Goal: Task Accomplishment & Management: Manage account settings

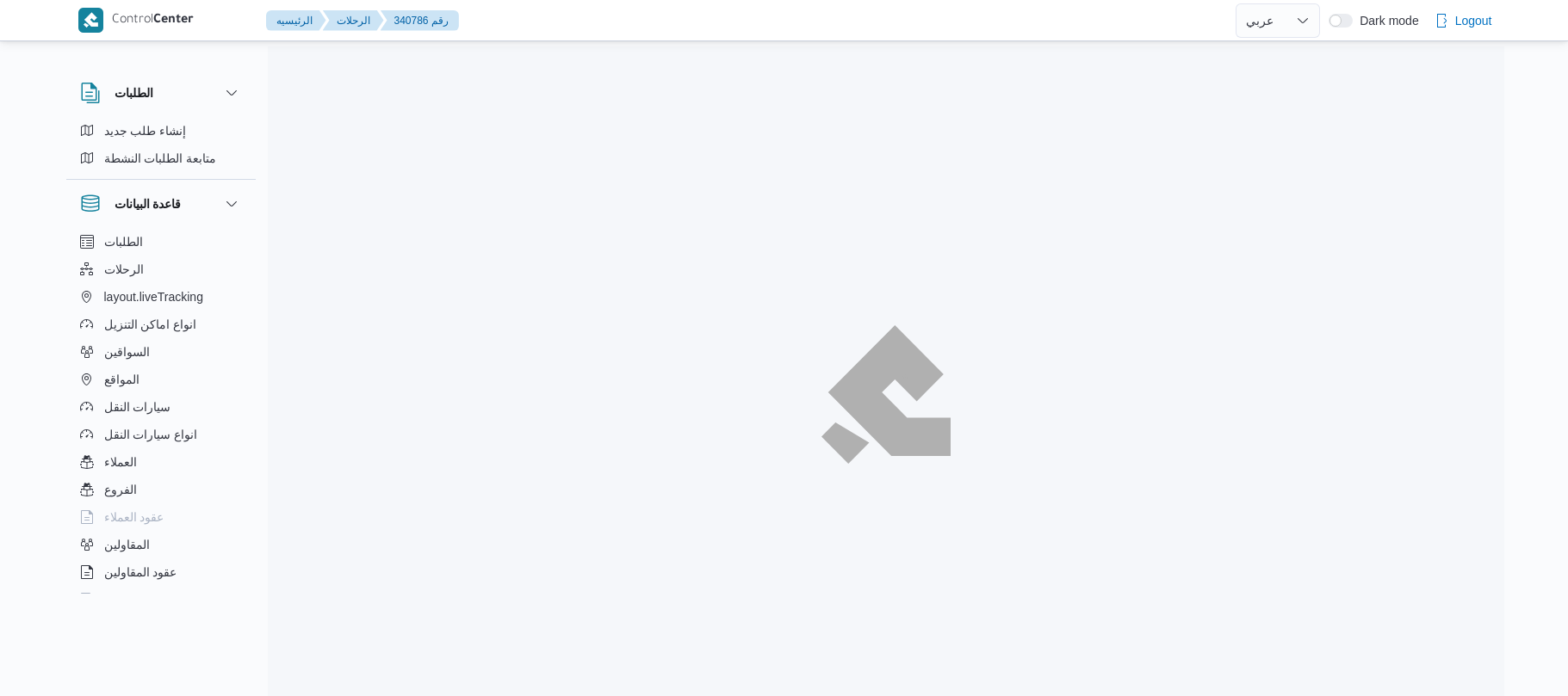
select select "ar"
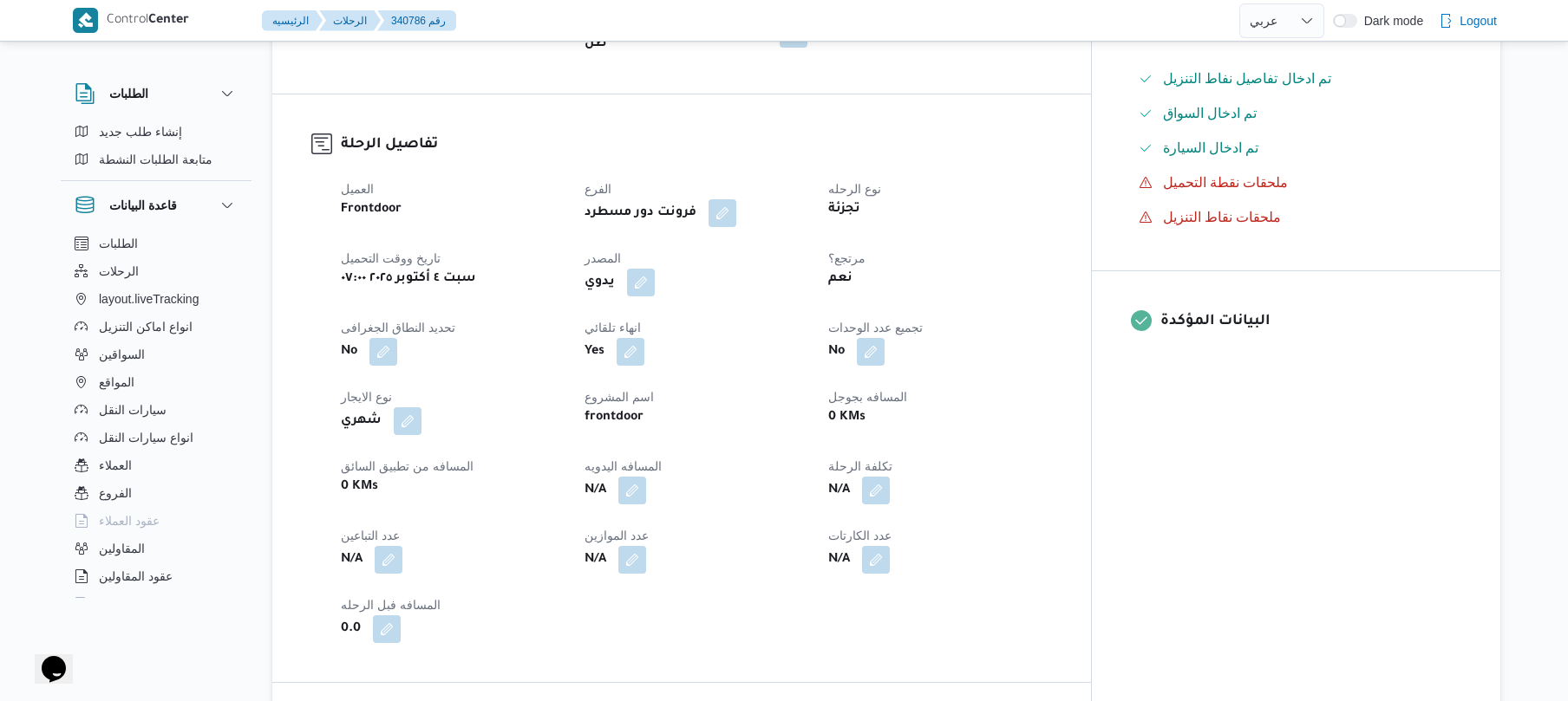
scroll to position [508, 0]
click at [646, 482] on button "button" at bounding box center [632, 487] width 28 height 28
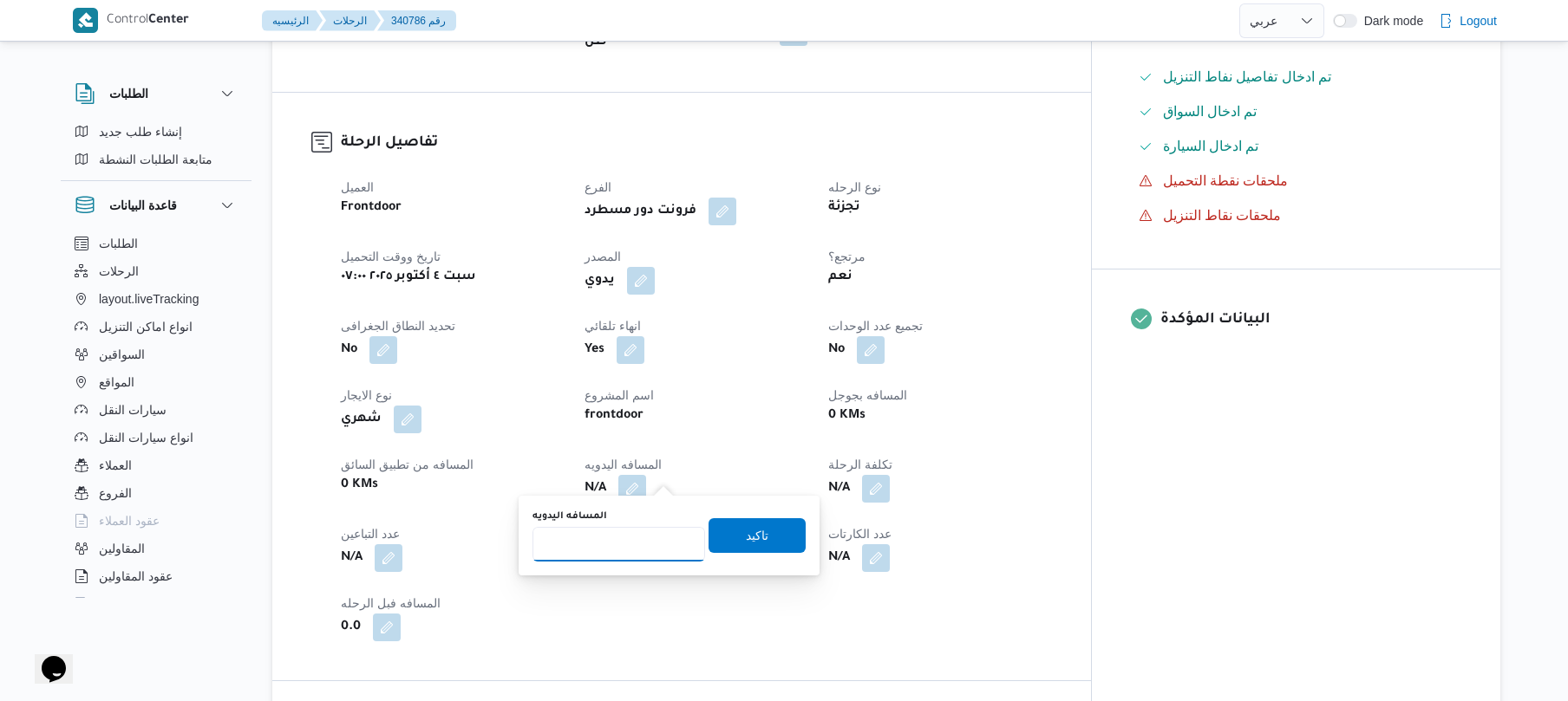
click at [614, 541] on input "المسافه اليدويه" at bounding box center [618, 544] width 172 height 35
type input "120"
click at [725, 534] on span "تاكيد" at bounding box center [756, 535] width 97 height 35
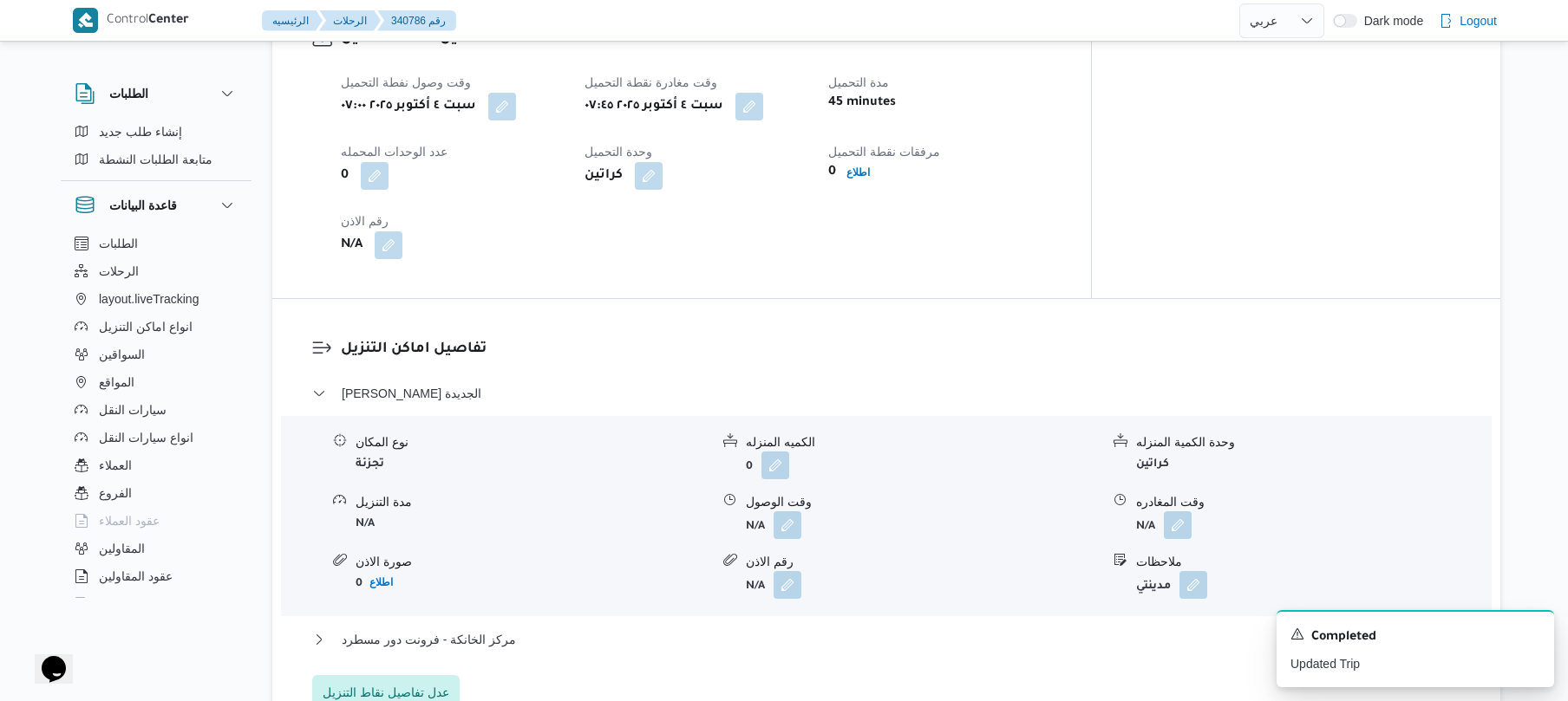
scroll to position [1248, 0]
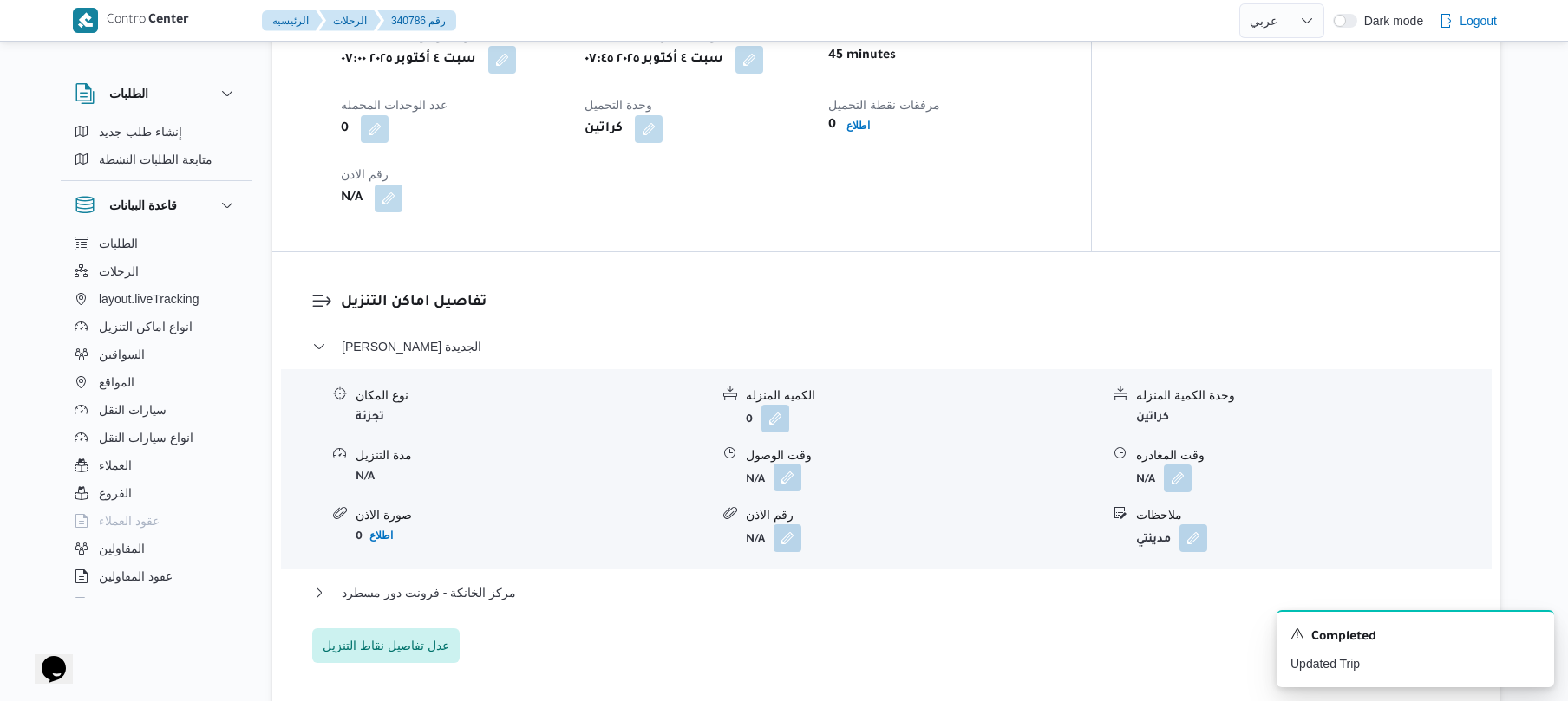
click at [793, 464] on button "button" at bounding box center [787, 478] width 28 height 28
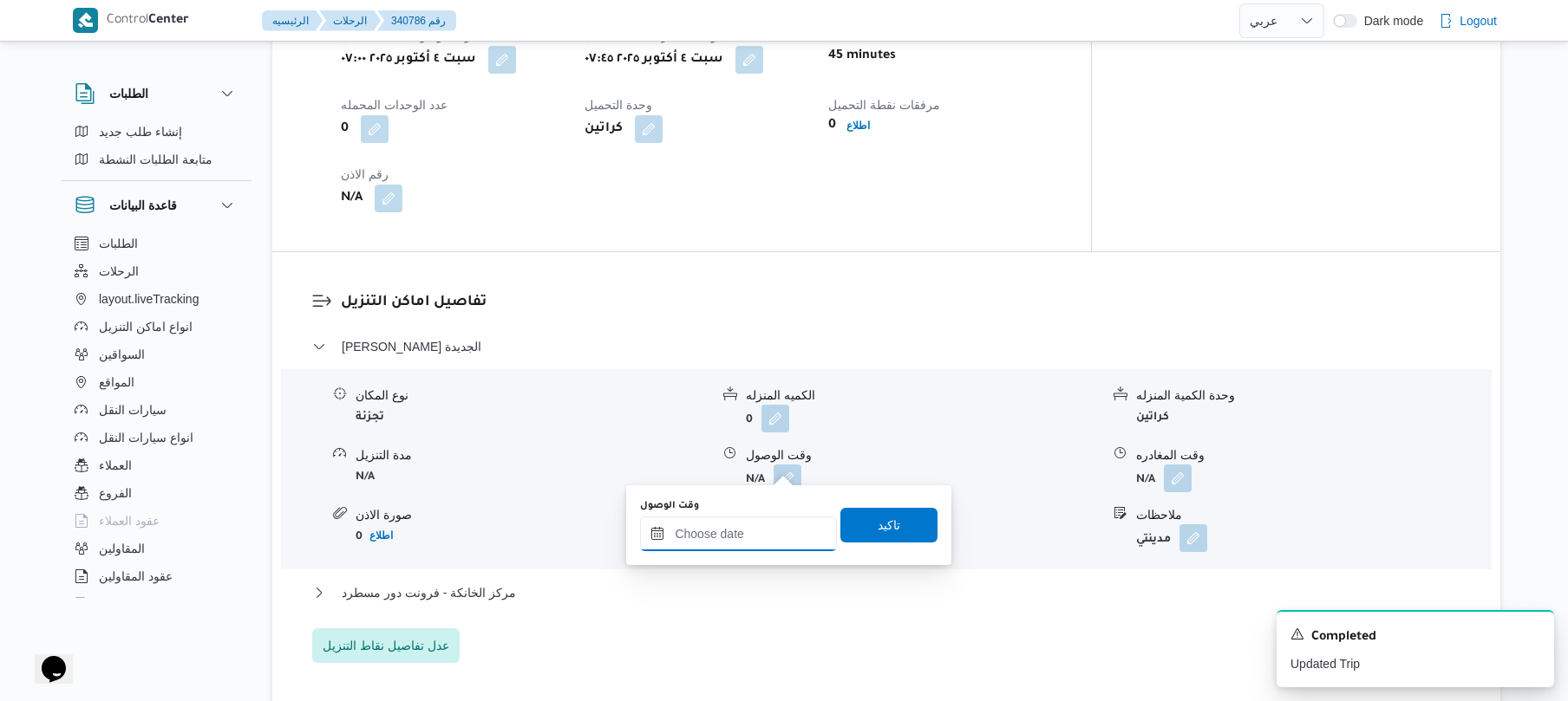
click at [676, 544] on input "وقت الوصول" at bounding box center [738, 534] width 196 height 35
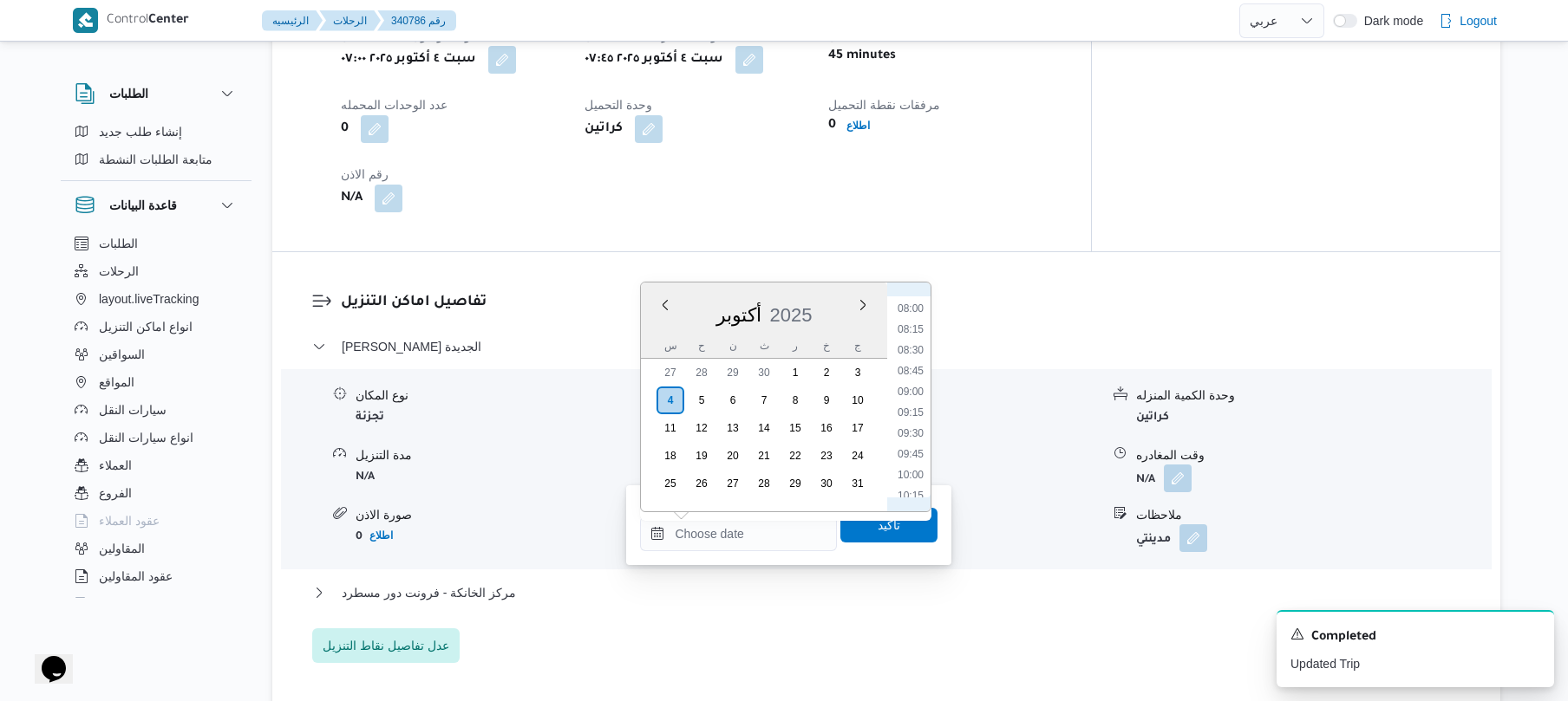
scroll to position [621, 0]
click at [919, 393] on li "08:30" at bounding box center [910, 392] width 39 height 17
type input "٠٤/١٠/٢٠٢٥ ٠٨:٣٠"
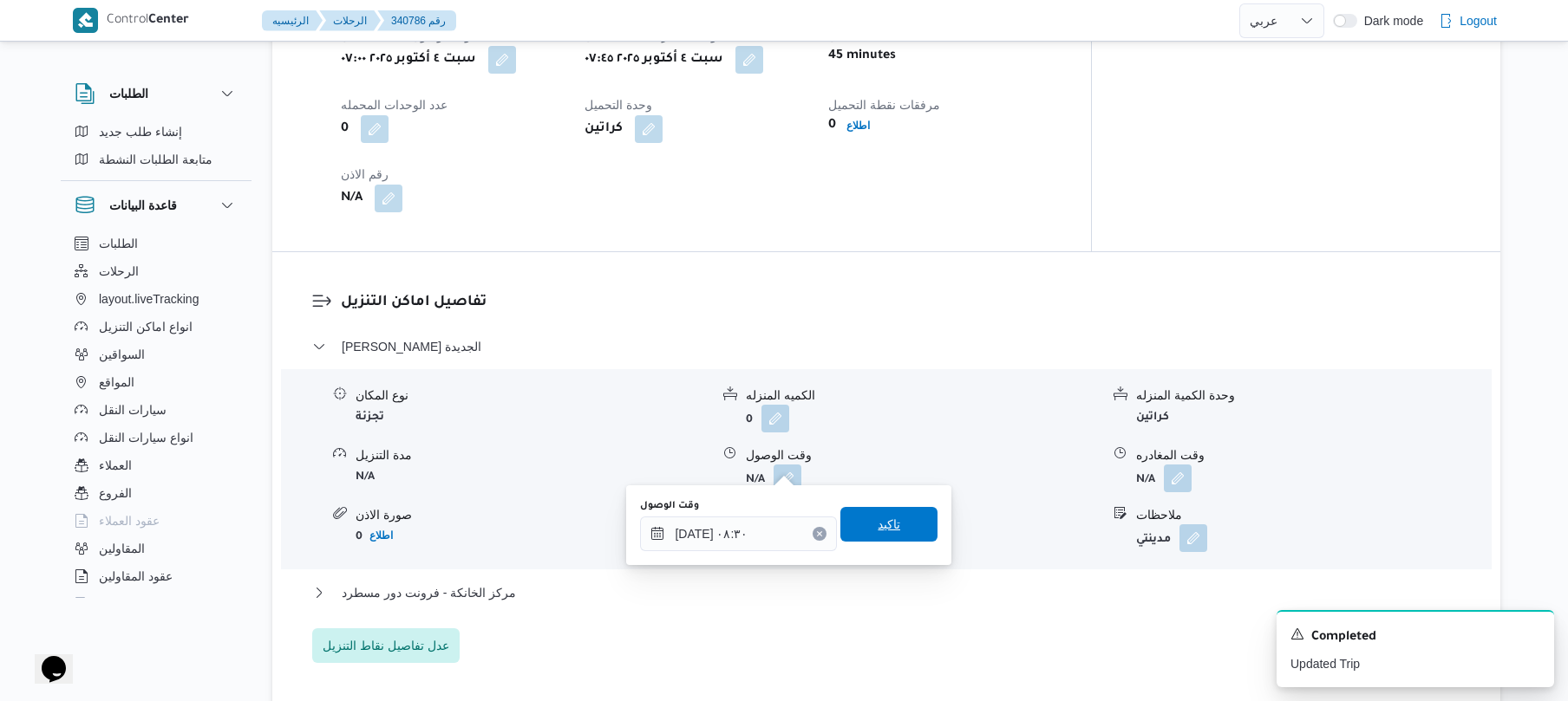
click at [858, 527] on span "تاكيد" at bounding box center [888, 525] width 97 height 35
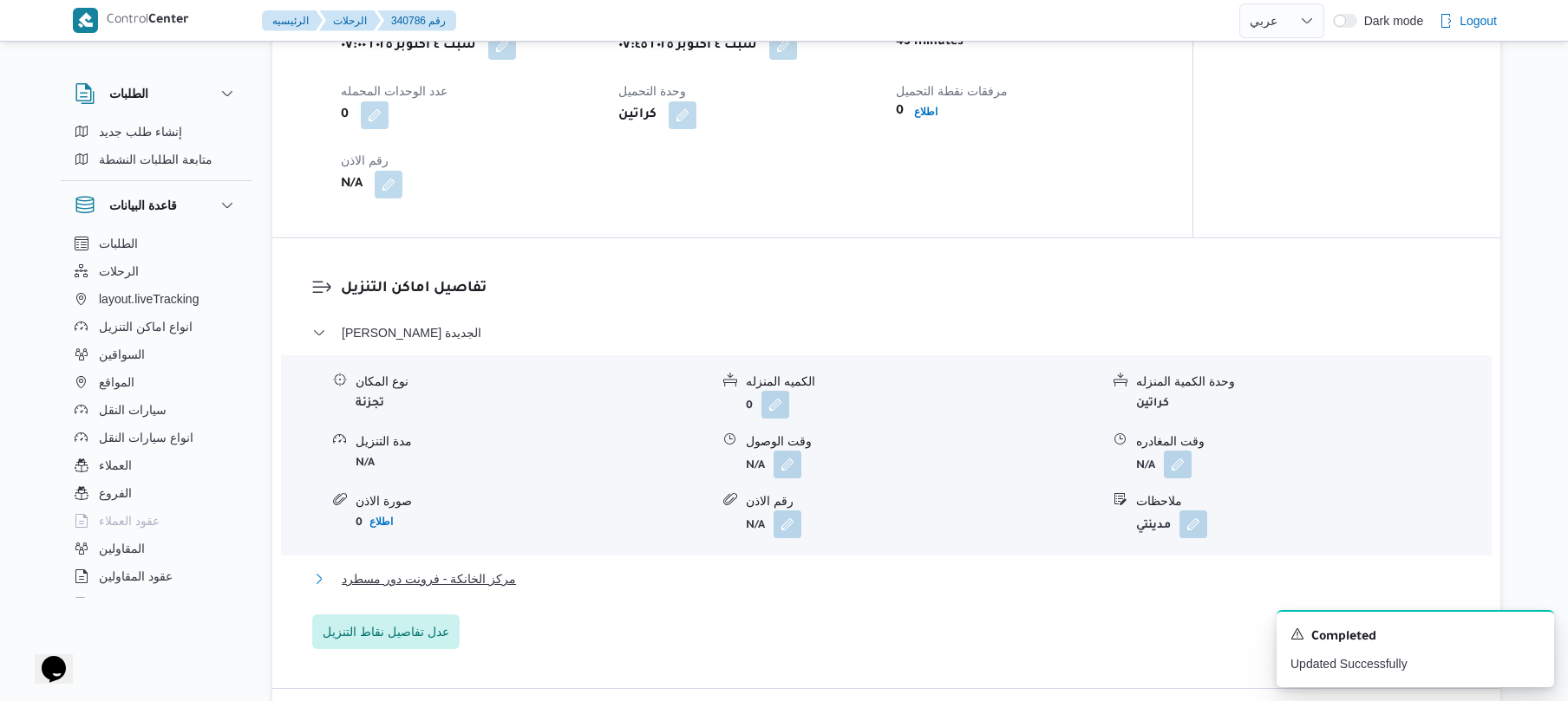
click at [743, 578] on button "مركز الخانكة - فرونت دور مسطرد" at bounding box center [886, 580] width 1149 height 21
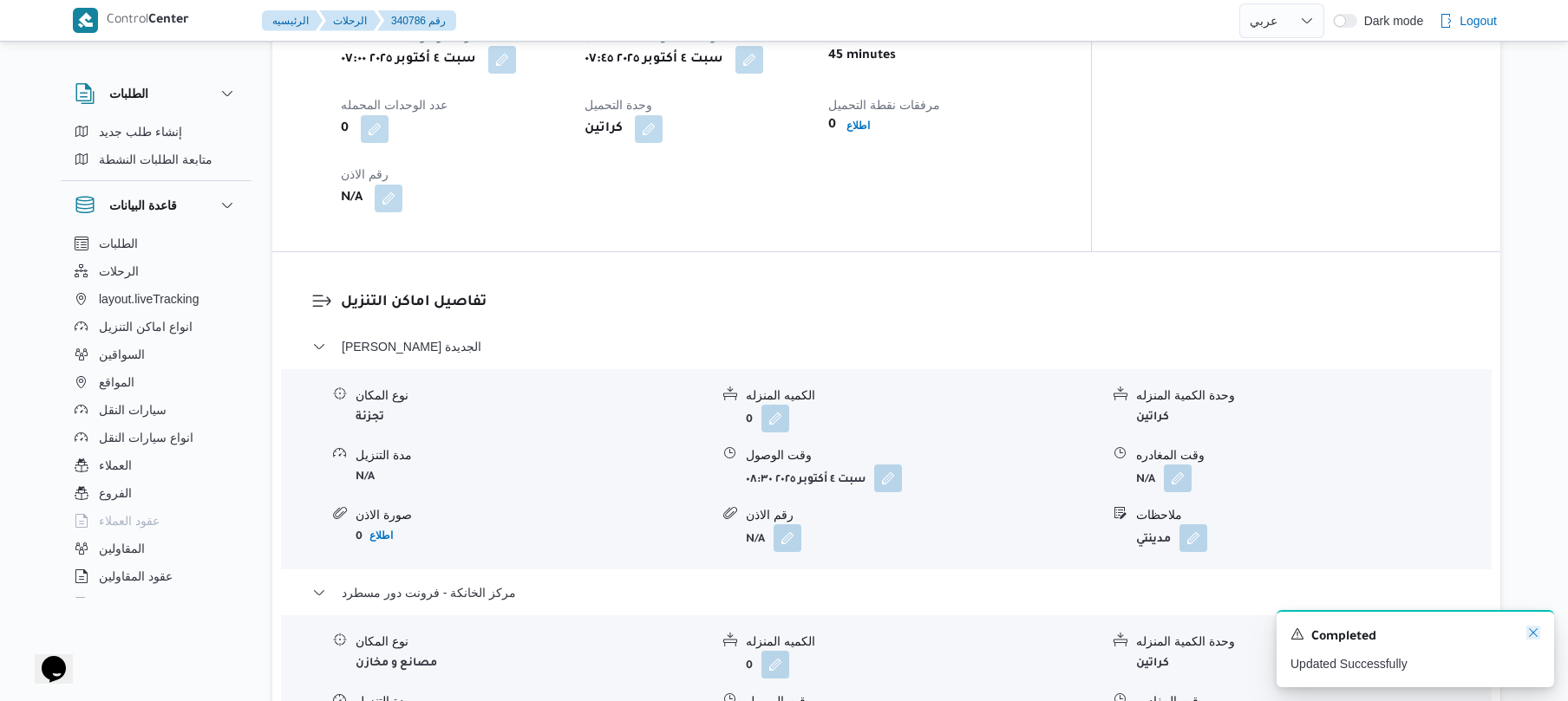
click at [1533, 633] on icon "Dismiss toast" at bounding box center [1532, 633] width 13 height 13
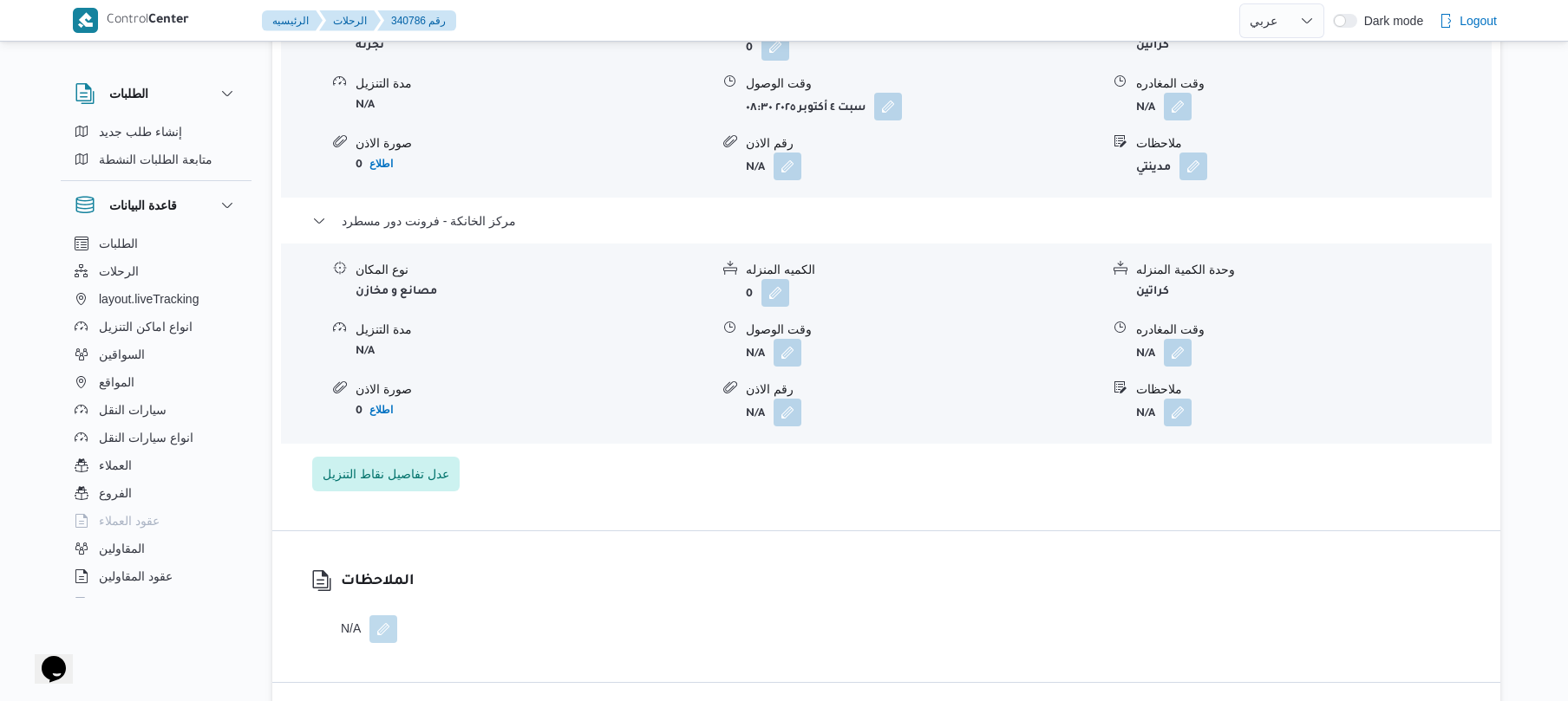
scroll to position [1664, 0]
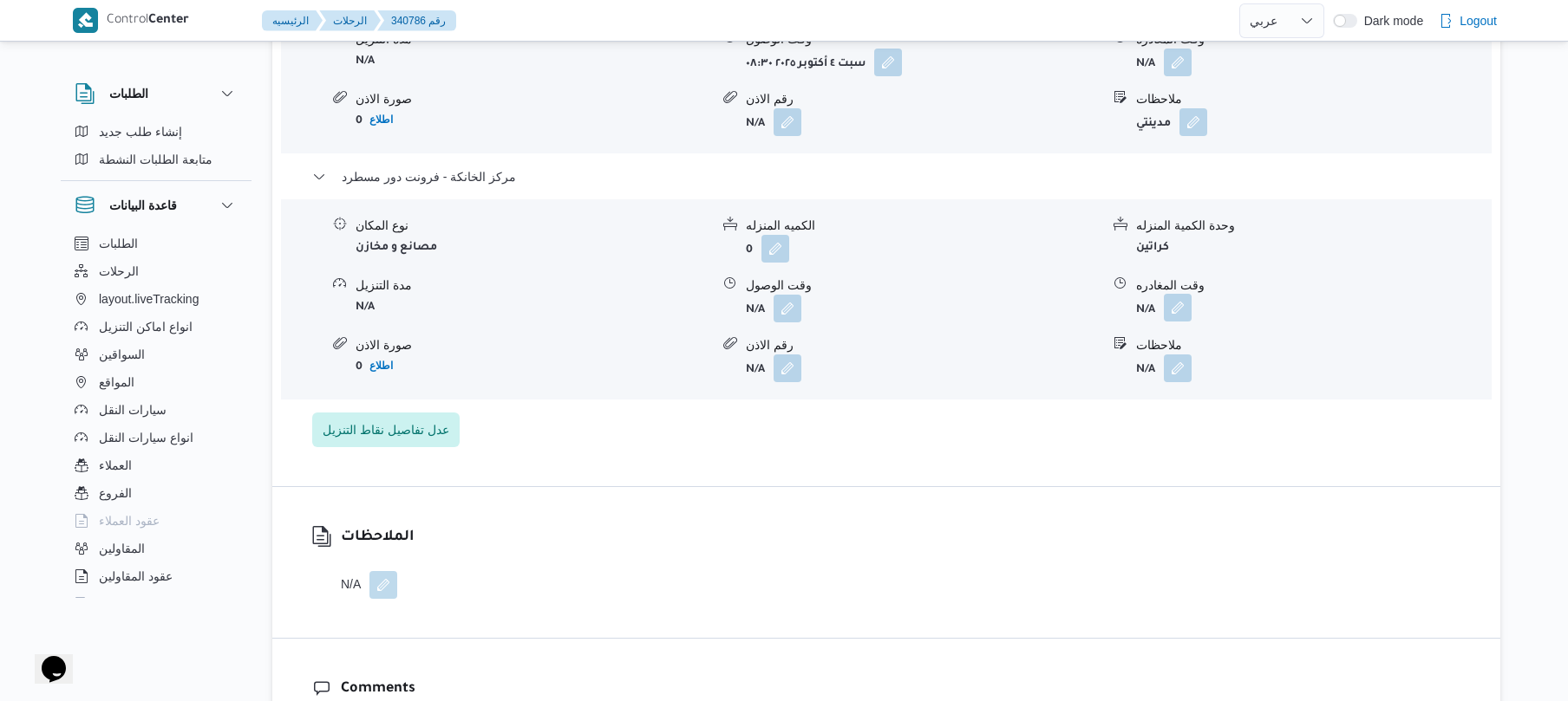
click at [1177, 294] on button "button" at bounding box center [1177, 307] width 28 height 28
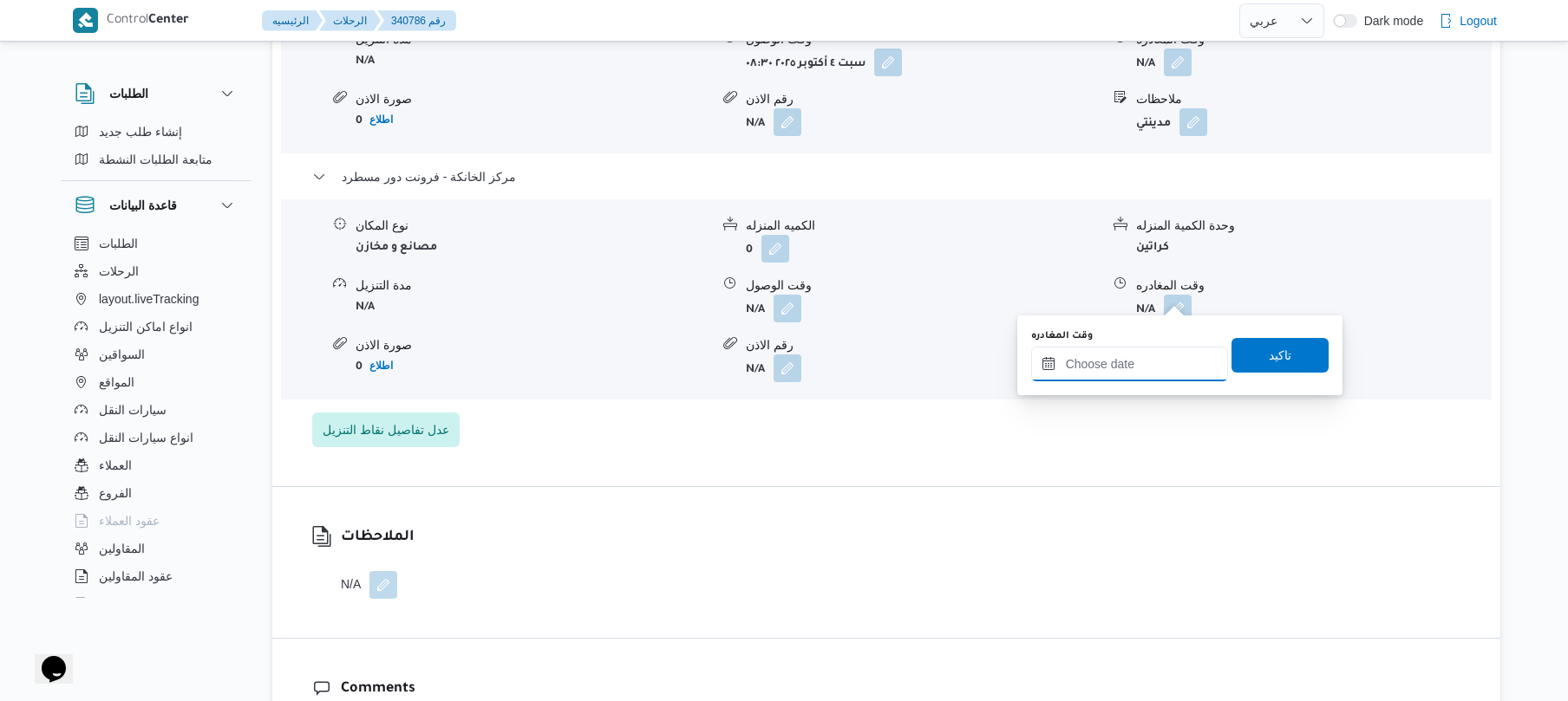
click at [1104, 359] on input "وقت المغادره" at bounding box center [1129, 364] width 196 height 35
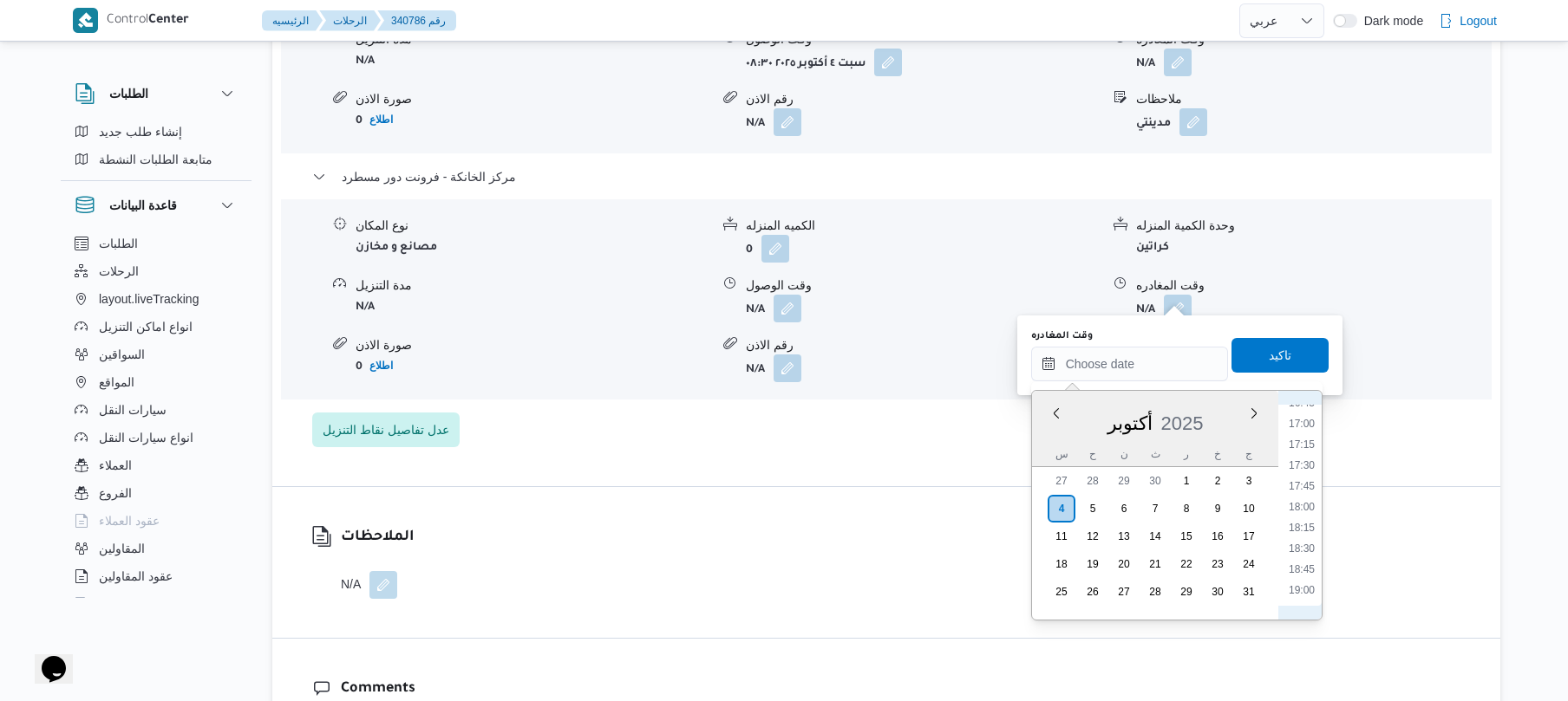
scroll to position [1391, 0]
click at [1304, 518] on li "18:00" at bounding box center [1301, 520] width 39 height 17
type input "٠٤/١٠/٢٠٢٥ ١٨:٠٠"
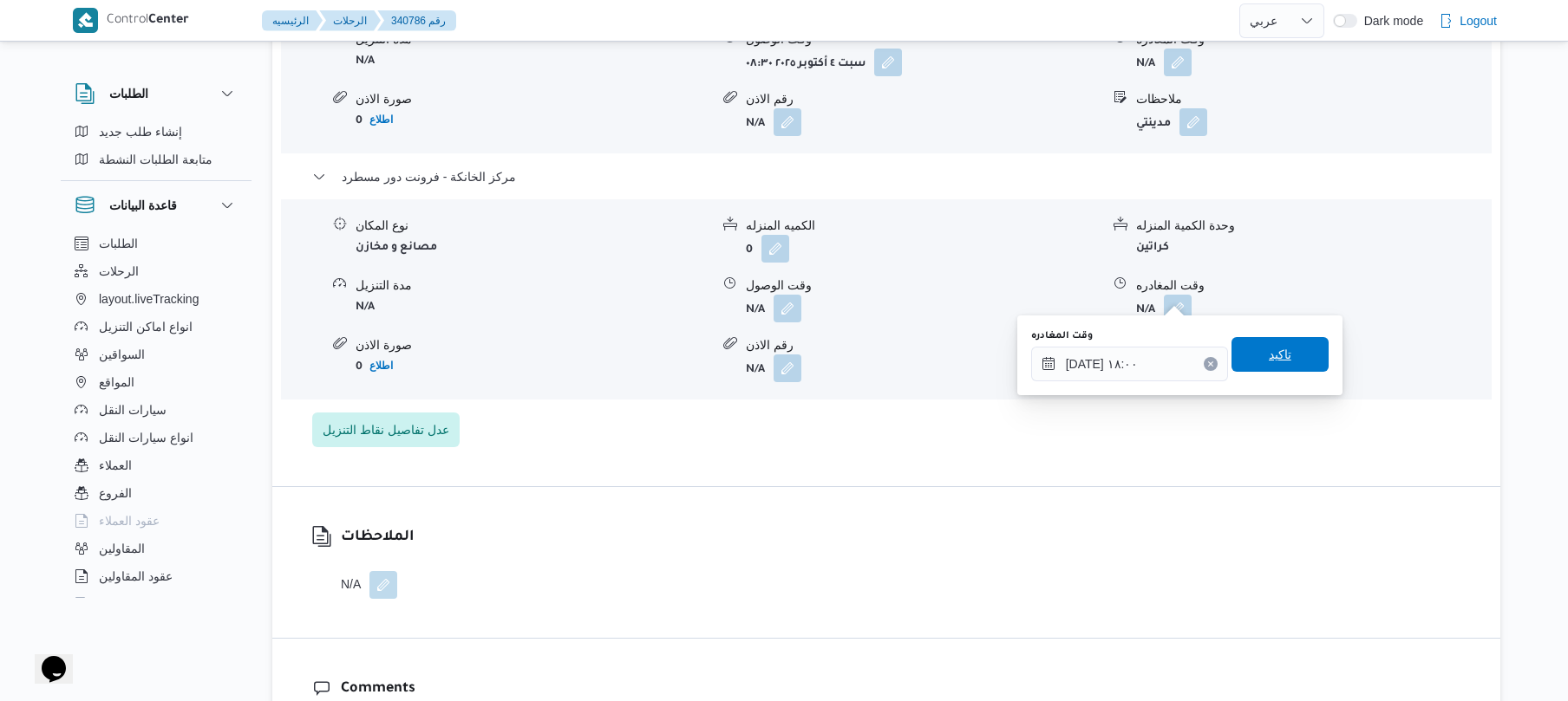
click at [1271, 355] on span "تاكيد" at bounding box center [1279, 354] width 22 height 21
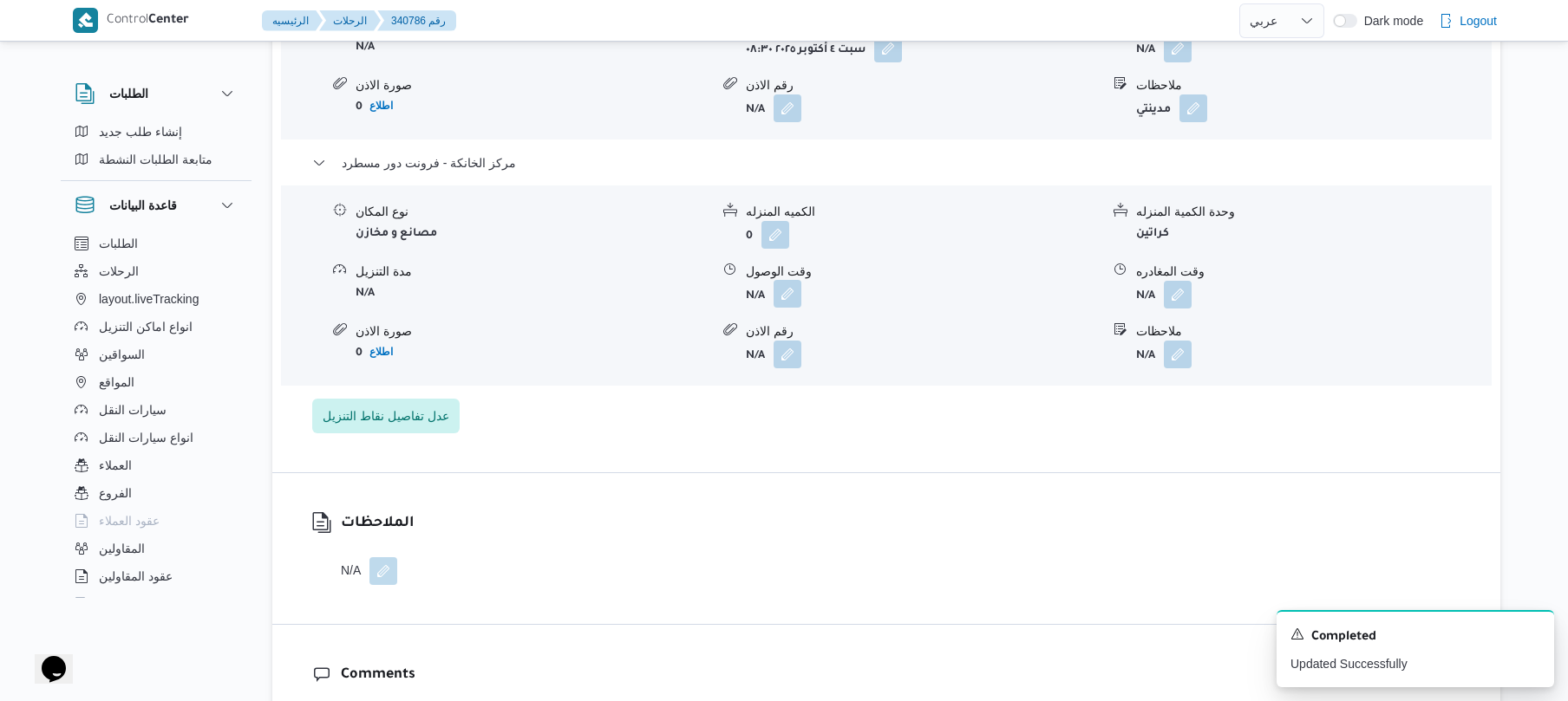
click at [788, 296] on button "button" at bounding box center [787, 294] width 28 height 28
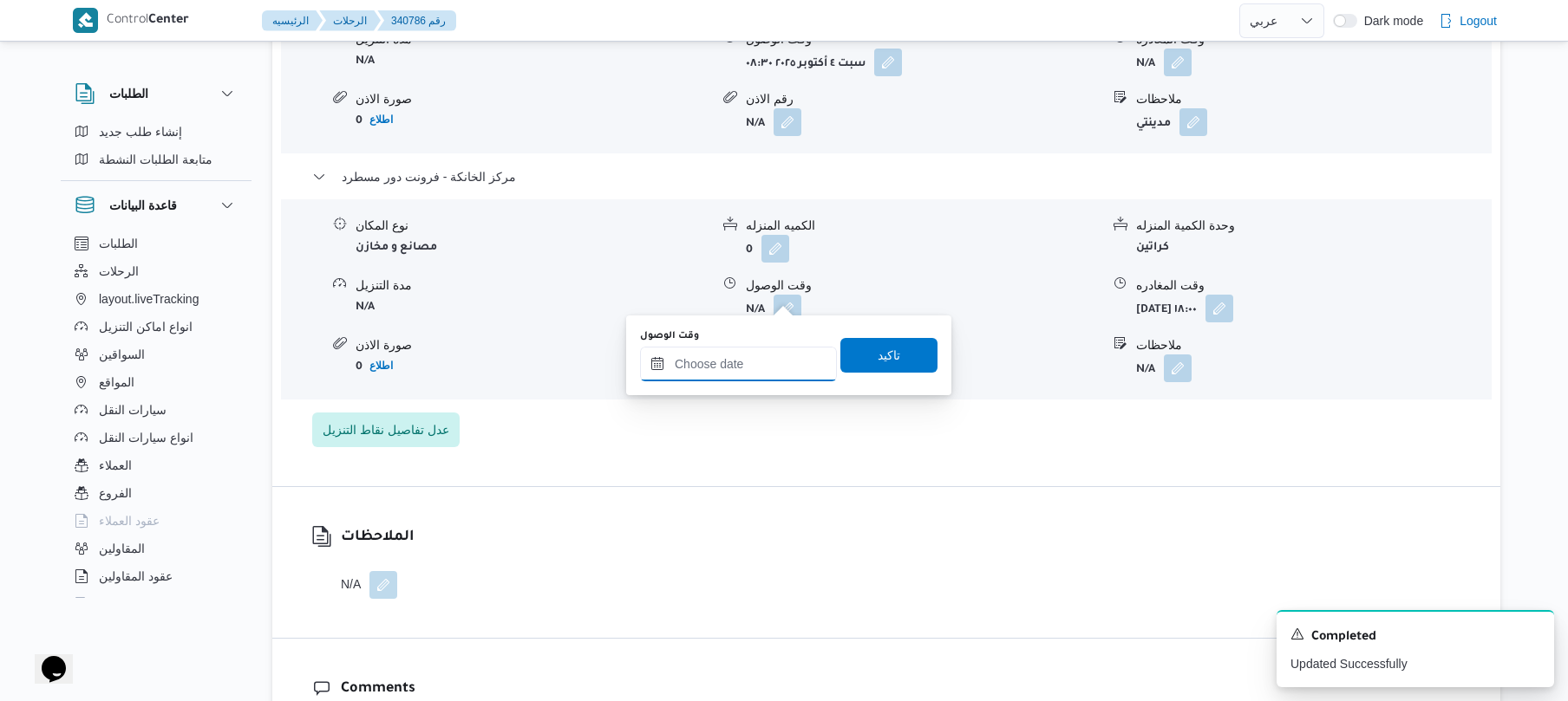
click at [757, 355] on input "وقت الوصول" at bounding box center [738, 364] width 196 height 35
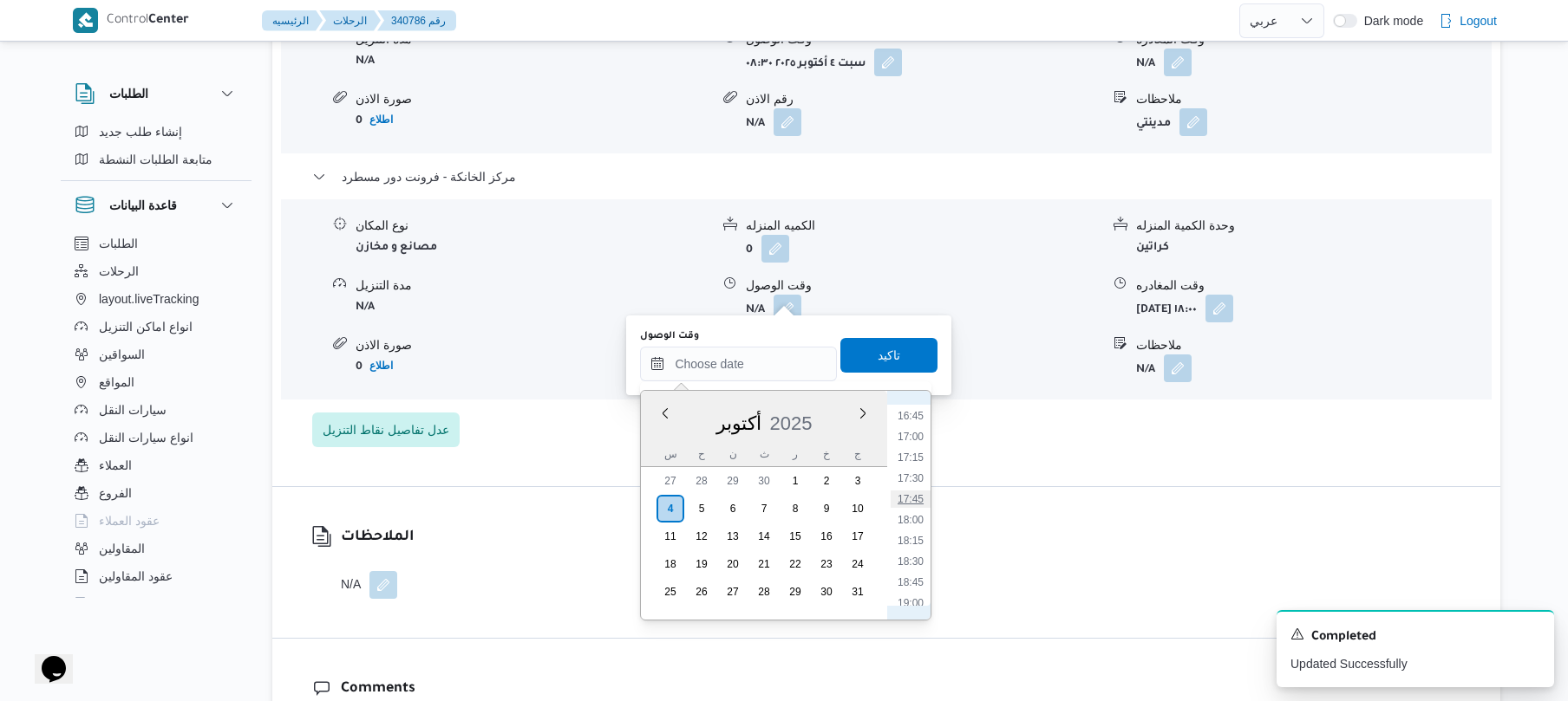
click at [916, 506] on li "17:45" at bounding box center [910, 500] width 39 height 17
type input "[DATE] ١٧:٤٥"
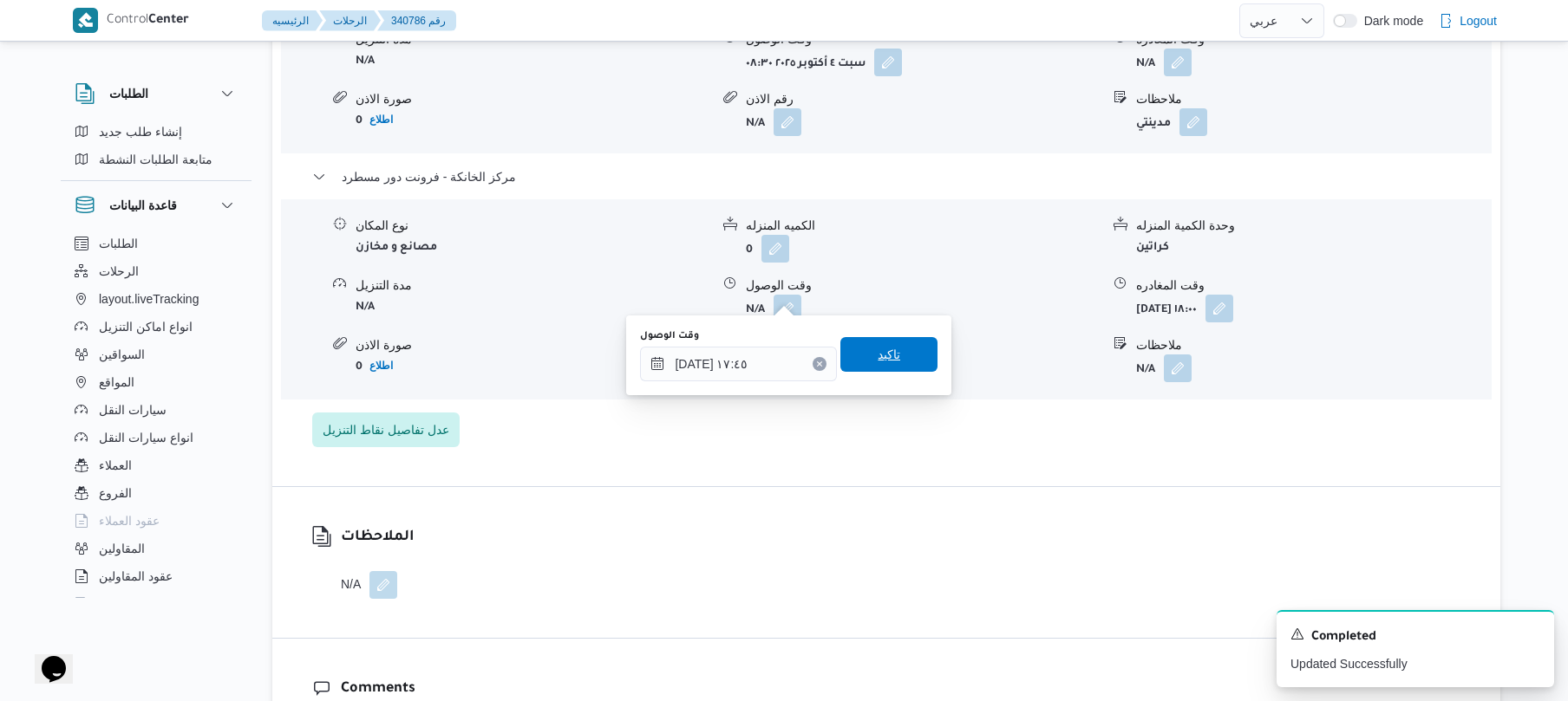
click at [908, 347] on span "تاكيد" at bounding box center [888, 354] width 97 height 35
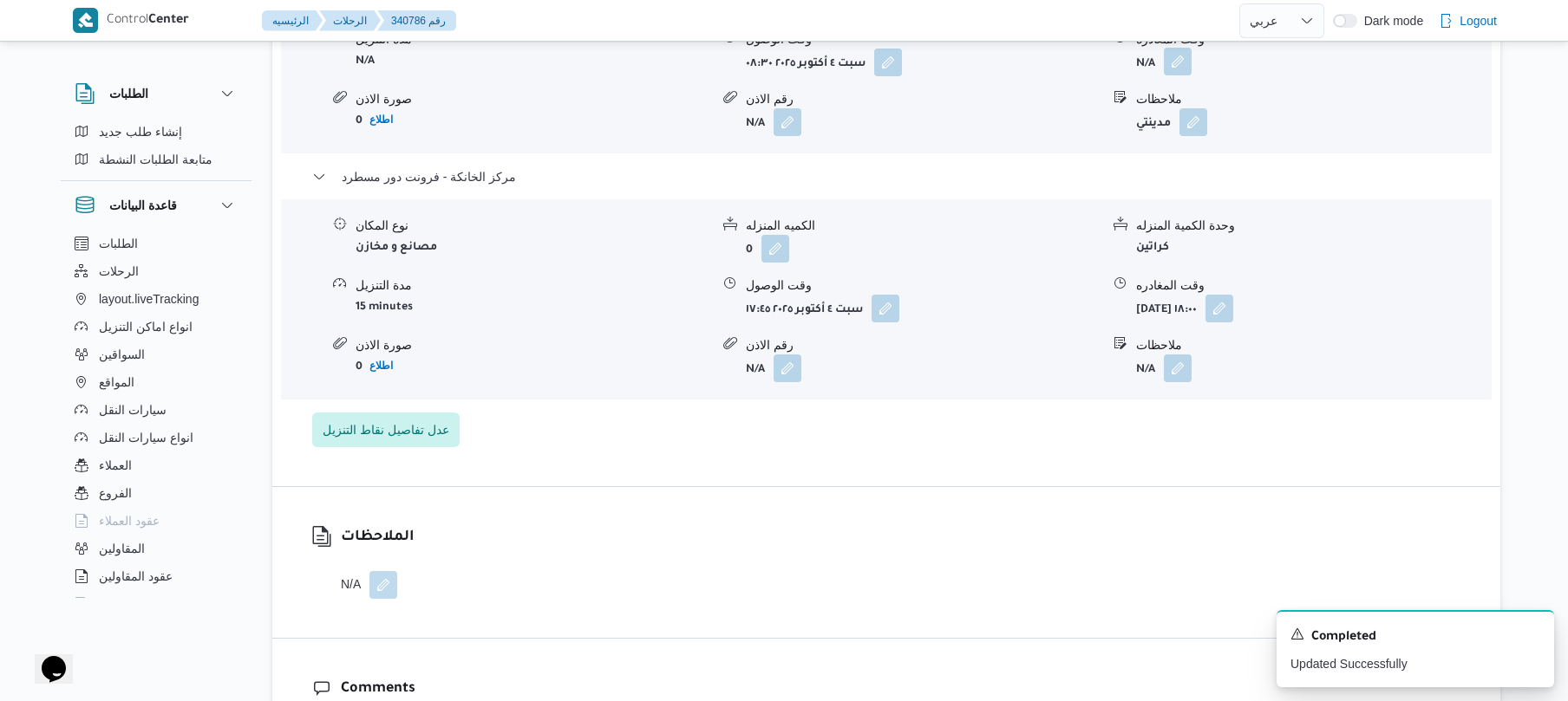
click at [1183, 50] on button "button" at bounding box center [1177, 62] width 28 height 28
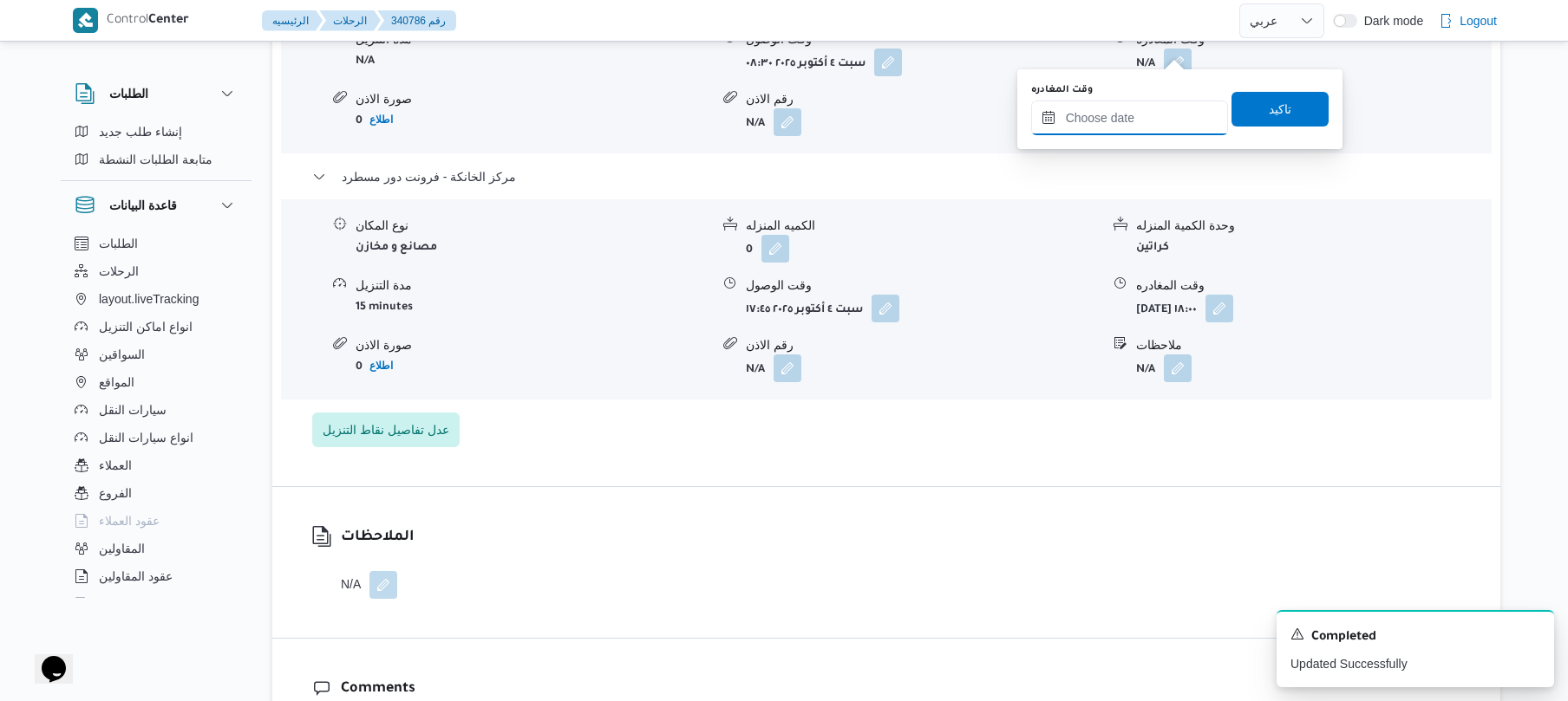
click at [1136, 129] on input "وقت المغادره" at bounding box center [1129, 117] width 196 height 35
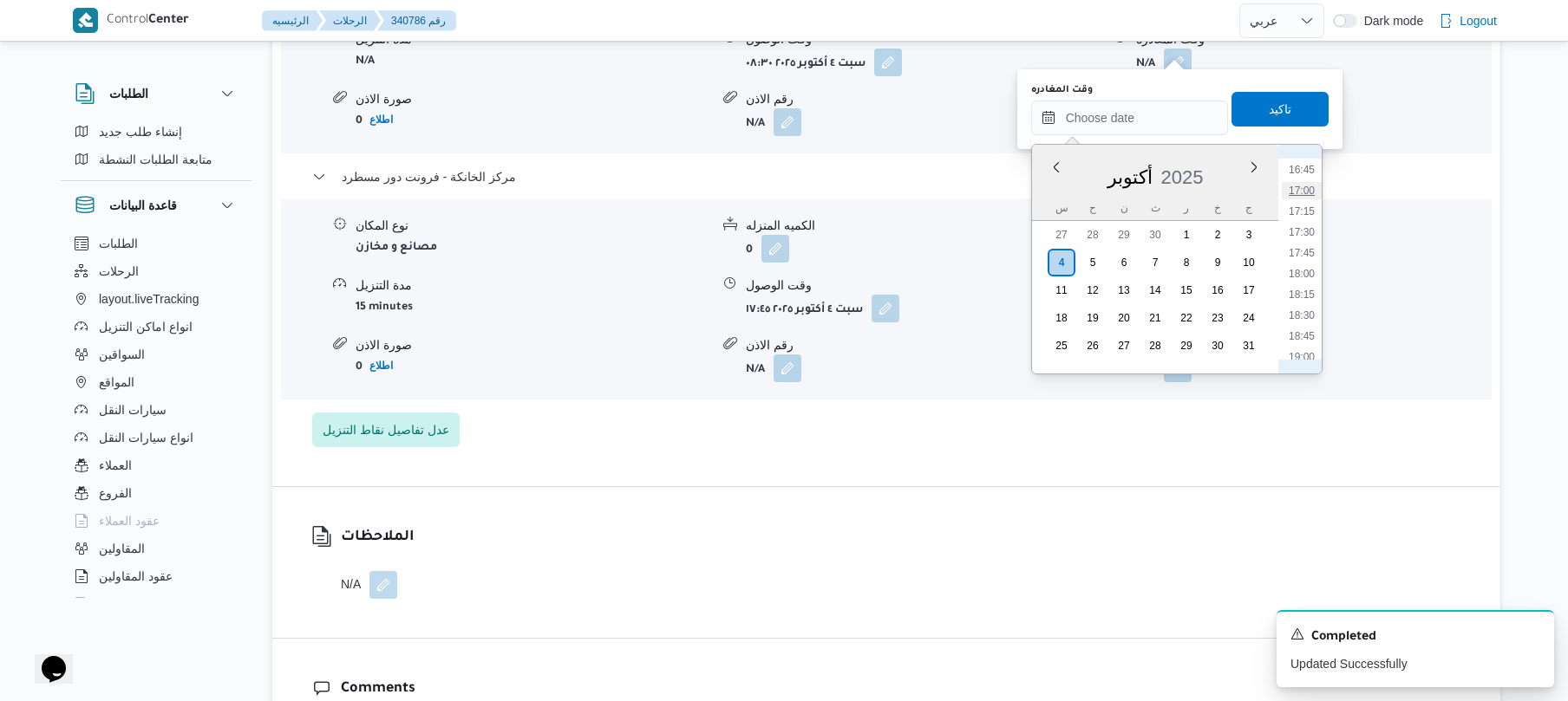
click at [1305, 187] on li "17:00" at bounding box center [1301, 191] width 39 height 17
type input "٠٤/١٠/٢٠٢٥ ١٧:٠٠"
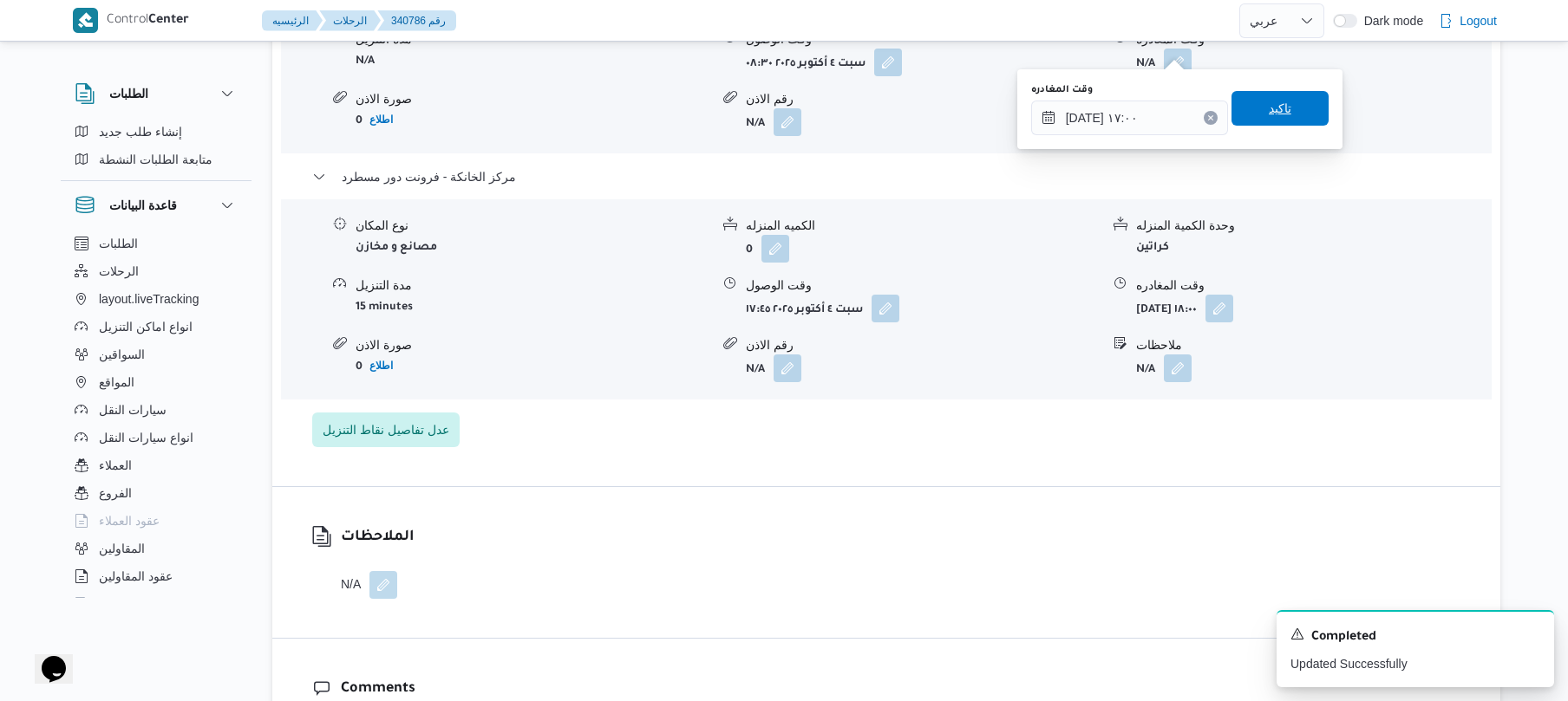
click at [1294, 108] on span "تاكيد" at bounding box center [1279, 109] width 97 height 35
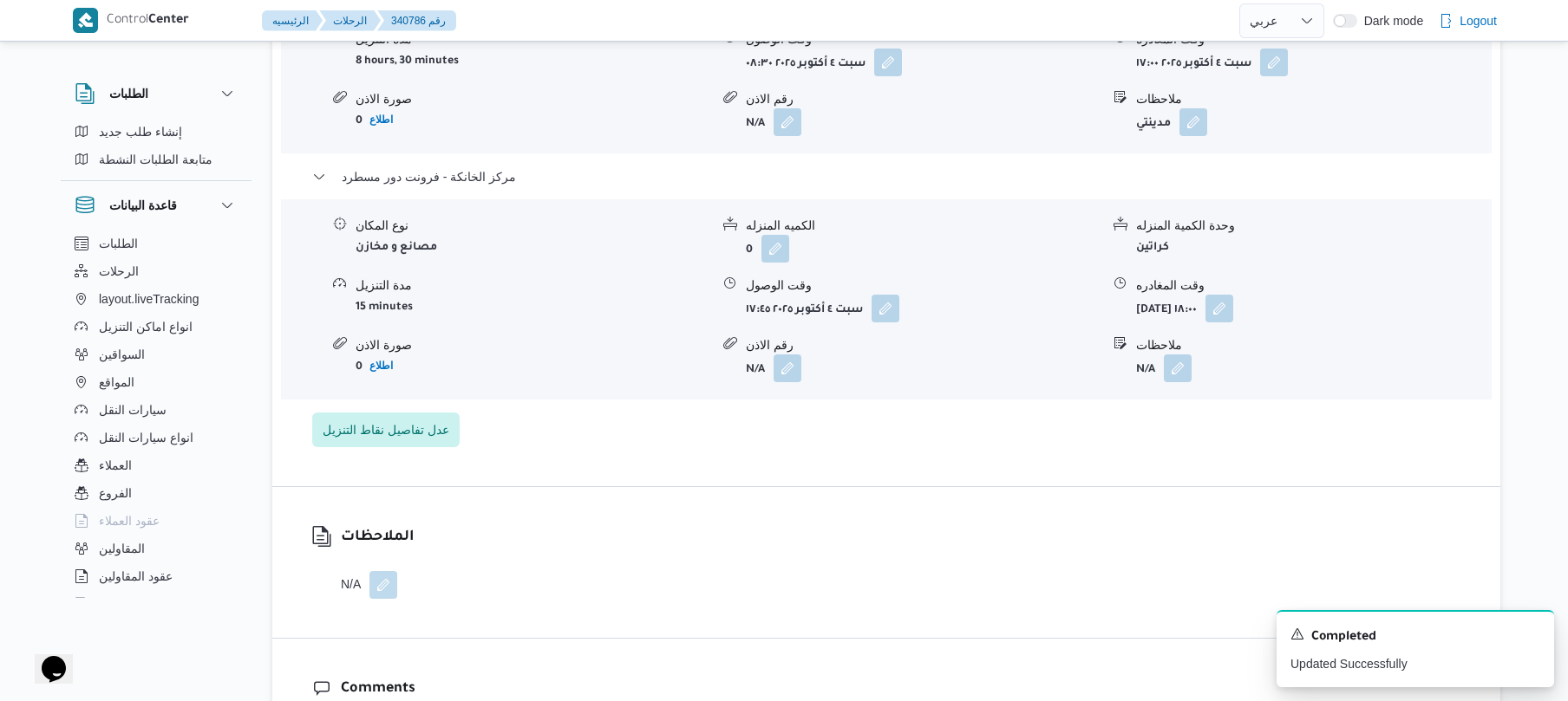
scroll to position [0, 0]
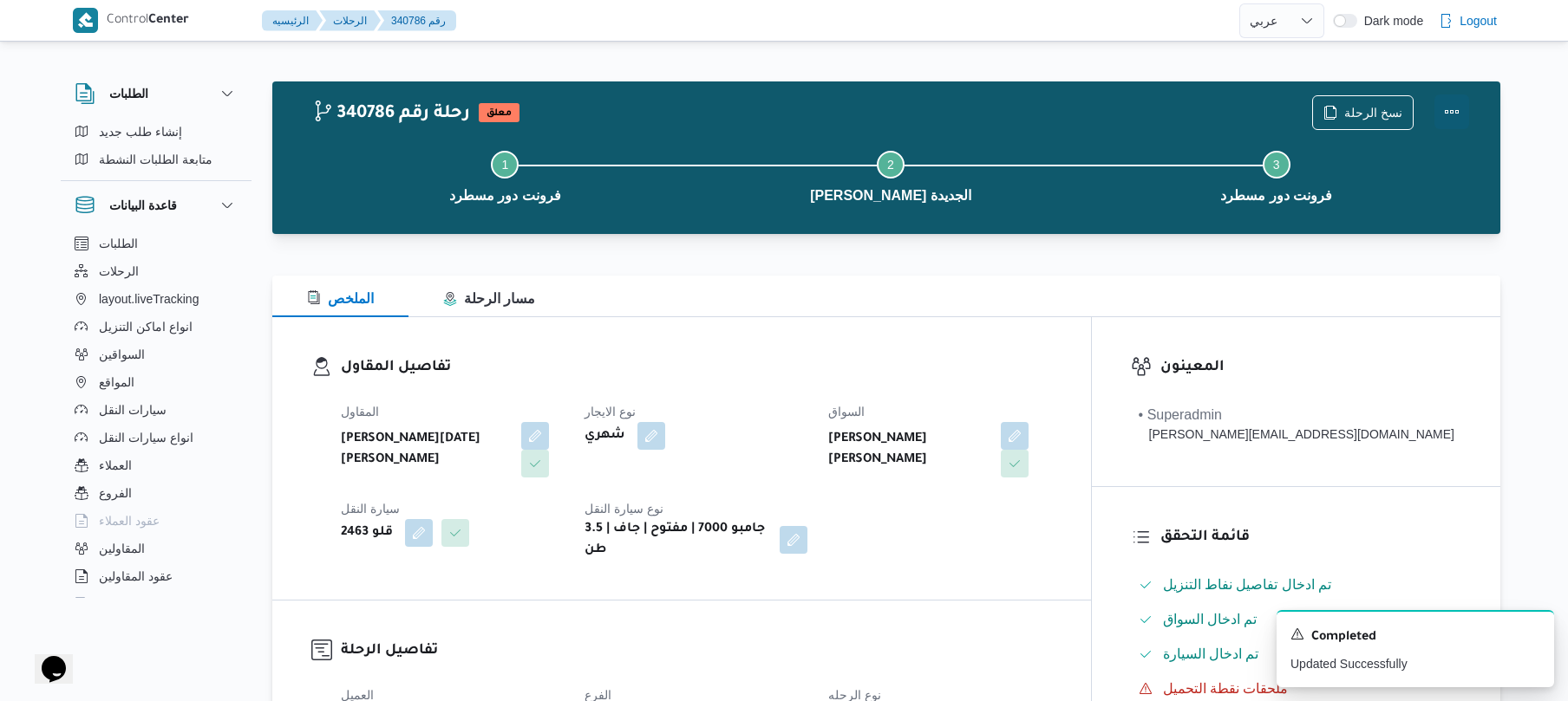
click at [1451, 106] on button "Actions" at bounding box center [1451, 112] width 35 height 35
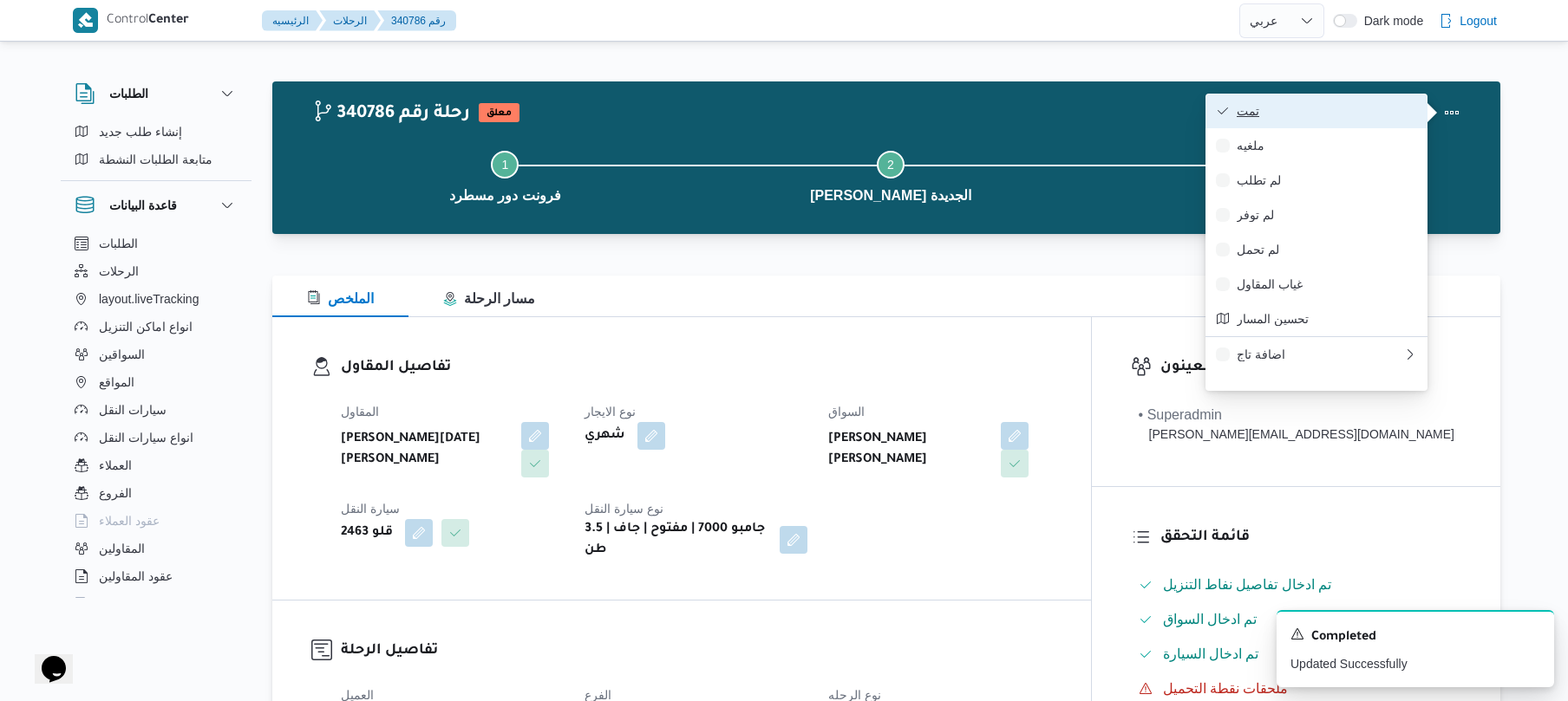
click at [1357, 106] on span "تمت" at bounding box center [1326, 111] width 180 height 13
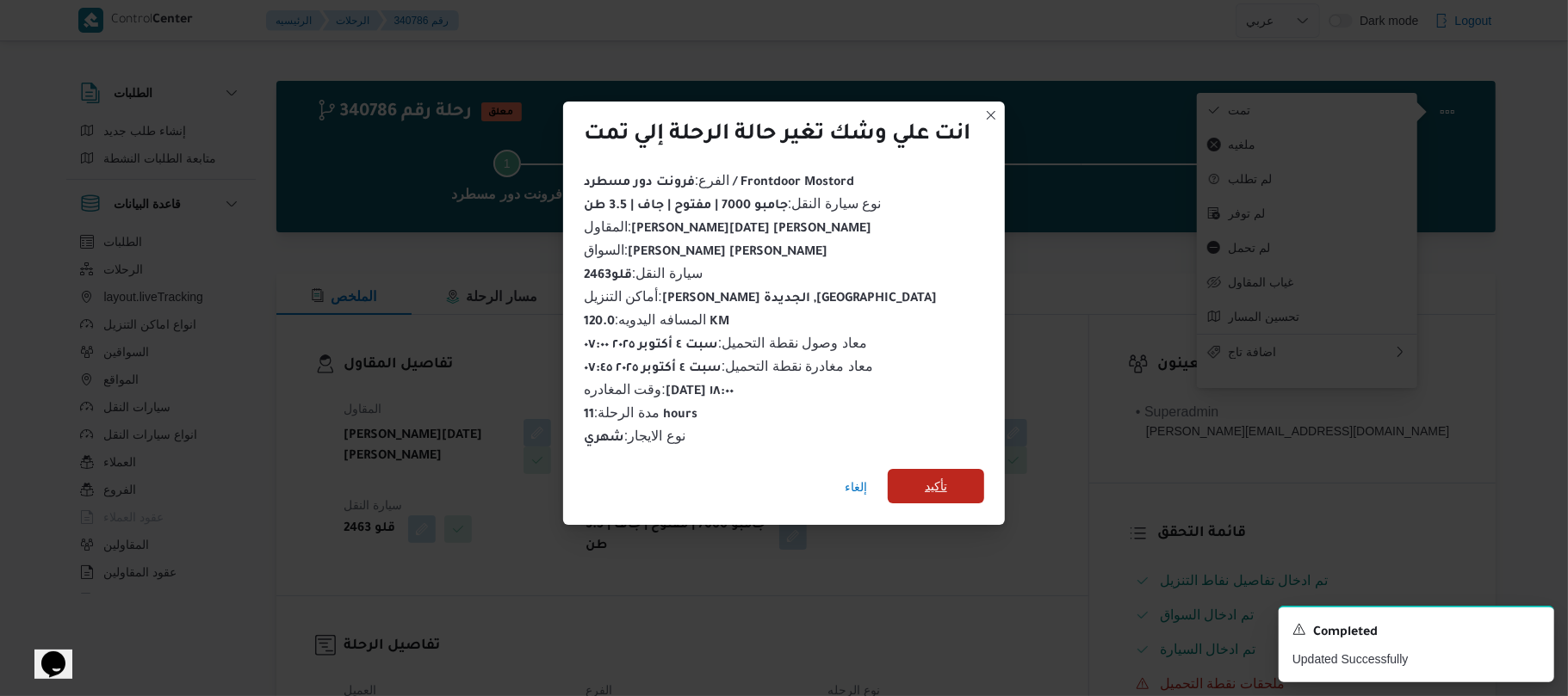
click at [939, 476] on span "تأكيد" at bounding box center [936, 487] width 22 height 21
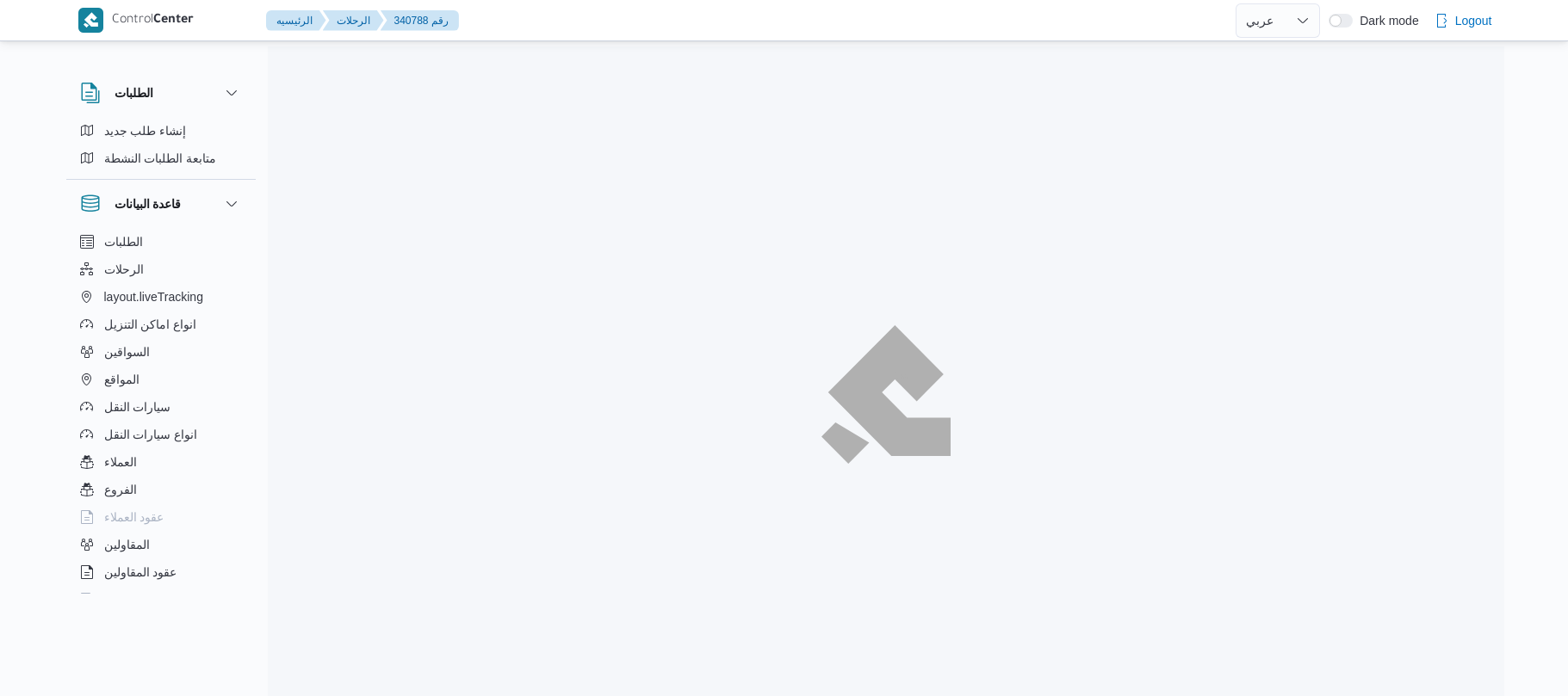
select select "ar"
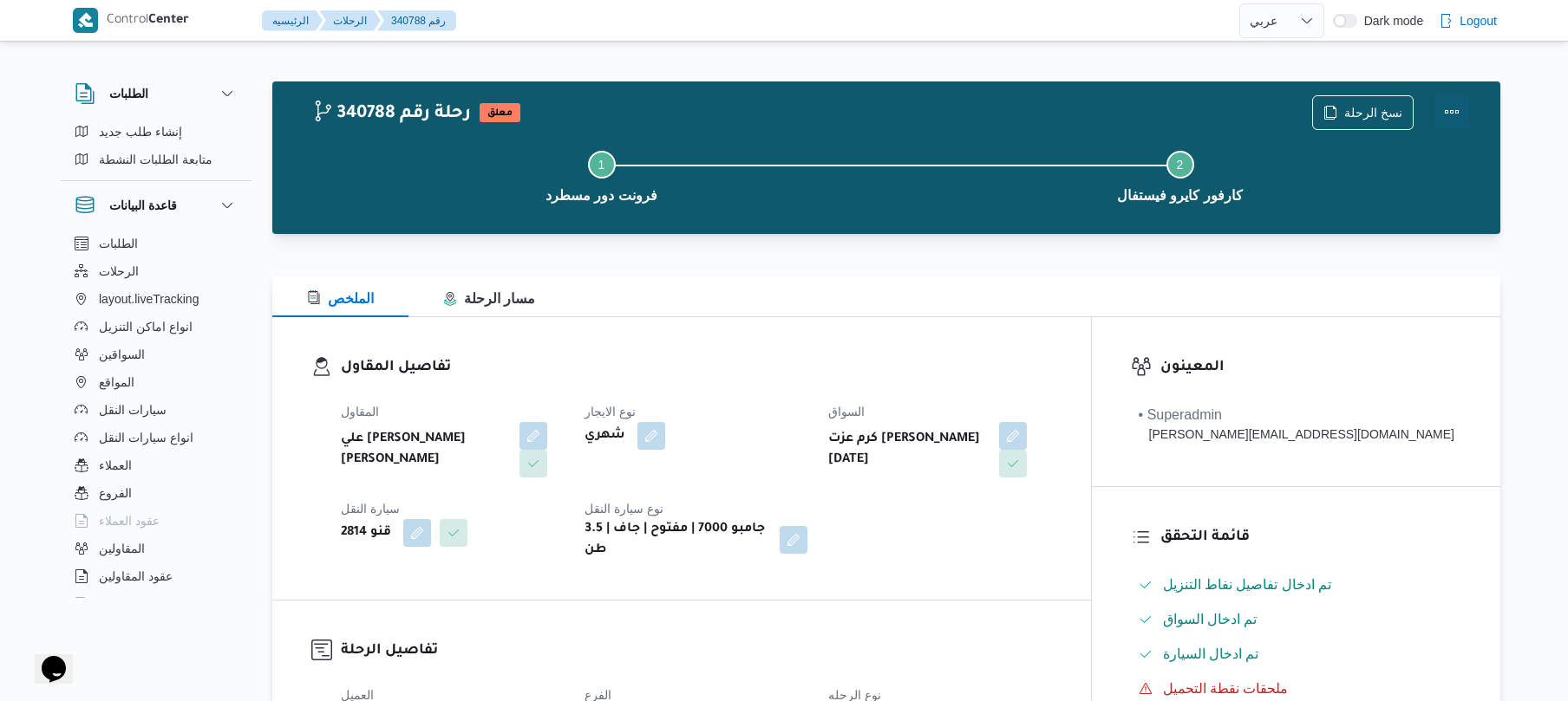
click at [1461, 105] on button "Actions" at bounding box center [1451, 112] width 35 height 35
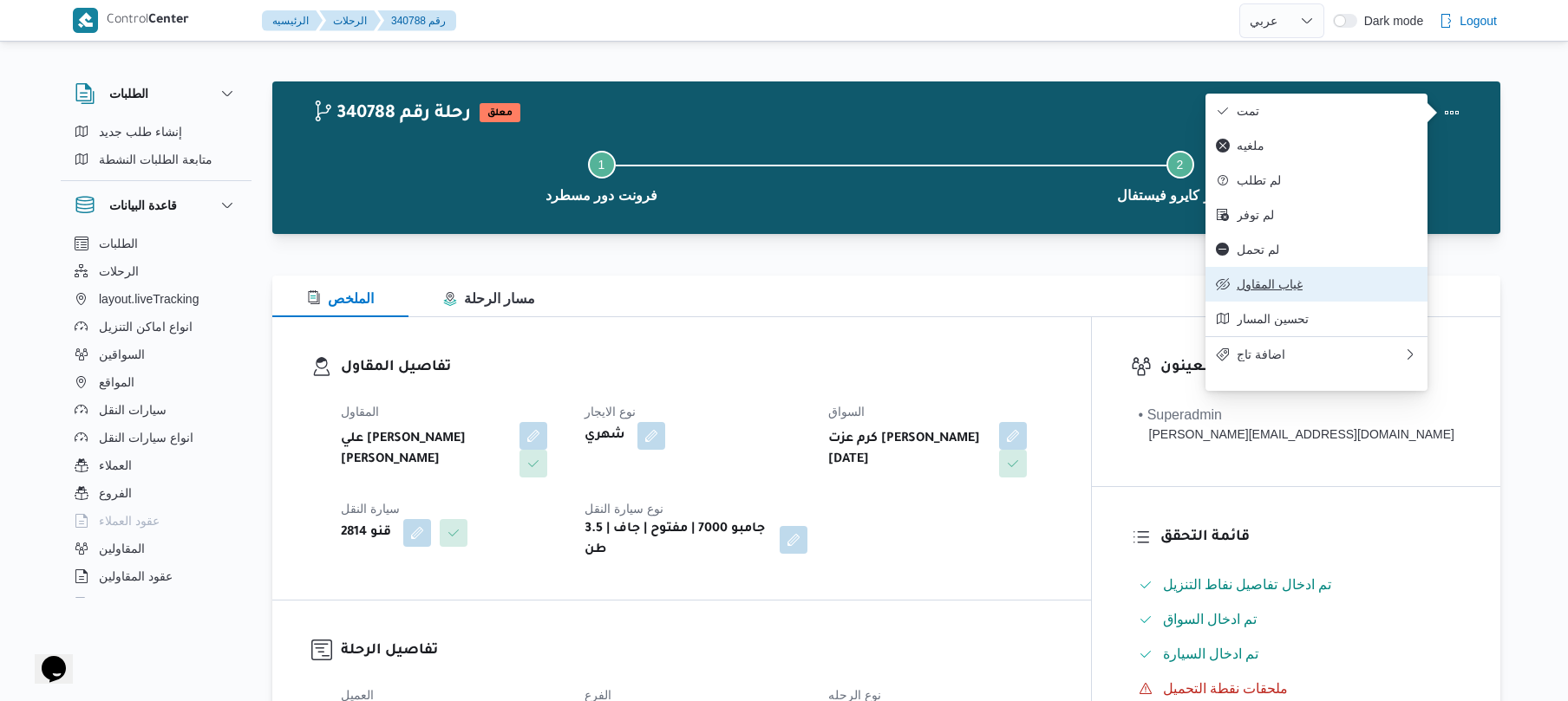
click at [1260, 286] on button "غياب المقاول" at bounding box center [1316, 284] width 222 height 35
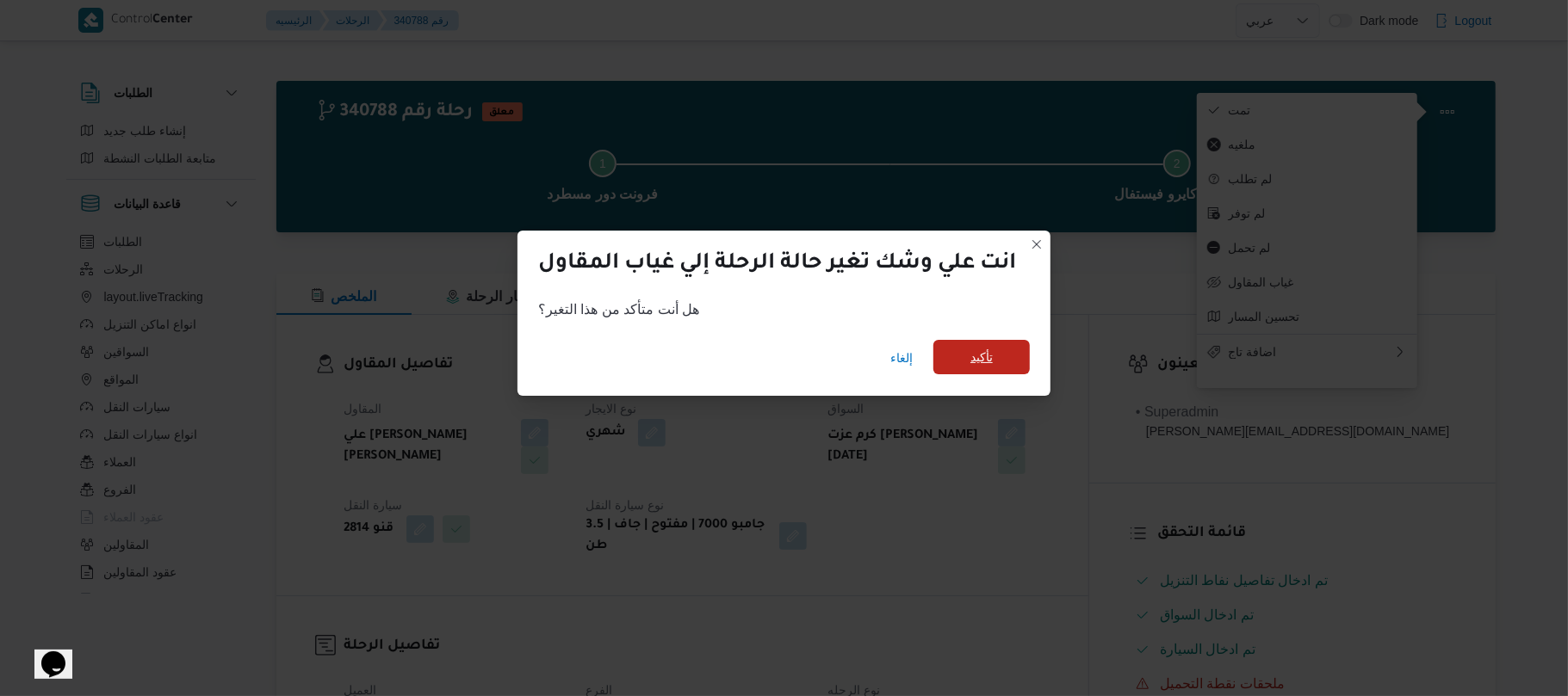
click at [1005, 363] on span "تأكيد" at bounding box center [982, 358] width 97 height 34
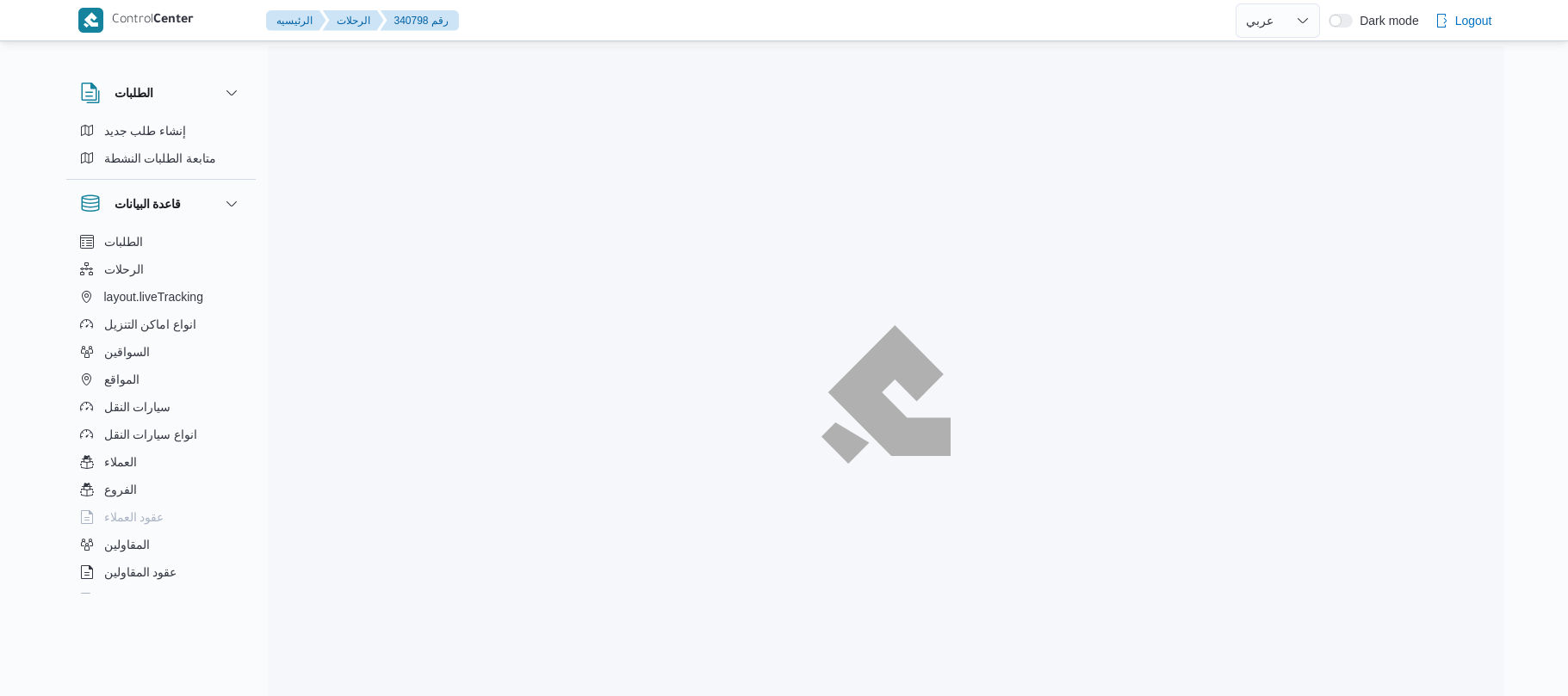
select select "ar"
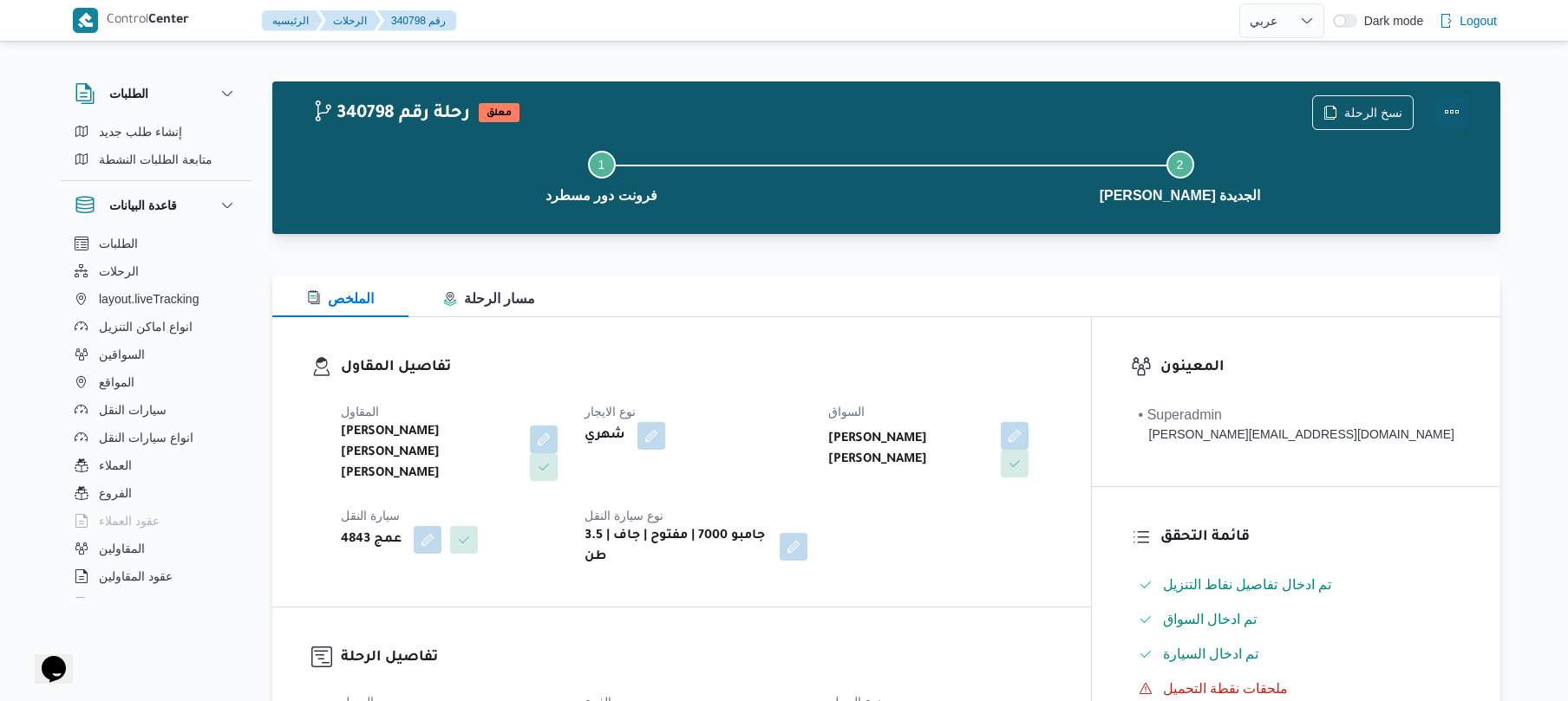
click at [1451, 115] on button "Actions" at bounding box center [1451, 112] width 35 height 35
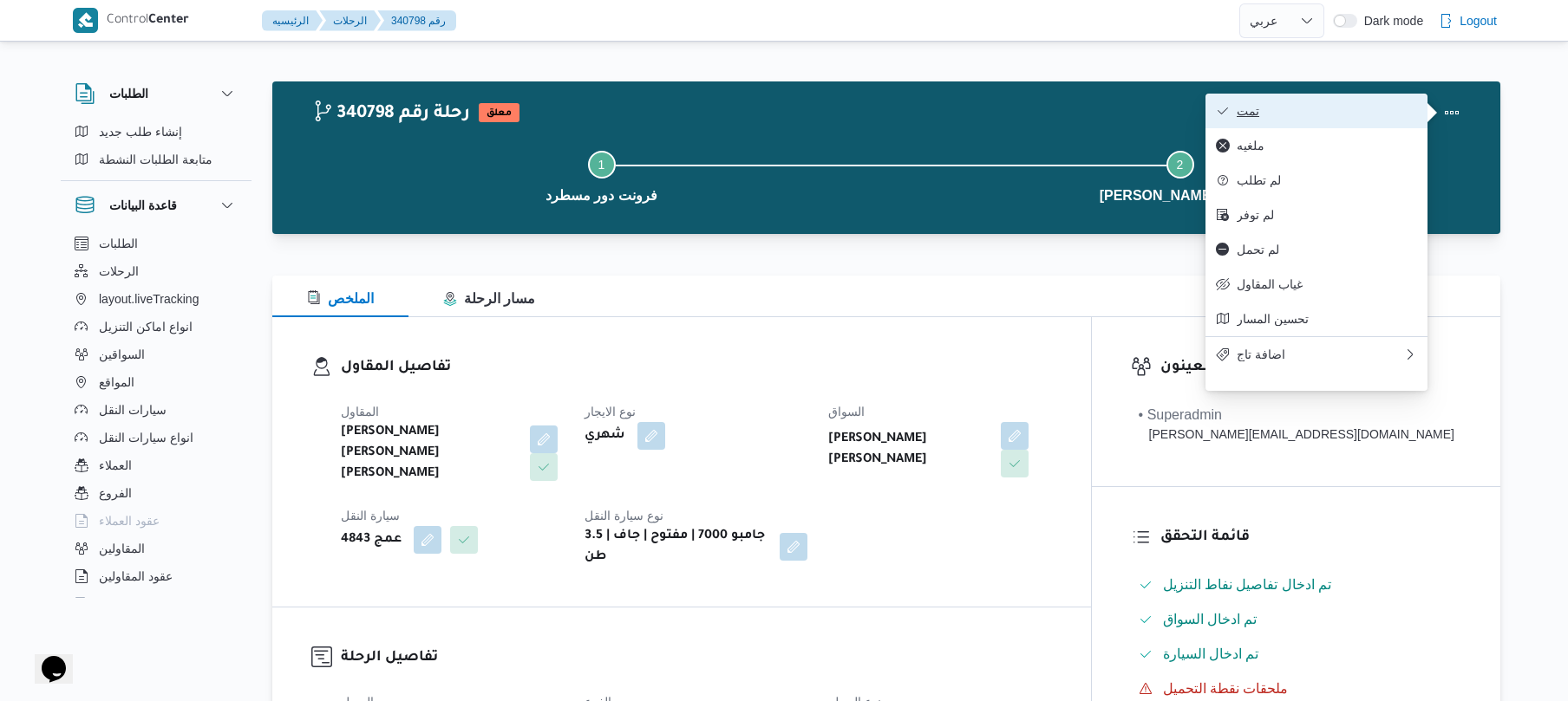
click at [1360, 115] on span "تمت" at bounding box center [1326, 111] width 180 height 13
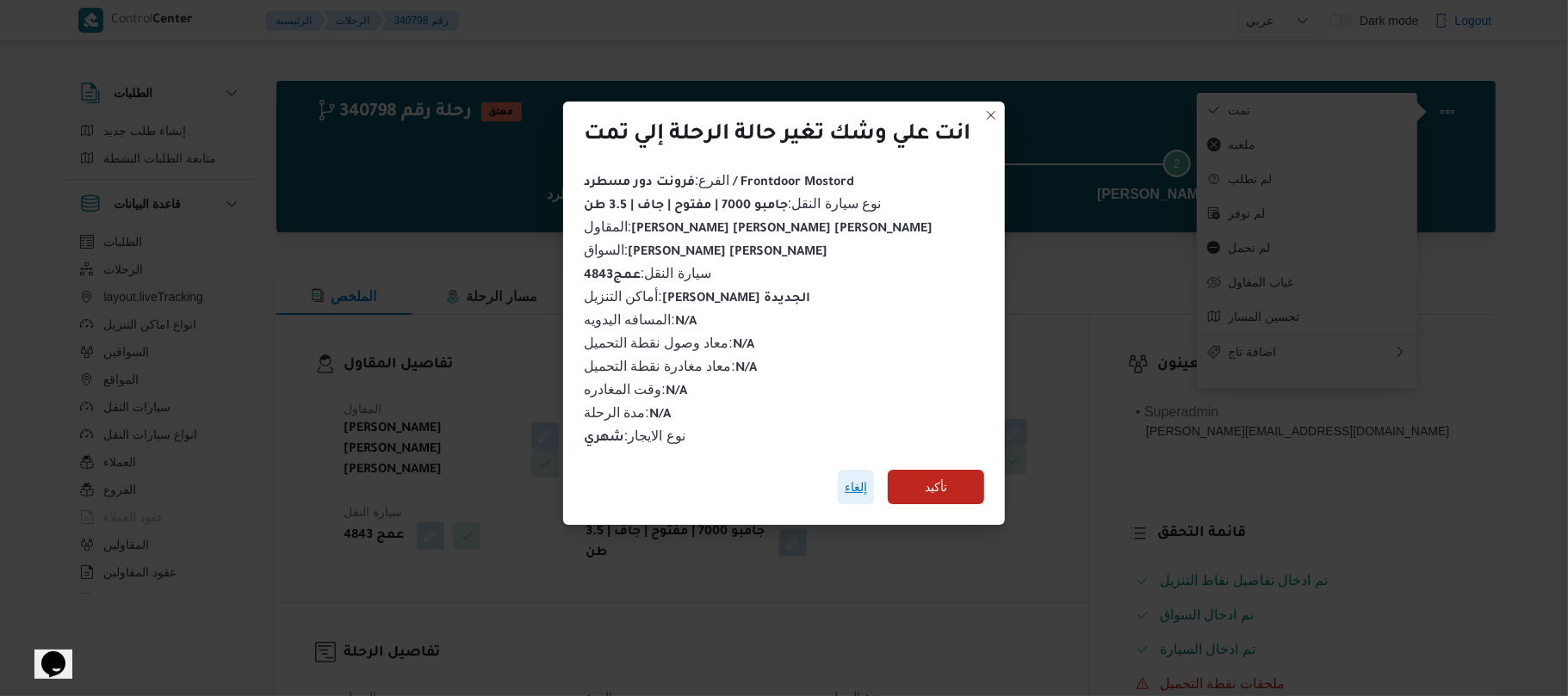
click at [848, 477] on span "إلغاء" at bounding box center [855, 488] width 22 height 21
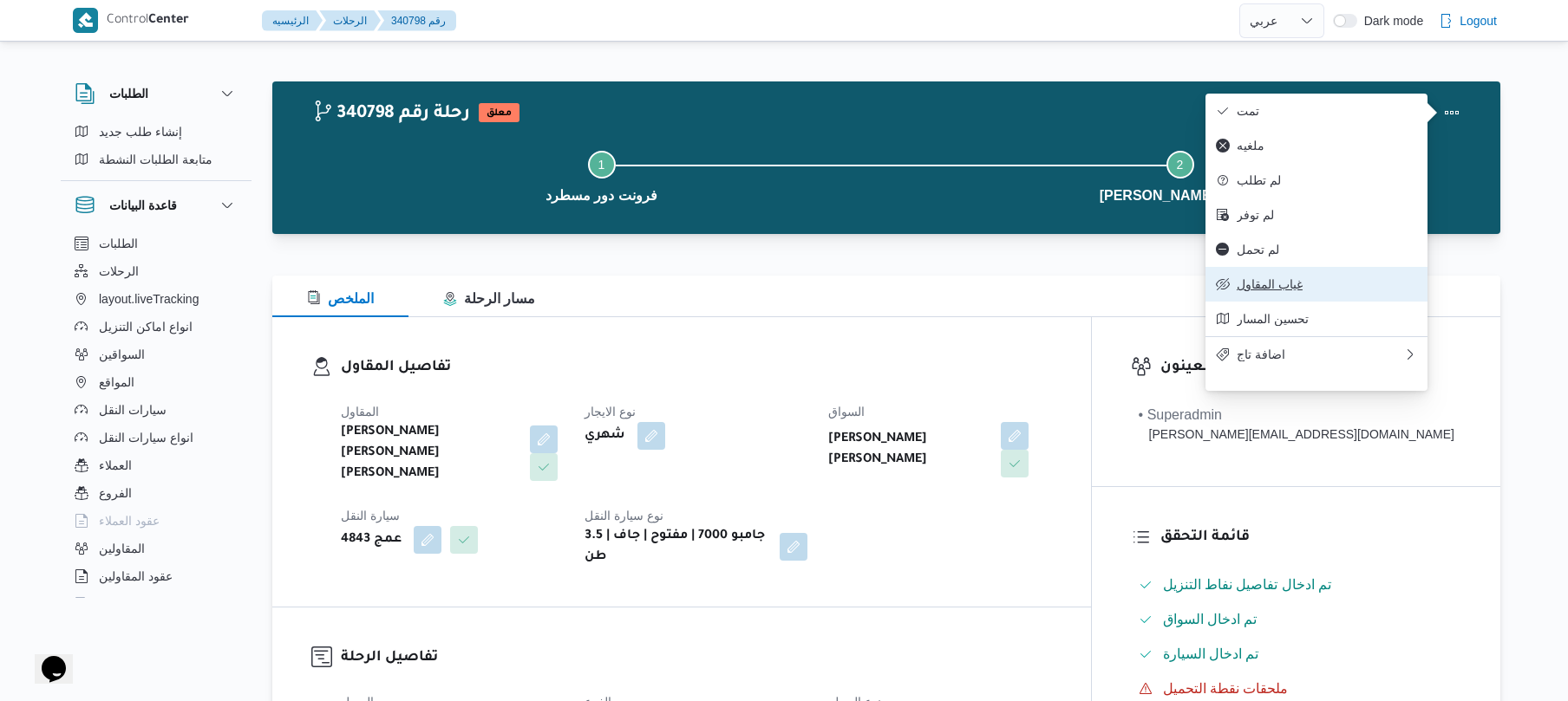
click at [1266, 291] on span "غياب المقاول" at bounding box center [1326, 284] width 180 height 13
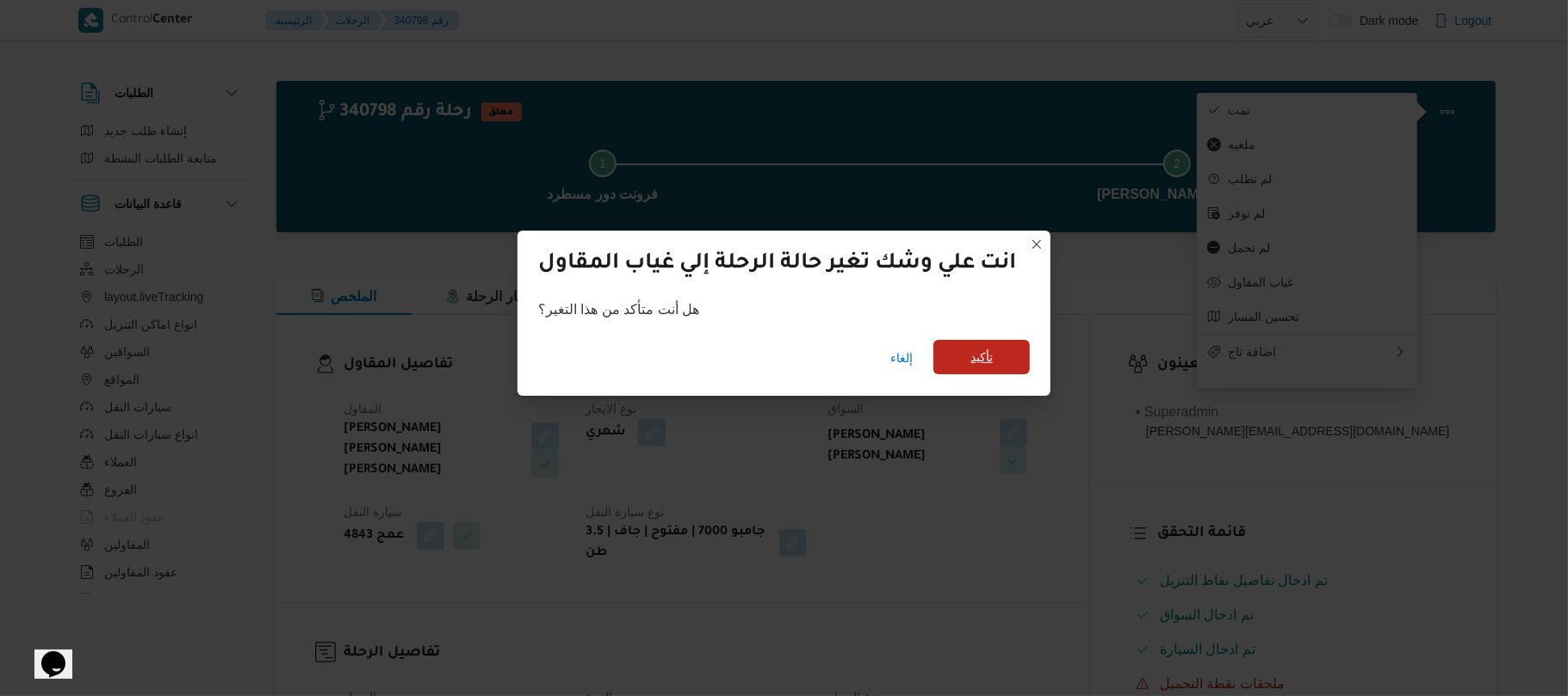
click at [1024, 353] on span "تأكيد" at bounding box center [982, 358] width 97 height 34
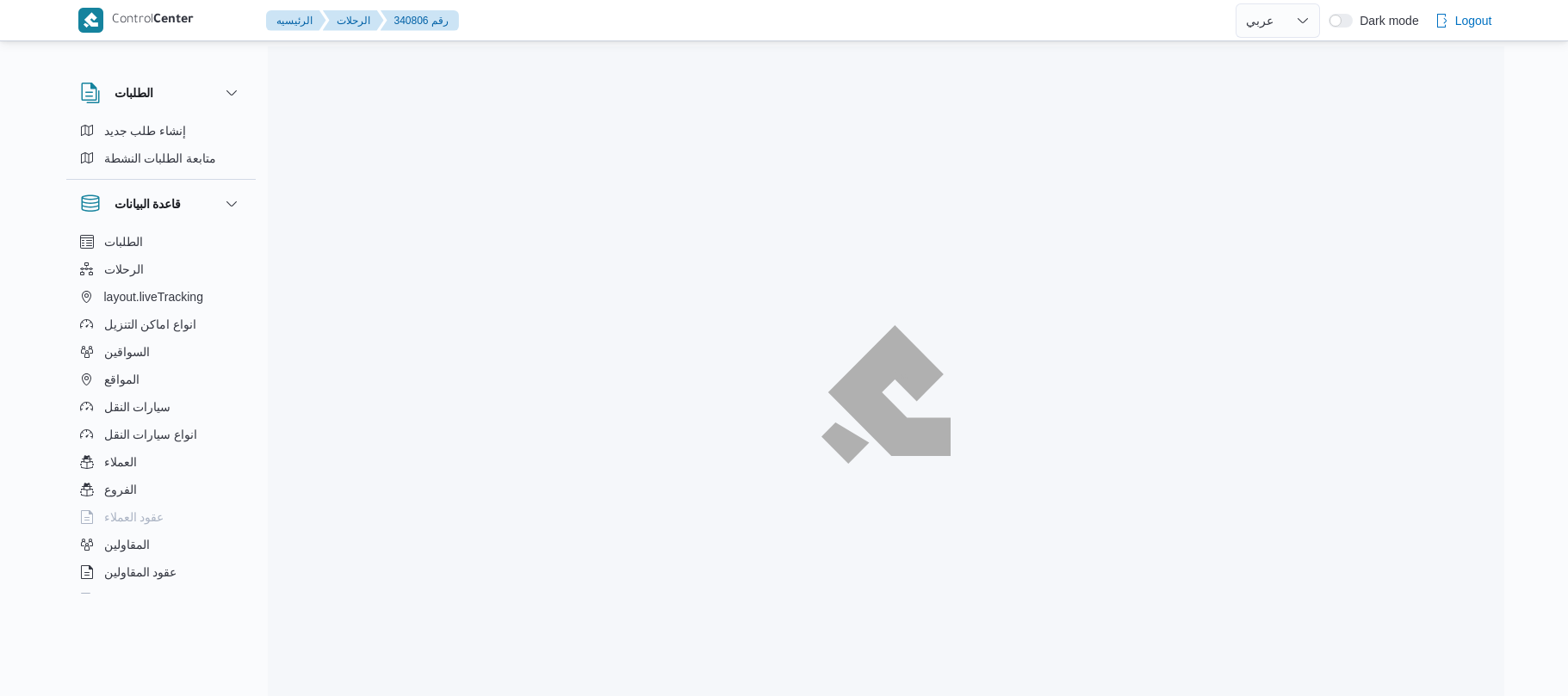
select select "ar"
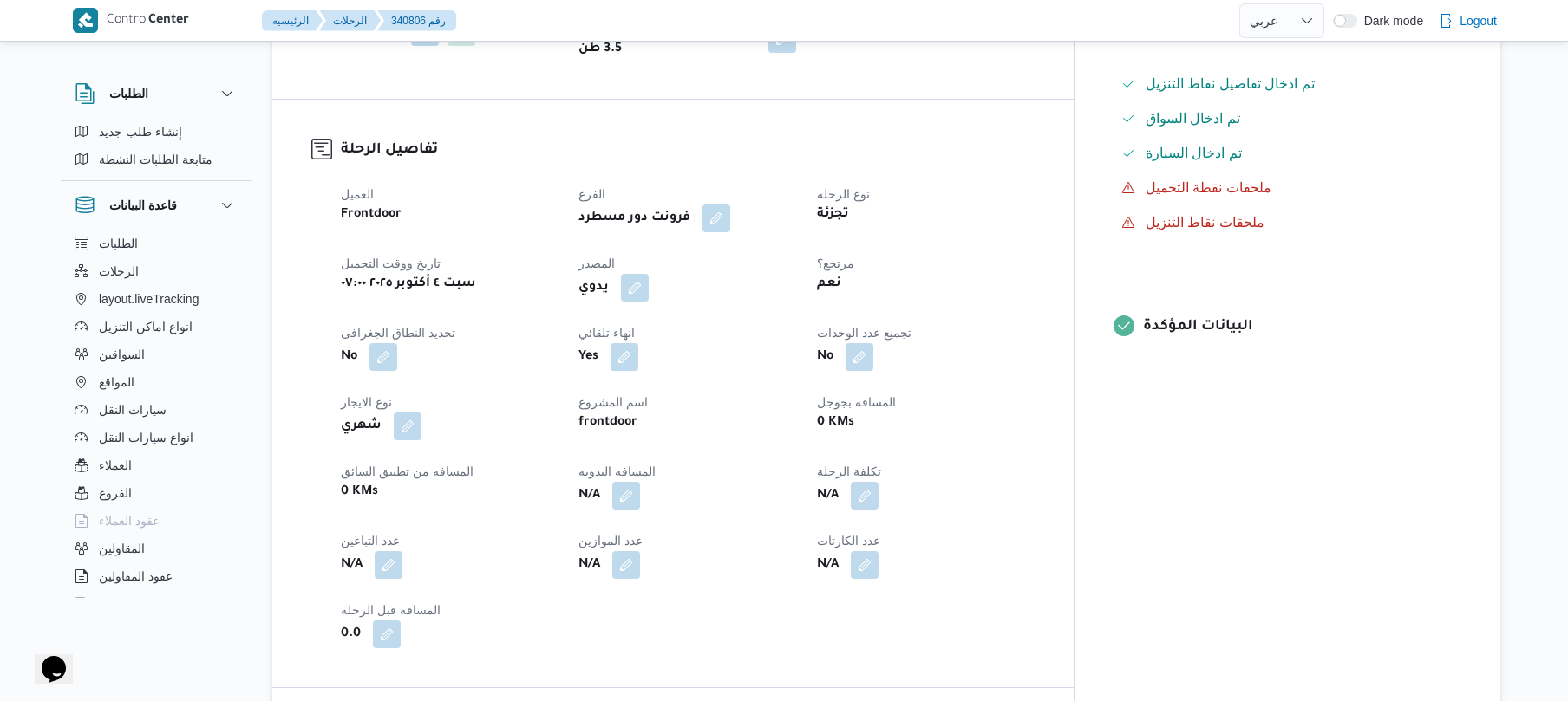
scroll to position [693, 0]
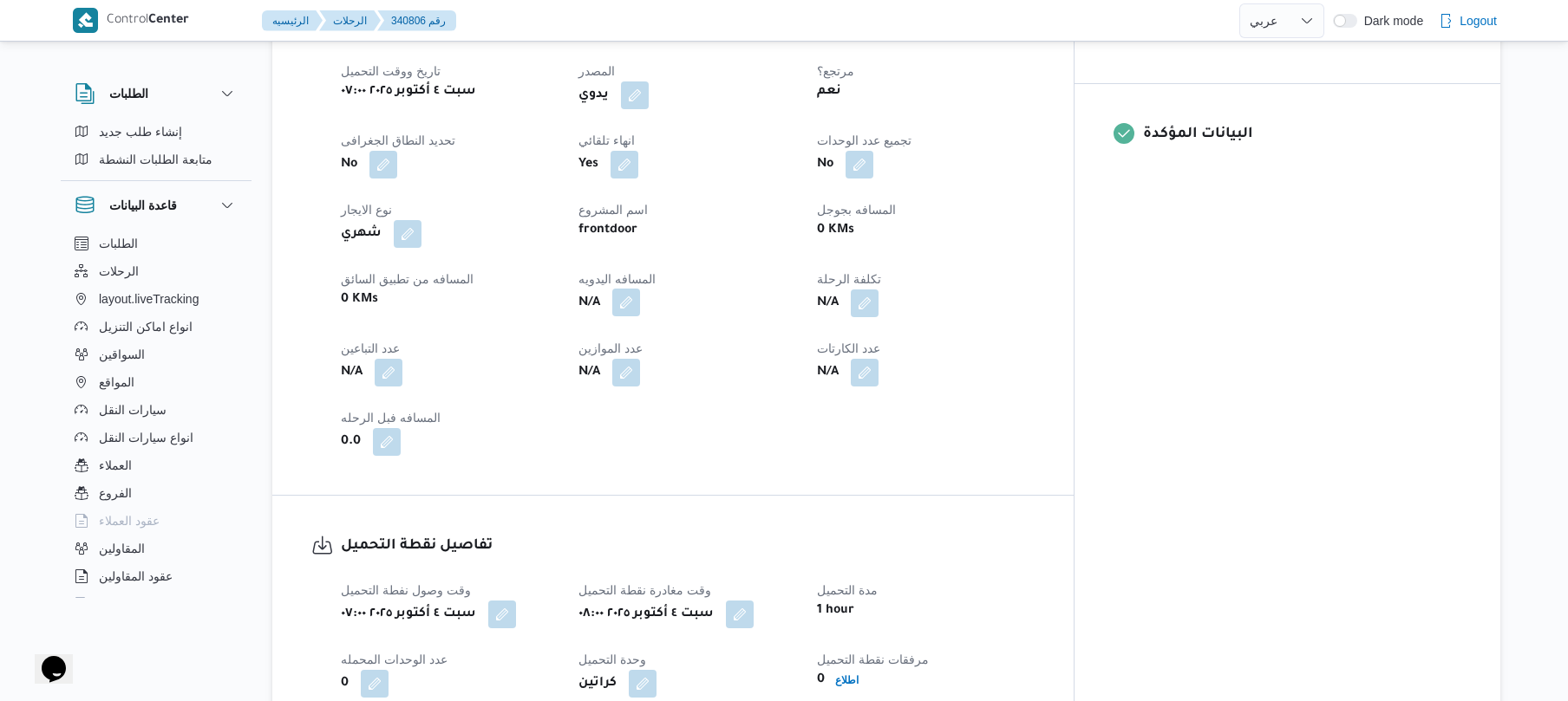
click at [640, 289] on button "button" at bounding box center [626, 302] width 28 height 28
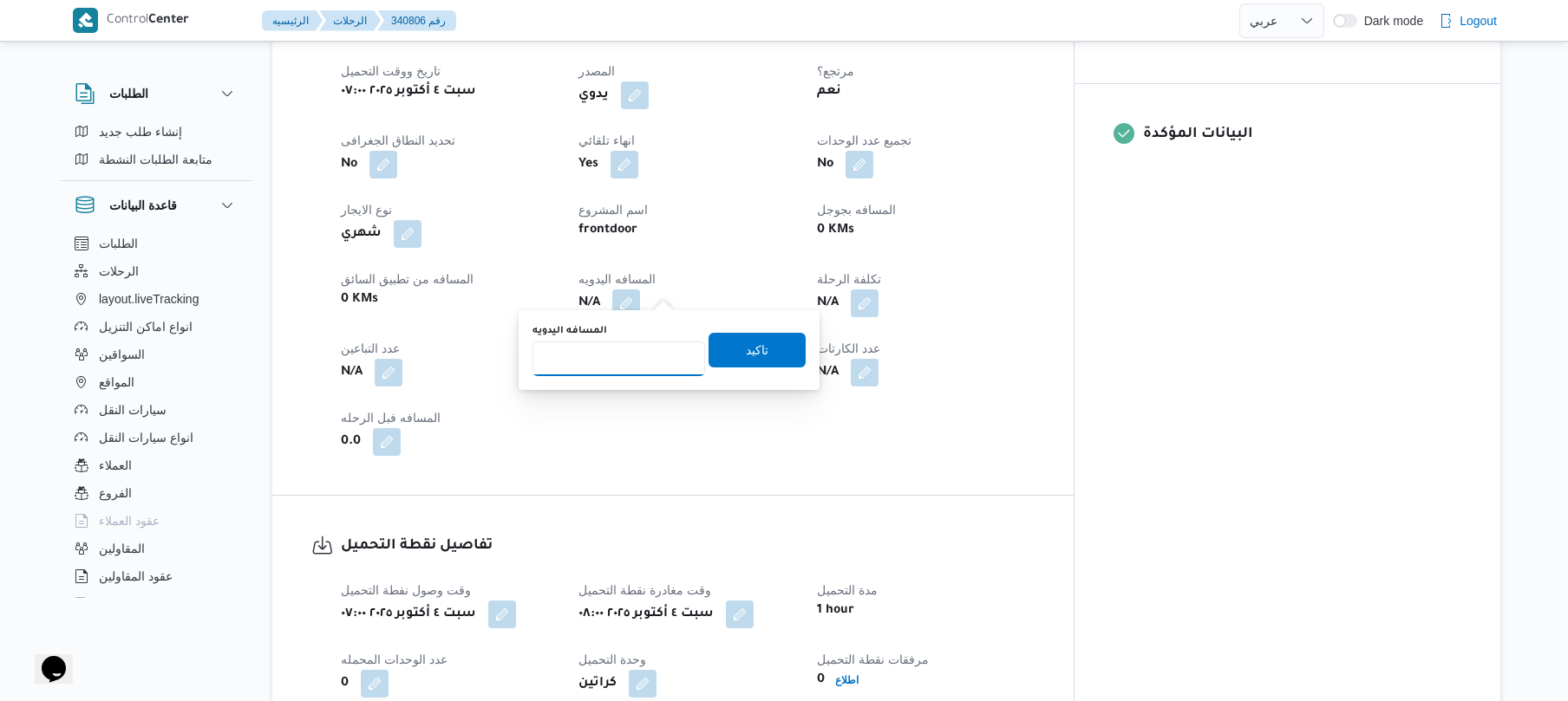
click at [621, 359] on input "المسافه اليدويه" at bounding box center [618, 359] width 172 height 35
type input "120"
click at [752, 344] on span "تاكيد" at bounding box center [756, 350] width 22 height 21
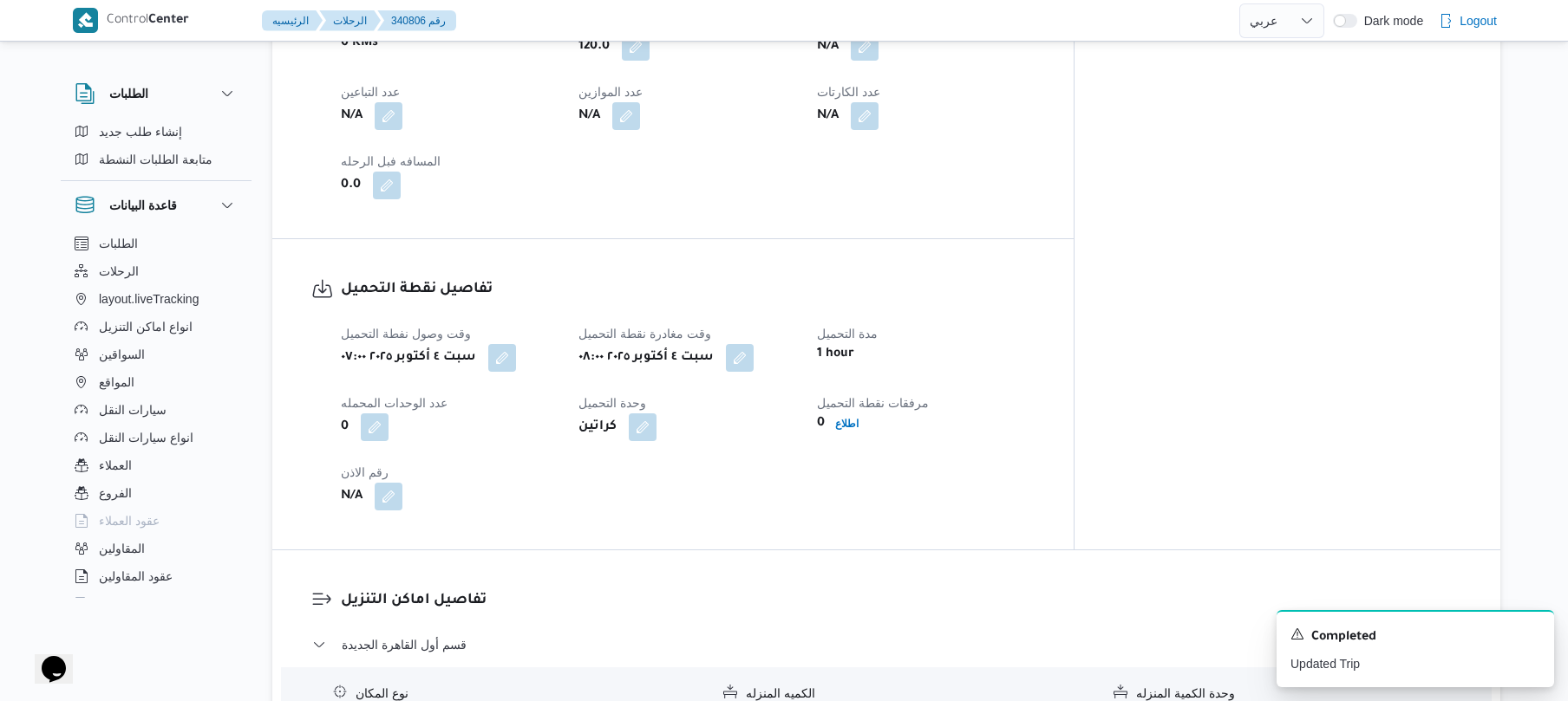
scroll to position [1202, 0]
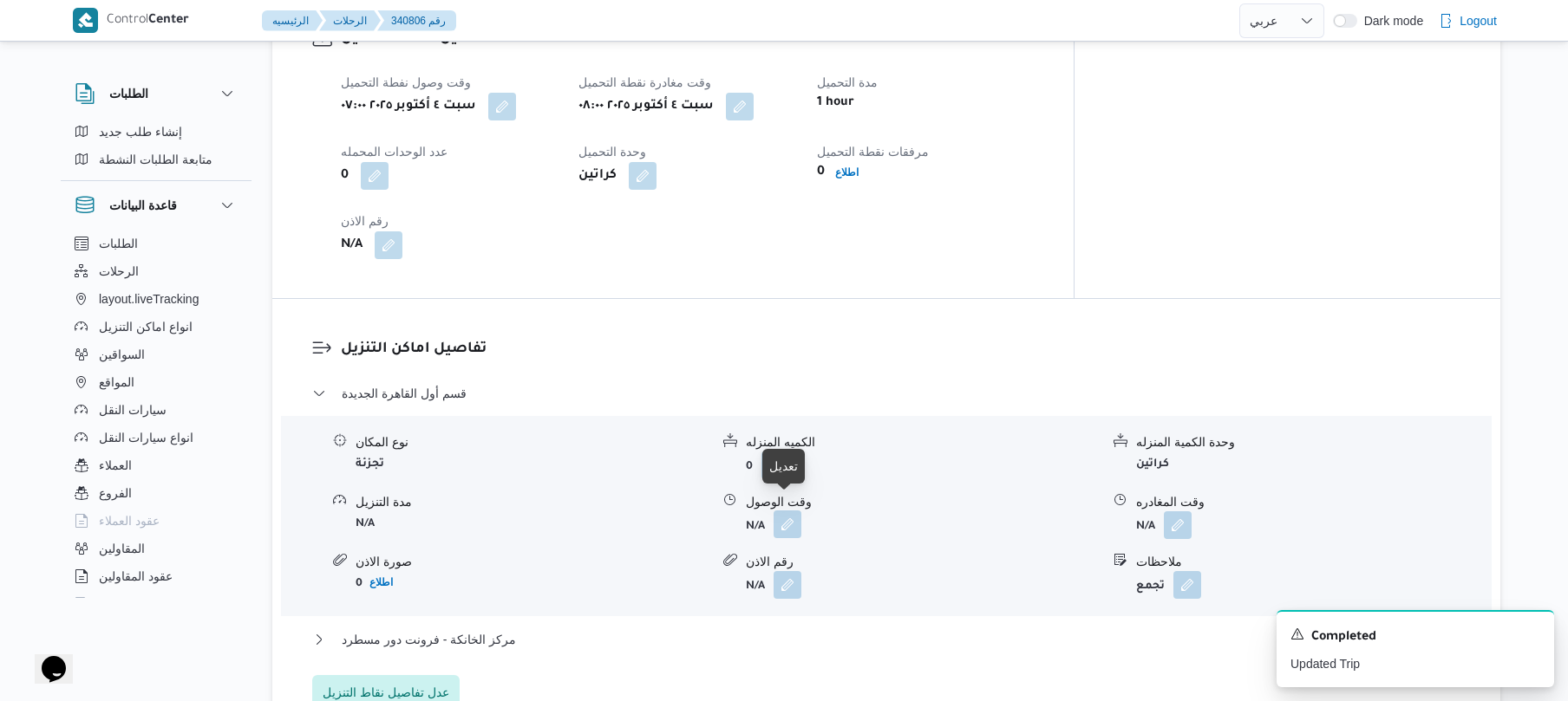
click at [780, 517] on button "button" at bounding box center [787, 524] width 28 height 28
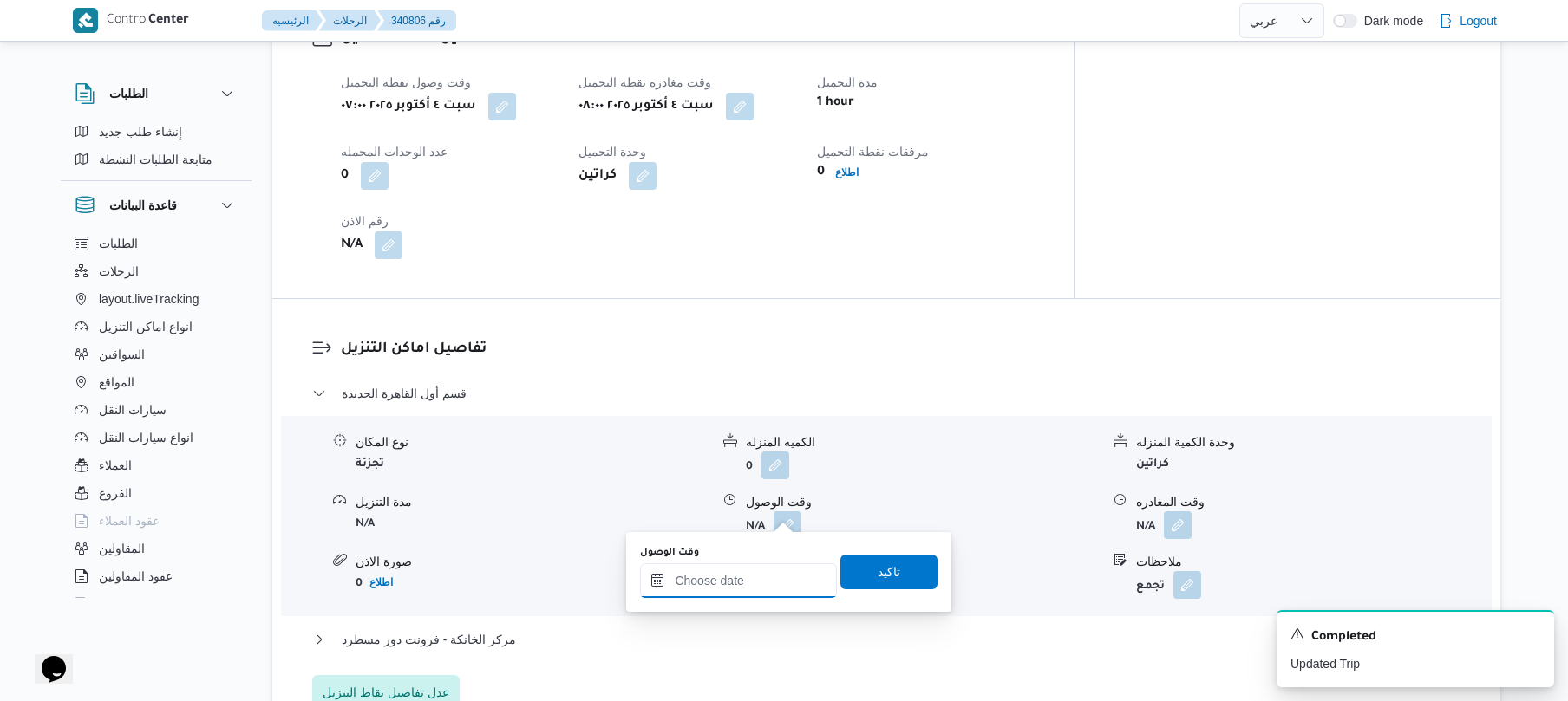
click at [713, 576] on input "وقت الوصول" at bounding box center [738, 581] width 196 height 35
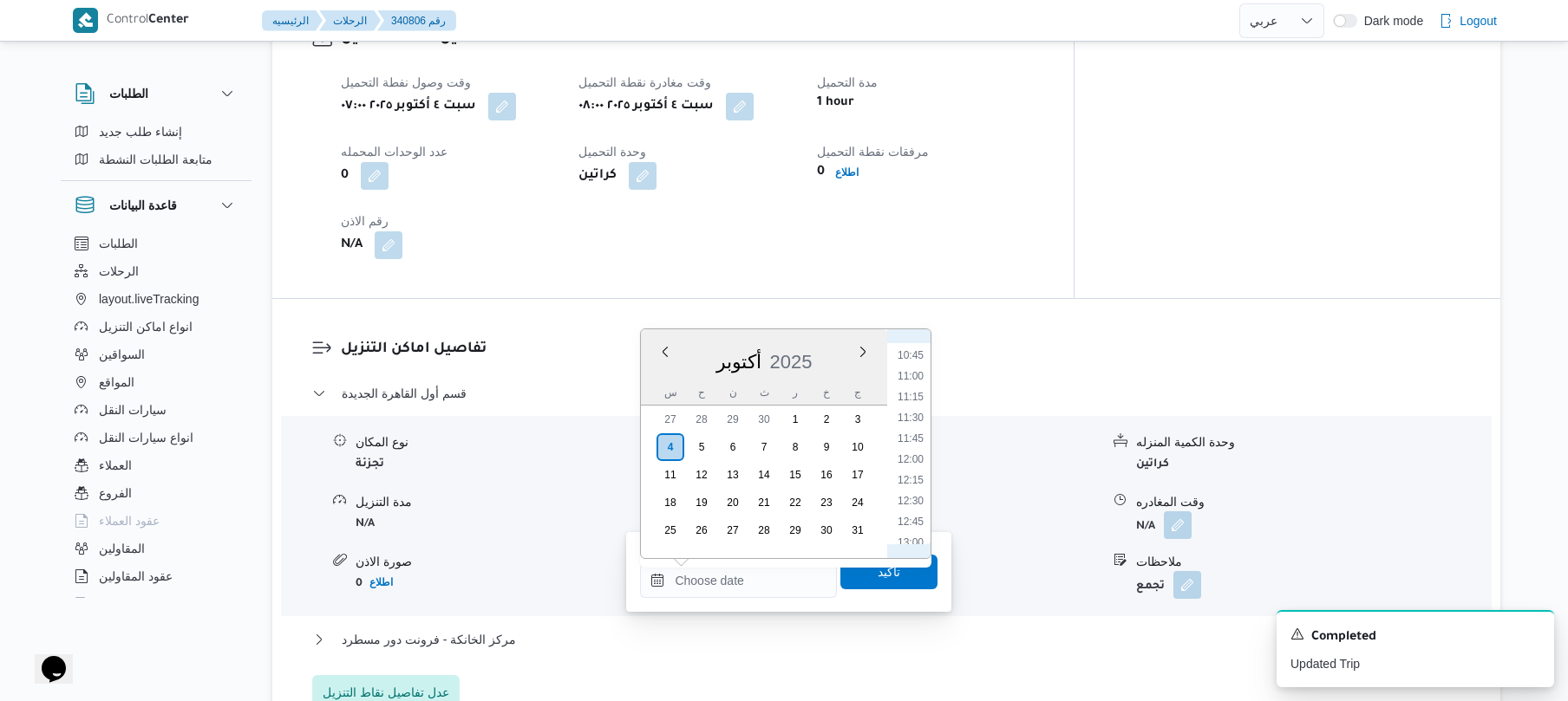
scroll to position [719, 0]
click at [910, 354] on li "08:45" at bounding box center [910, 360] width 39 height 17
type input "٠٤/١٠/٢٠٢٥ ٠٨:٤٥"
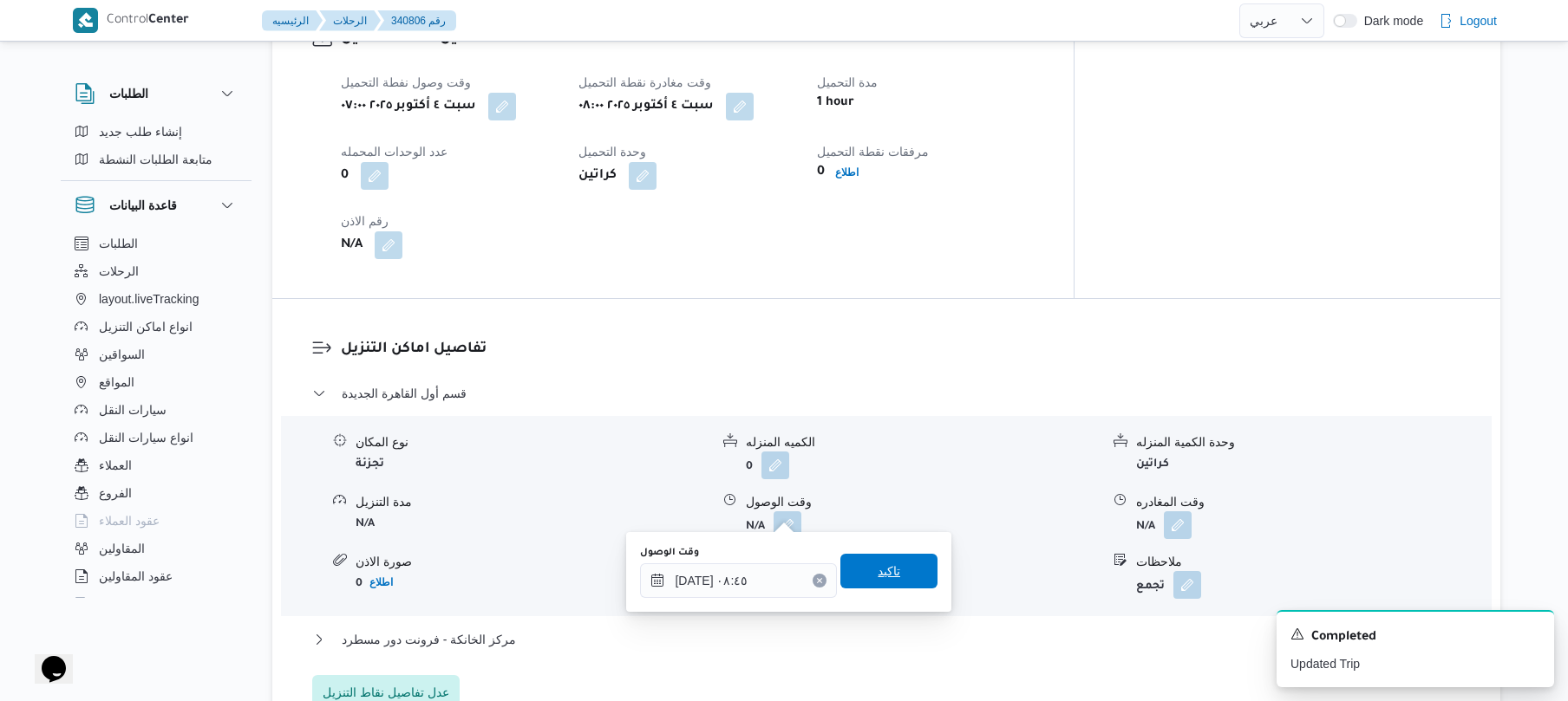
click at [855, 567] on span "تاكيد" at bounding box center [888, 571] width 97 height 35
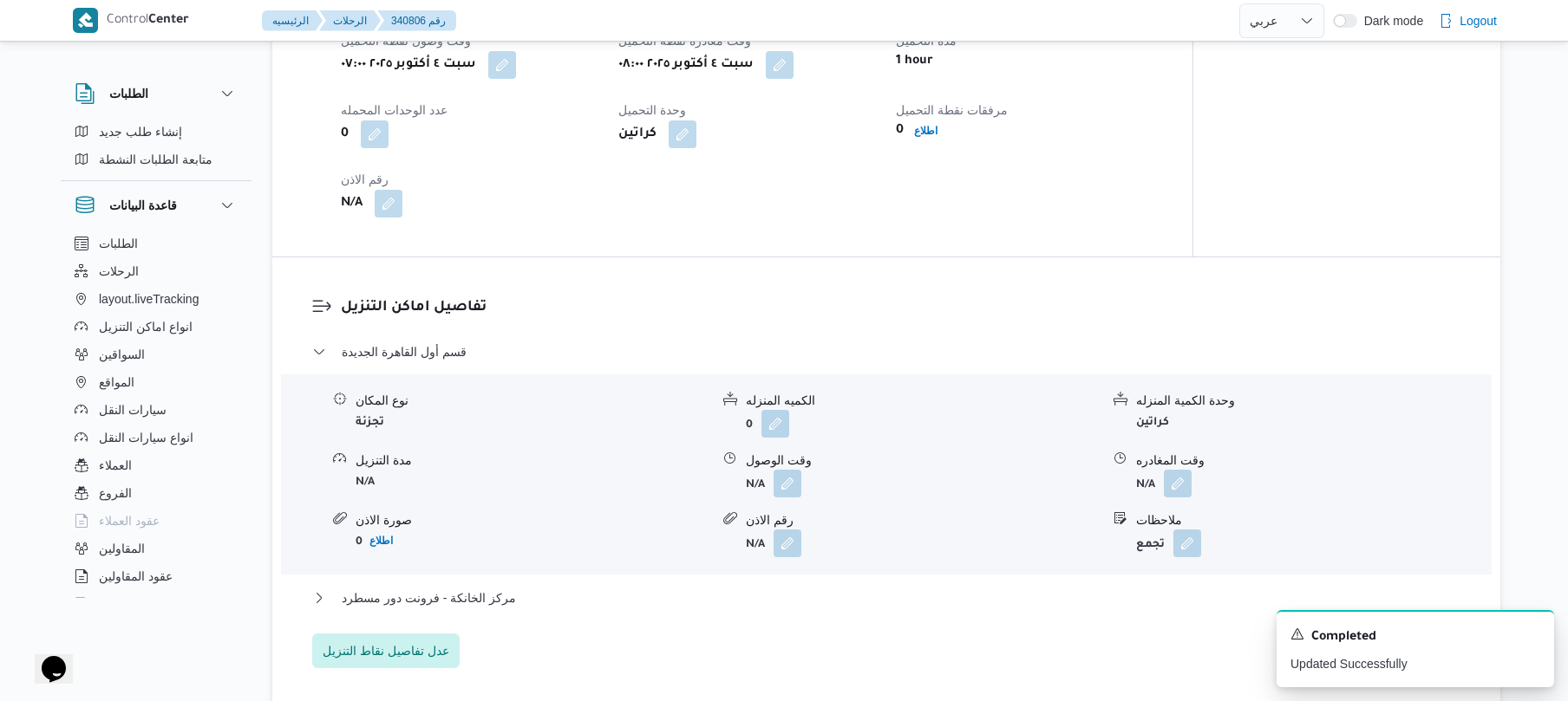
click at [760, 613] on div "قسم أول القاهرة الجديدة نوع المكان تجزئة الكميه المنزله 0 وحدة الكمية المنزله ك…" at bounding box center [886, 505] width 1149 height 326
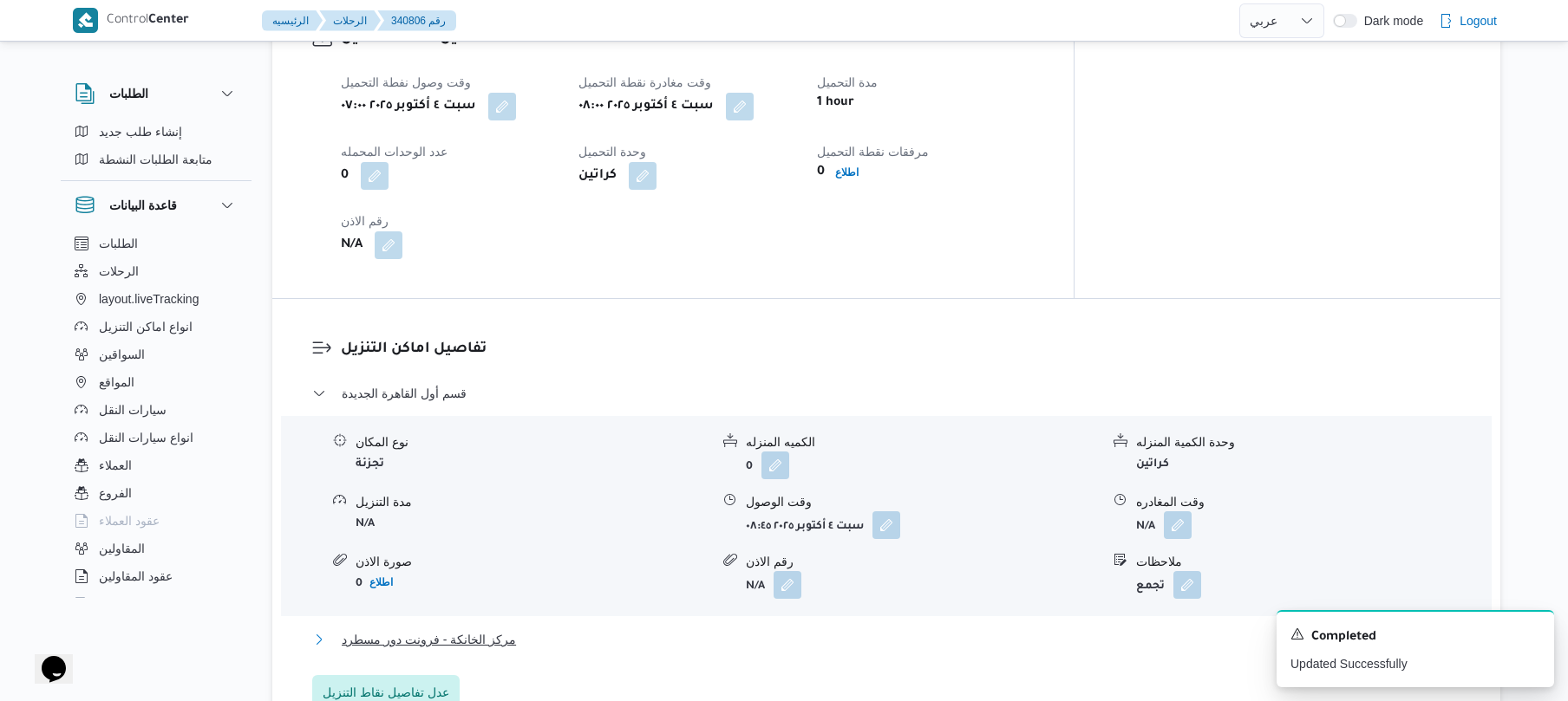
click at [893, 630] on button "مركز الخانكة - فرونت دور مسطرد" at bounding box center [886, 640] width 1149 height 21
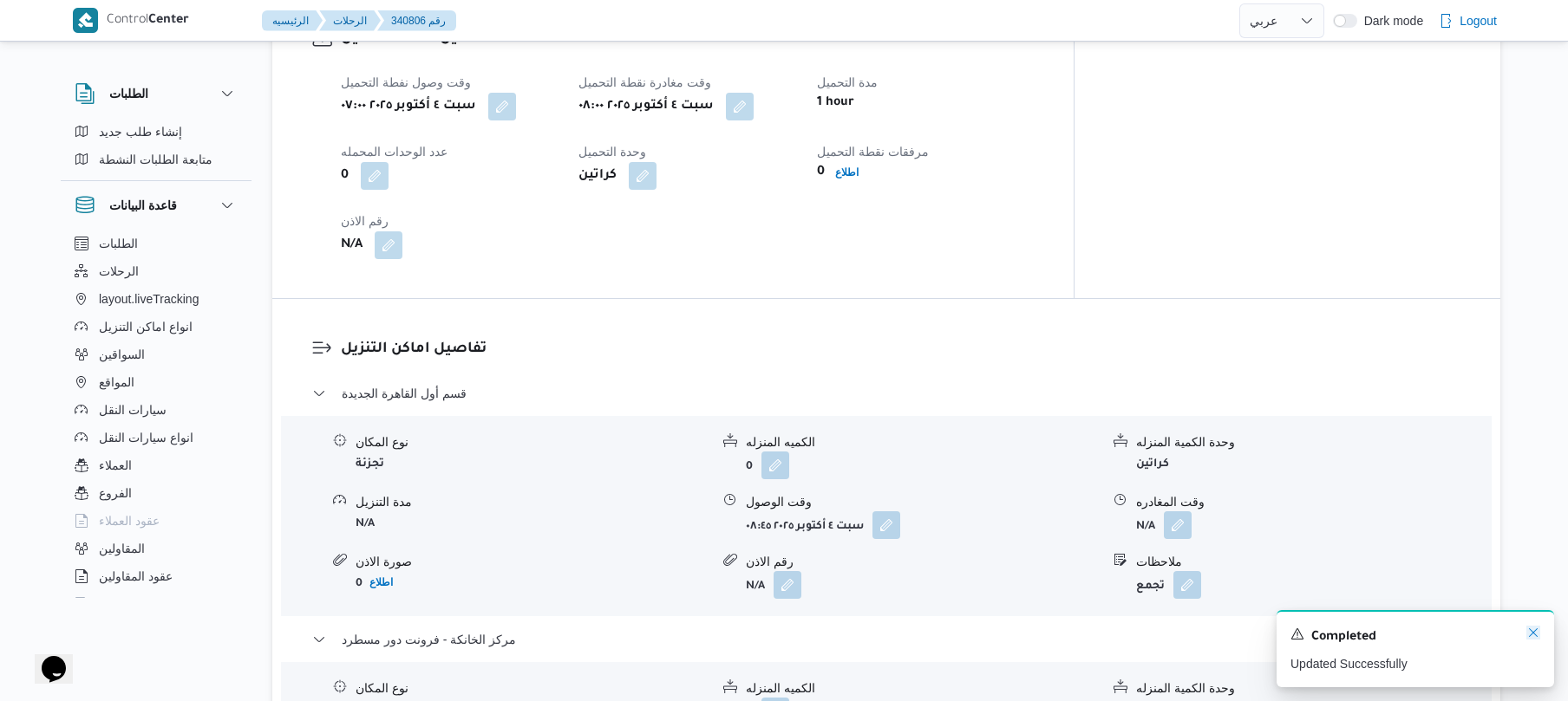
click at [1529, 631] on icon "Dismiss toast" at bounding box center [1532, 633] width 9 height 9
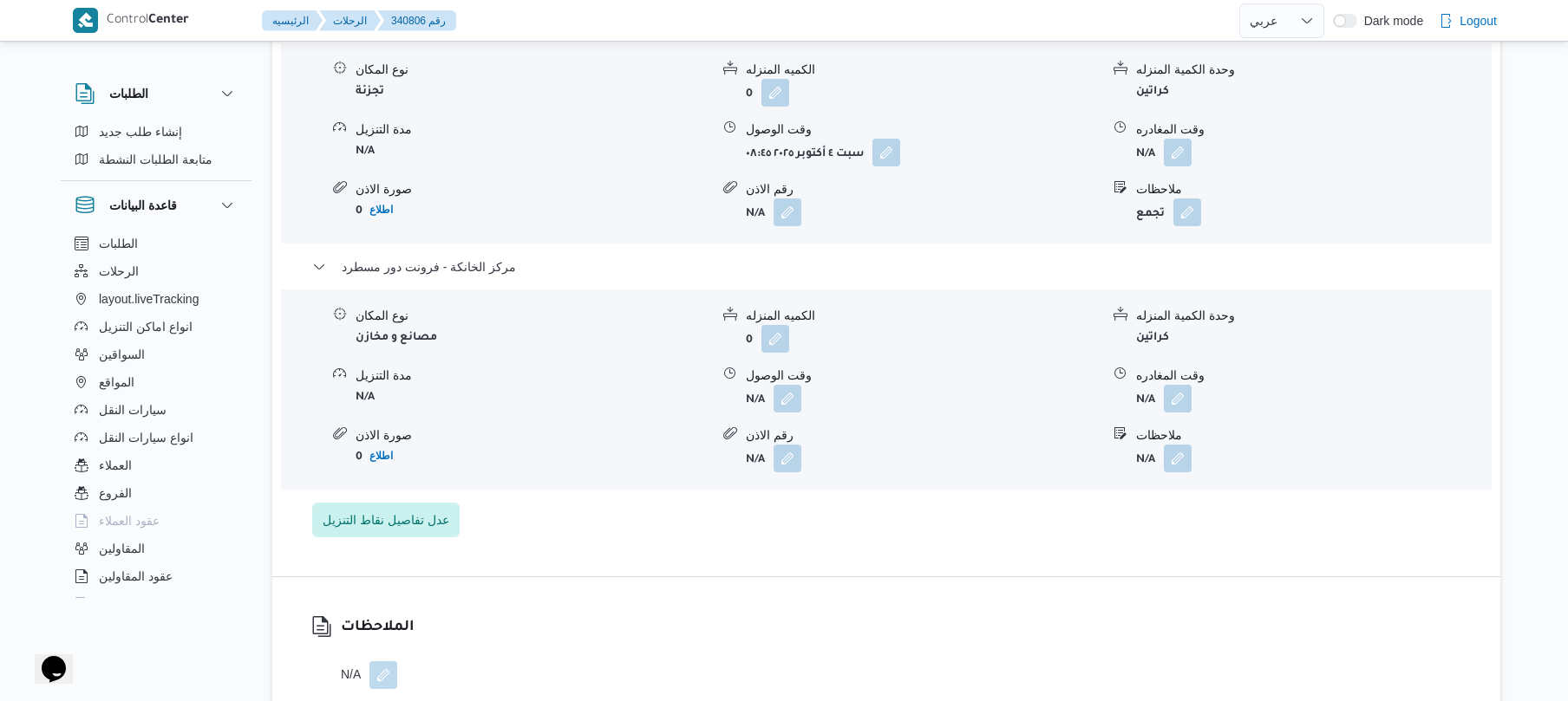
scroll to position [1618, 0]
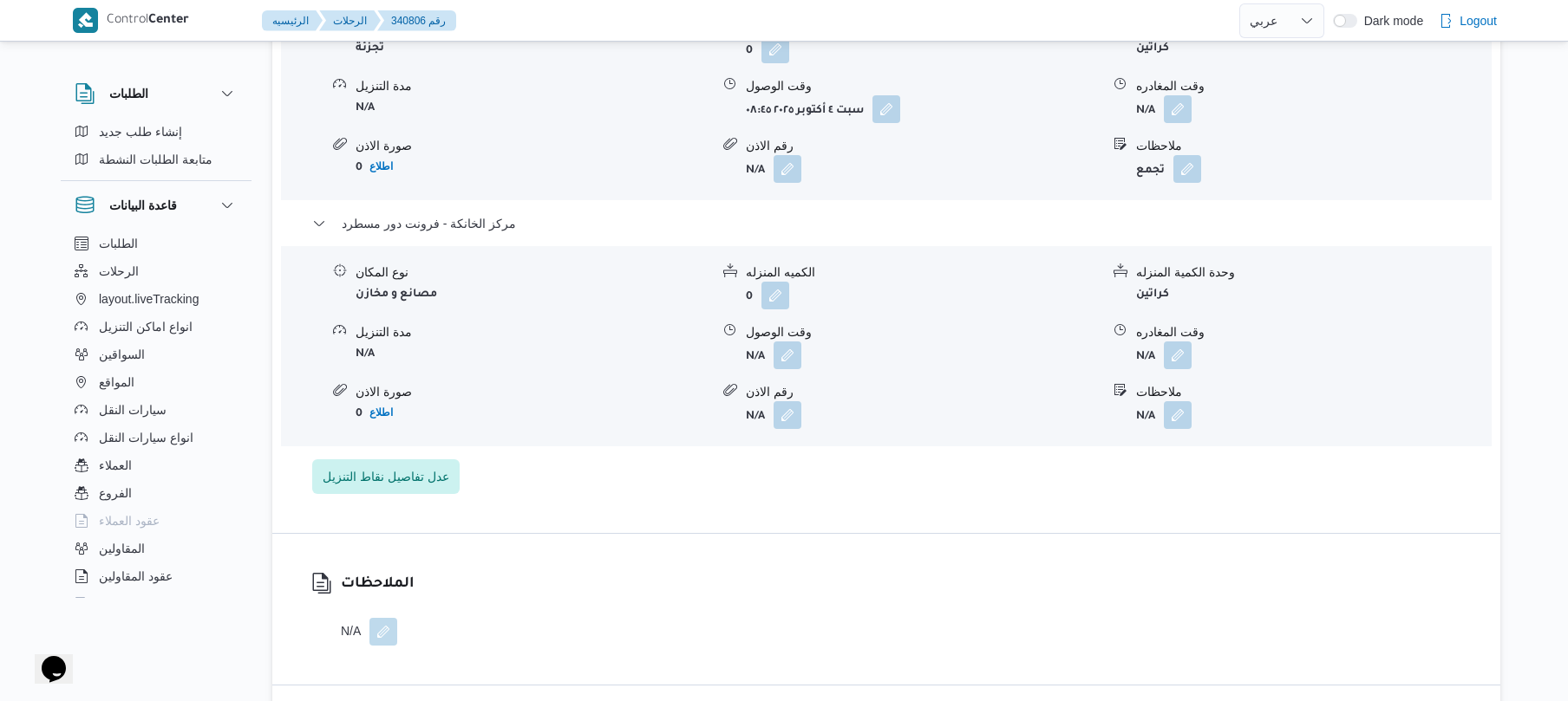
click at [1185, 355] on div "نوع المكان مصانع و مخازن الكميه المنزله 0 وحدة الكمية المنزله كراتين مدة التنزي…" at bounding box center [885, 346] width 1224 height 196
click at [1177, 343] on button "button" at bounding box center [1177, 354] width 28 height 28
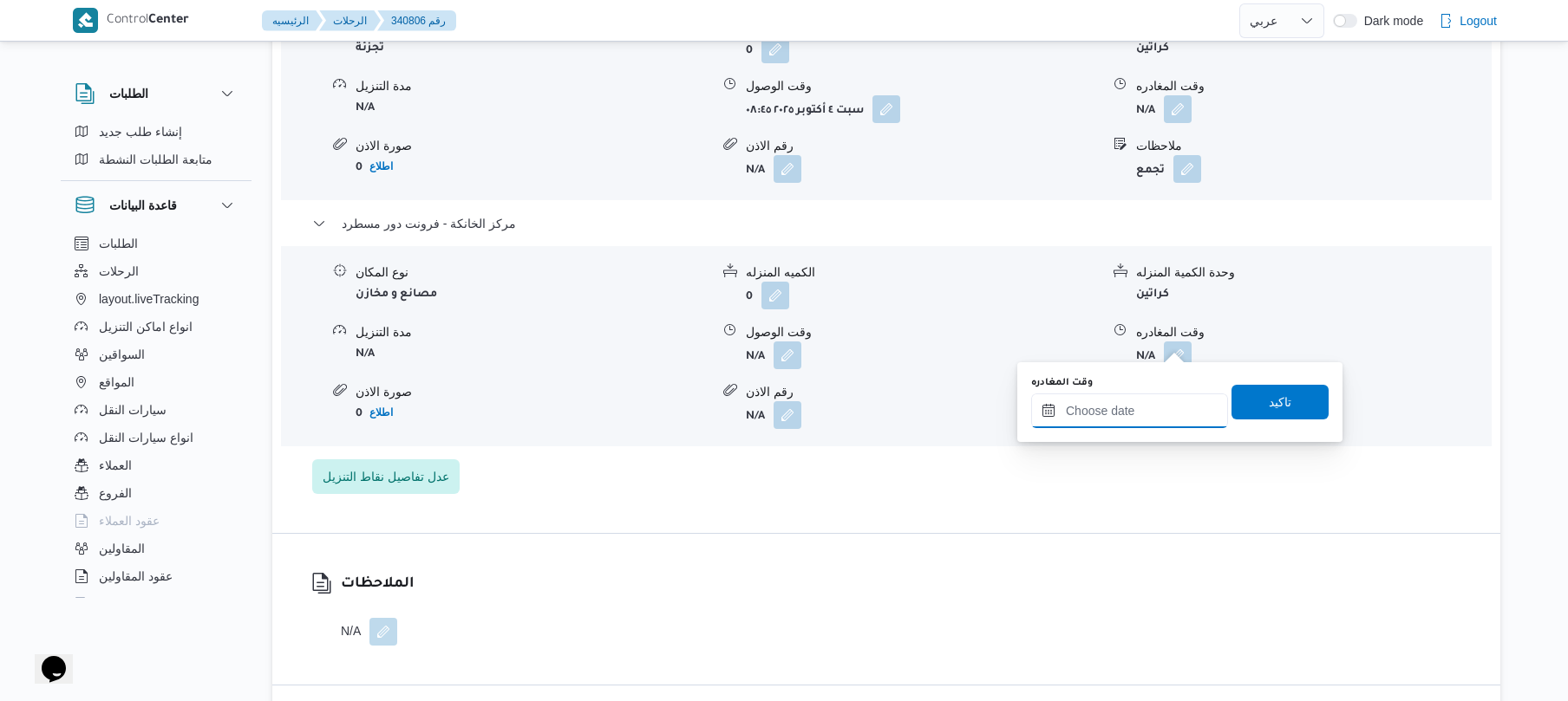
click at [1111, 418] on input "وقت المغادره" at bounding box center [1129, 411] width 196 height 35
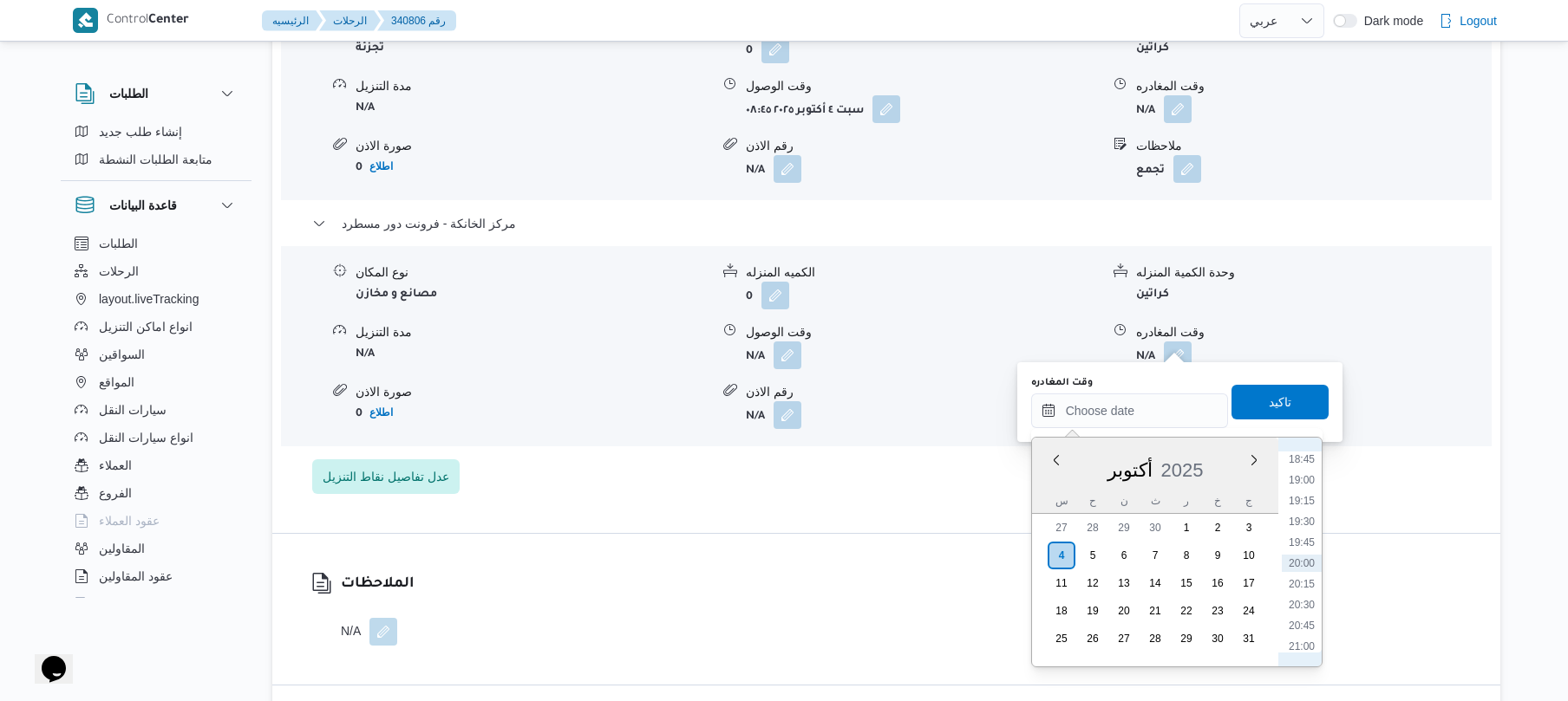
scroll to position [1391, 0]
click at [1300, 611] on li "18:30" at bounding box center [1301, 609] width 39 height 17
type input "٠٤/١٠/٢٠٢٥ ١٨:٣٠"
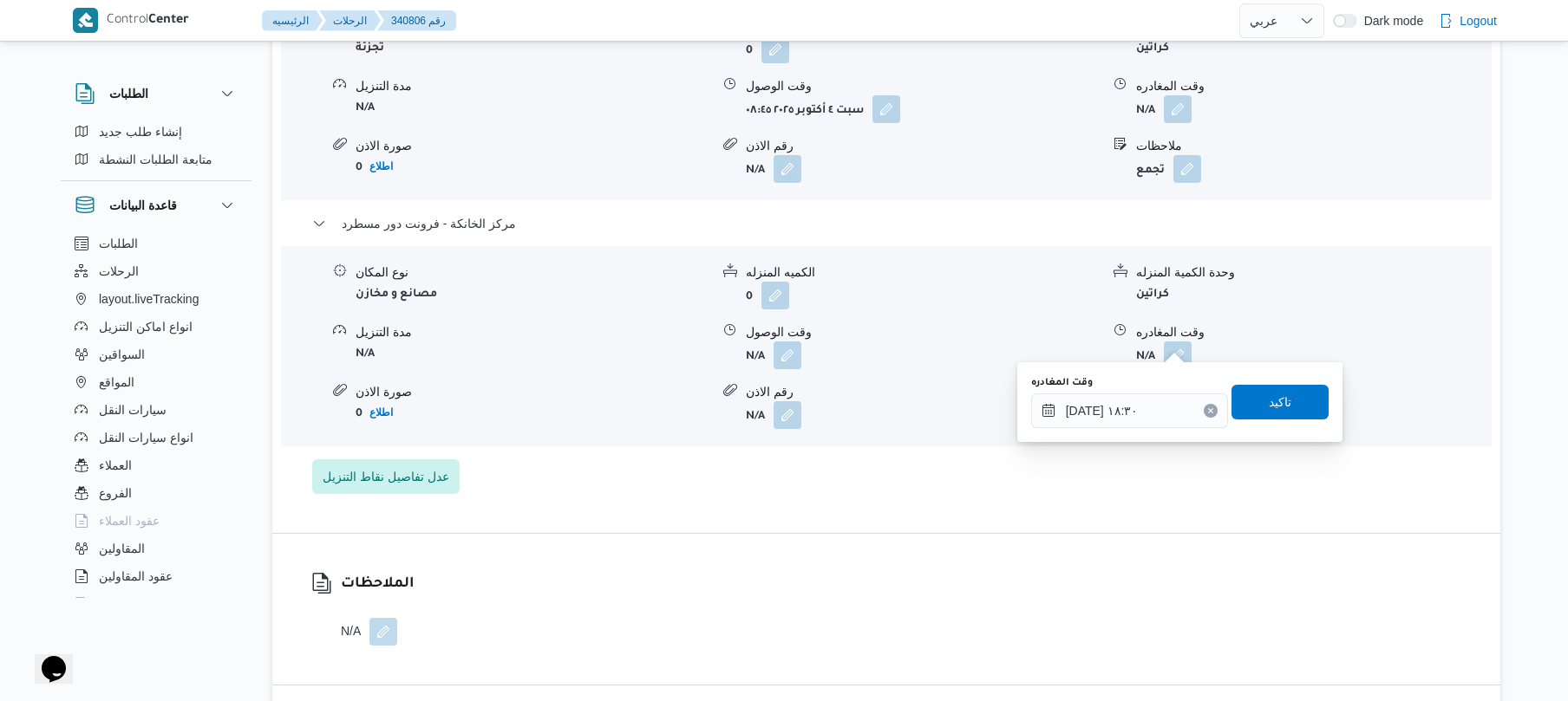
click at [1254, 423] on div "وقت المغادره ٠٤/١٠/٢٠٢٥ ١٨:٣٠ تاكيد" at bounding box center [1180, 402] width 301 height 56
click at [1268, 405] on span "تاكيد" at bounding box center [1279, 402] width 22 height 21
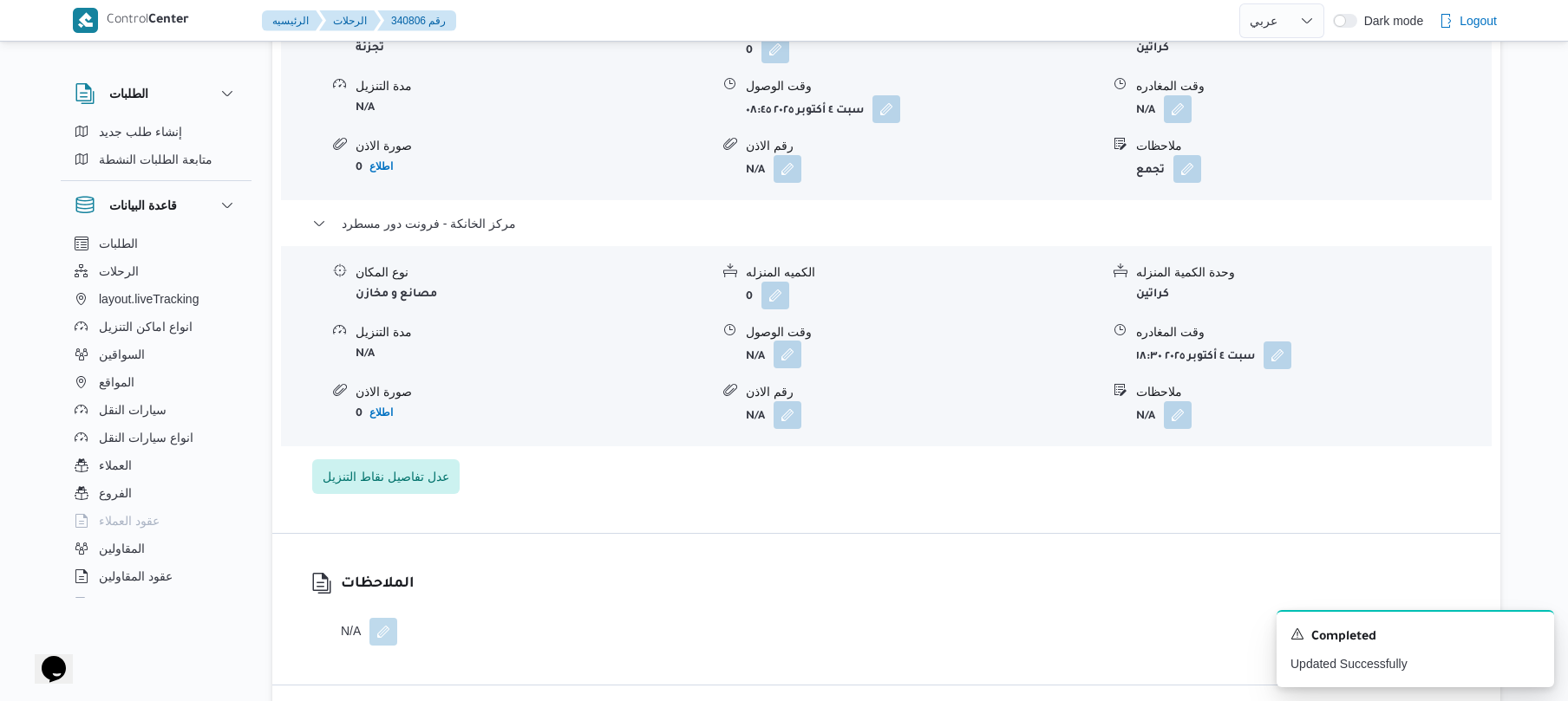
click at [793, 341] on button "button" at bounding box center [787, 354] width 28 height 28
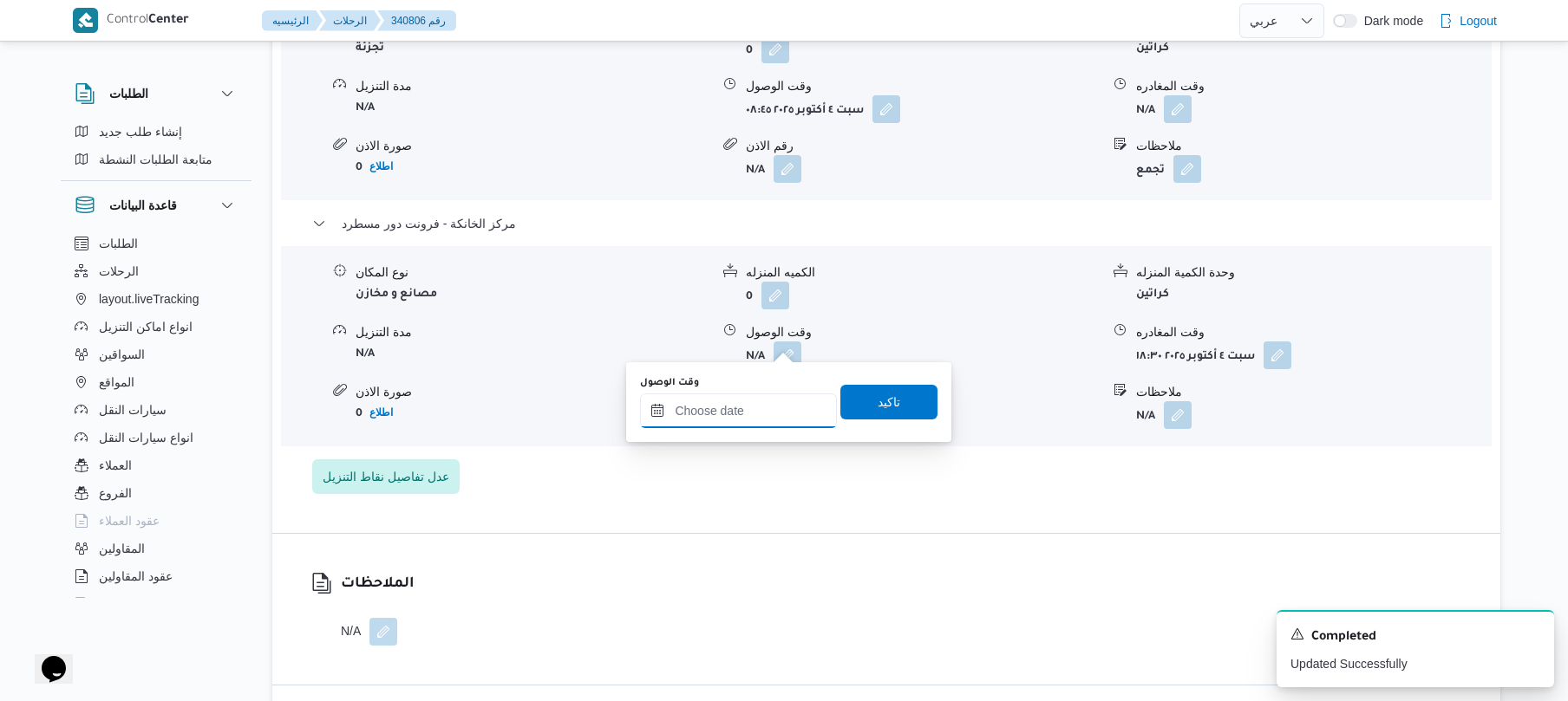
click at [747, 410] on input "وقت الوصول" at bounding box center [738, 411] width 196 height 35
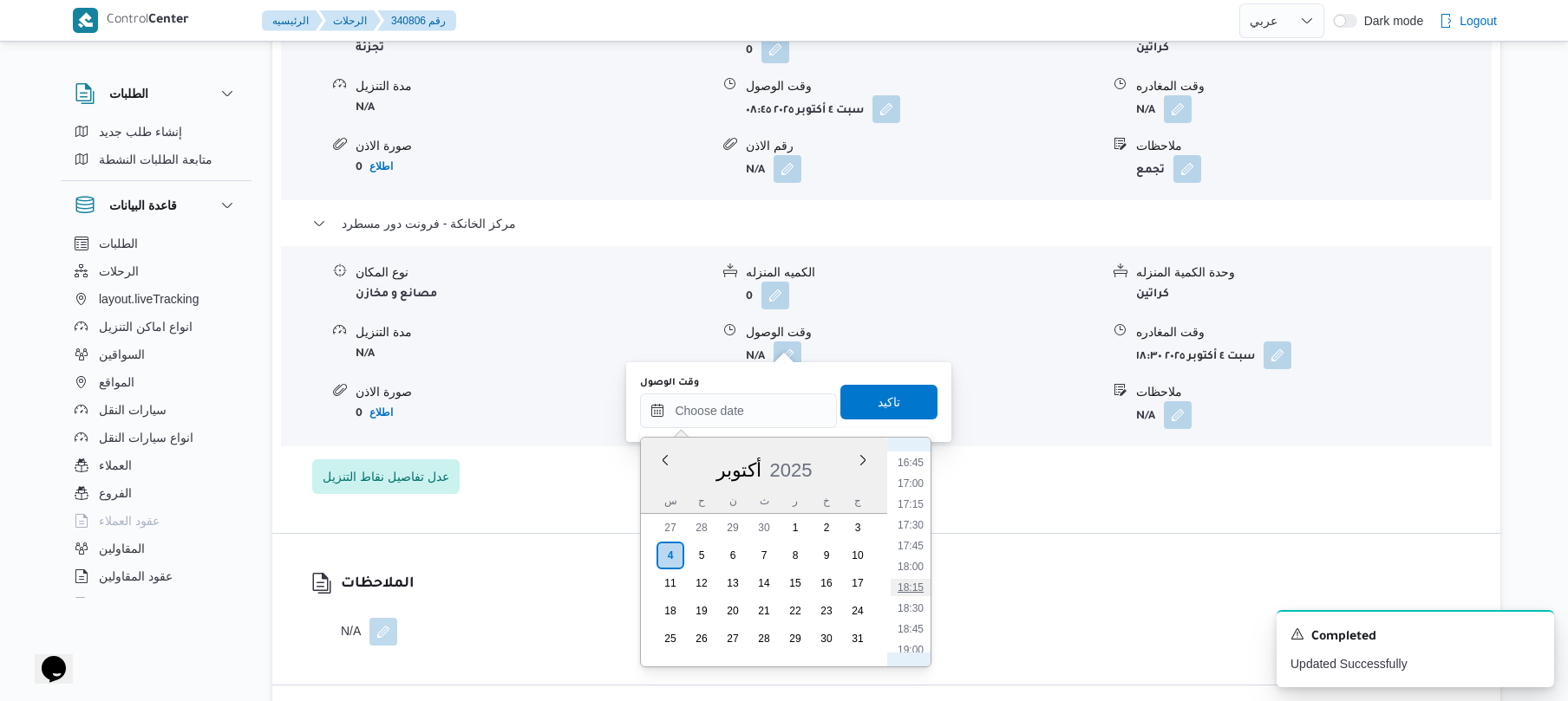
click at [914, 590] on li "18:15" at bounding box center [910, 587] width 39 height 17
type input "٠٤/١٠/٢٠٢٥ ١٨:١٥"
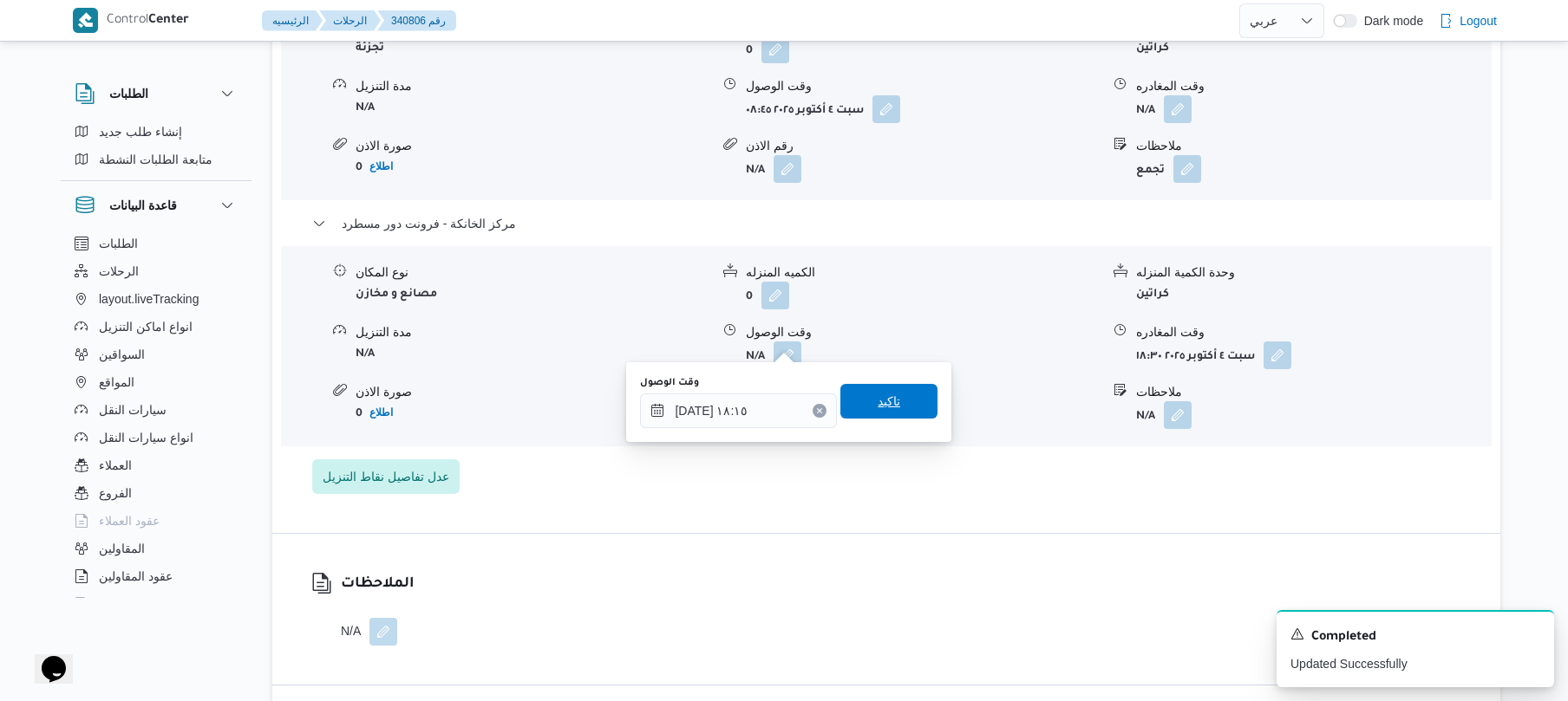
click at [885, 409] on span "تاكيد" at bounding box center [888, 402] width 22 height 21
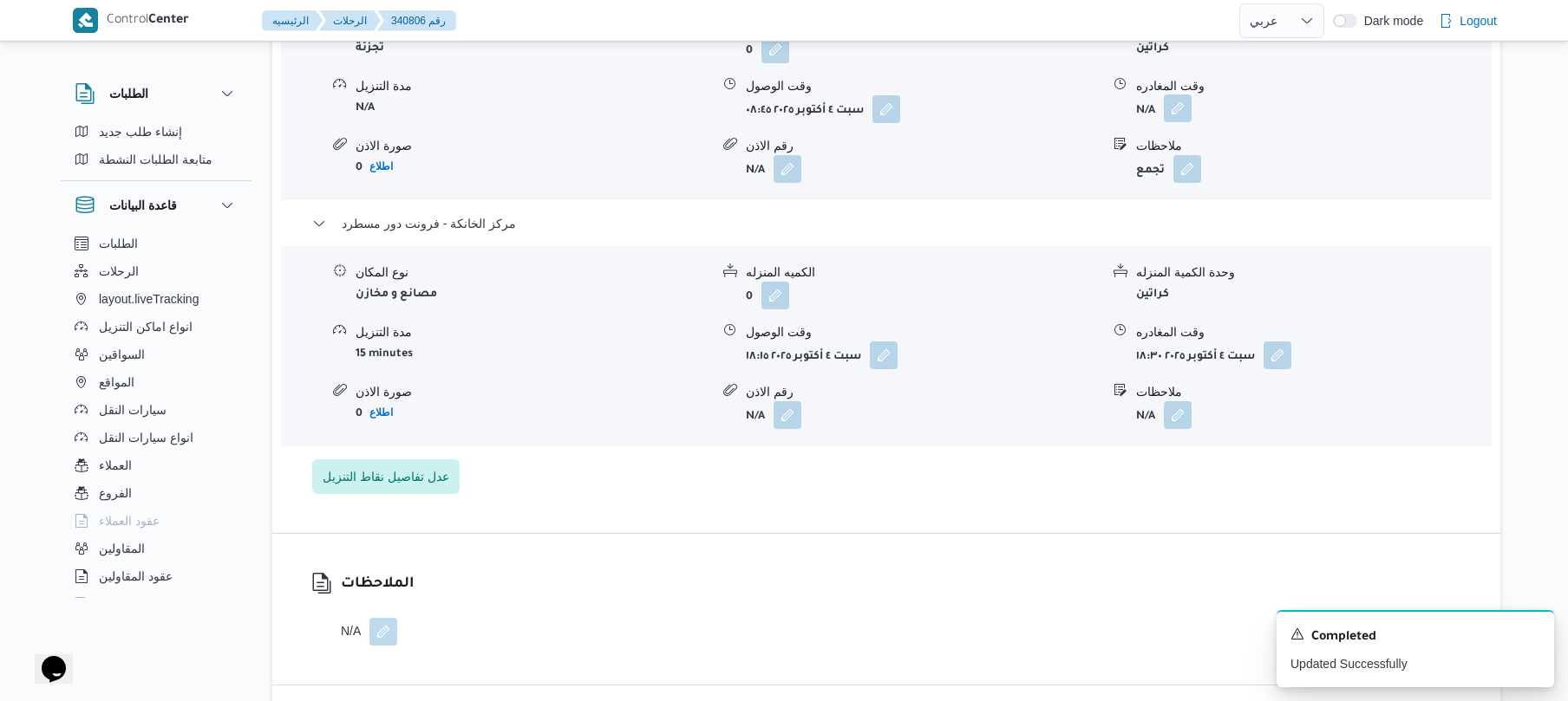
click at [1177, 100] on button "button" at bounding box center [1177, 108] width 28 height 28
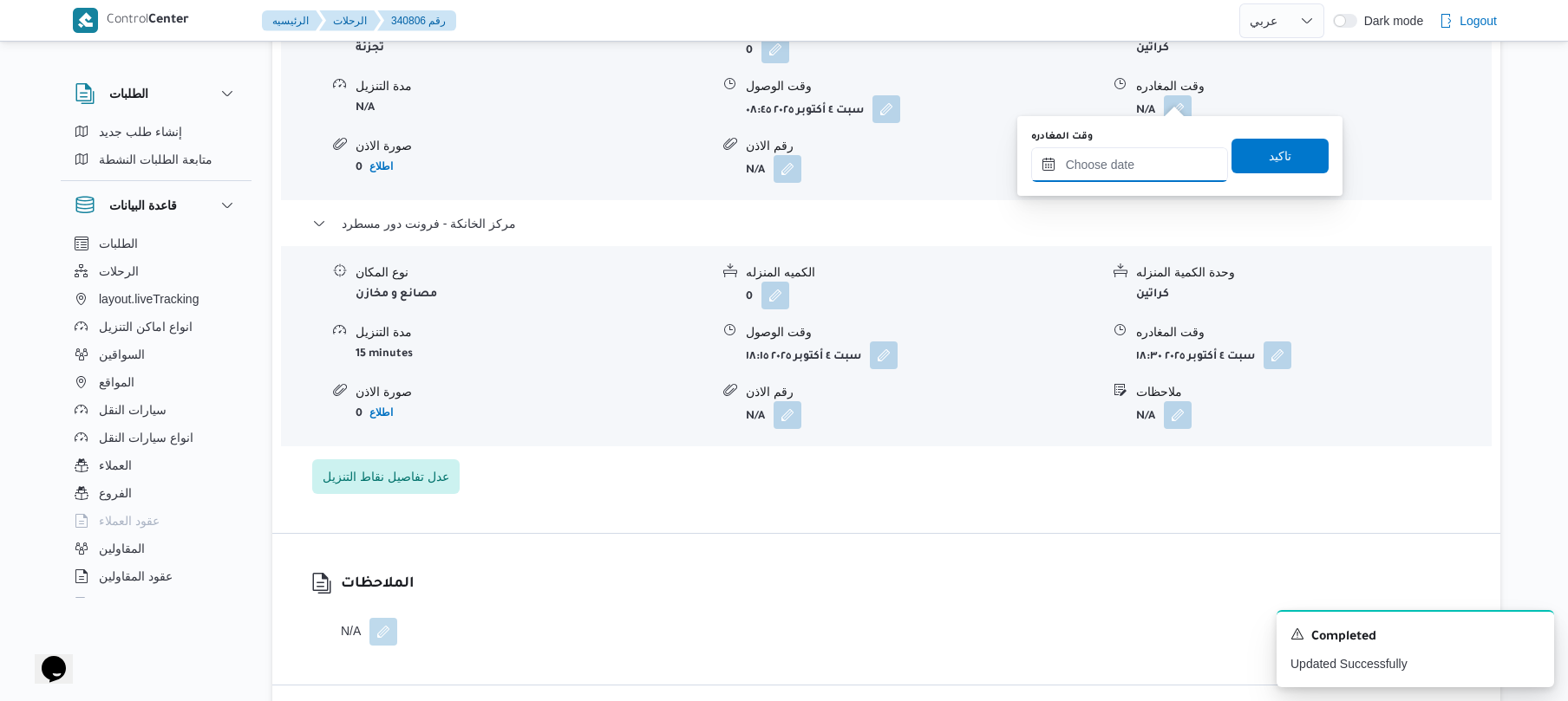
click at [1114, 151] on input "وقت المغادره" at bounding box center [1129, 165] width 196 height 35
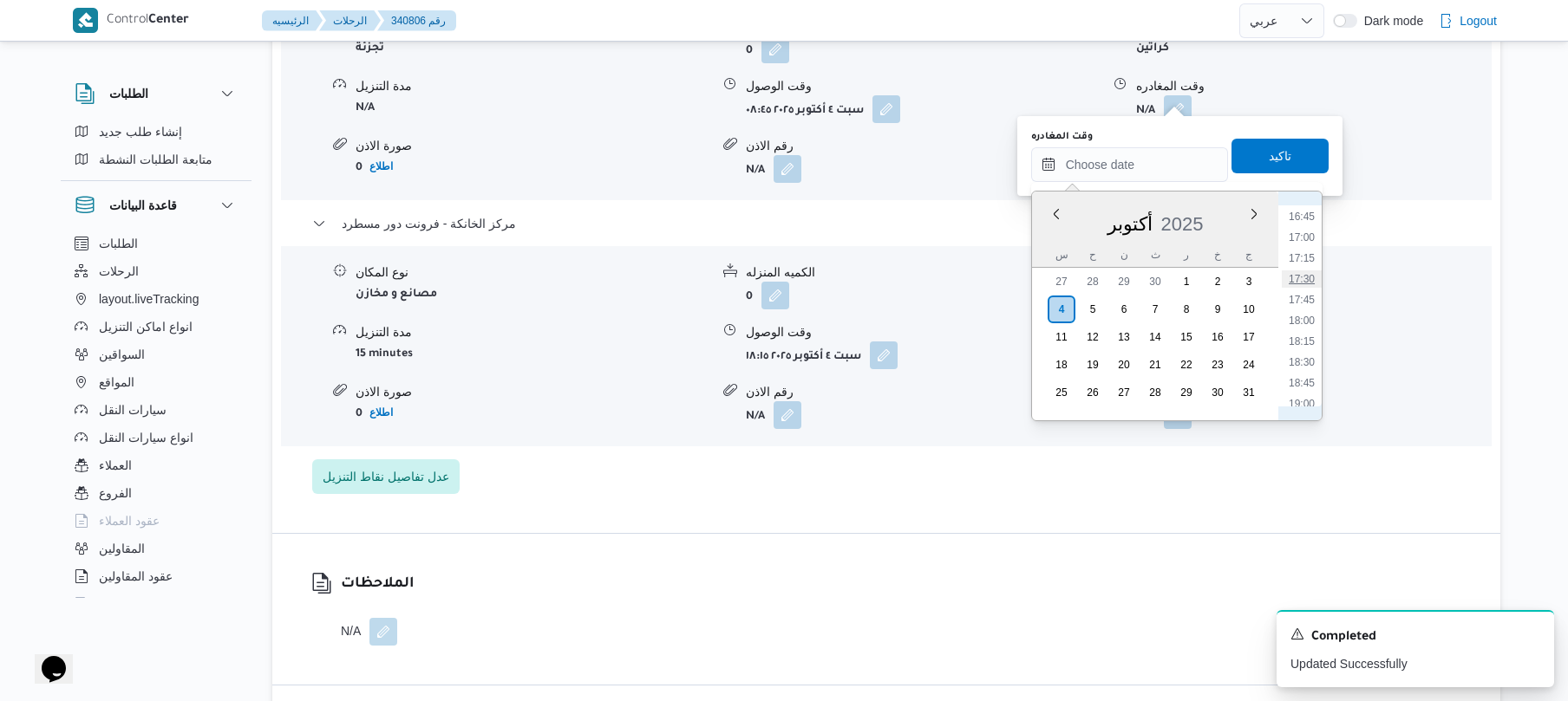
click at [1301, 277] on li "17:30" at bounding box center [1301, 279] width 39 height 17
type input "٠٤/١٠/٢٠٢٥ ١٧:٣٠"
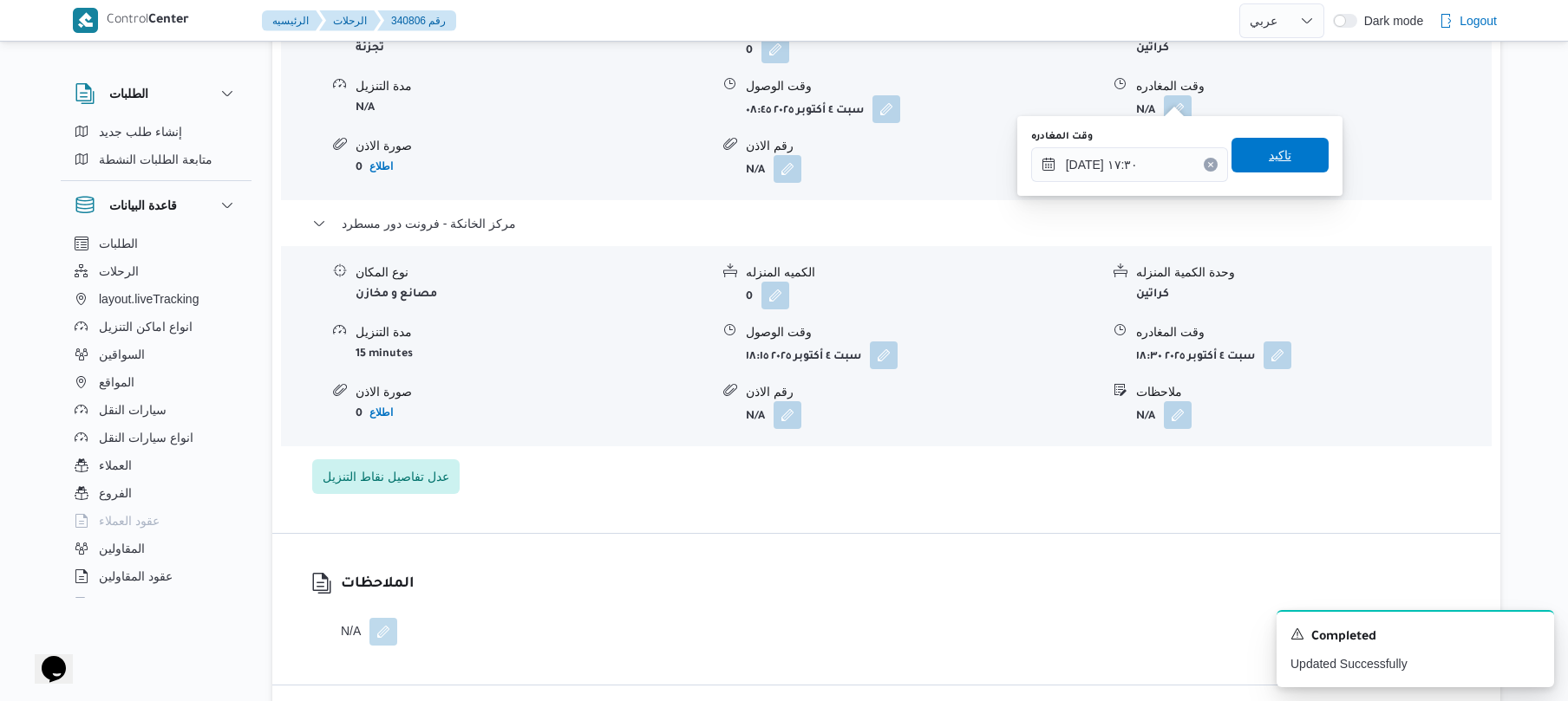
click at [1285, 161] on span "تاكيد" at bounding box center [1279, 155] width 97 height 35
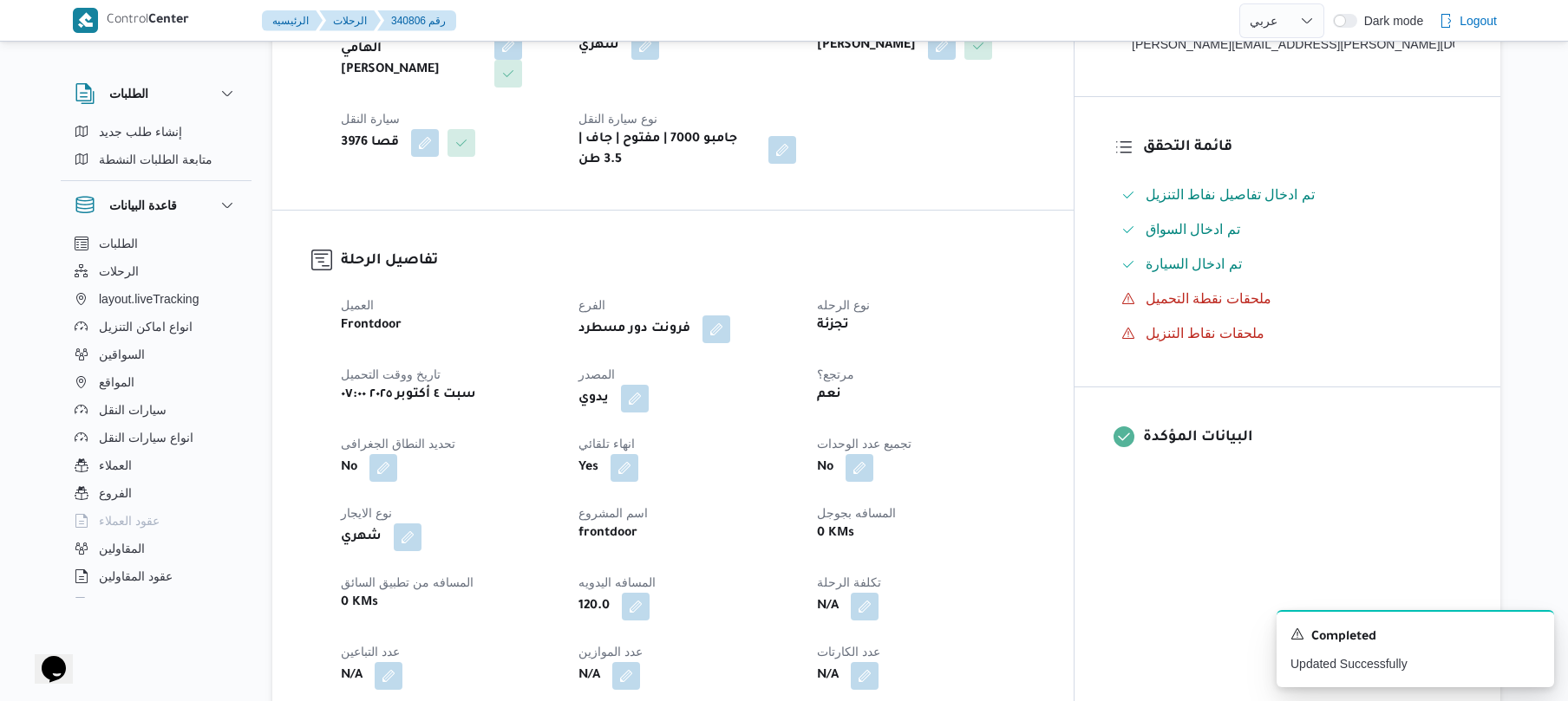
scroll to position [0, 0]
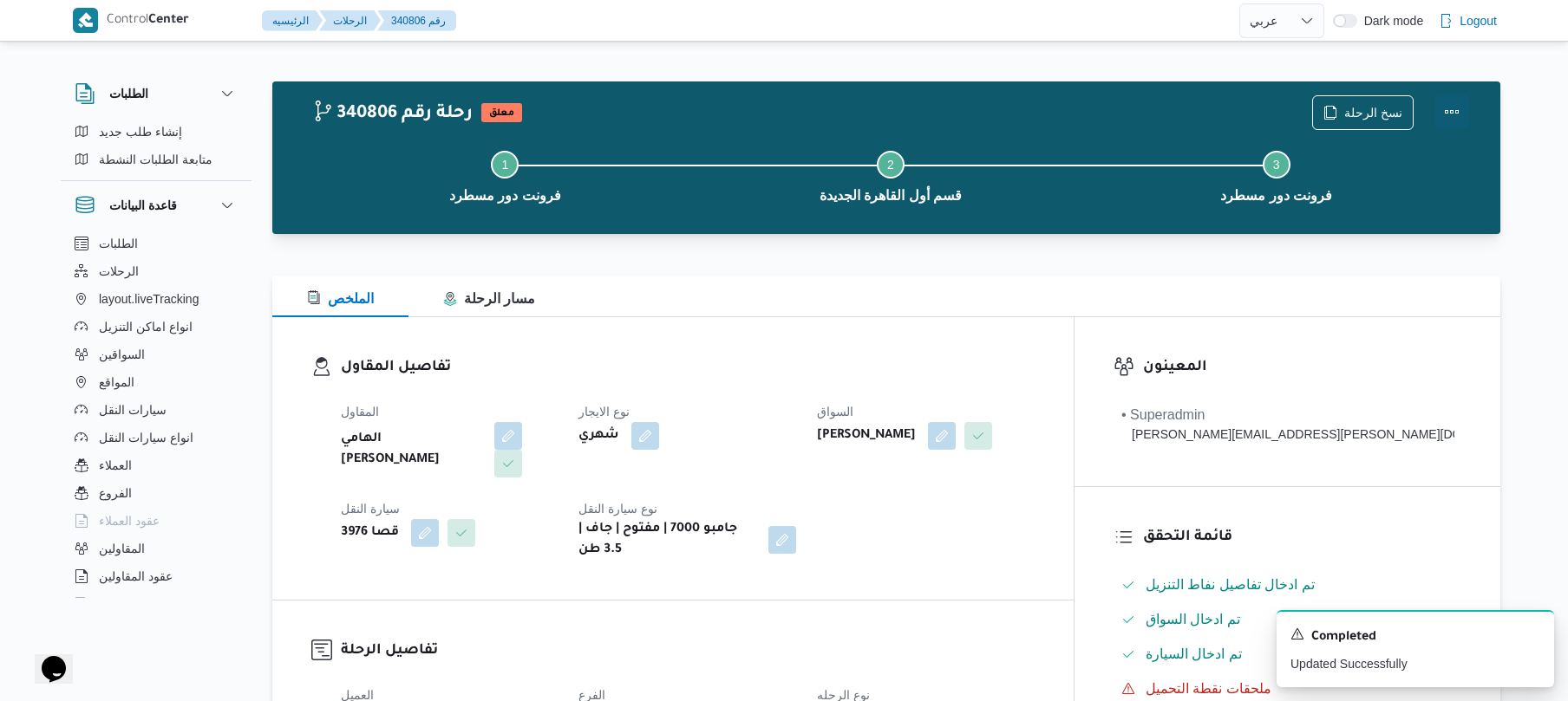
click at [1454, 106] on button "Actions" at bounding box center [1451, 112] width 35 height 35
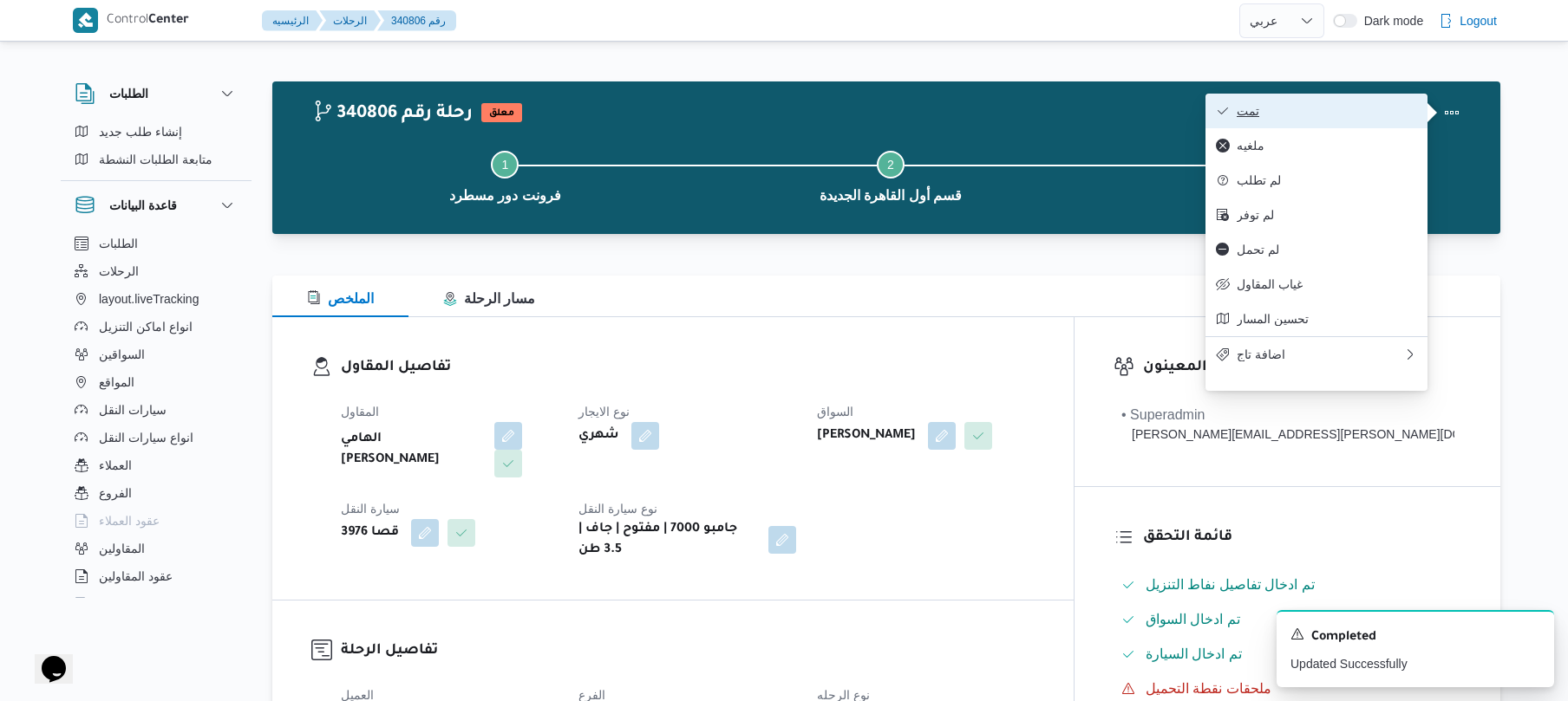
click at [1347, 108] on span "تمت" at bounding box center [1326, 111] width 180 height 13
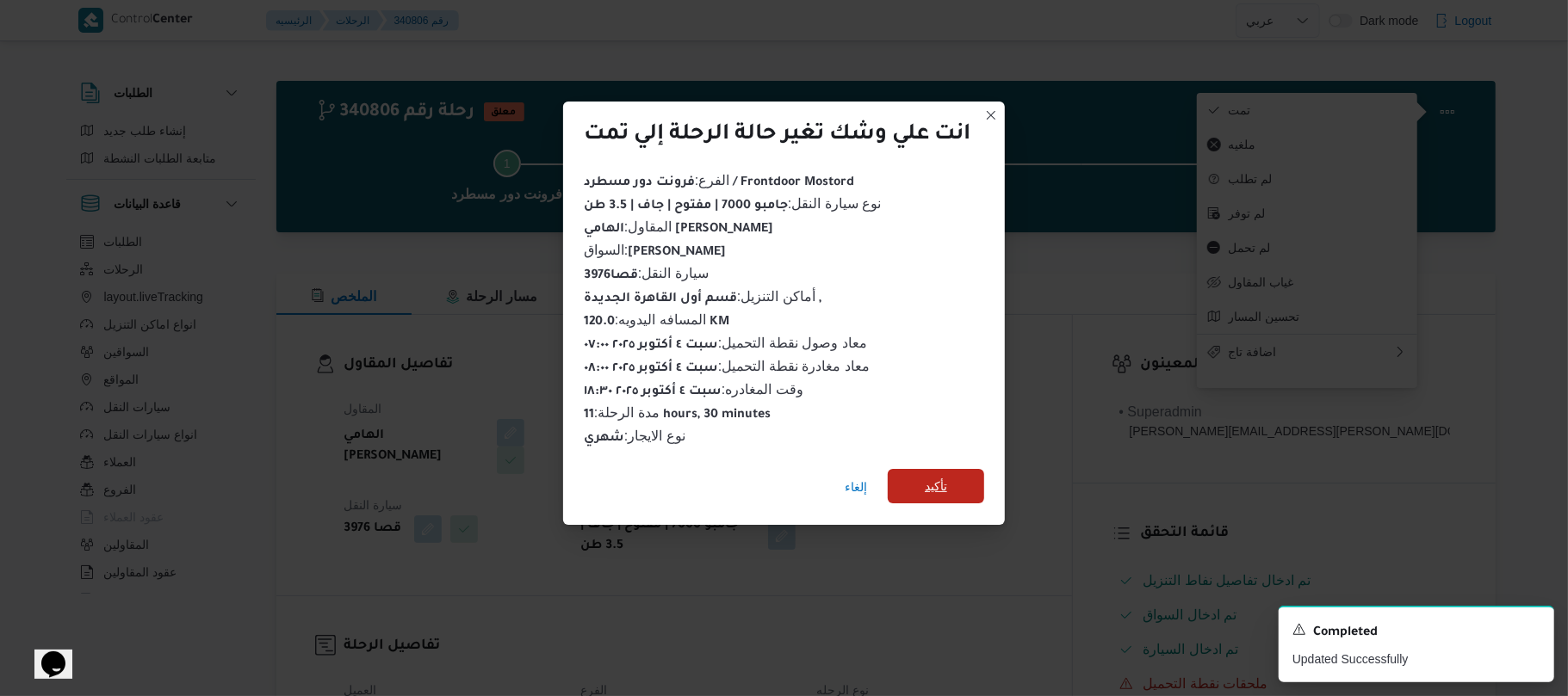
click at [911, 479] on span "تأكيد" at bounding box center [936, 487] width 97 height 34
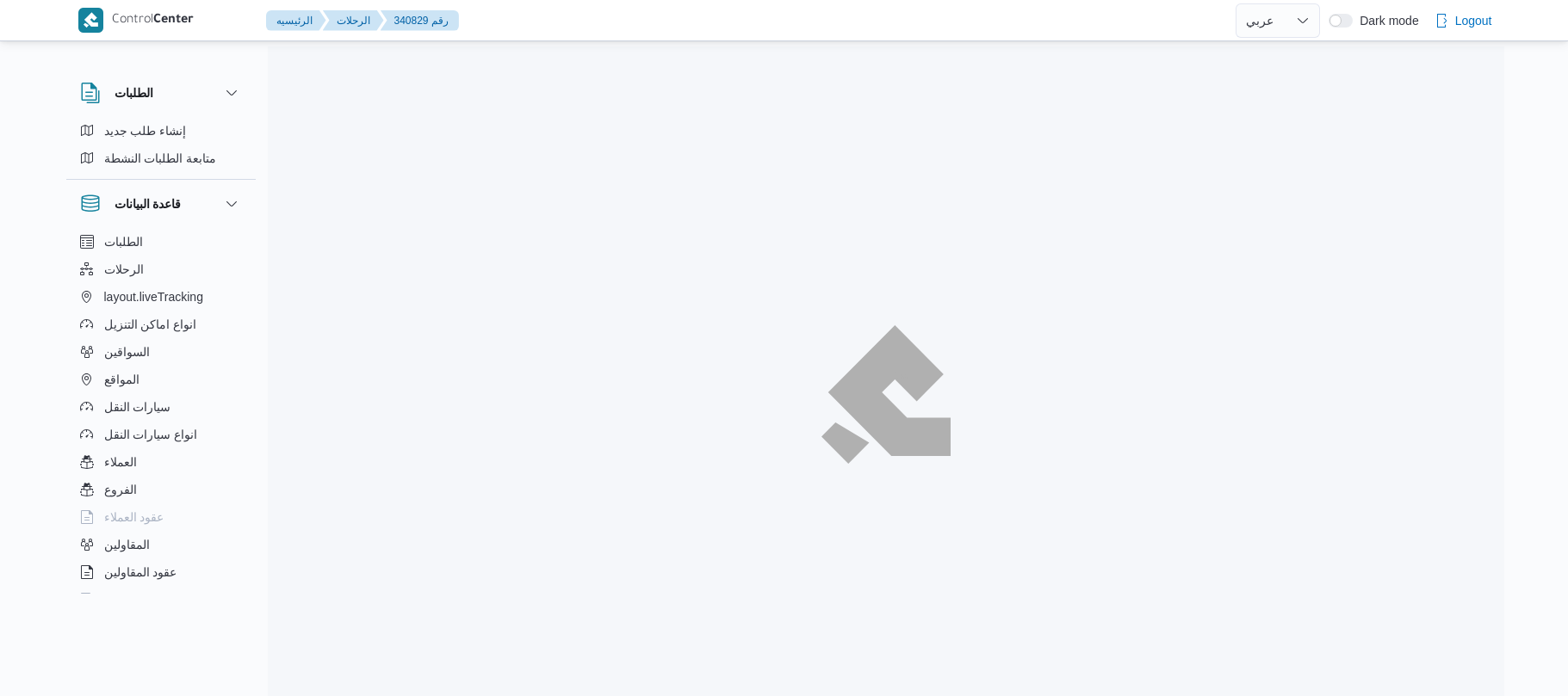
select select "ar"
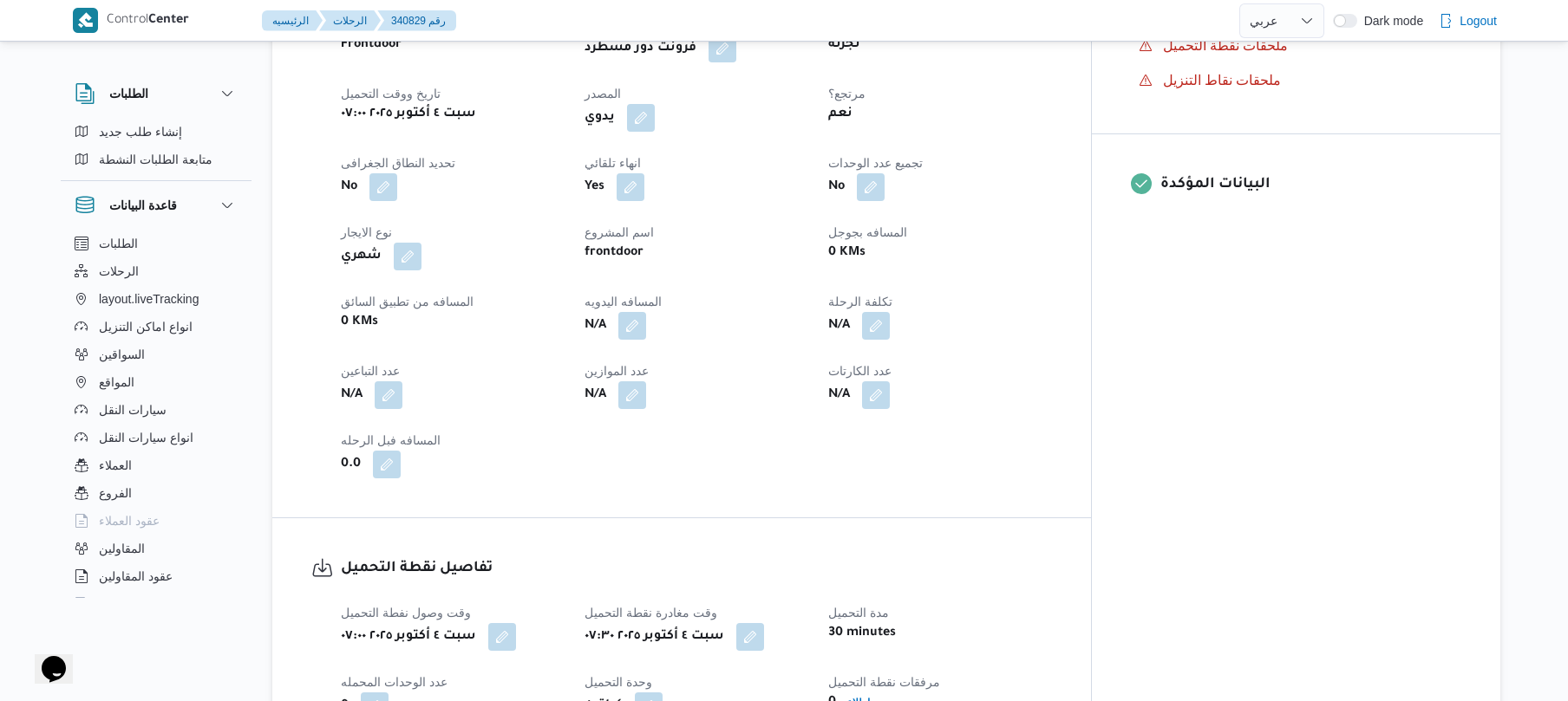
scroll to position [647, 0]
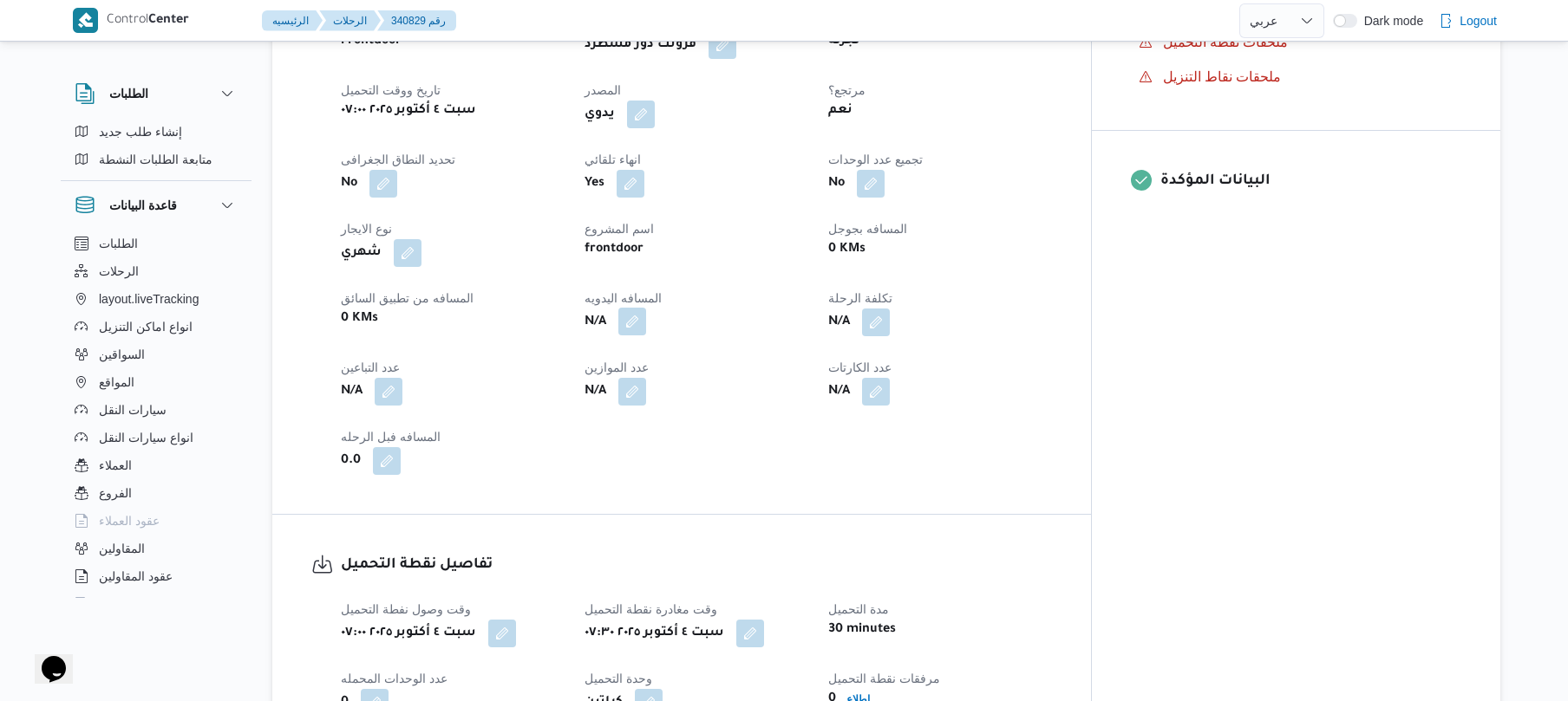
click at [646, 335] on button "button" at bounding box center [632, 322] width 28 height 28
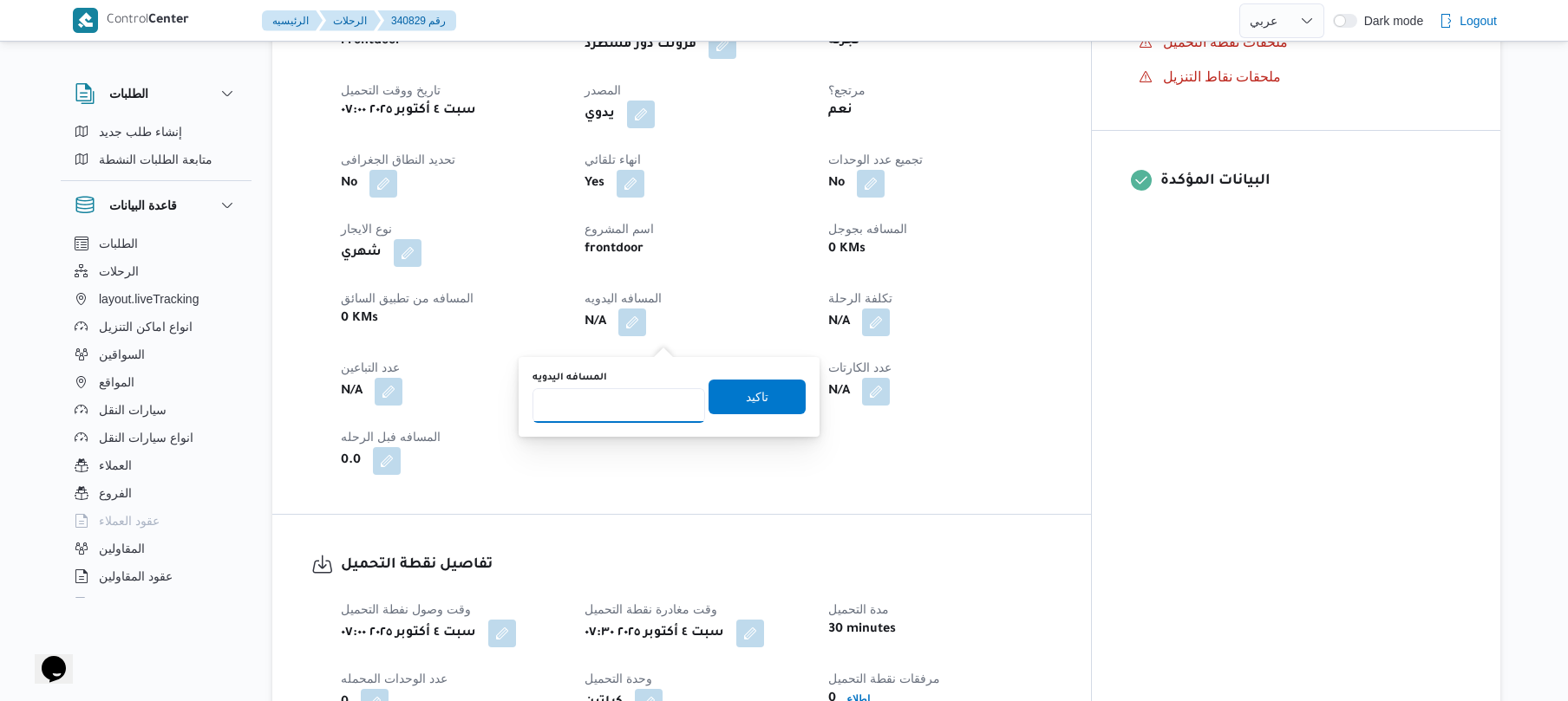
click at [602, 416] on input "المسافه اليدويه" at bounding box center [618, 405] width 172 height 35
type input "130"
click at [732, 396] on span "تاكيد" at bounding box center [756, 396] width 97 height 35
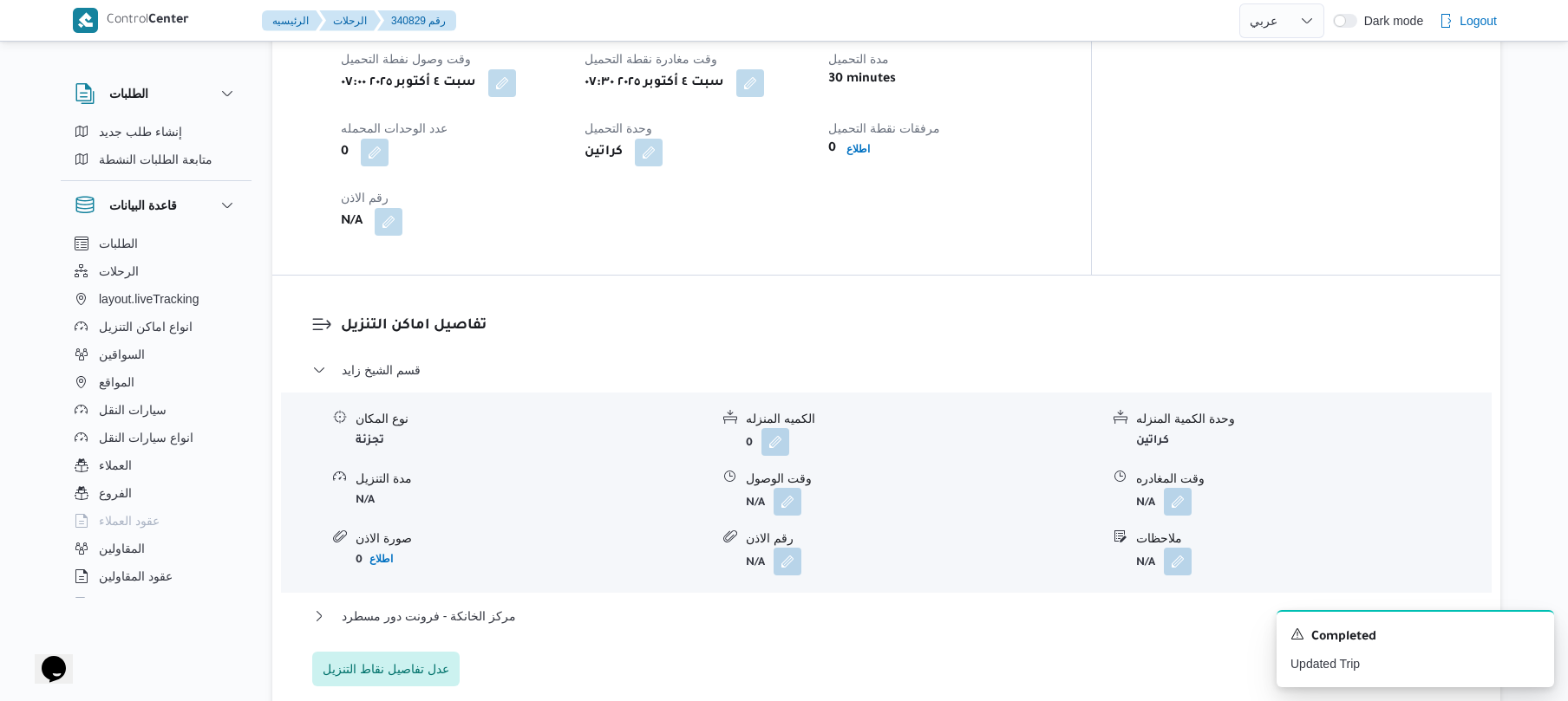
scroll to position [1294, 0]
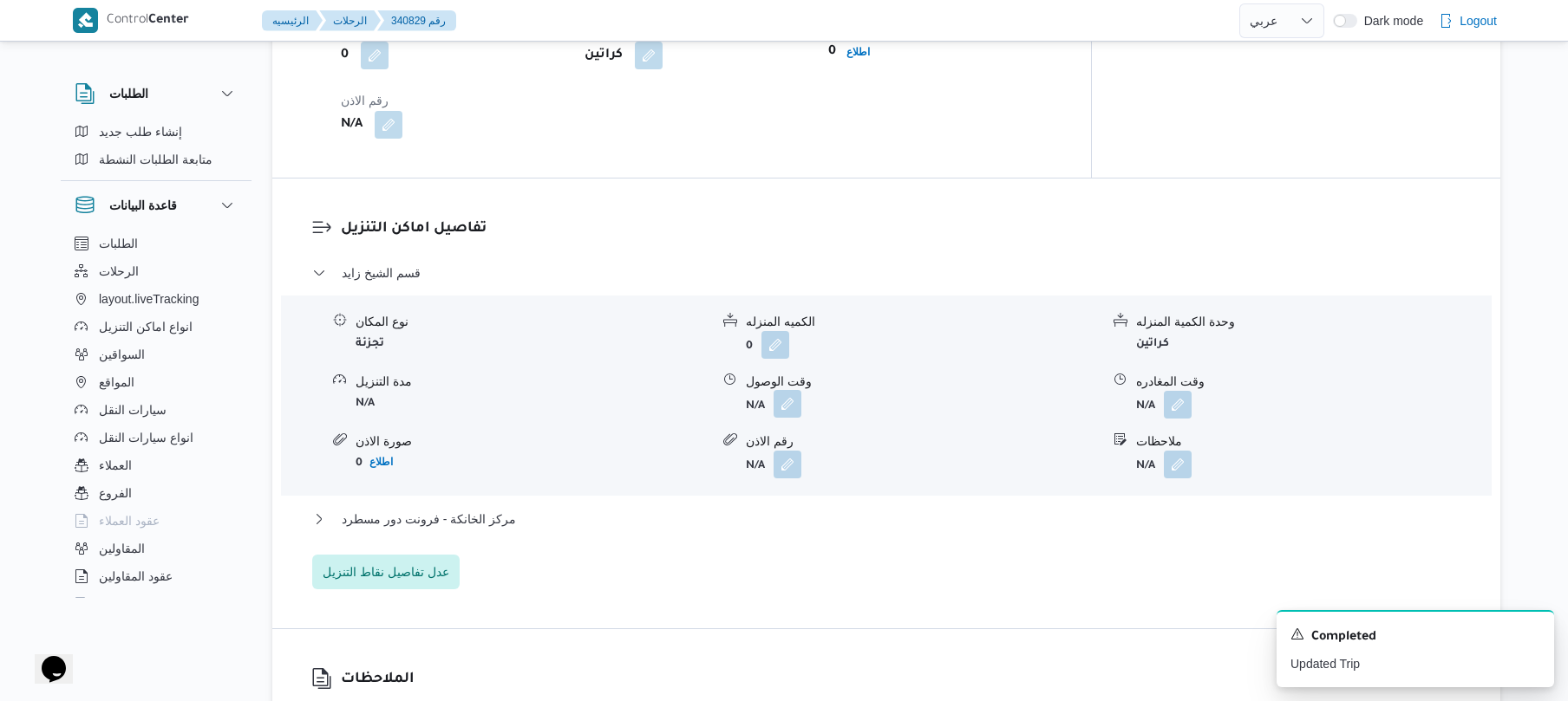
click at [795, 418] on button "button" at bounding box center [787, 403] width 28 height 28
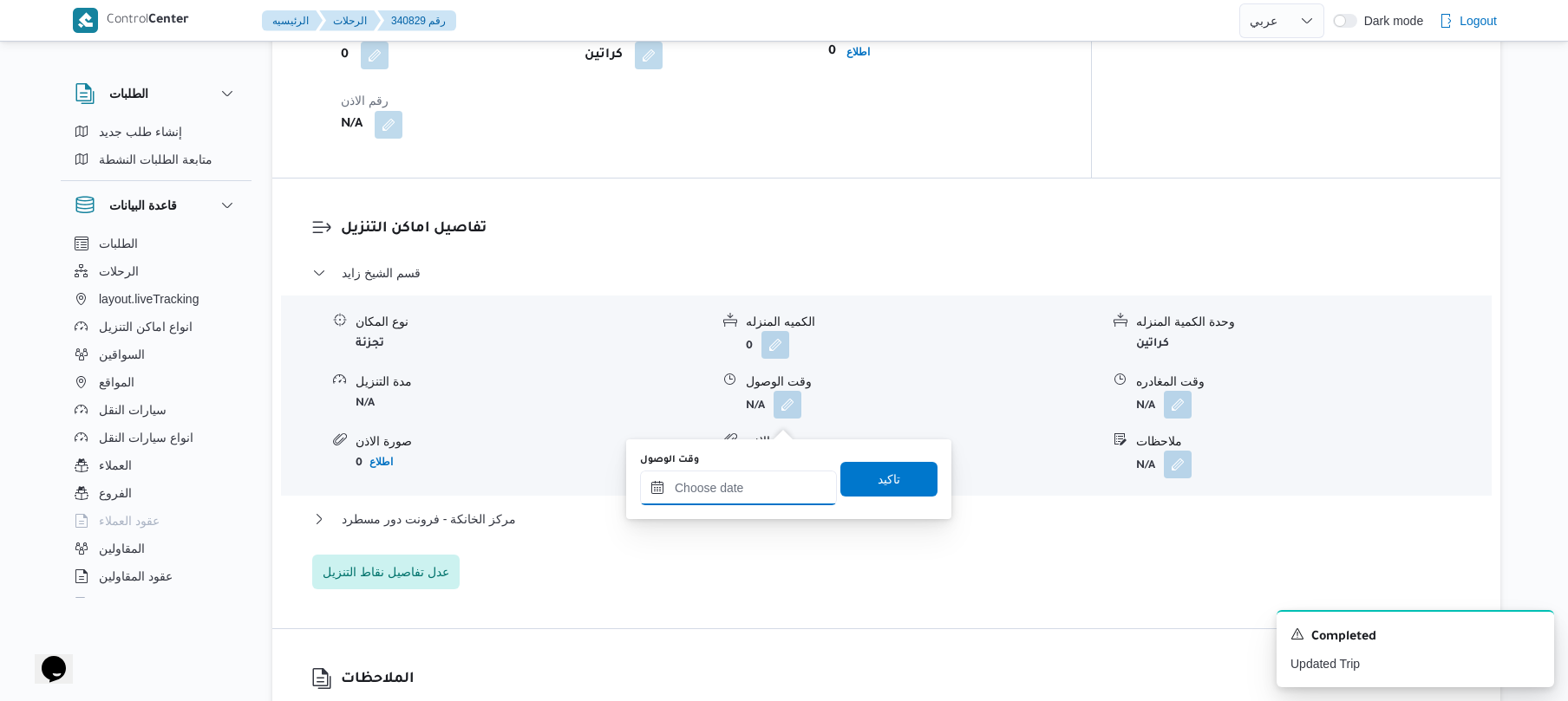
click at [709, 493] on input "وقت الوصول" at bounding box center [738, 488] width 196 height 35
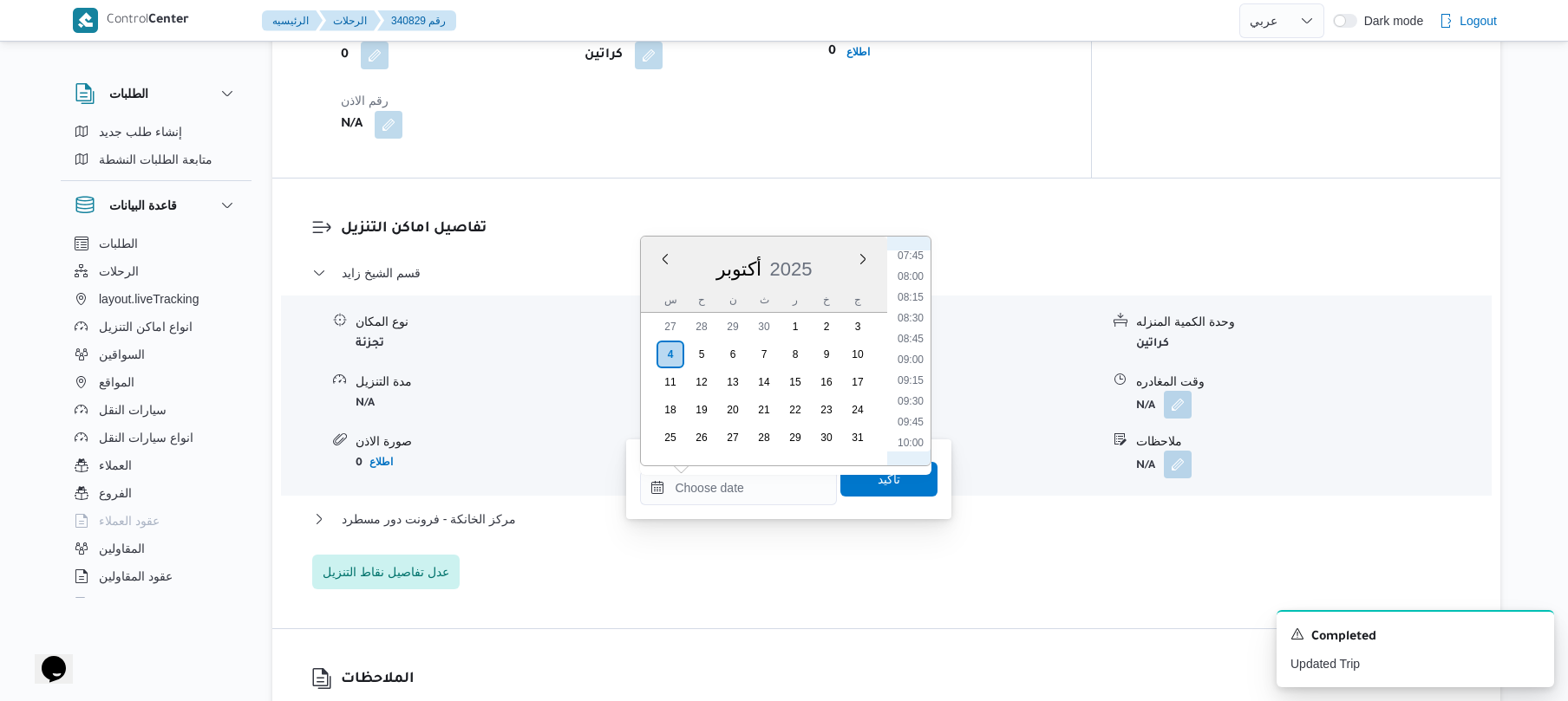
scroll to position [621, 0]
click at [909, 344] on li "08:30" at bounding box center [910, 346] width 39 height 17
type input "٠٤/١٠/٢٠٢٥ ٠٨:٣٠"
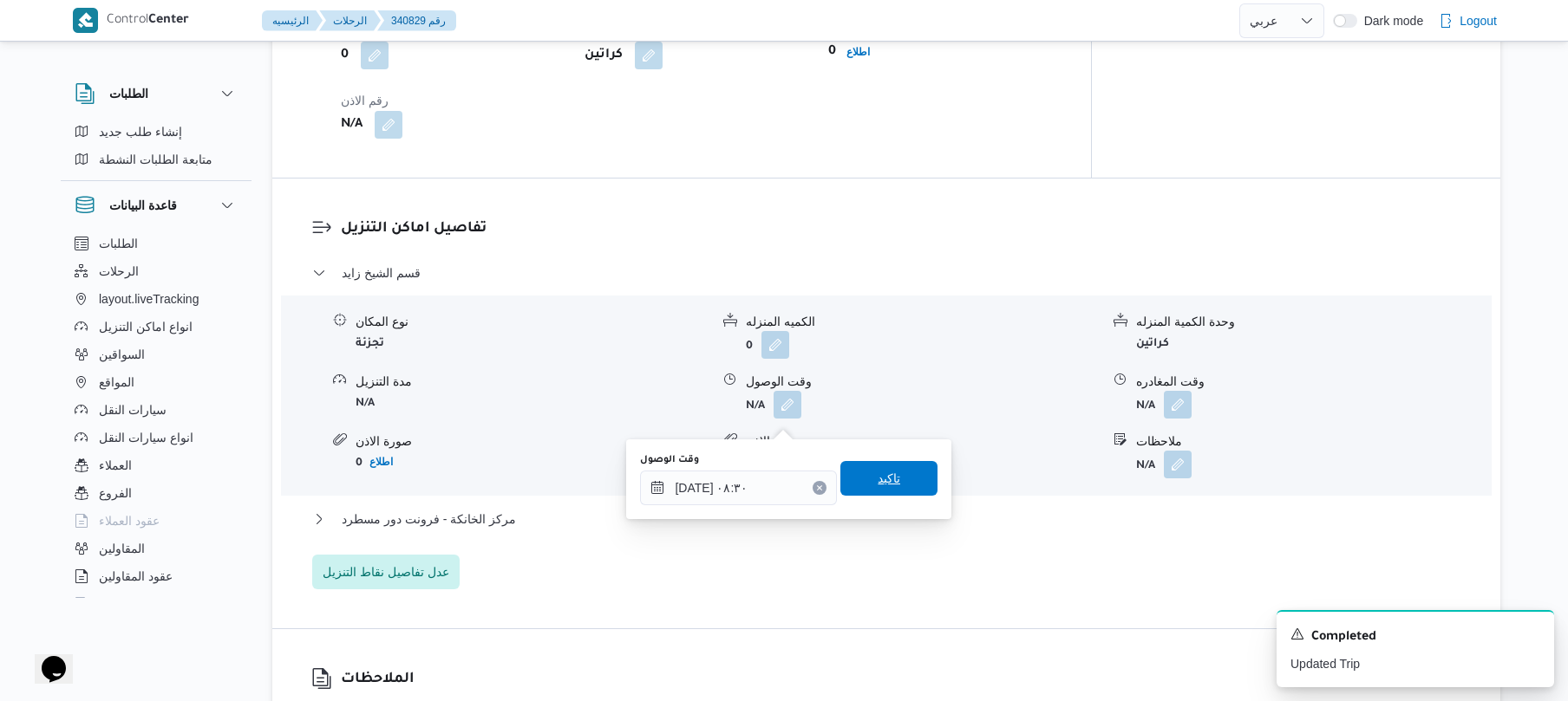
click at [860, 483] on span "تاكيد" at bounding box center [888, 479] width 97 height 35
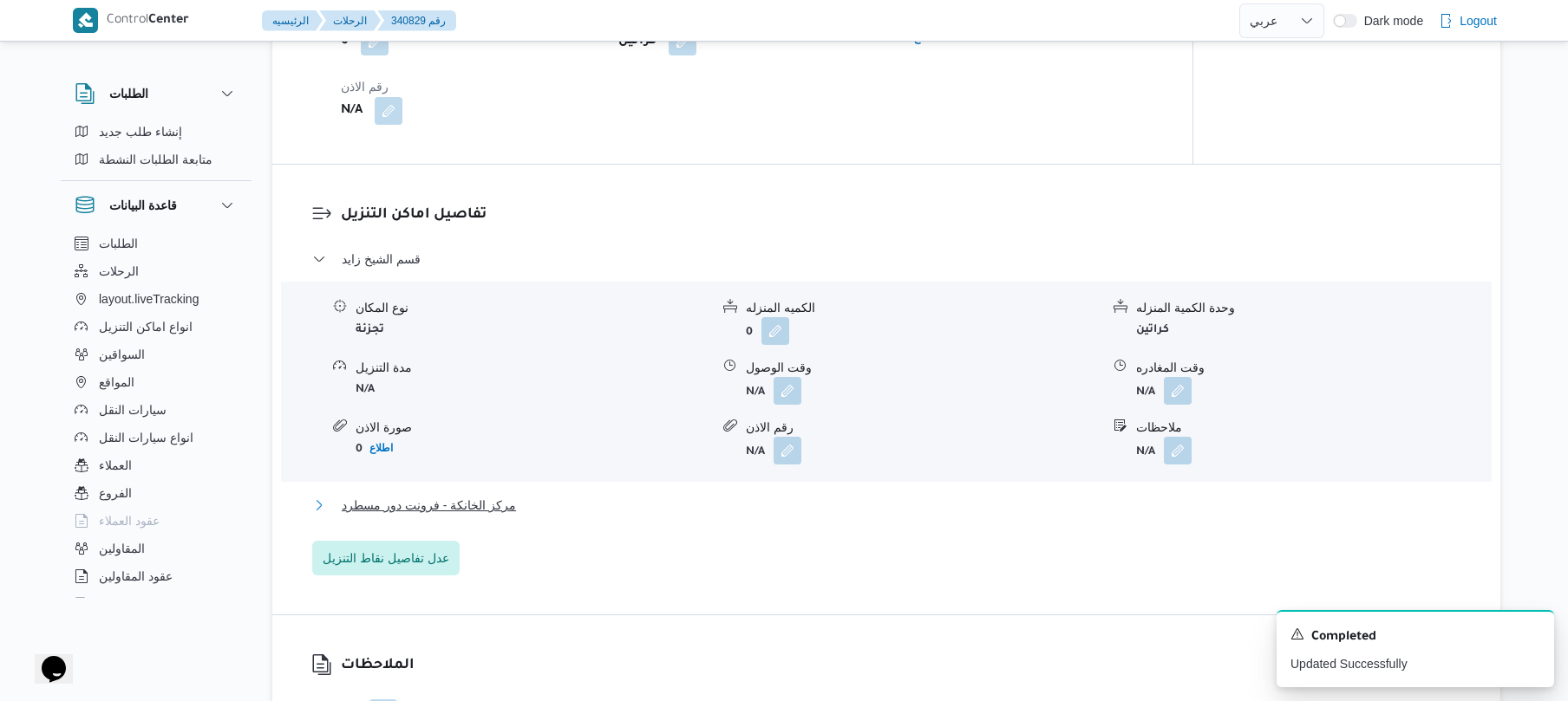
click at [771, 516] on button "مركز الخانكة - فرونت دور مسطرد" at bounding box center [886, 506] width 1149 height 21
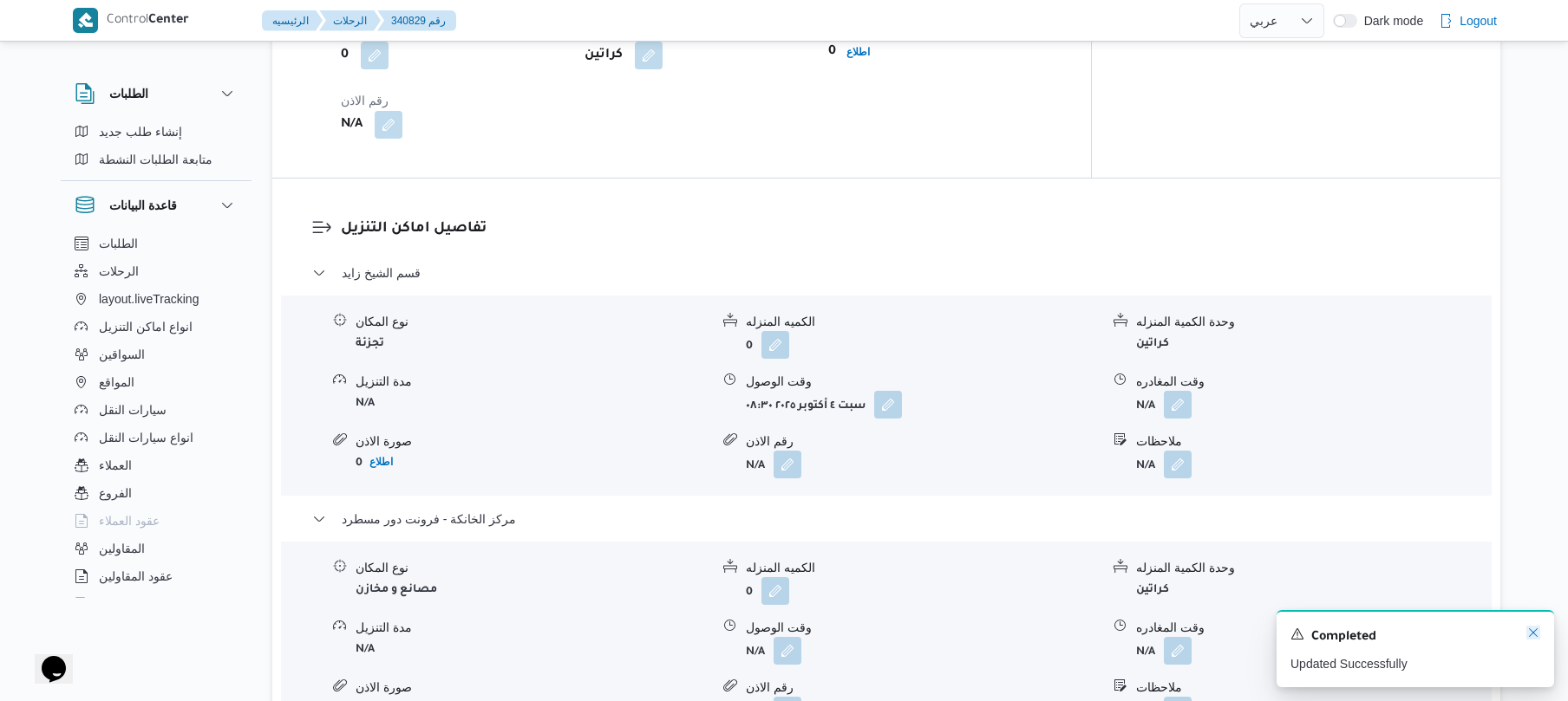
click at [1533, 636] on icon "Dismiss toast" at bounding box center [1532, 633] width 13 height 13
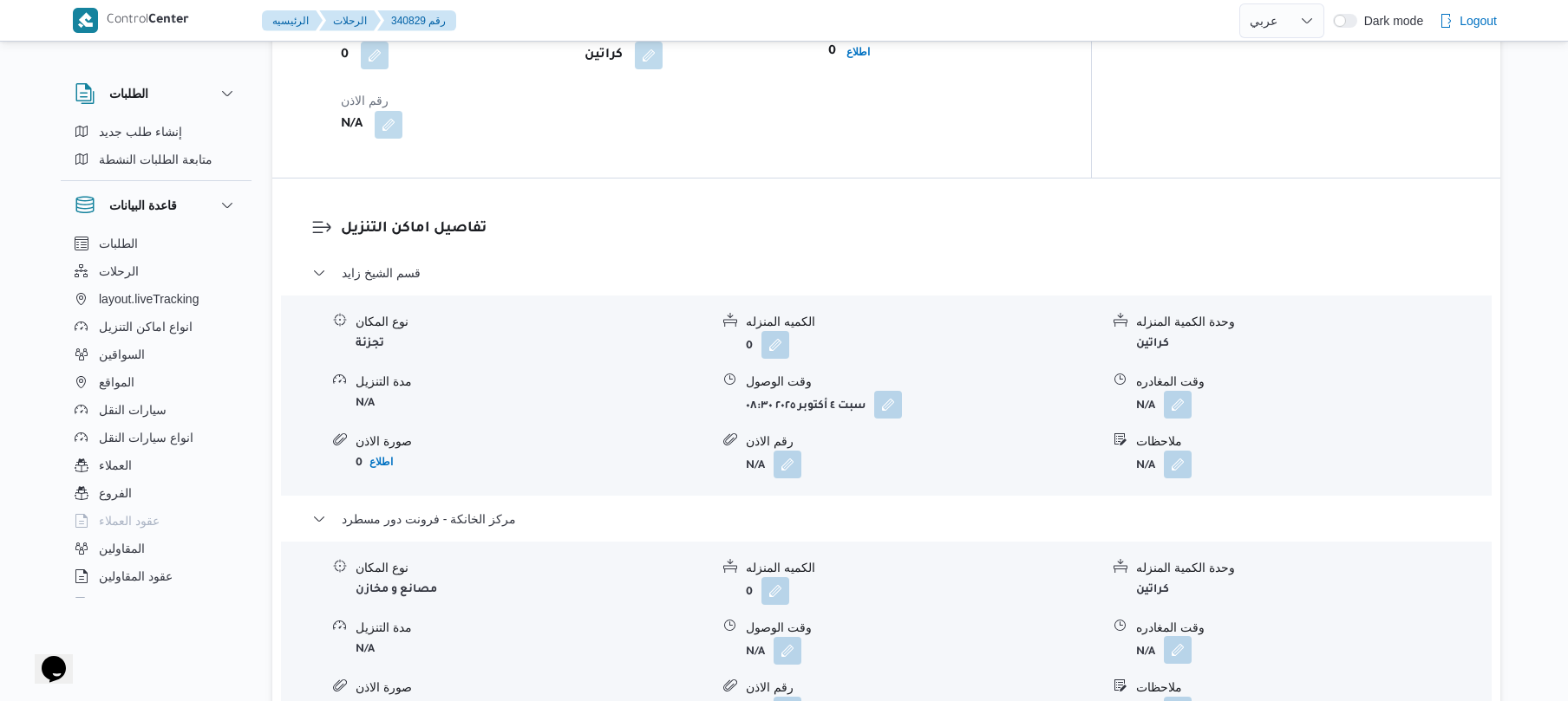
click at [1180, 664] on button "button" at bounding box center [1177, 650] width 28 height 28
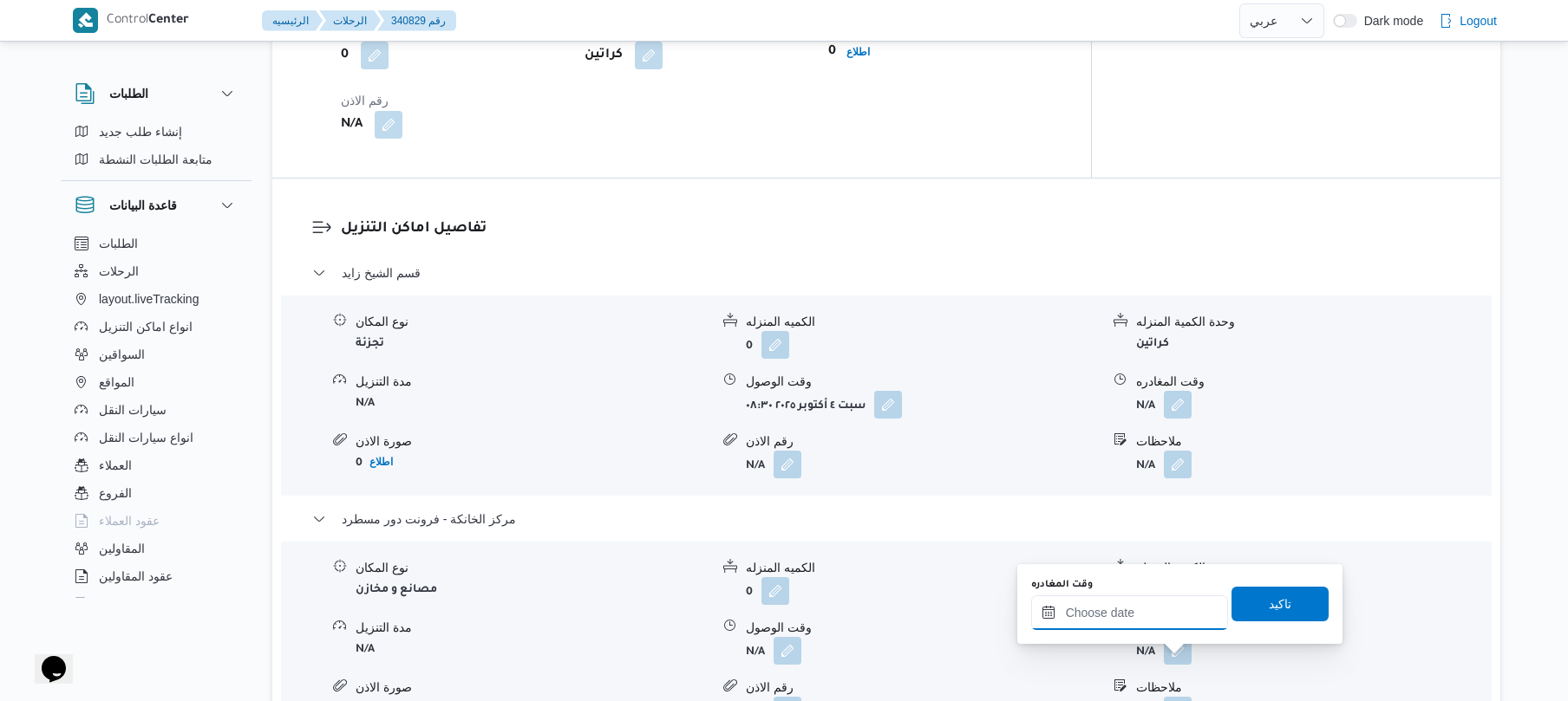
click at [1177, 615] on input "وقت المغادره" at bounding box center [1129, 612] width 196 height 35
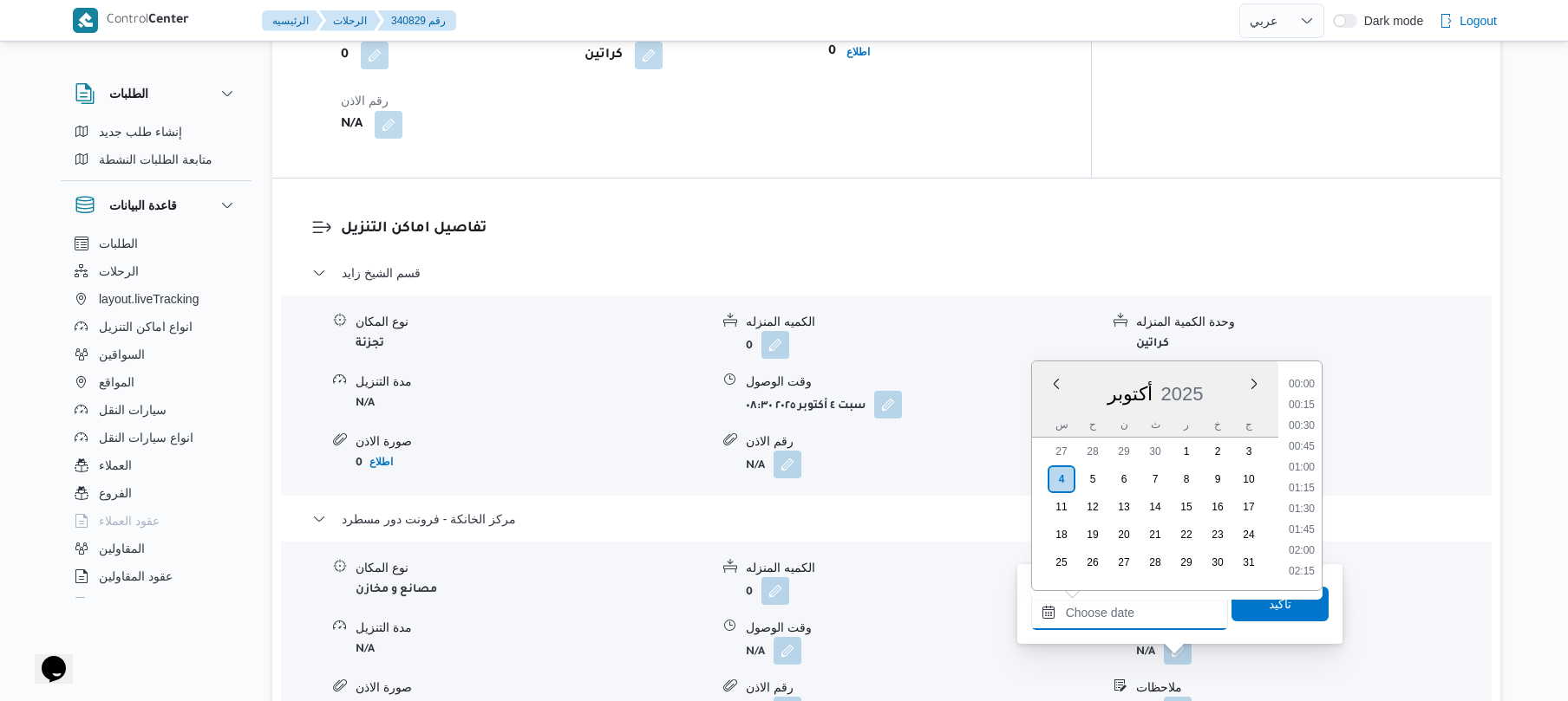
scroll to position [1561, 0]
click at [1308, 403] on li "19:00" at bounding box center [1301, 403] width 39 height 17
type input "[DATE] ١٩:٠٠"
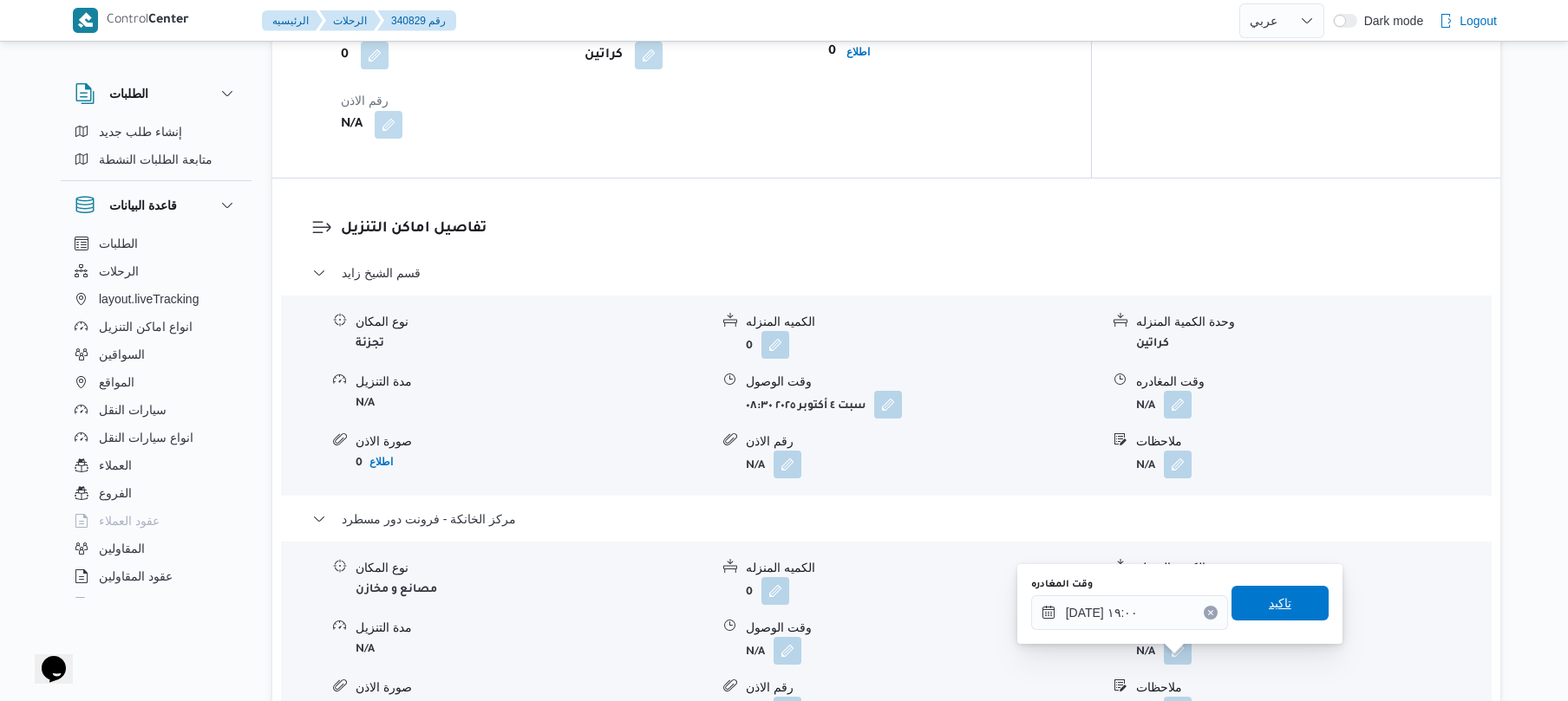
click at [1269, 604] on span "تاكيد" at bounding box center [1279, 604] width 22 height 21
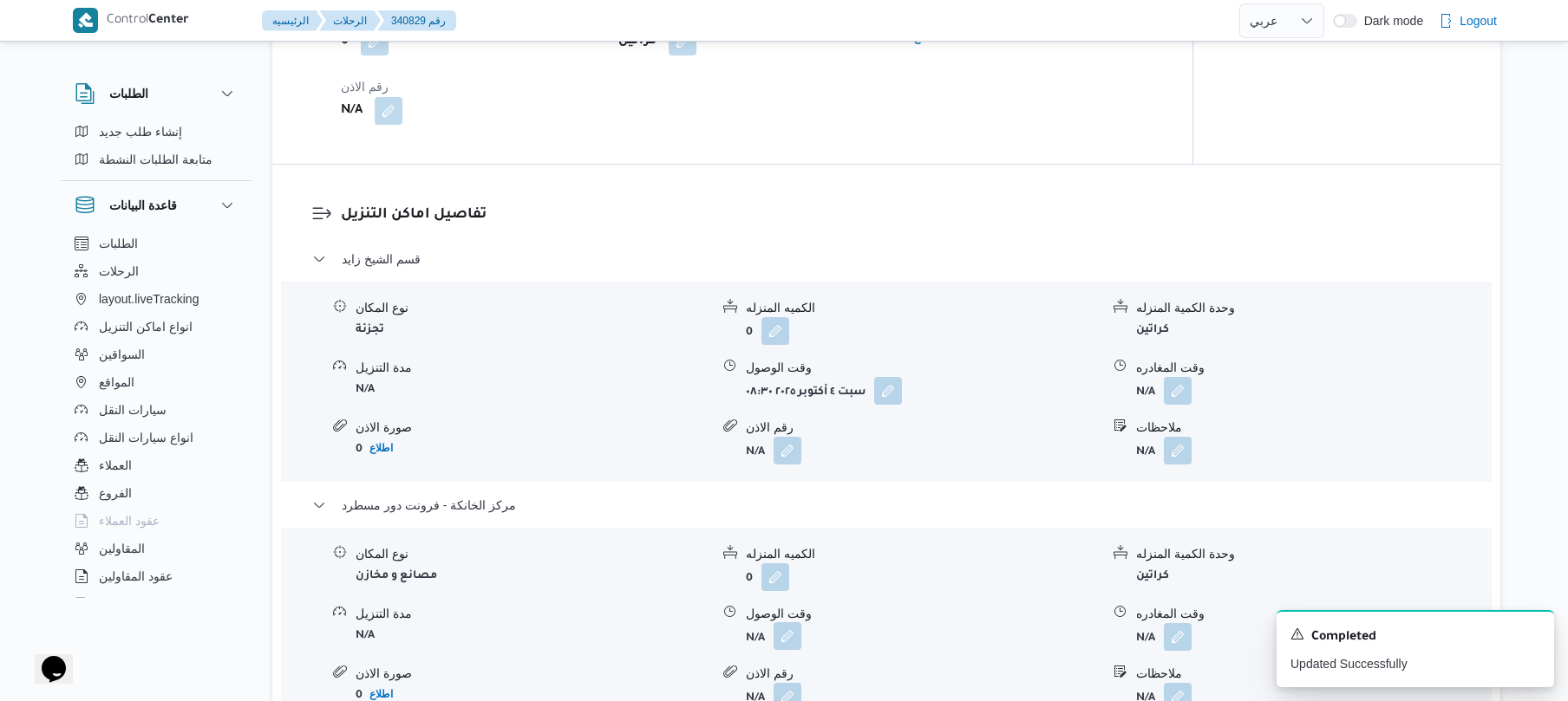
click at [788, 650] on button "button" at bounding box center [787, 636] width 28 height 28
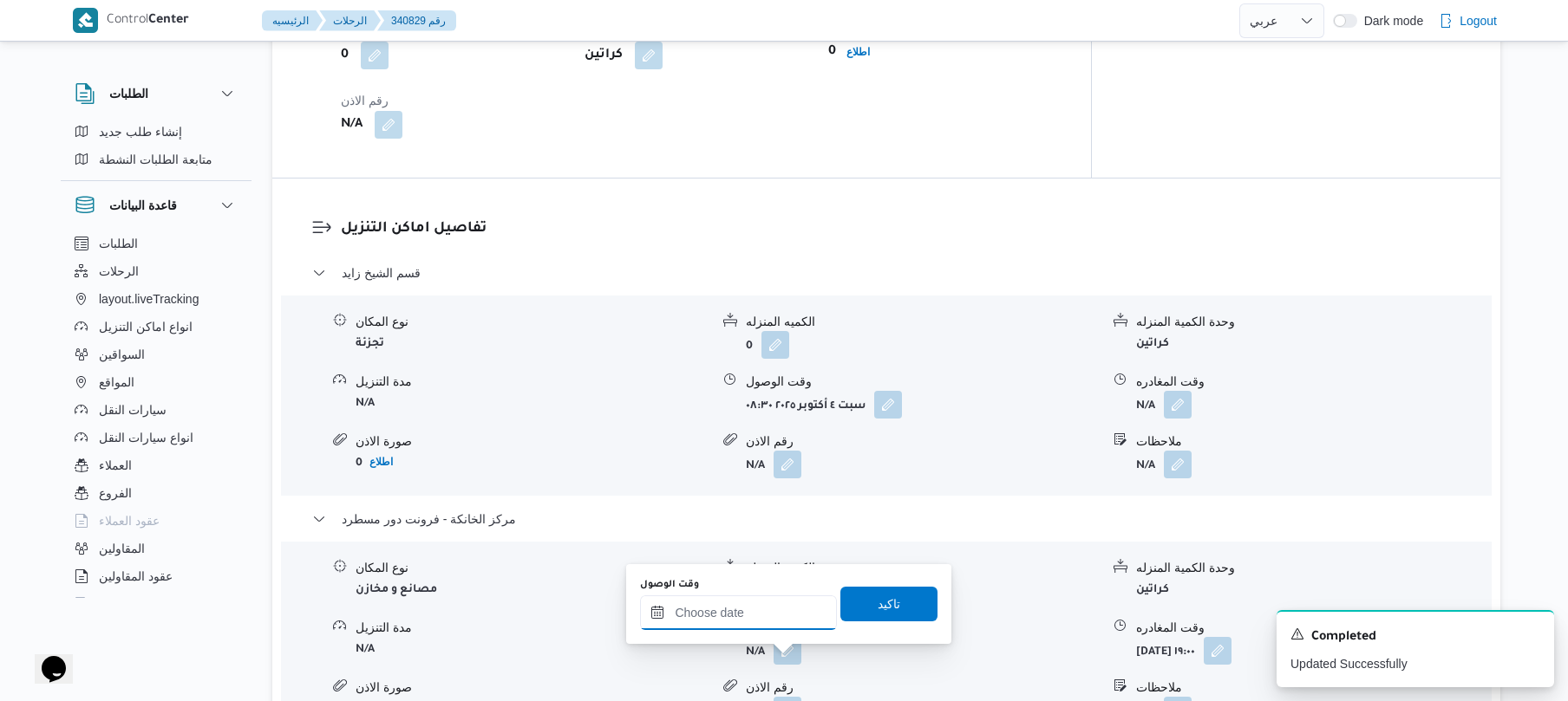
click at [788, 621] on input "وقت الوصول" at bounding box center [738, 612] width 196 height 35
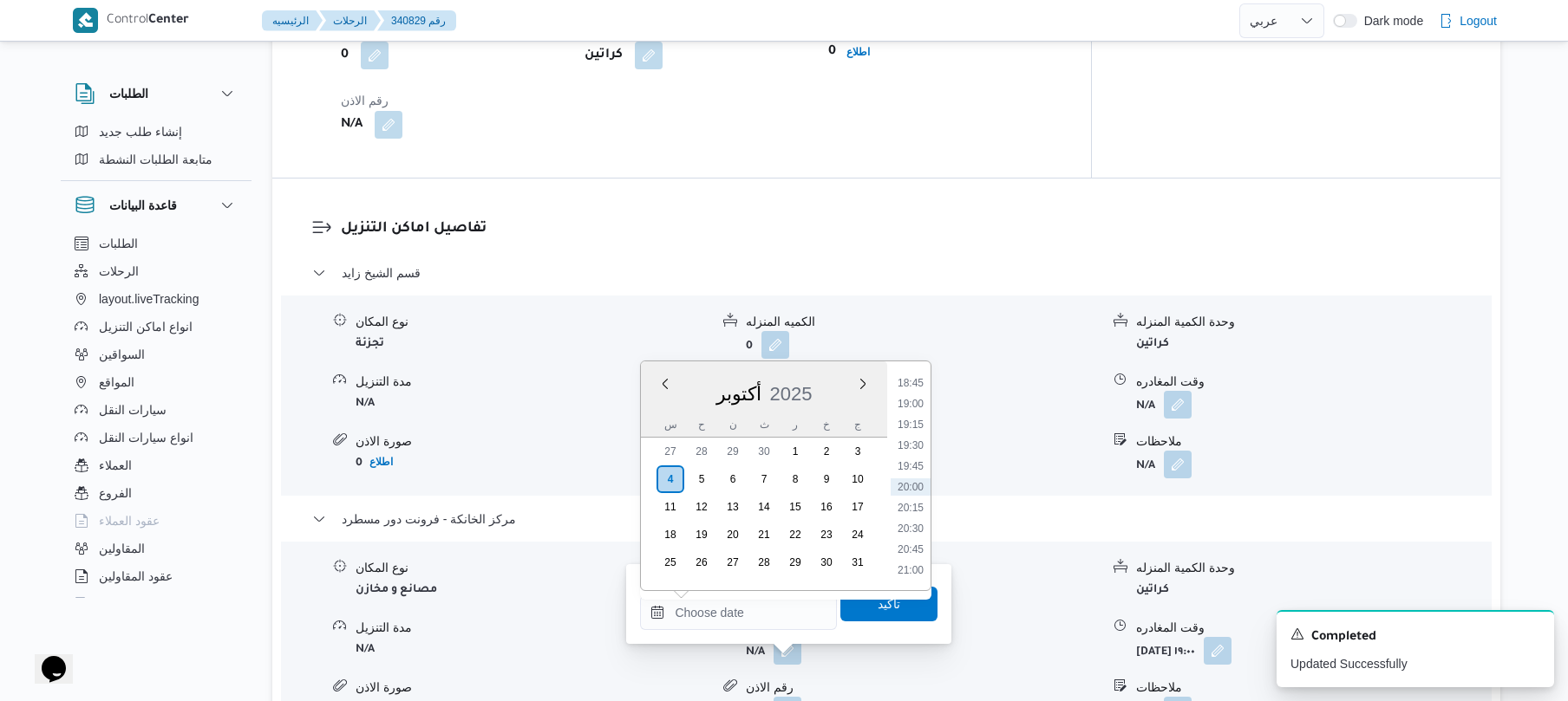
drag, startPoint x: 919, startPoint y: 383, endPoint x: 917, endPoint y: 402, distance: 19.1
click at [919, 383] on li "18:45" at bounding box center [910, 383] width 39 height 17
type input "[DATE] ١٨:٤٥"
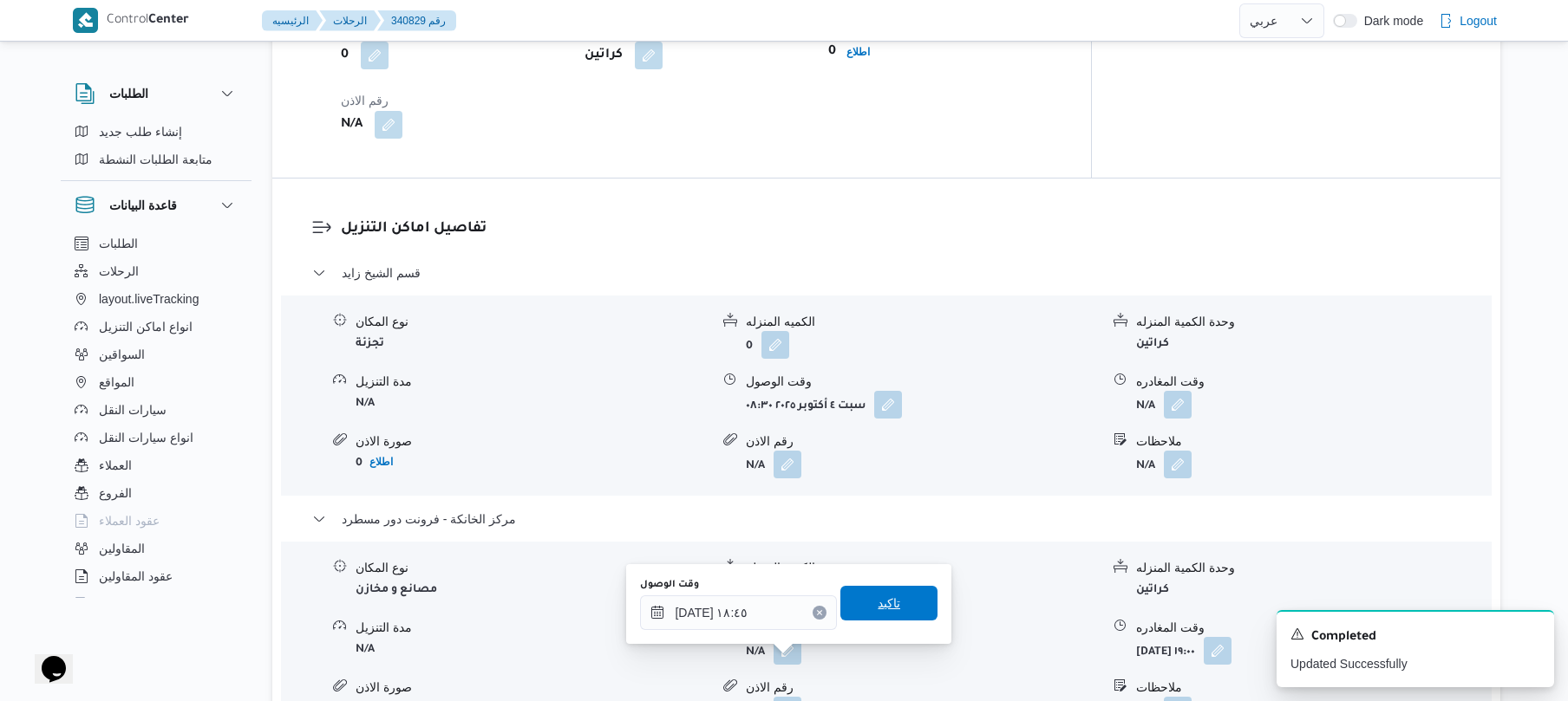
click at [885, 590] on span "تاكيد" at bounding box center [888, 604] width 97 height 35
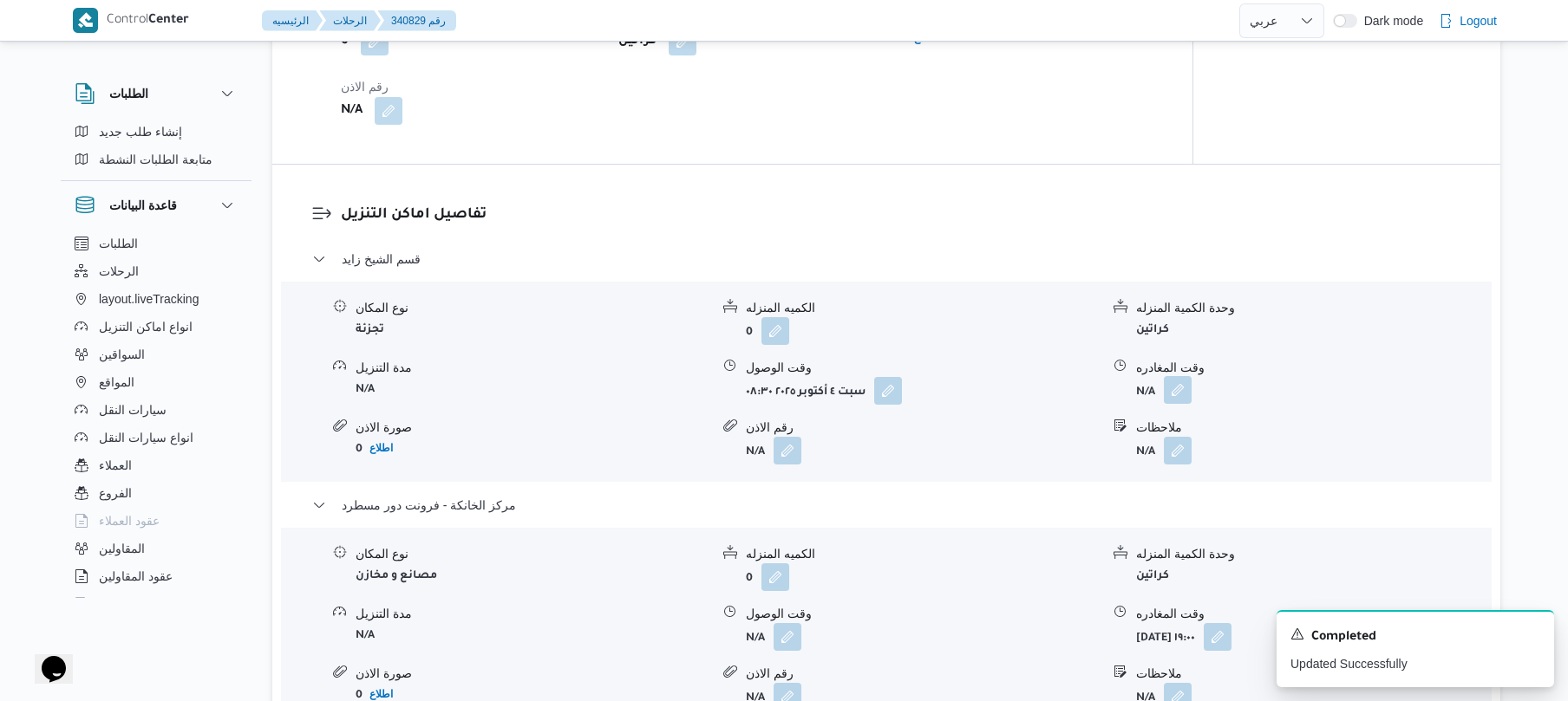
click at [1176, 404] on button "button" at bounding box center [1177, 390] width 28 height 28
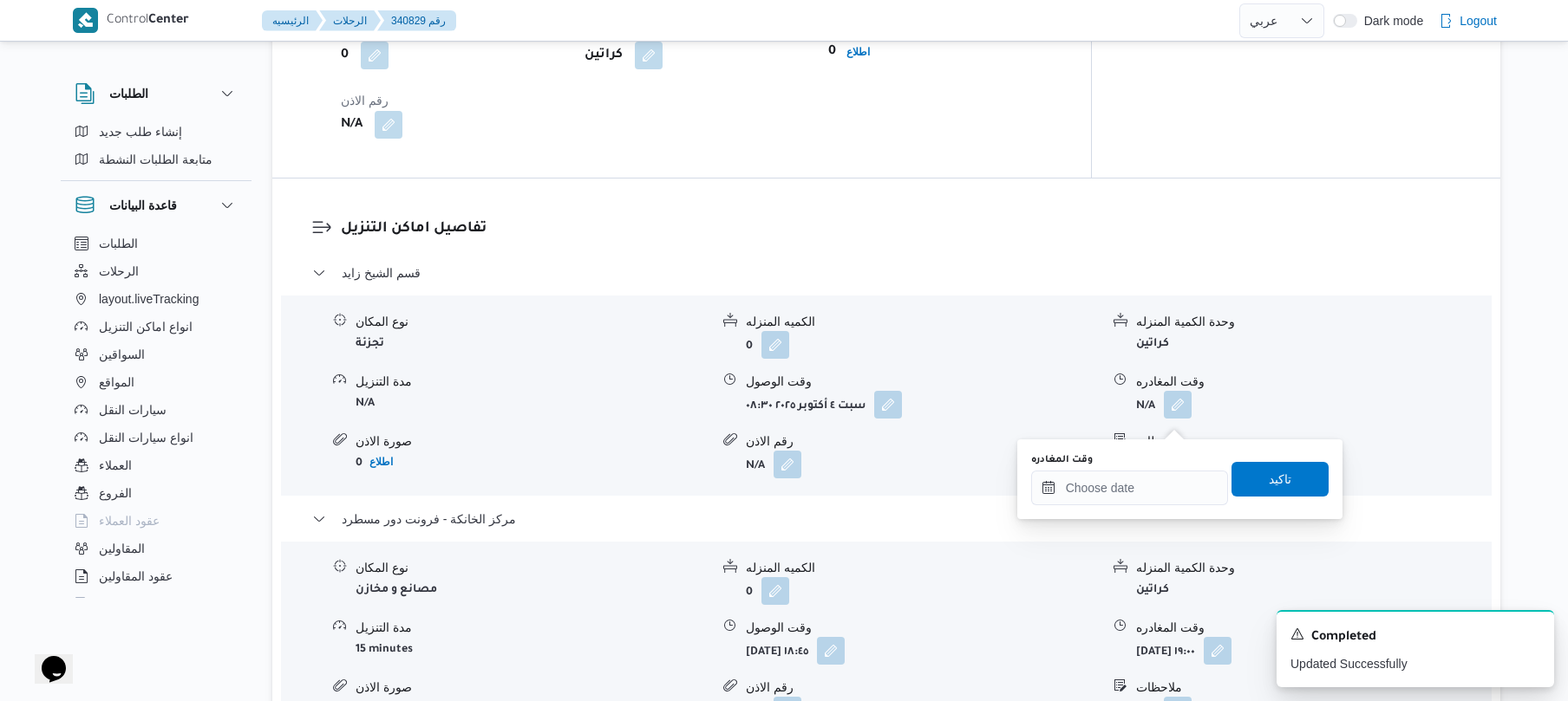
click at [1124, 469] on div "وقت المغادره" at bounding box center [1129, 480] width 196 height 52
click at [1184, 480] on input "وقت المغادره" at bounding box center [1129, 488] width 196 height 35
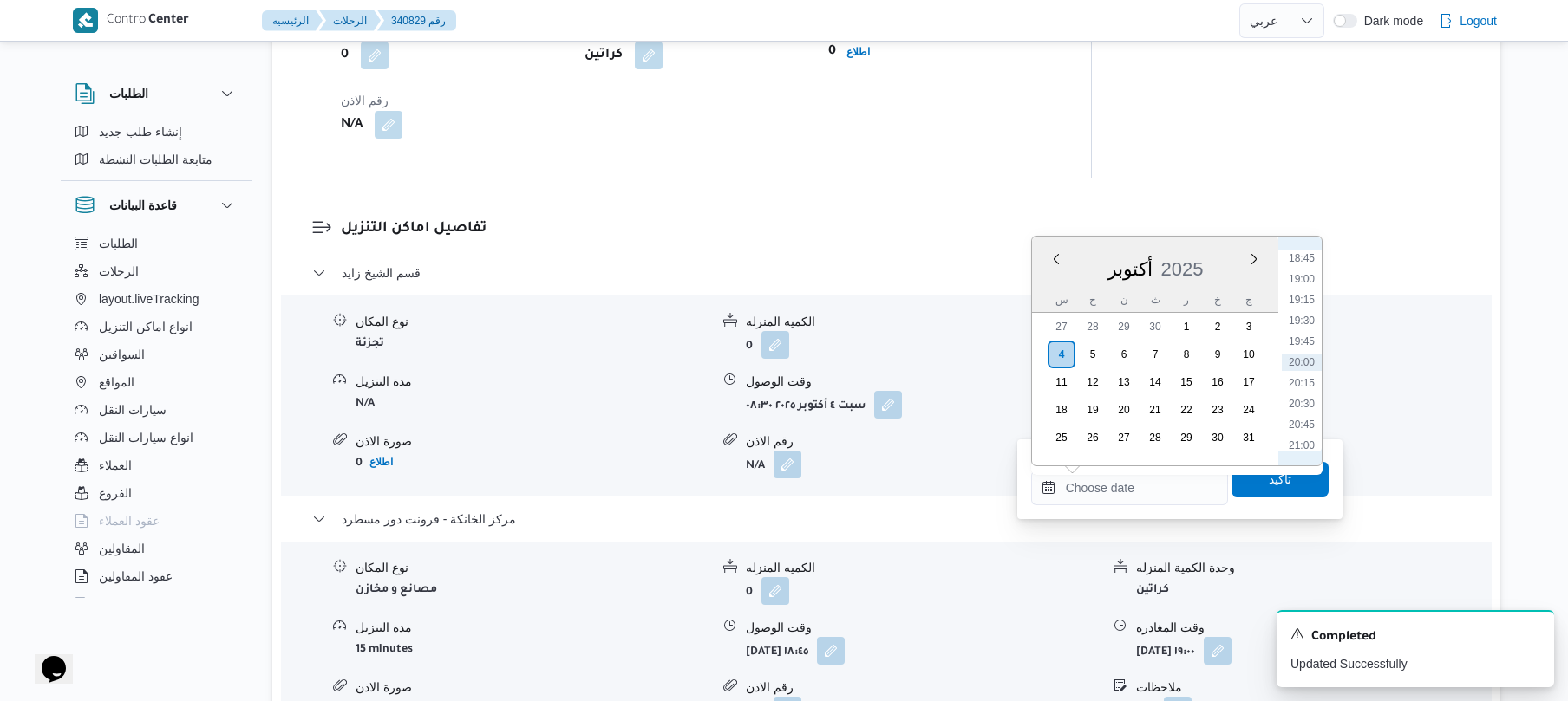
scroll to position [1390, 0]
click at [1308, 347] on li "17:45" at bounding box center [1301, 346] width 39 height 17
type input "٠٤/١٠/٢٠٢٥ ١٧:٤٥"
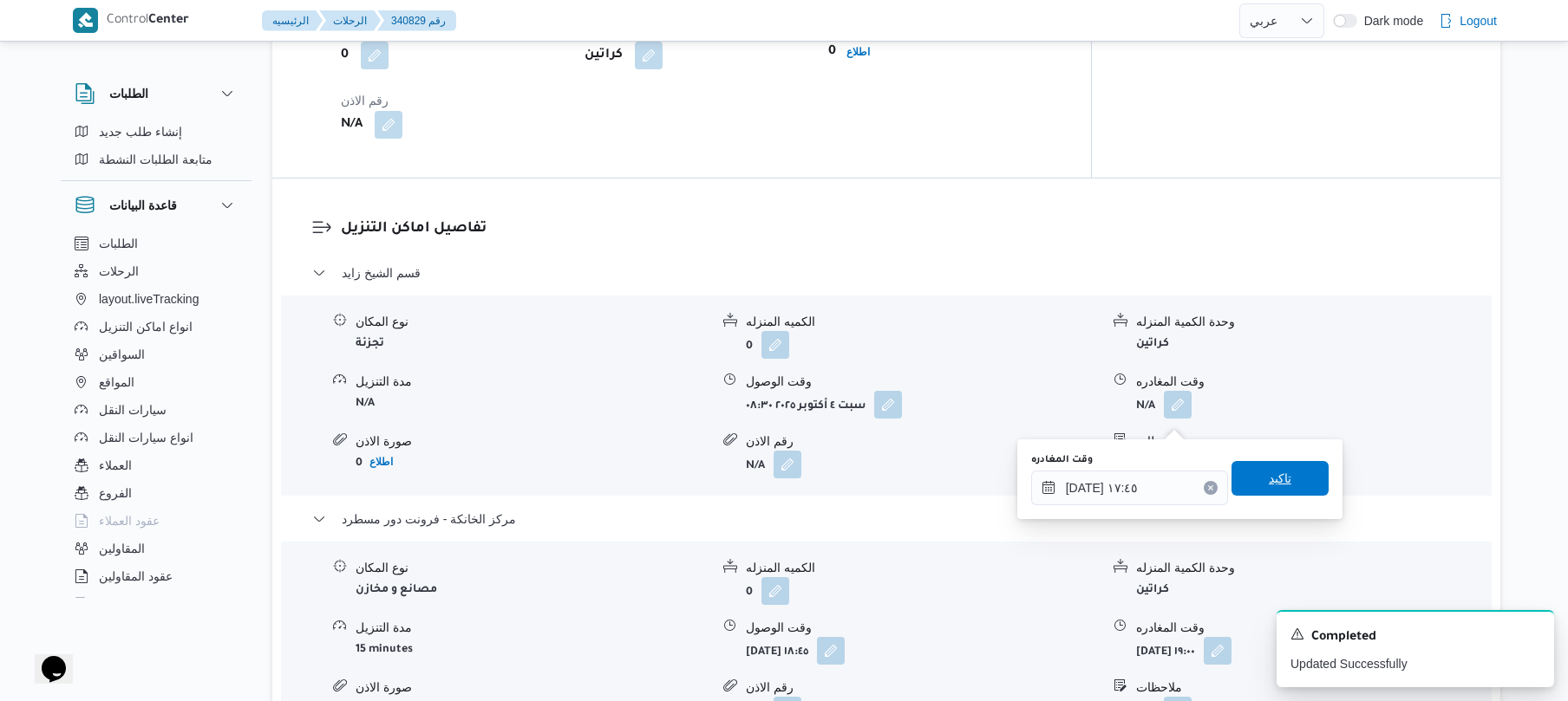
click at [1254, 479] on span "تاكيد" at bounding box center [1279, 479] width 97 height 35
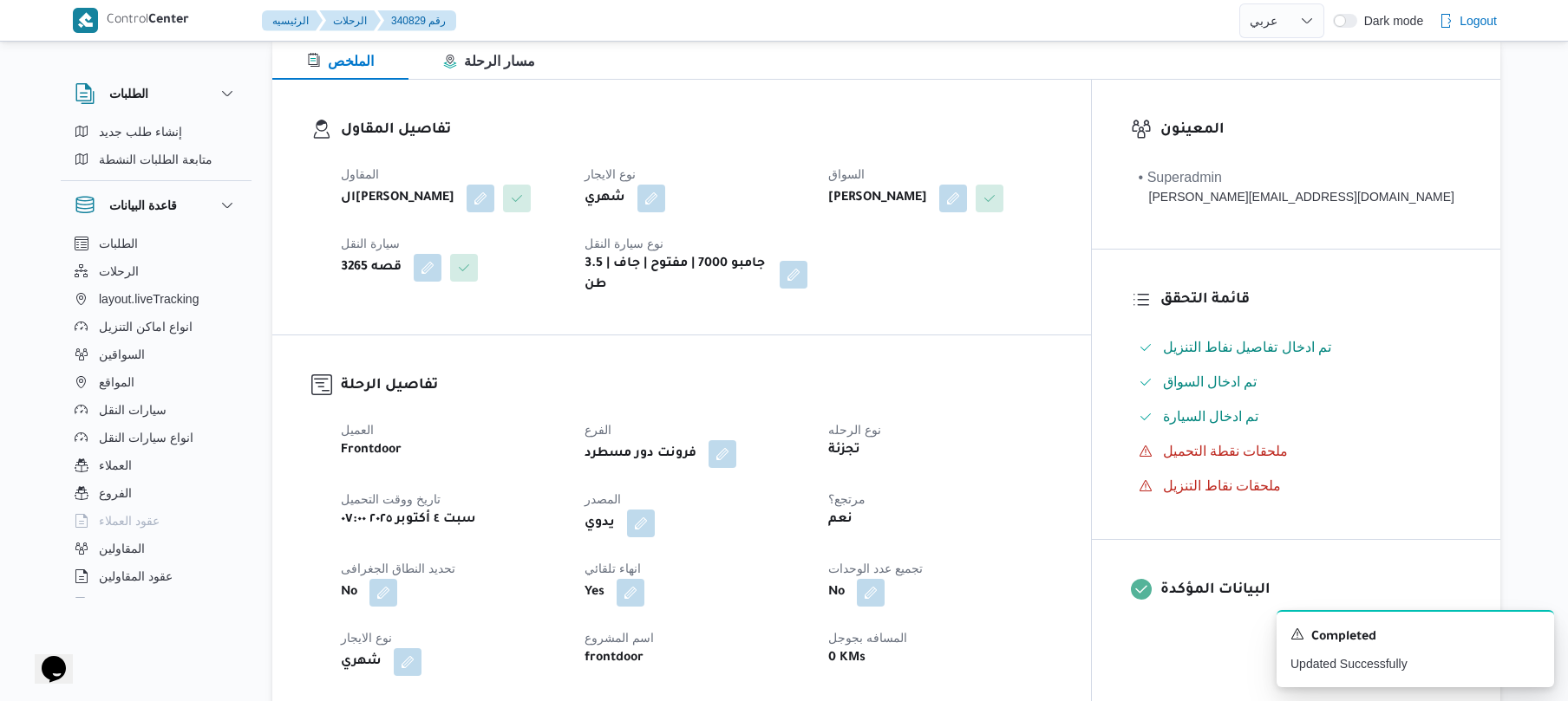
scroll to position [0, 0]
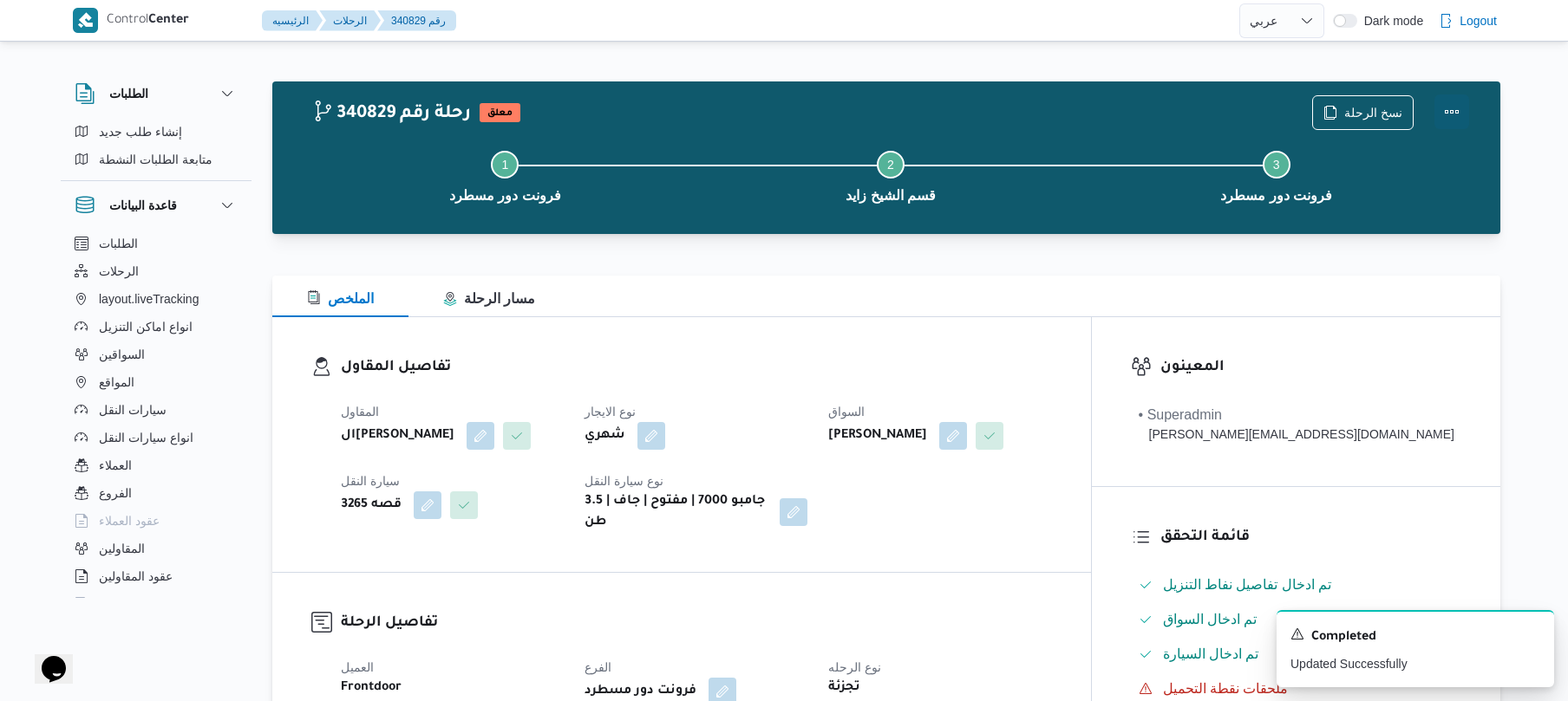
click at [1448, 113] on button "Actions" at bounding box center [1451, 112] width 35 height 35
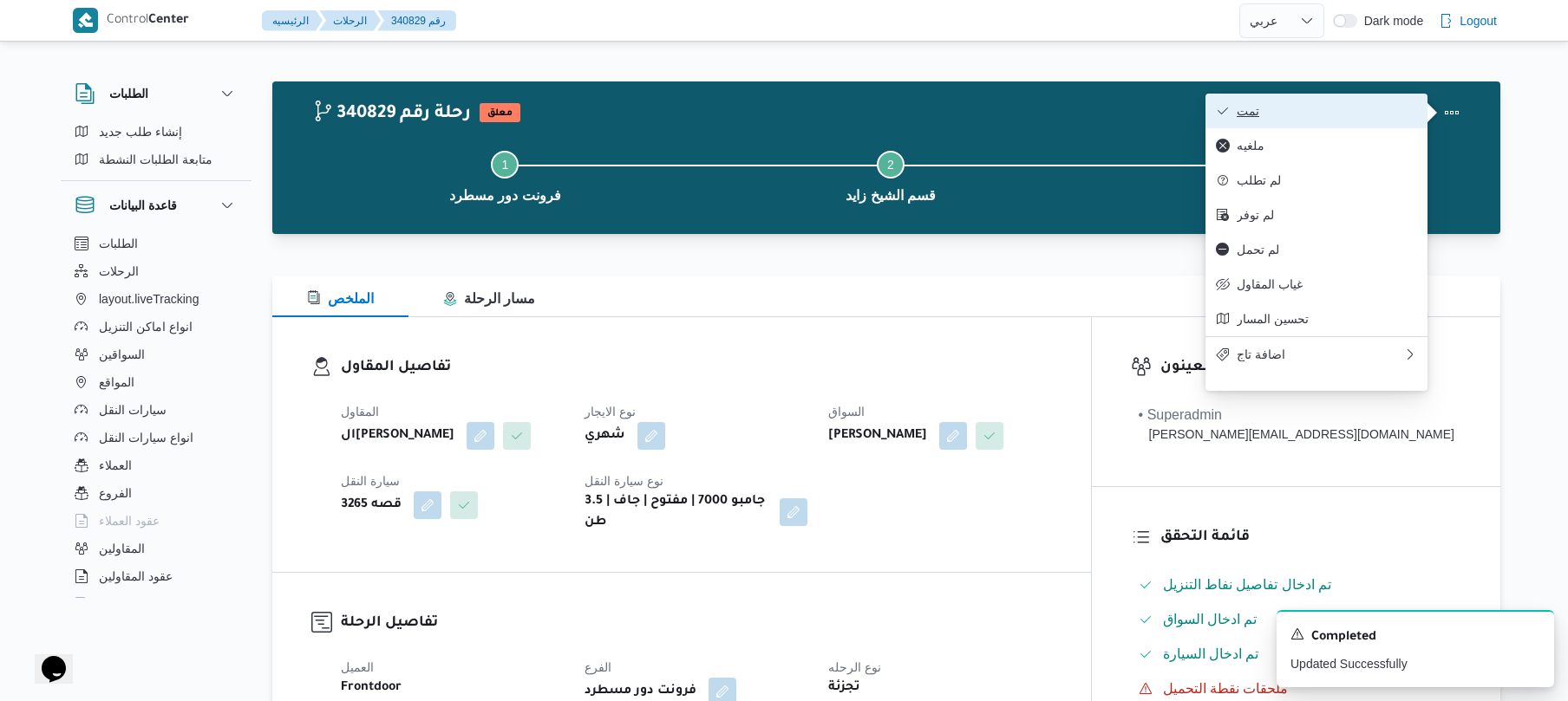
click at [1368, 111] on span "تمت" at bounding box center [1326, 111] width 180 height 13
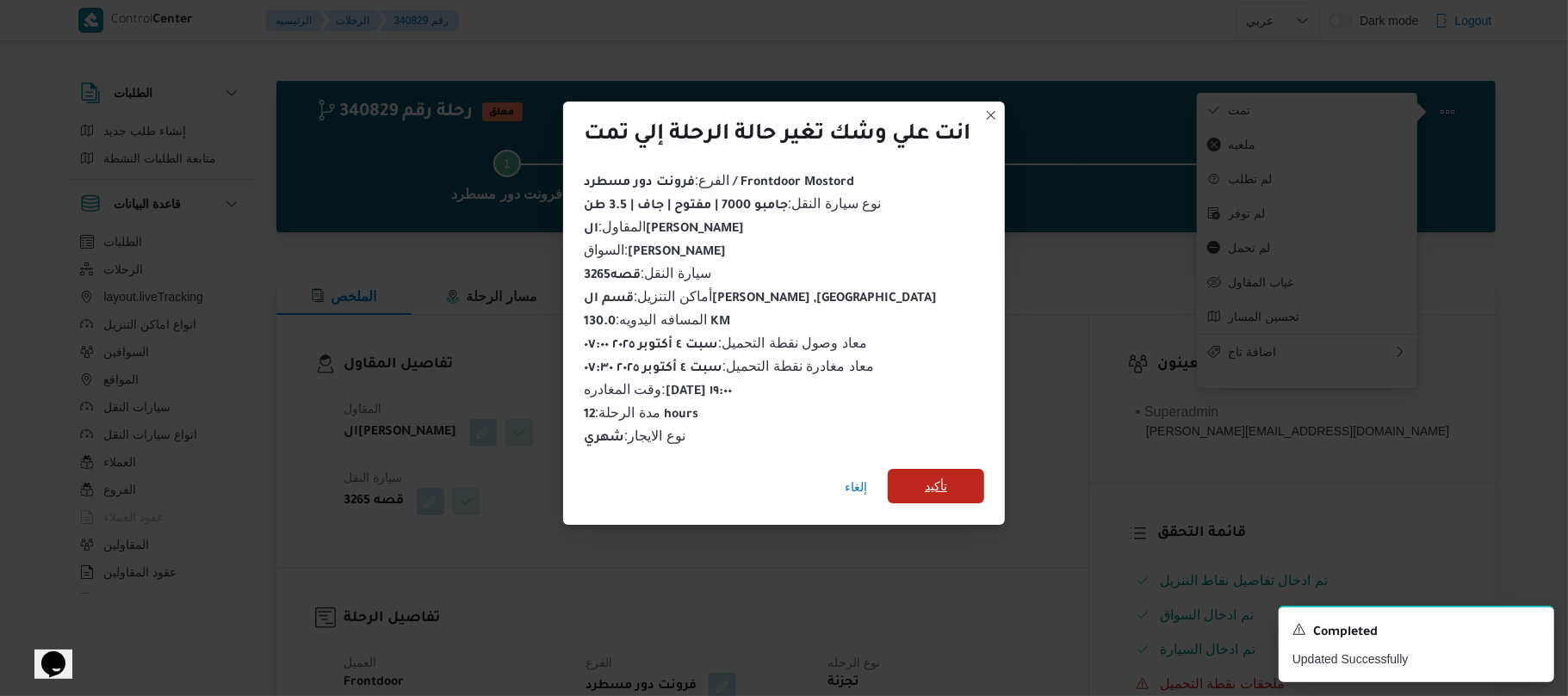
click at [959, 479] on span "تأكيد" at bounding box center [936, 487] width 97 height 34
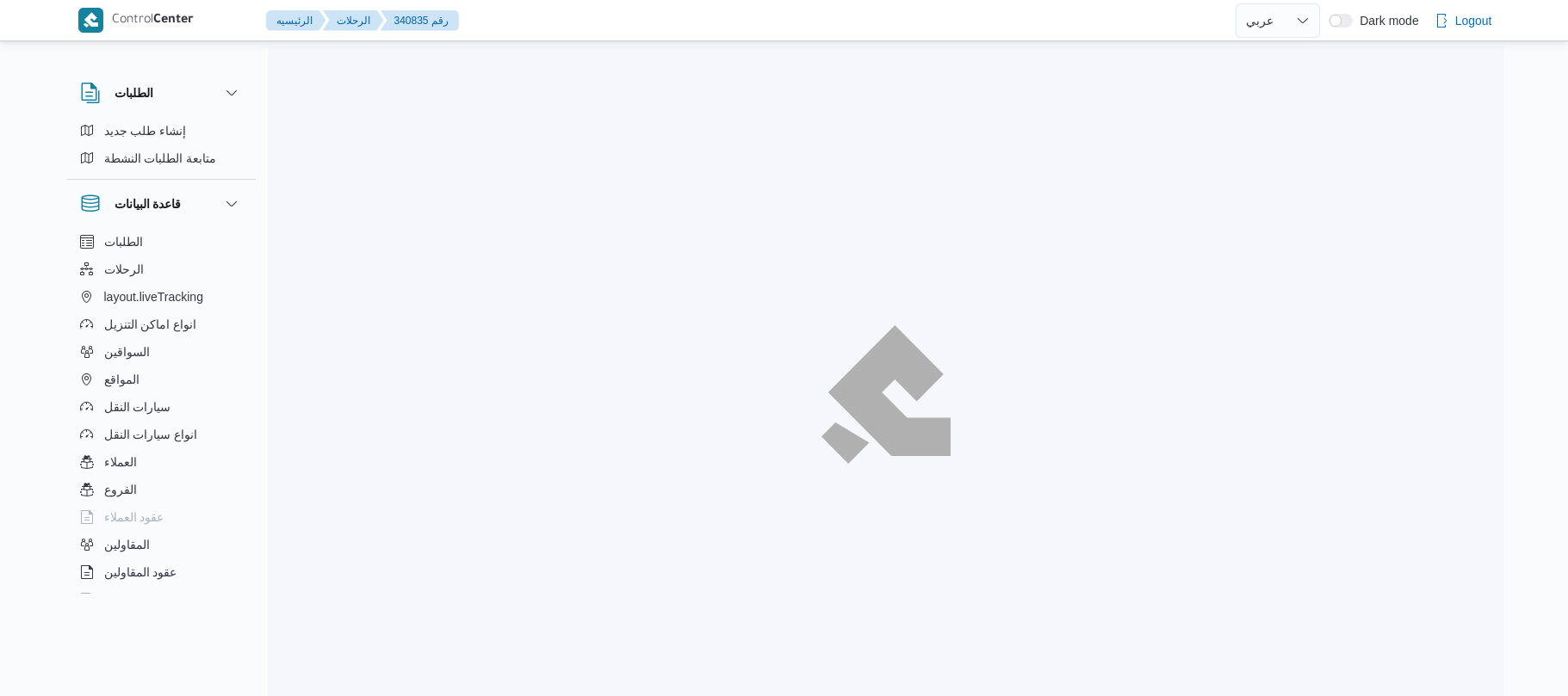
select select "ar"
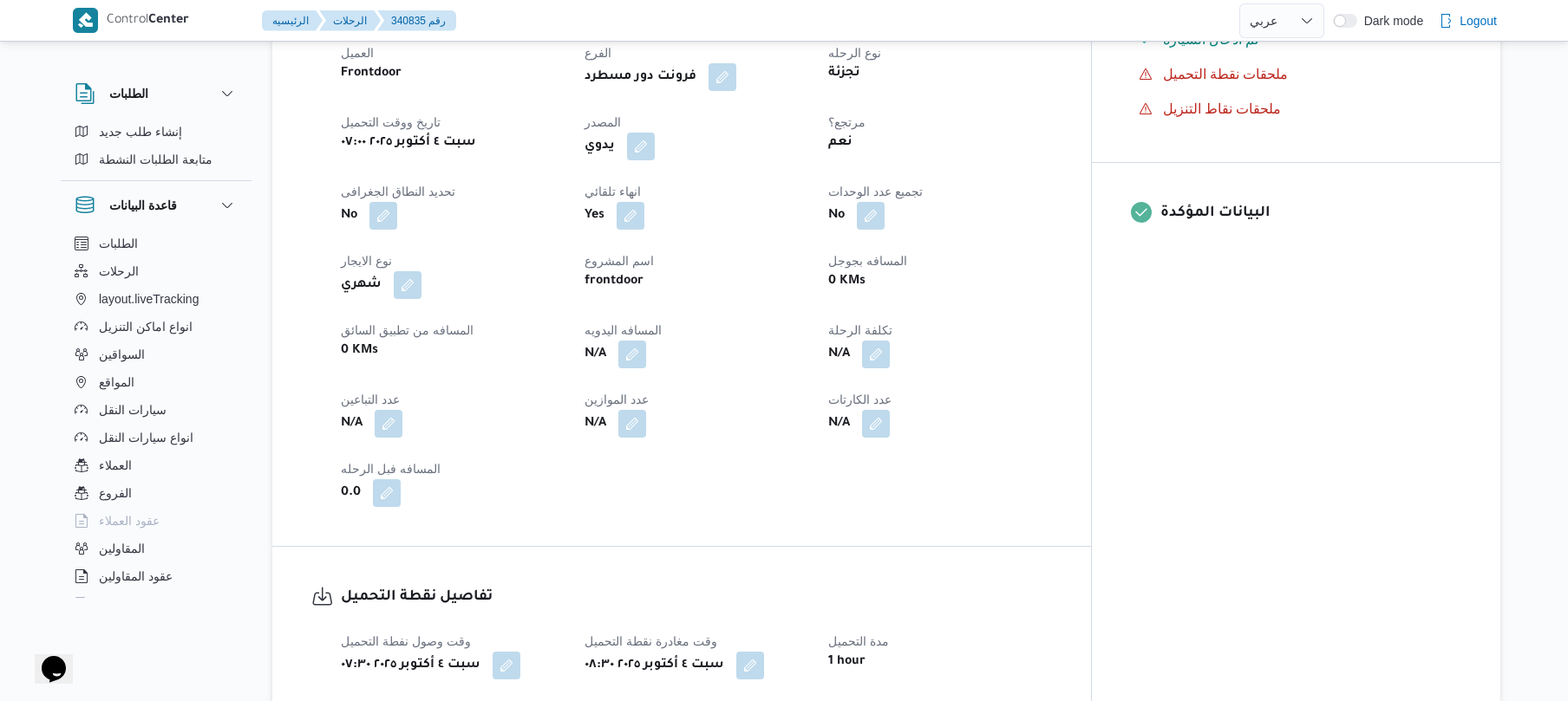
scroll to position [647, 0]
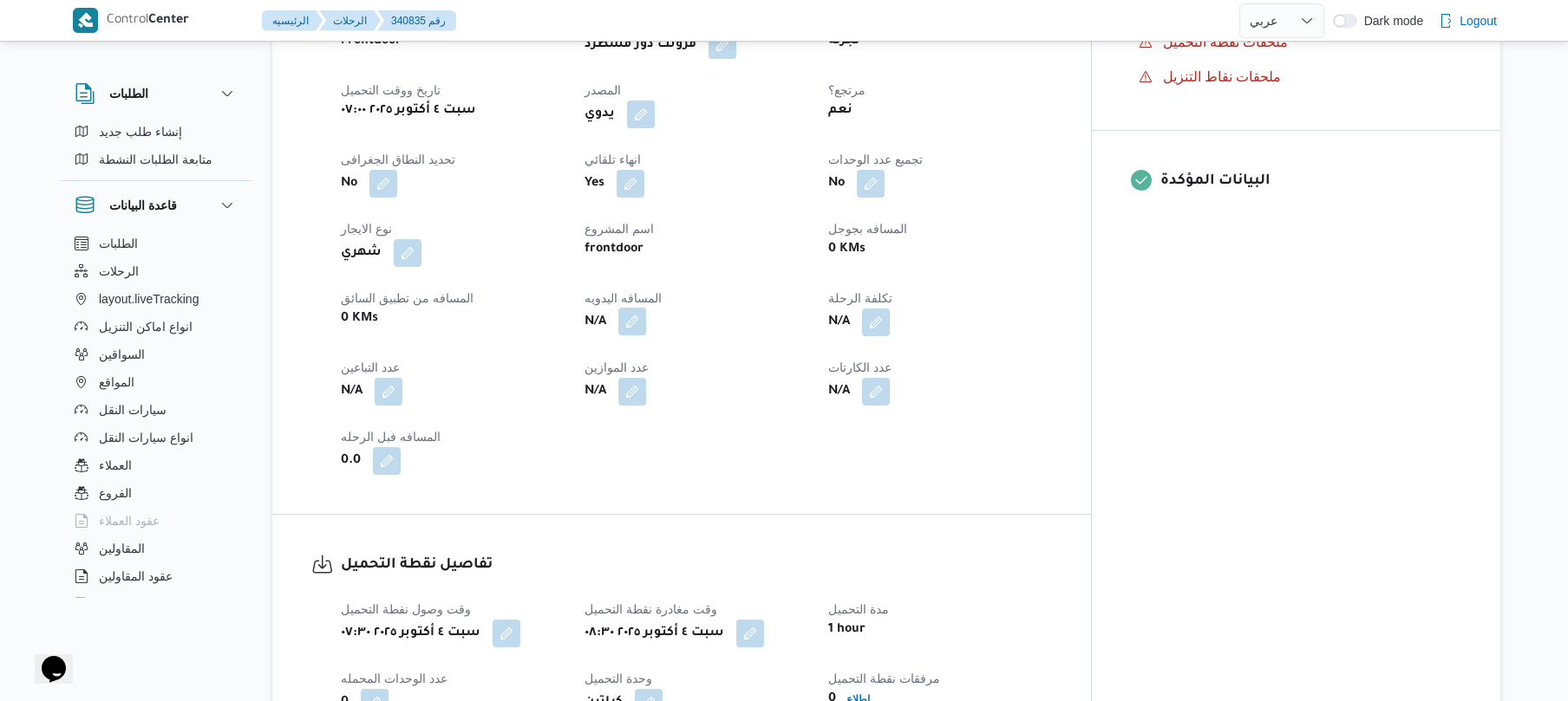
click at [646, 308] on button "button" at bounding box center [632, 322] width 28 height 28
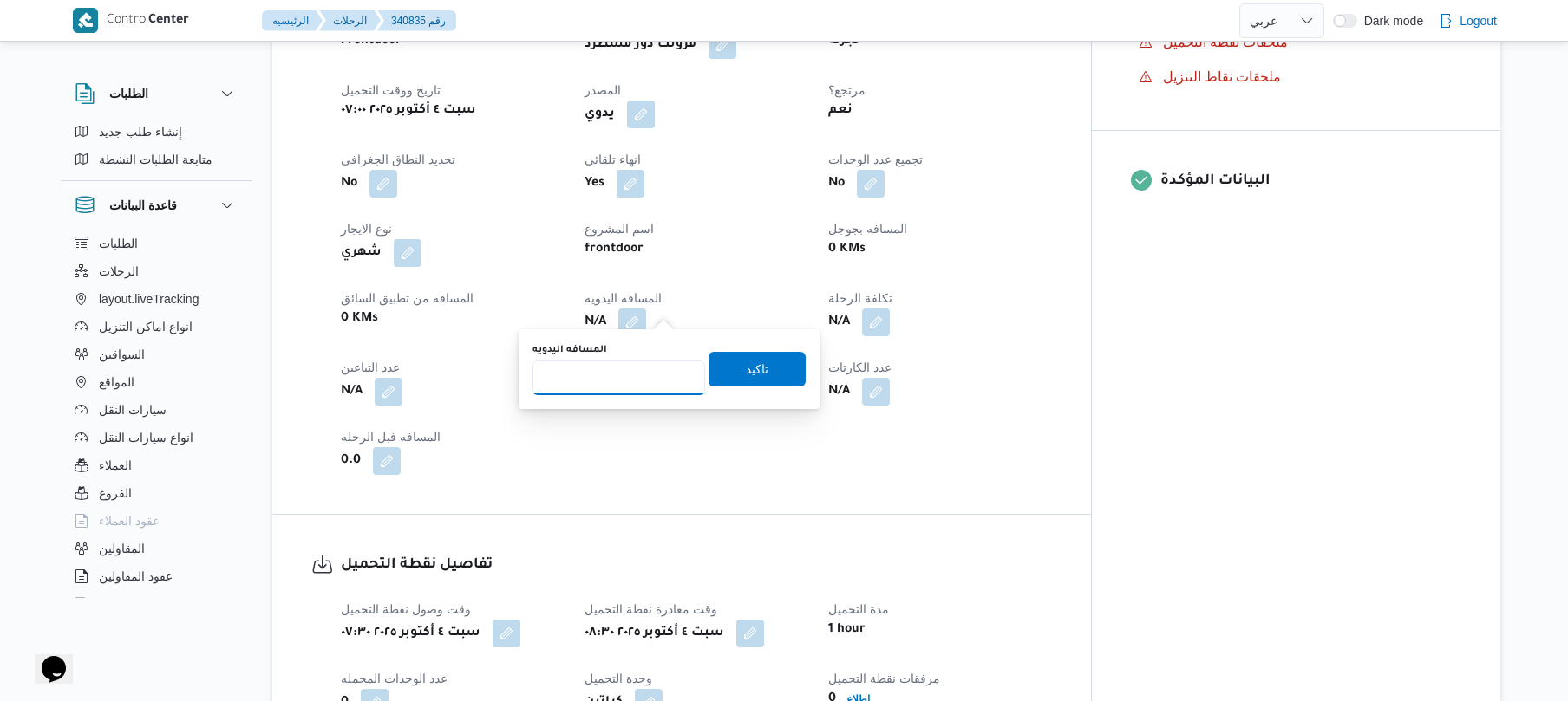
click at [594, 379] on input "المسافه اليدويه" at bounding box center [618, 377] width 172 height 35
type input "120"
click at [745, 375] on span "تاكيد" at bounding box center [756, 369] width 22 height 21
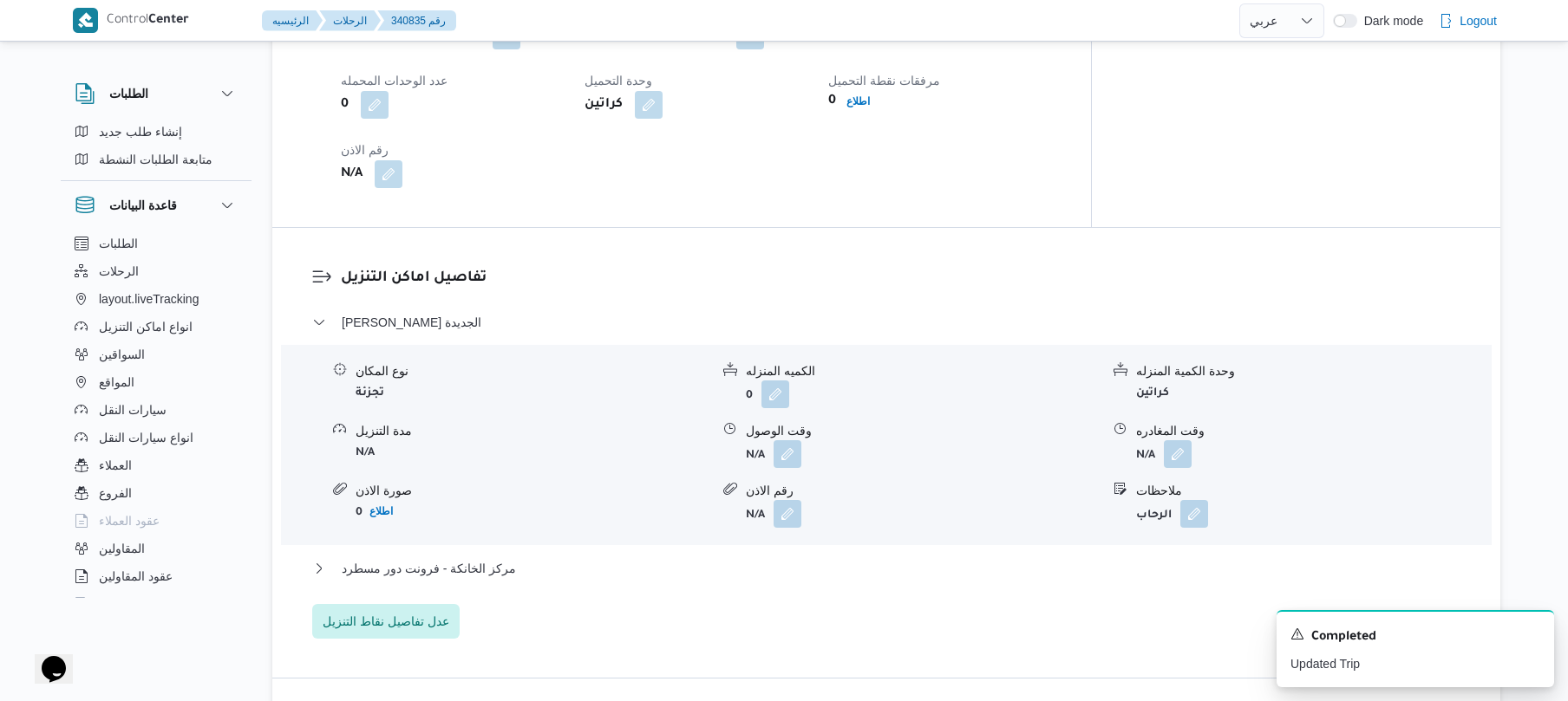
scroll to position [1248, 0]
click at [792, 441] on button "button" at bounding box center [787, 450] width 28 height 28
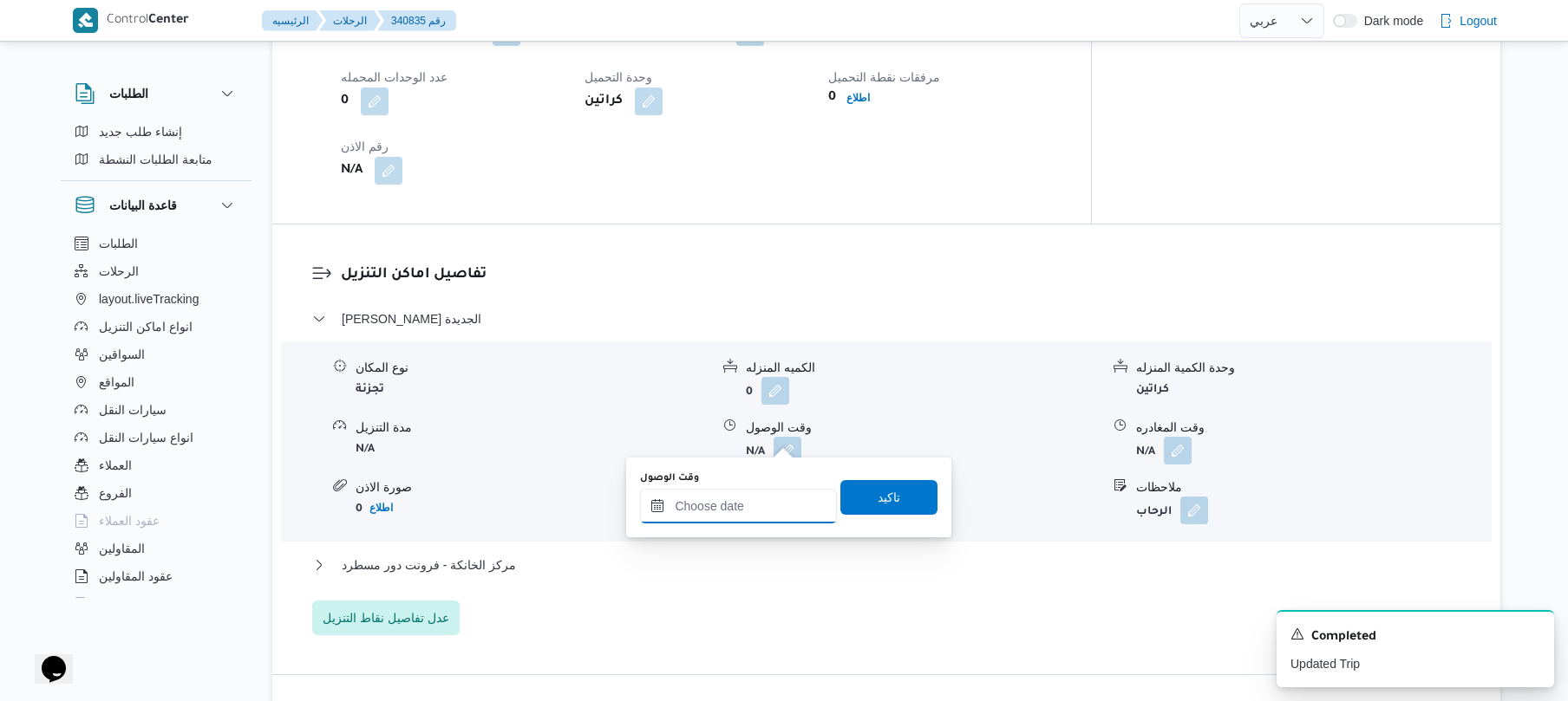
click at [711, 514] on input "وقت الوصول" at bounding box center [738, 506] width 196 height 35
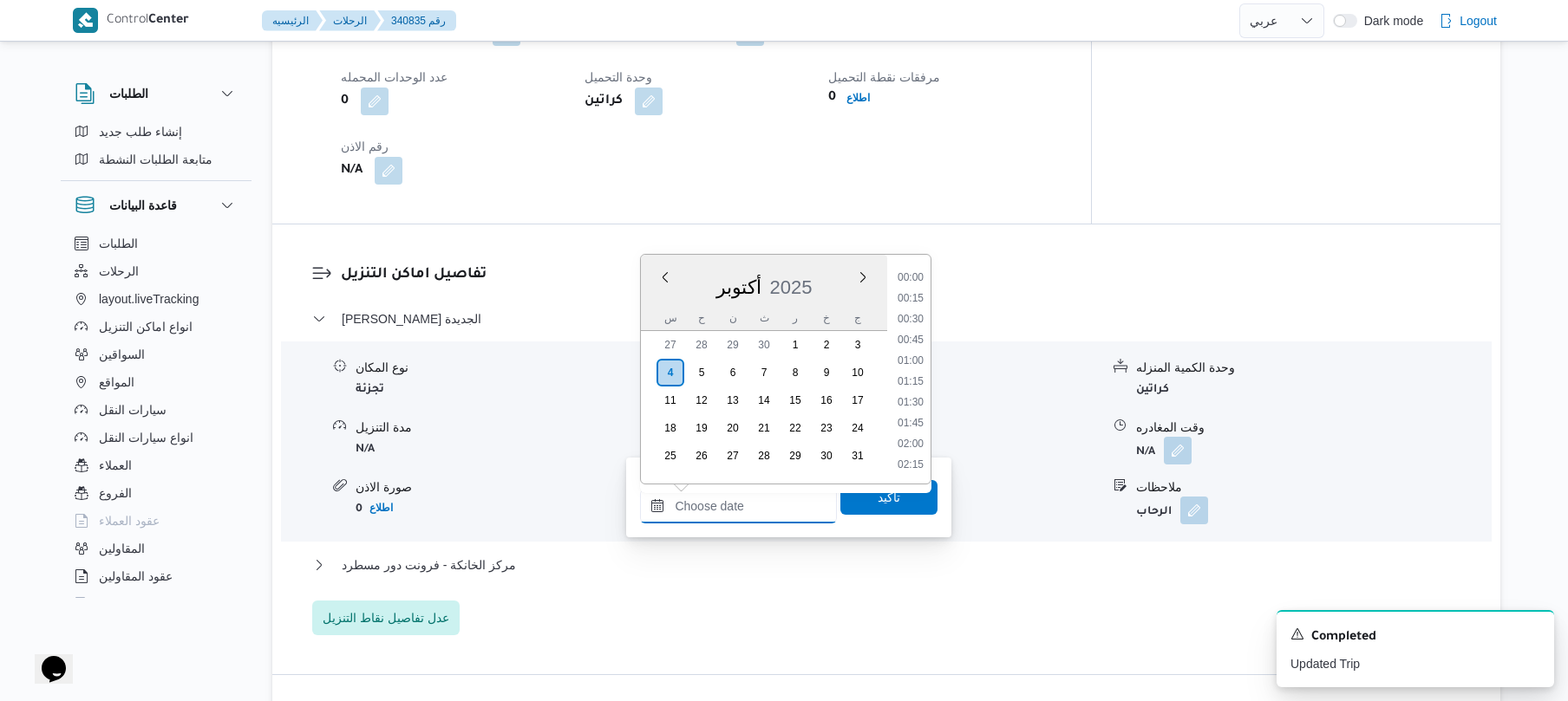
scroll to position [1561, 0]
click at [931, 317] on div "Previous Month Next month [DATE] [DATE] س ح ن ث ر خ ج 27 28 29 30 1 2 3 4 5 6 7…" at bounding box center [785, 369] width 291 height 230
click at [913, 341] on li "09:15" at bounding box center [910, 342] width 39 height 17
type input "[DATE] ٠٩:١٥"
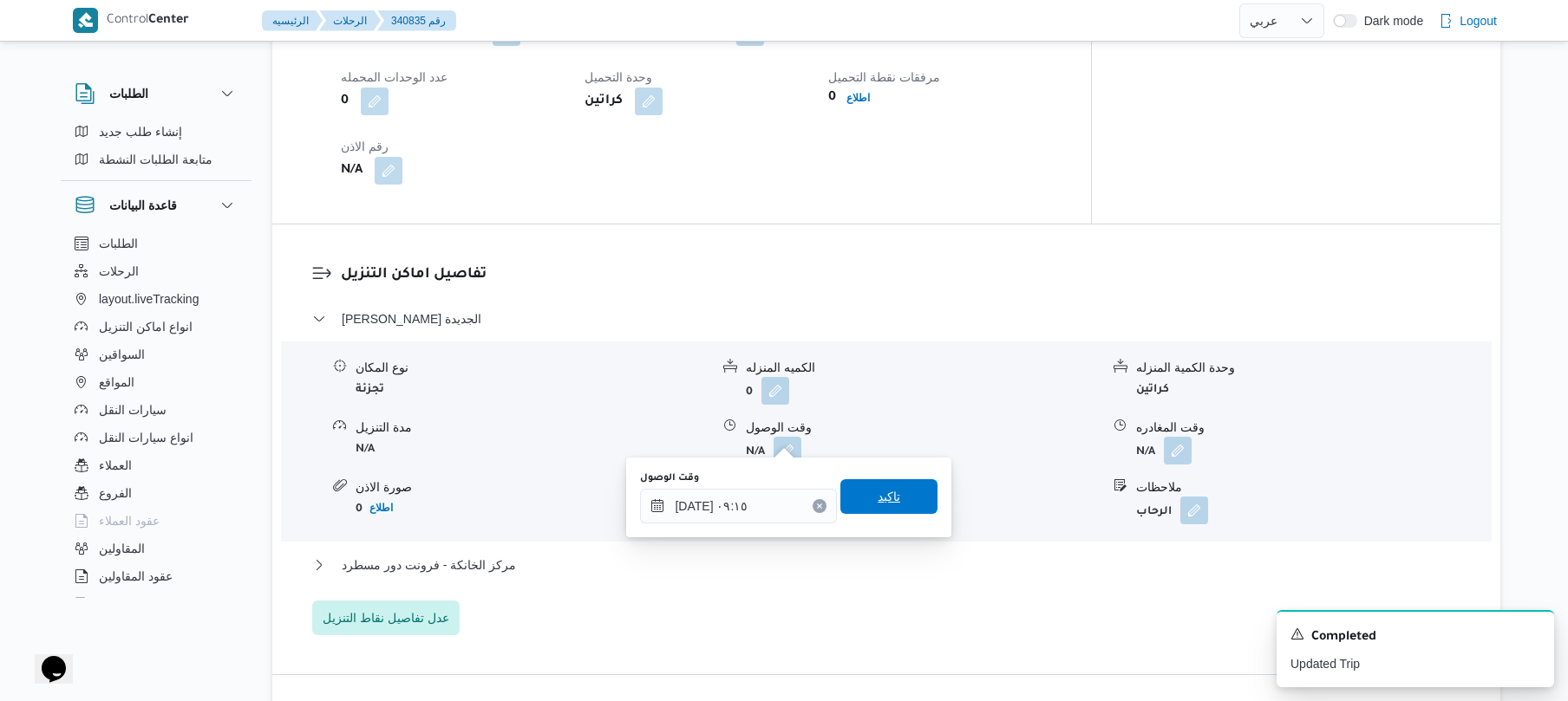
click at [879, 494] on span "تاكيد" at bounding box center [888, 497] width 22 height 21
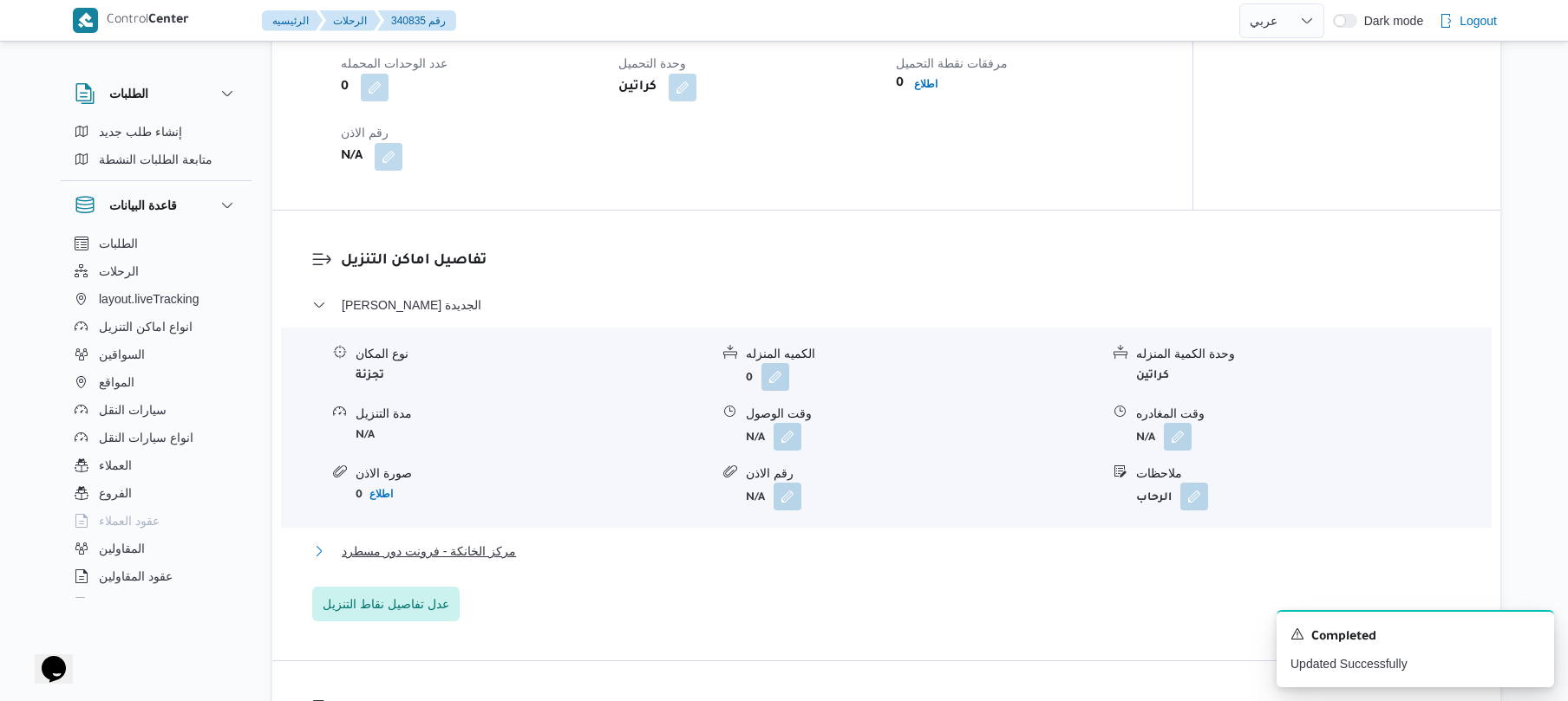
click at [777, 545] on button "مركز الخانكة - فرونت دور مسطرد" at bounding box center [886, 552] width 1149 height 21
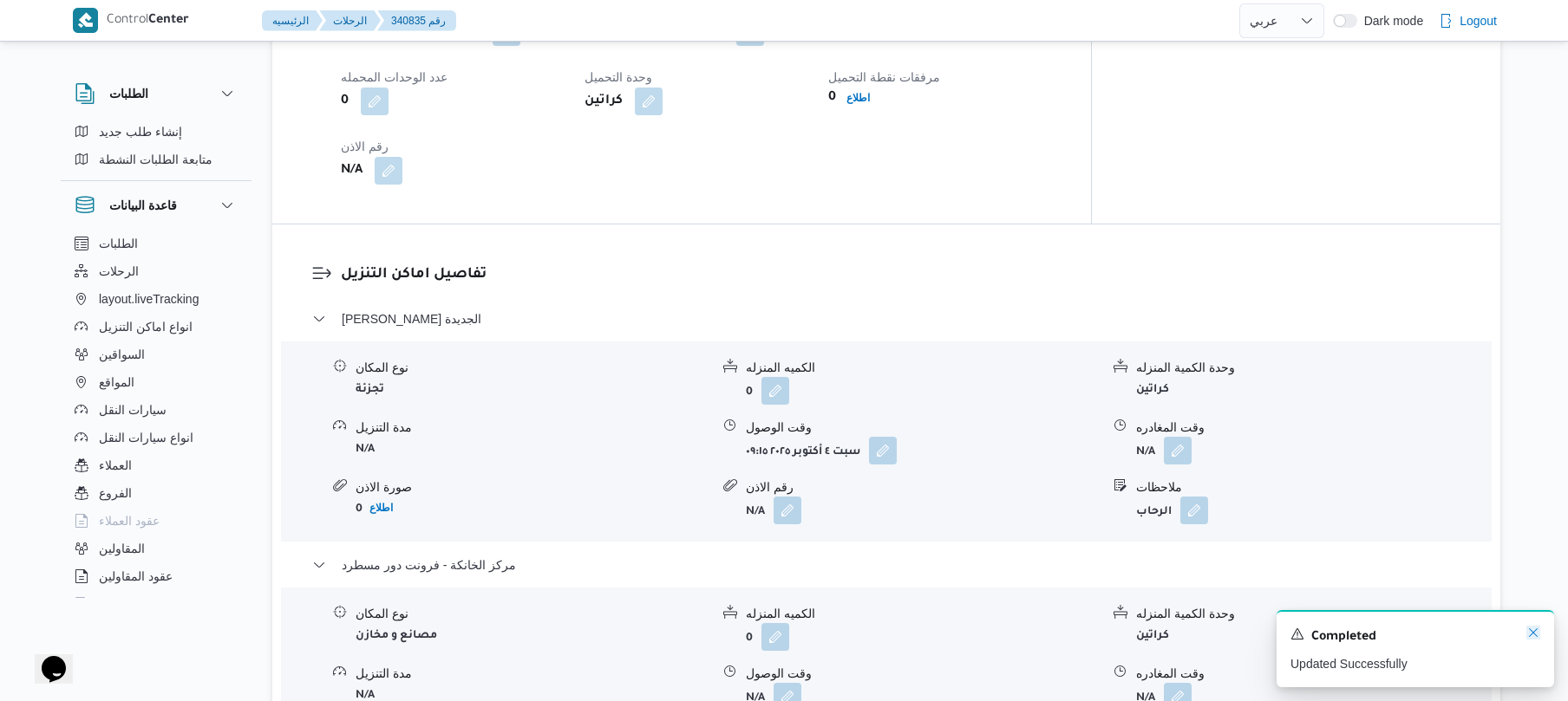
click at [1531, 633] on icon "Dismiss toast" at bounding box center [1532, 633] width 9 height 9
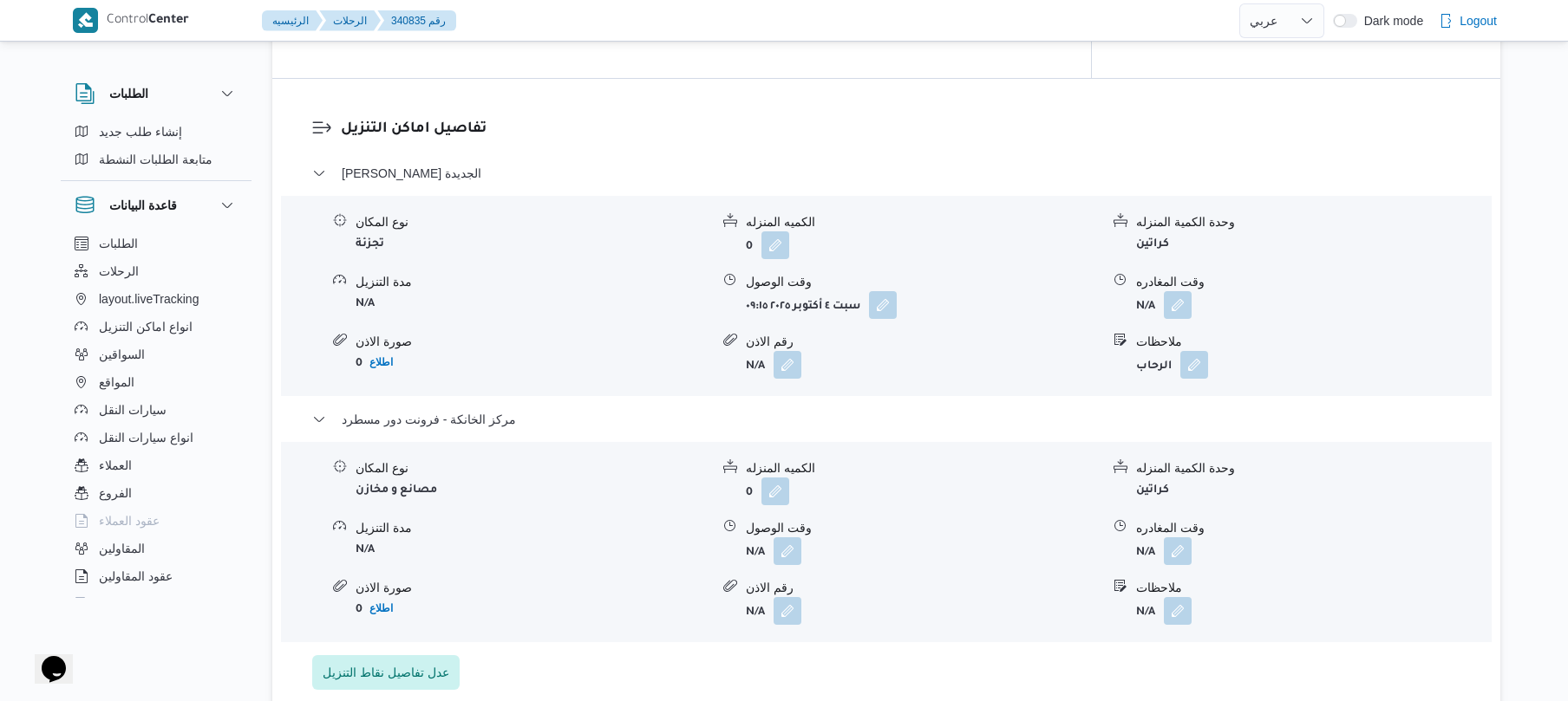
scroll to position [1433, 0]
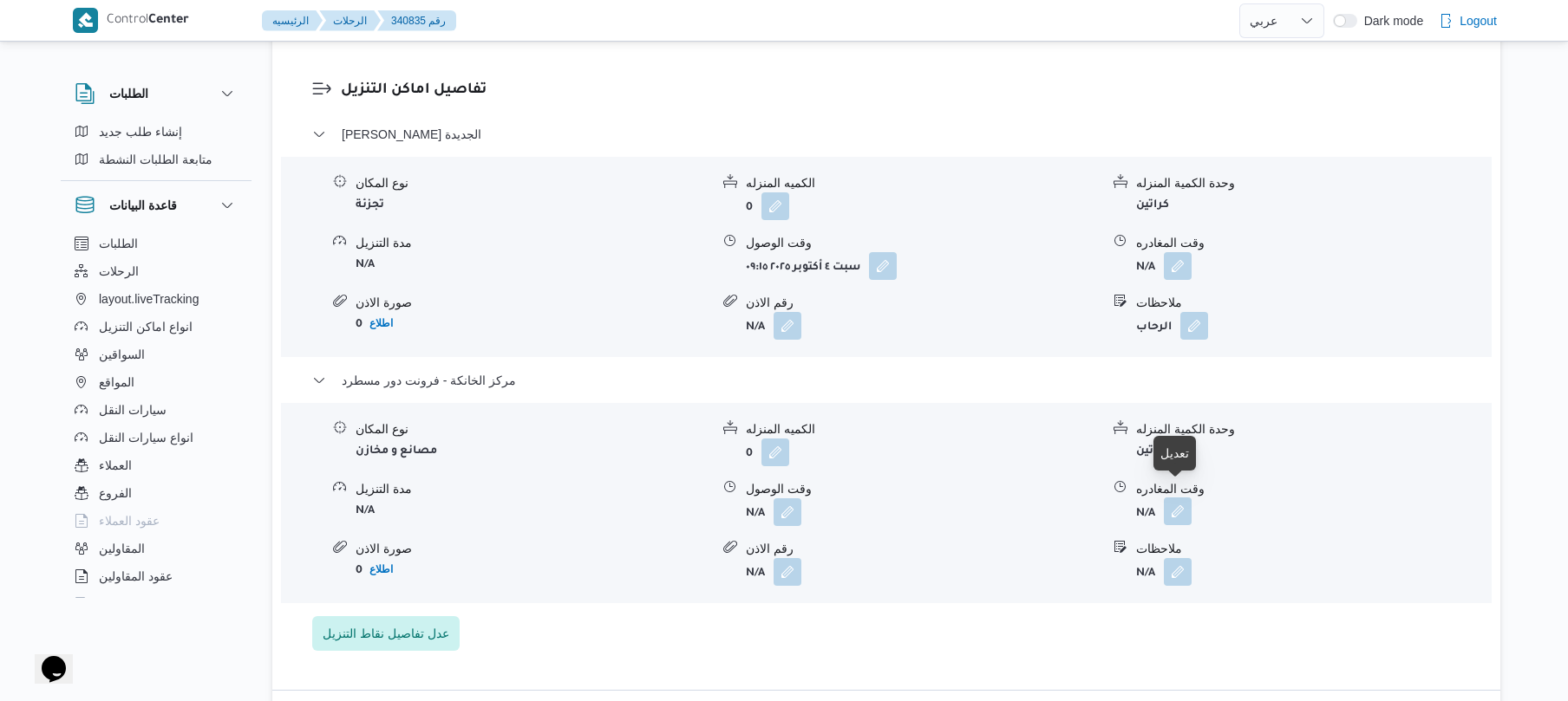
click at [1172, 498] on button "button" at bounding box center [1177, 511] width 28 height 28
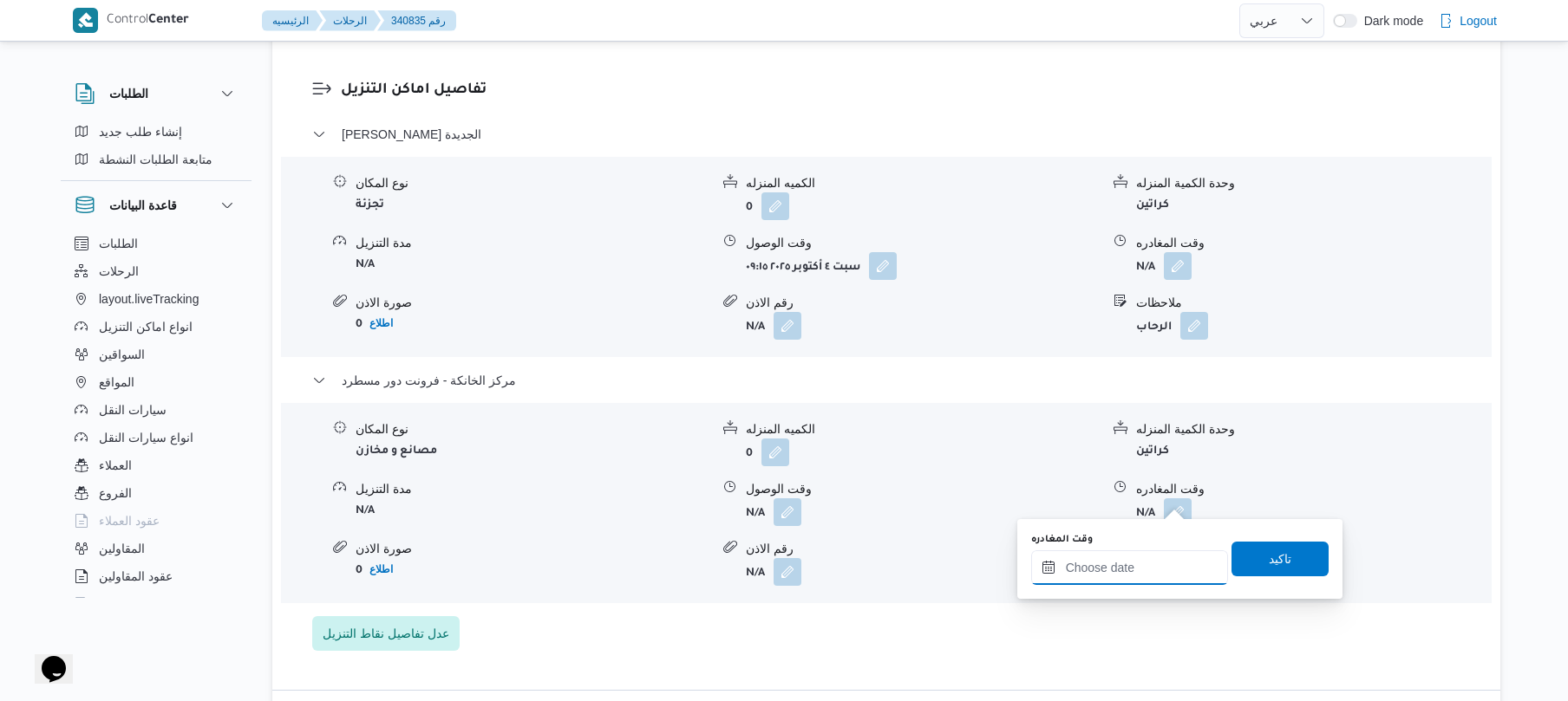
click at [1099, 561] on input "وقت المغادره" at bounding box center [1129, 568] width 196 height 35
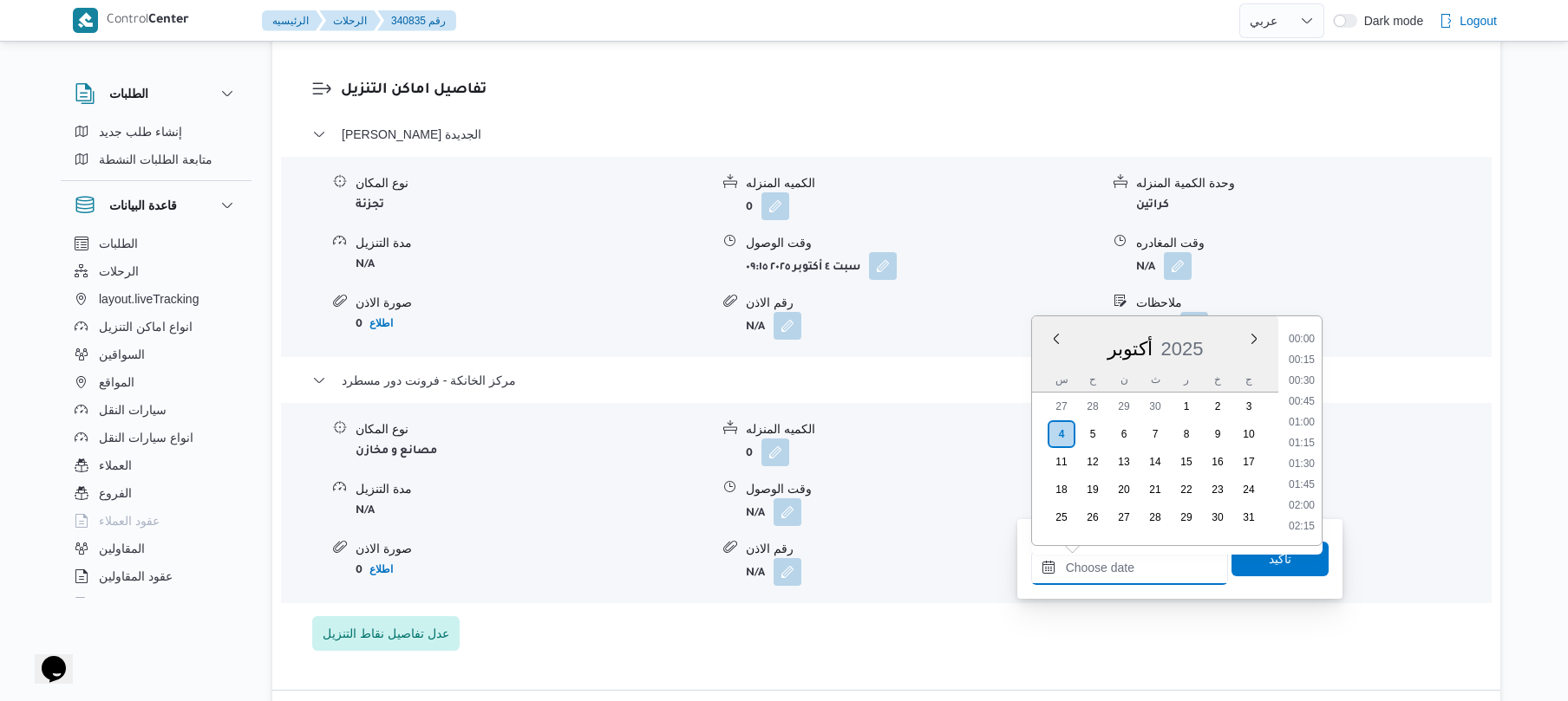
scroll to position [1561, 0]
click at [1311, 355] on li "19:00" at bounding box center [1301, 359] width 39 height 17
type input "[DATE] ١٩:٠٠"
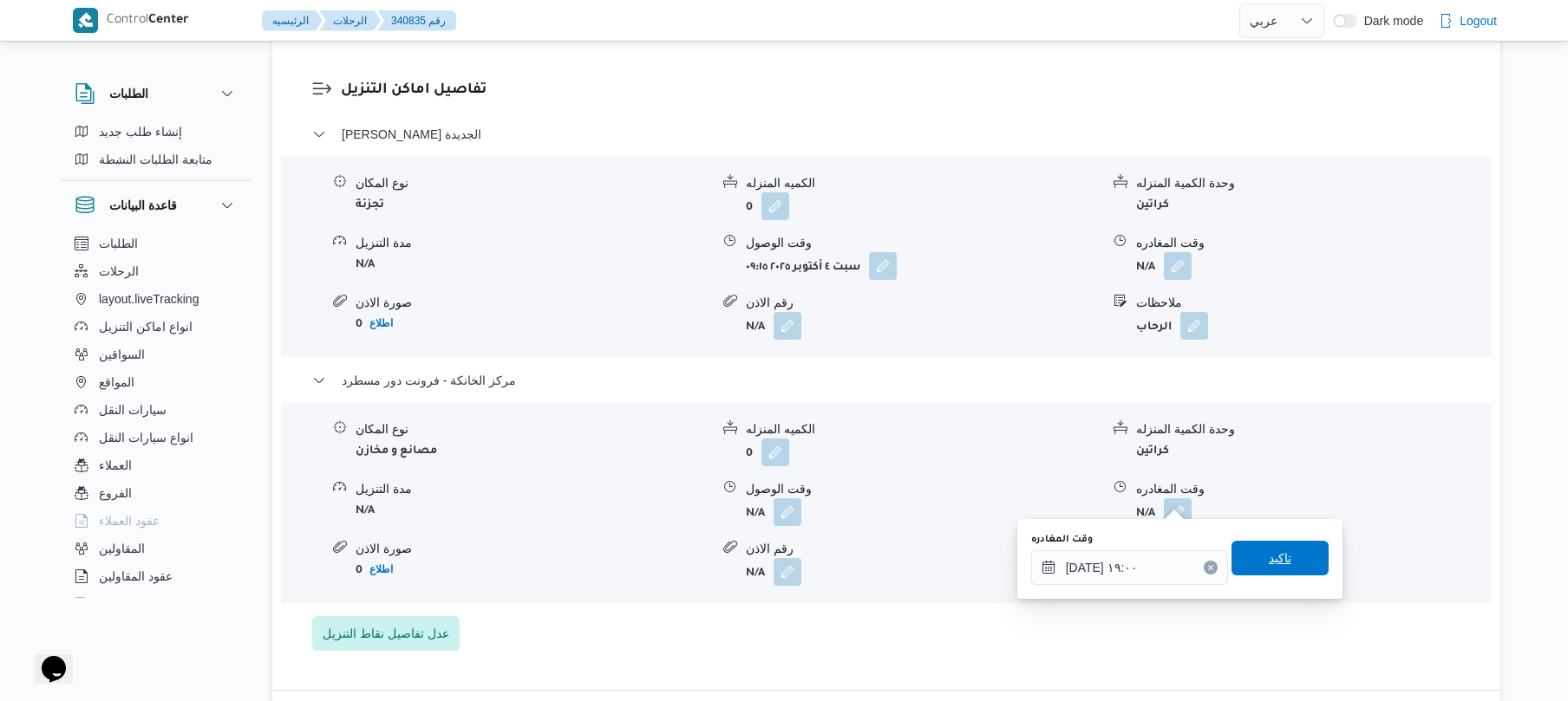
click at [1254, 562] on span "تاكيد" at bounding box center [1279, 558] width 97 height 35
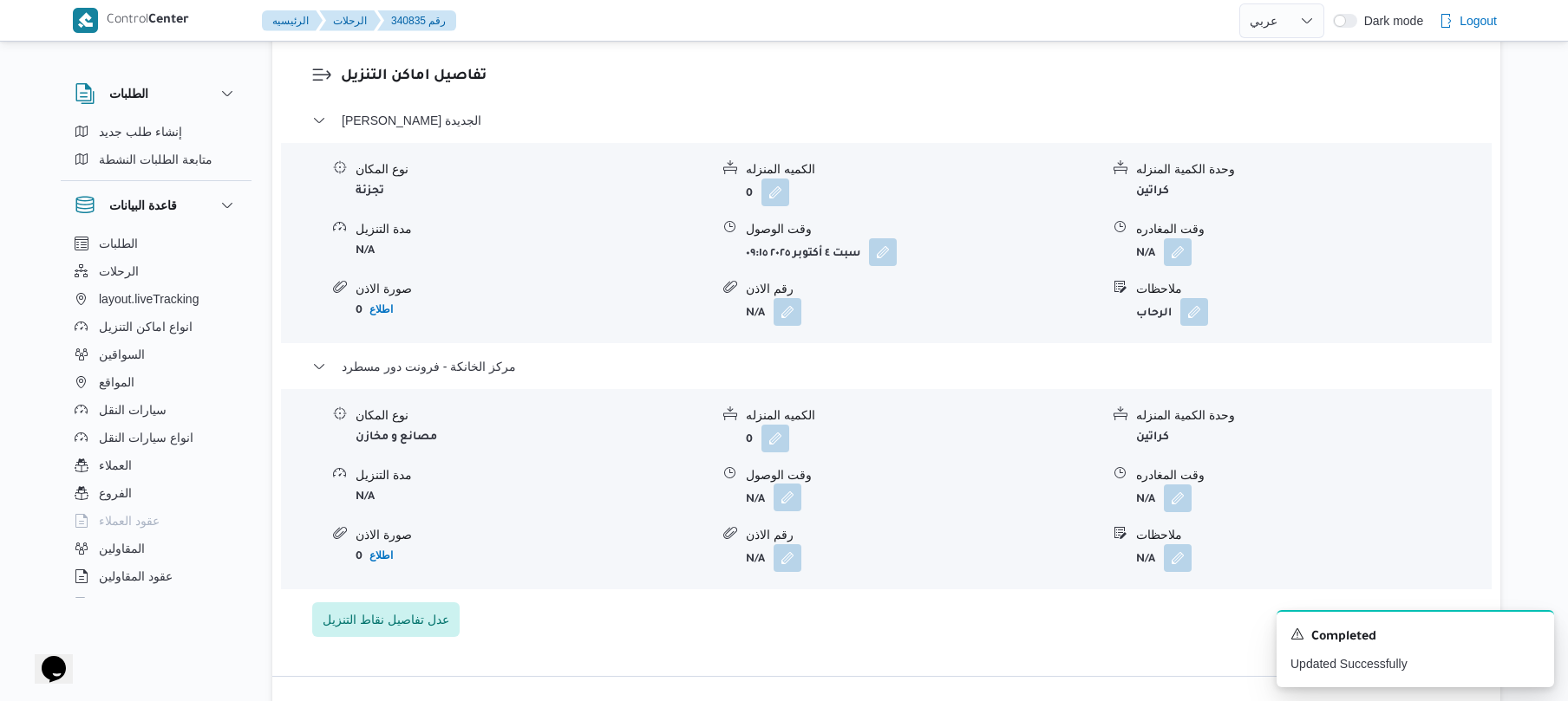
click at [798, 500] on button "button" at bounding box center [787, 497] width 28 height 28
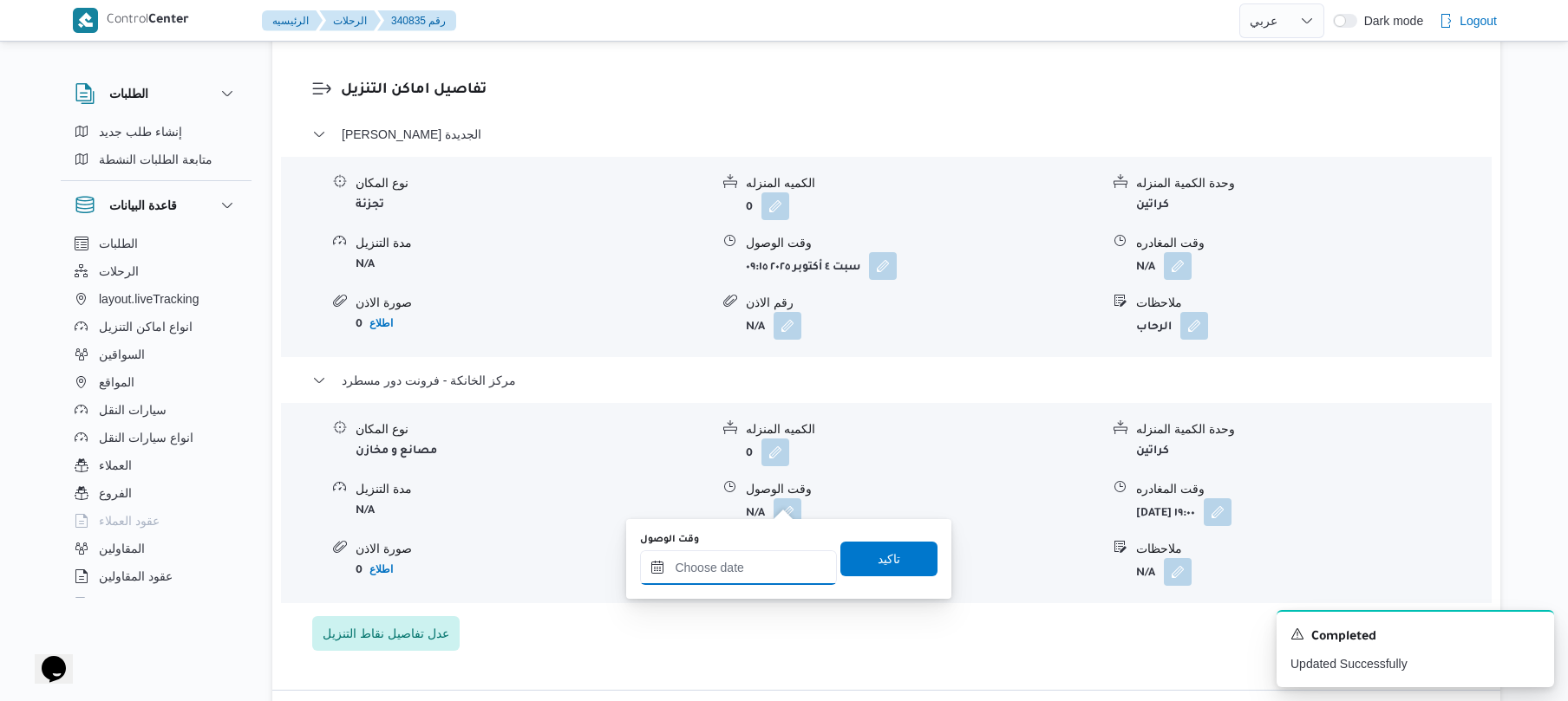
click at [758, 553] on input "وقت الوصول" at bounding box center [738, 568] width 196 height 35
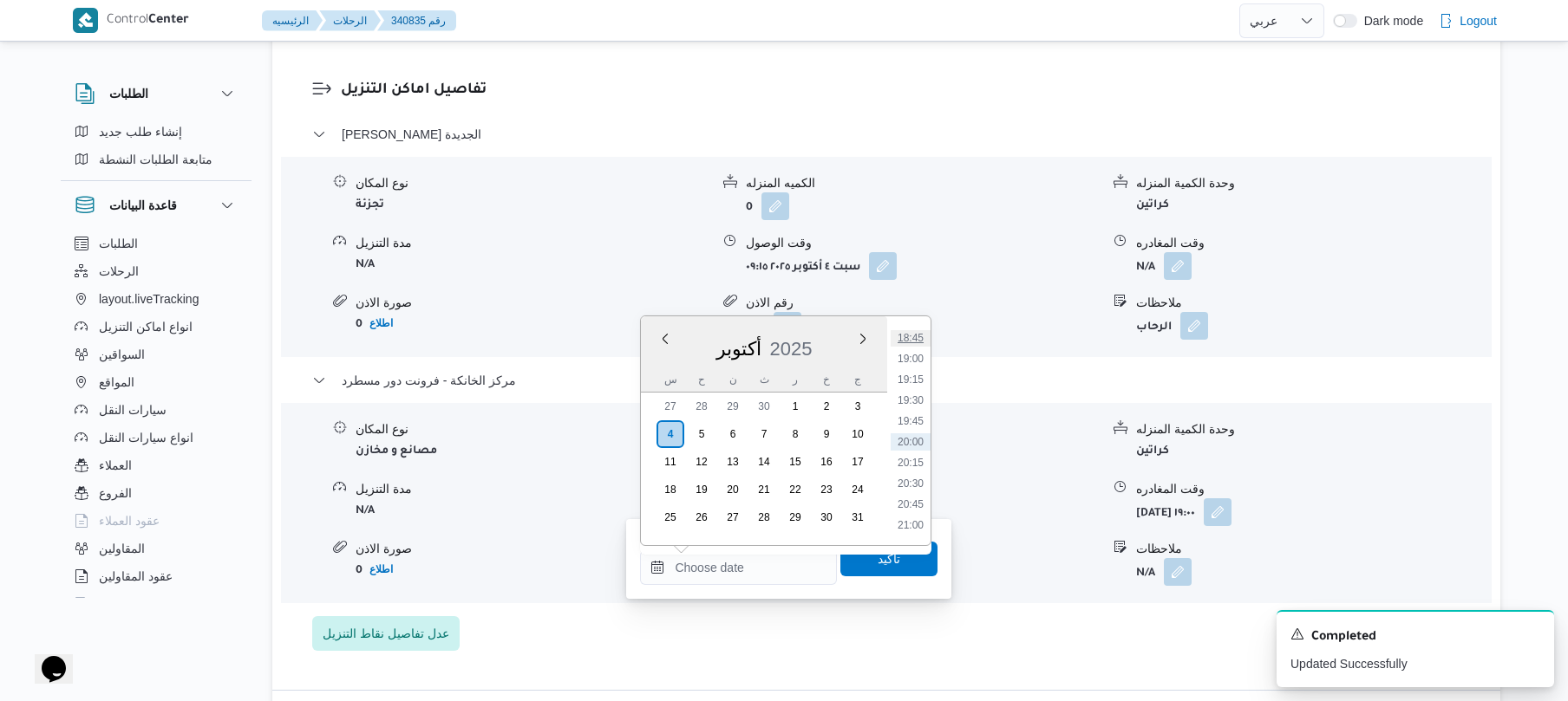
click at [920, 338] on li "18:45" at bounding box center [910, 338] width 39 height 17
type input "[DATE] ١٨:٤٥"
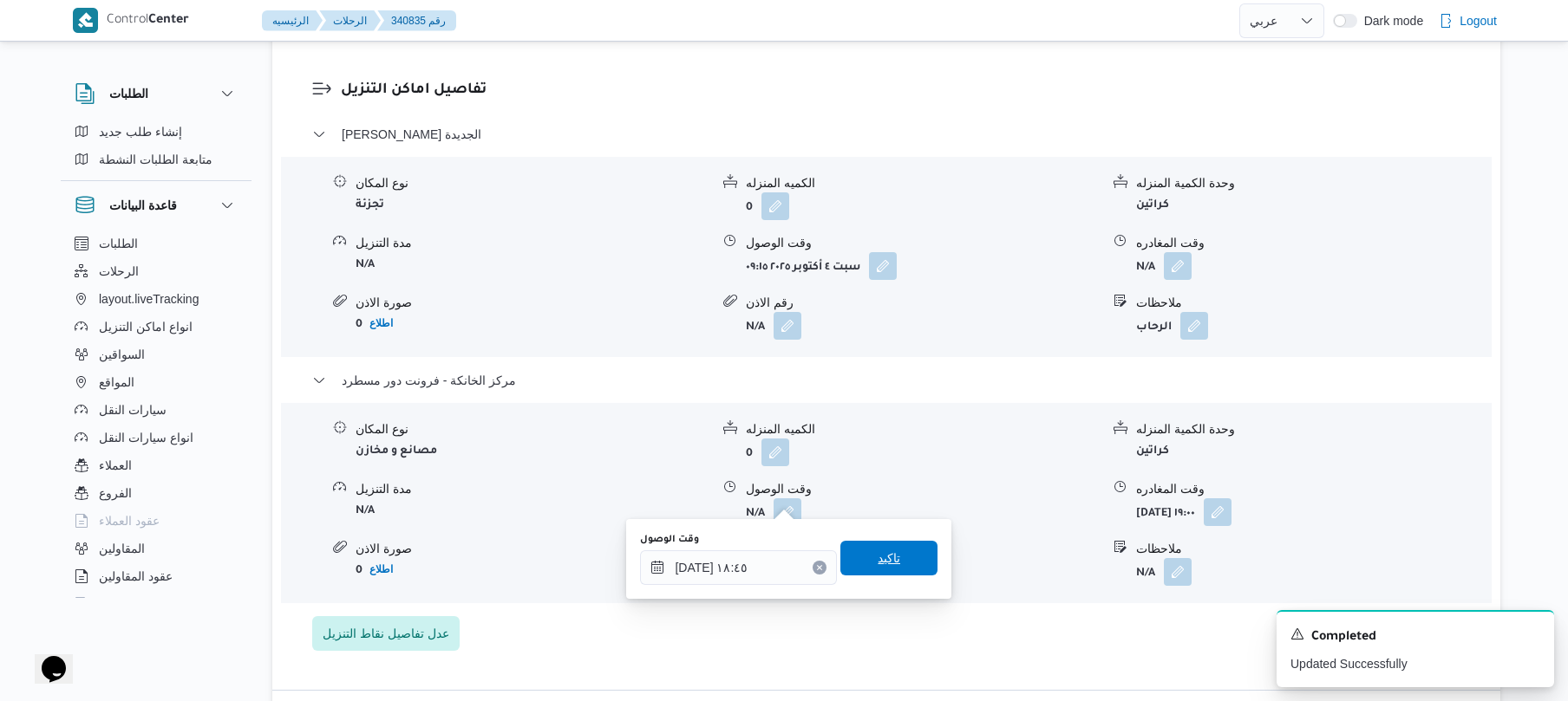
click at [895, 560] on span "تاكيد" at bounding box center [888, 558] width 97 height 35
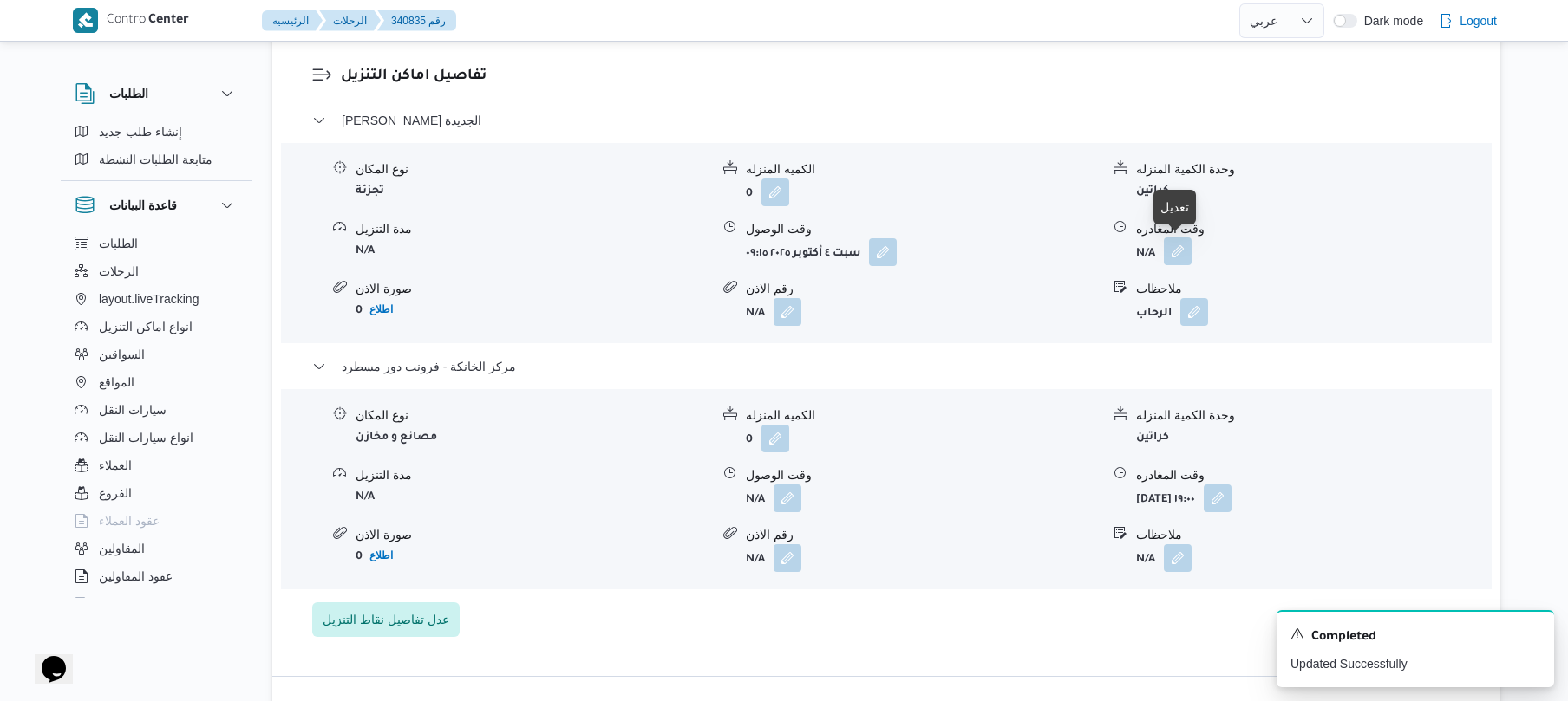
click at [1174, 251] on button "button" at bounding box center [1177, 251] width 28 height 28
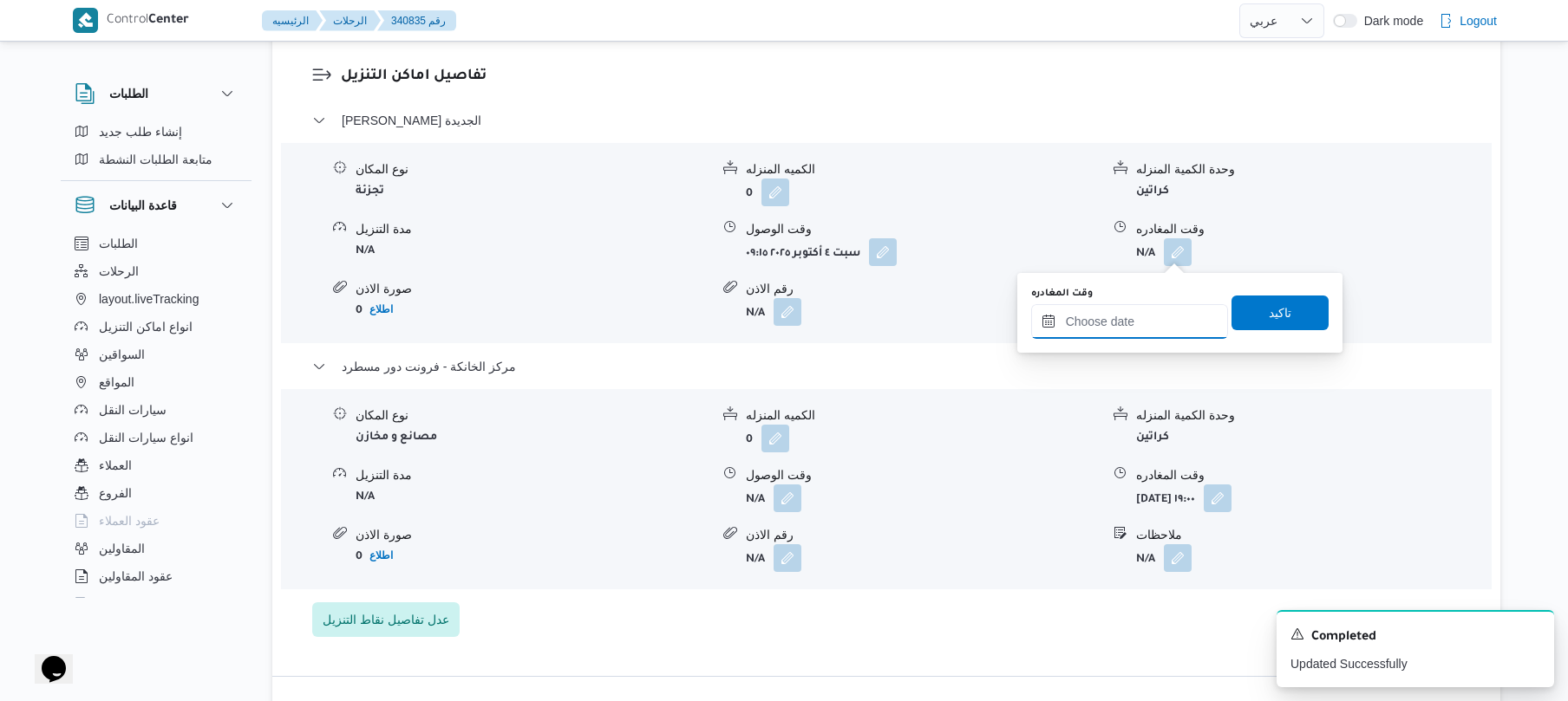
click at [1107, 316] on input "وقت المغادره" at bounding box center [1129, 322] width 196 height 35
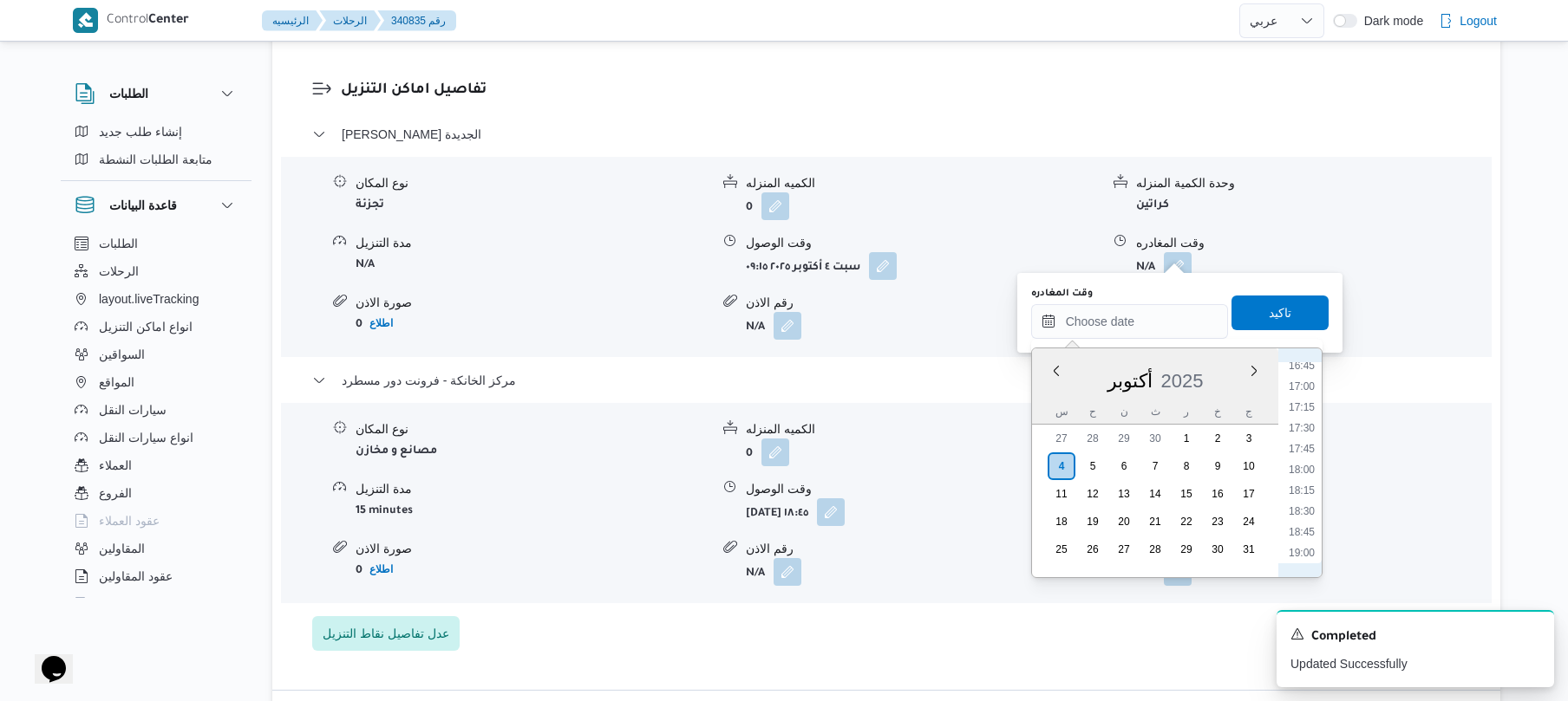
scroll to position [1391, 0]
click at [1297, 479] on li "18:00" at bounding box center [1301, 478] width 39 height 17
type input "٠٤/١٠/٢٠٢٥ ١٨:٠٠"
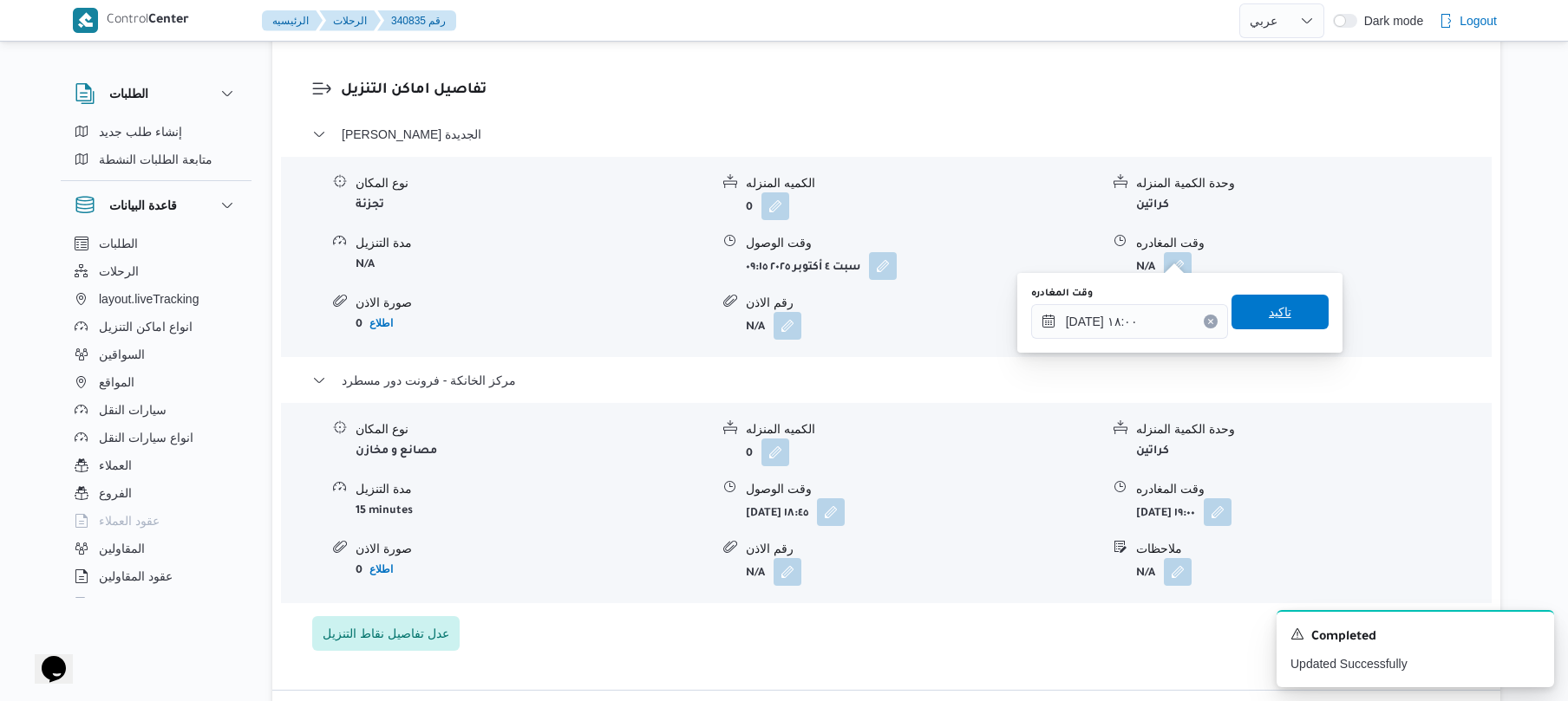
click at [1283, 314] on span "تاكيد" at bounding box center [1279, 312] width 97 height 35
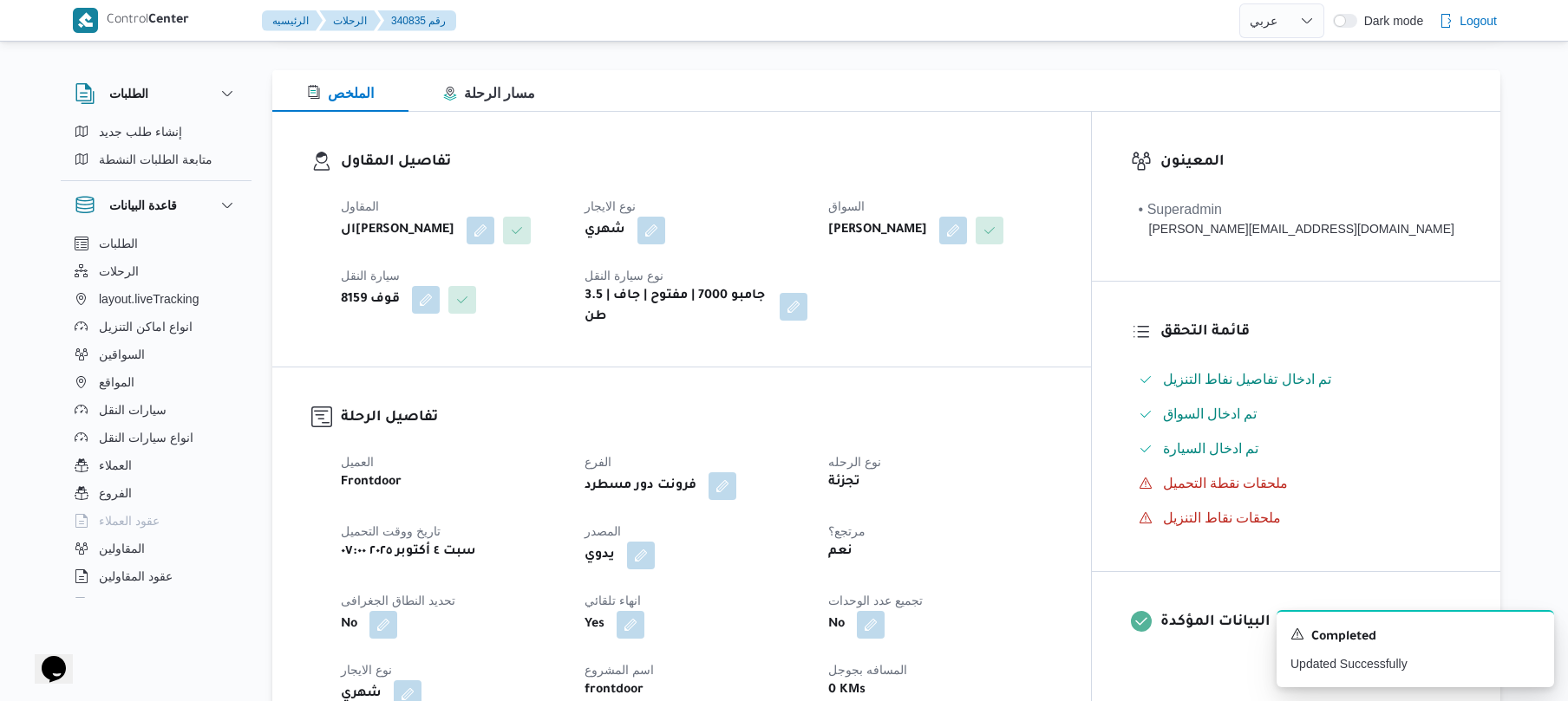
scroll to position [0, 0]
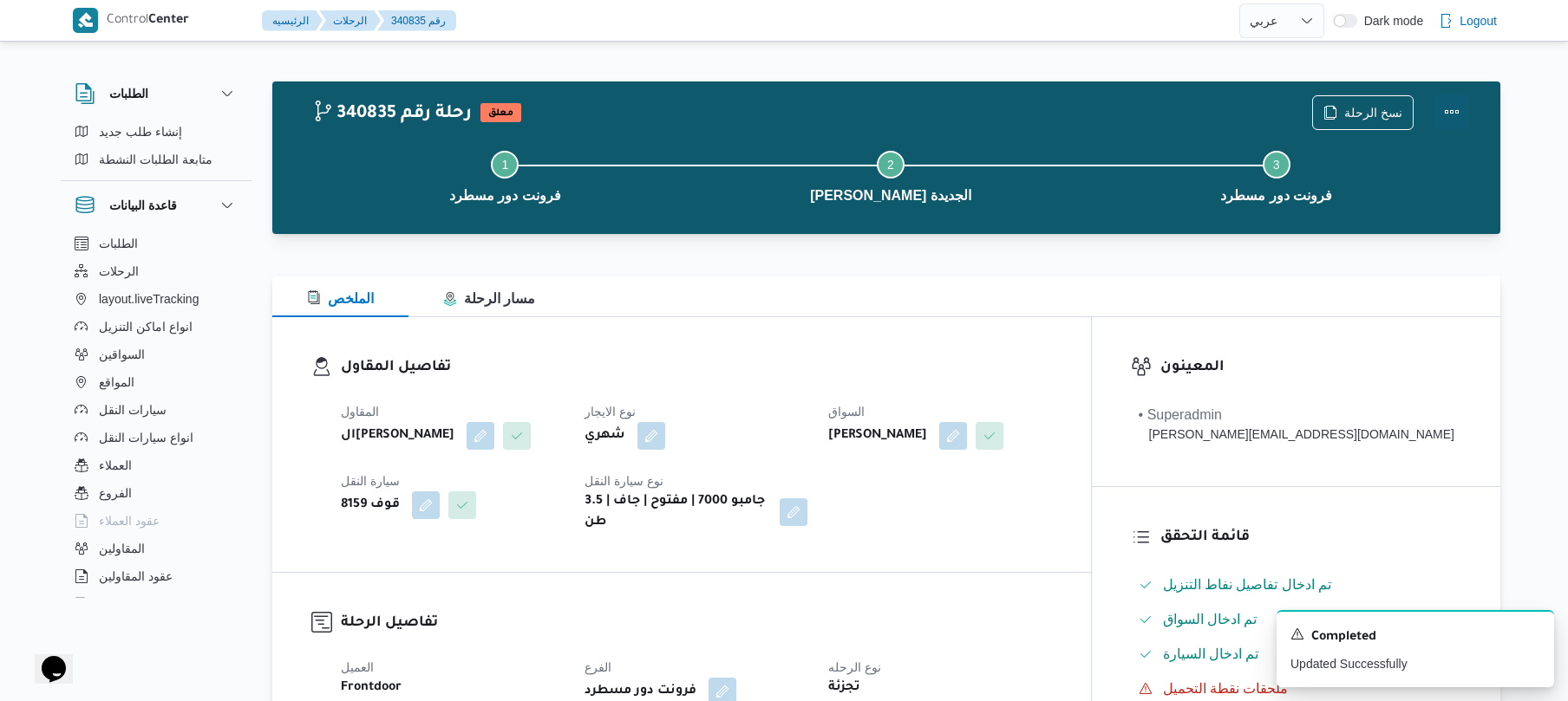
click at [1460, 115] on button "Actions" at bounding box center [1451, 112] width 35 height 35
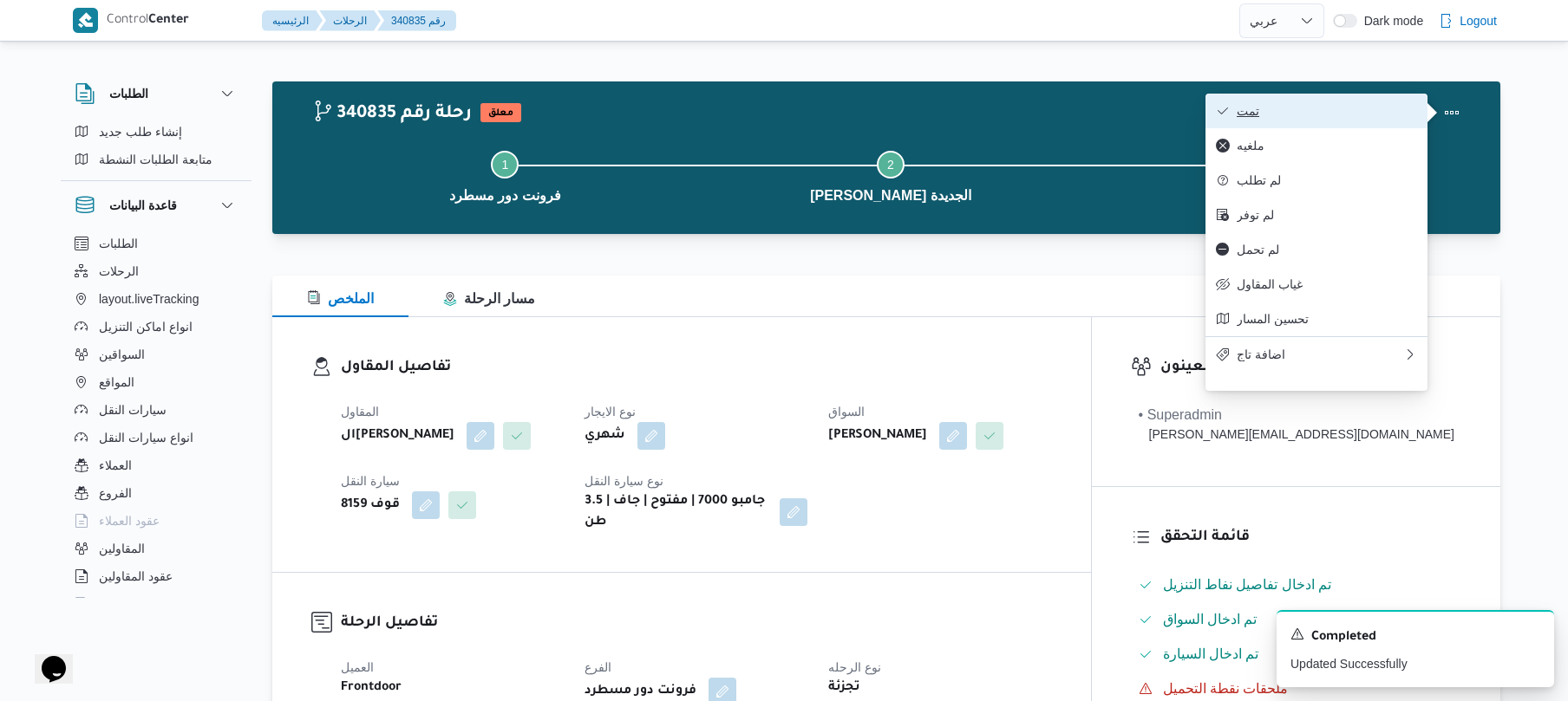
click at [1294, 117] on span "تمت" at bounding box center [1326, 111] width 180 height 13
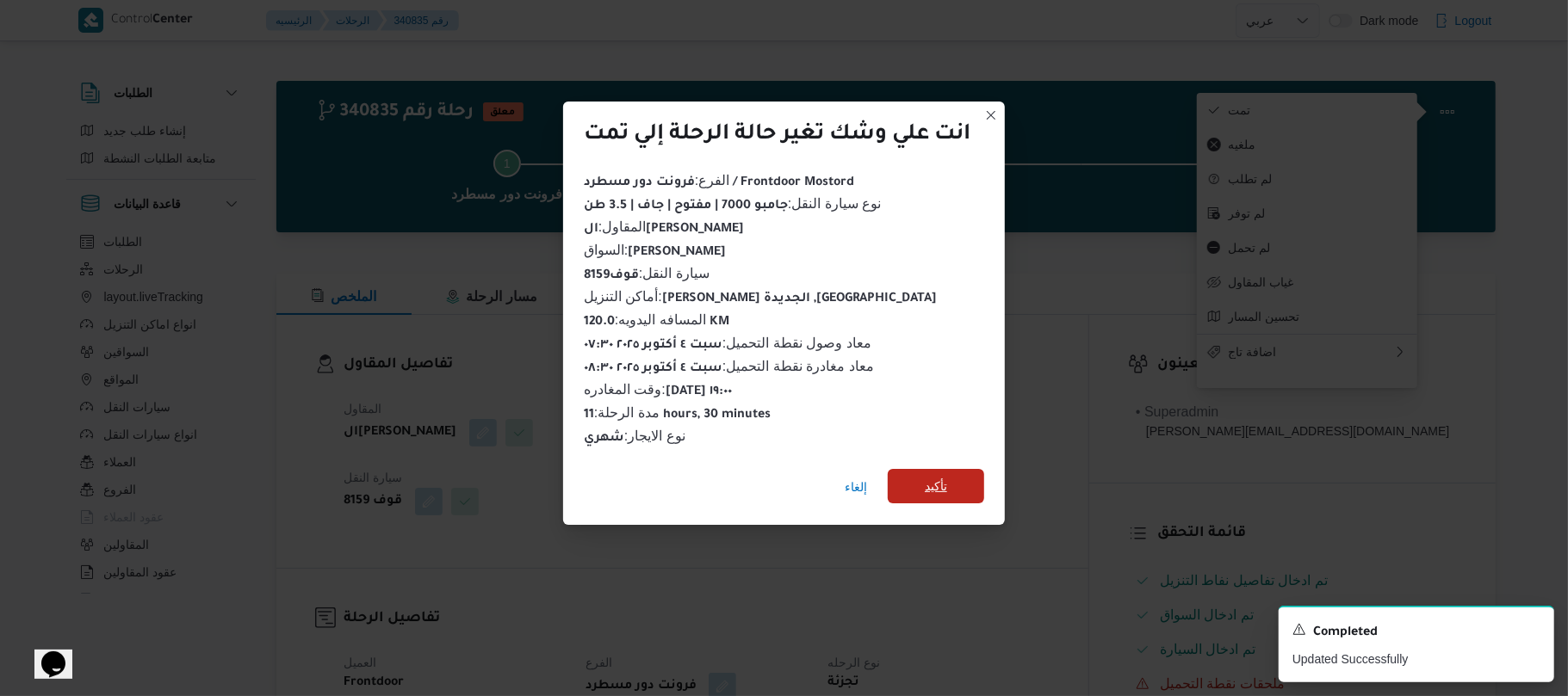
click at [915, 489] on span "تأكيد" at bounding box center [936, 487] width 97 height 34
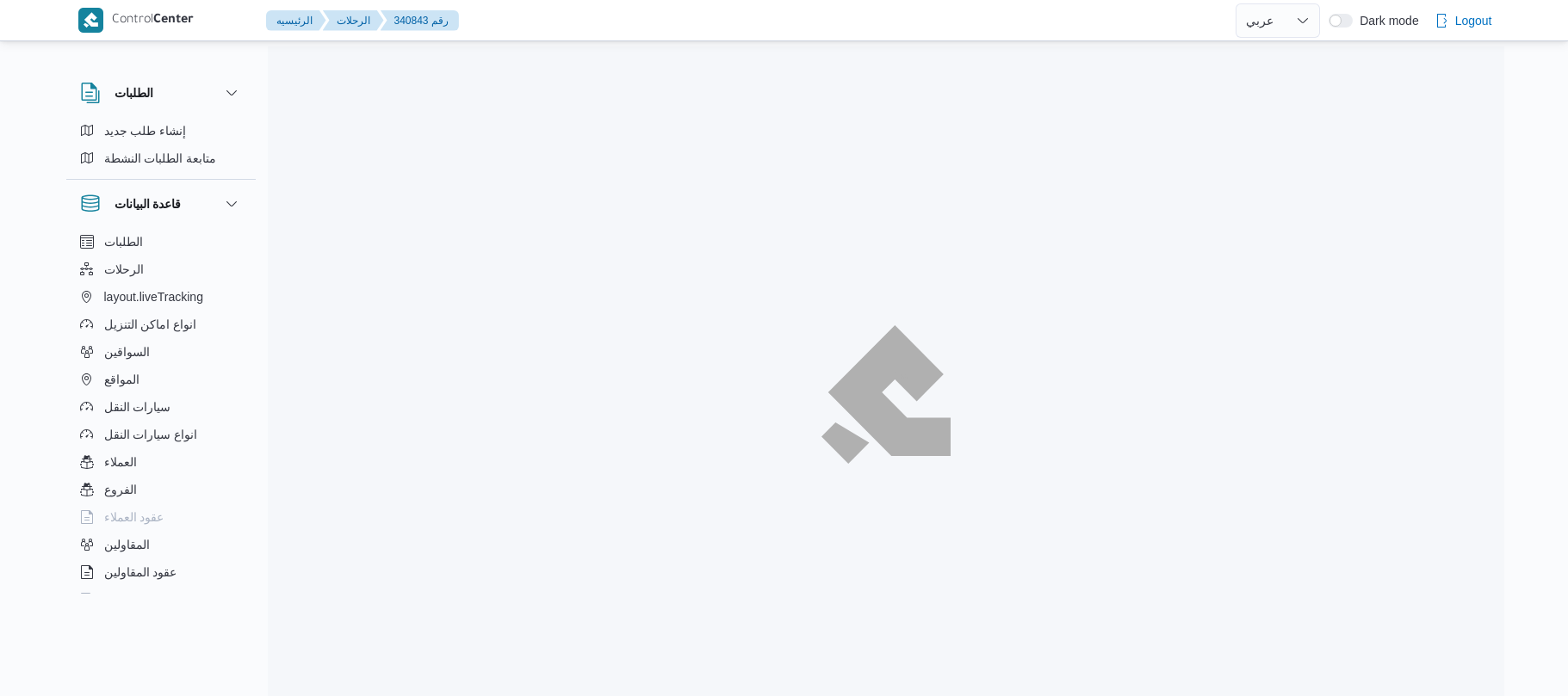
select select "ar"
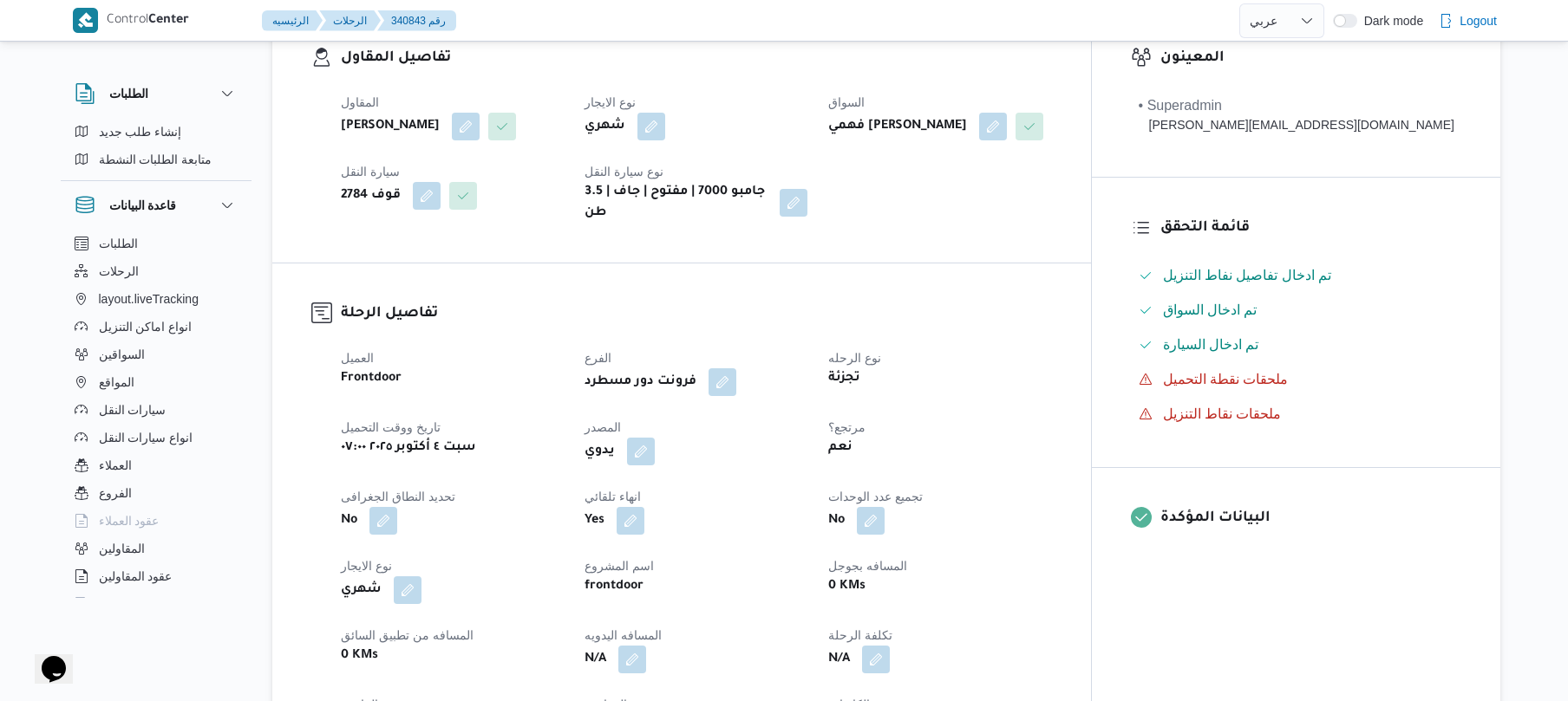
scroll to position [508, 0]
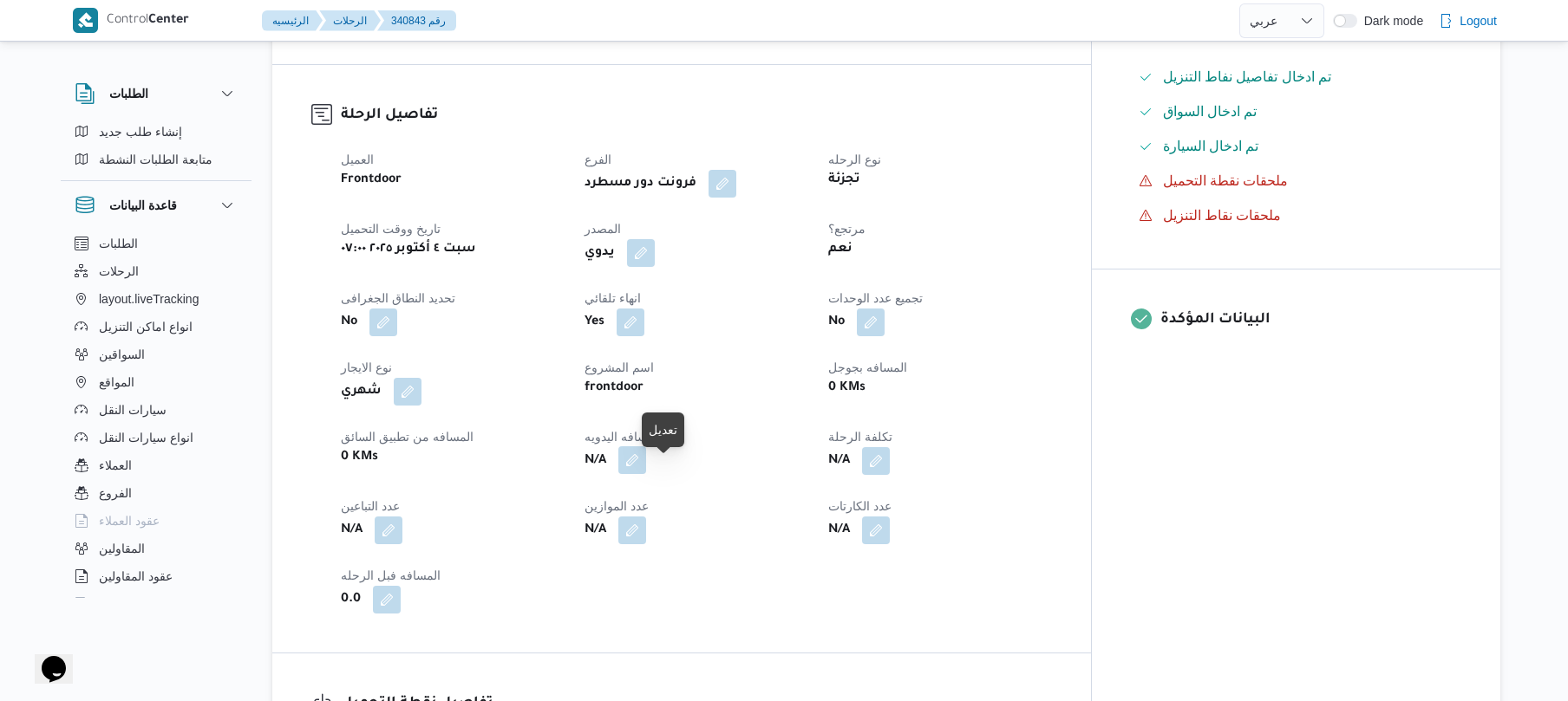
drag, startPoint x: 664, startPoint y: 480, endPoint x: 673, endPoint y: 472, distance: 12.0
click at [646, 472] on button "button" at bounding box center [632, 460] width 28 height 28
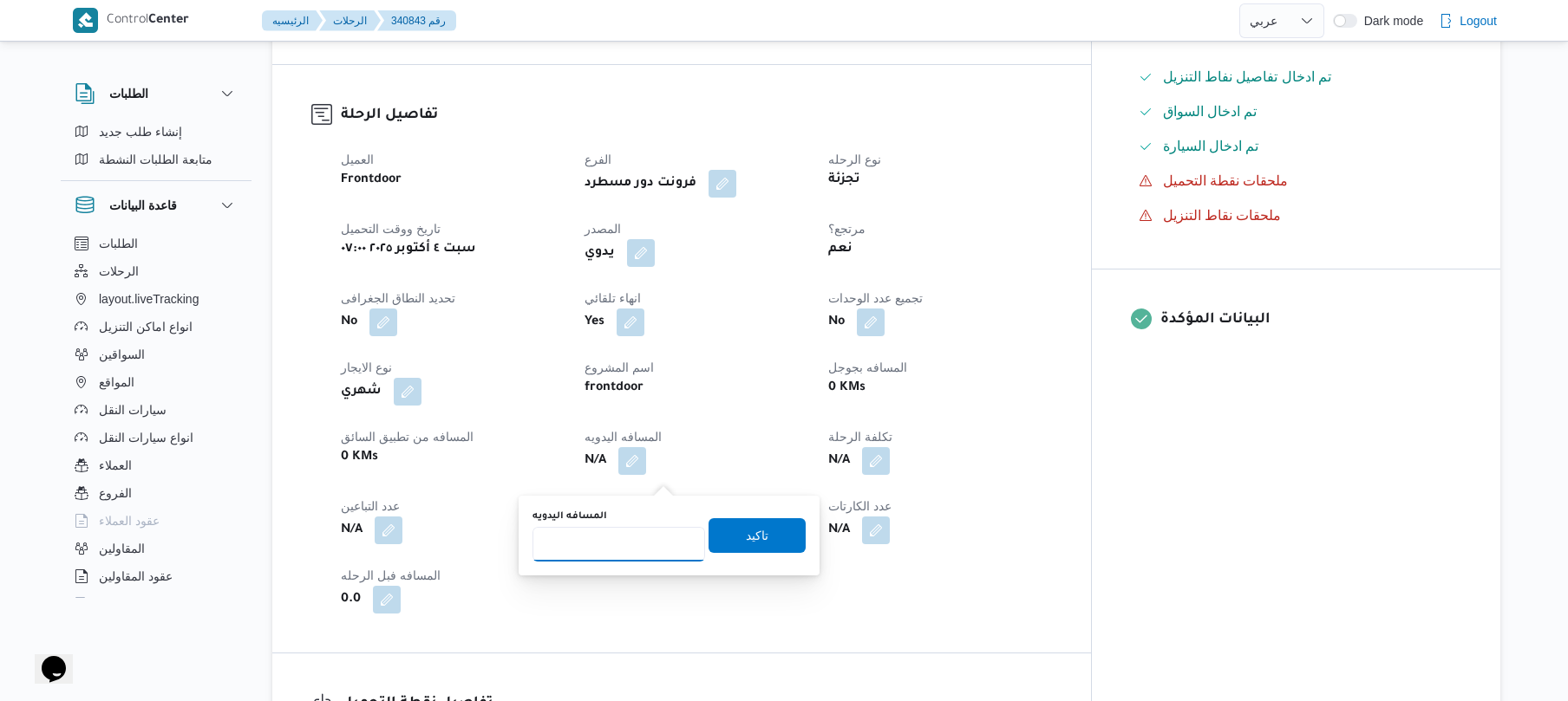
click at [614, 546] on input "المسافه اليدويه" at bounding box center [618, 544] width 172 height 35
type input "120"
click at [775, 539] on span "تاكيد" at bounding box center [756, 534] width 97 height 35
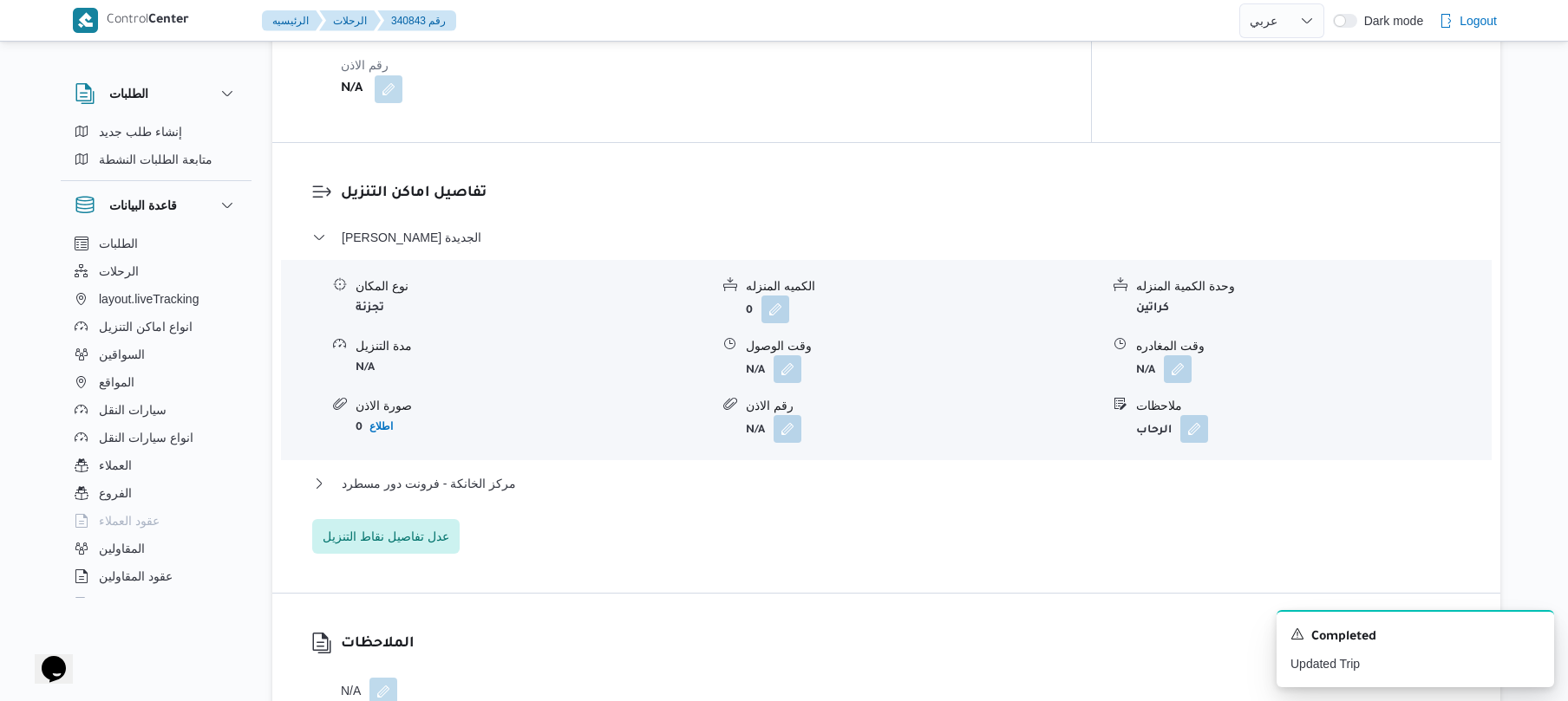
scroll to position [1340, 0]
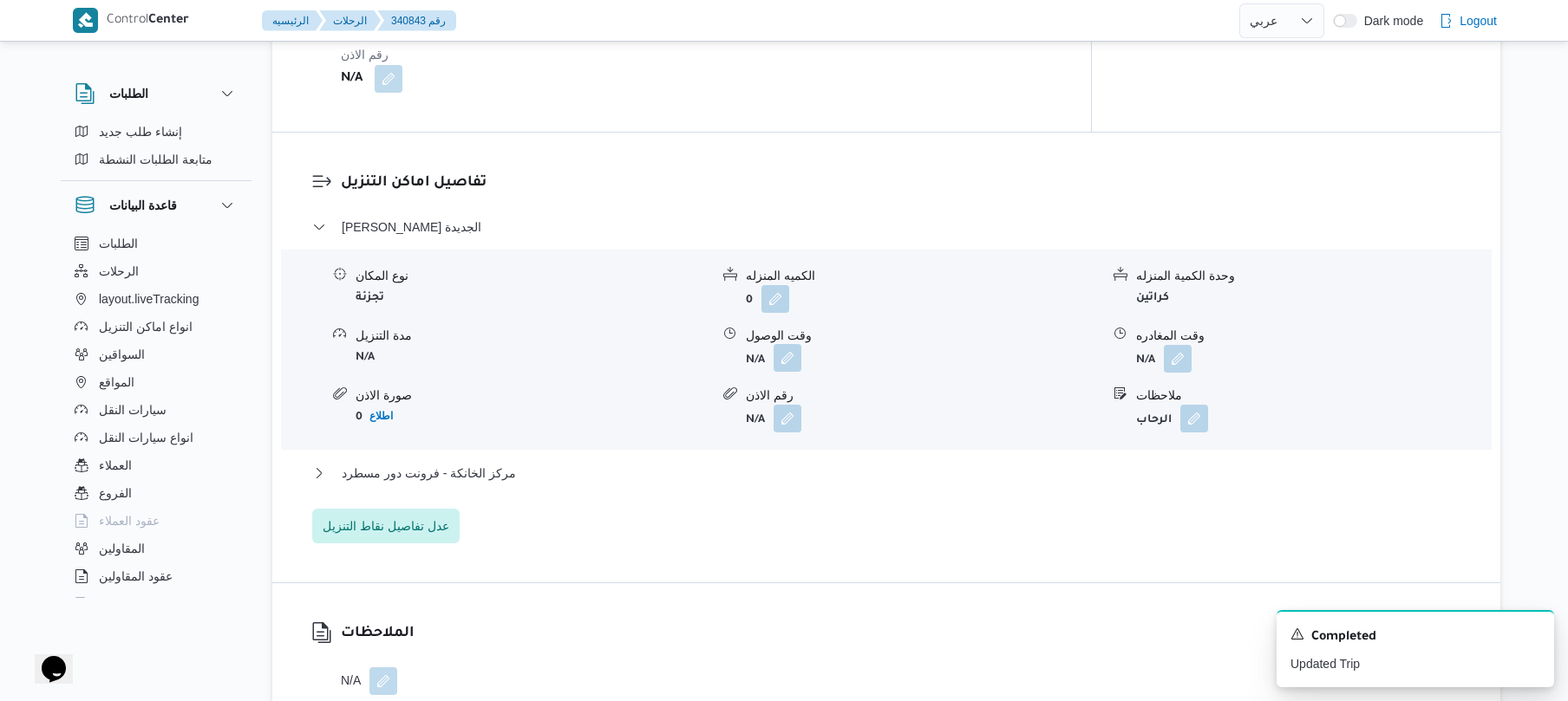
click at [787, 372] on button "button" at bounding box center [787, 357] width 28 height 28
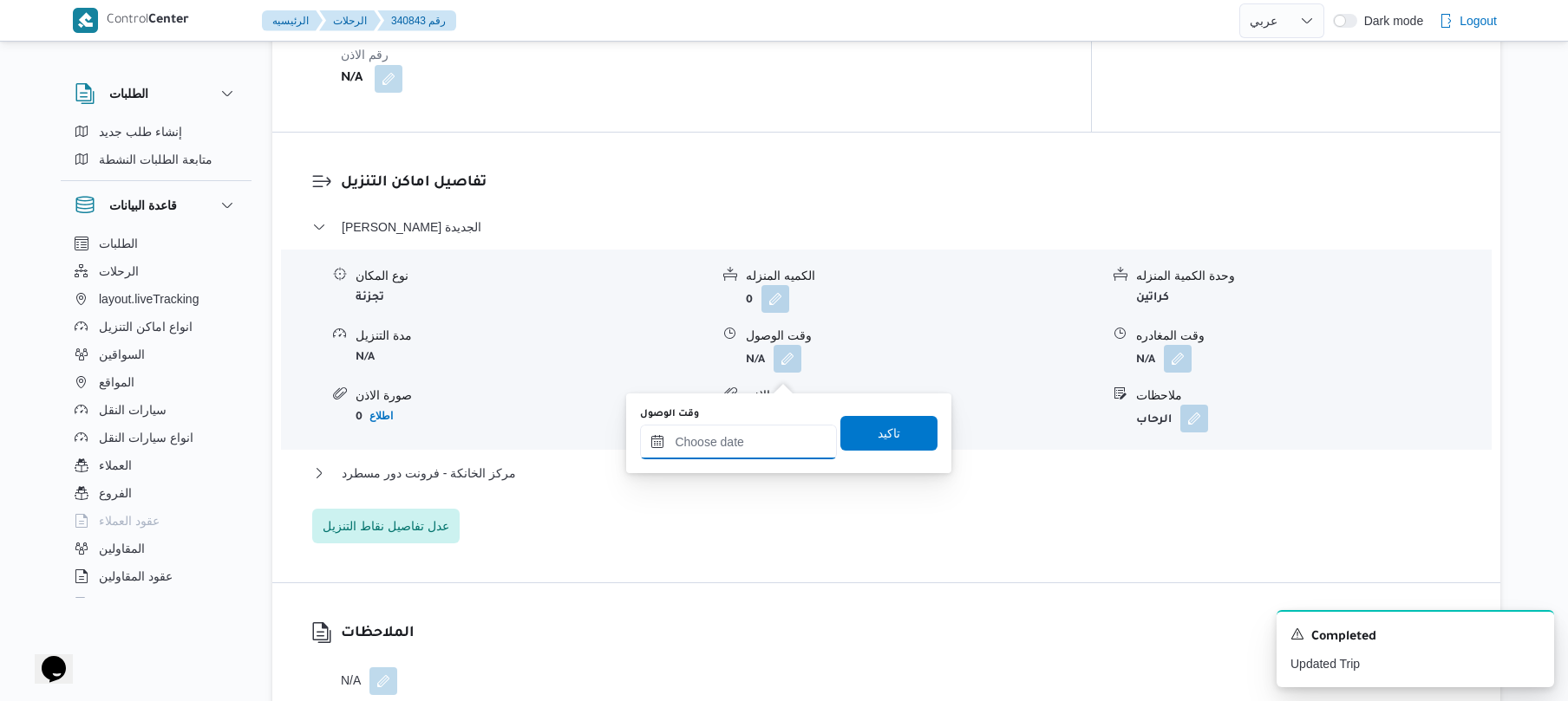
click at [713, 444] on input "وقت الوصول" at bounding box center [738, 442] width 196 height 35
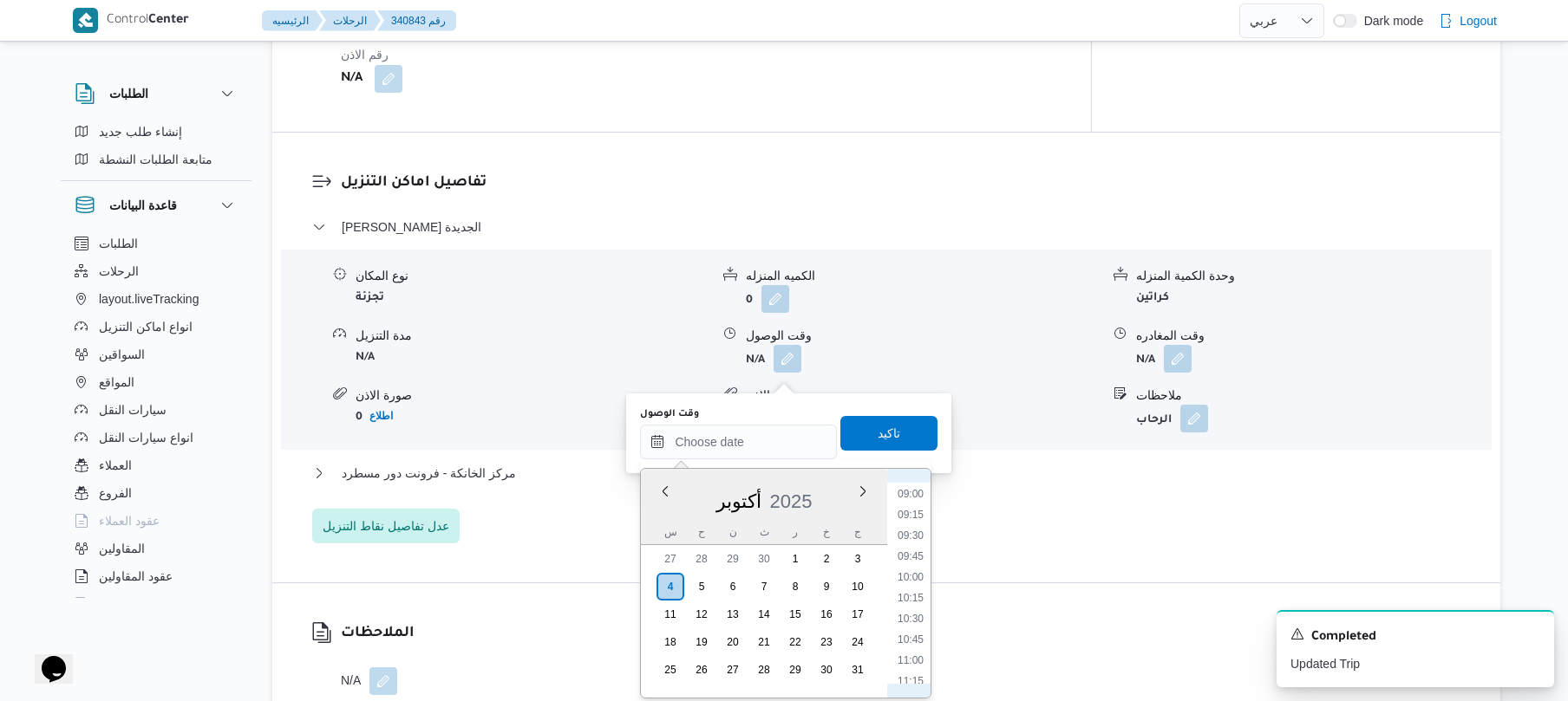
scroll to position [712, 0]
click at [914, 503] on li "08:45" at bounding box center [910, 508] width 39 height 17
type input "٠٤/١٠/٢٠٢٥ ٠٨:٤٥"
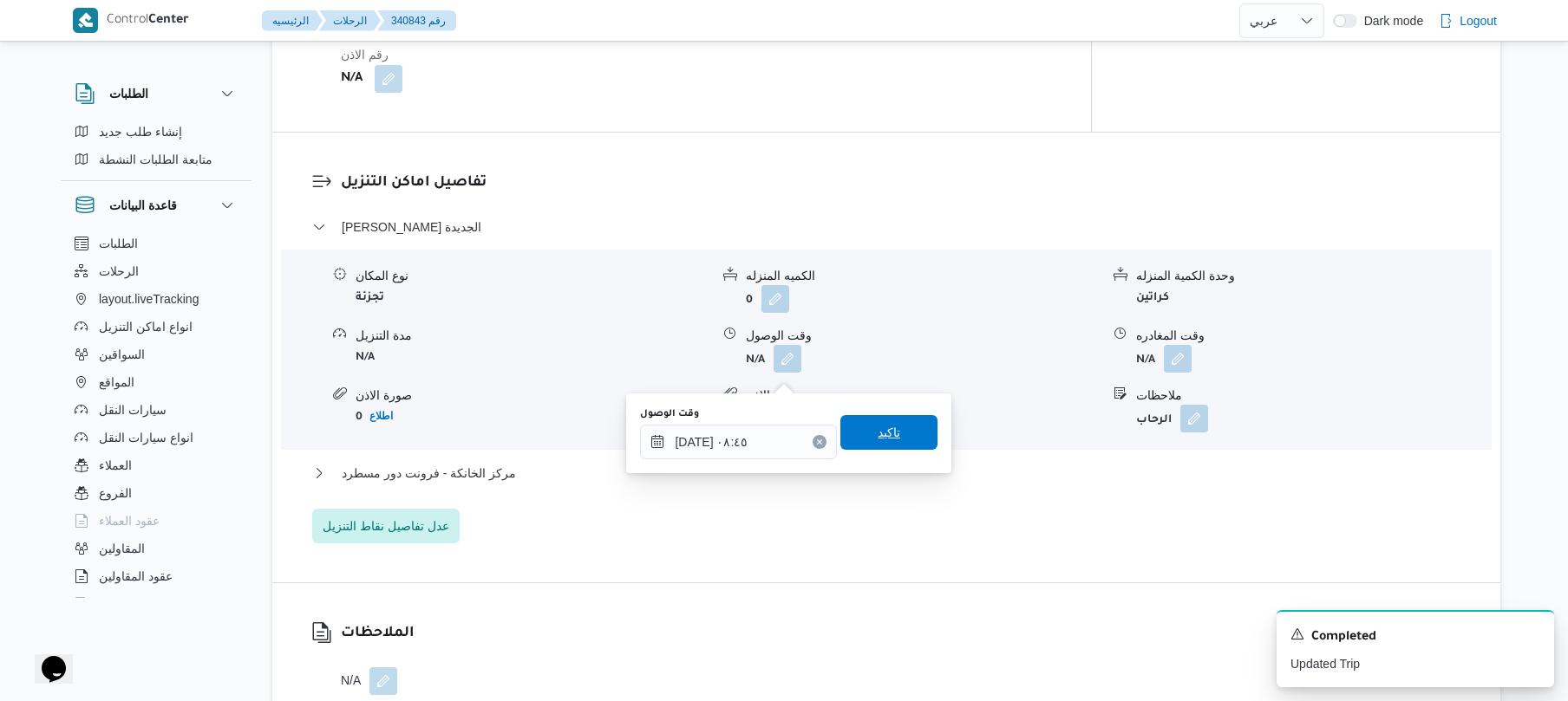
click at [896, 433] on span "تاكيد" at bounding box center [888, 432] width 97 height 35
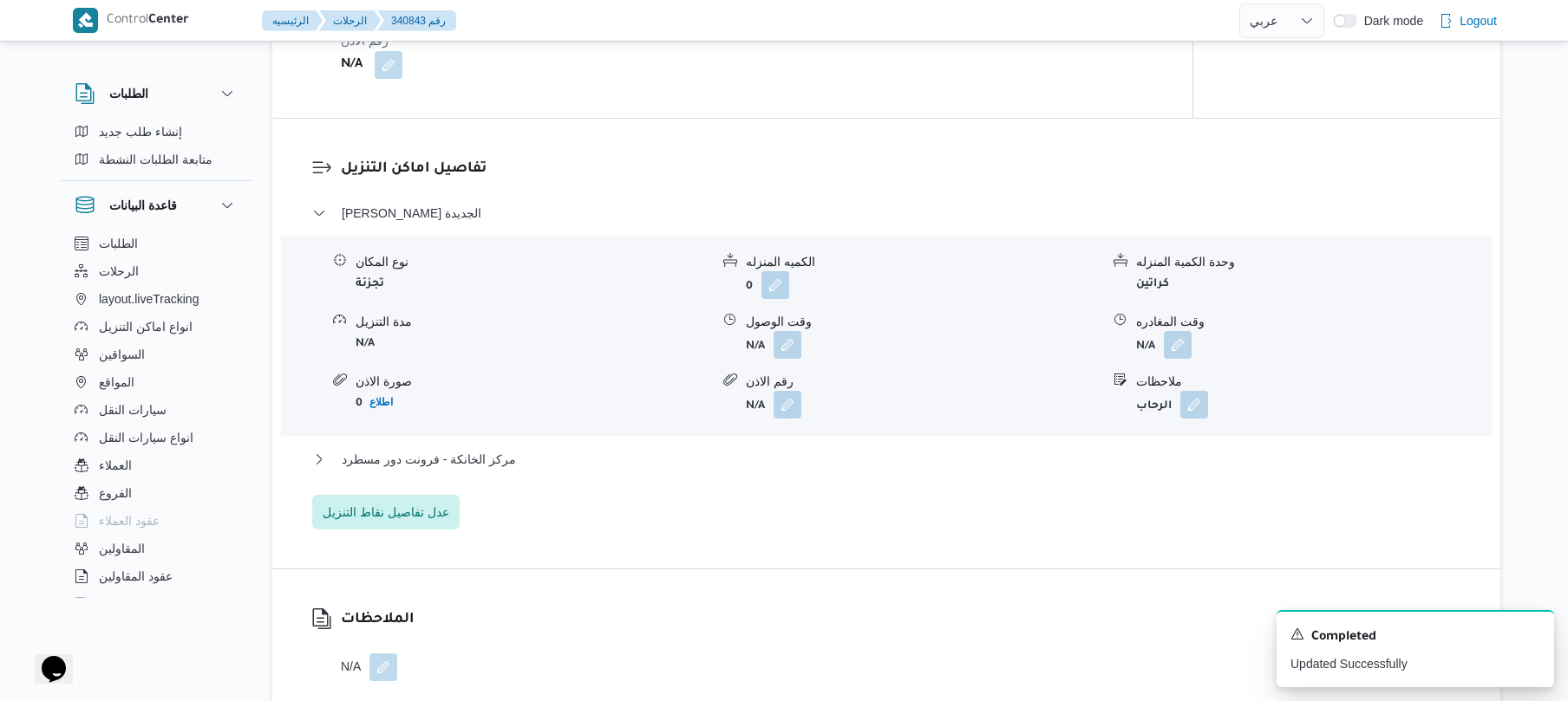
click at [786, 482] on div "مركز الخانكة - فرونت دور مسطرد" at bounding box center [886, 465] width 1149 height 33
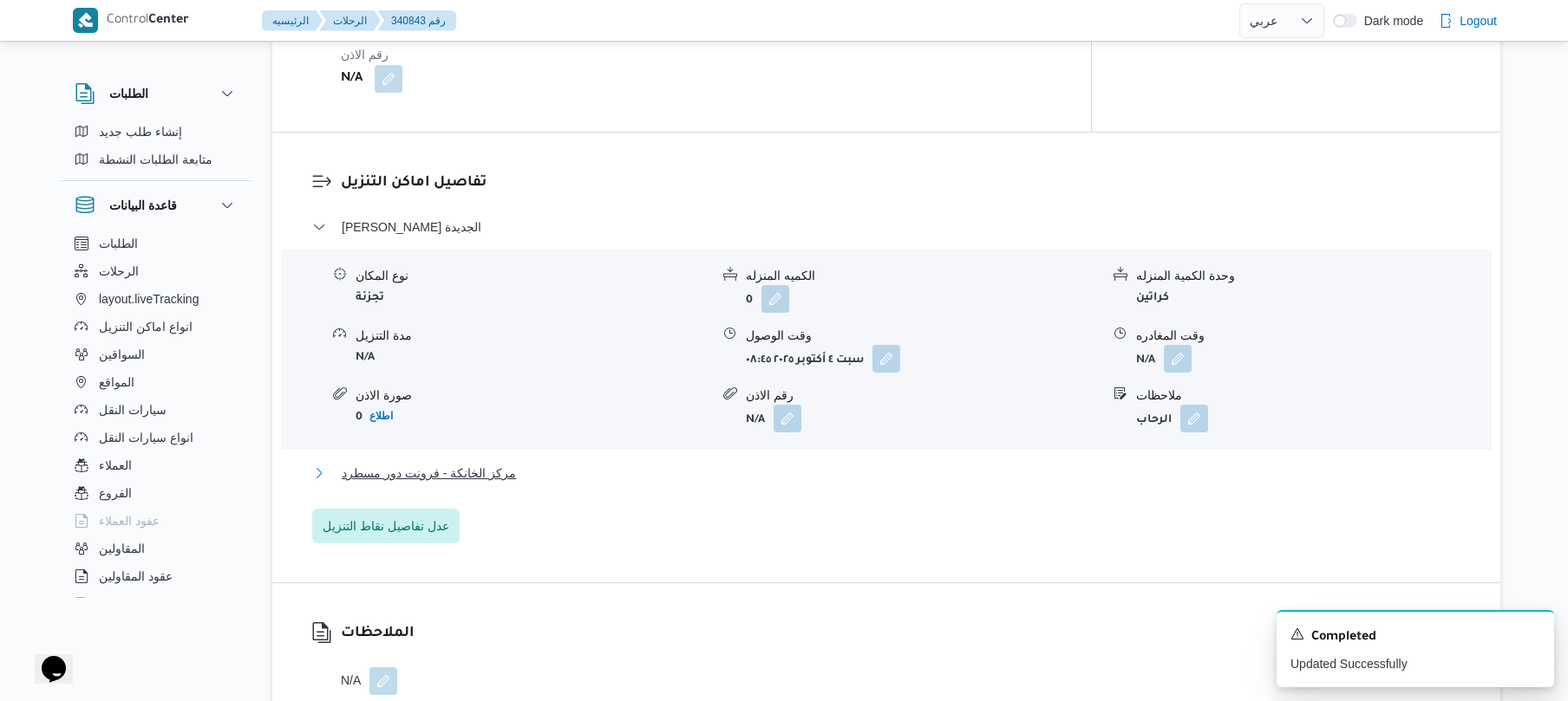
click at [789, 483] on button "مركز الخانكة - فرونت دور مسطرد" at bounding box center [886, 474] width 1149 height 21
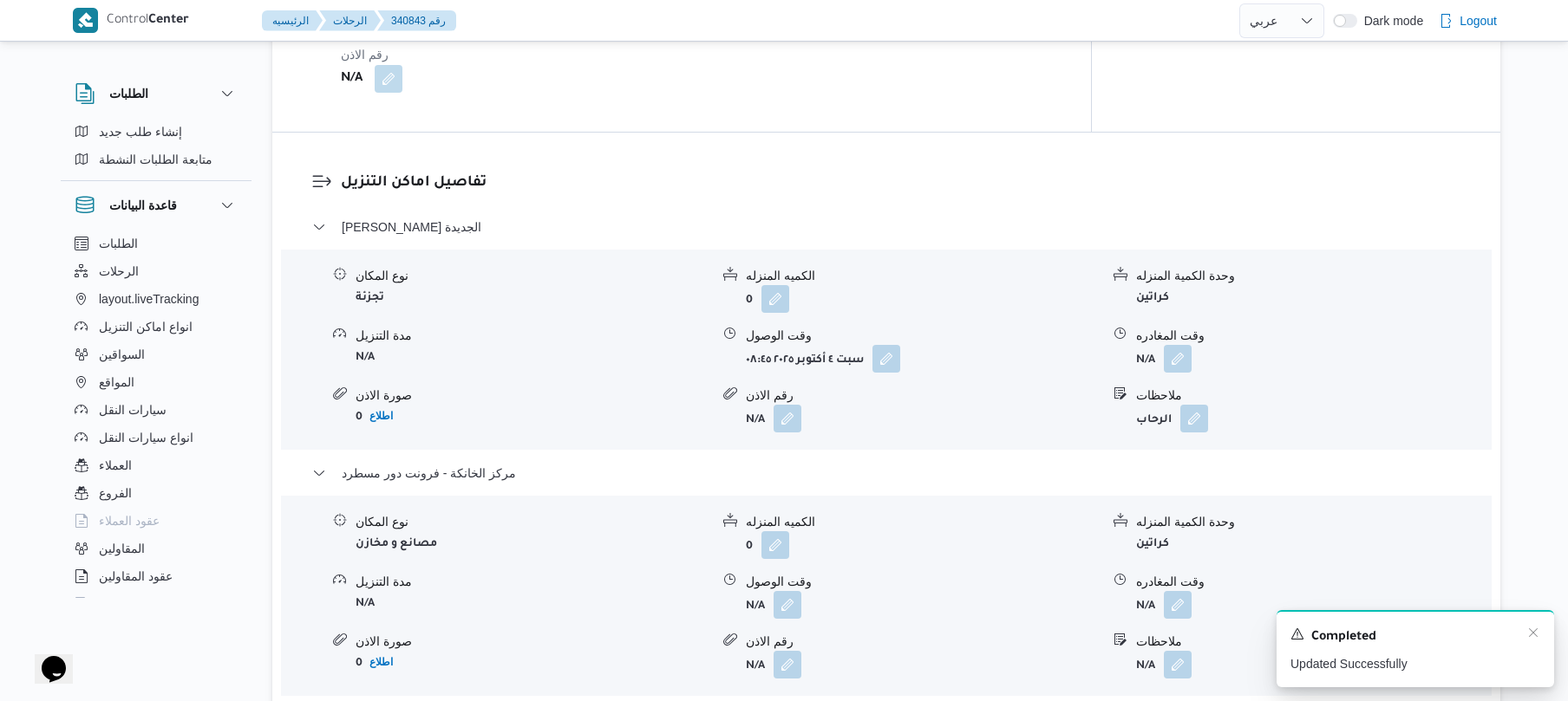
click at [1525, 636] on div "Completed" at bounding box center [1415, 636] width 249 height 22
click at [1529, 639] on icon "Dismiss toast" at bounding box center [1532, 633] width 13 height 13
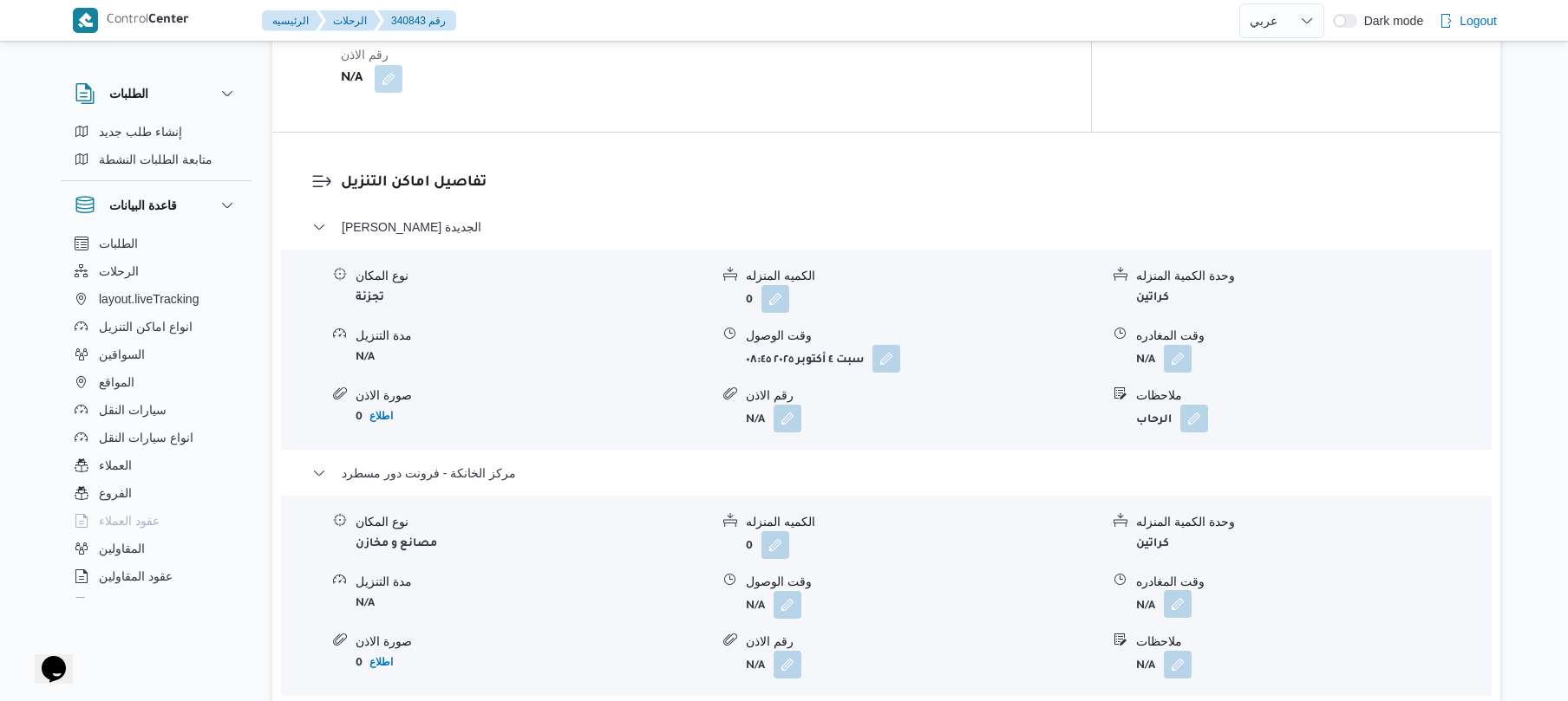
click at [1183, 618] on button "button" at bounding box center [1177, 604] width 28 height 28
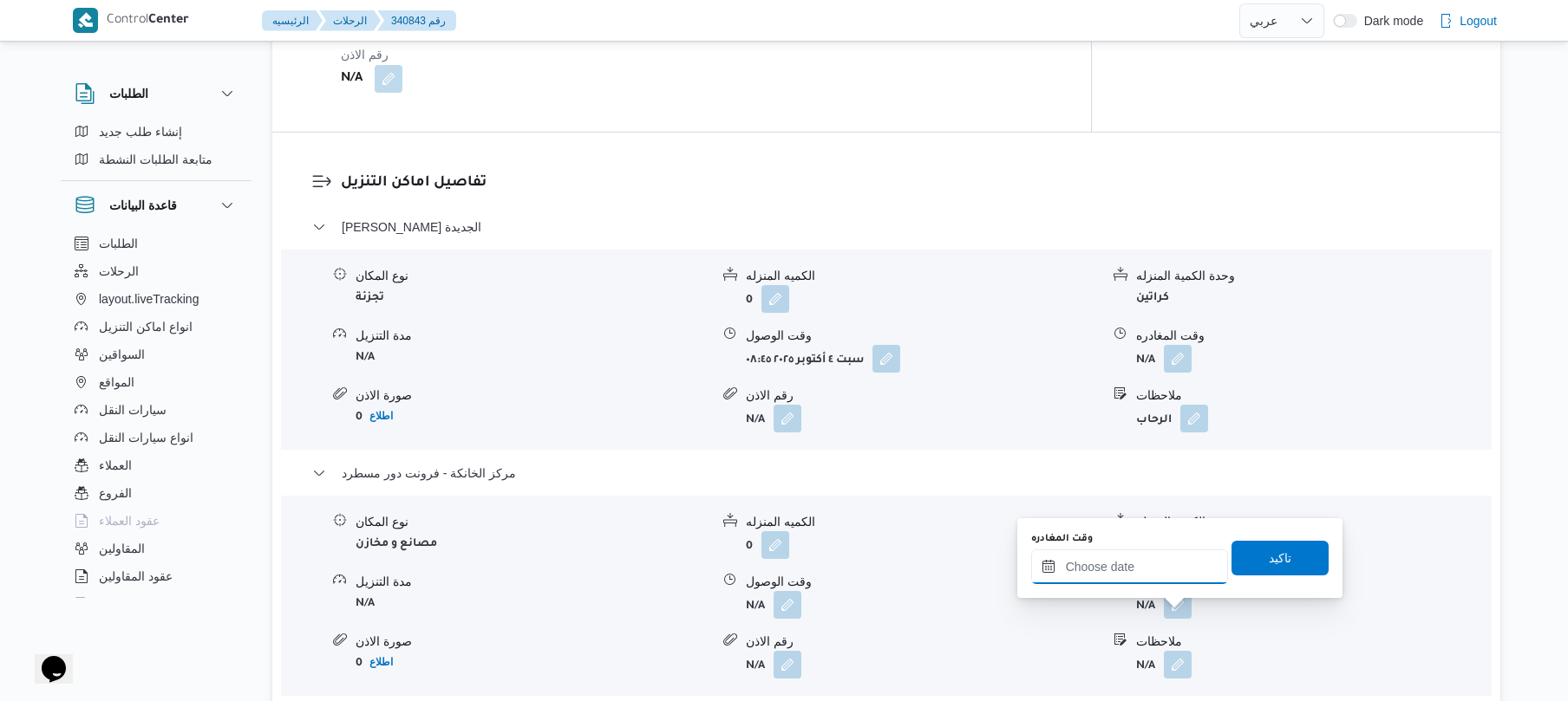
click at [1181, 560] on input "وقت المغادره" at bounding box center [1129, 567] width 196 height 35
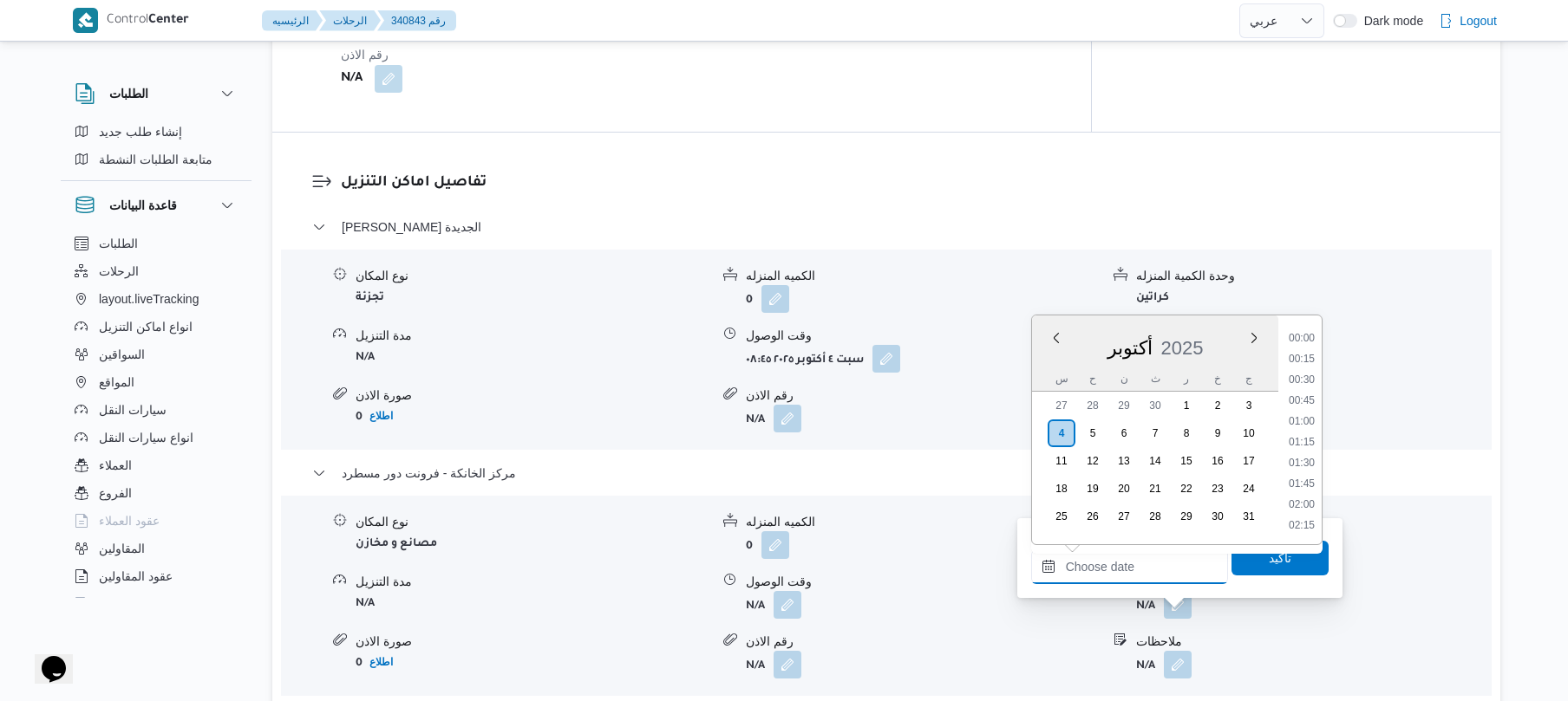
scroll to position [1561, 0]
click at [1308, 341] on li "18:45" at bounding box center [1301, 337] width 39 height 17
type input "٠٤/١٠/٢٠٢٥ ١٨:٤٥"
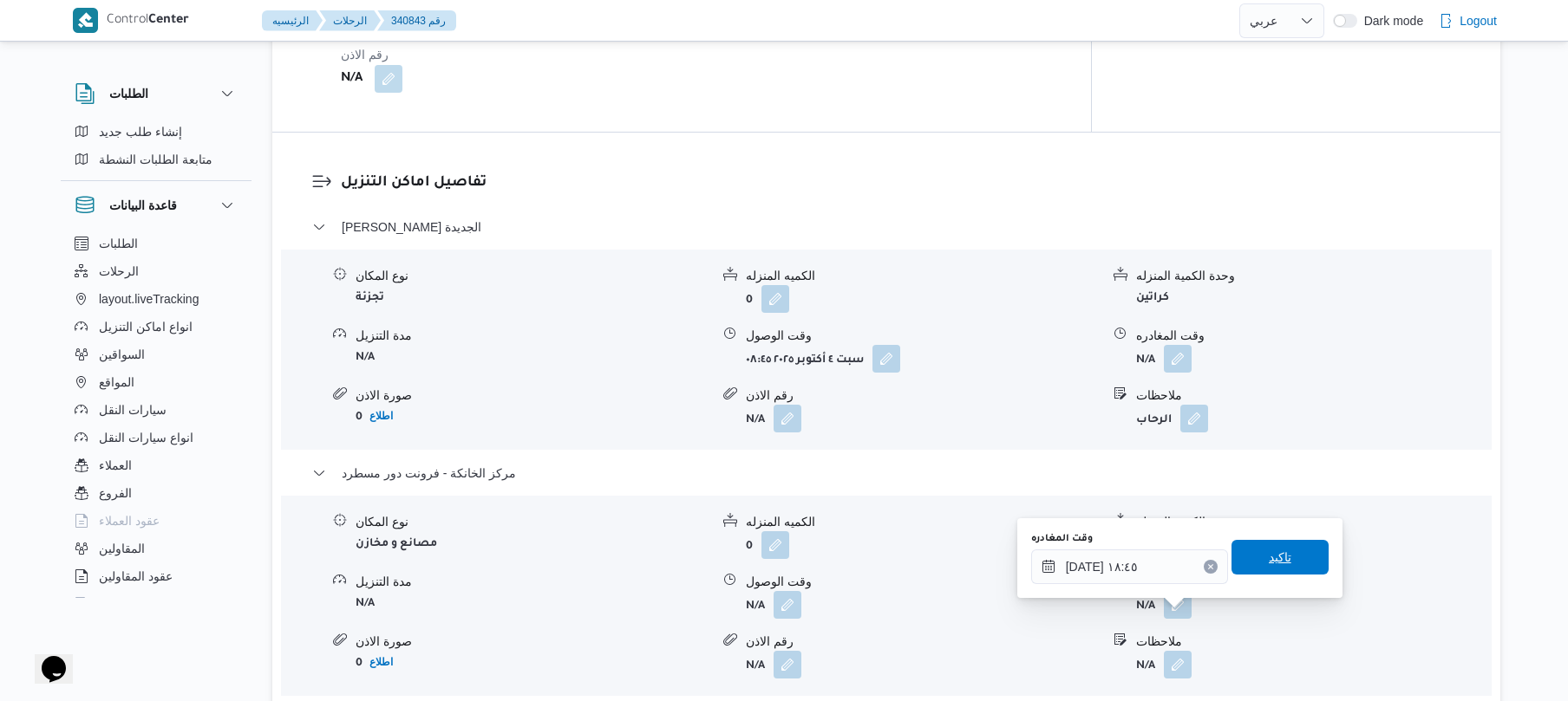
click at [1254, 561] on span "تاكيد" at bounding box center [1279, 558] width 97 height 35
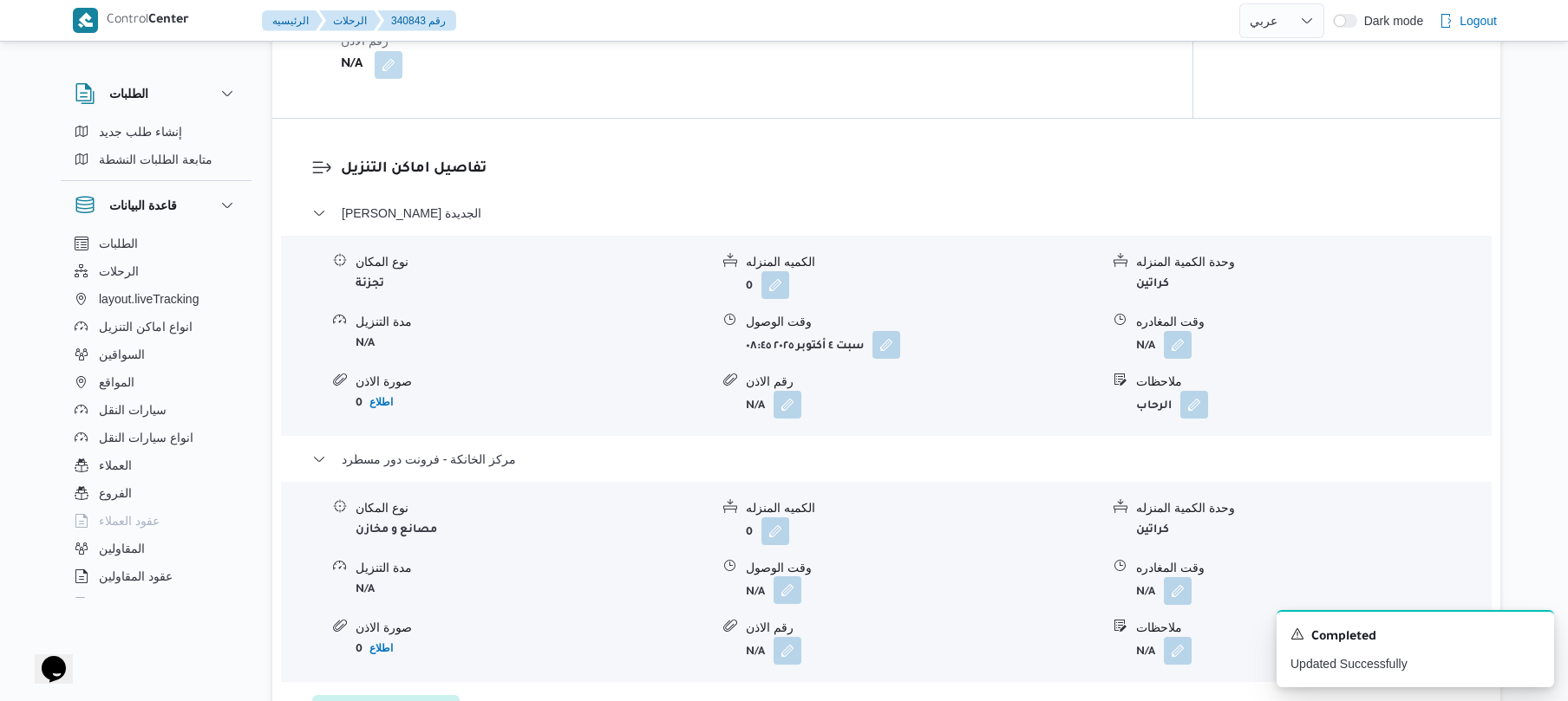
click at [785, 604] on button "button" at bounding box center [787, 590] width 28 height 28
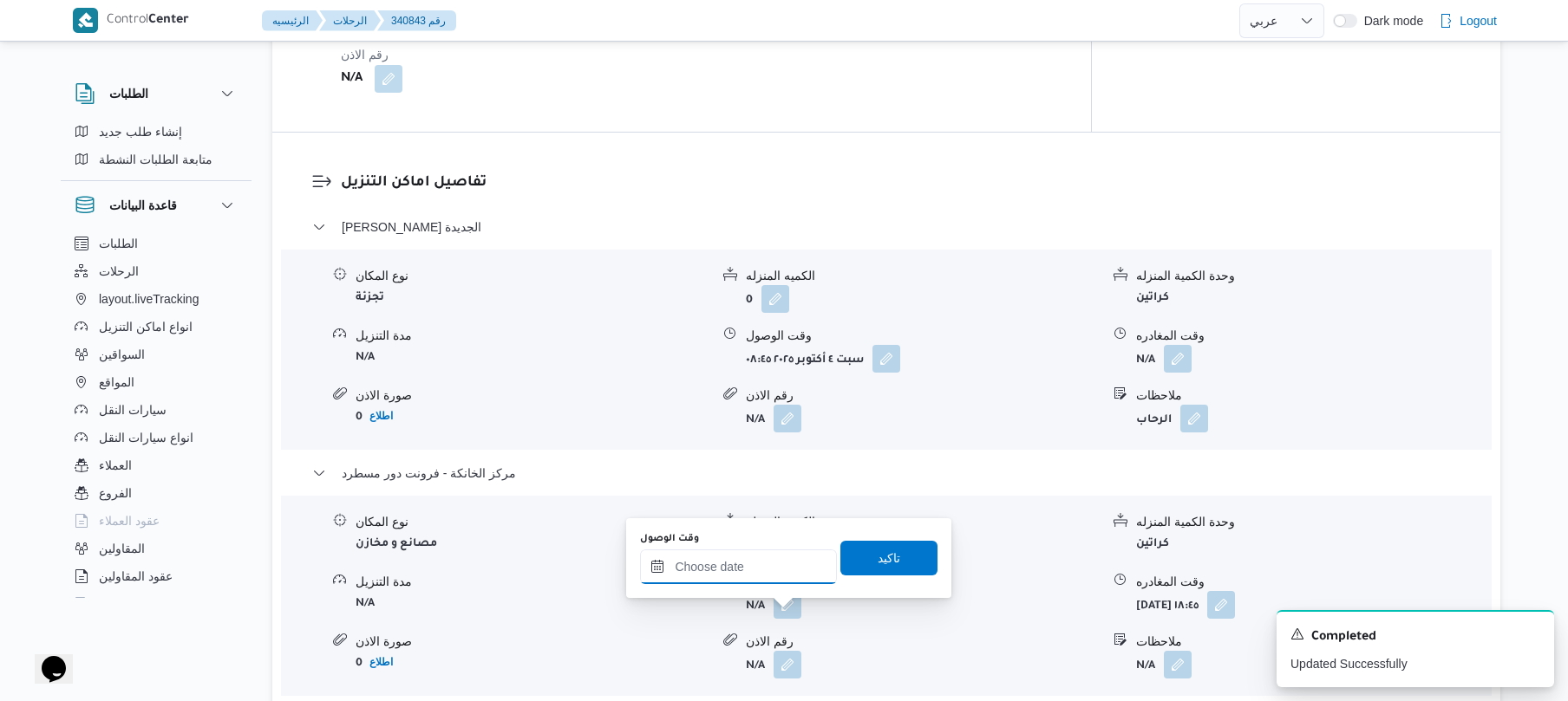
click at [797, 569] on input "وقت الوصول" at bounding box center [738, 567] width 196 height 35
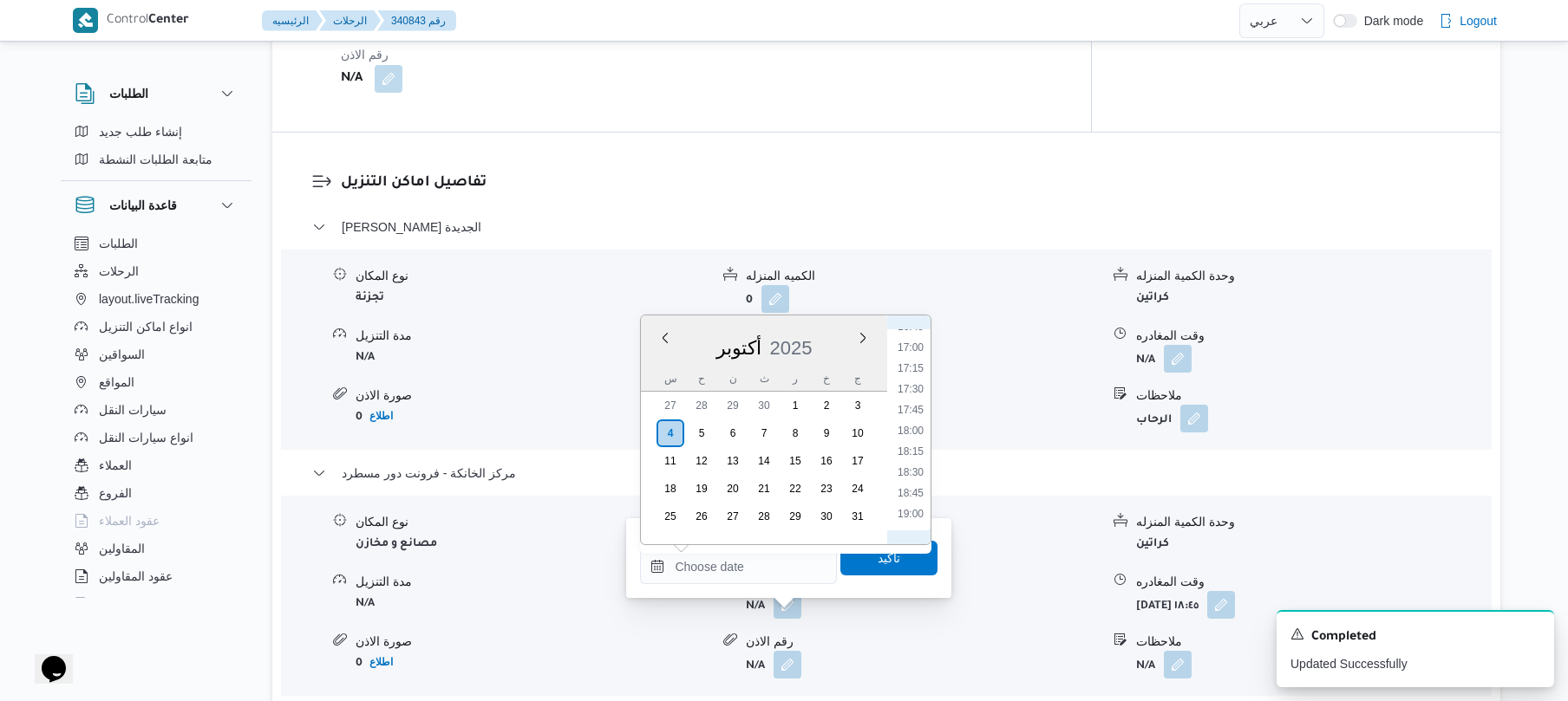
scroll to position [1390, 0]
click at [909, 482] on li "18:30" at bounding box center [910, 487] width 39 height 17
type input "٠٤/١٠/٢٠٢٥ ١٨:٣٠"
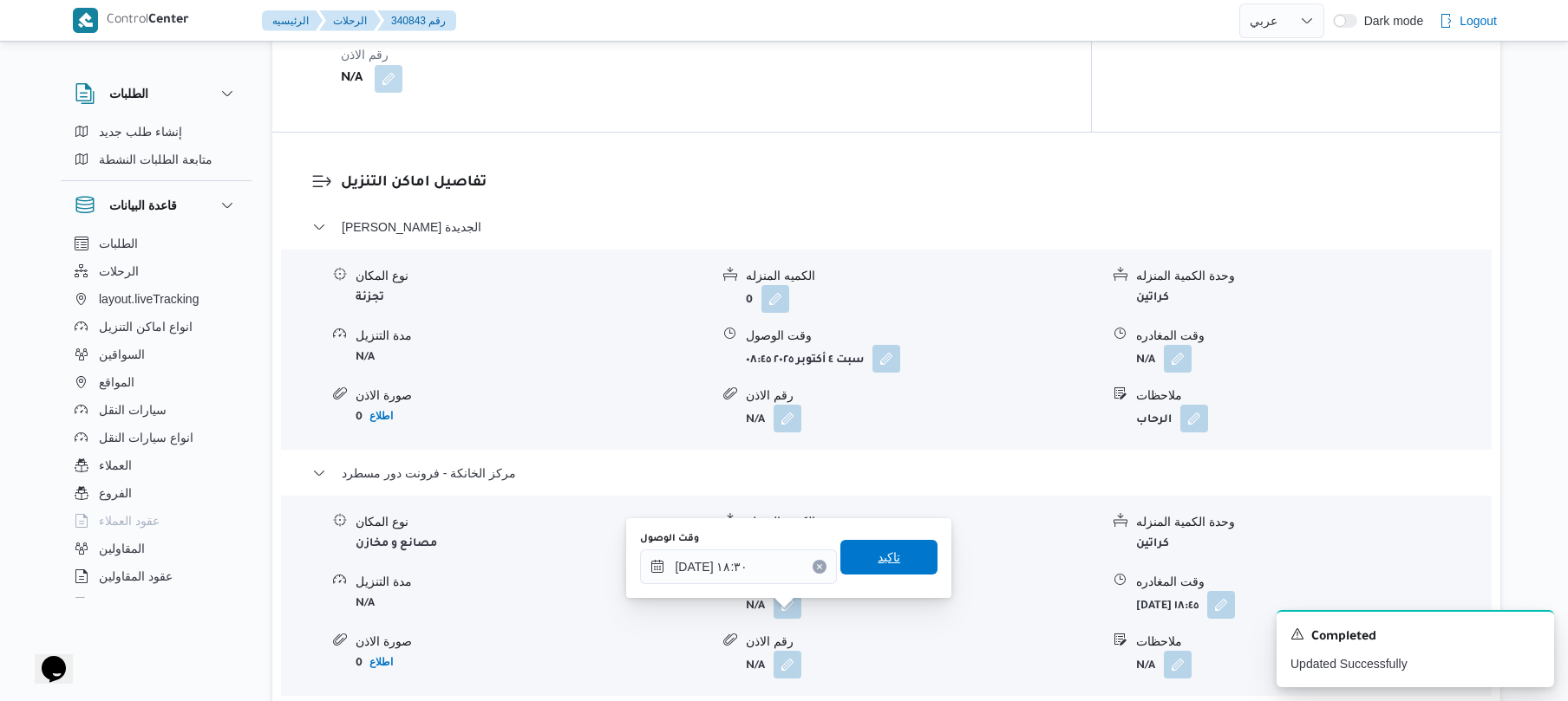
click at [879, 552] on span "تاكيد" at bounding box center [888, 558] width 22 height 21
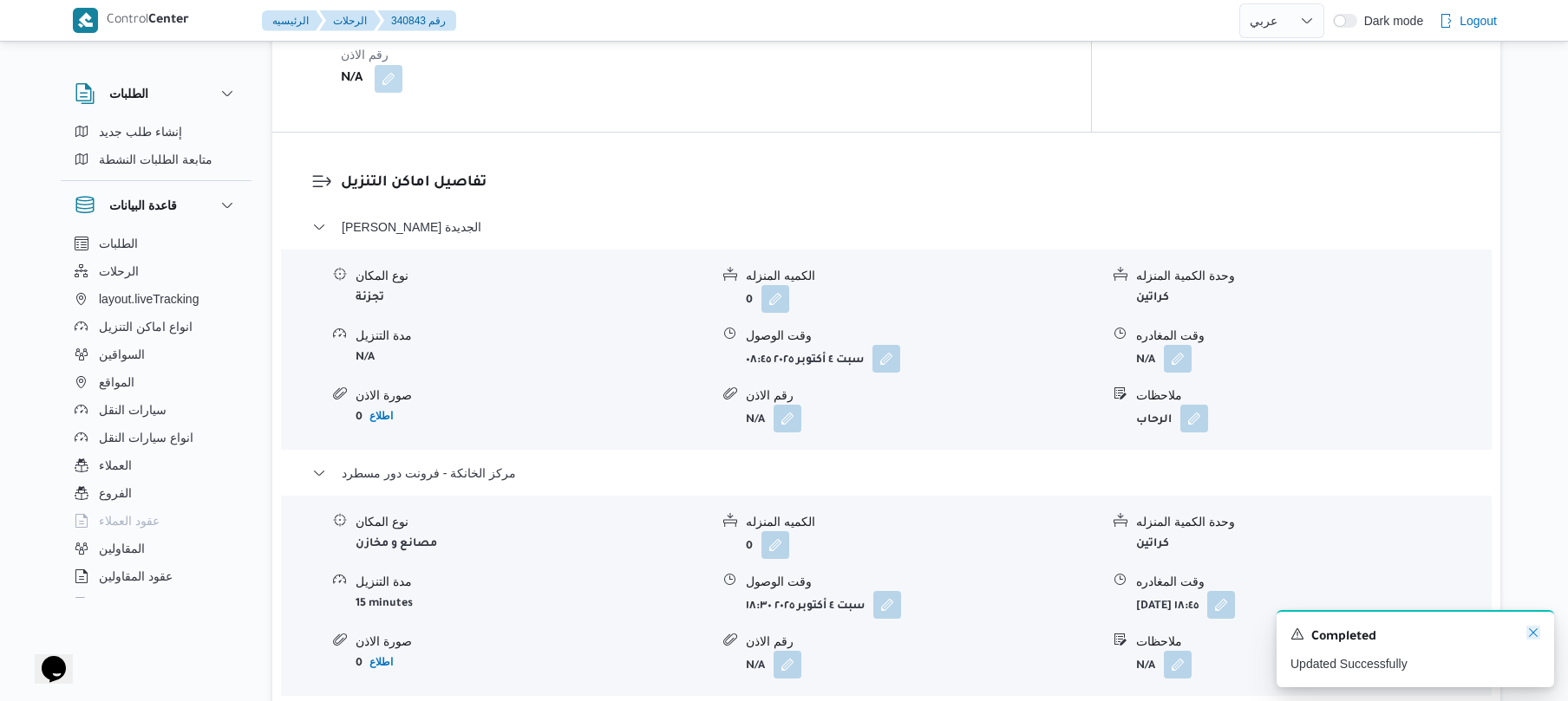
click at [1534, 635] on icon "Dismiss toast" at bounding box center [1532, 633] width 13 height 13
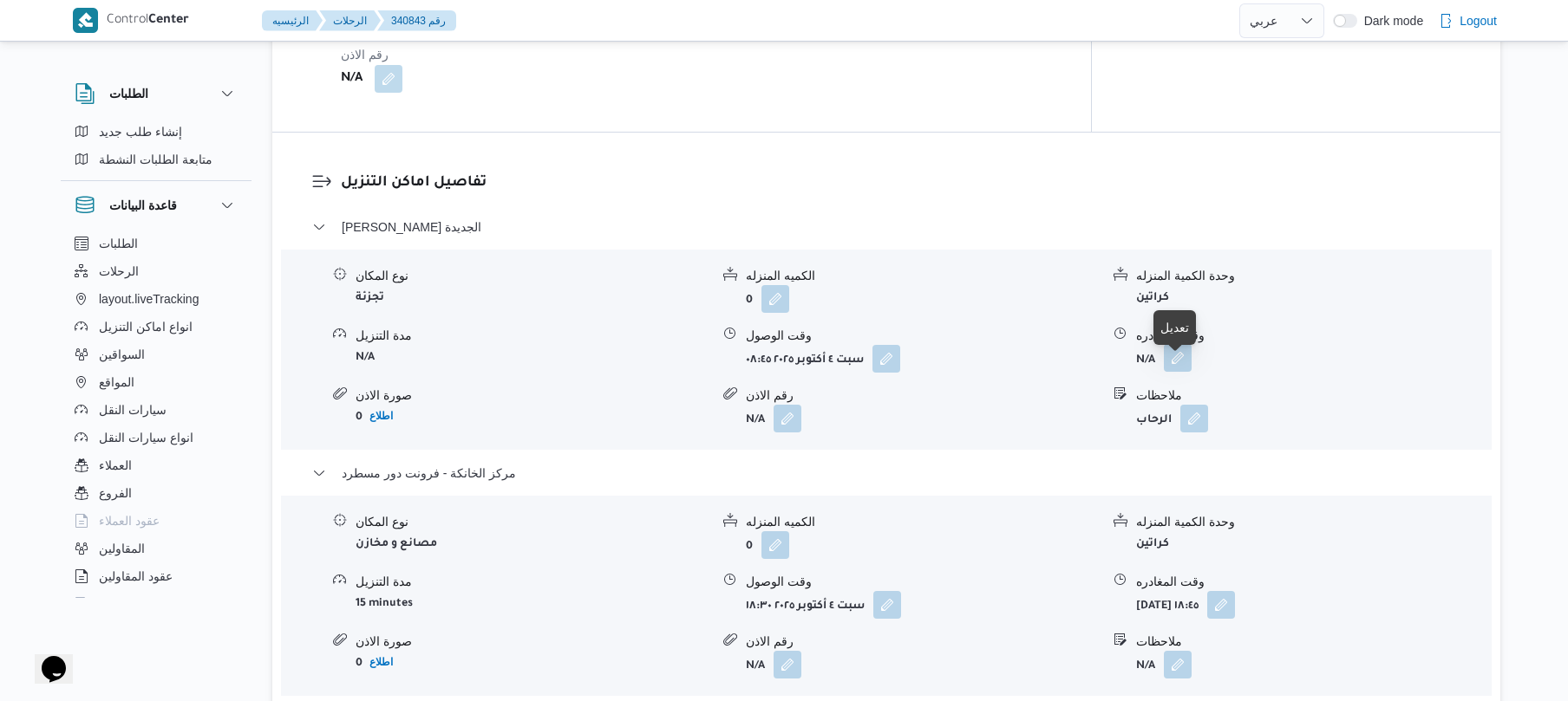
click at [1173, 366] on button "button" at bounding box center [1177, 357] width 28 height 28
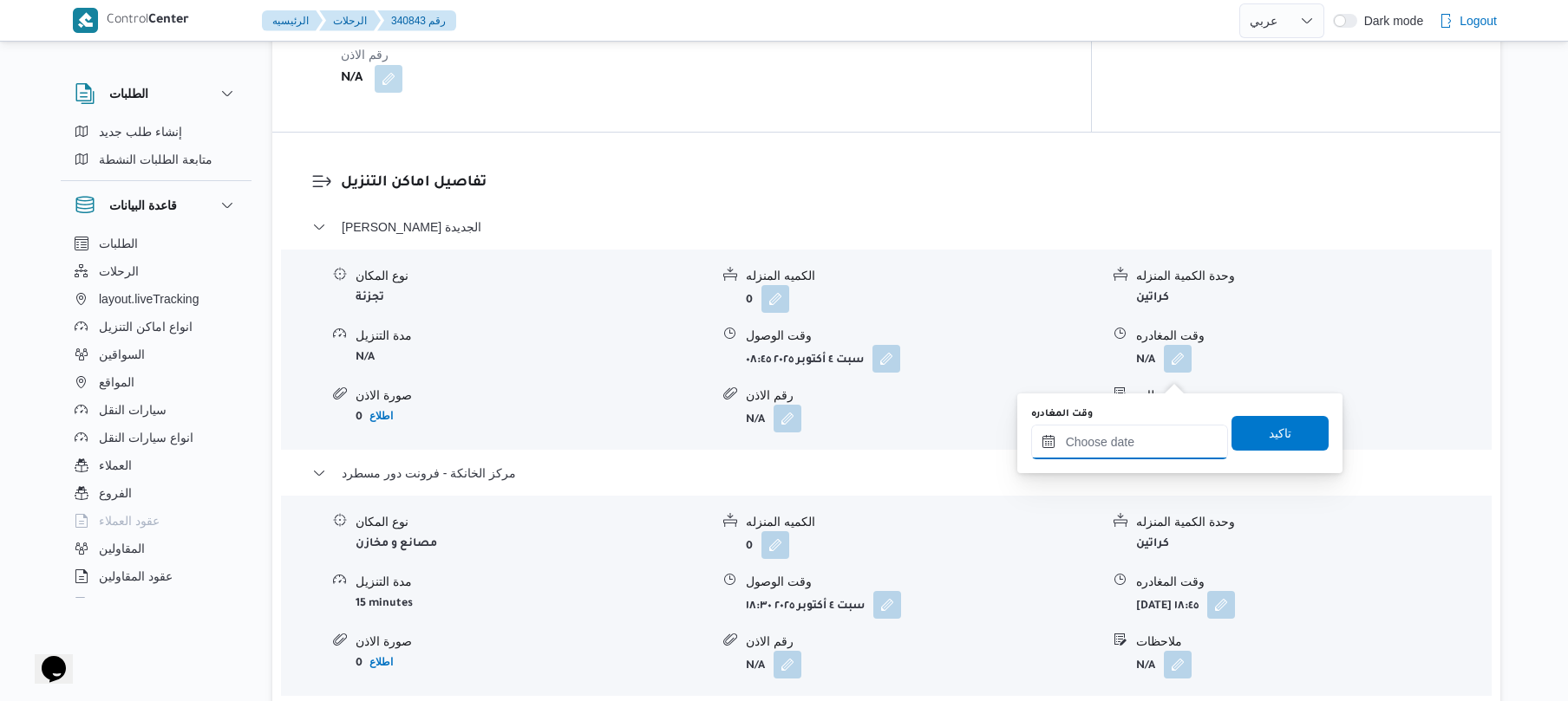
click at [1136, 437] on input "وقت المغادره" at bounding box center [1129, 442] width 196 height 35
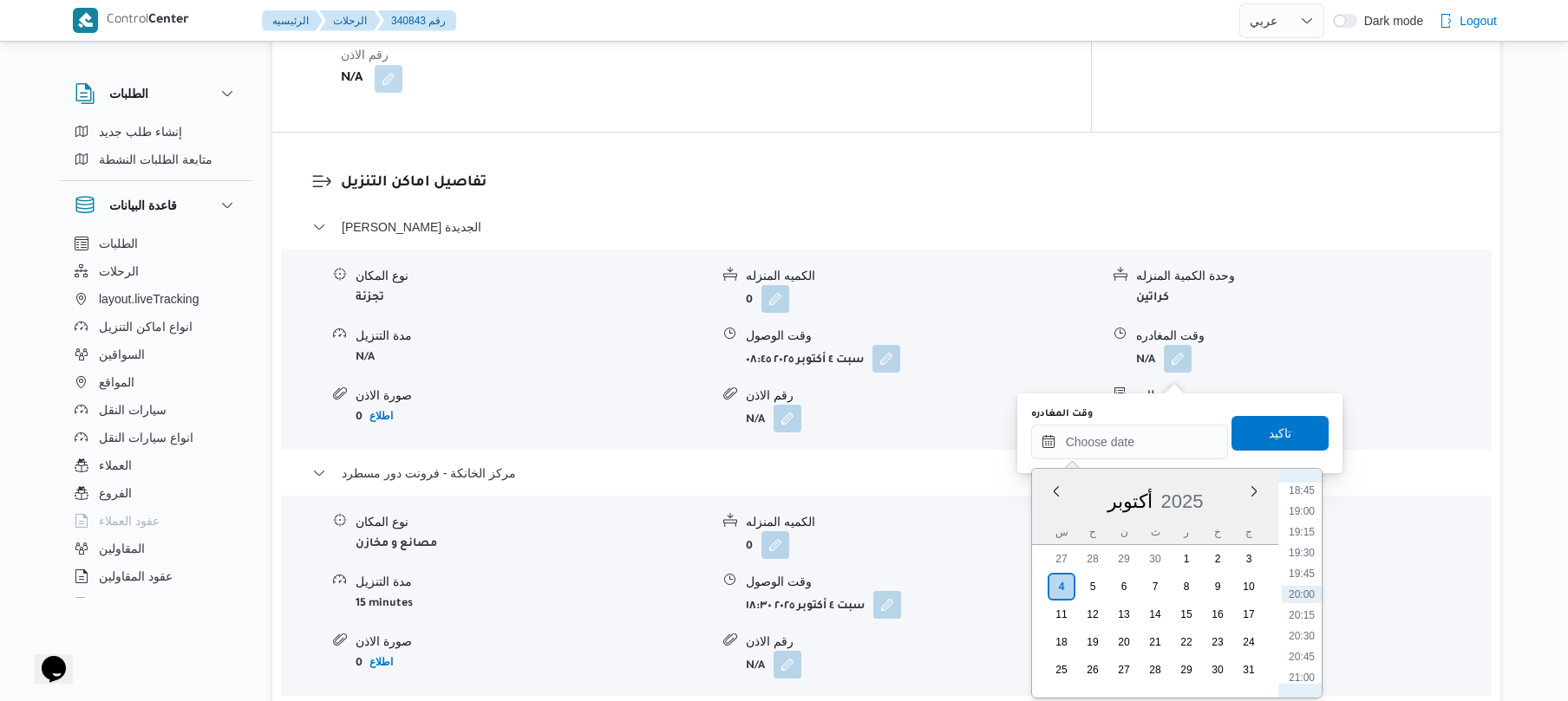
scroll to position [1391, 0]
click at [1308, 574] on li "17:45" at bounding box center [1301, 578] width 39 height 17
type input "٠٤/١٠/٢٠٢٥ ١٧:٤٥"
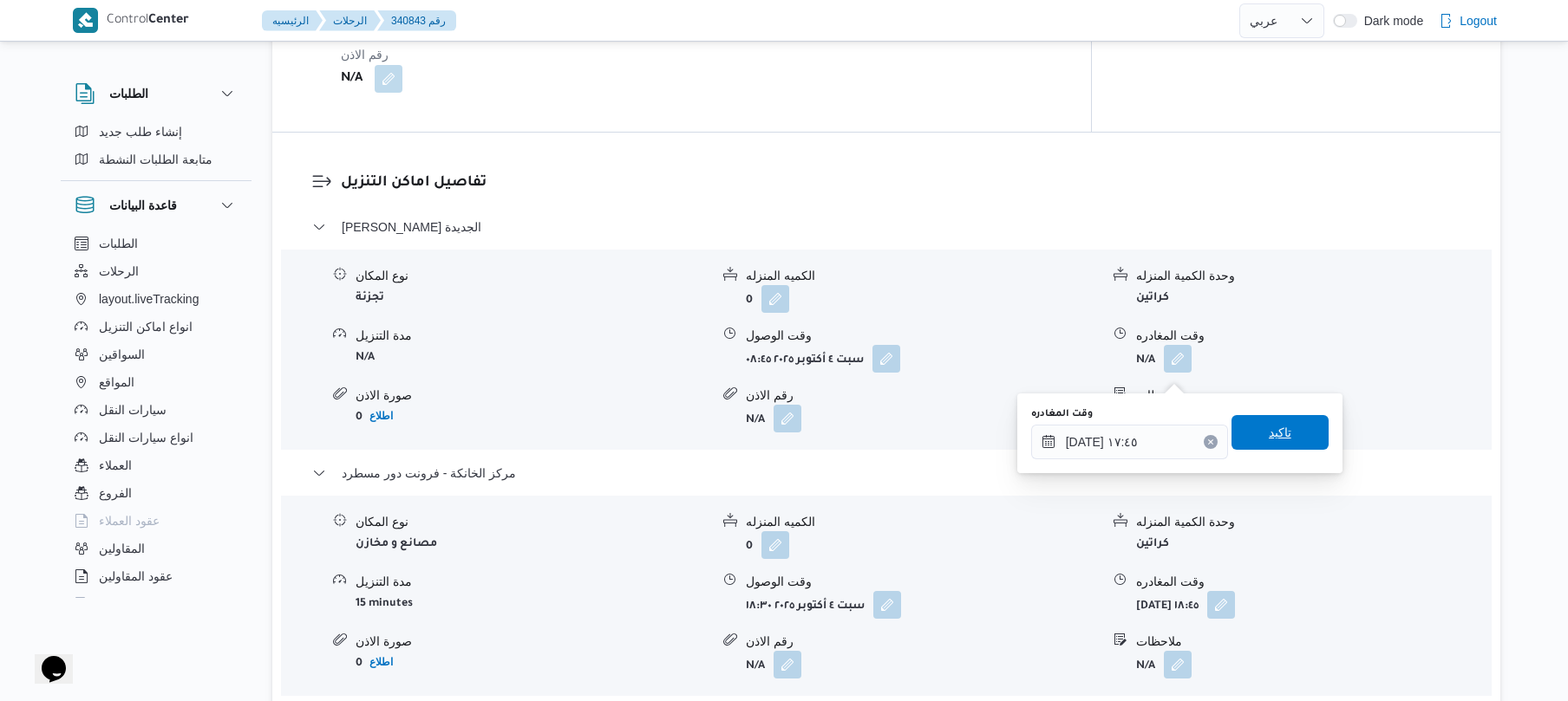
click at [1282, 425] on span "تاكيد" at bounding box center [1279, 432] width 97 height 35
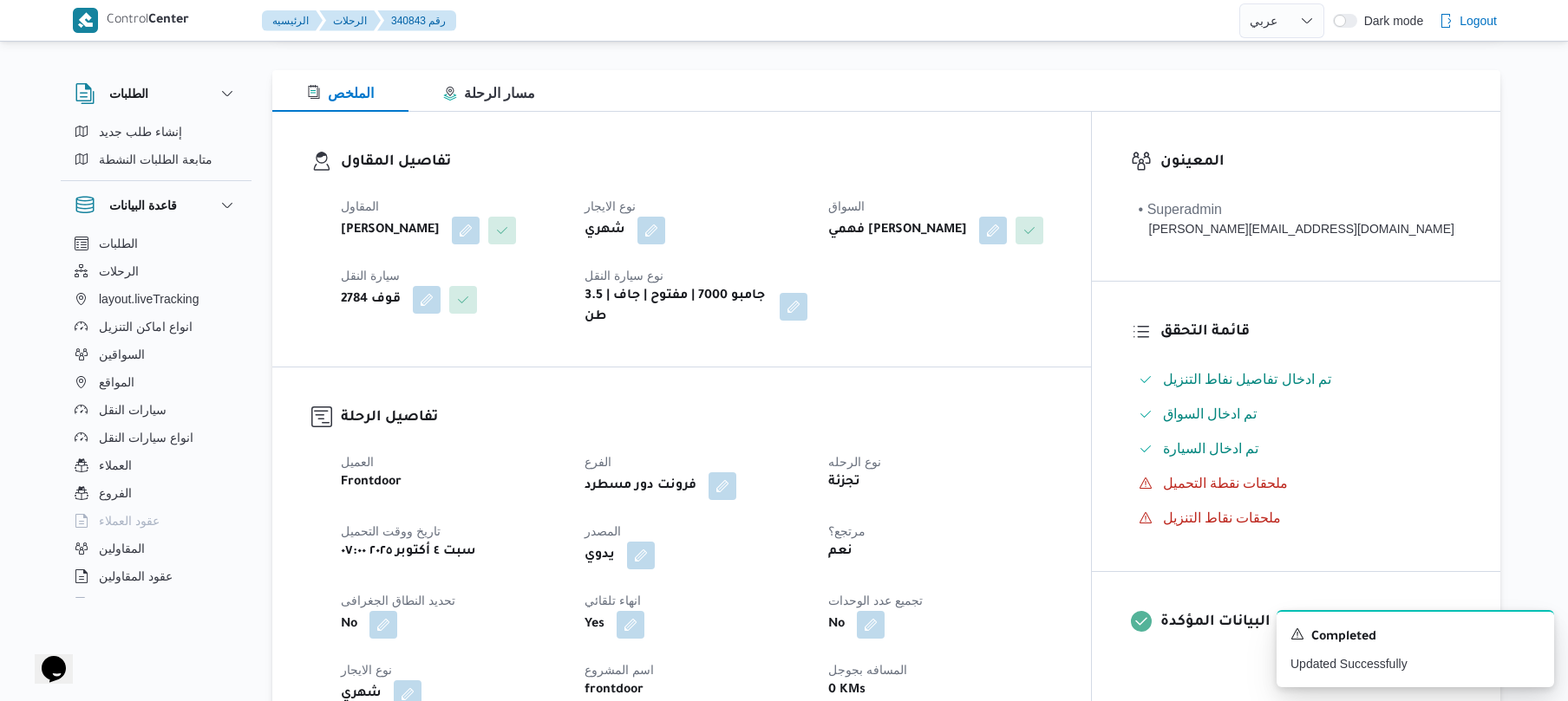
scroll to position [0, 0]
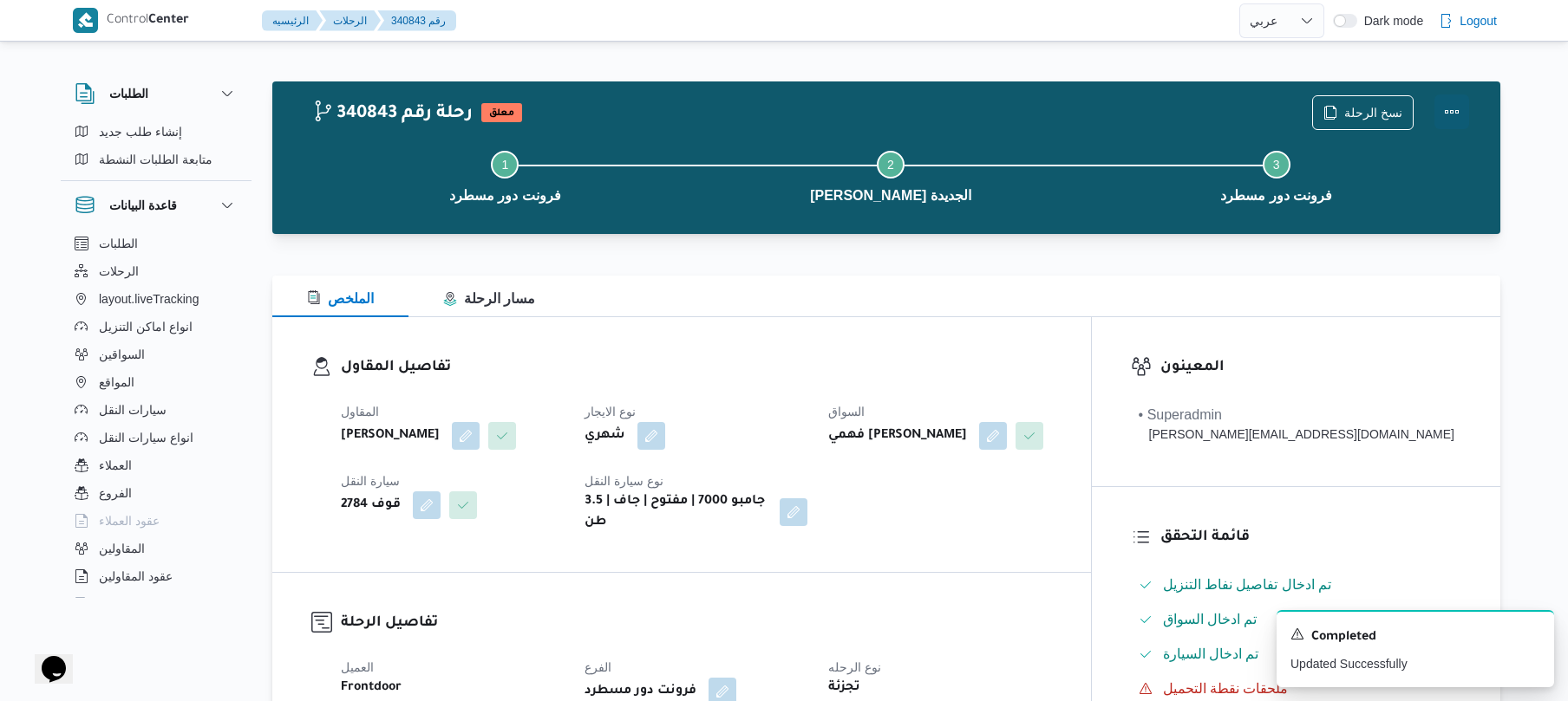
click at [1458, 105] on button "Actions" at bounding box center [1451, 112] width 35 height 35
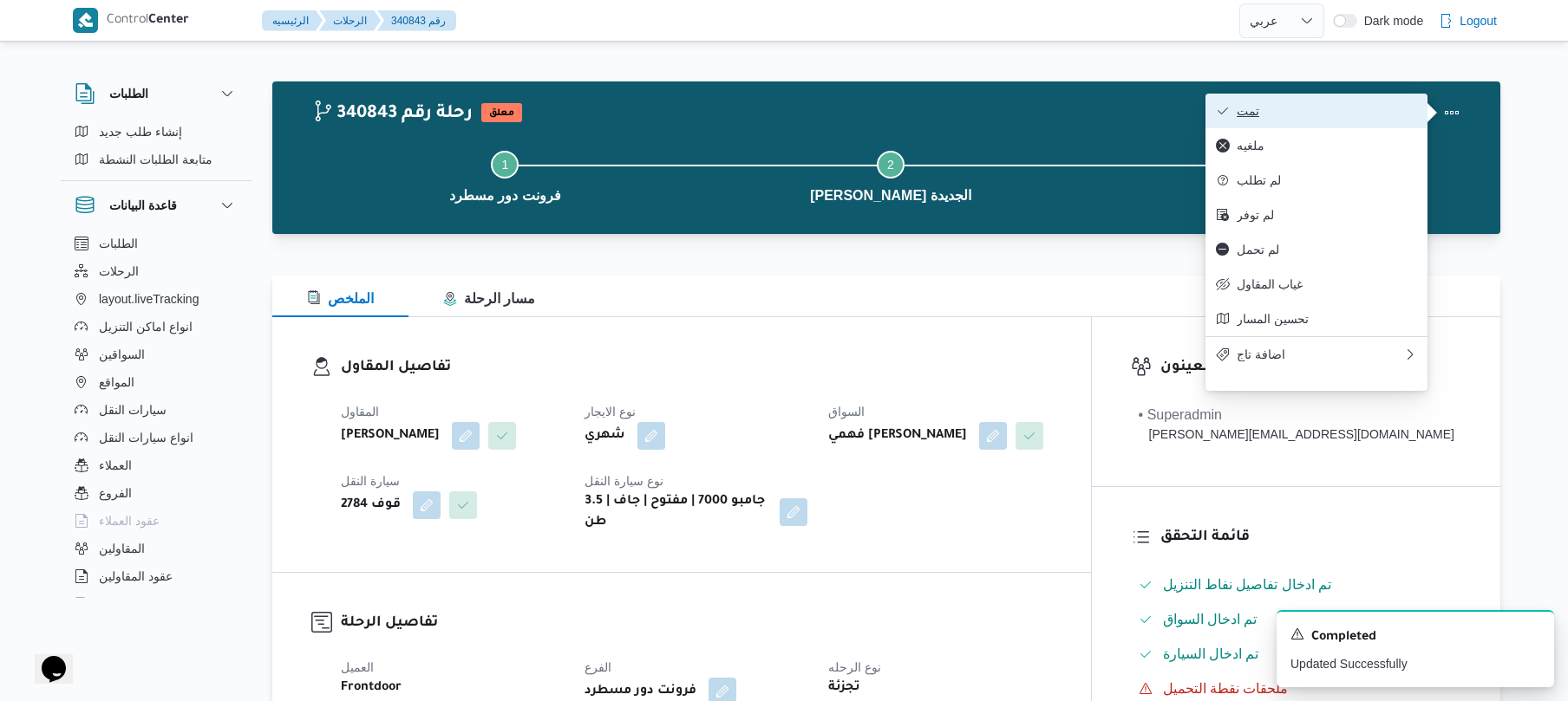
click at [1332, 126] on button "تمت" at bounding box center [1316, 111] width 222 height 35
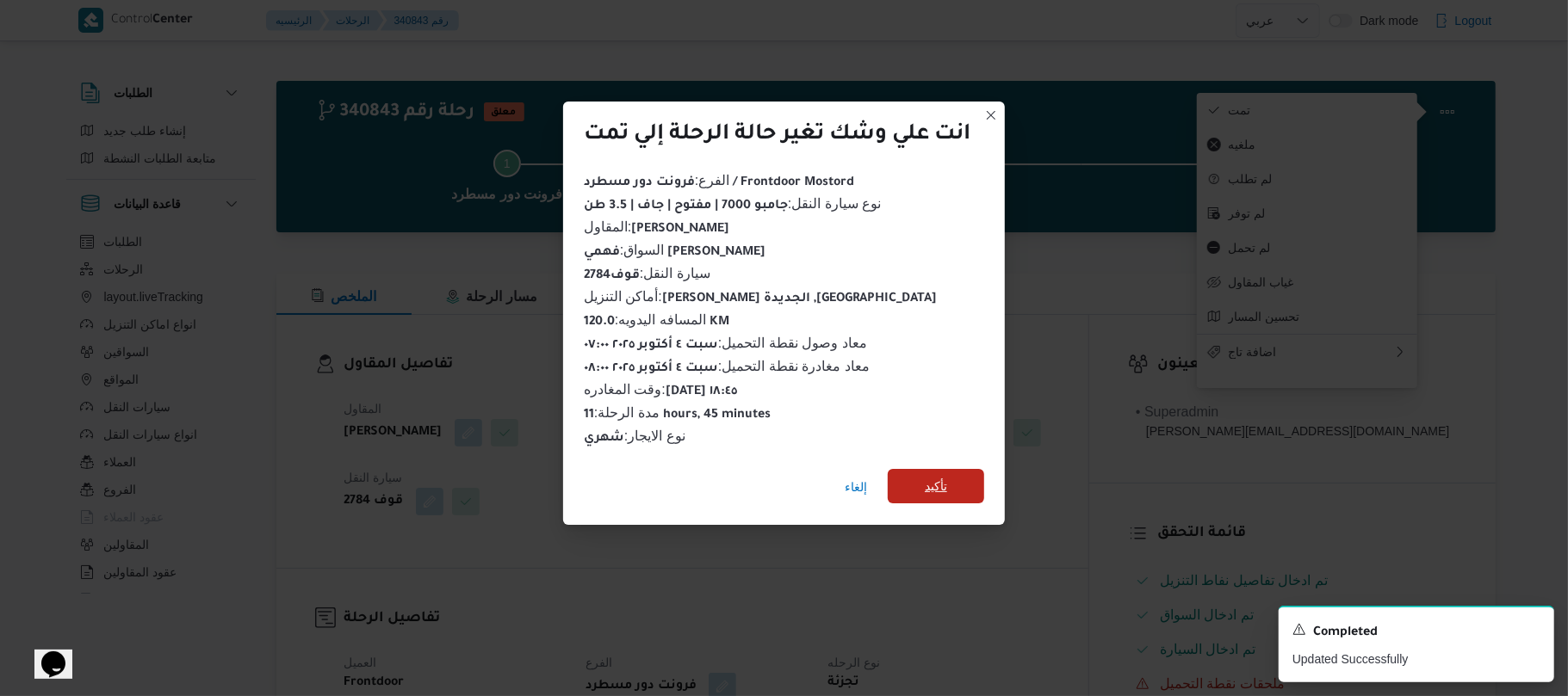
click at [959, 469] on span "تأكيد" at bounding box center [936, 487] width 97 height 34
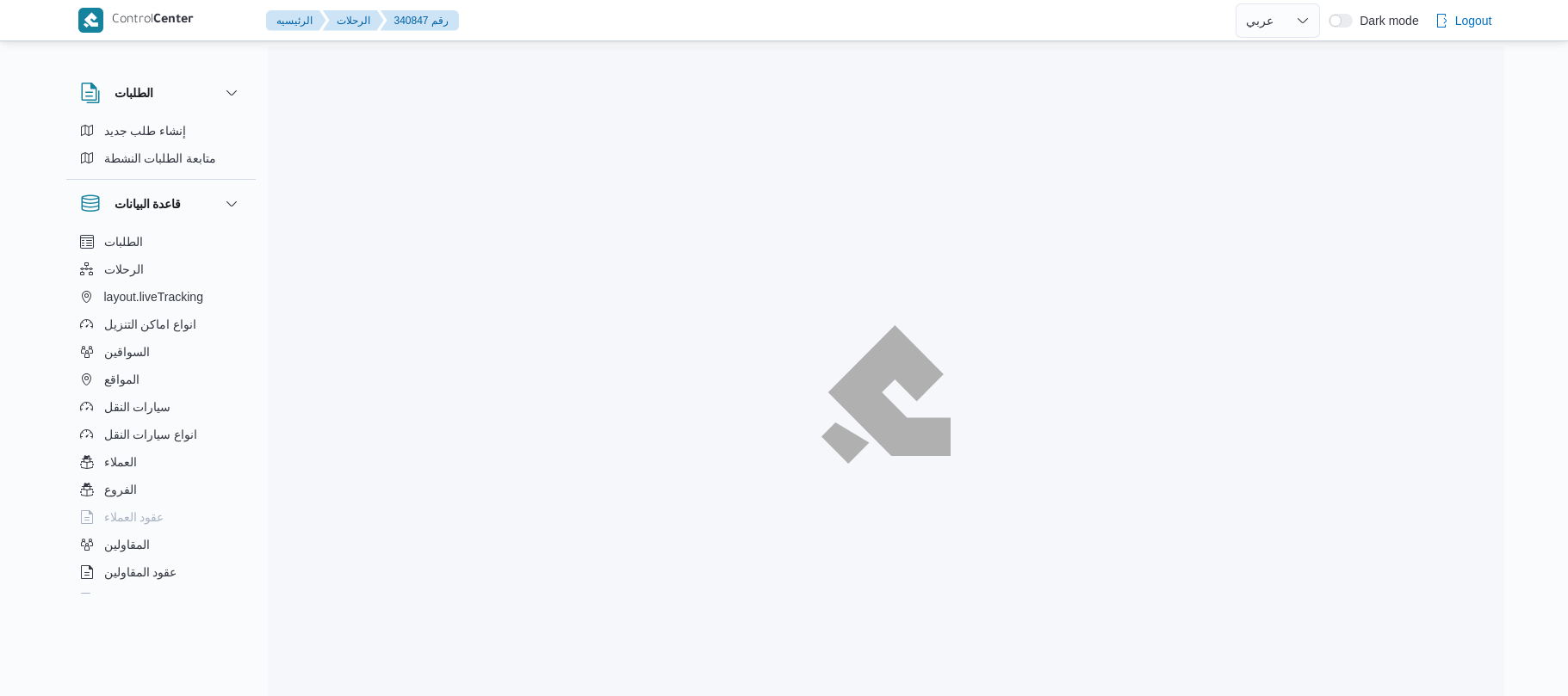
select select "ar"
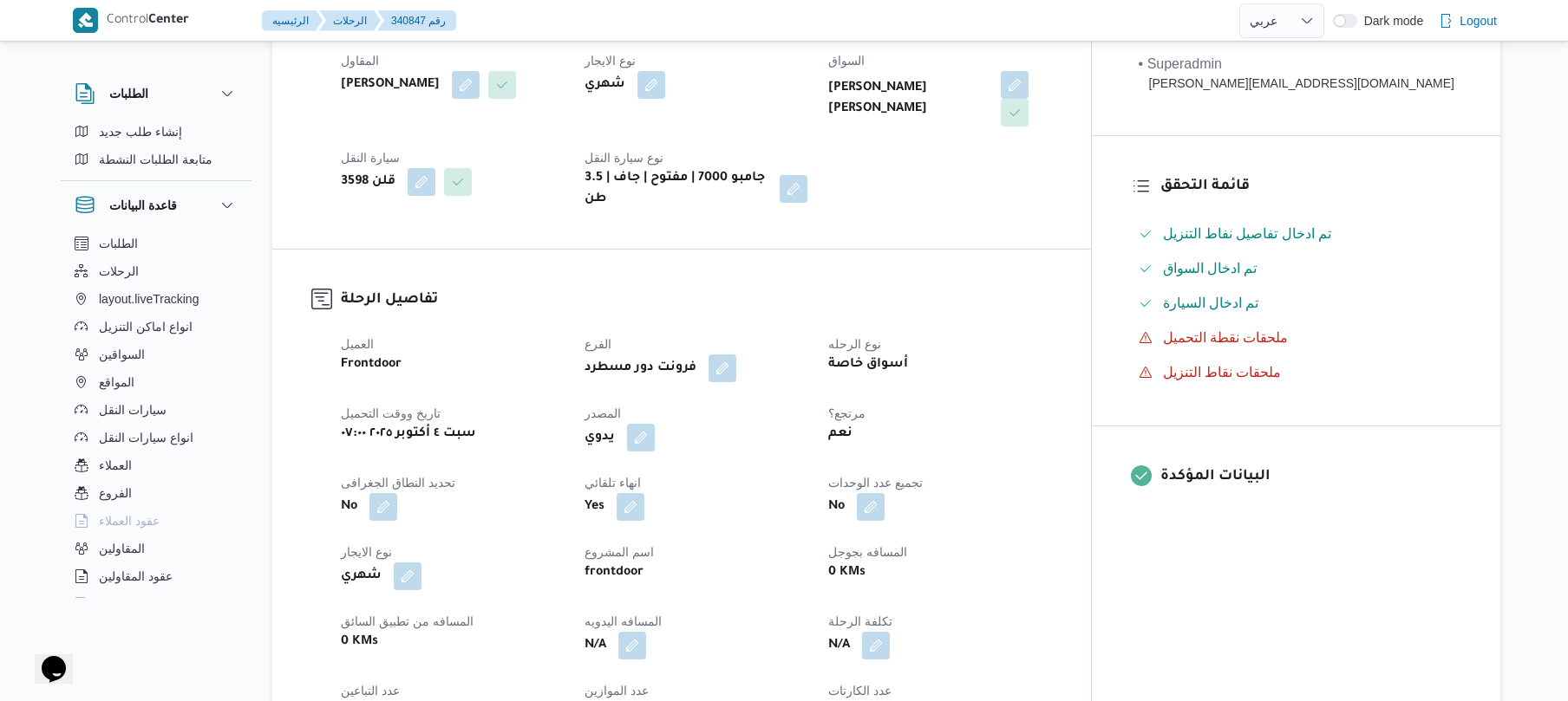
scroll to position [508, 0]
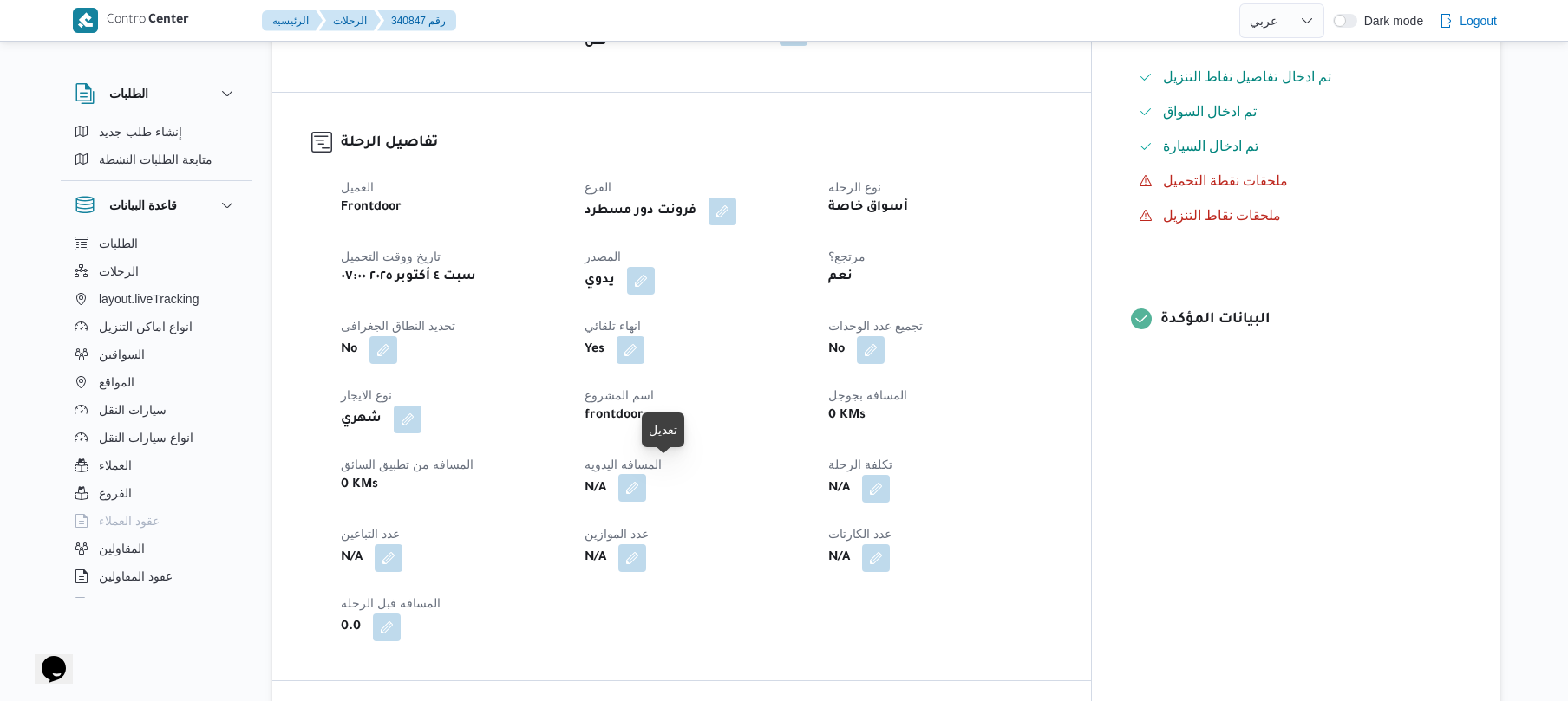
click at [646, 474] on button "button" at bounding box center [632, 487] width 28 height 28
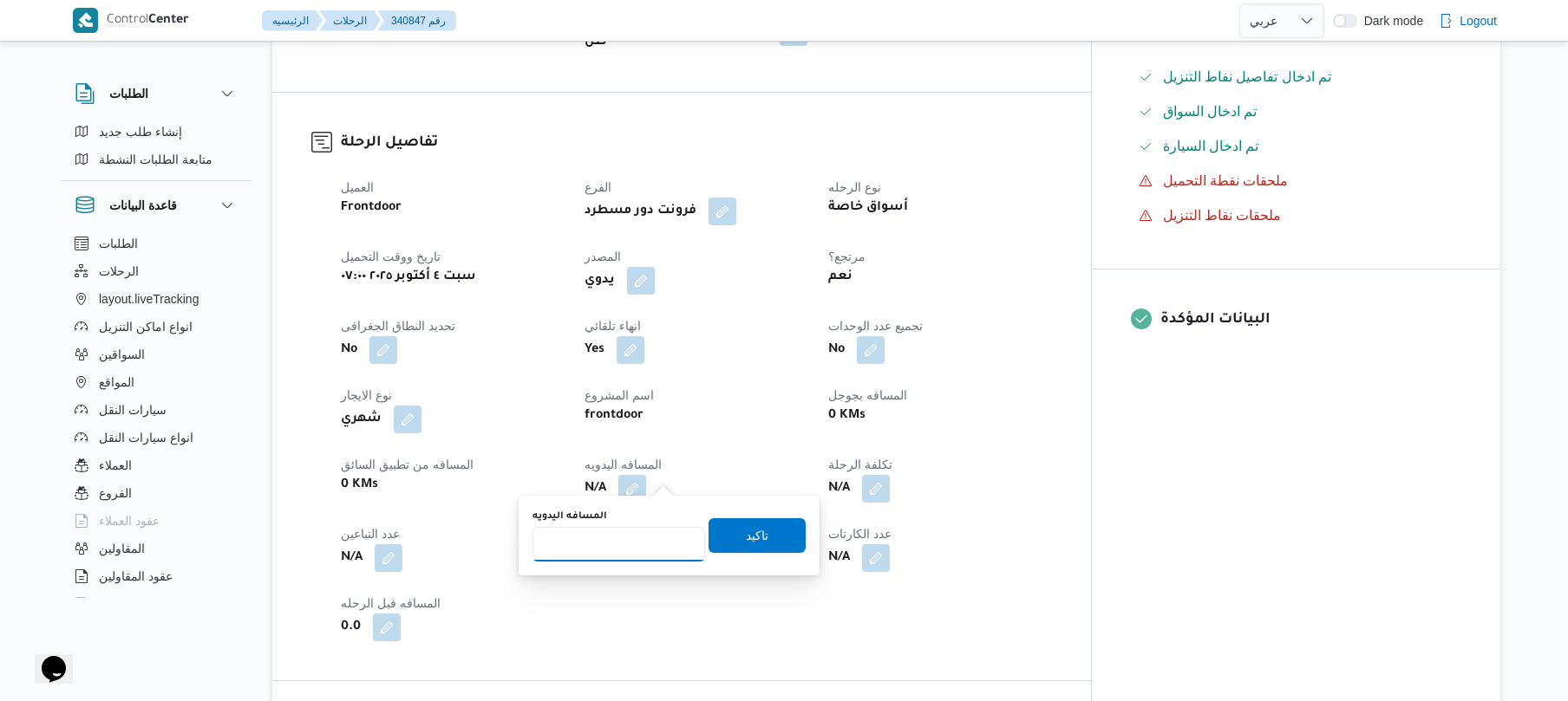
click at [604, 538] on input "المسافه اليدويه" at bounding box center [618, 544] width 172 height 35
type input "120"
click at [725, 539] on span "تاكيد" at bounding box center [756, 534] width 97 height 35
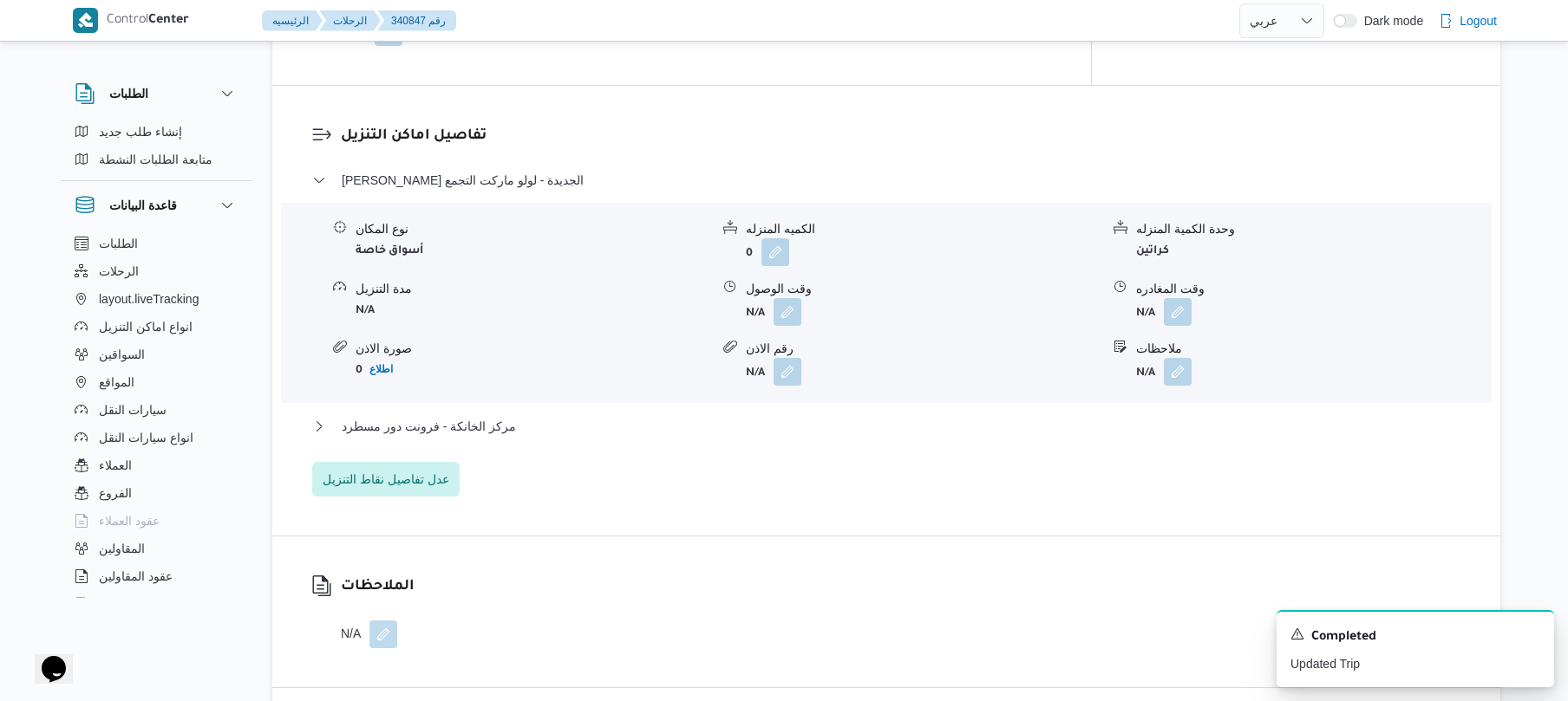
scroll to position [1433, 0]
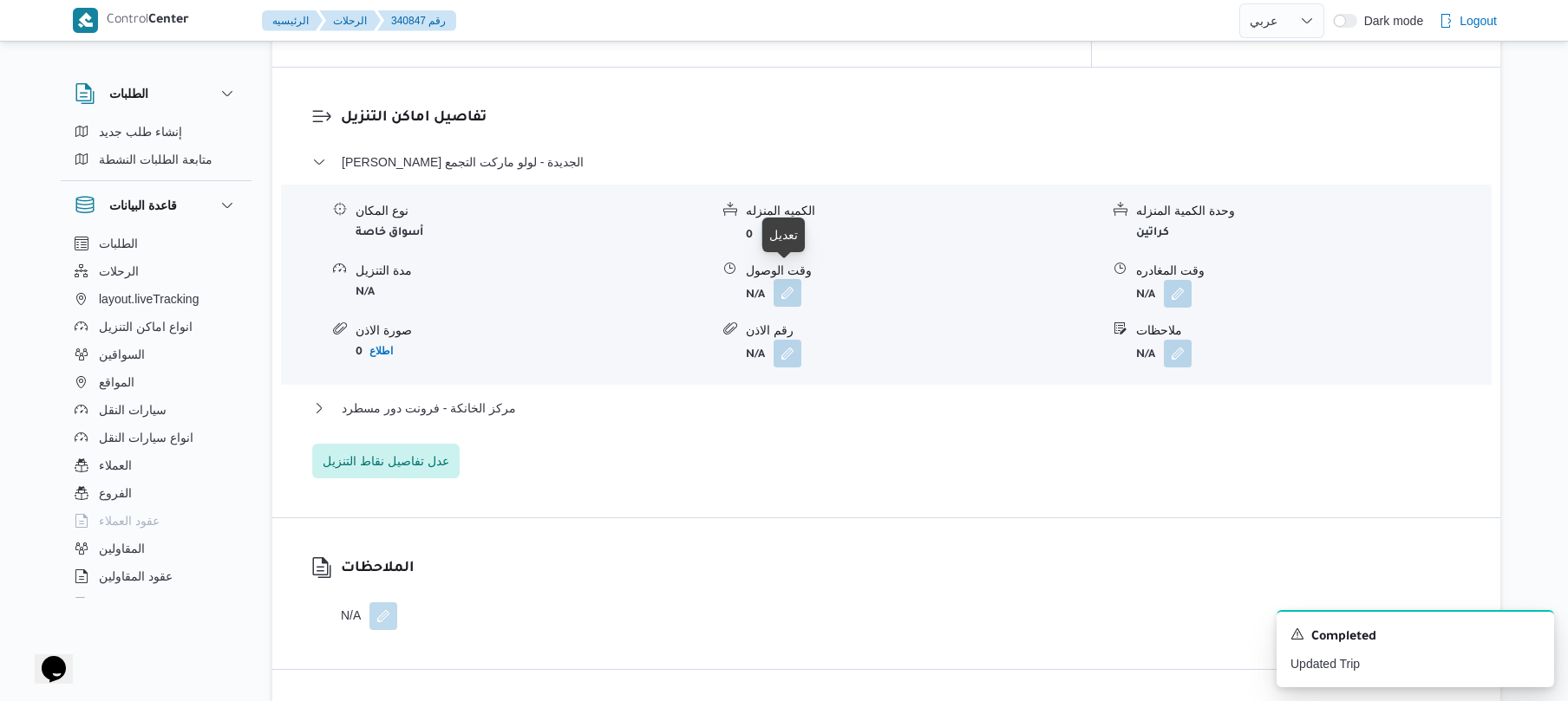
click at [777, 281] on button "button" at bounding box center [787, 293] width 28 height 28
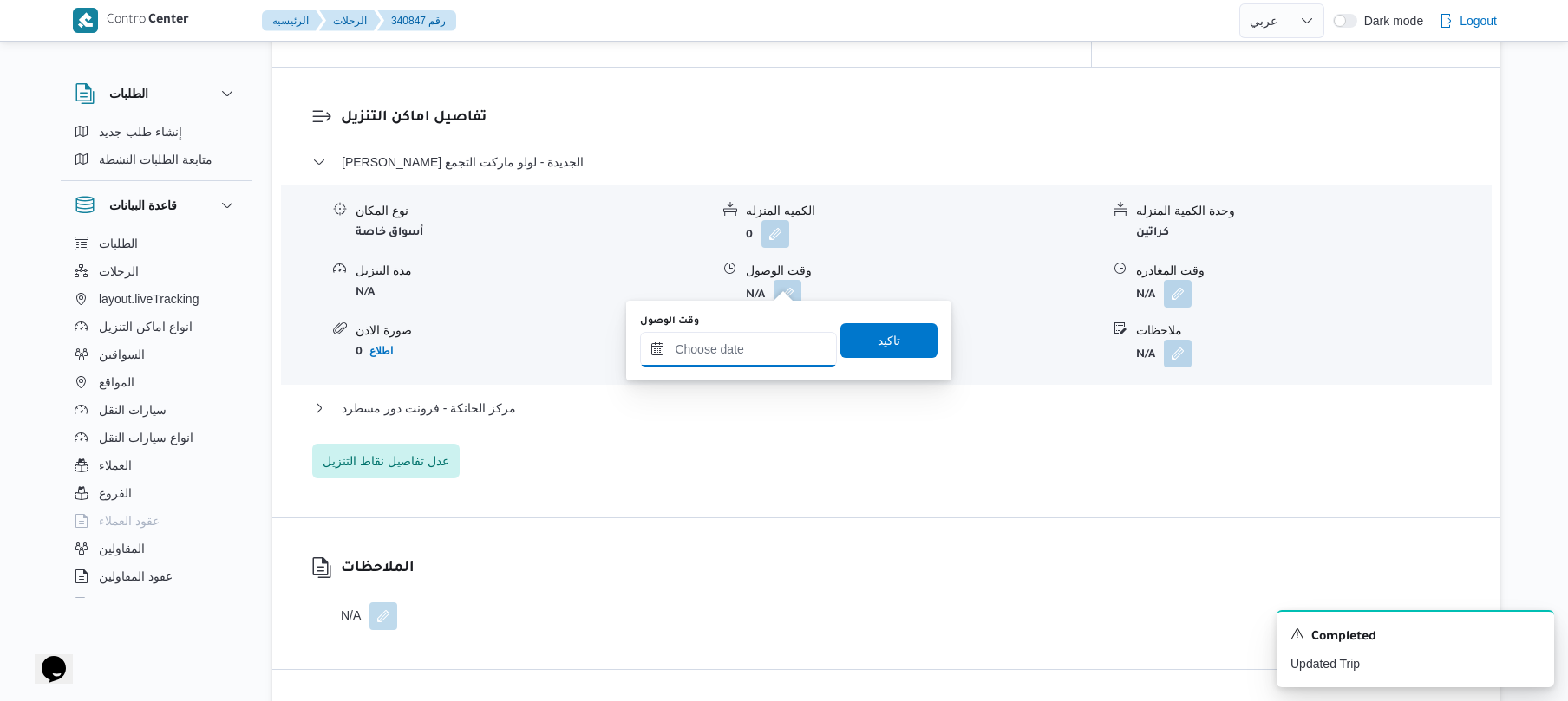
click at [732, 348] on input "وقت الوصول" at bounding box center [738, 350] width 196 height 35
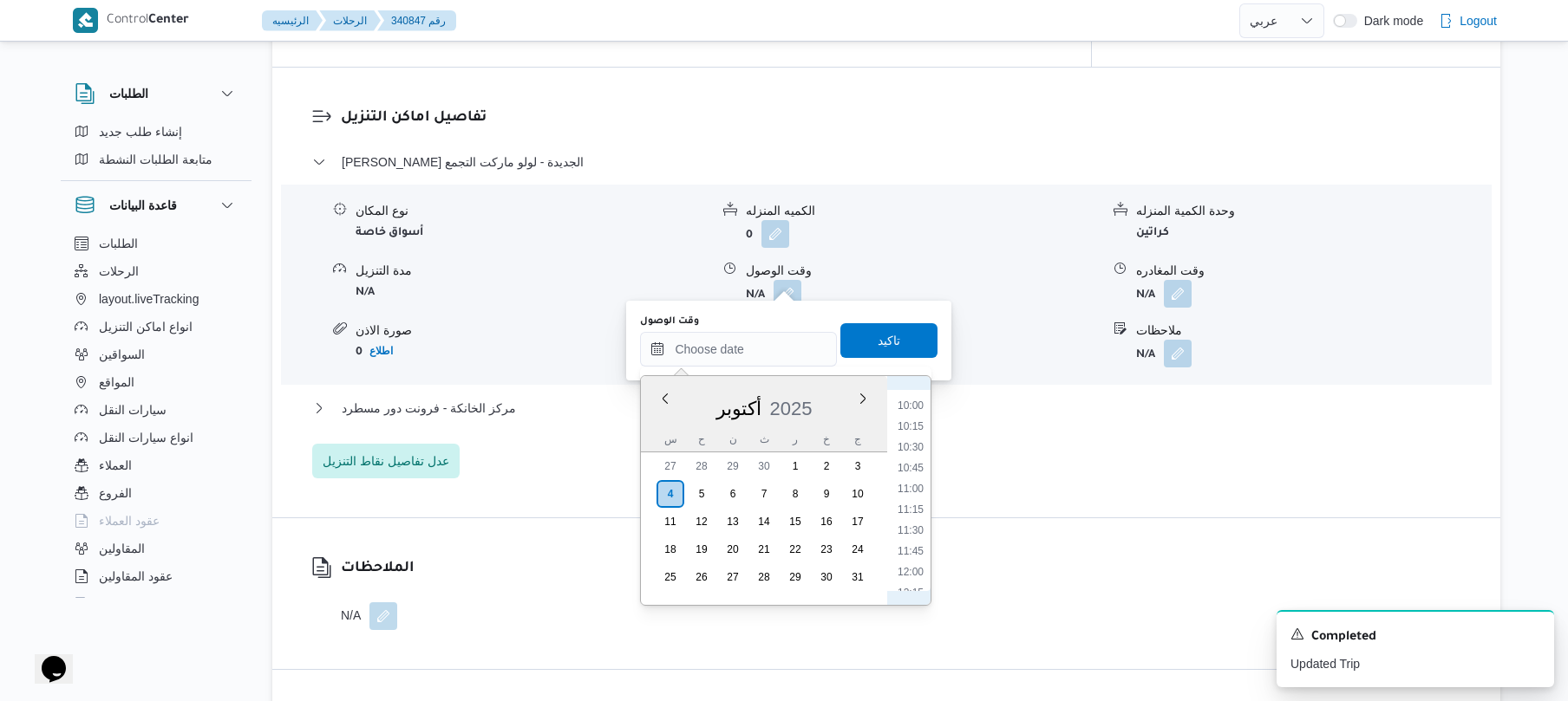
scroll to position [542, 0]
click at [923, 535] on li "08:15" at bounding box center [910, 543] width 39 height 17
type input "[DATE] ٠٨:١٥"
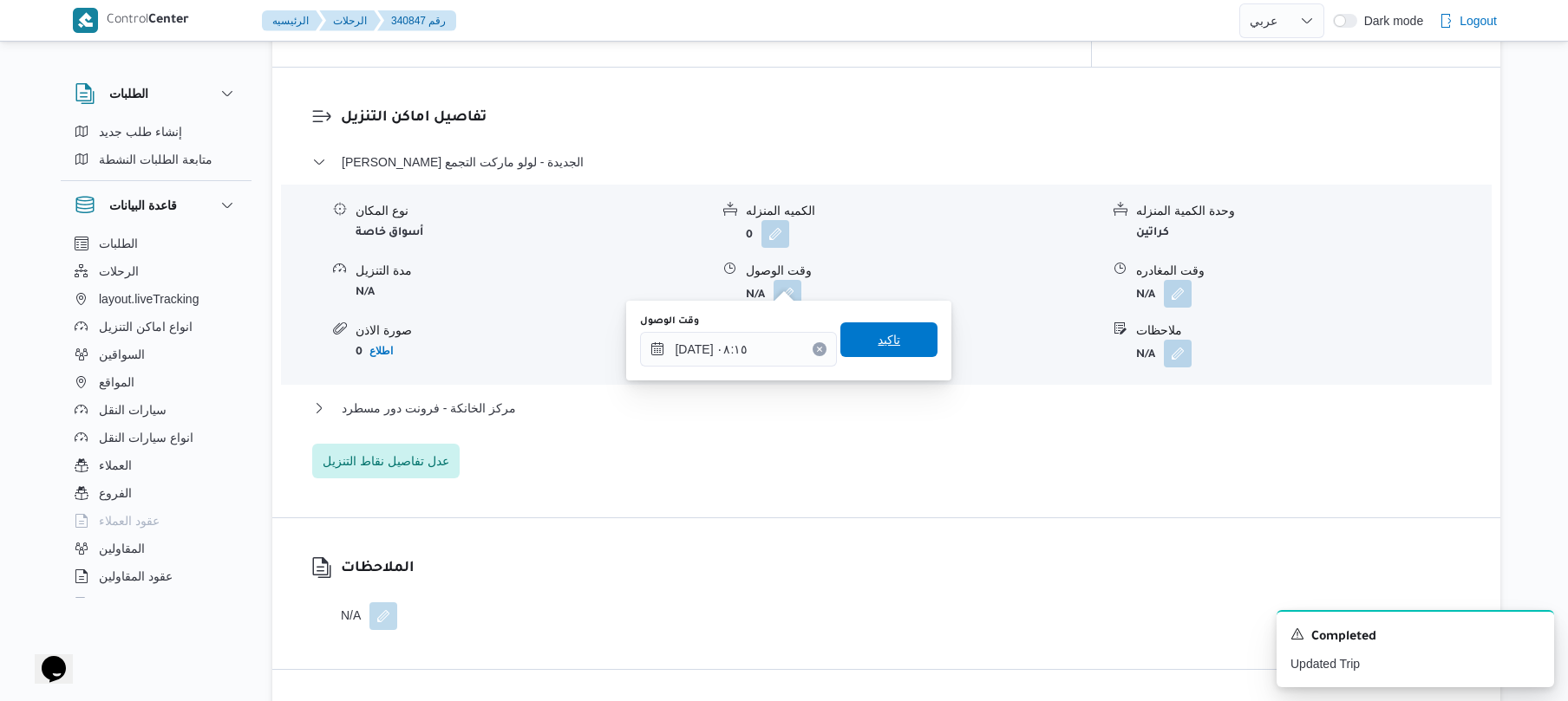
click at [878, 337] on span "تاكيد" at bounding box center [888, 340] width 22 height 21
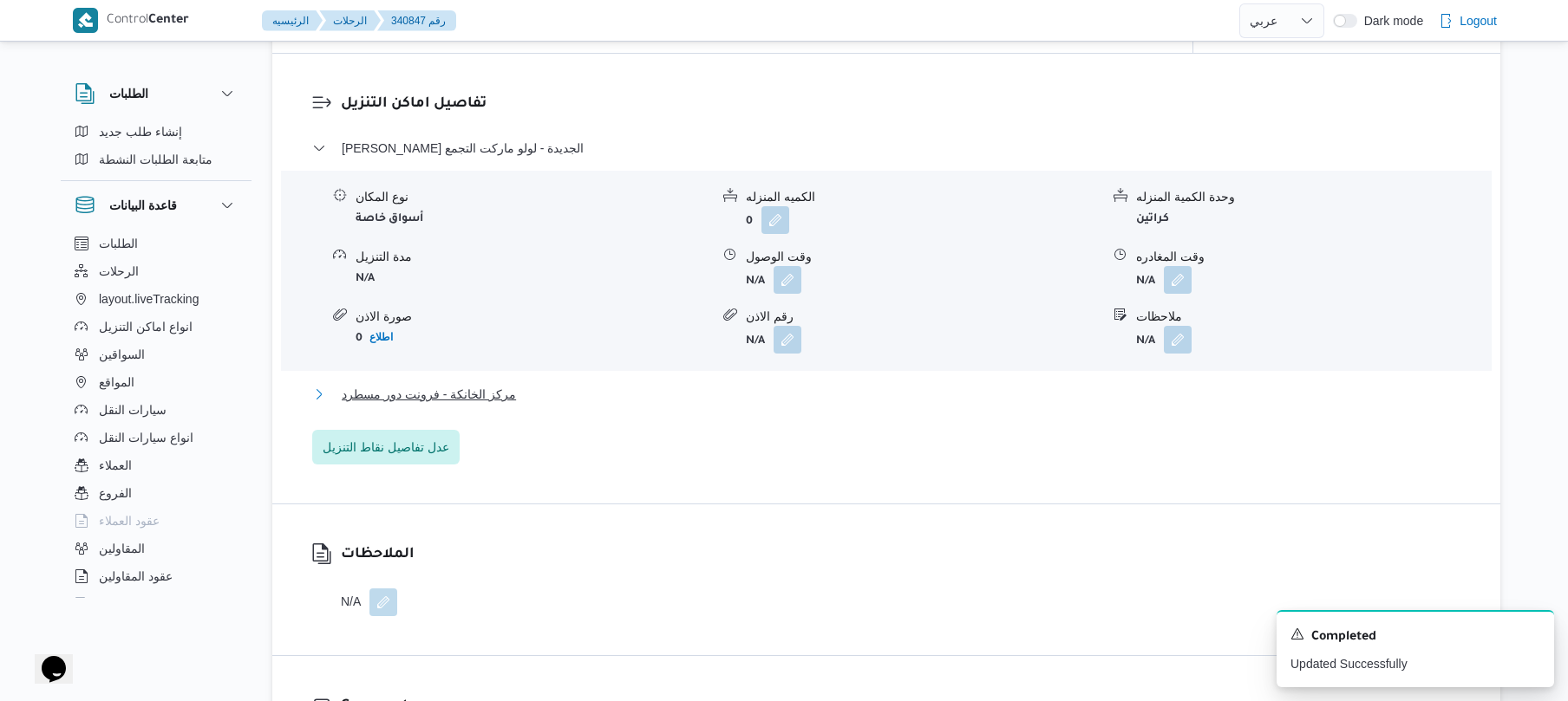
click at [761, 394] on button "مركز الخانكة - فرونت دور مسطرد" at bounding box center [886, 395] width 1149 height 21
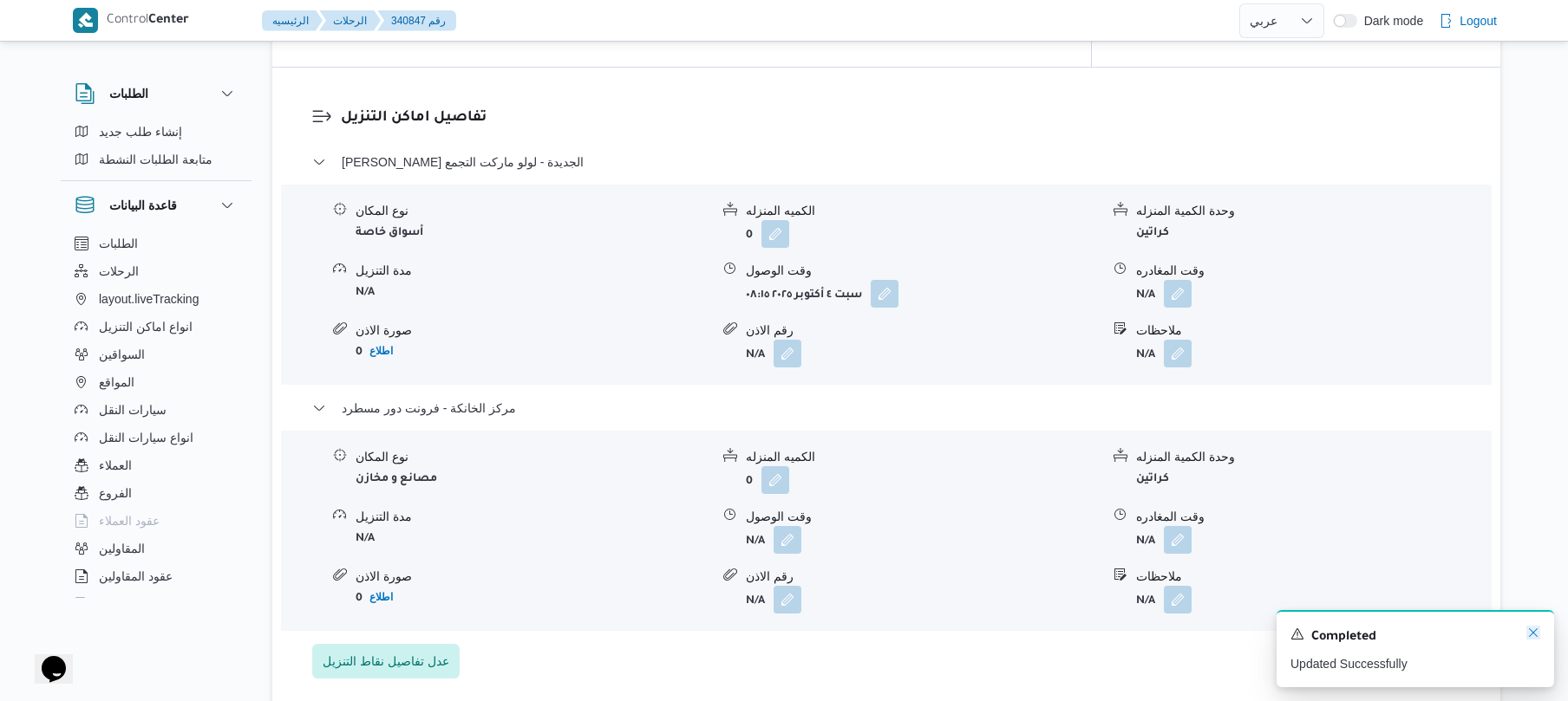
click at [1533, 633] on icon "Dismiss toast" at bounding box center [1532, 633] width 9 height 9
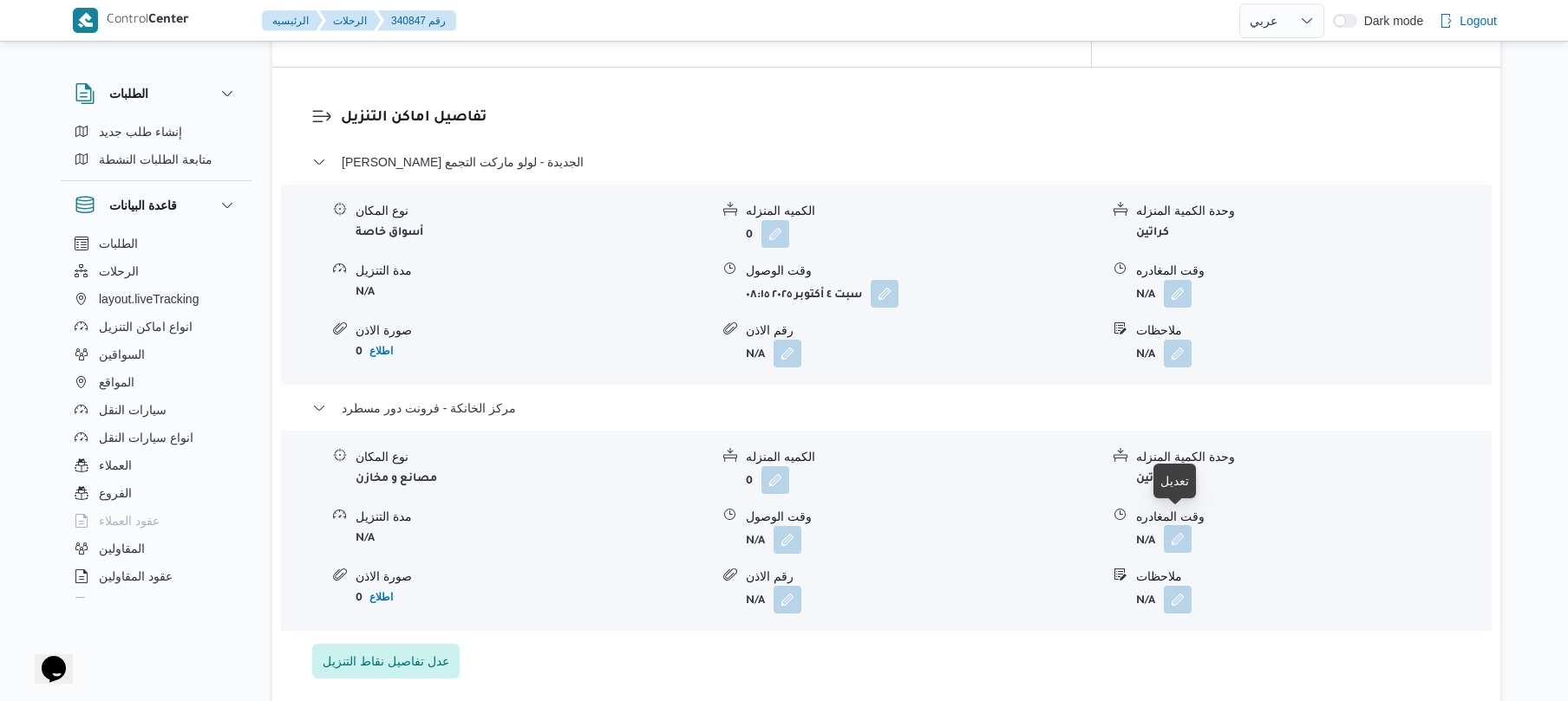
click at [1172, 526] on button "button" at bounding box center [1177, 539] width 28 height 28
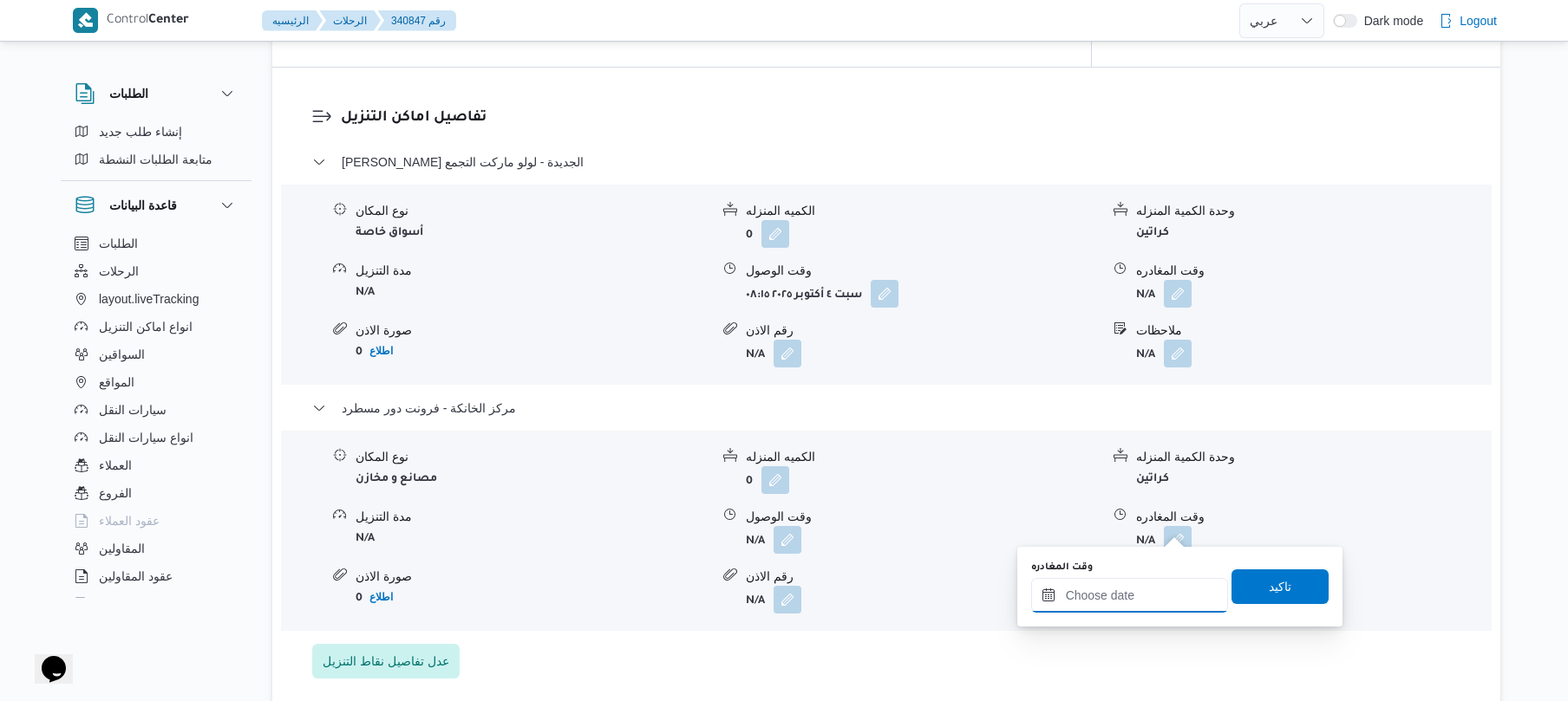
click at [1066, 597] on input "وقت المغادره" at bounding box center [1129, 595] width 196 height 35
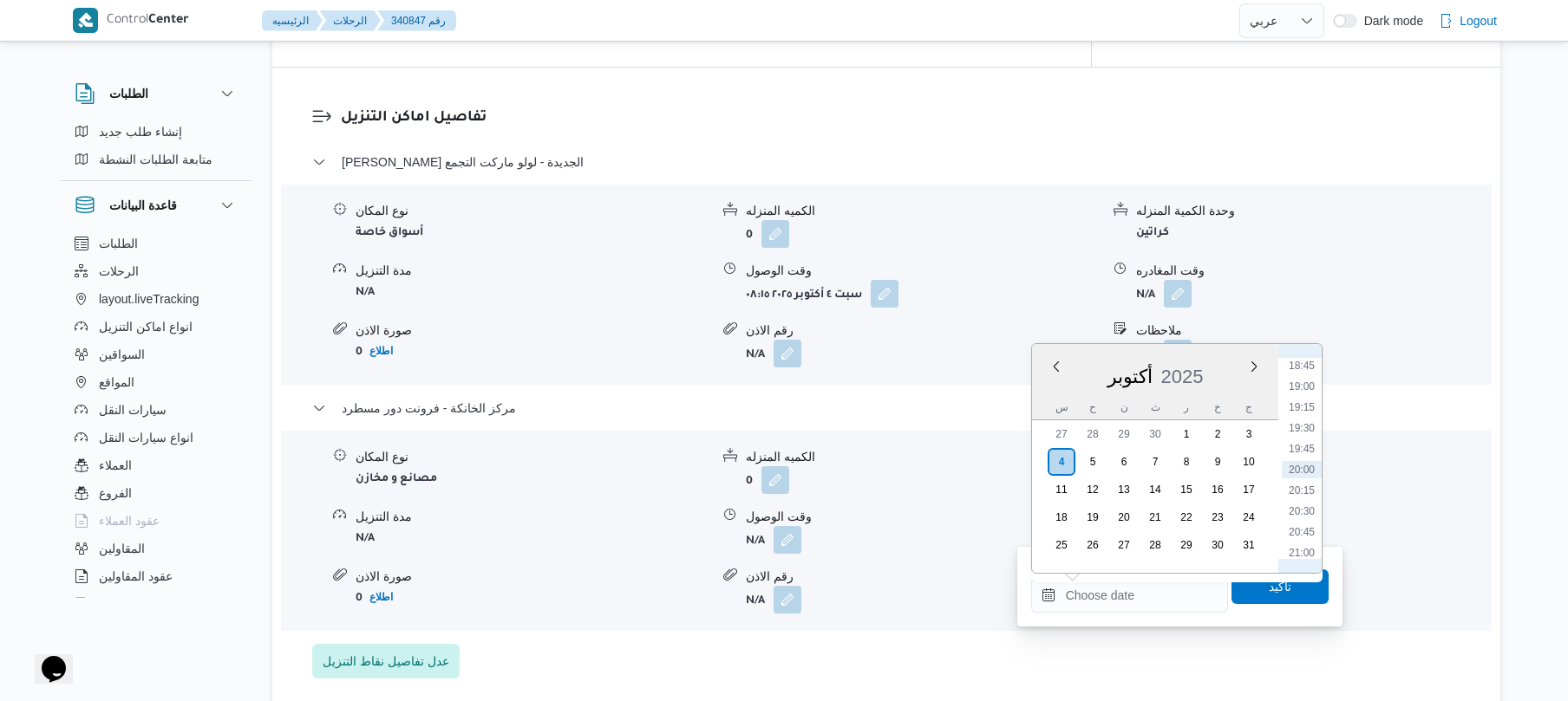
scroll to position [1390, 0]
click at [1308, 474] on li "18:00" at bounding box center [1301, 474] width 39 height 17
type input "[DATE] ١٨:٠٠"
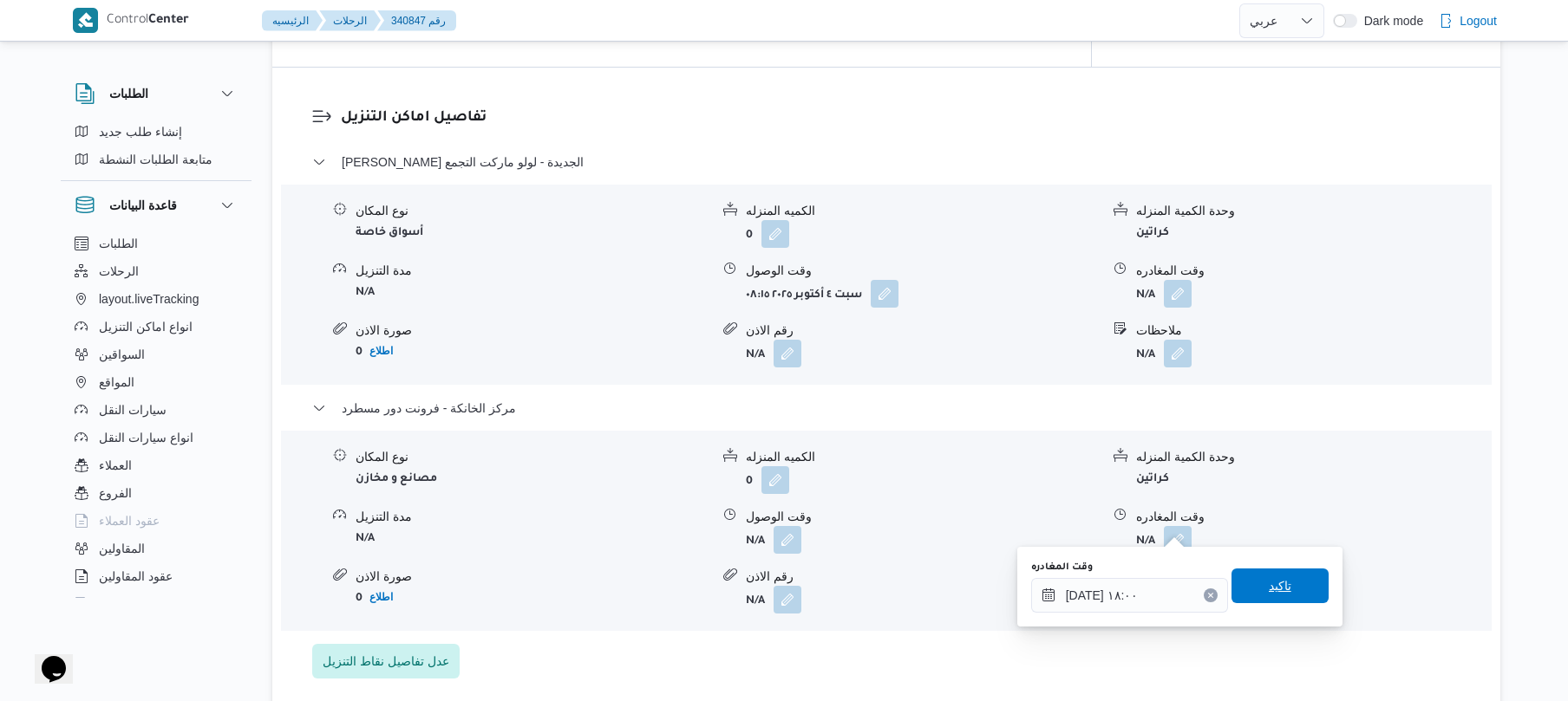
click at [1250, 584] on span "تاكيد" at bounding box center [1279, 586] width 97 height 35
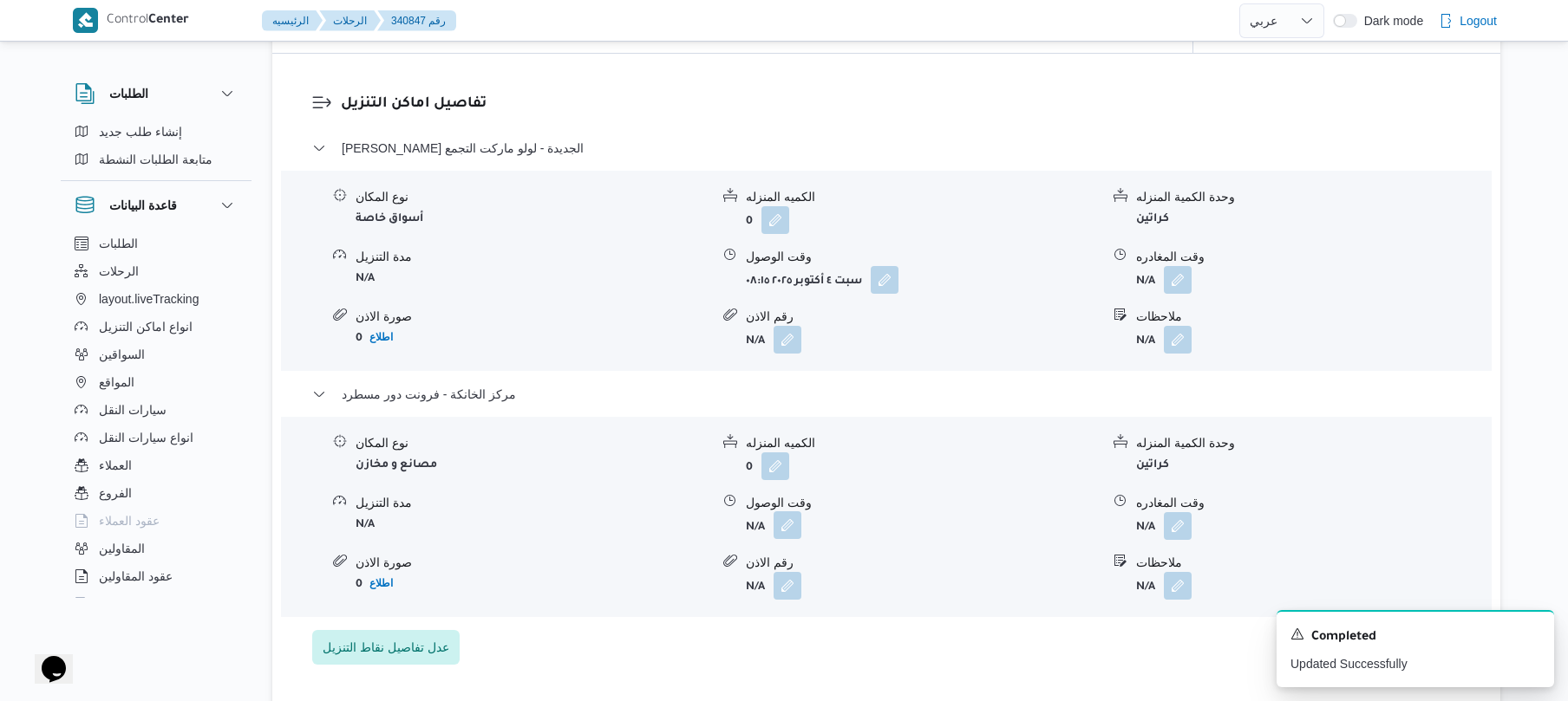
click at [795, 526] on button "button" at bounding box center [787, 525] width 28 height 28
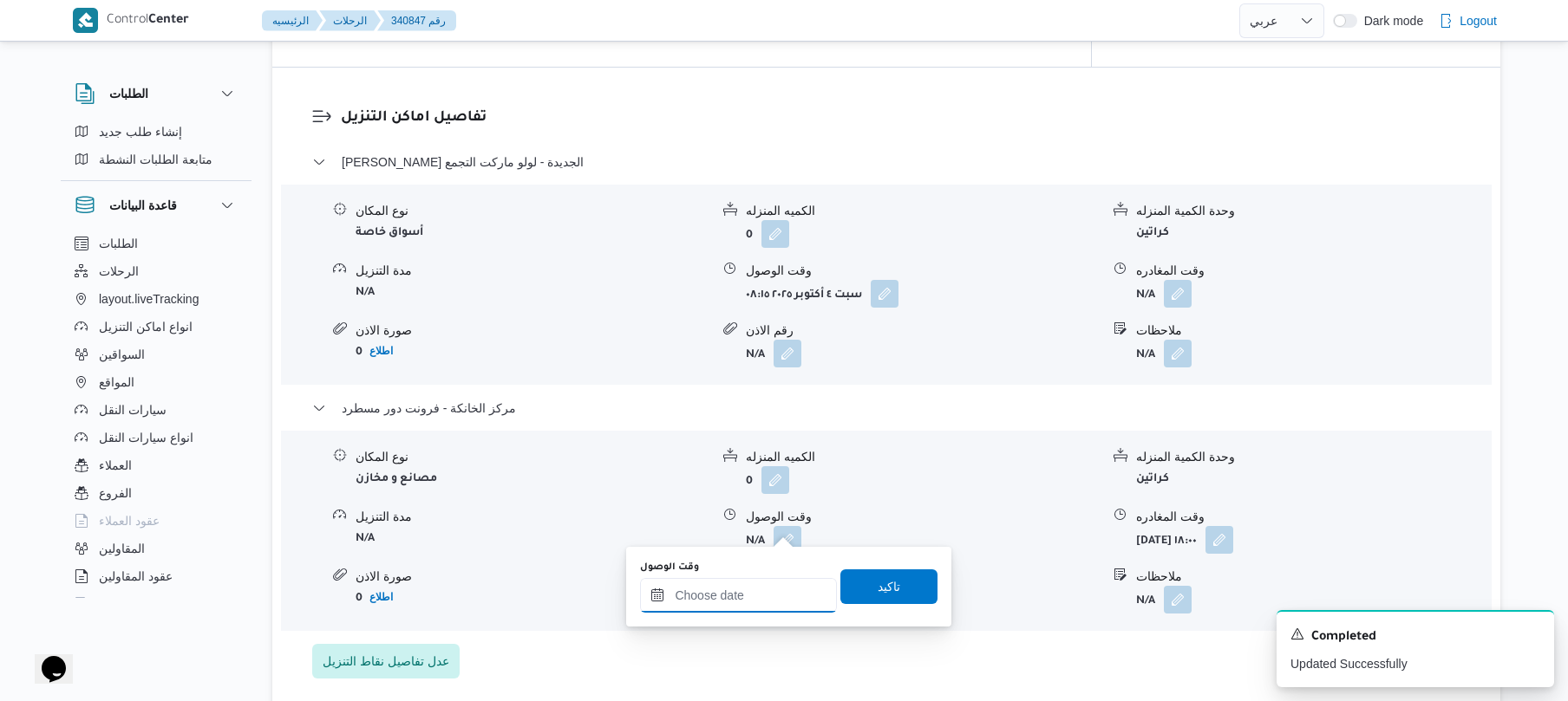
click at [753, 590] on input "وقت الوصول" at bounding box center [738, 595] width 196 height 35
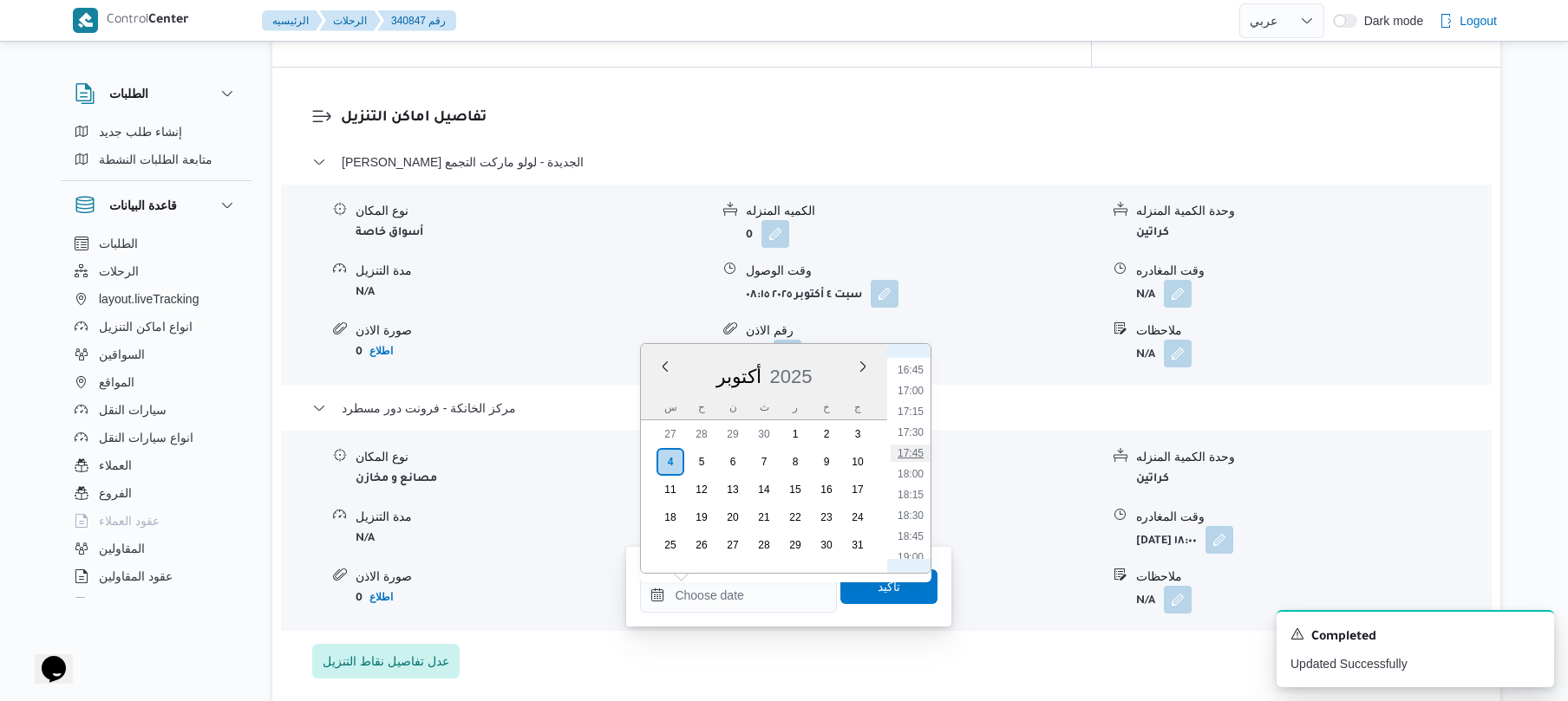
click at [903, 456] on li "17:45" at bounding box center [910, 454] width 39 height 17
type input "[DATE] ١٧:٤٥"
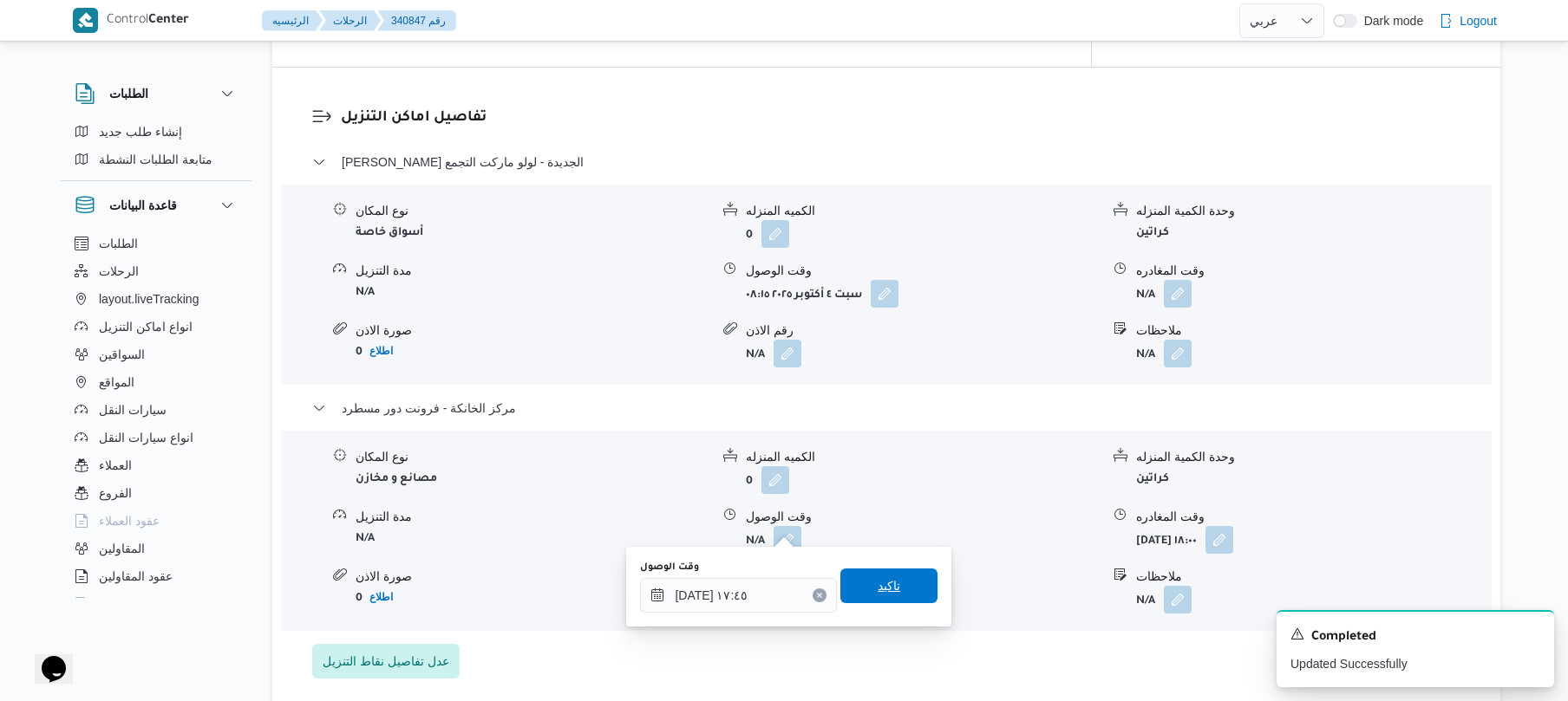
click at [877, 583] on span "تاكيد" at bounding box center [888, 586] width 22 height 21
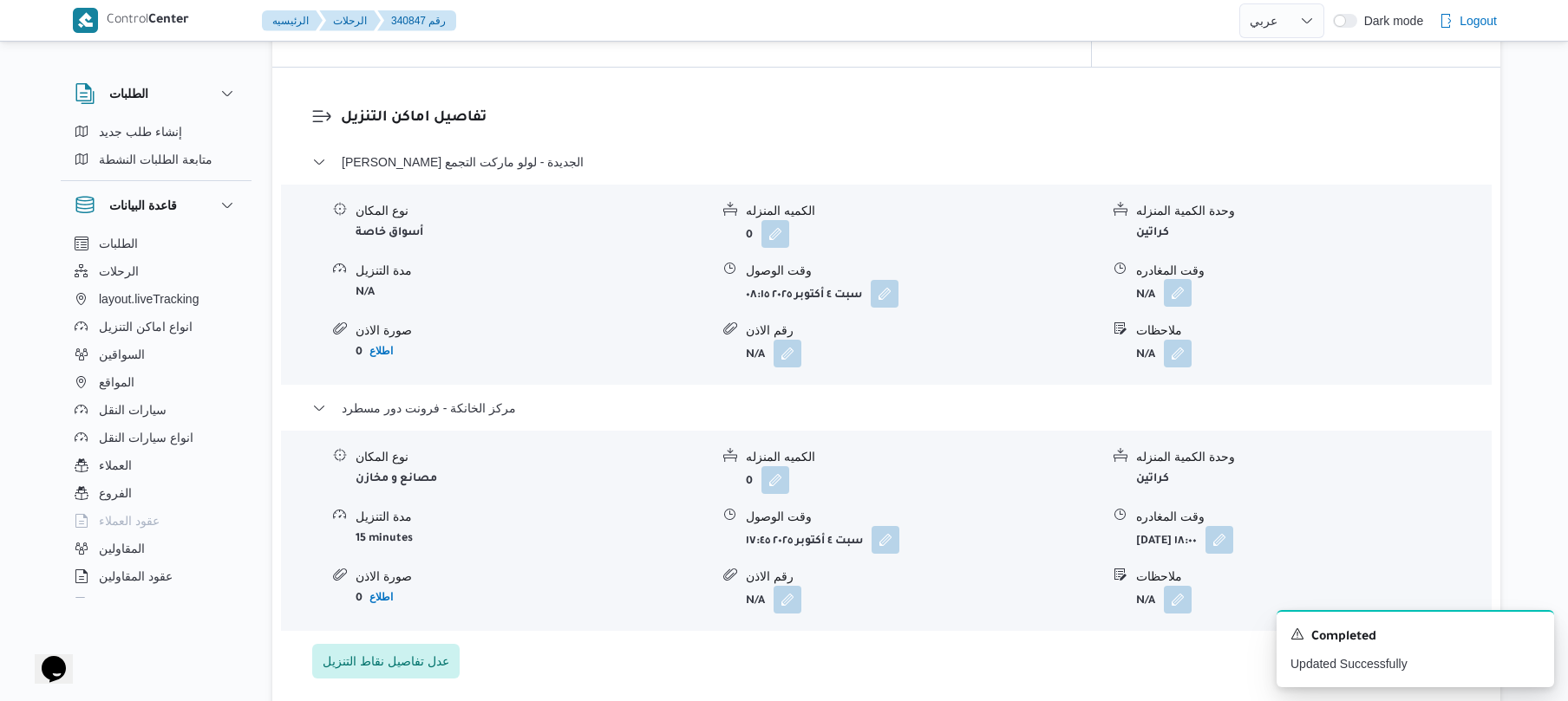
click at [1183, 281] on button "button" at bounding box center [1177, 293] width 28 height 28
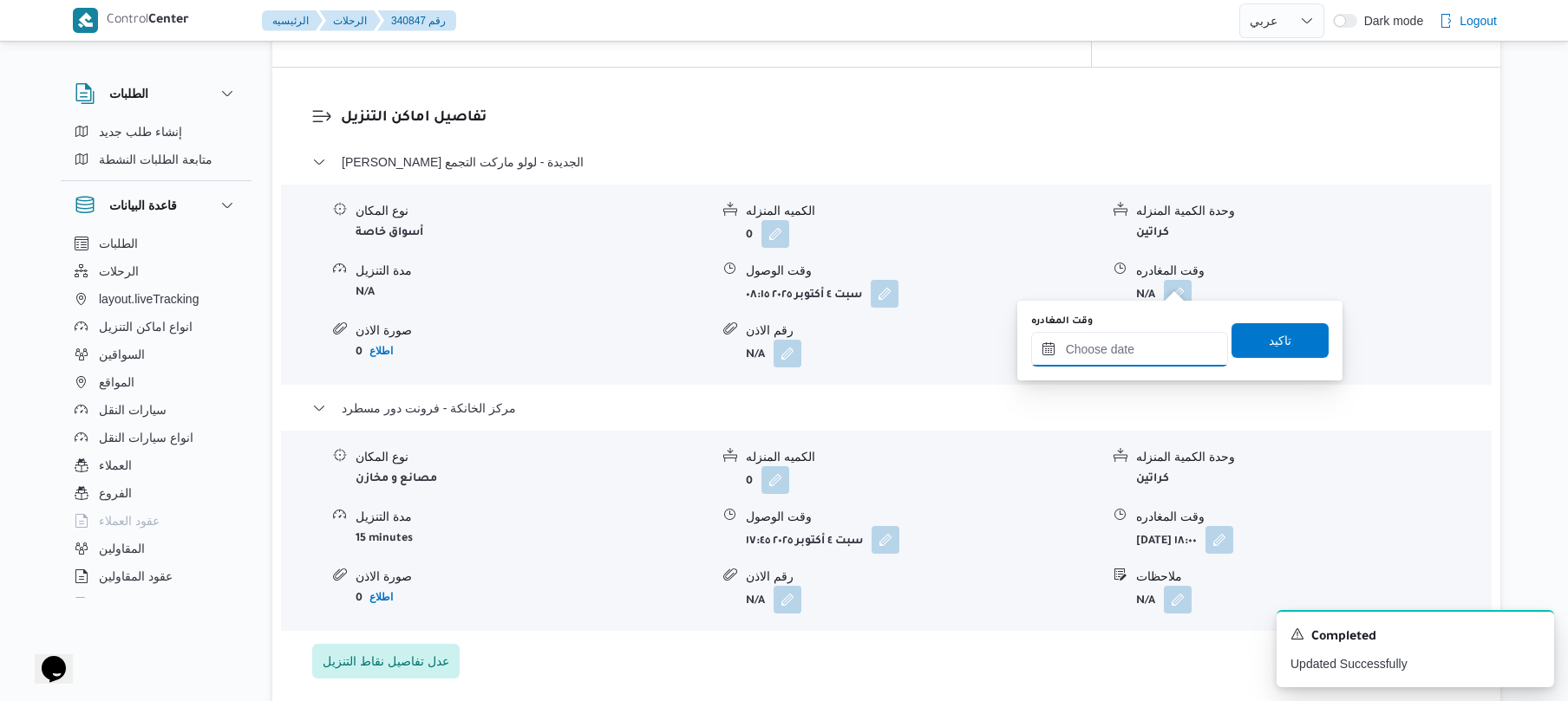
click at [1122, 351] on input "وقت المغادره" at bounding box center [1129, 350] width 196 height 35
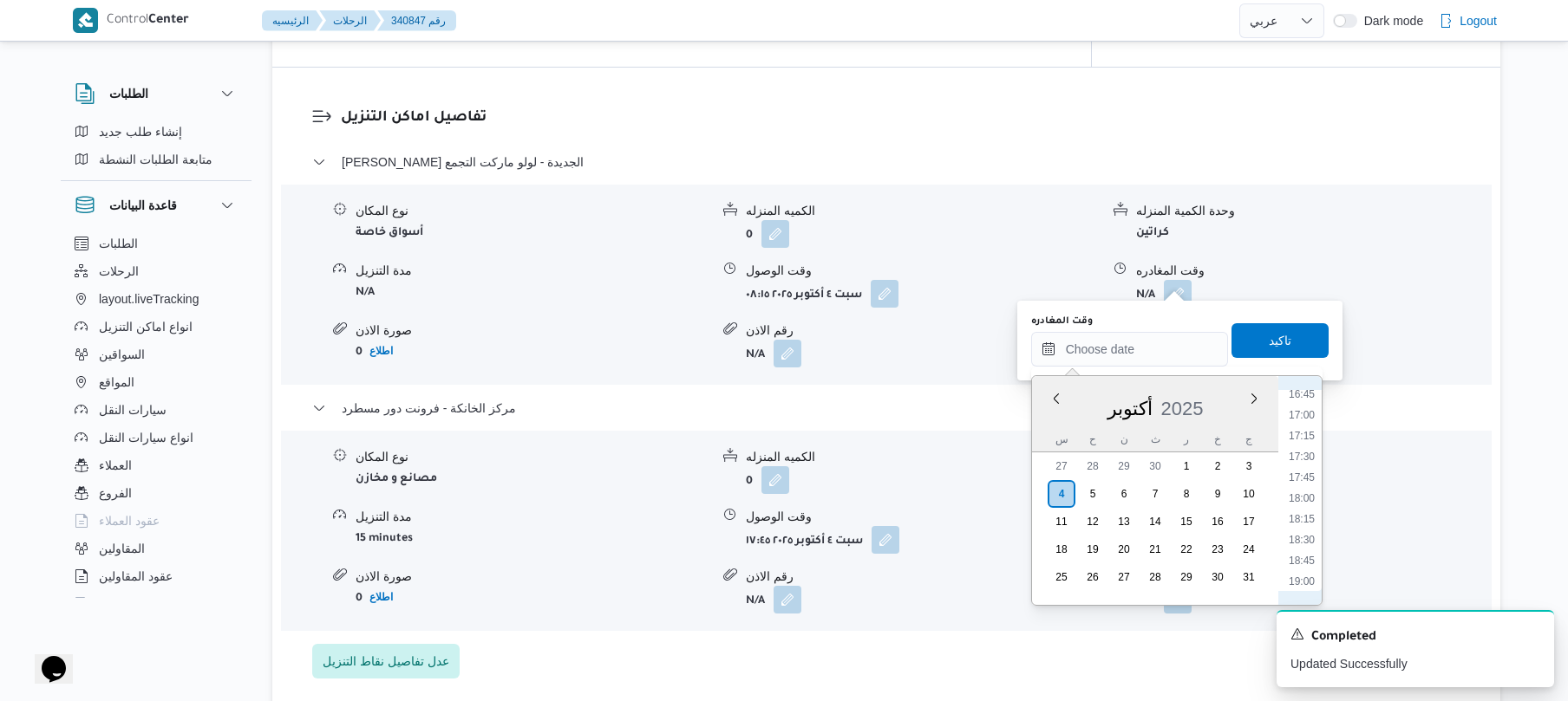
scroll to position [1391, 0]
click at [1308, 425] on li "17:00" at bounding box center [1301, 422] width 39 height 17
type input "[DATE] ١٧:٠٠"
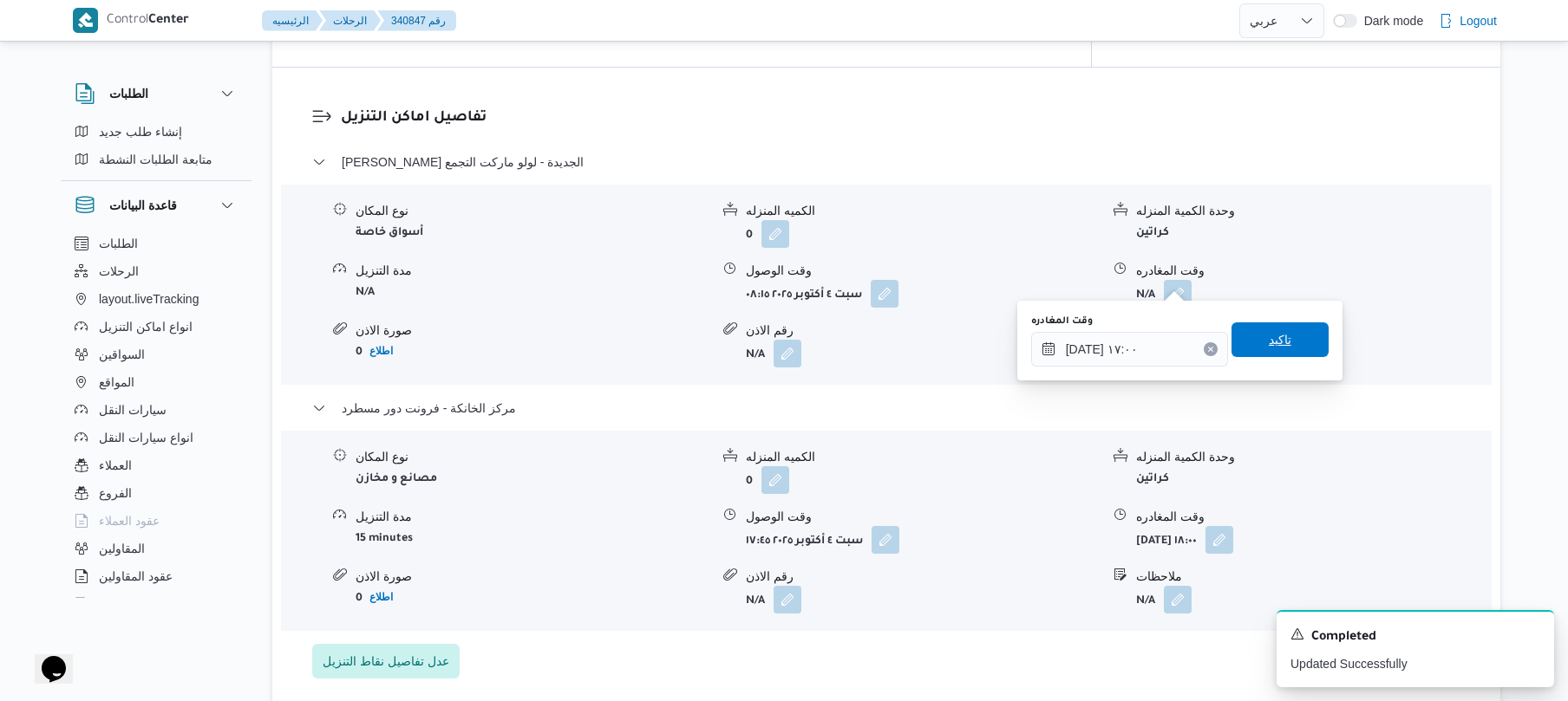
click at [1280, 334] on span "تاكيد" at bounding box center [1279, 340] width 22 height 21
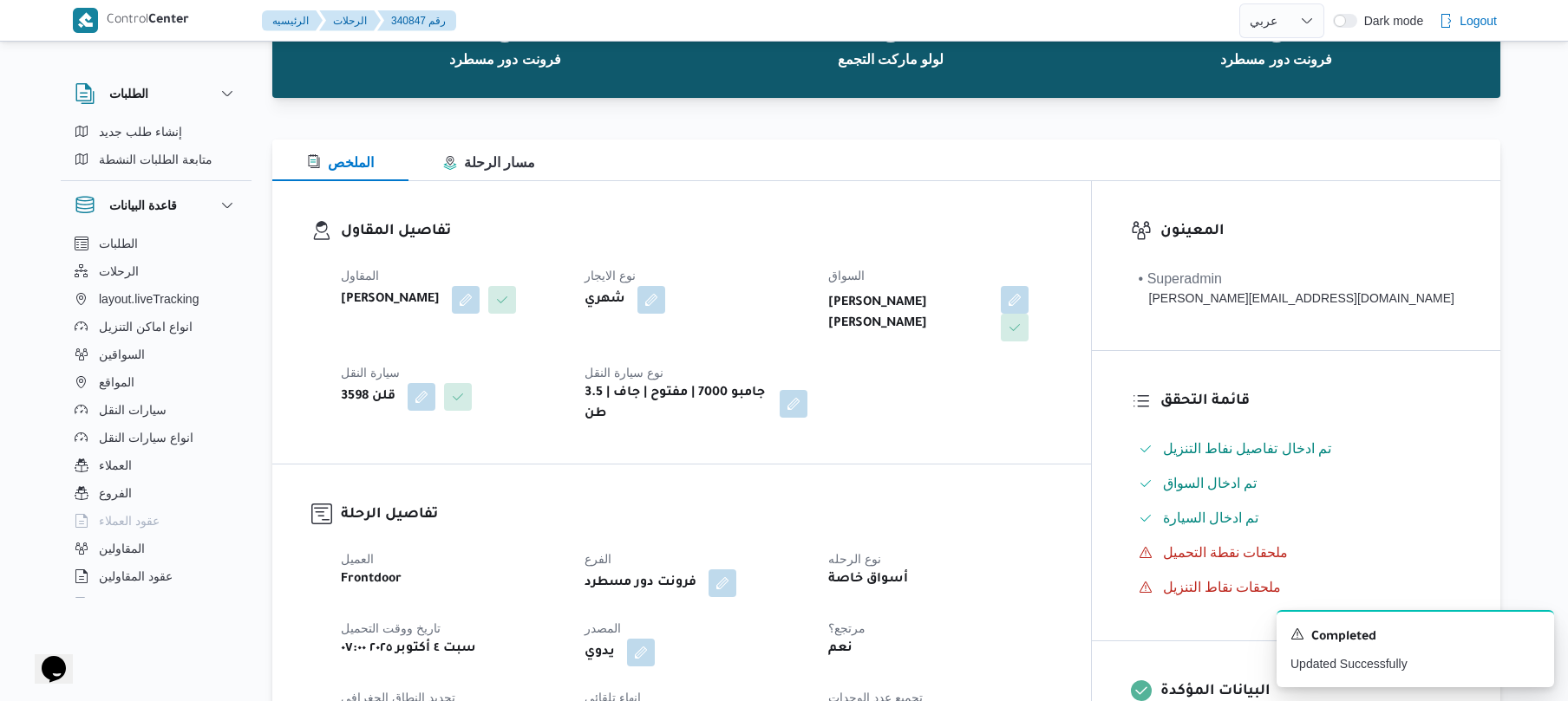
scroll to position [0, 0]
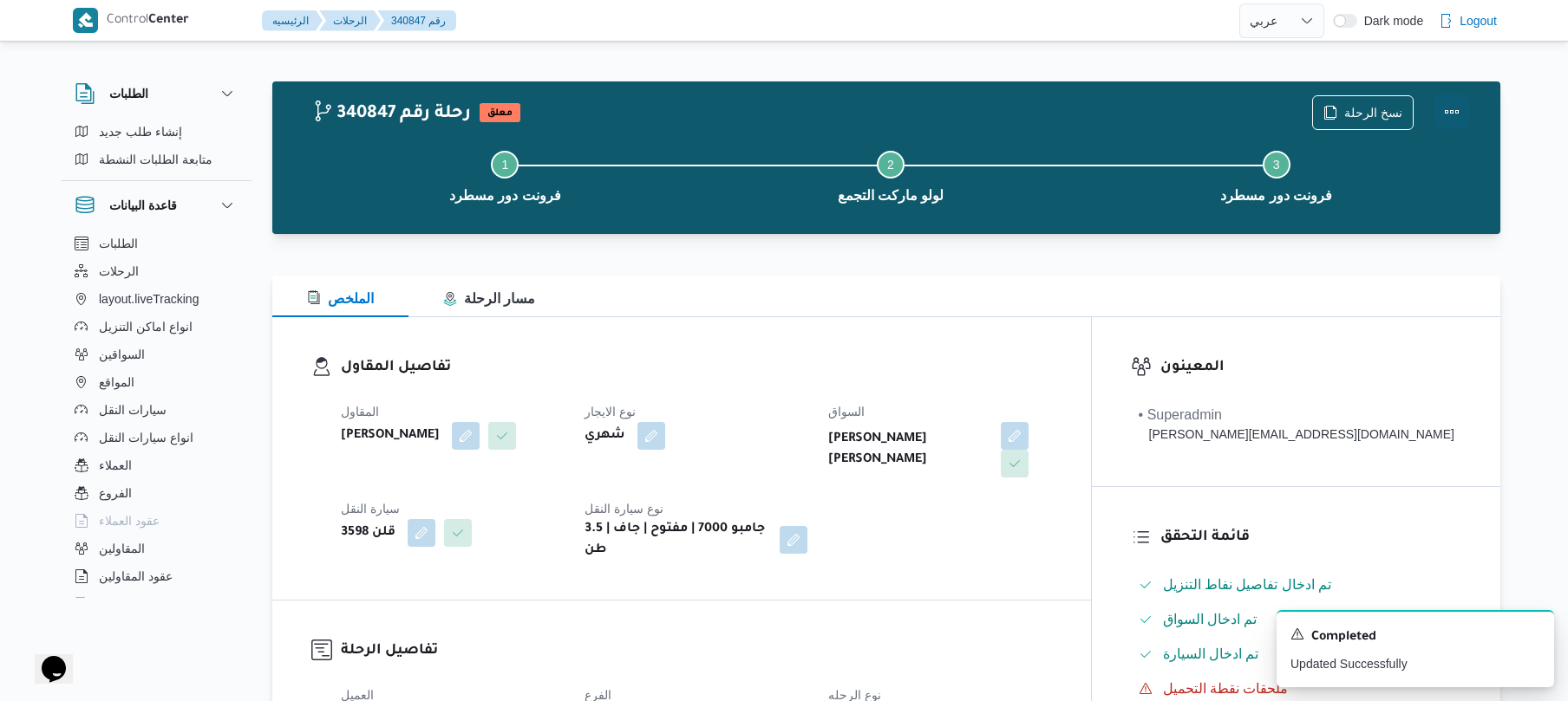
click at [1450, 109] on button "Actions" at bounding box center [1451, 112] width 35 height 35
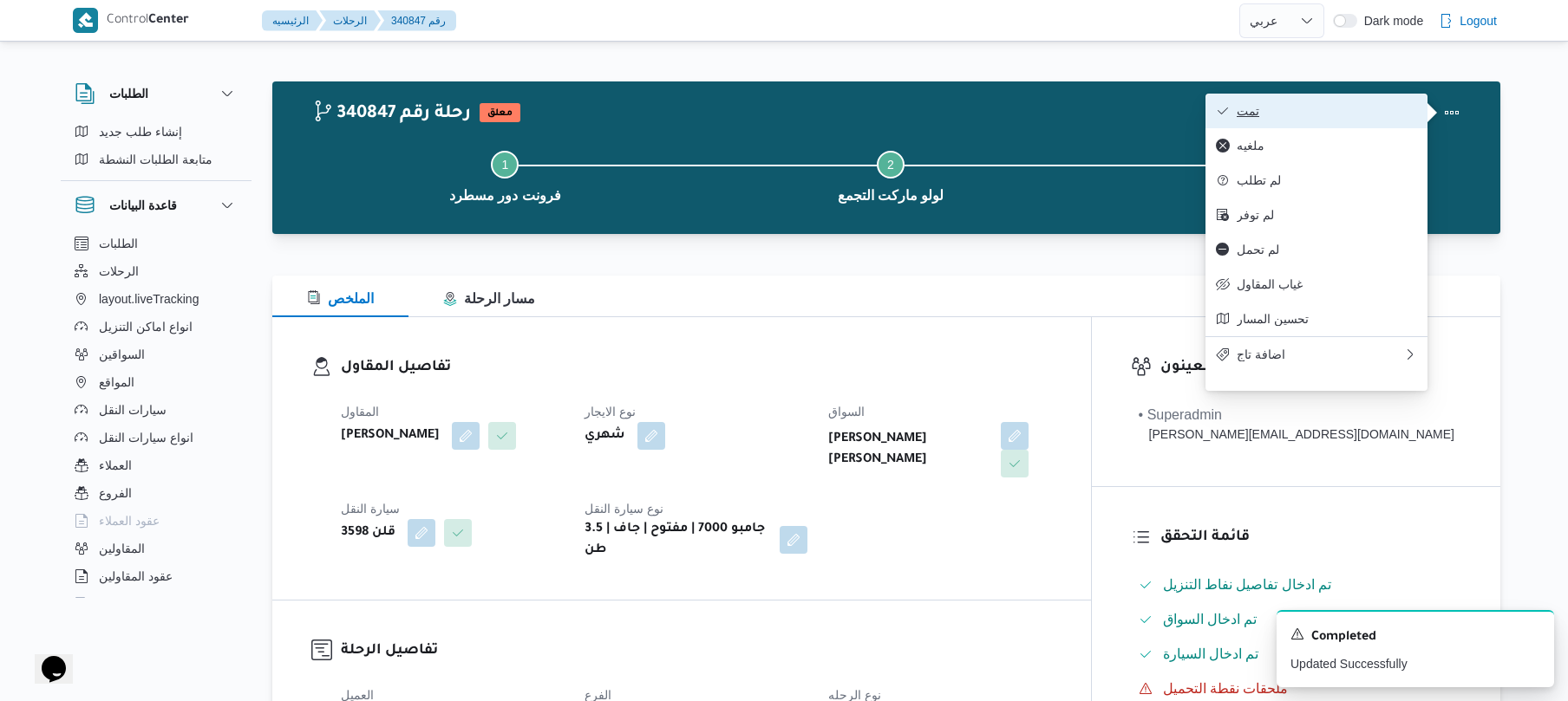
click at [1349, 113] on span "تمت" at bounding box center [1326, 111] width 180 height 13
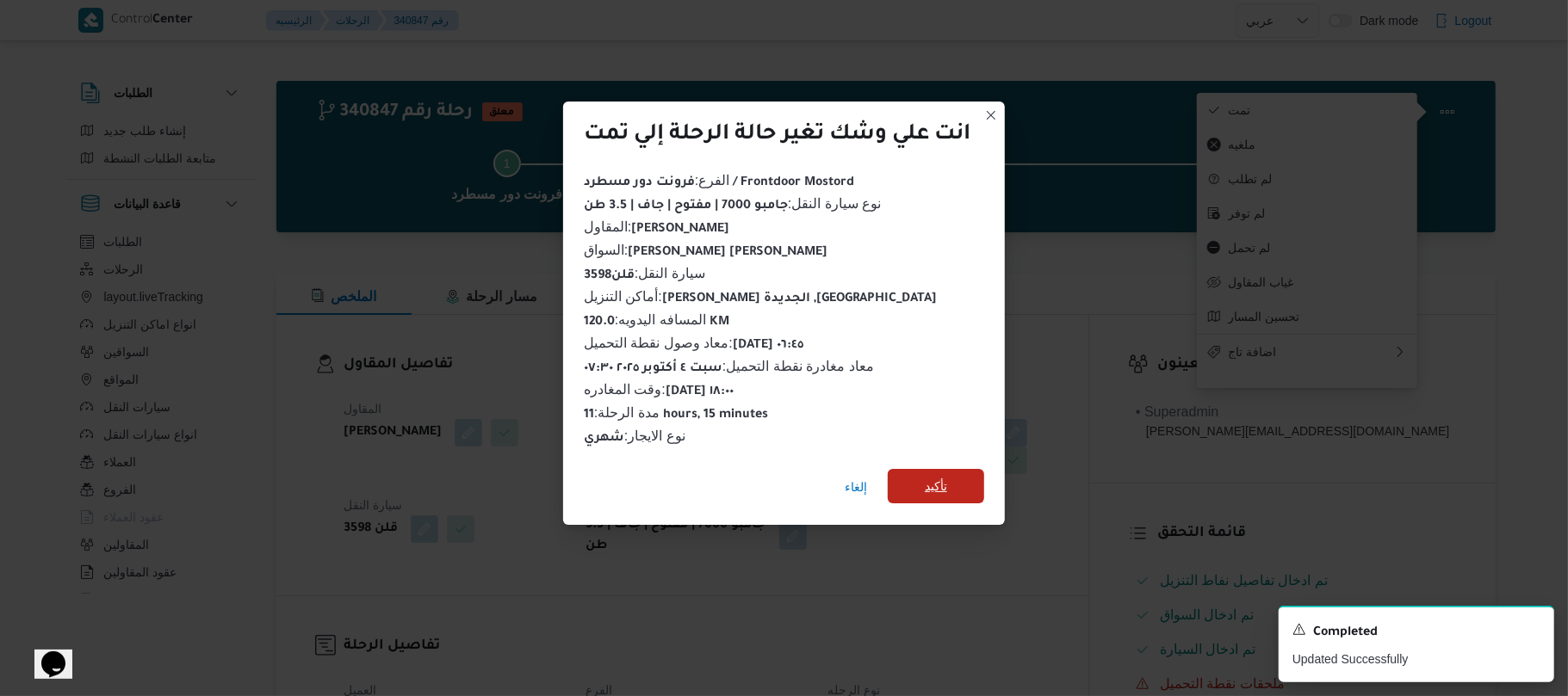
click at [953, 472] on span "تأكيد" at bounding box center [936, 487] width 97 height 34
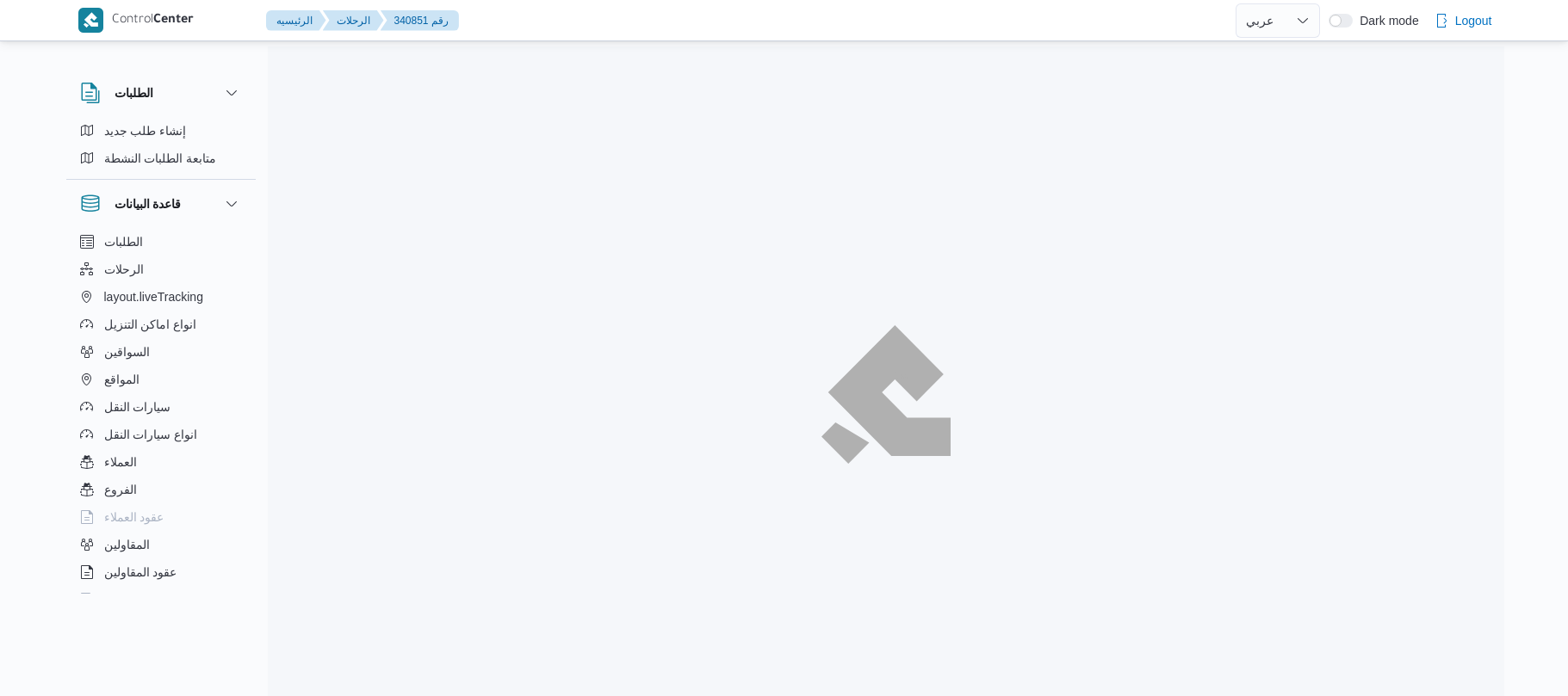
select select "ar"
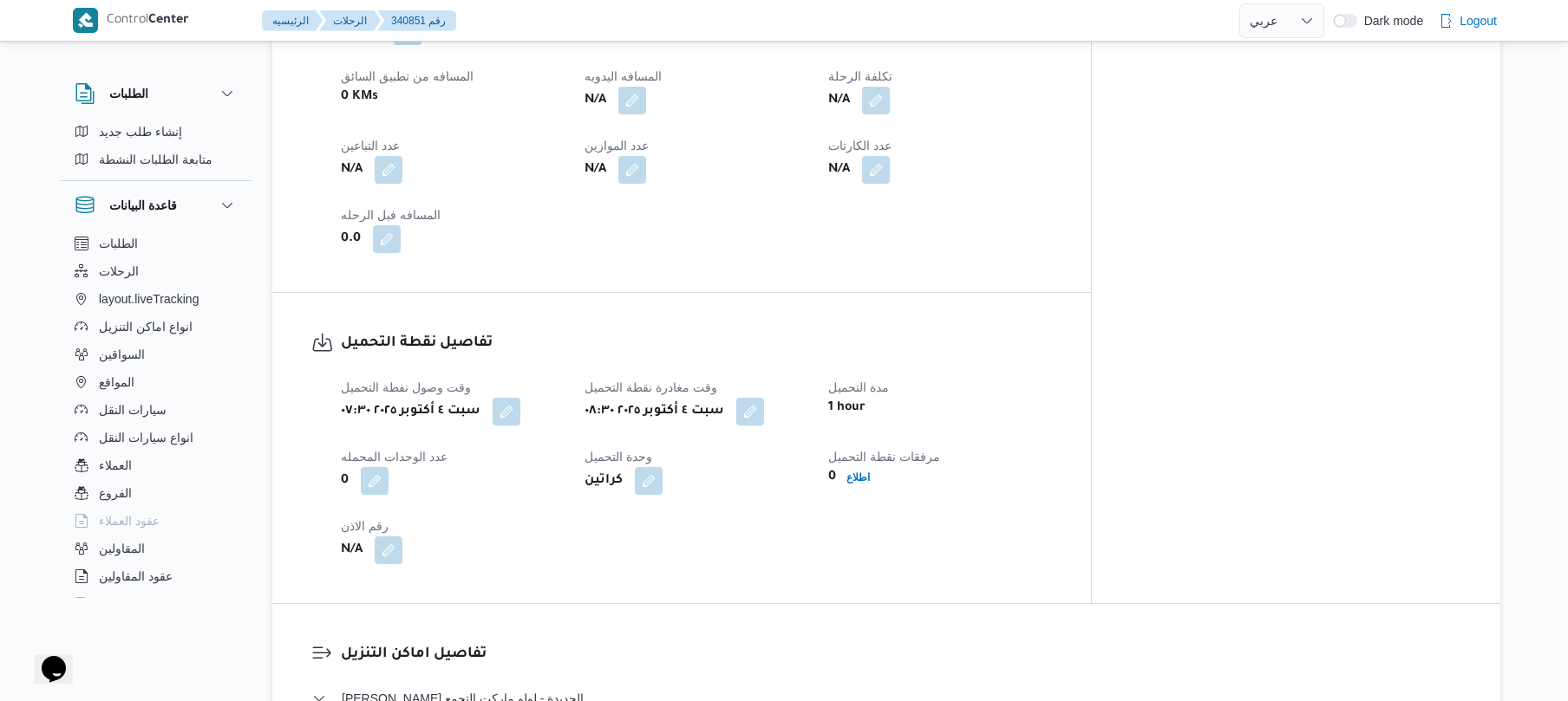
scroll to position [601, 0]
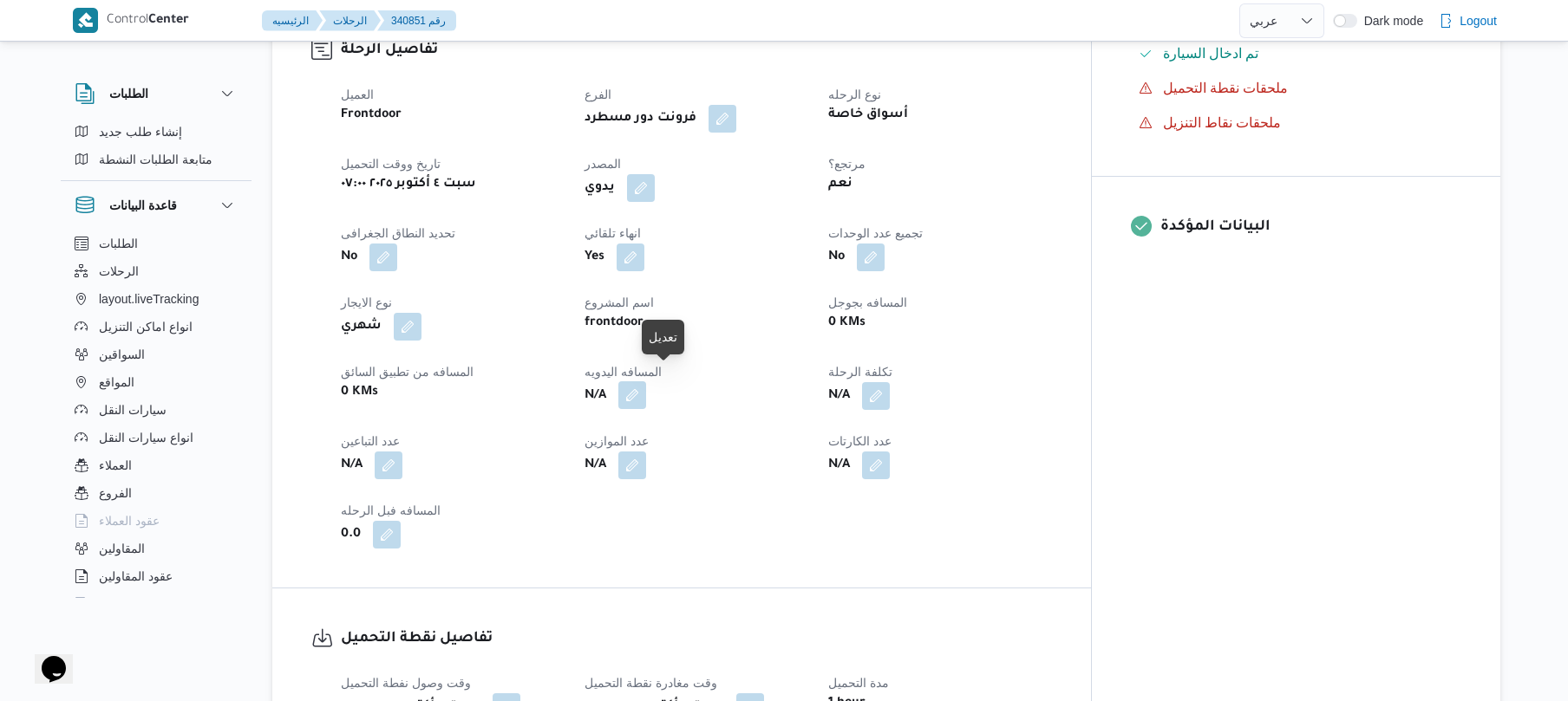
click at [646, 381] on button "button" at bounding box center [632, 395] width 28 height 28
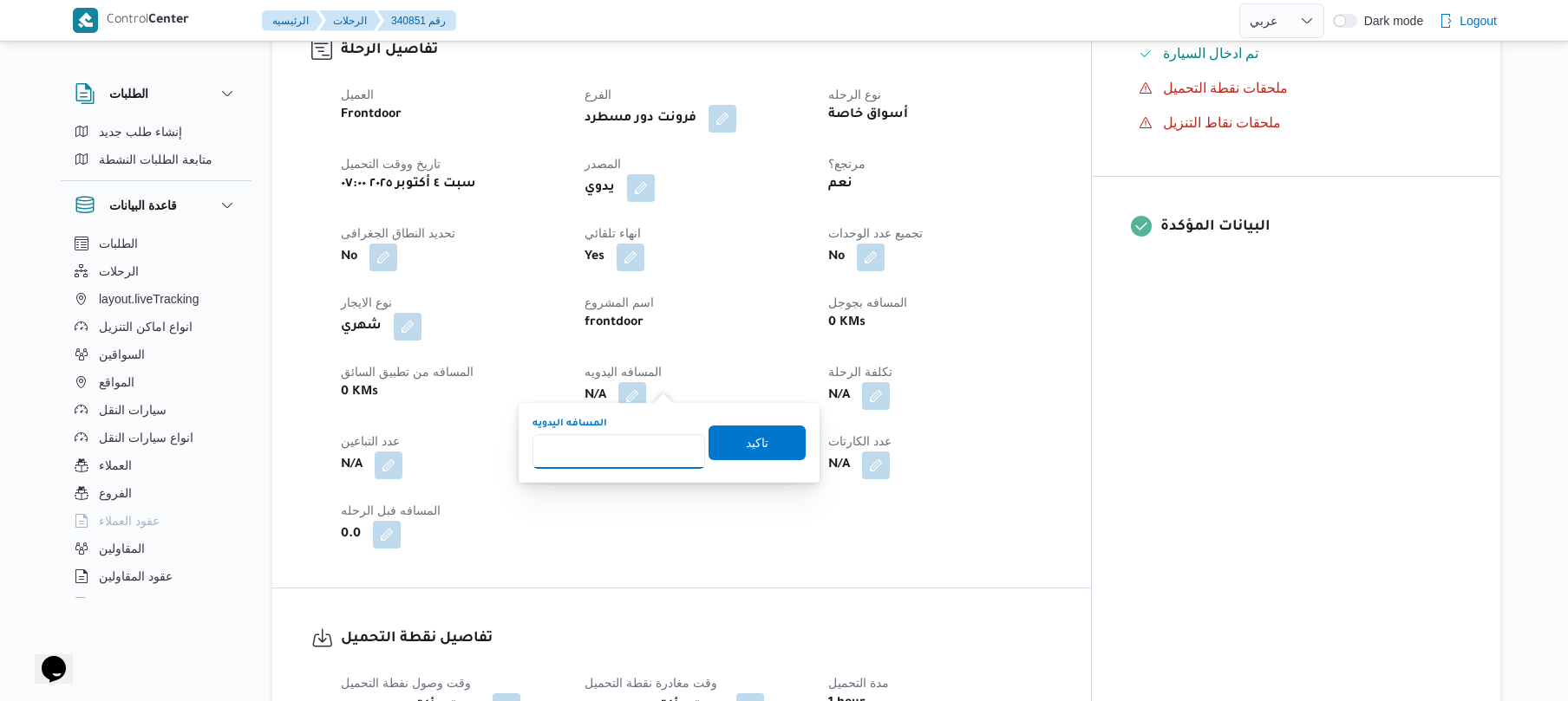
click at [613, 461] on input "المسافه اليدويه" at bounding box center [618, 452] width 172 height 35
type input "120"
click at [733, 449] on span "تاكيد" at bounding box center [756, 443] width 97 height 35
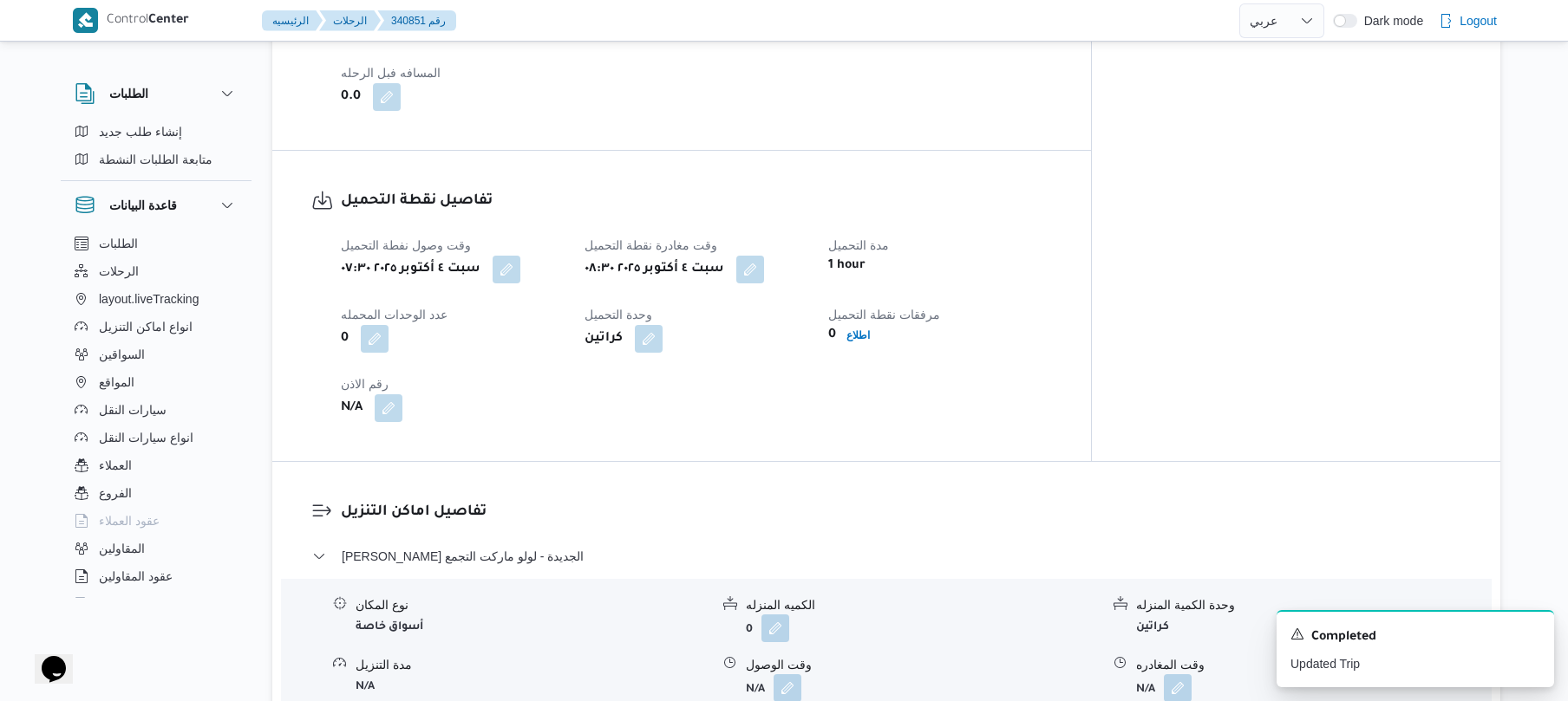
scroll to position [1202, 0]
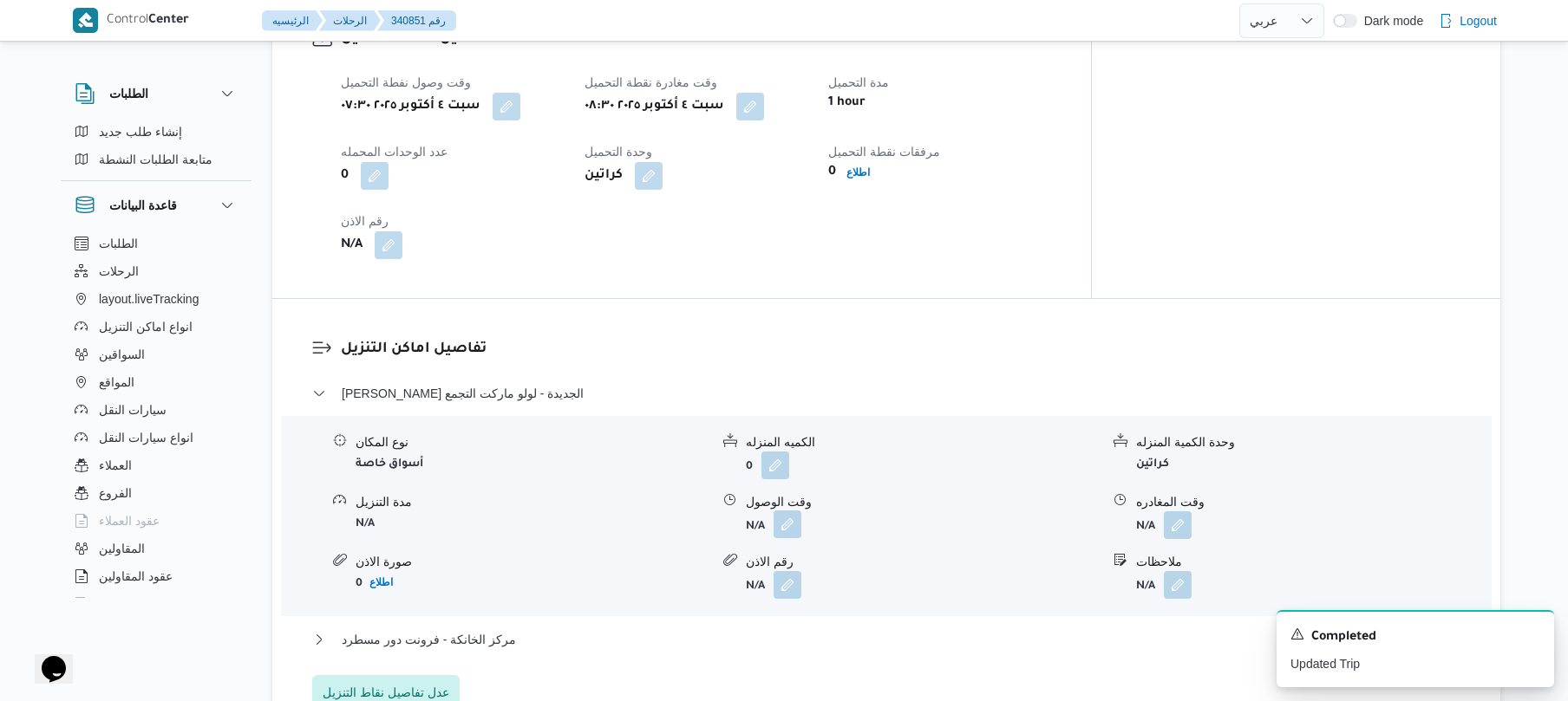
click at [795, 518] on button "button" at bounding box center [787, 524] width 28 height 28
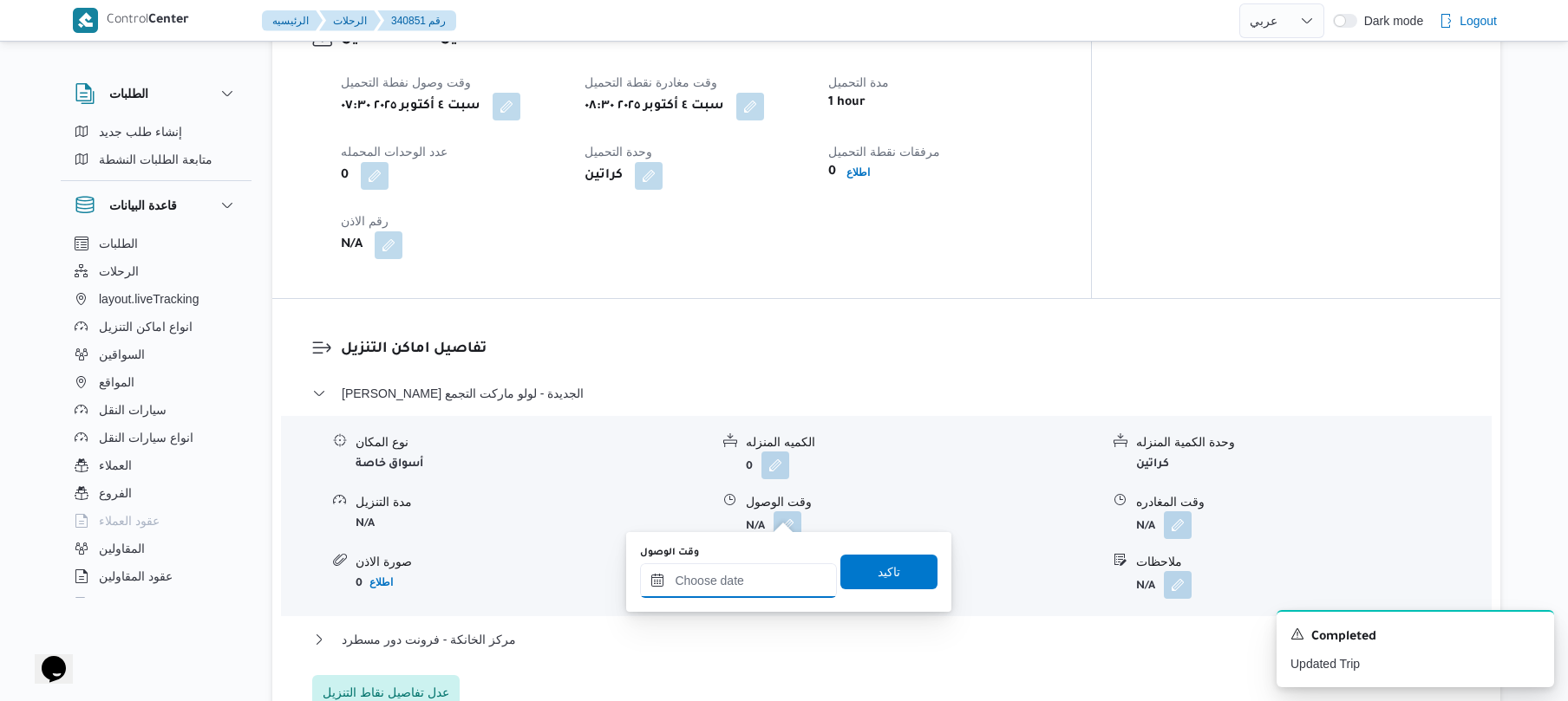
click at [740, 587] on input "وقت الوصول" at bounding box center [738, 581] width 196 height 35
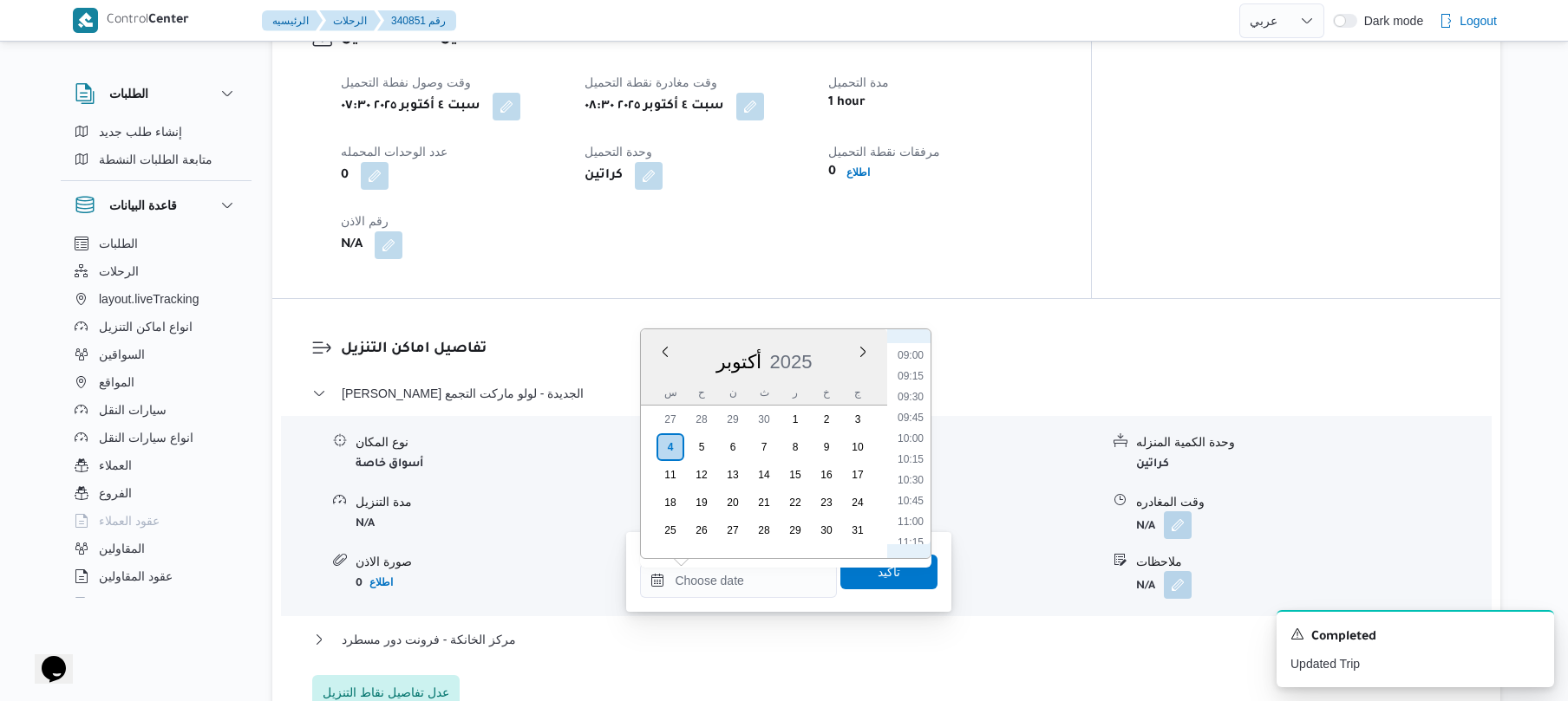
scroll to position [706, 0]
click at [907, 418] on li "09:15" at bounding box center [910, 416] width 39 height 17
type input "٠٤/١٠/٢٠٢٥ ٠٩:١٥"
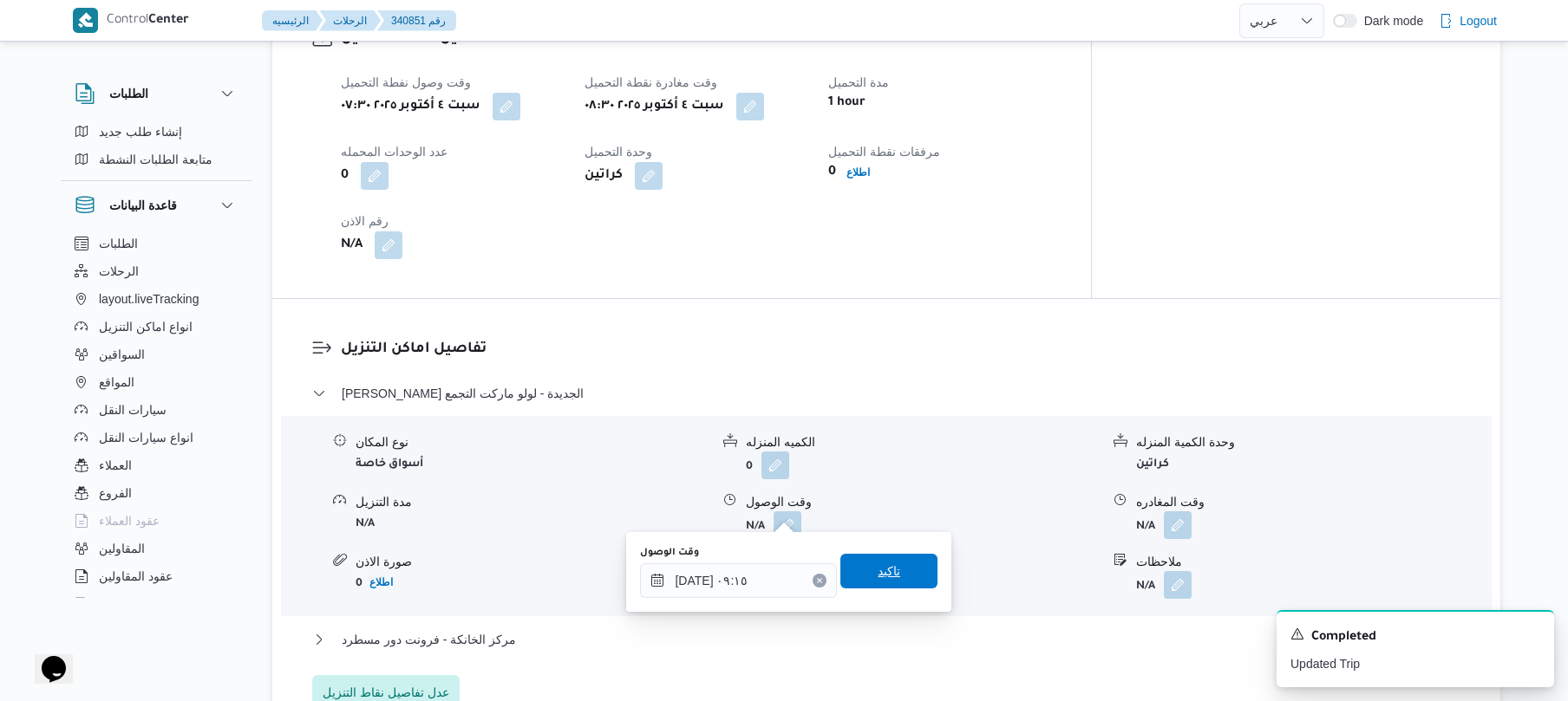
click at [877, 573] on span "تاكيد" at bounding box center [888, 571] width 22 height 21
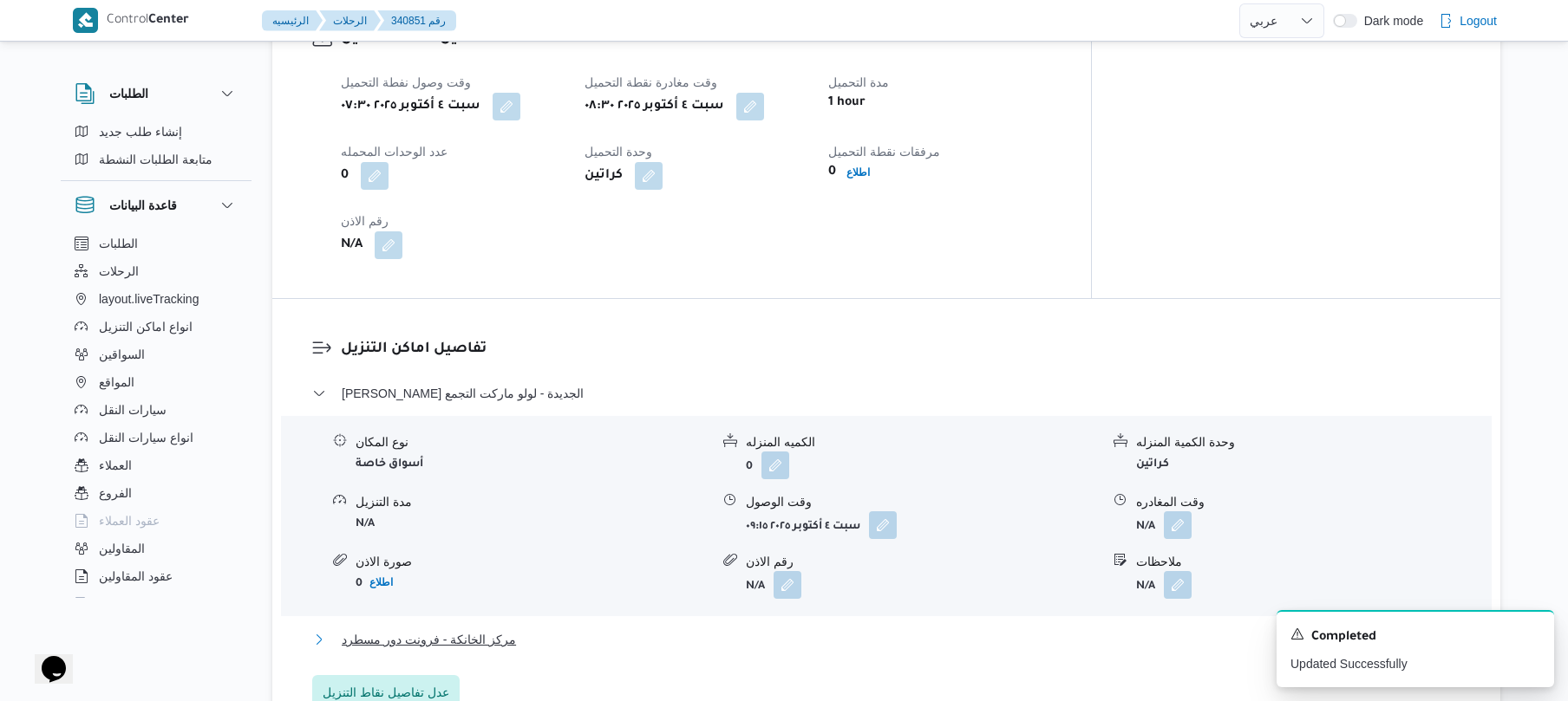
click at [770, 635] on button "مركز الخانكة - فرونت دور مسطرد" at bounding box center [886, 640] width 1149 height 21
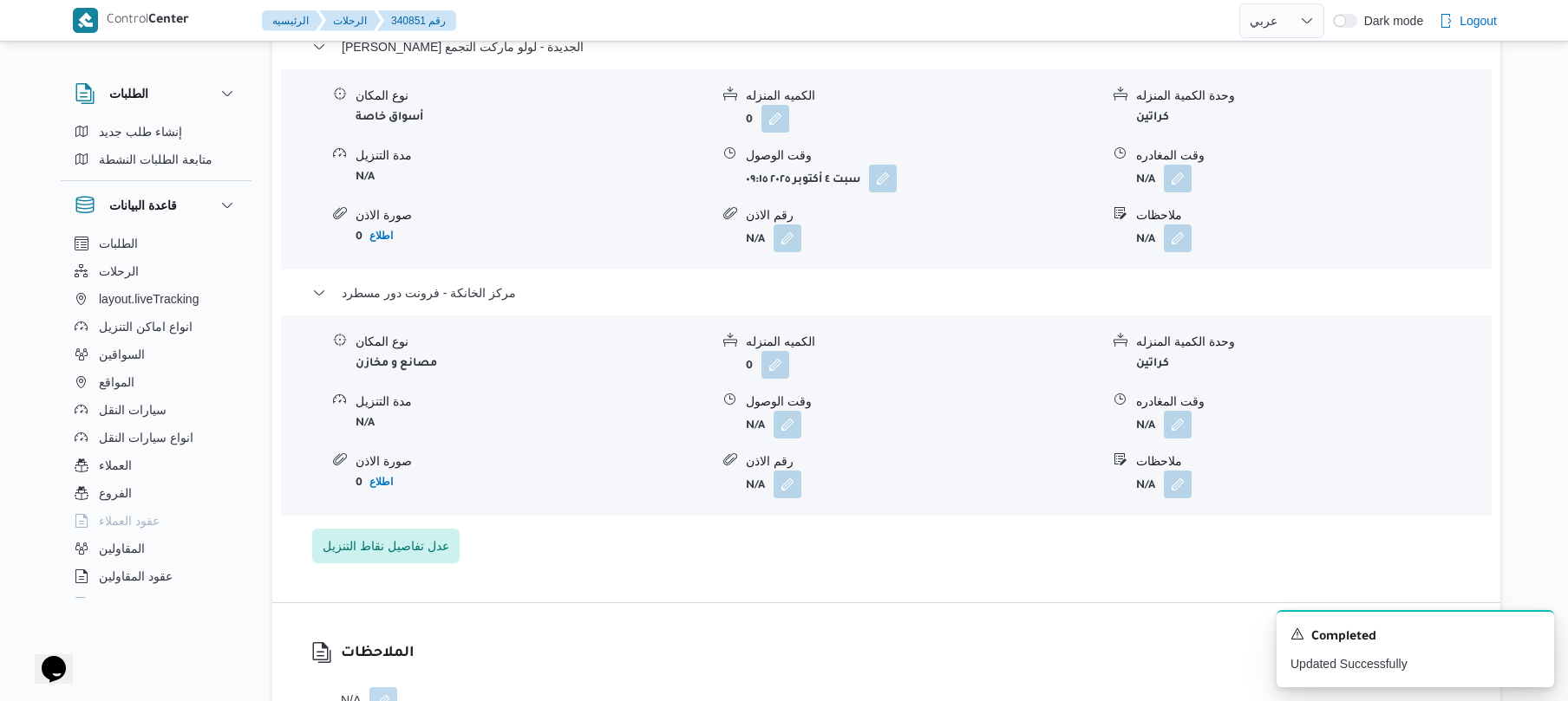
scroll to position [1710, 0]
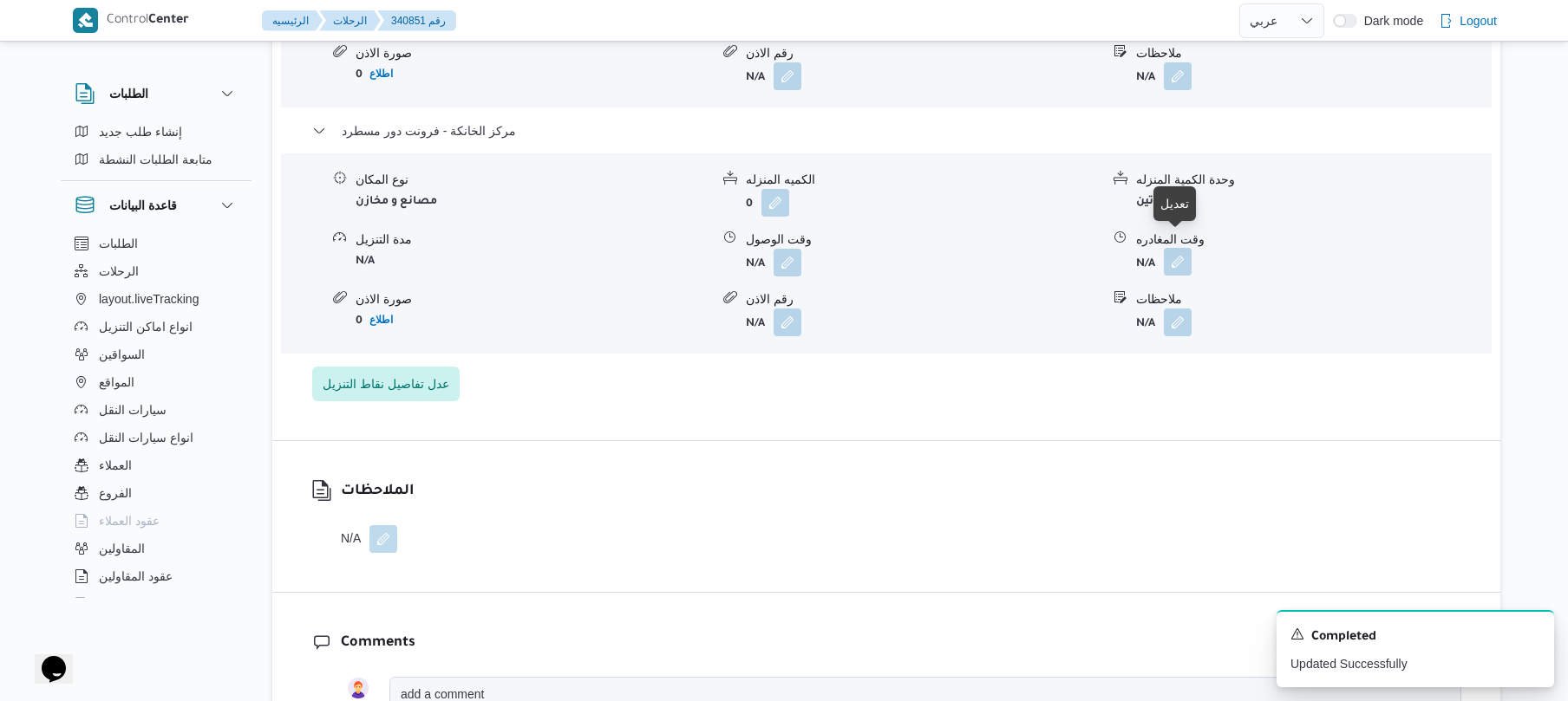
click at [1181, 247] on button "button" at bounding box center [1177, 261] width 28 height 28
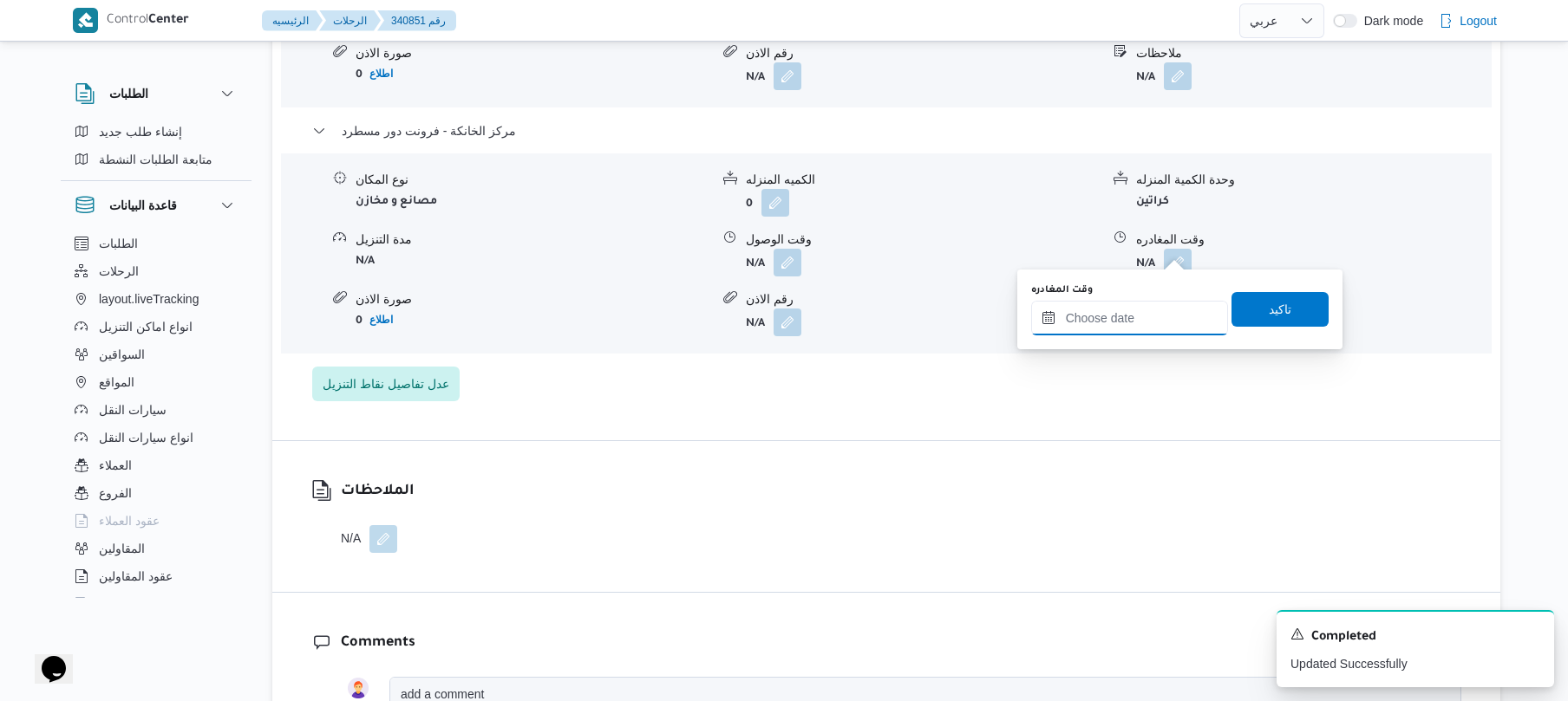
click at [1117, 317] on input "وقت المغادره" at bounding box center [1129, 318] width 196 height 35
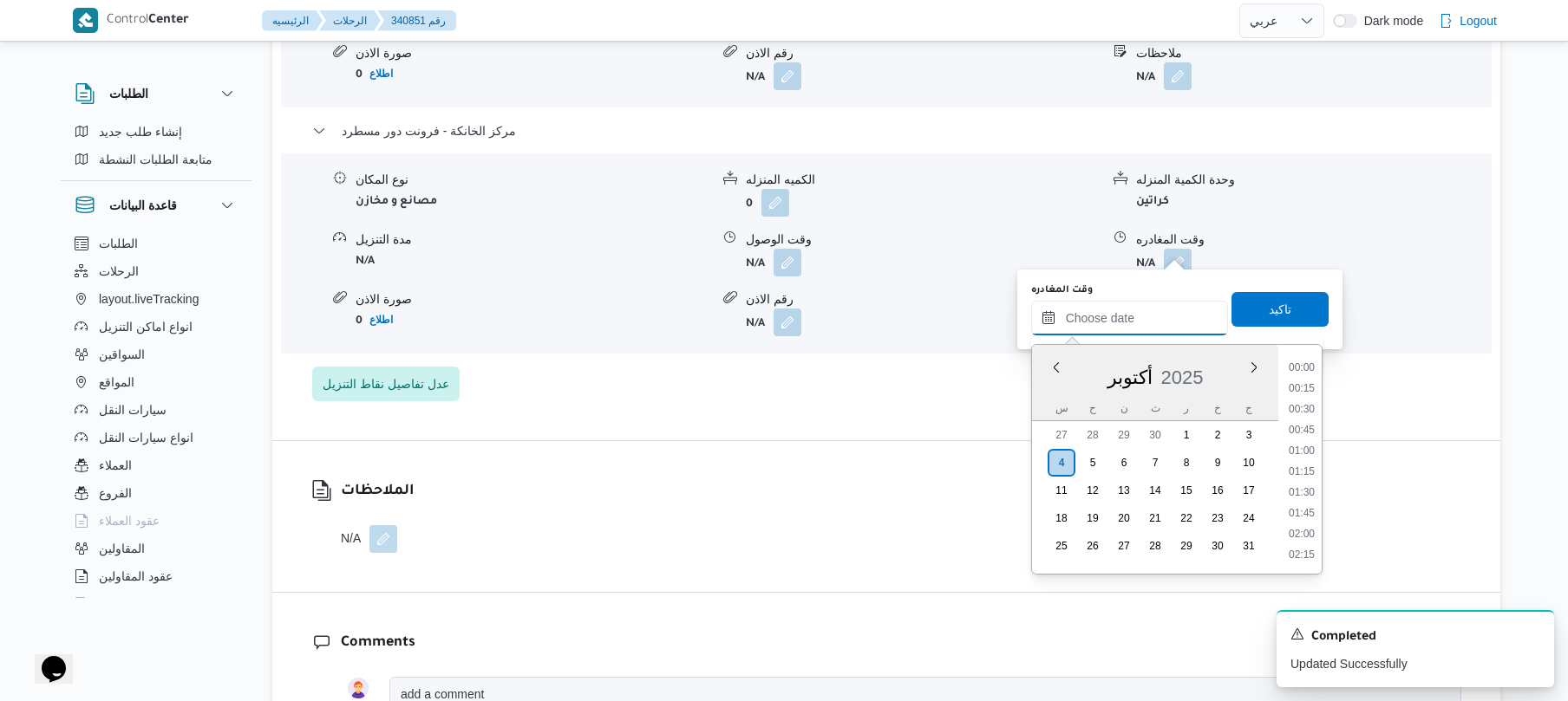
scroll to position [1561, 0]
click at [1304, 390] on li "19:00" at bounding box center [1301, 387] width 39 height 17
type input "[DATE] ١٩:٠٠"
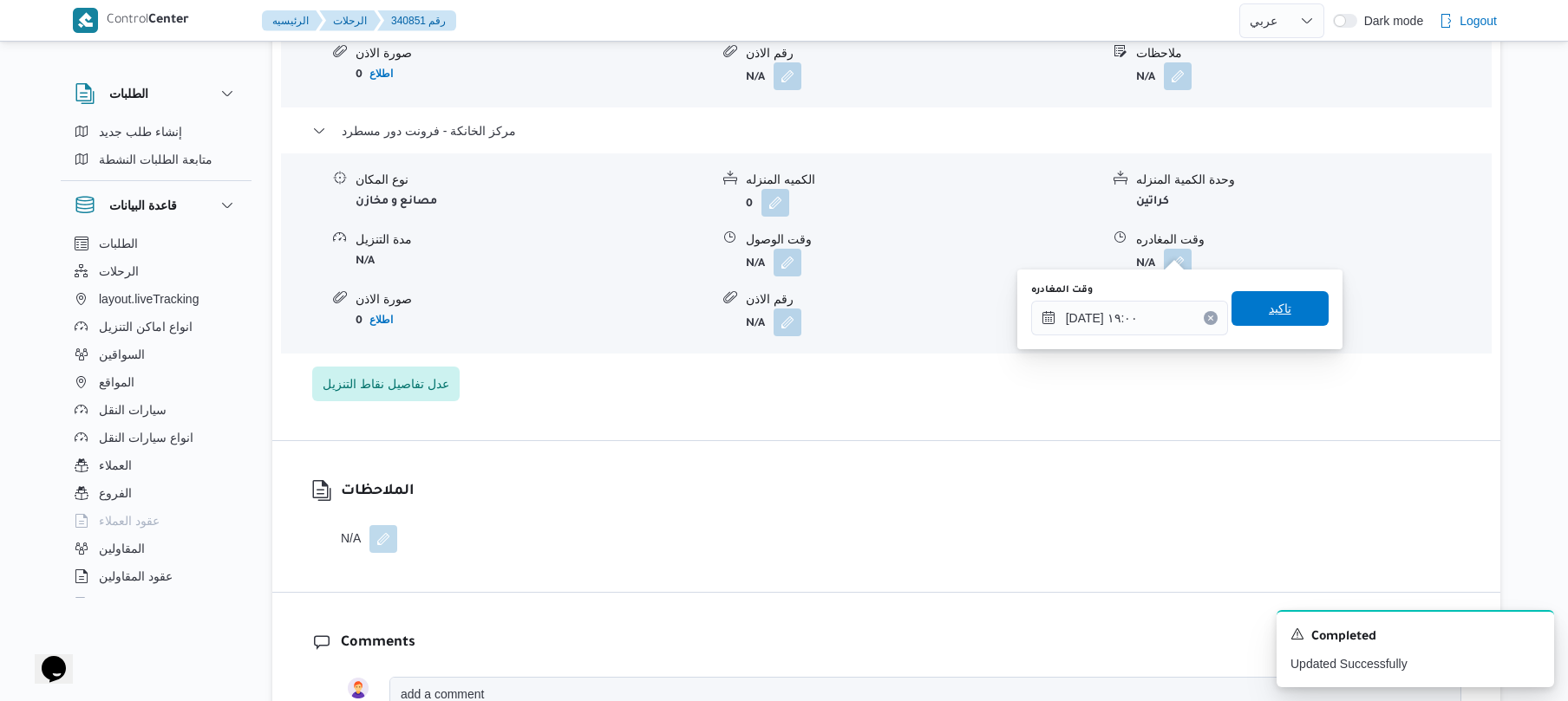
click at [1287, 324] on span "تاكيد" at bounding box center [1279, 308] width 97 height 35
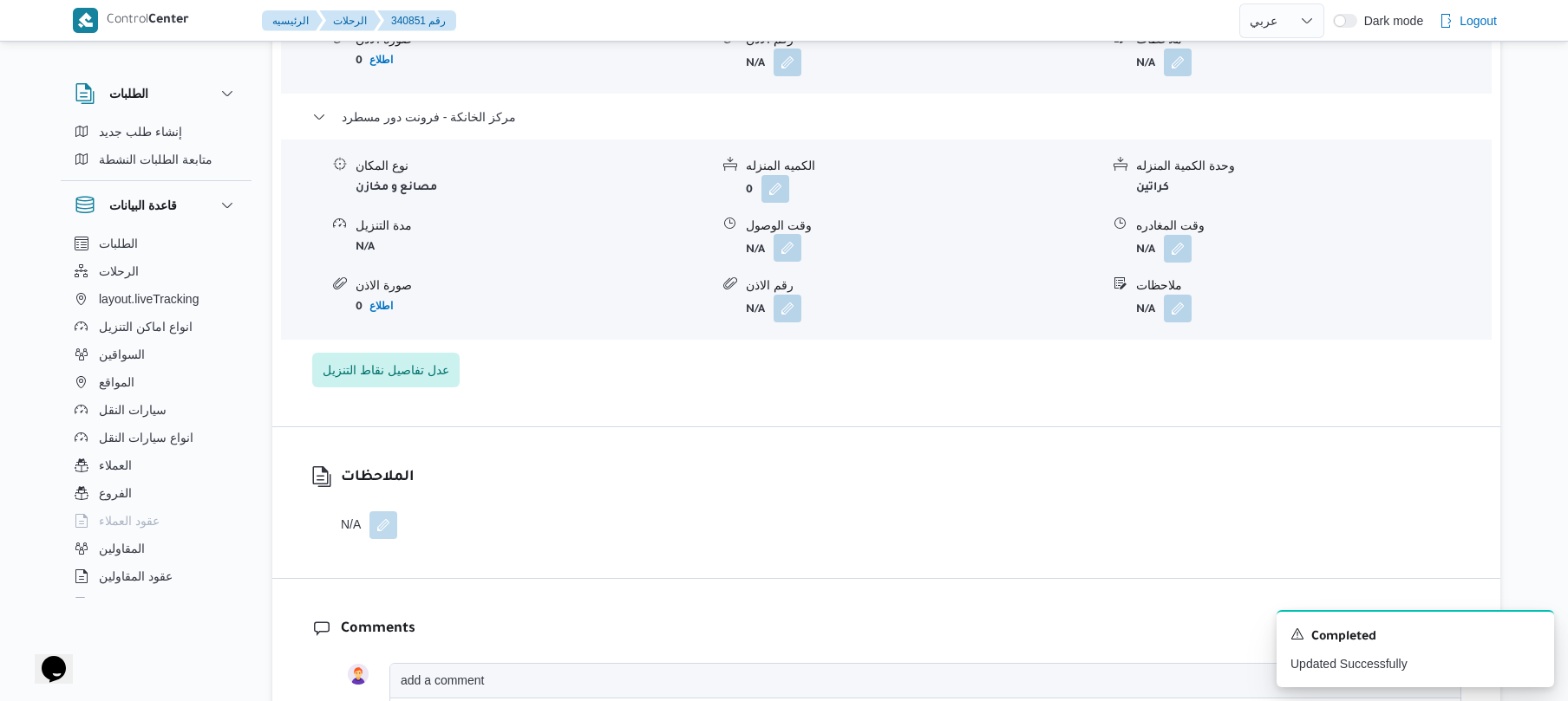
click at [784, 247] on button "button" at bounding box center [787, 247] width 28 height 28
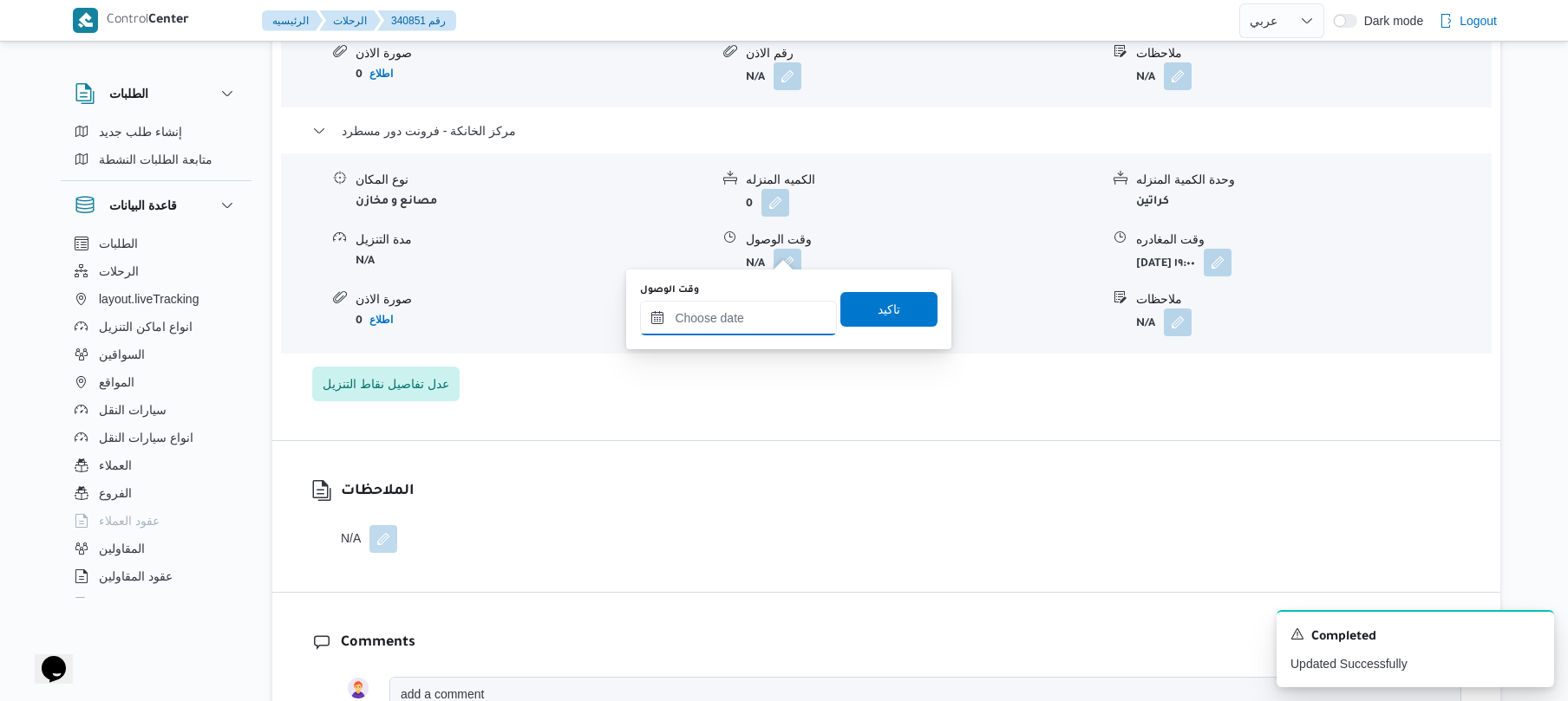
click at [771, 302] on input "وقت الوصول" at bounding box center [738, 318] width 196 height 35
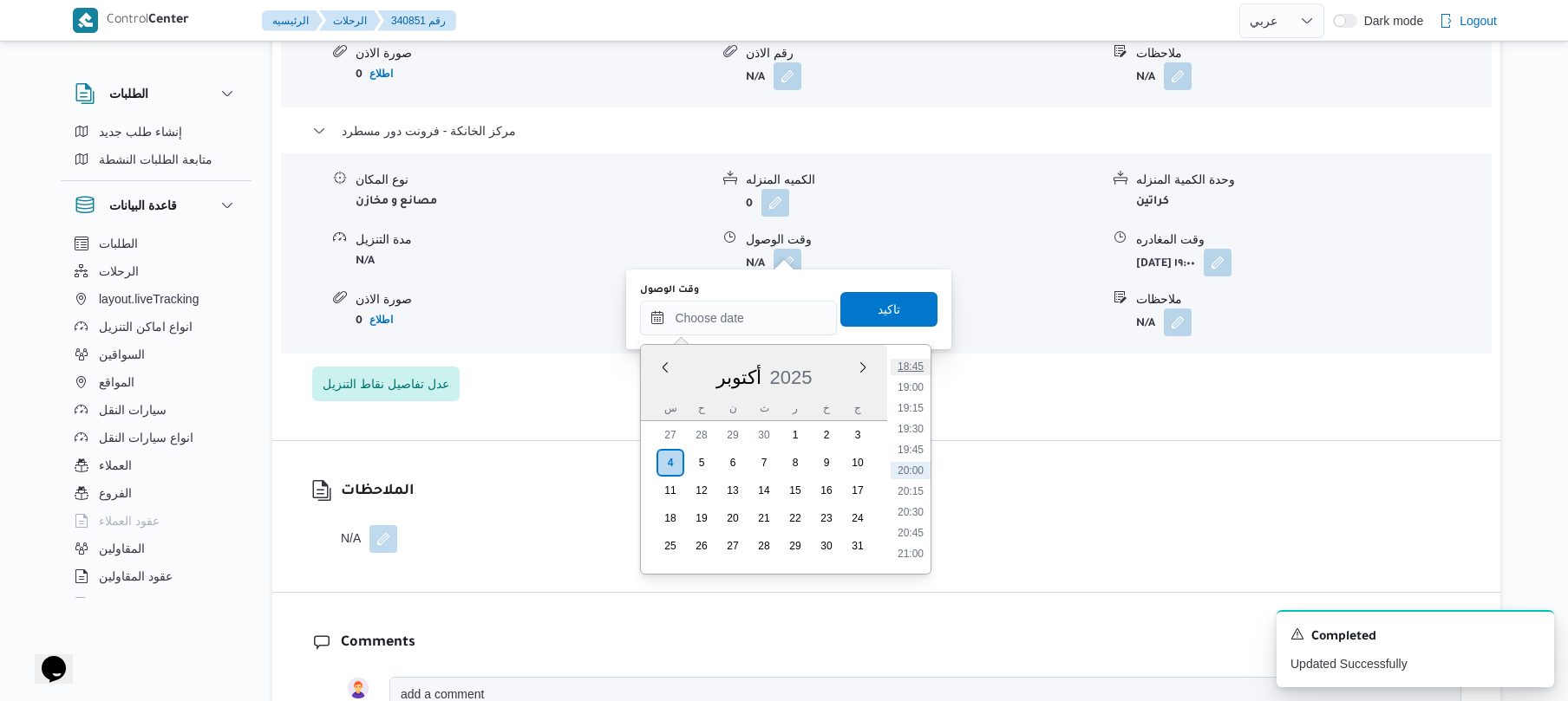
click at [910, 375] on li "18:45" at bounding box center [910, 367] width 39 height 17
type input "[DATE] ١٨:٤٥"
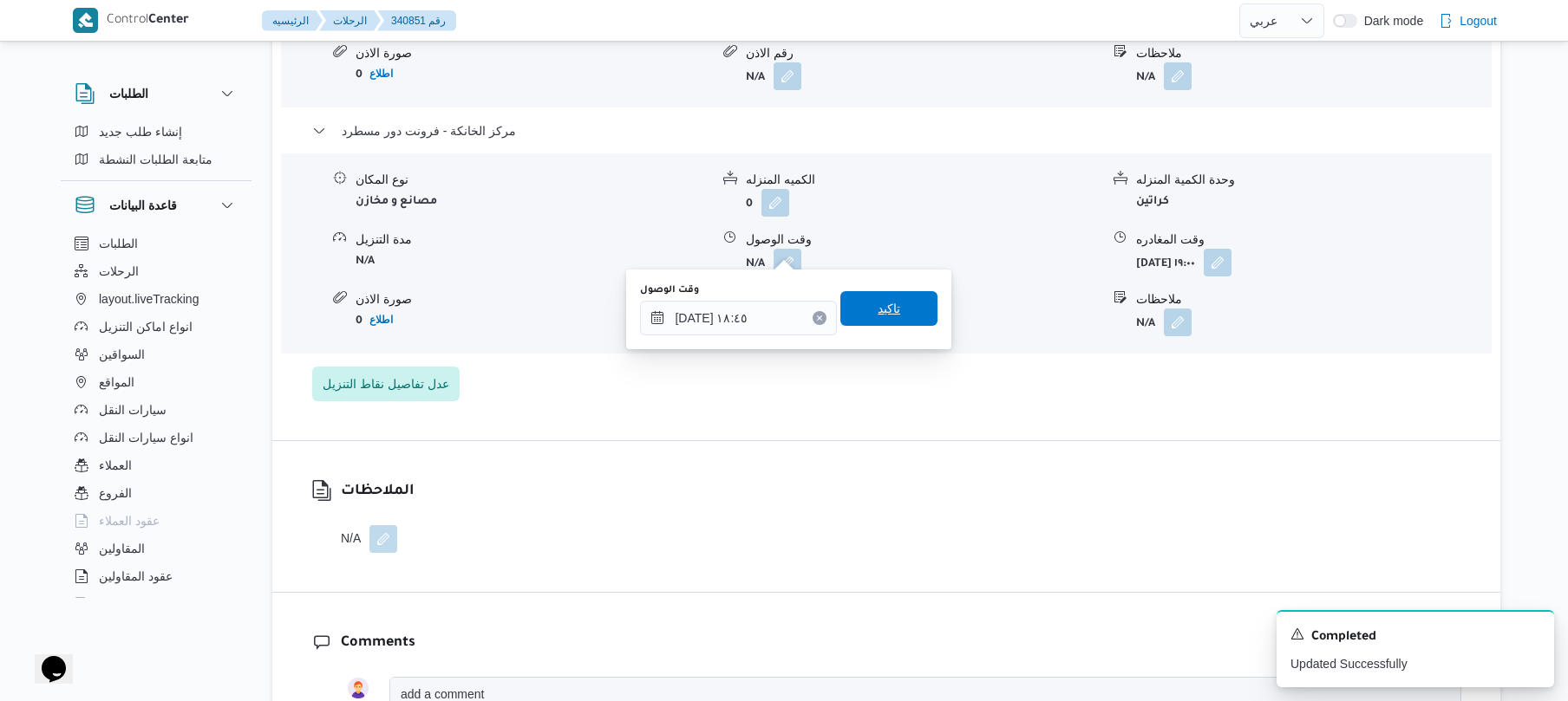
click at [902, 313] on span "تاكيد" at bounding box center [888, 308] width 97 height 35
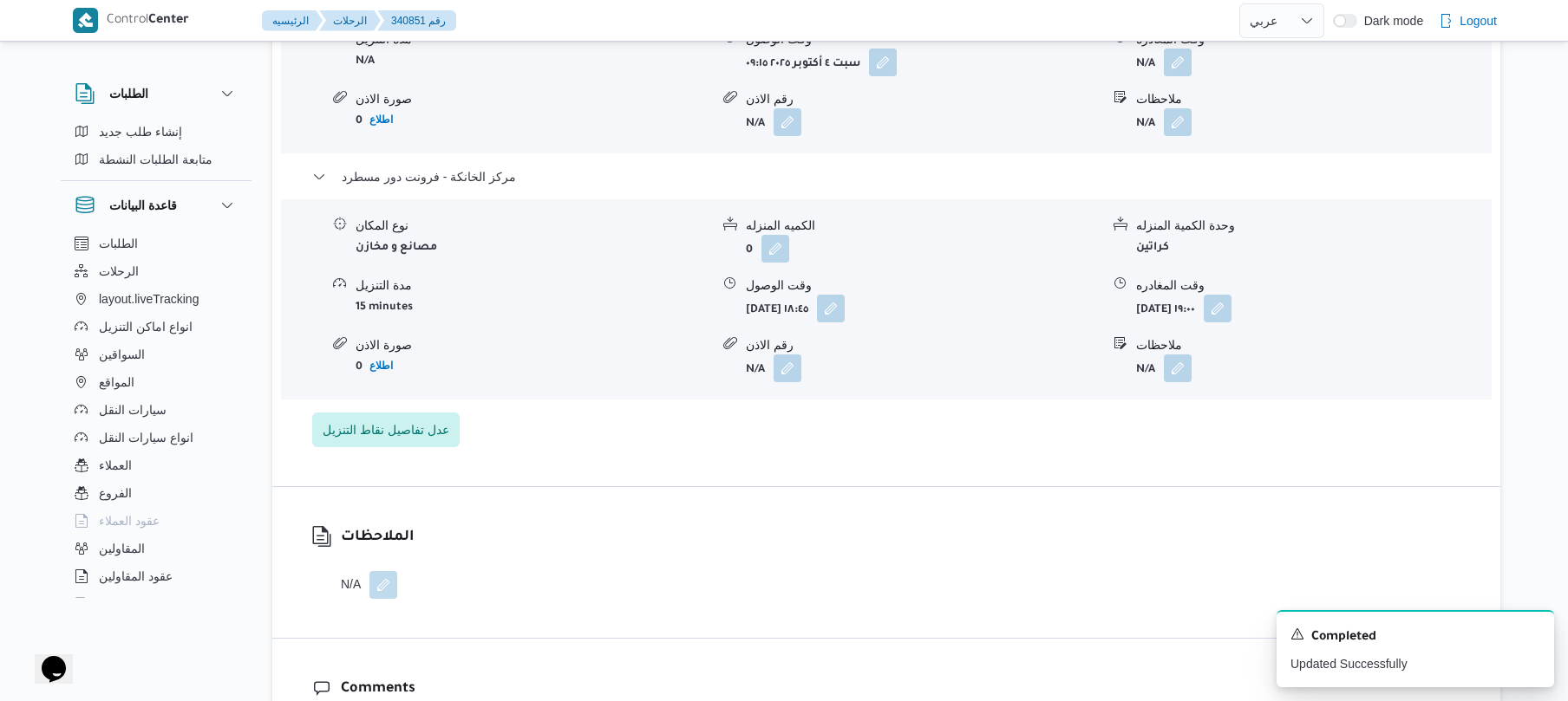
scroll to position [1571, 0]
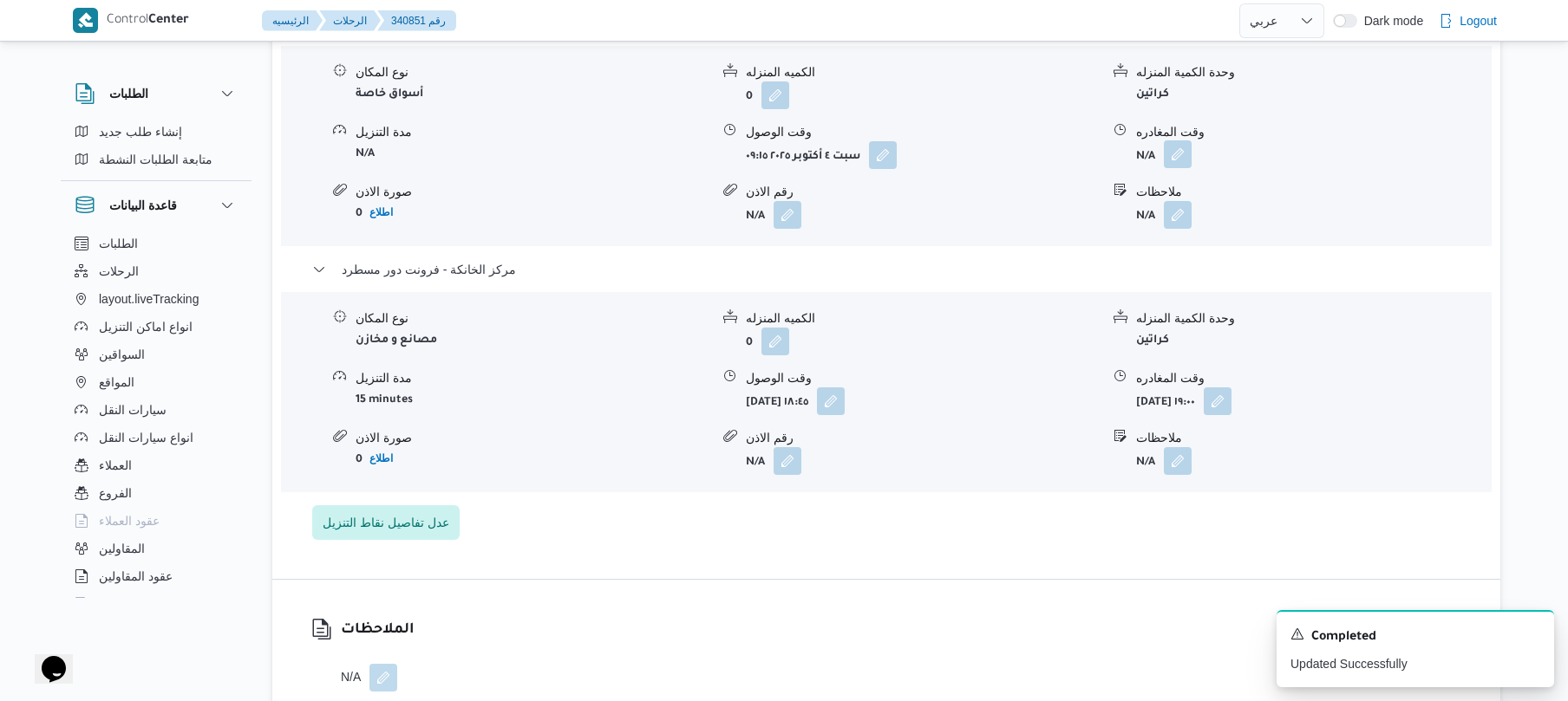
click at [1179, 143] on button "button" at bounding box center [1177, 154] width 28 height 28
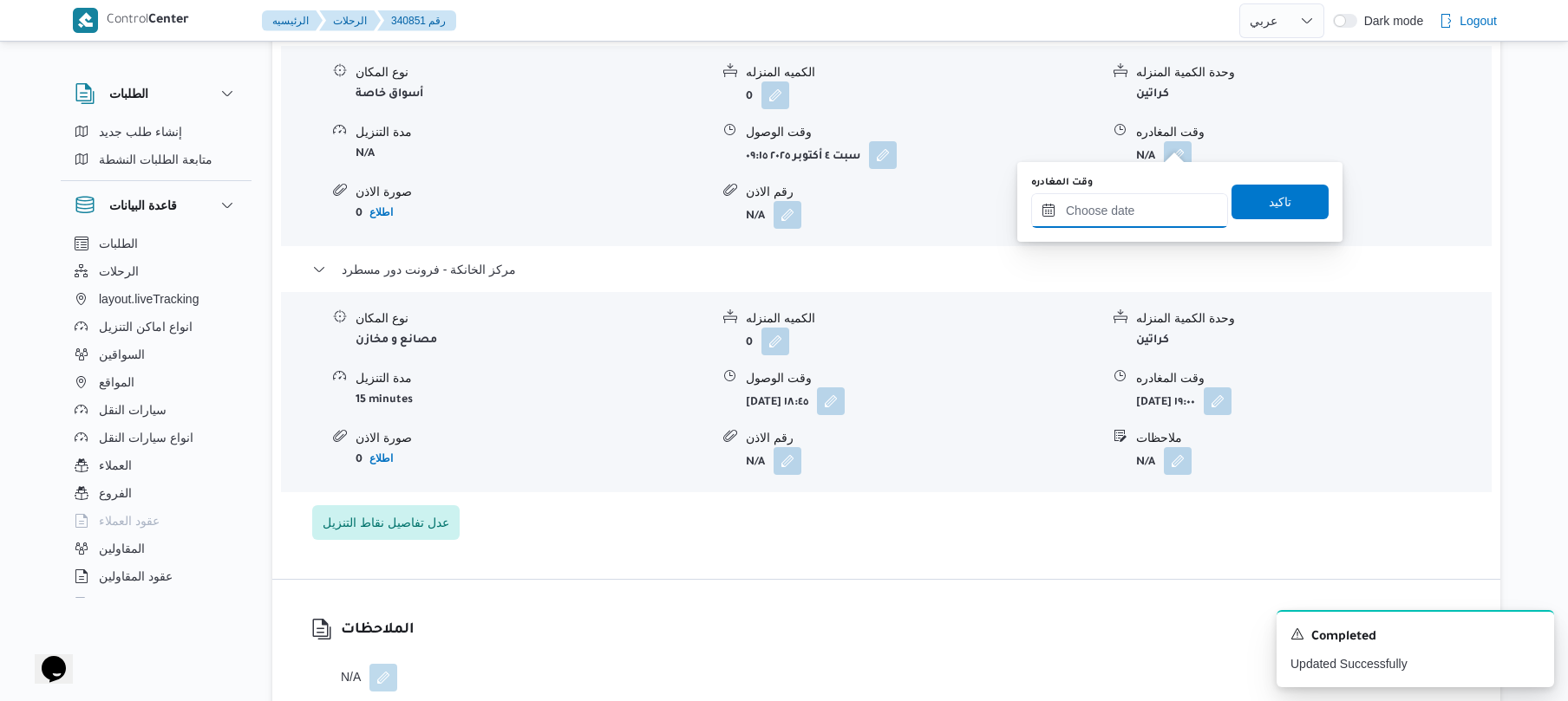
click at [1155, 197] on input "وقت المغادره" at bounding box center [1129, 211] width 196 height 35
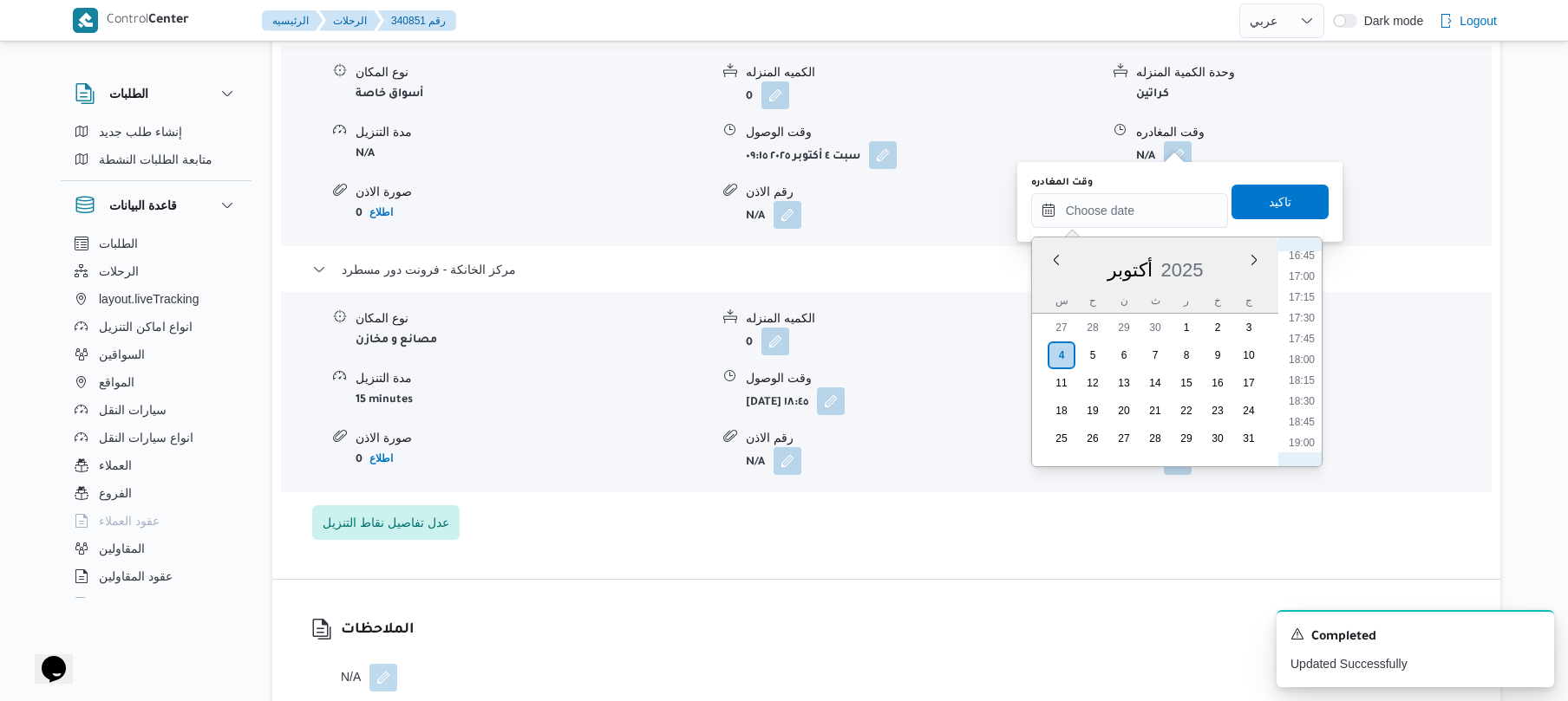
scroll to position [1391, 0]
click at [1300, 372] on li "18:00" at bounding box center [1301, 367] width 39 height 17
type input "[DATE] ١٨:٠٠"
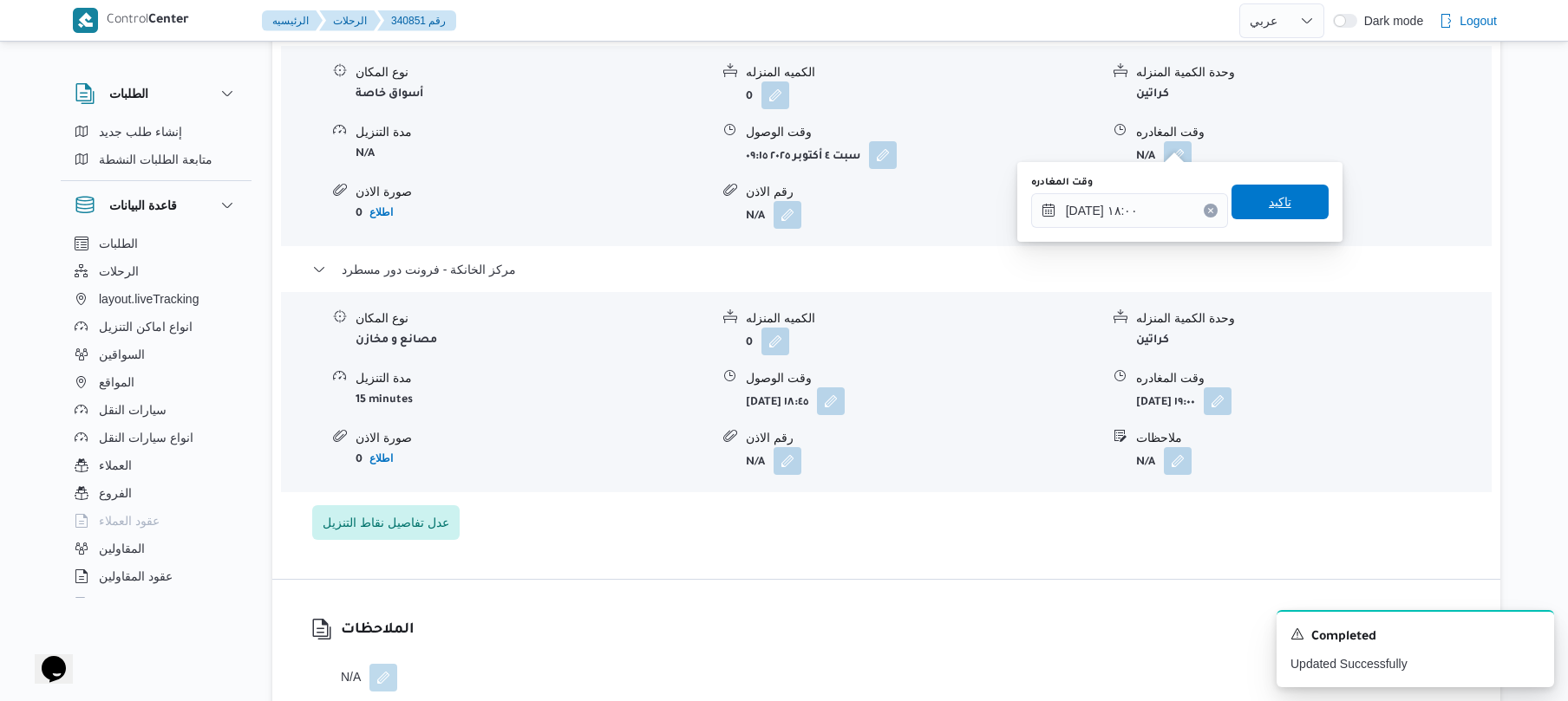
click at [1284, 204] on span "تاكيد" at bounding box center [1279, 202] width 97 height 35
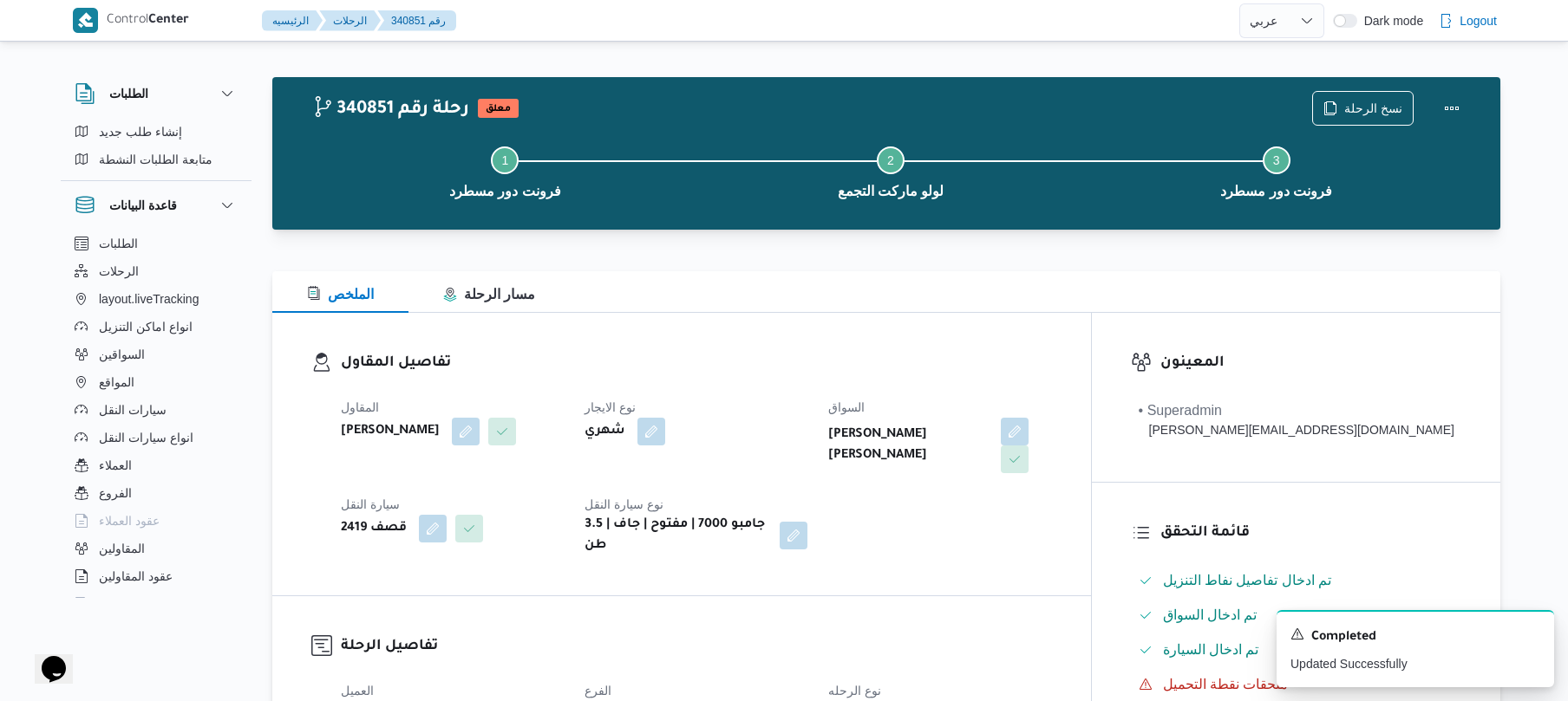
scroll to position [0, 0]
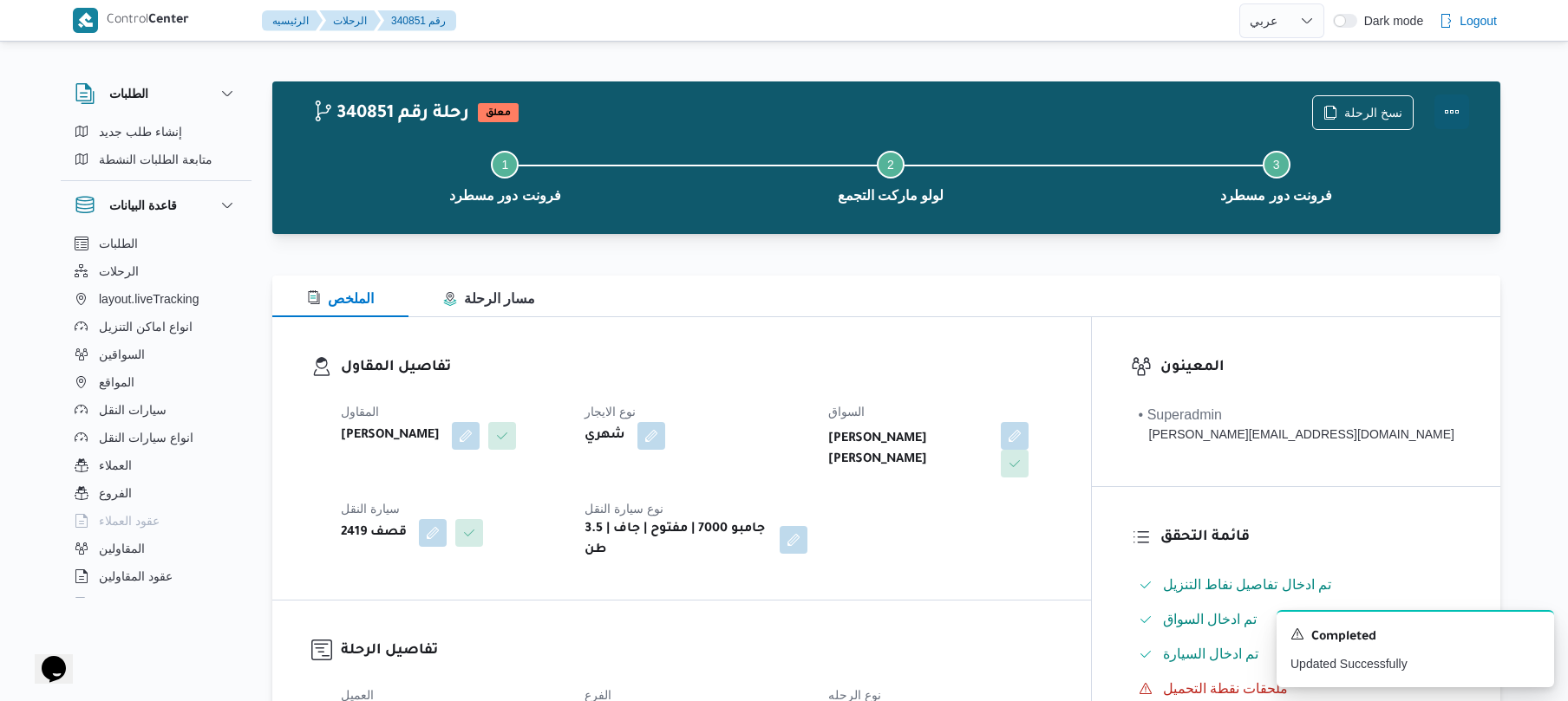
click at [1462, 112] on button "Actions" at bounding box center [1451, 112] width 35 height 35
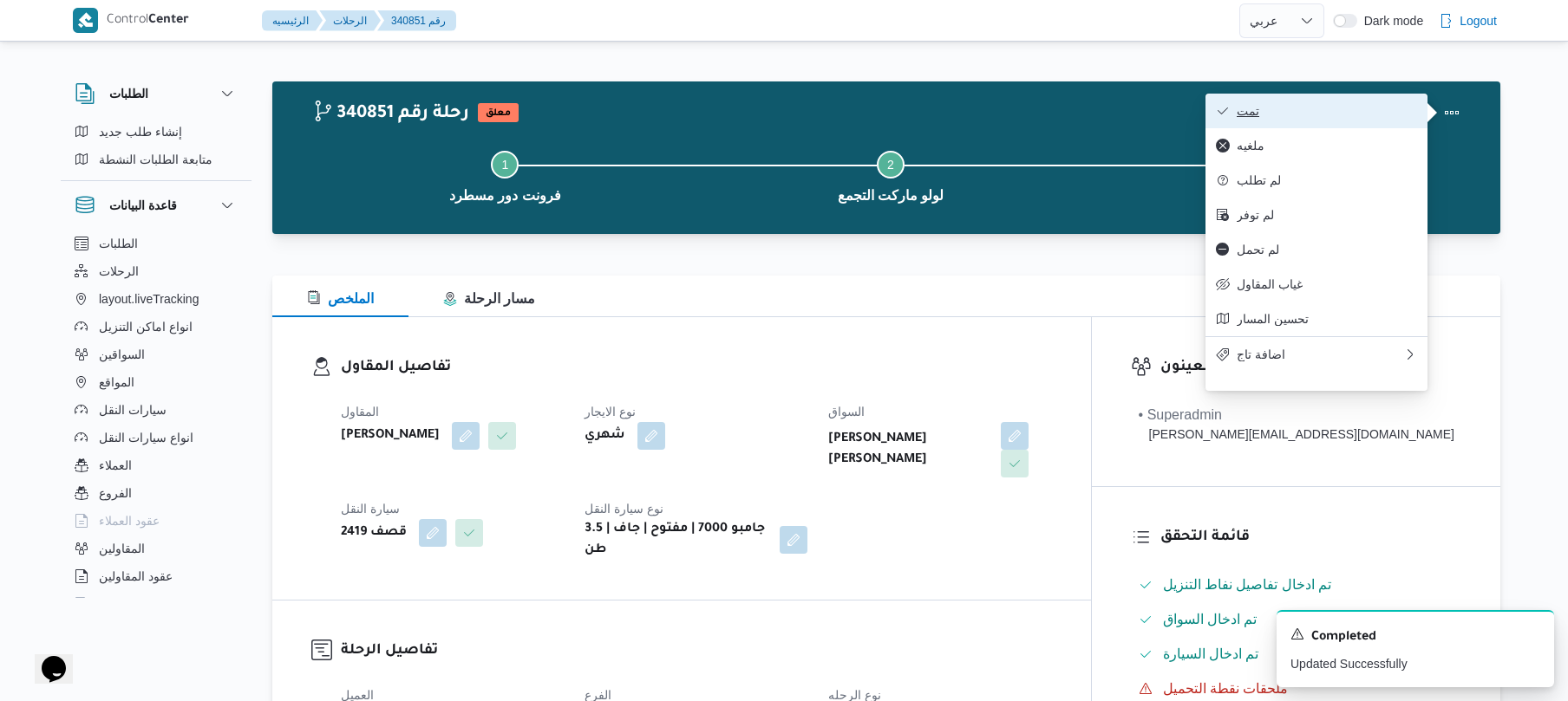
click at [1382, 112] on span "تمت" at bounding box center [1326, 111] width 180 height 13
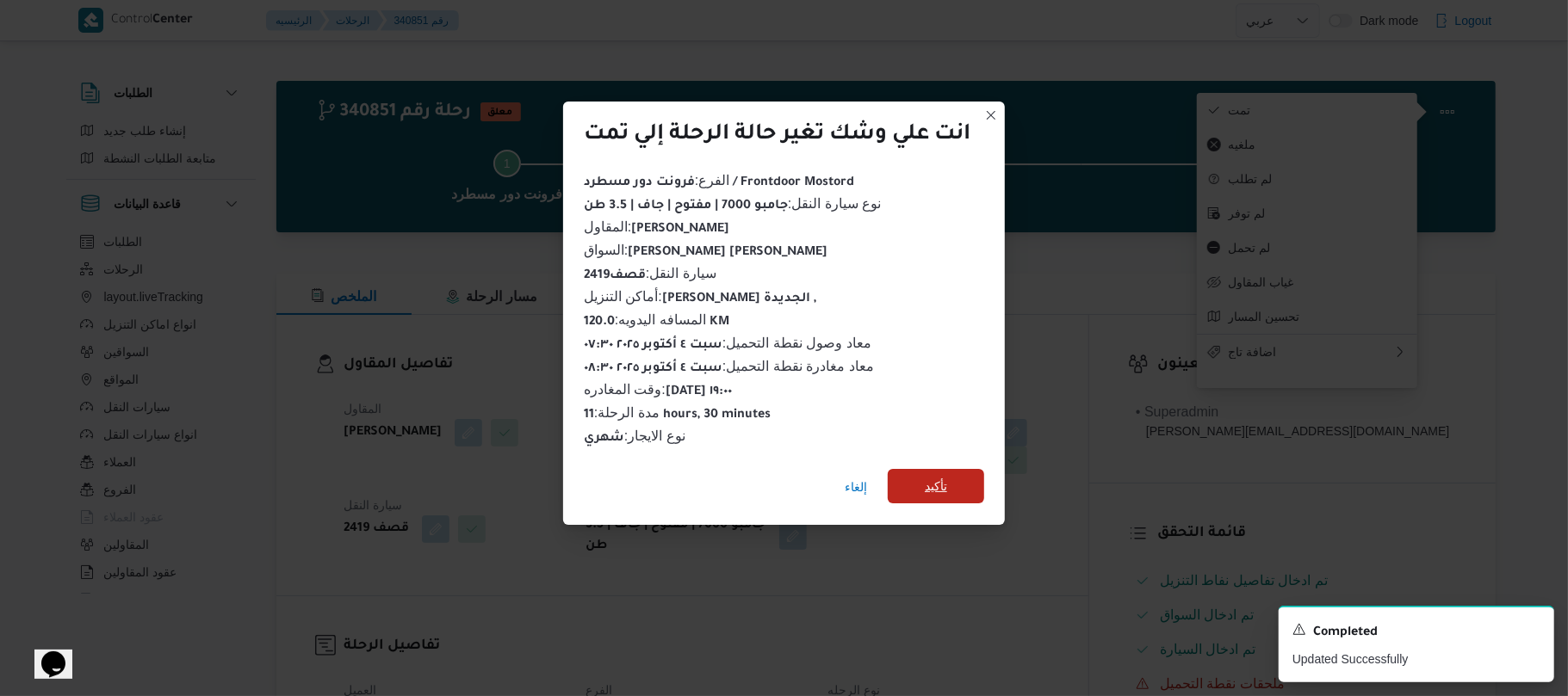
click at [962, 483] on span "تأكيد" at bounding box center [936, 487] width 97 height 34
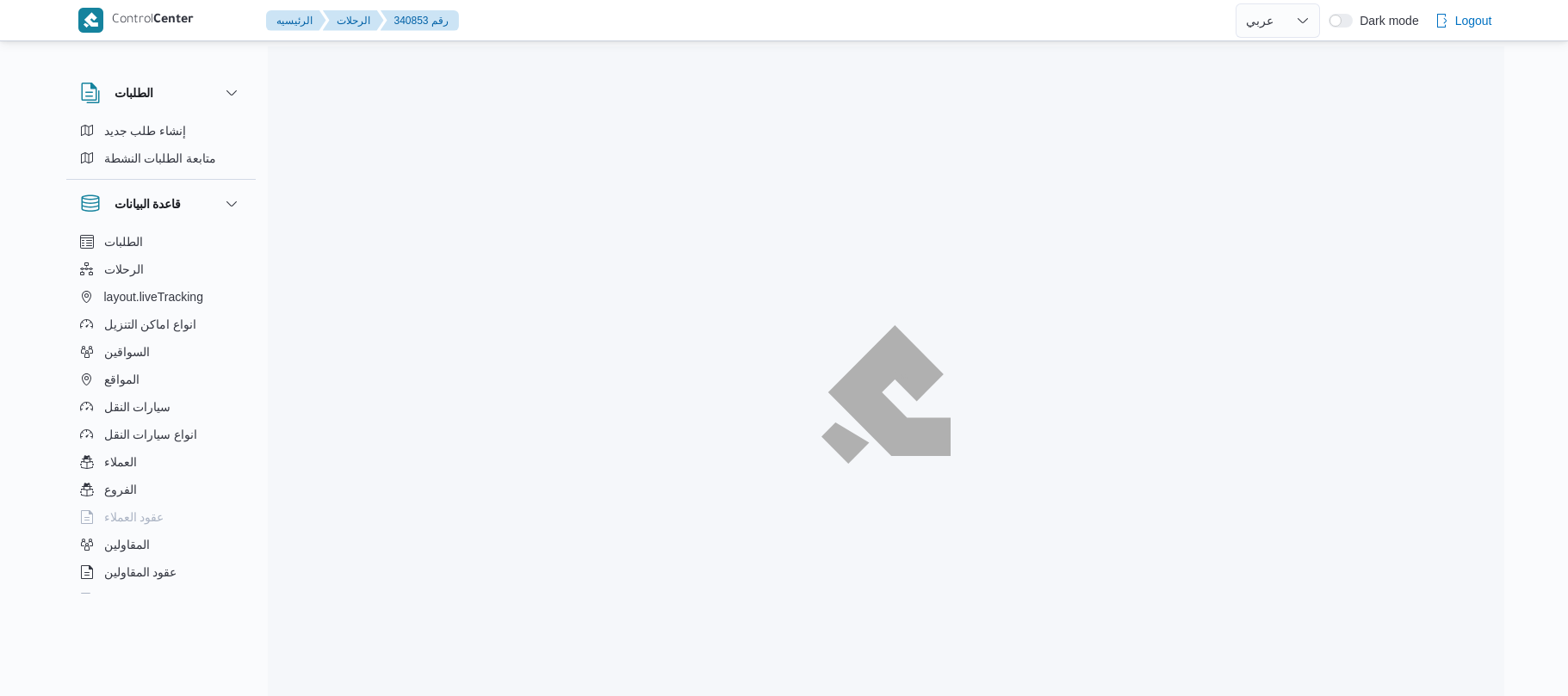
select select "ar"
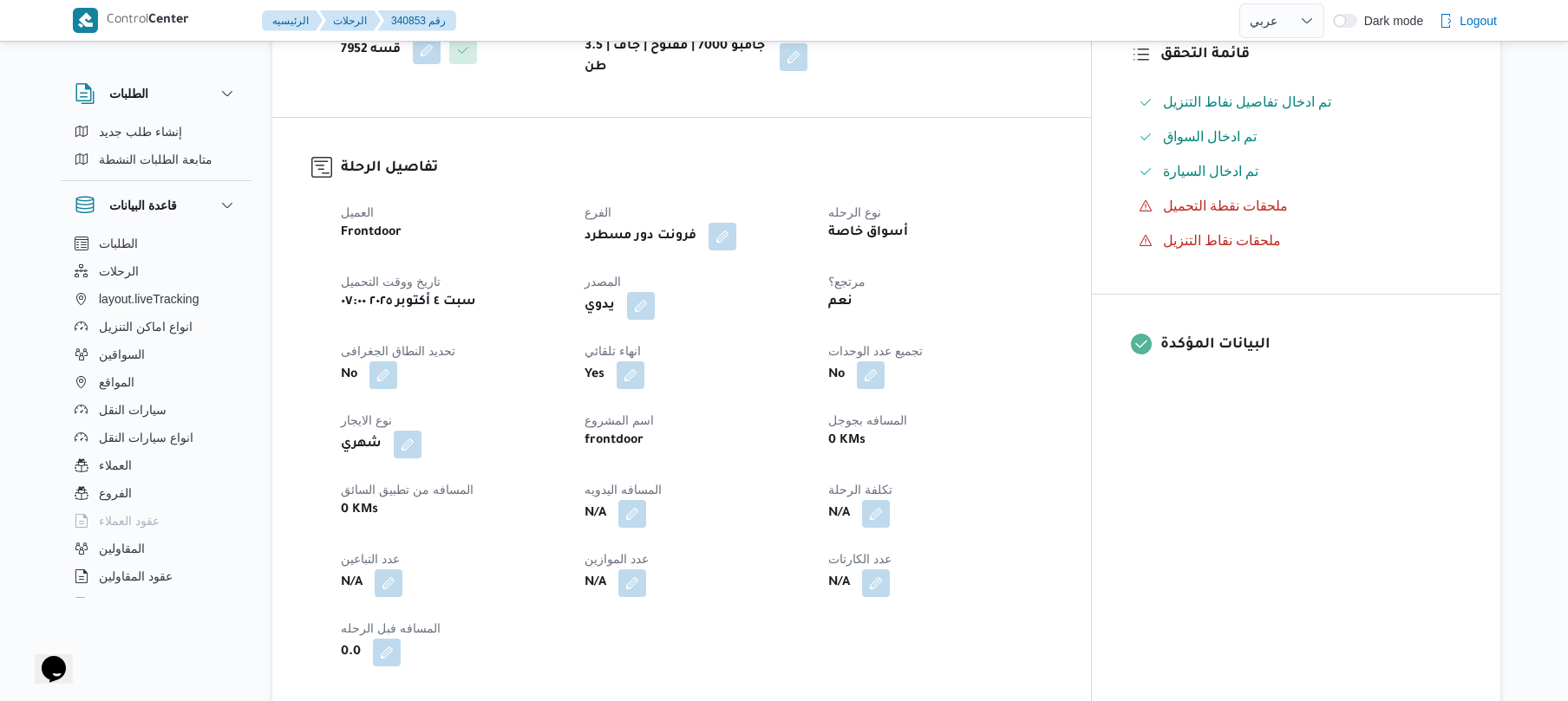
scroll to position [508, 0]
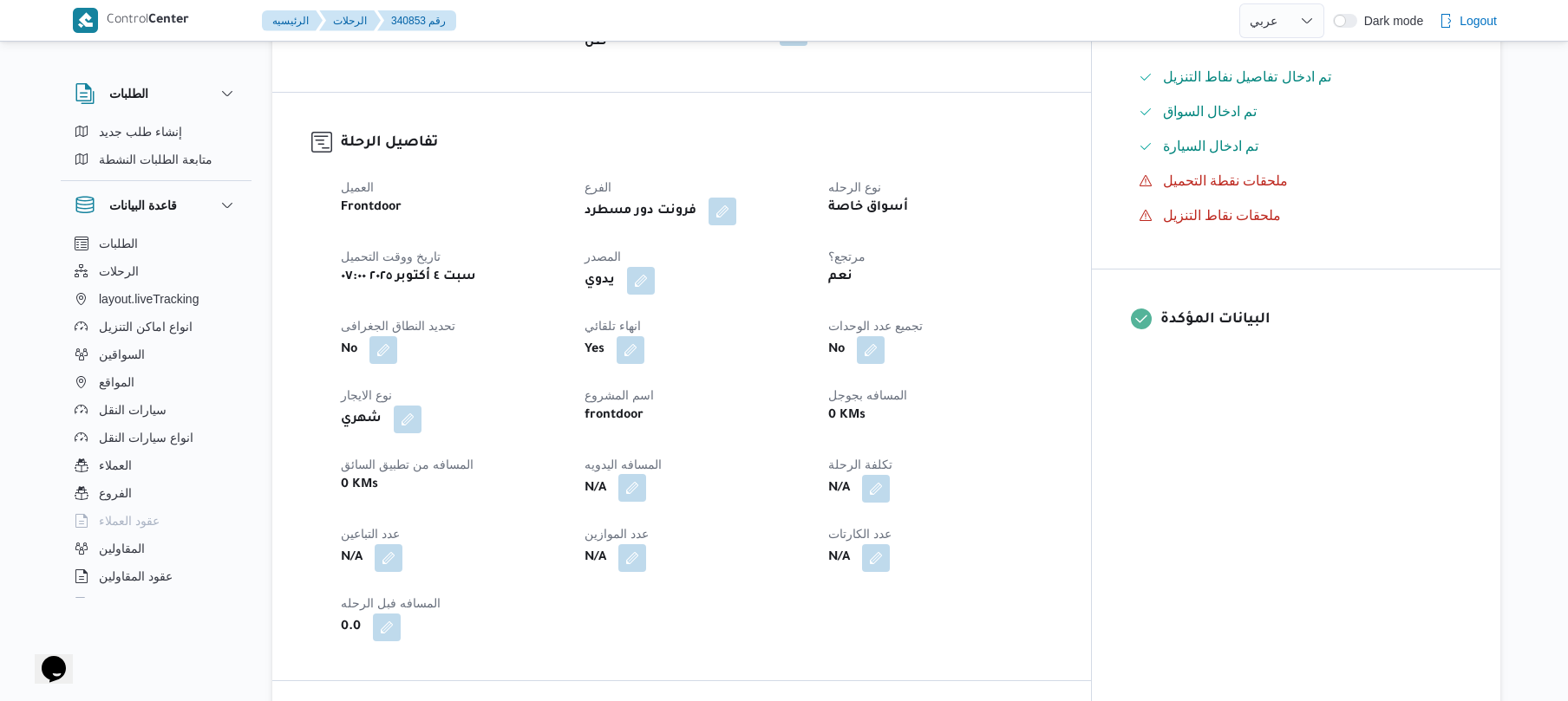
click at [646, 475] on button "button" at bounding box center [632, 487] width 28 height 28
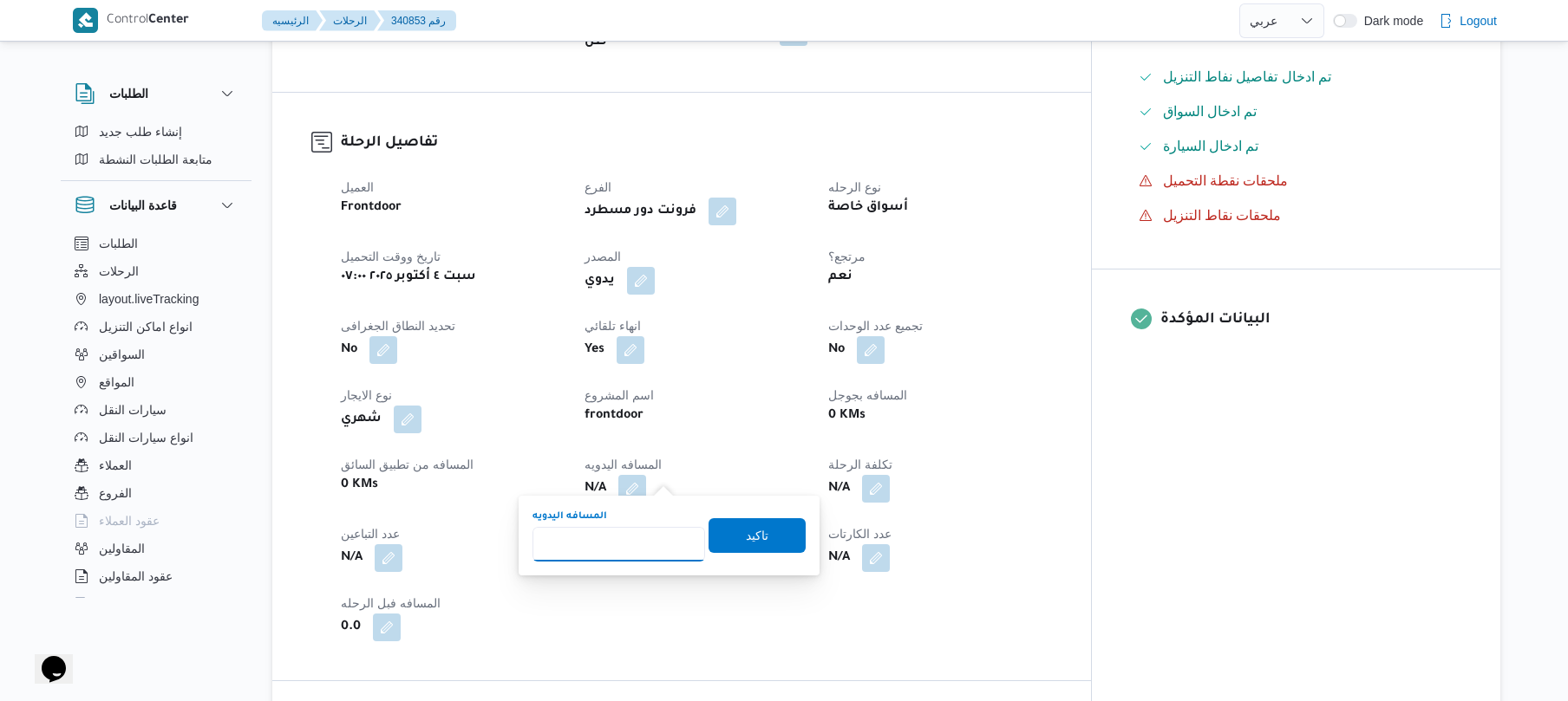
click at [630, 548] on input "المسافه اليدويه" at bounding box center [618, 544] width 172 height 35
type input "120"
click at [752, 534] on span "تاكيد" at bounding box center [756, 535] width 22 height 21
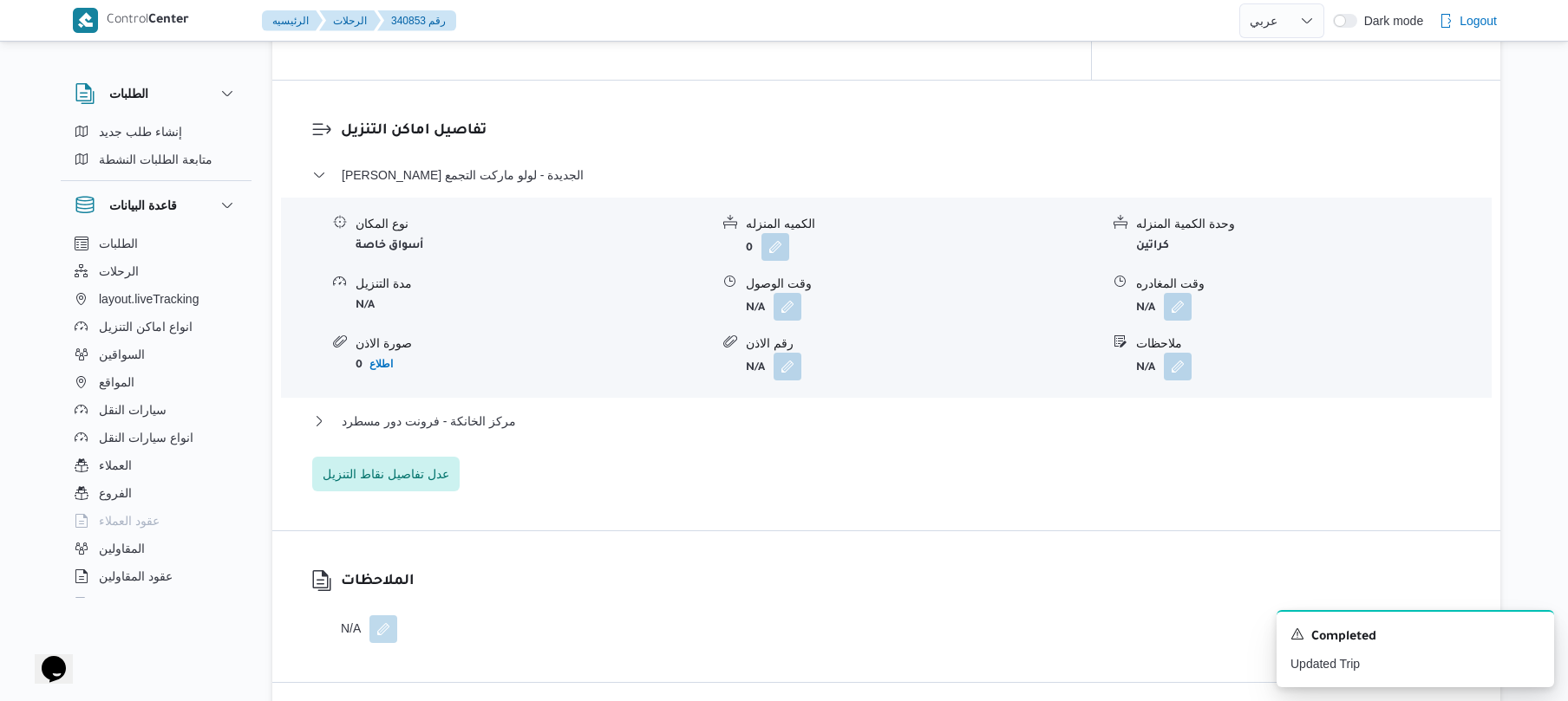
scroll to position [1433, 0]
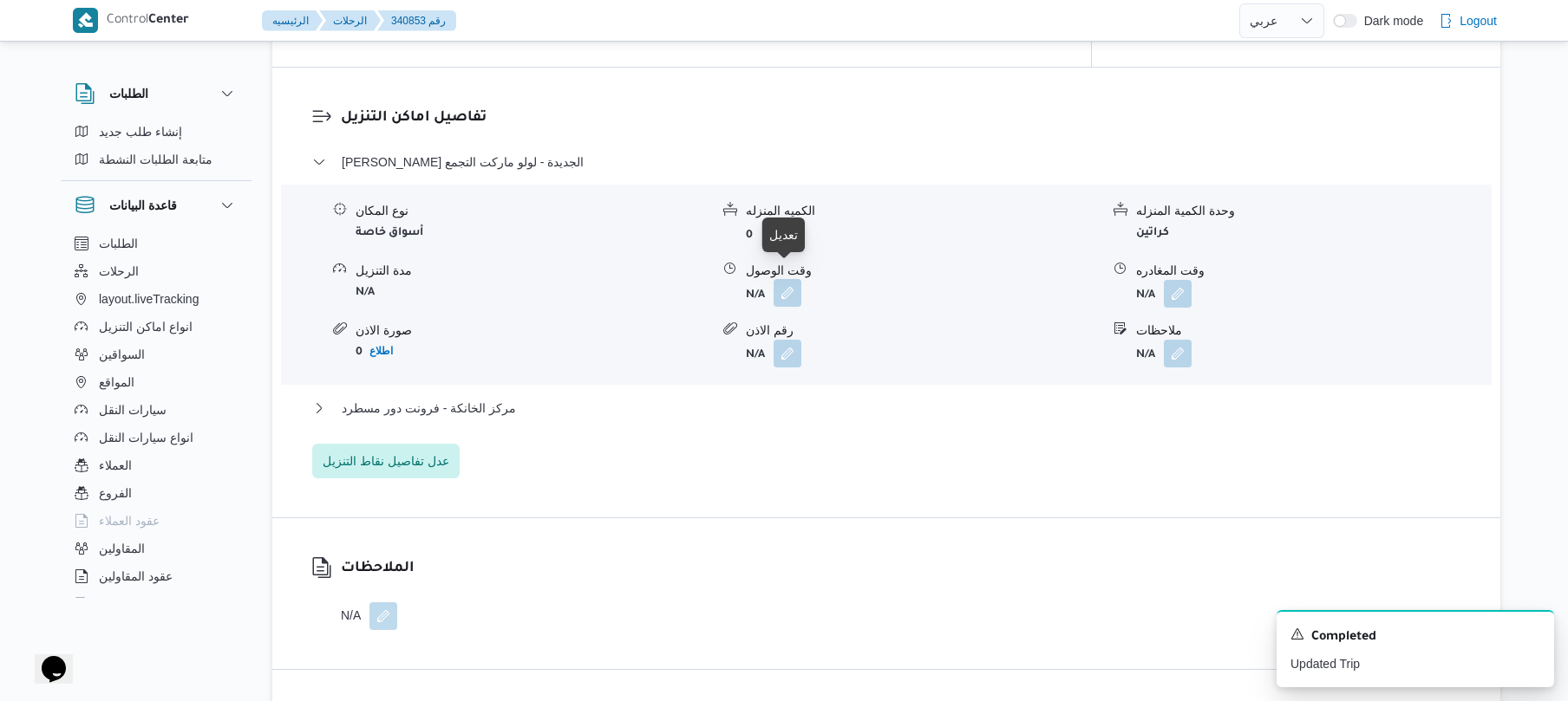
click at [789, 279] on button "button" at bounding box center [787, 293] width 28 height 28
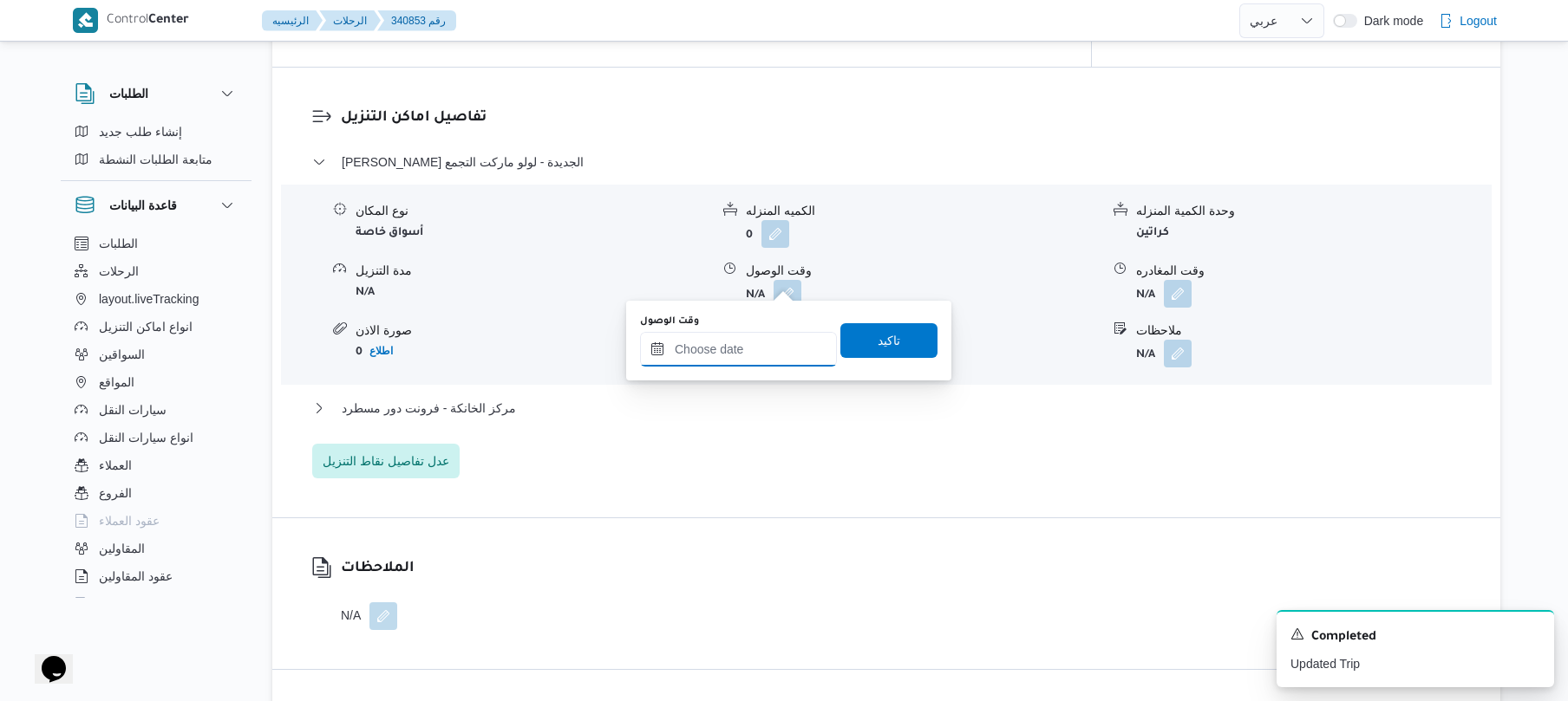
click at [744, 347] on input "وقت الوصول" at bounding box center [738, 350] width 196 height 35
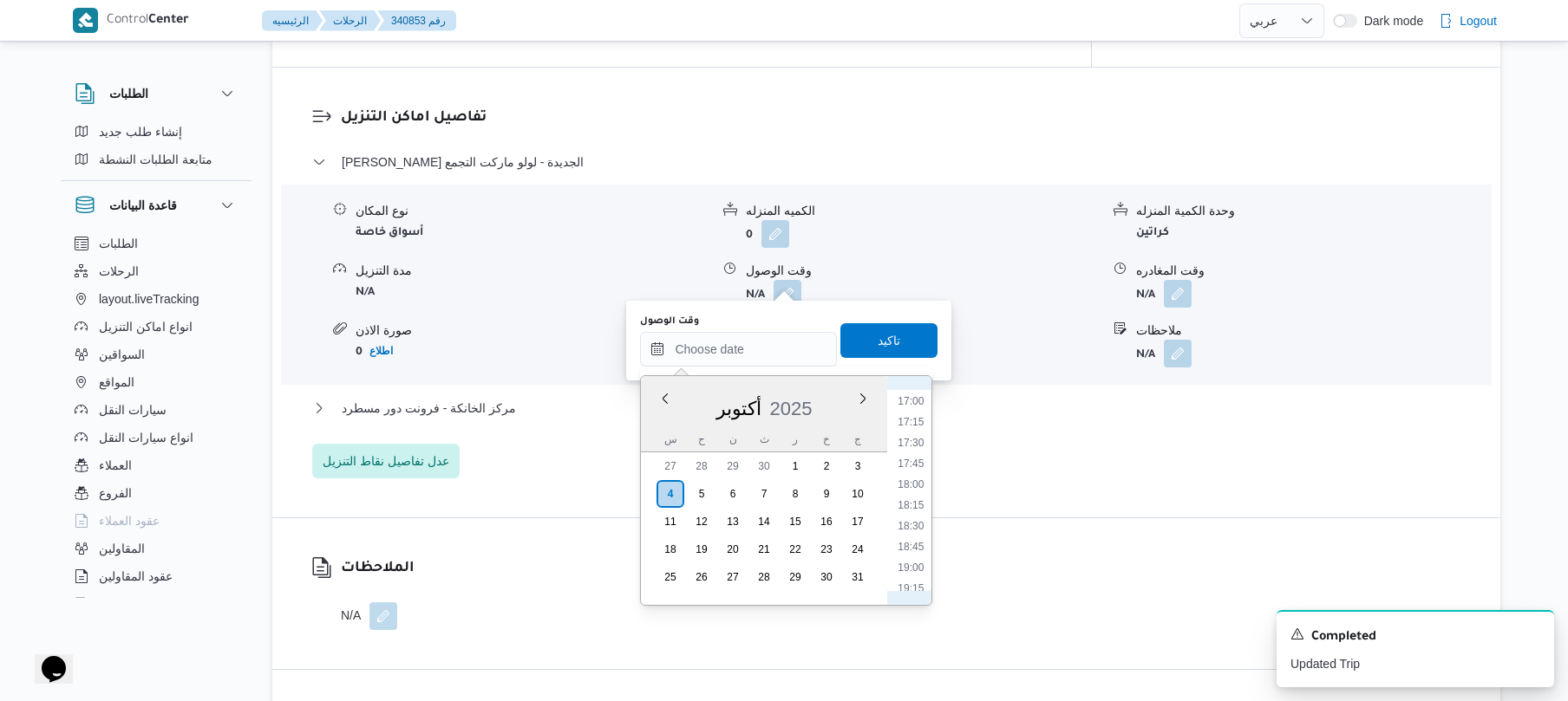
scroll to position [705, 0]
click at [923, 420] on li "08:45" at bounding box center [910, 422] width 39 height 17
type input "٠٤/١٠/٢٠٢٥ ٠٨:٤٥"
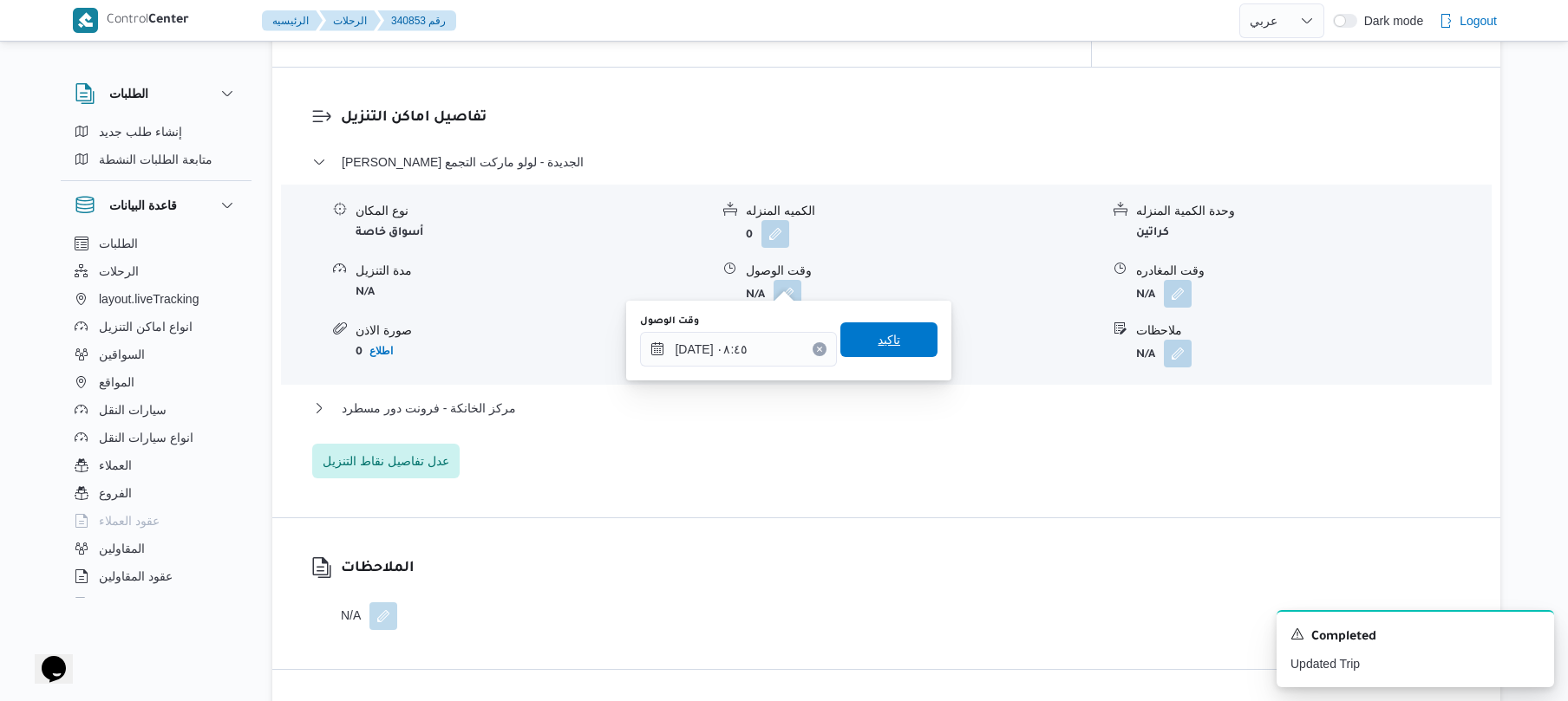
click at [900, 347] on span "تاكيد" at bounding box center [888, 340] width 97 height 35
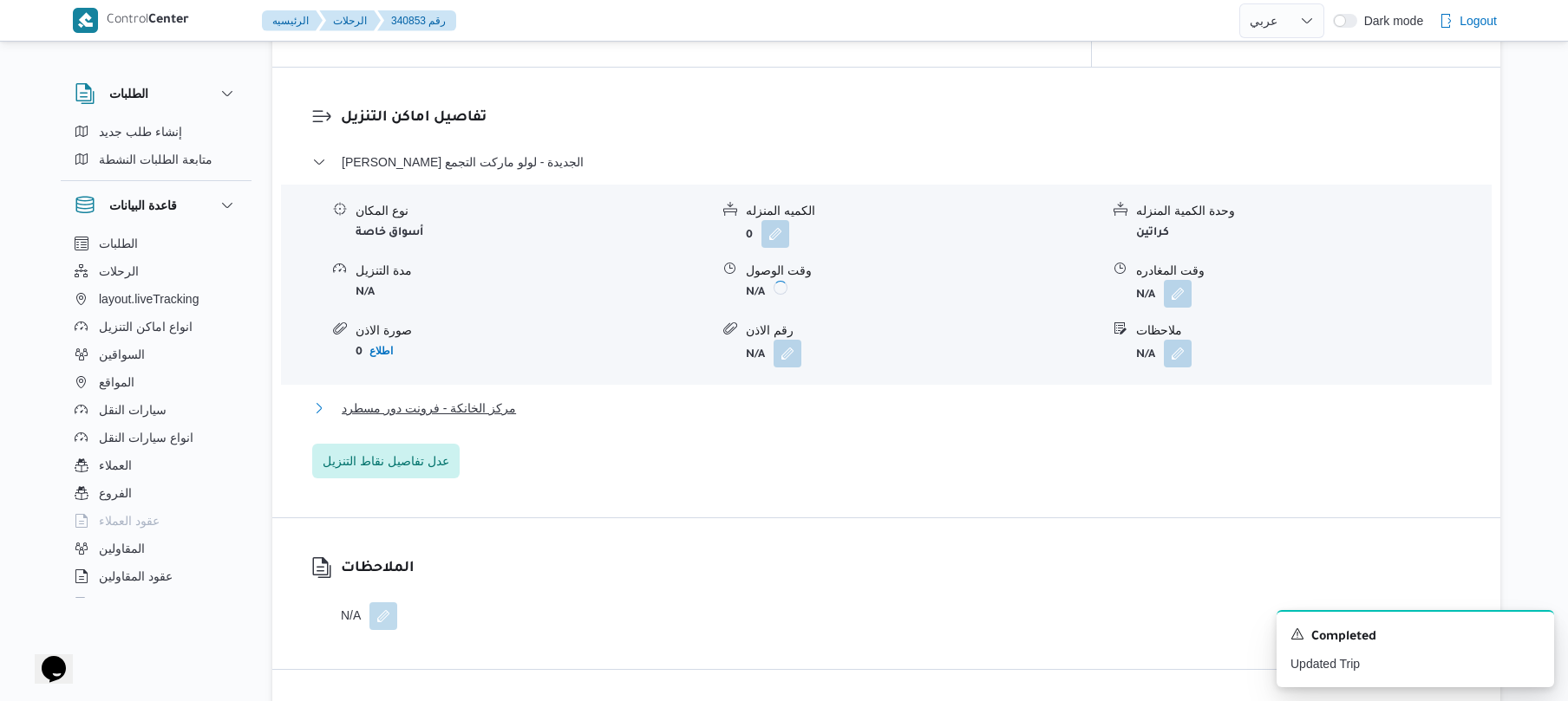
click at [857, 398] on button "مركز الخانكة - فرونت دور مسطرد" at bounding box center [886, 408] width 1149 height 21
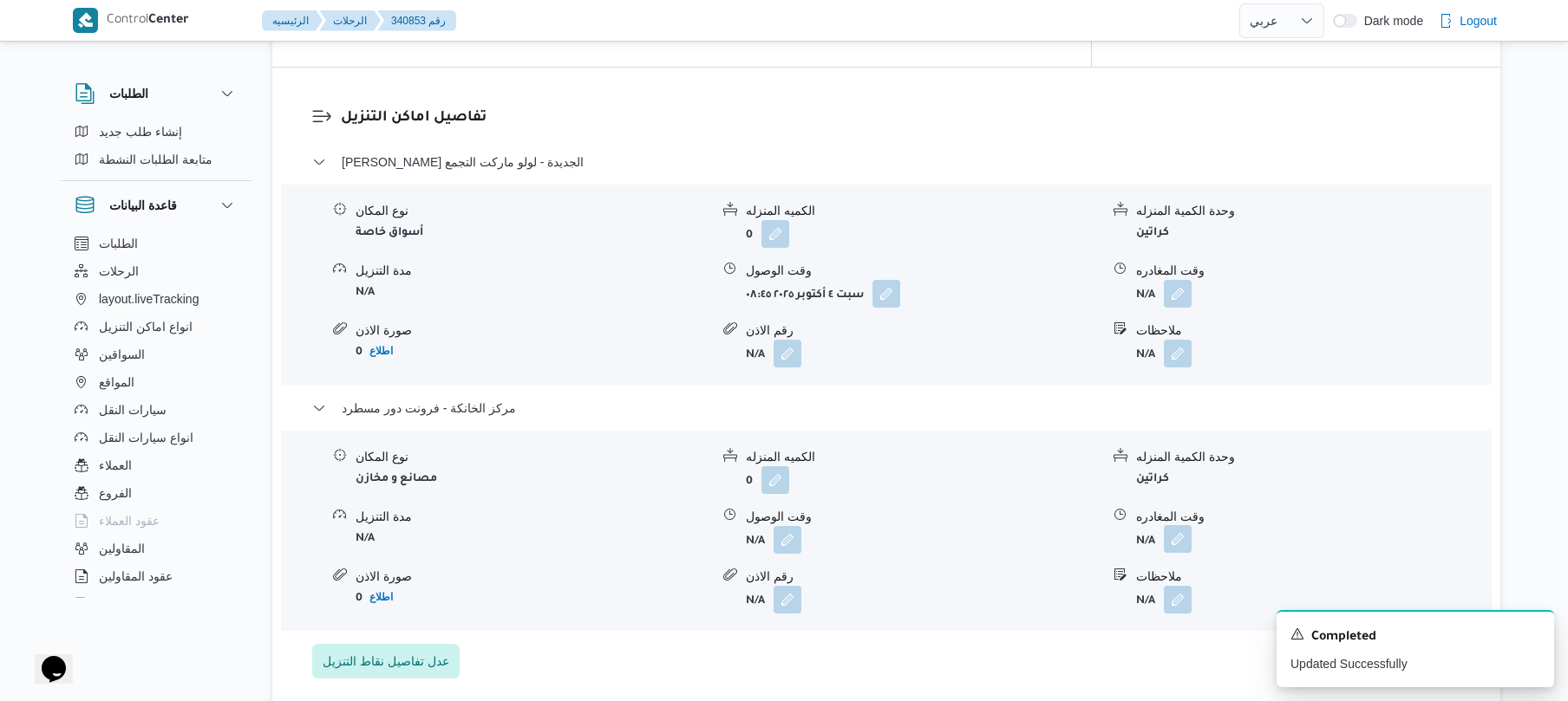
click at [1180, 526] on button "button" at bounding box center [1177, 539] width 28 height 28
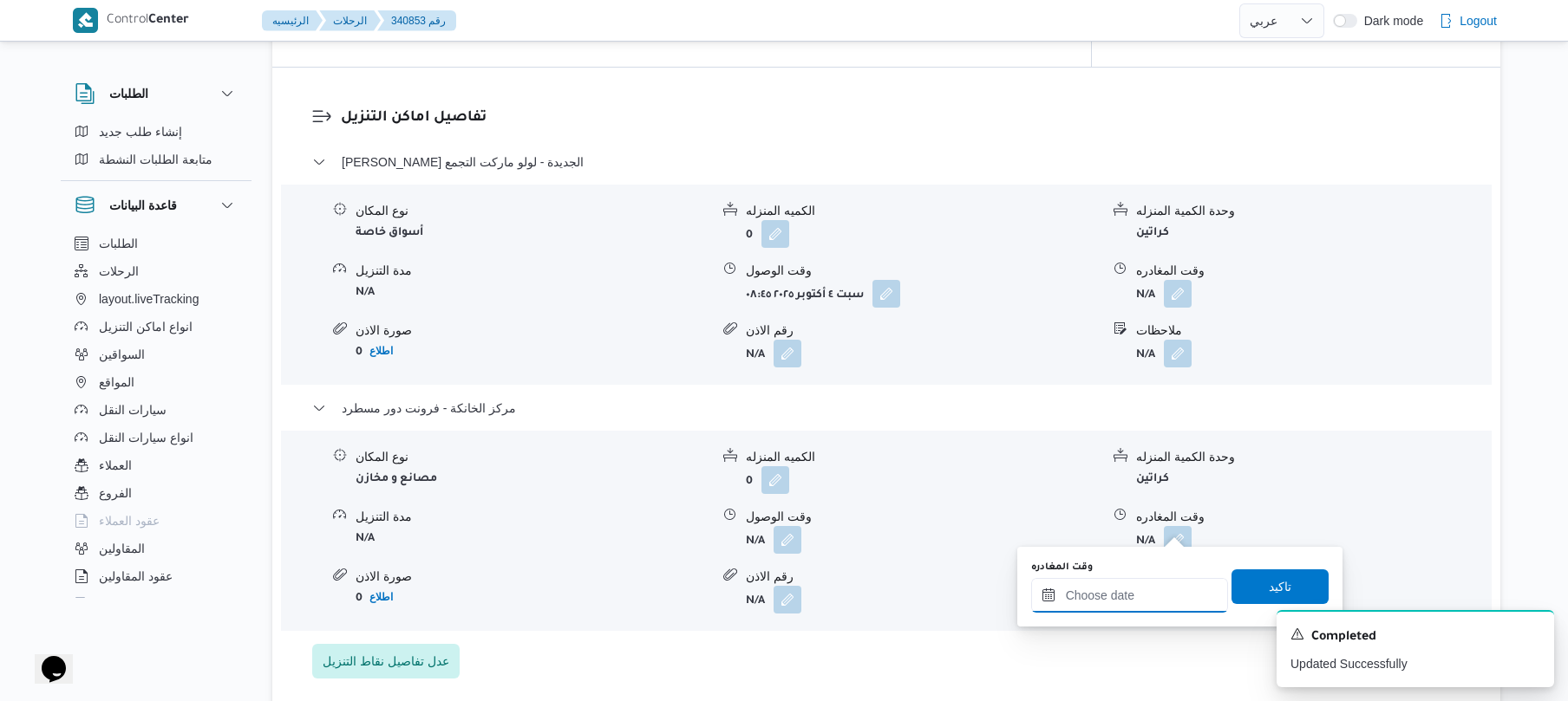
click at [1113, 587] on input "وقت المغادره" at bounding box center [1129, 595] width 196 height 35
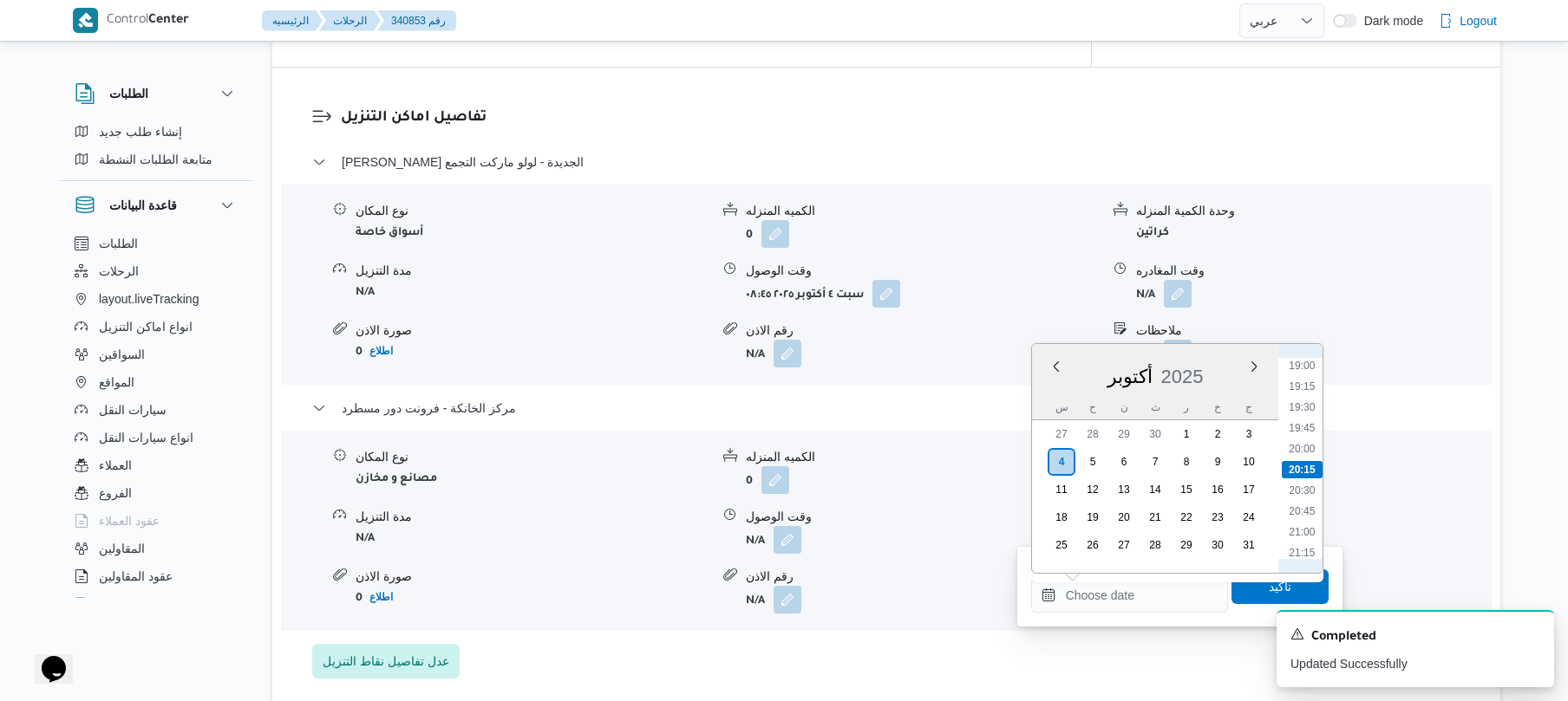
scroll to position [1412, 0]
click at [1299, 500] on li "18:30" at bounding box center [1301, 495] width 39 height 17
type input "٠٤/١٠/٢٠٢٥ ١٨:٣٠"
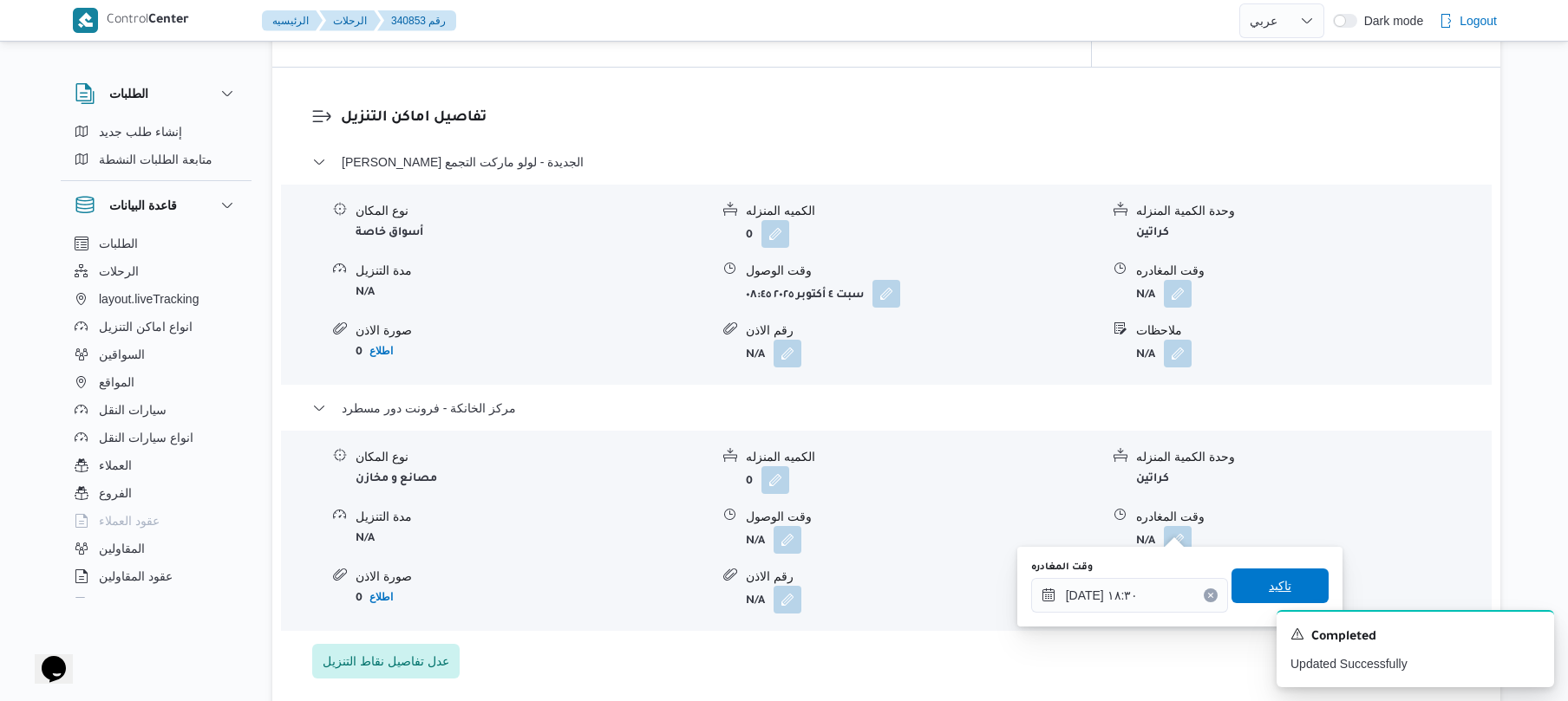
click at [1256, 587] on span "تاكيد" at bounding box center [1279, 586] width 97 height 35
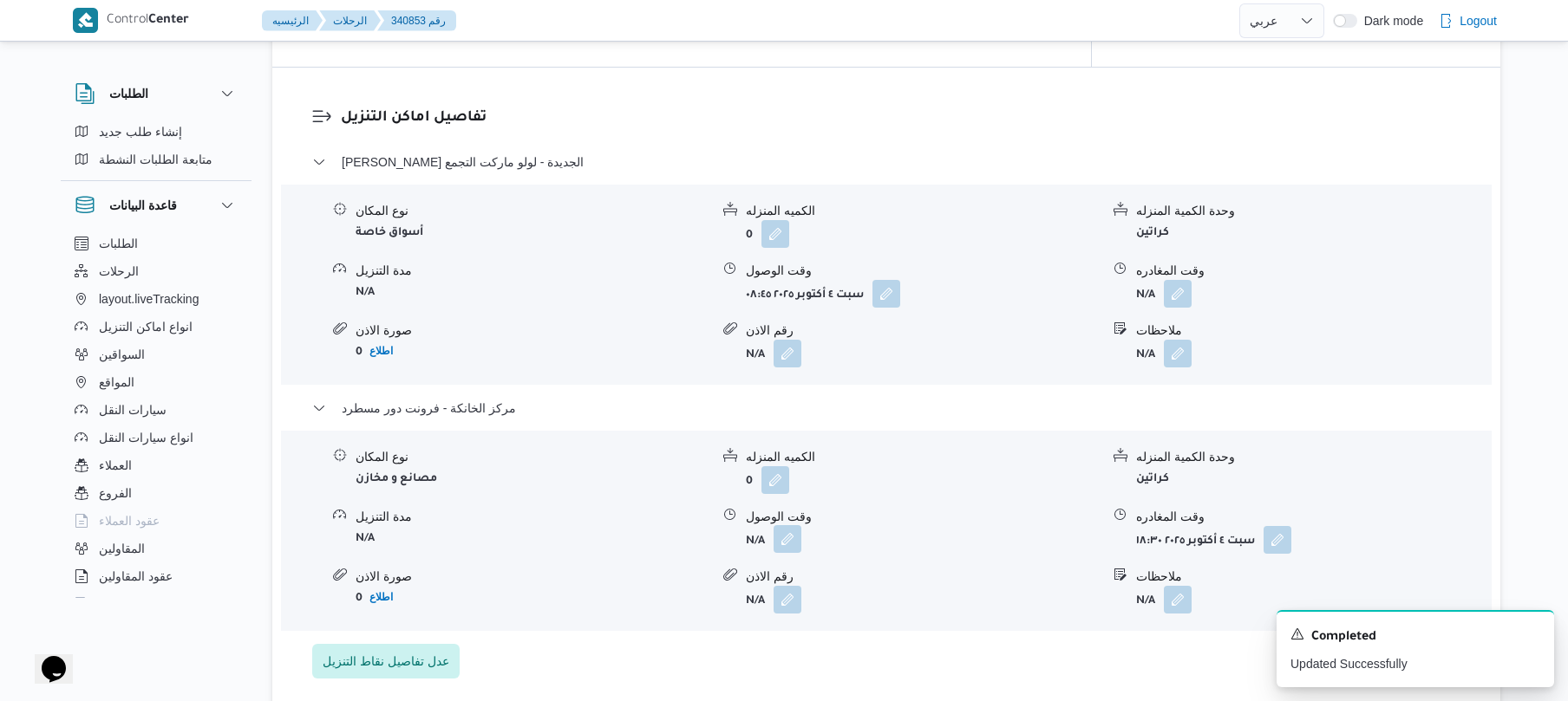
click at [796, 528] on button "button" at bounding box center [787, 539] width 28 height 28
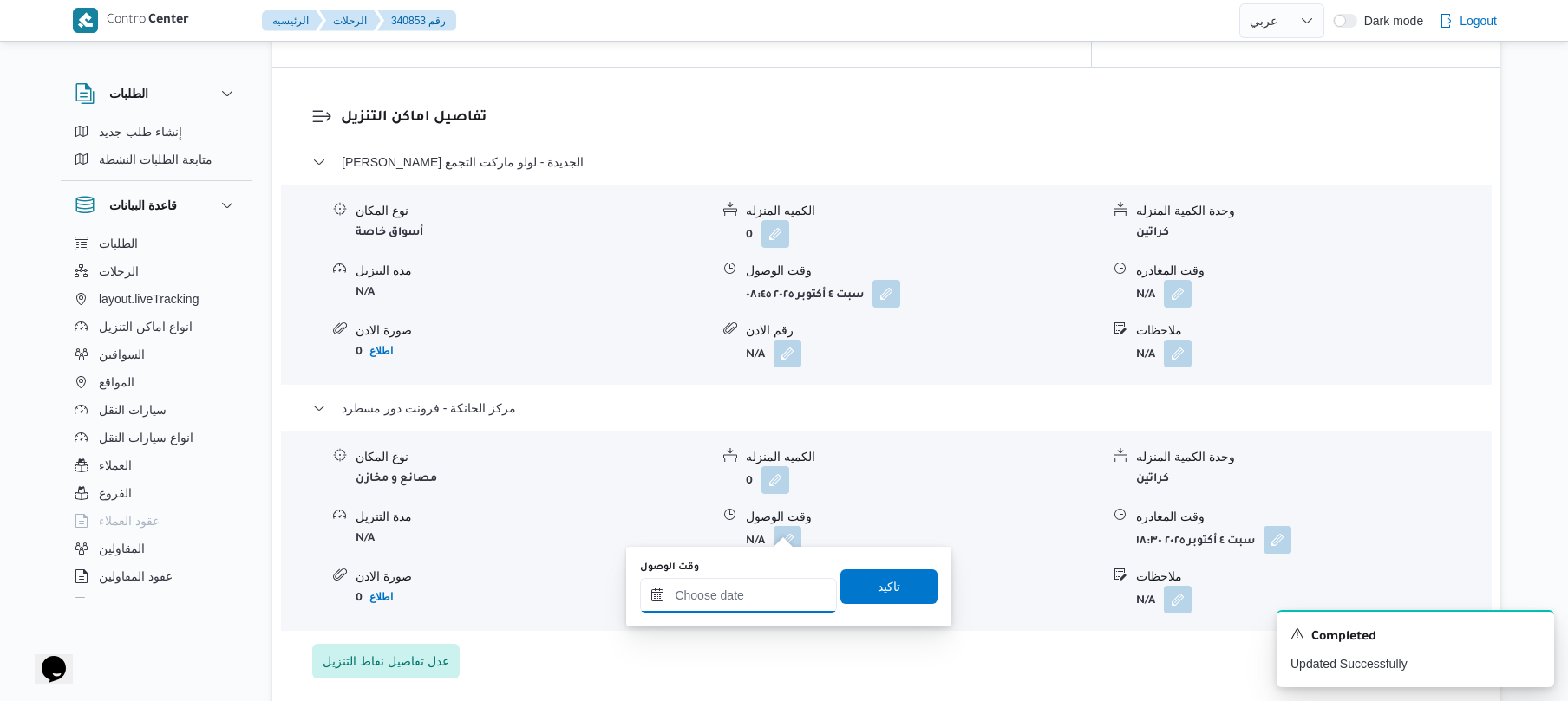
click at [747, 605] on input "وقت الوصول" at bounding box center [738, 595] width 196 height 35
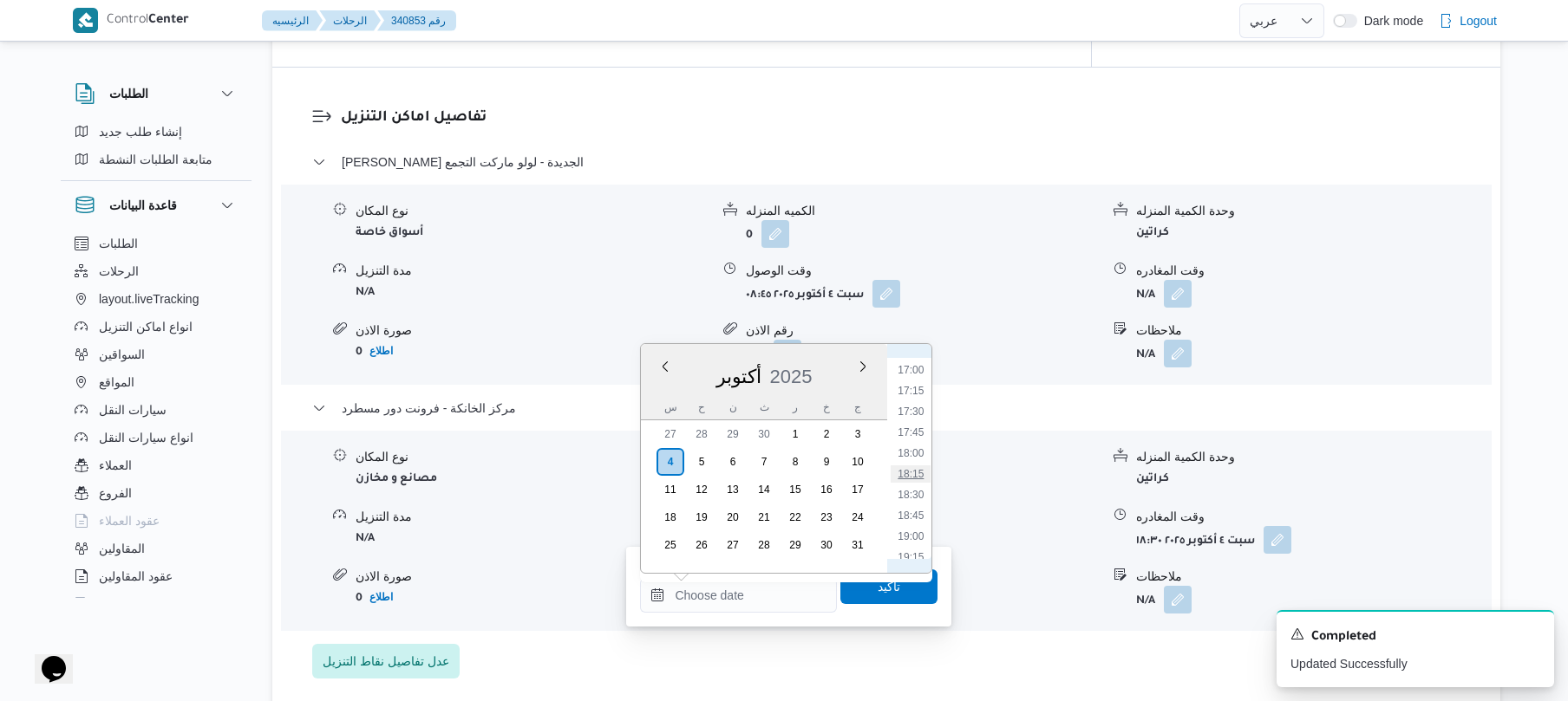
click at [916, 472] on li "18:15" at bounding box center [910, 474] width 39 height 17
type input "٠٤/١٠/٢٠٢٥ ١٨:١٥"
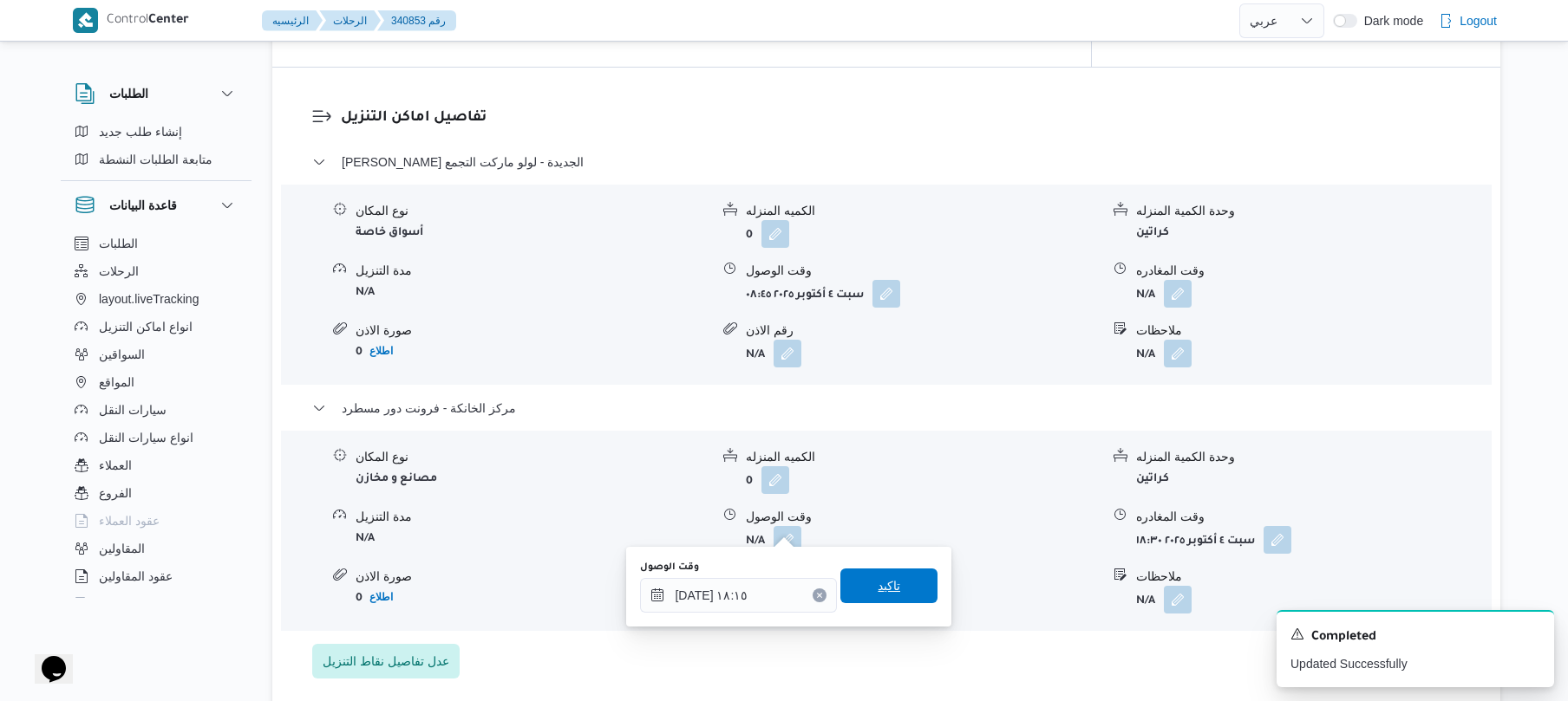
click at [896, 594] on span "تاكيد" at bounding box center [888, 586] width 97 height 35
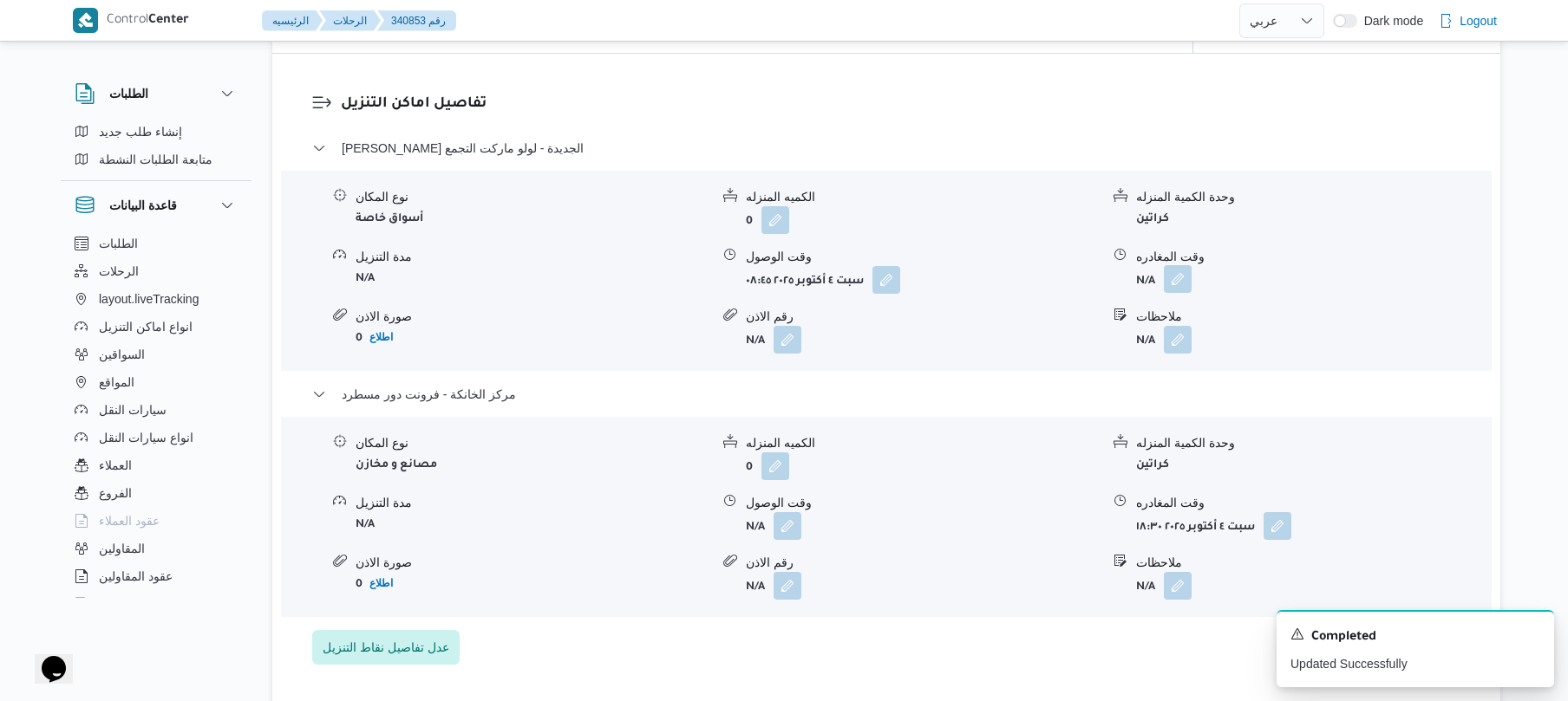
click at [1176, 278] on button "button" at bounding box center [1177, 278] width 28 height 28
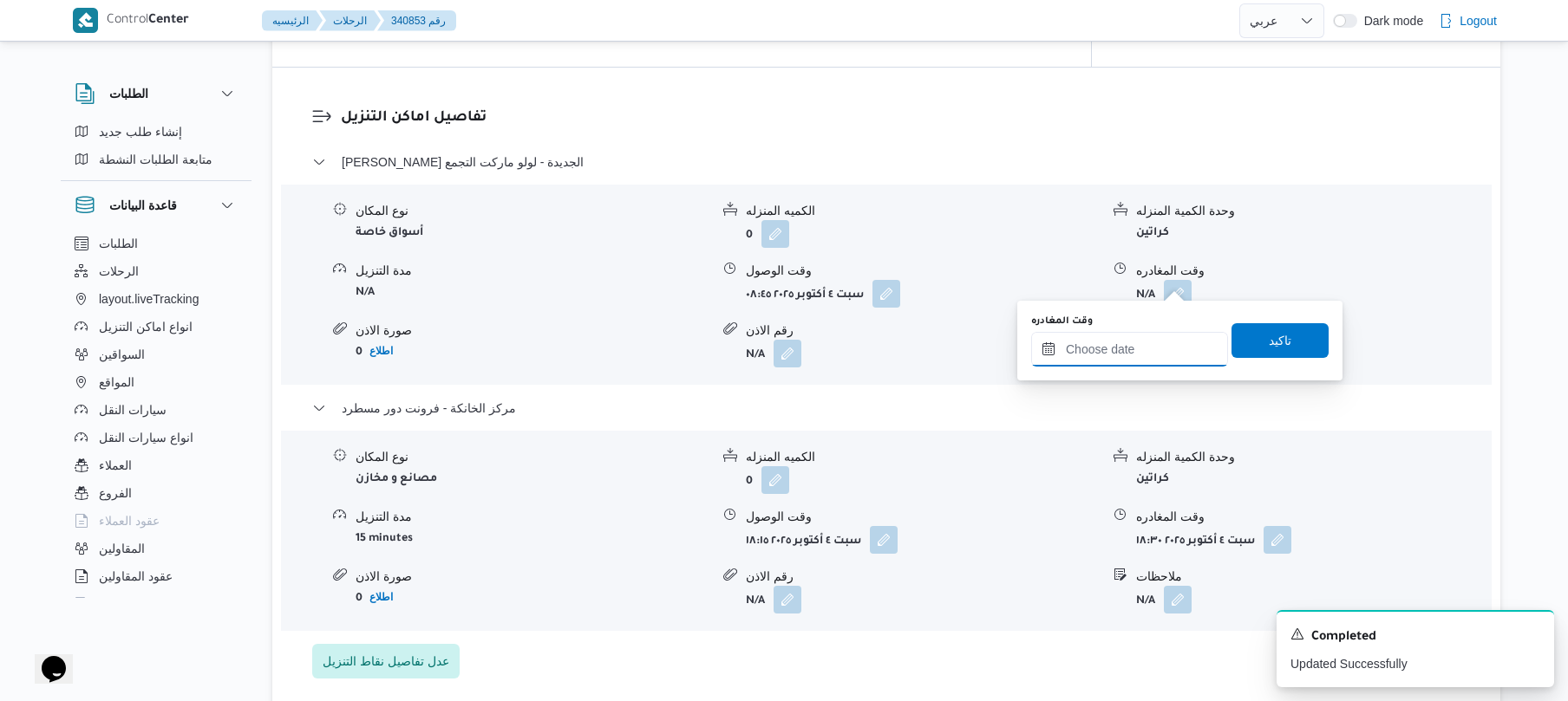
click at [1103, 355] on input "وقت المغادره" at bounding box center [1129, 350] width 196 height 35
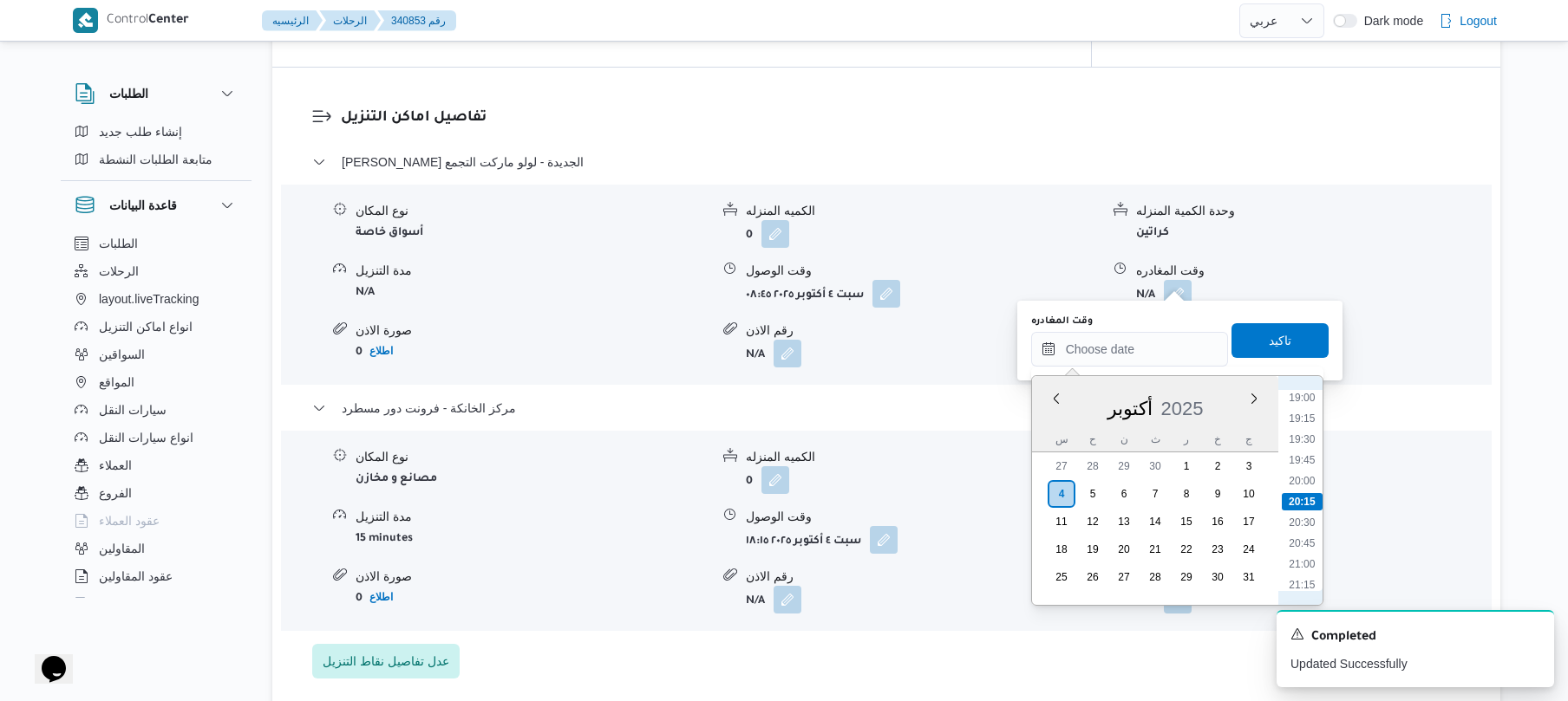
scroll to position [1412, 0]
click at [1306, 448] on li "17:30" at bounding box center [1301, 443] width 39 height 17
type input "٠٤/١٠/٢٠٢٥ ١٧:٣٠"
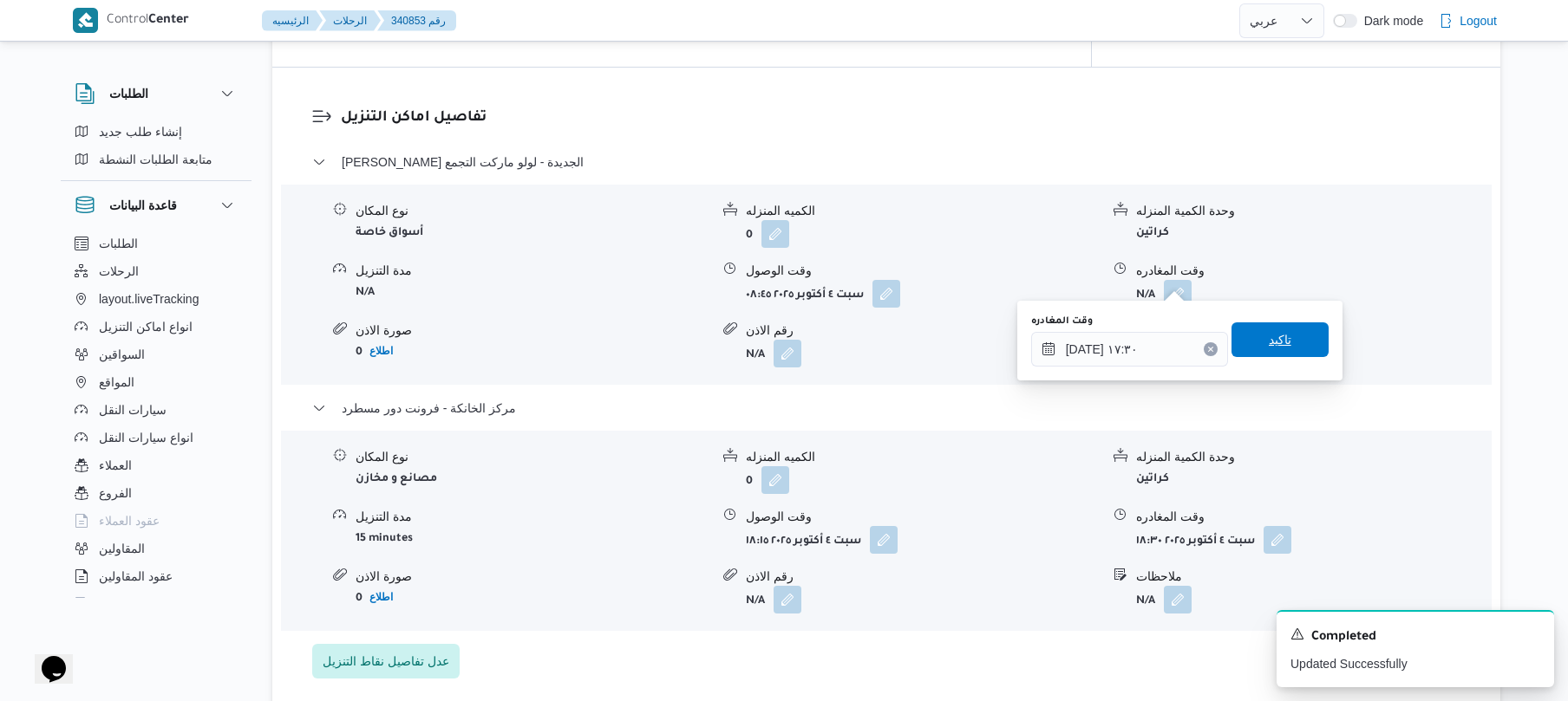
click at [1289, 345] on span "تاكيد" at bounding box center [1279, 340] width 97 height 35
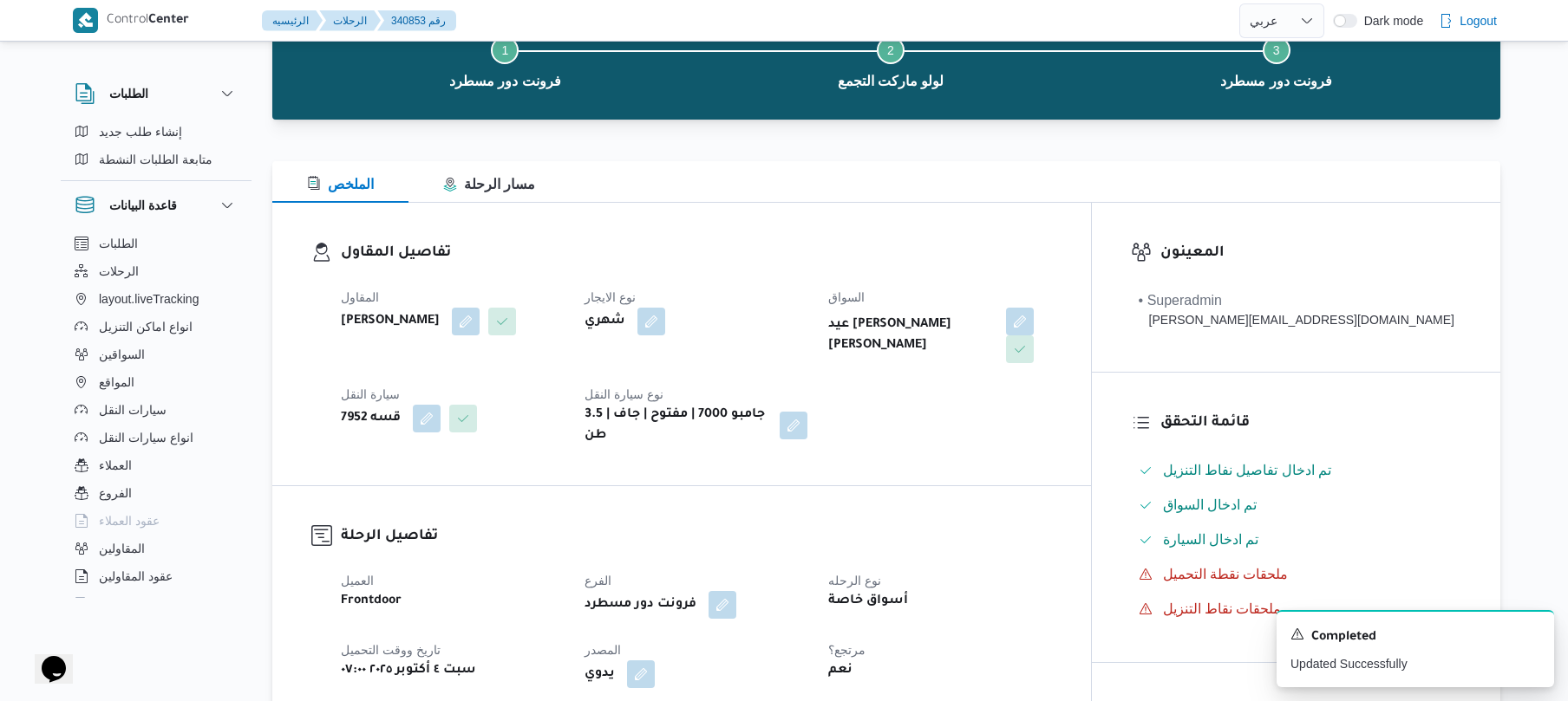
scroll to position [0, 0]
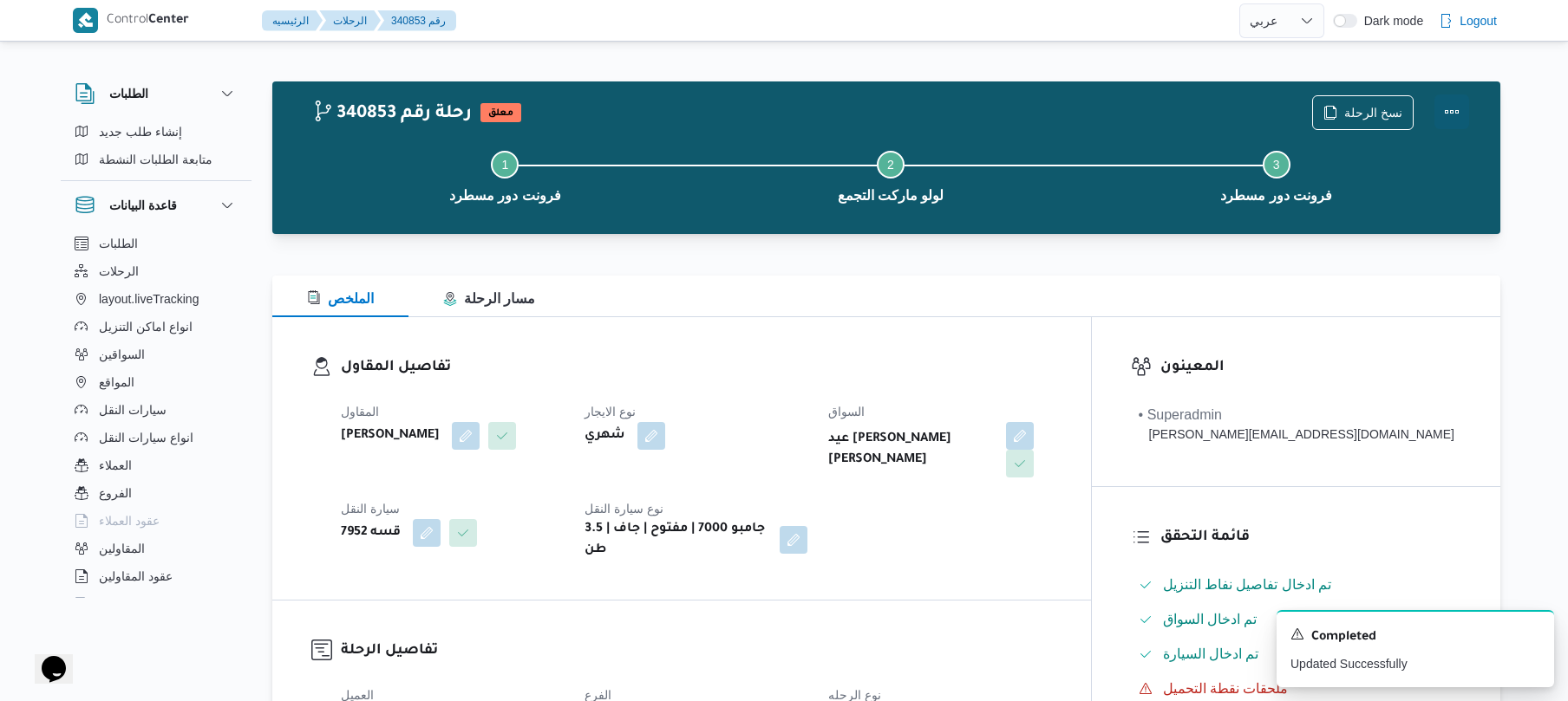
click at [1450, 105] on button "Actions" at bounding box center [1451, 112] width 35 height 35
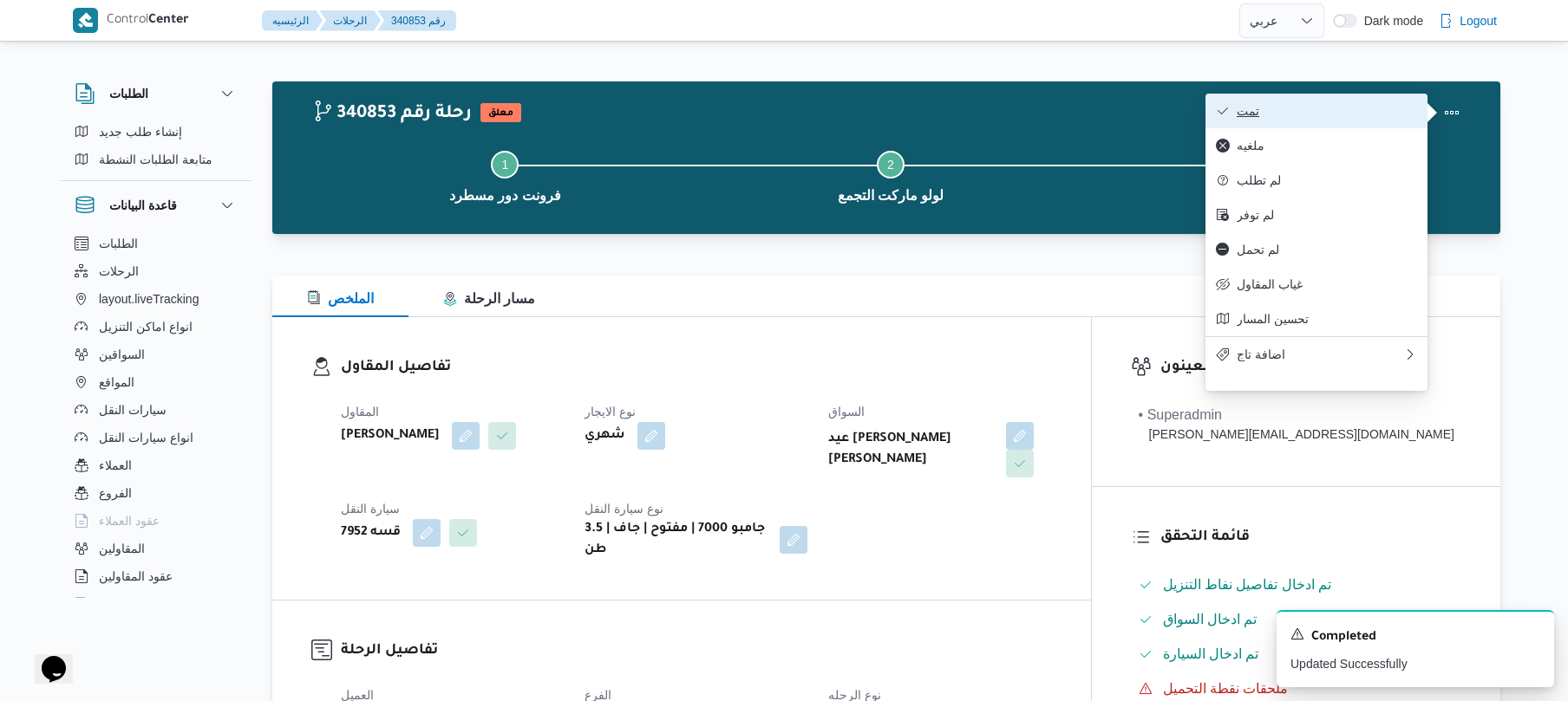
click at [1367, 128] on button "تمت" at bounding box center [1316, 111] width 222 height 35
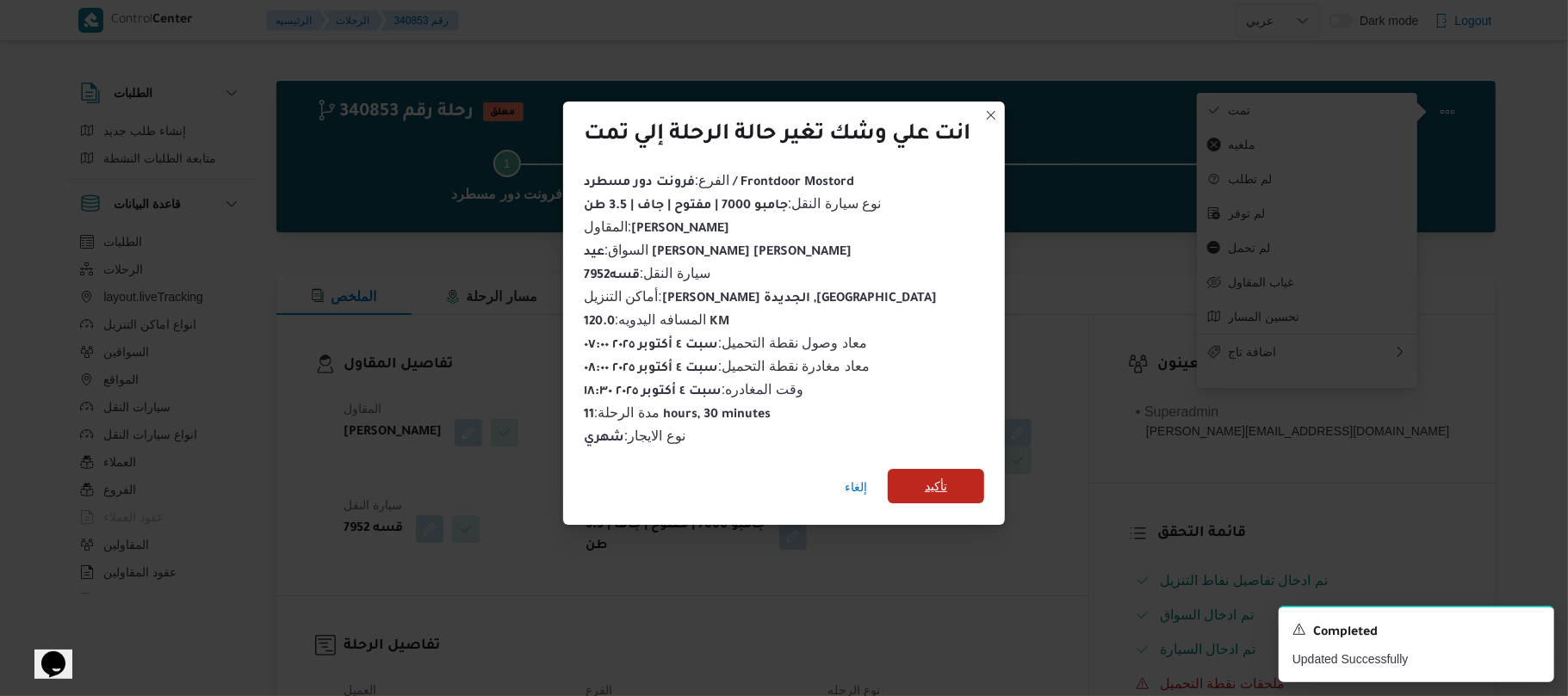
click at [962, 484] on span "تأكيد" at bounding box center [936, 487] width 97 height 34
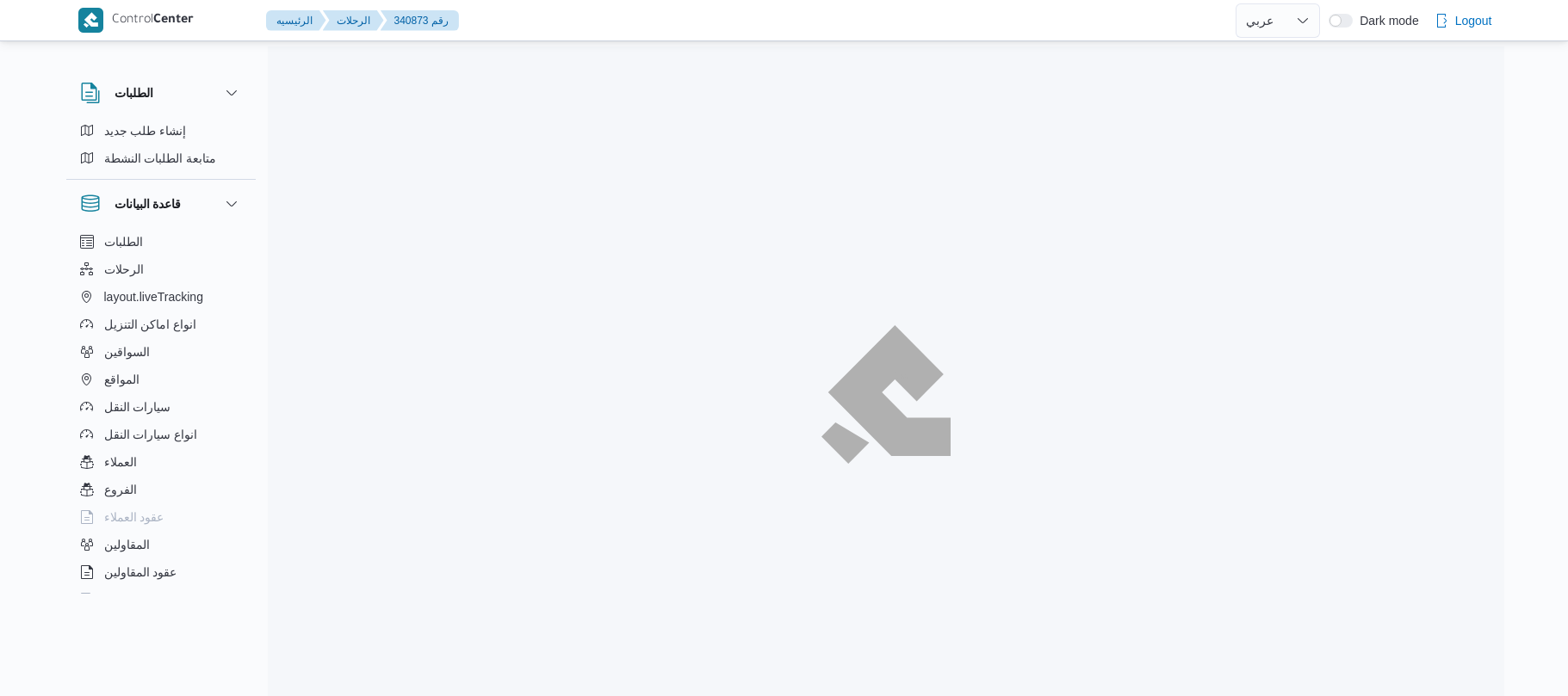
select select "ar"
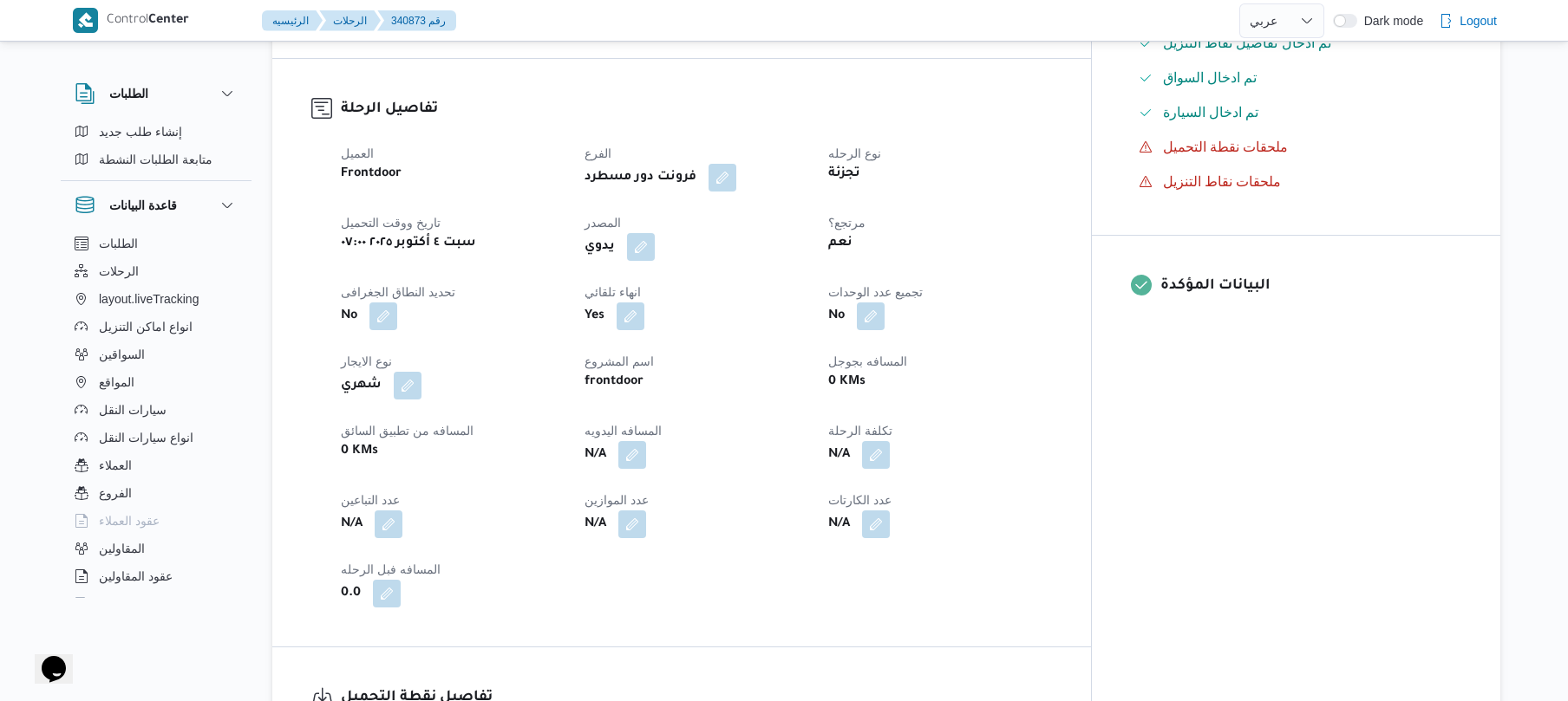
scroll to position [601, 0]
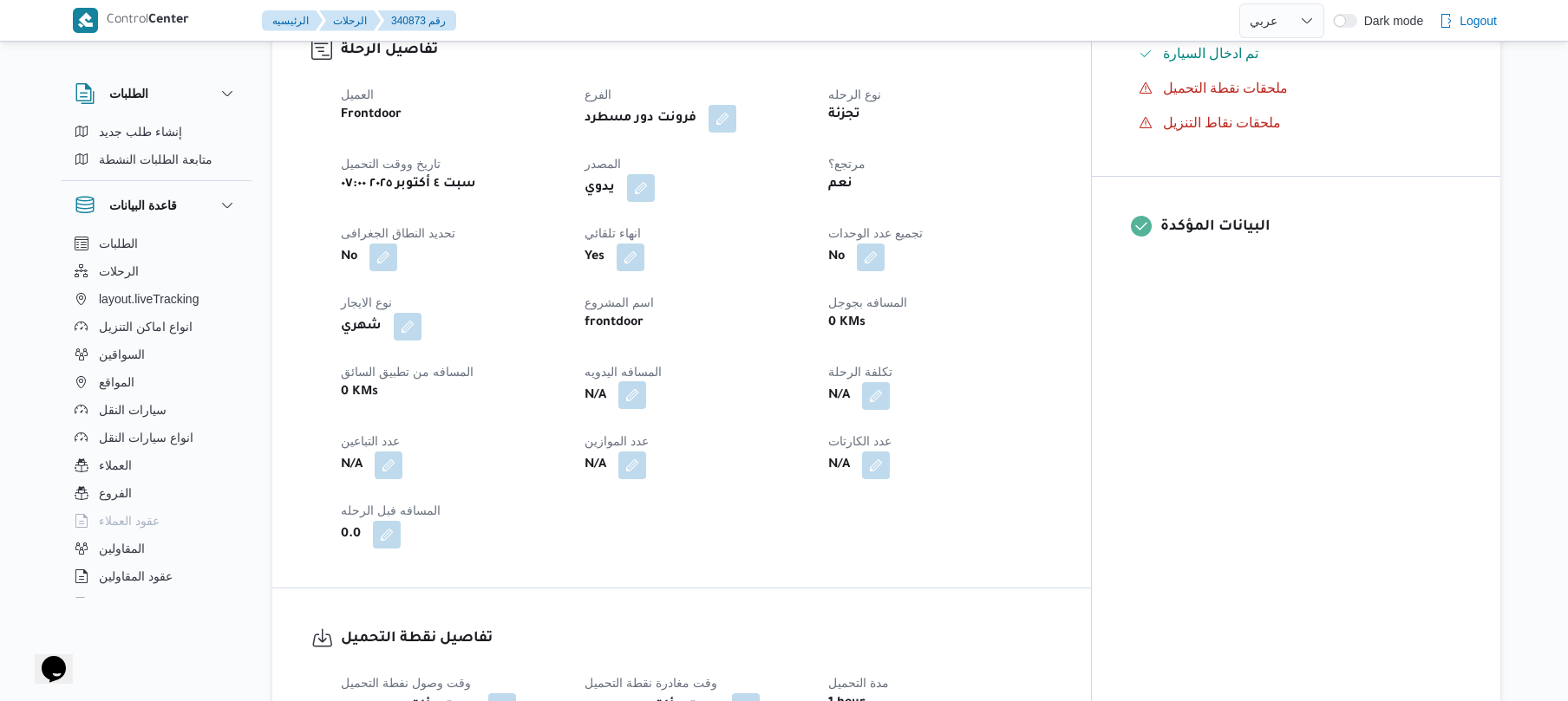
click at [646, 383] on button "button" at bounding box center [632, 395] width 28 height 28
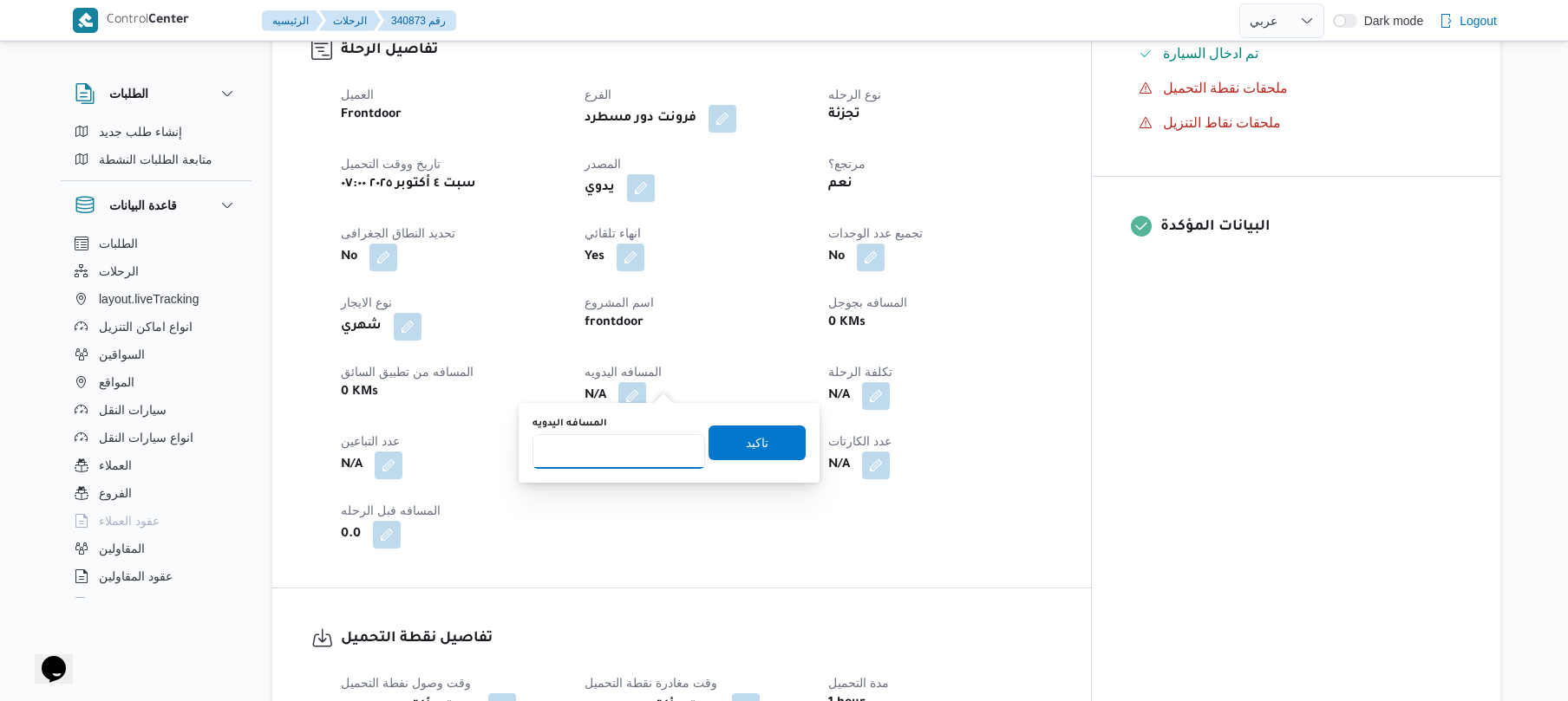
click at [630, 453] on input "المسافه اليدويه" at bounding box center [618, 452] width 172 height 35
type input "120"
click at [749, 446] on span "تاكيد" at bounding box center [756, 442] width 22 height 21
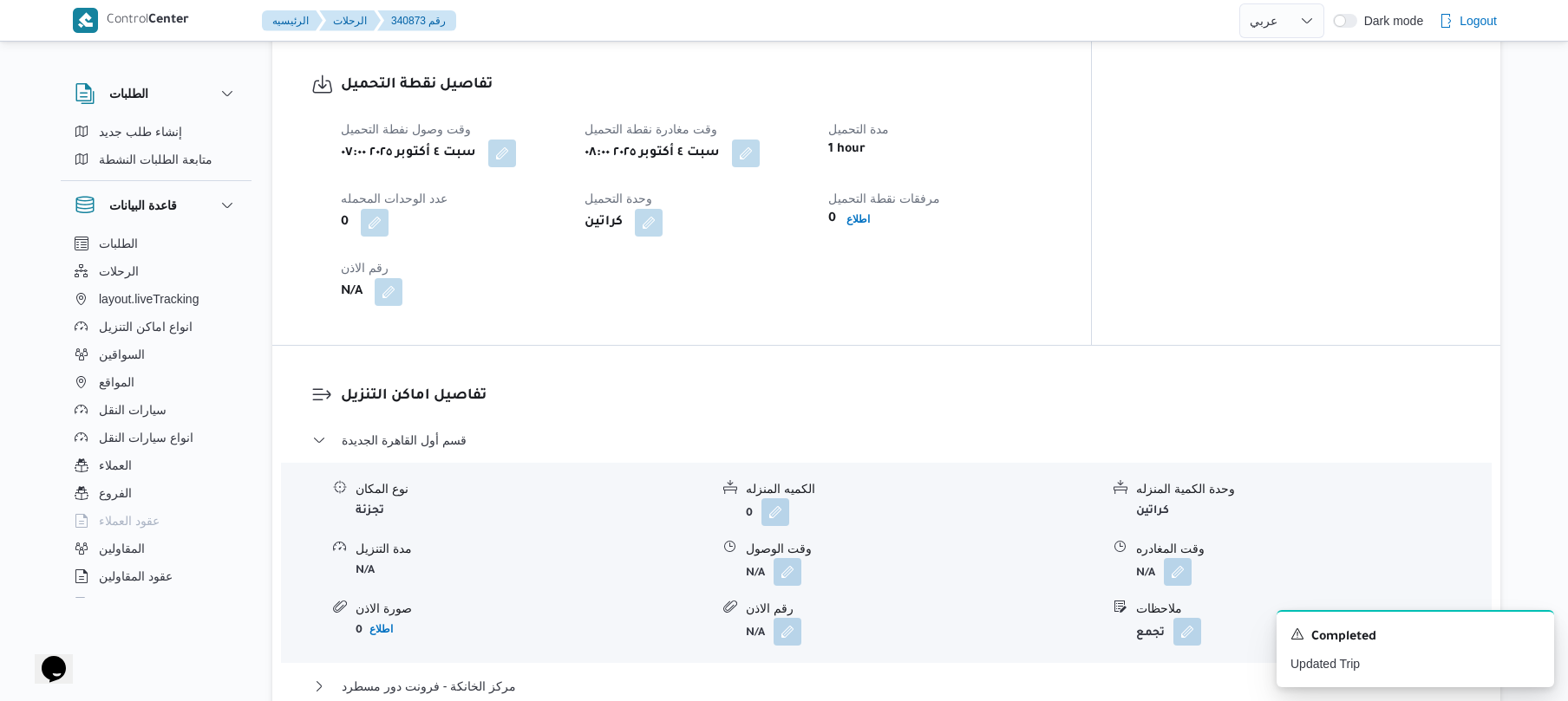
scroll to position [1248, 0]
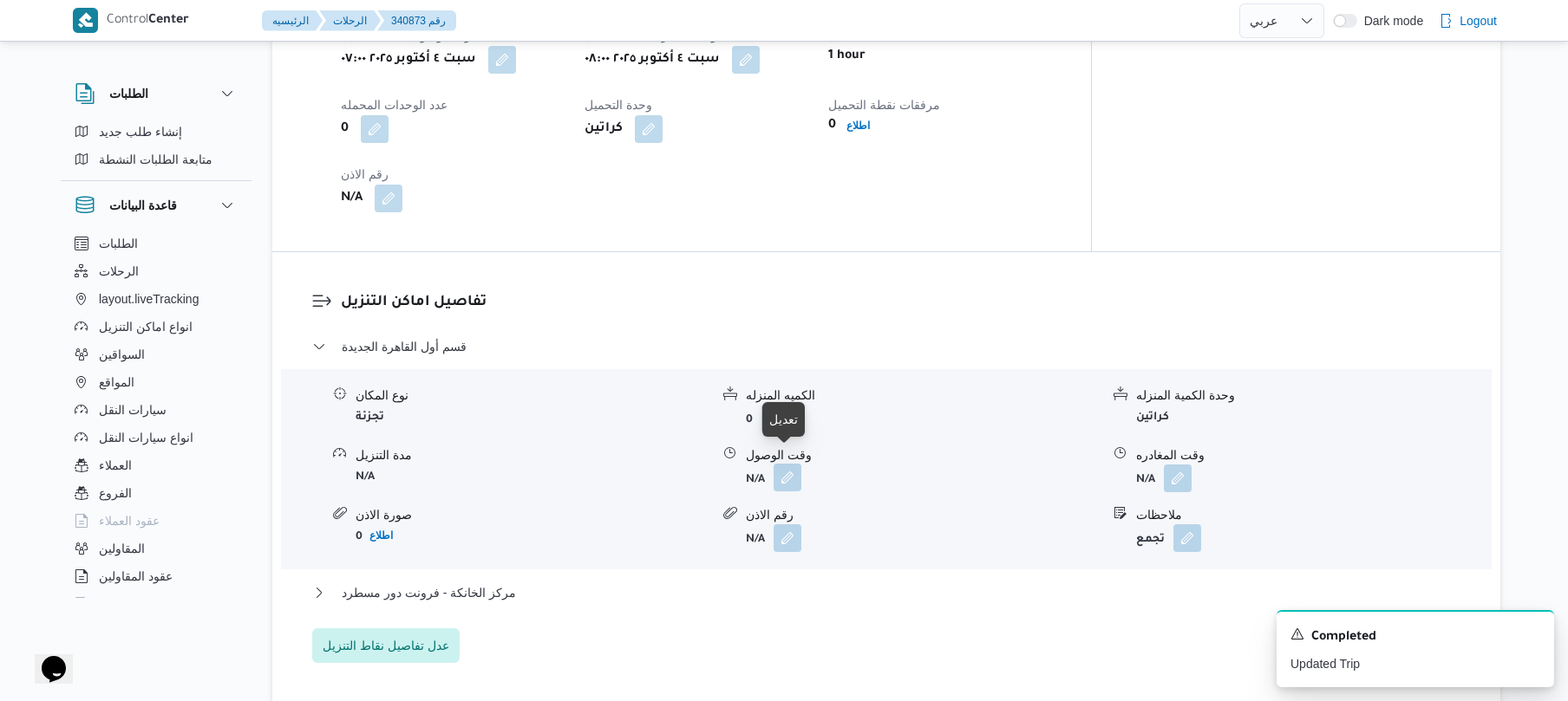
click at [784, 465] on button "button" at bounding box center [787, 478] width 28 height 28
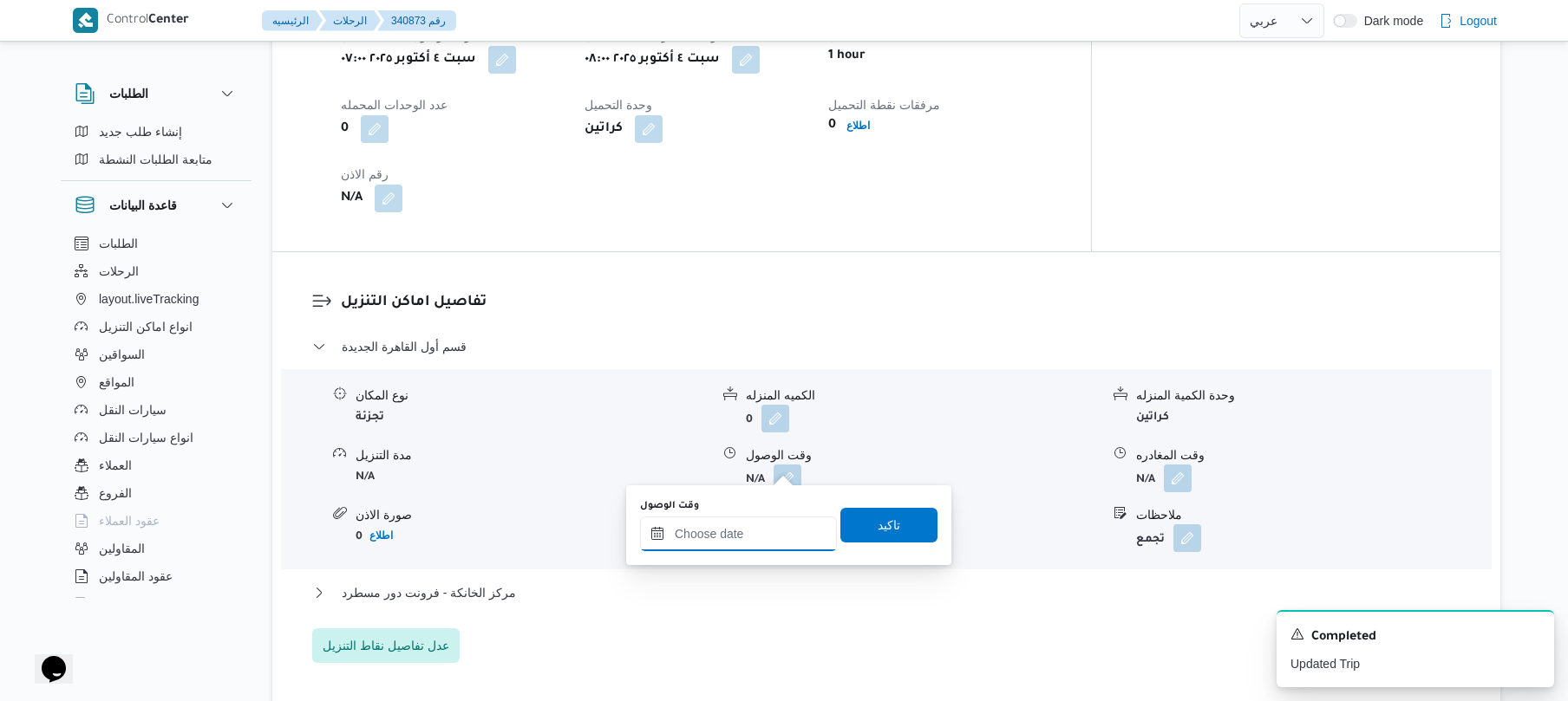
click at [735, 529] on input "وقت الوصول" at bounding box center [738, 534] width 196 height 35
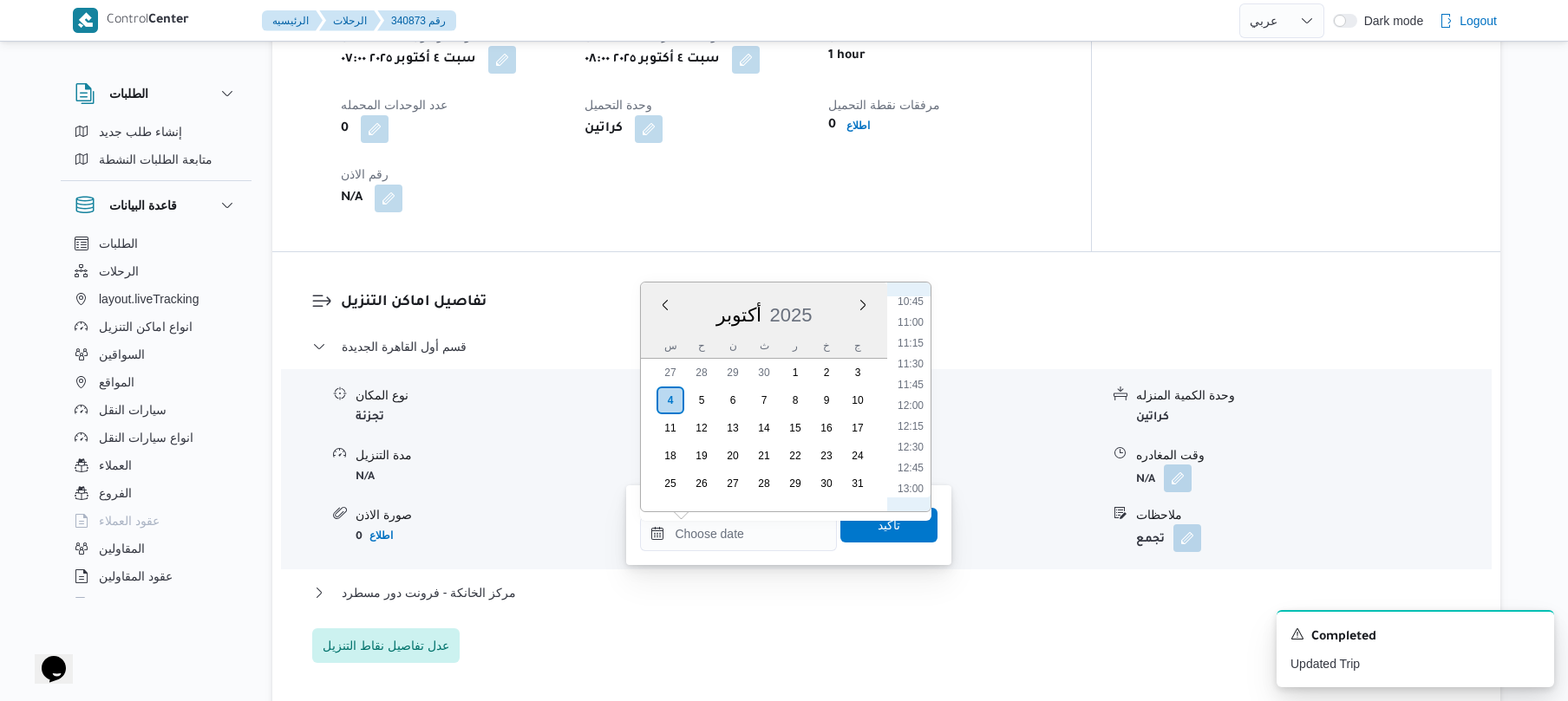
scroll to position [726, 0]
click at [910, 310] on li "08:45" at bounding box center [910, 307] width 39 height 17
type input "٠٤/١٠/٢٠٢٥ ٠٨:٤٥"
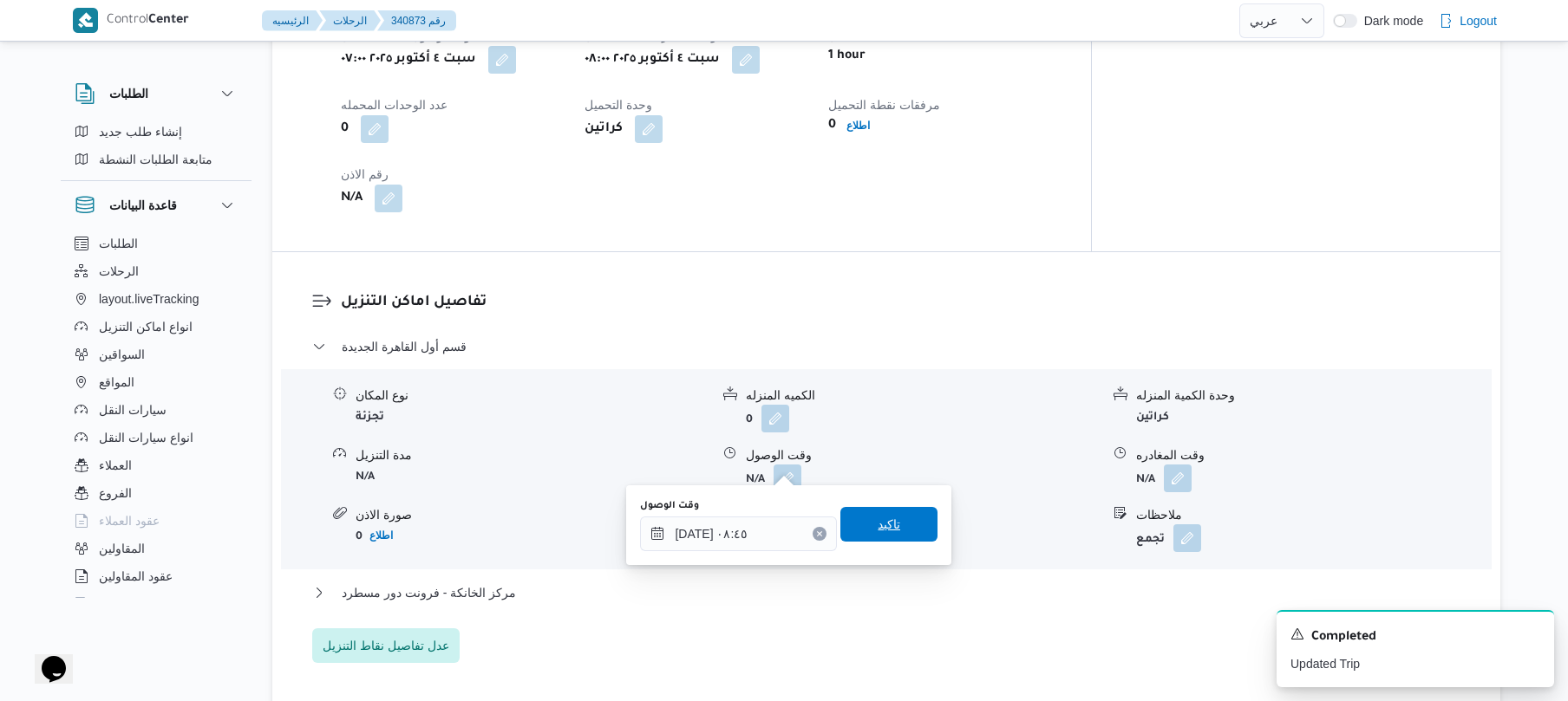
click at [855, 525] on span "تاكيد" at bounding box center [888, 525] width 97 height 35
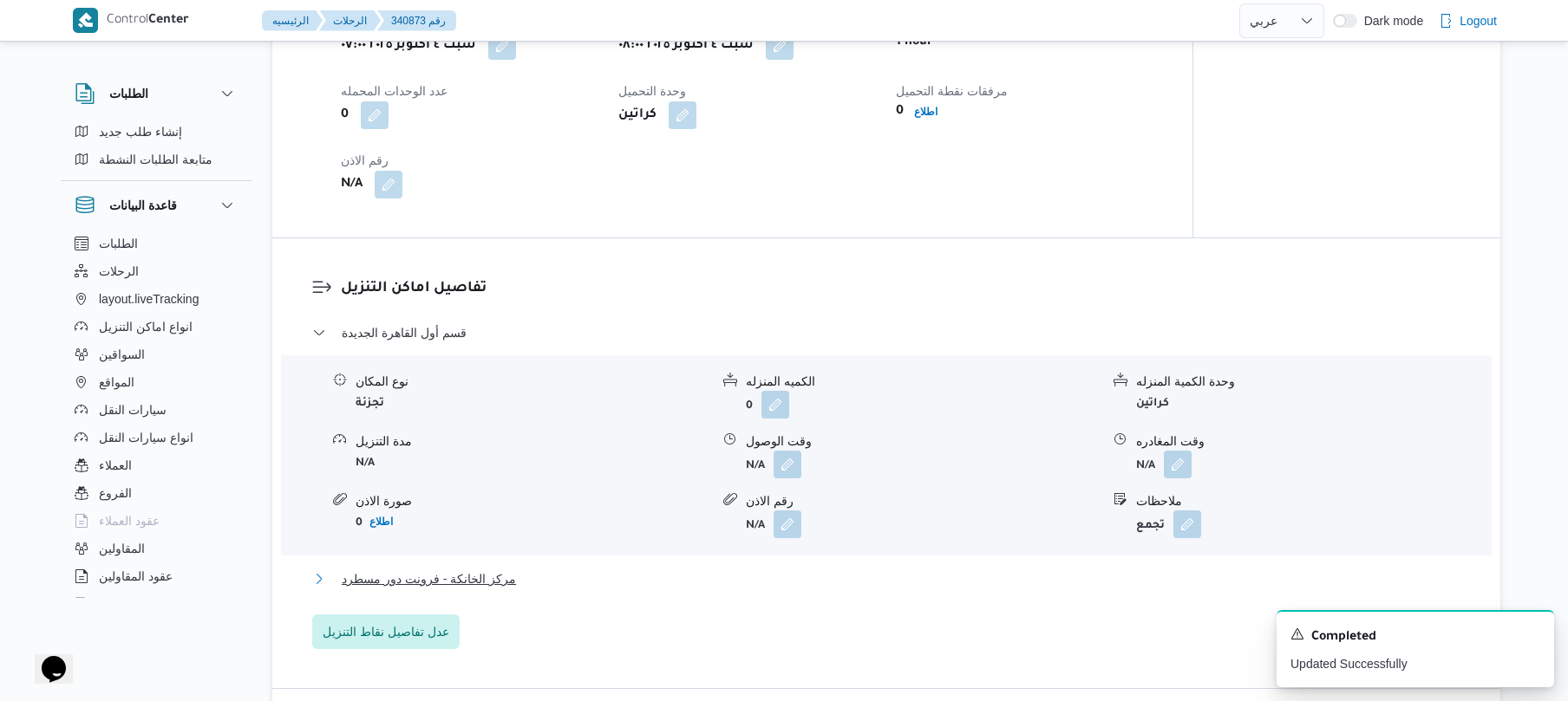
click at [782, 581] on button "مركز الخانكة - فرونت دور مسطرد" at bounding box center [886, 580] width 1149 height 21
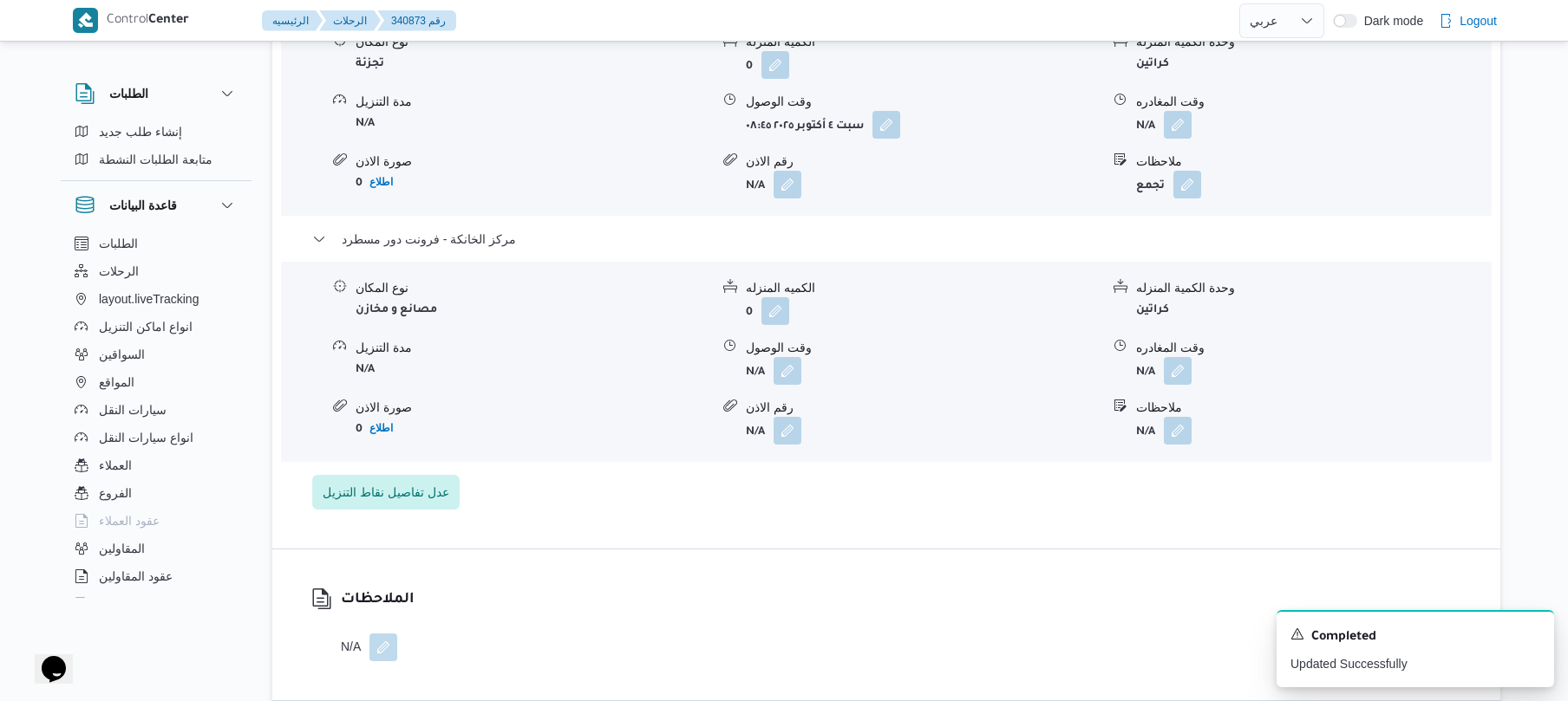
scroll to position [1756, 0]
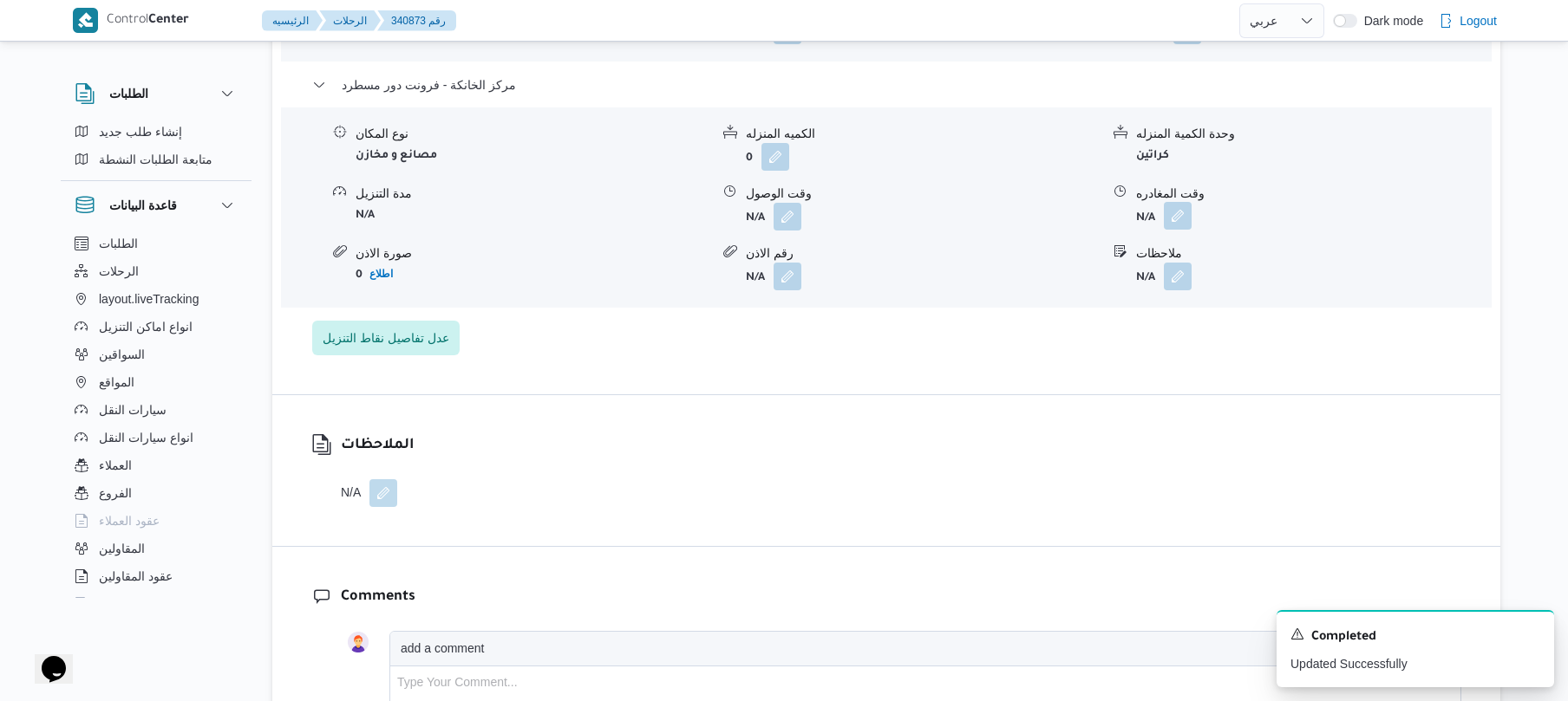
click at [1172, 202] on button "button" at bounding box center [1177, 216] width 28 height 28
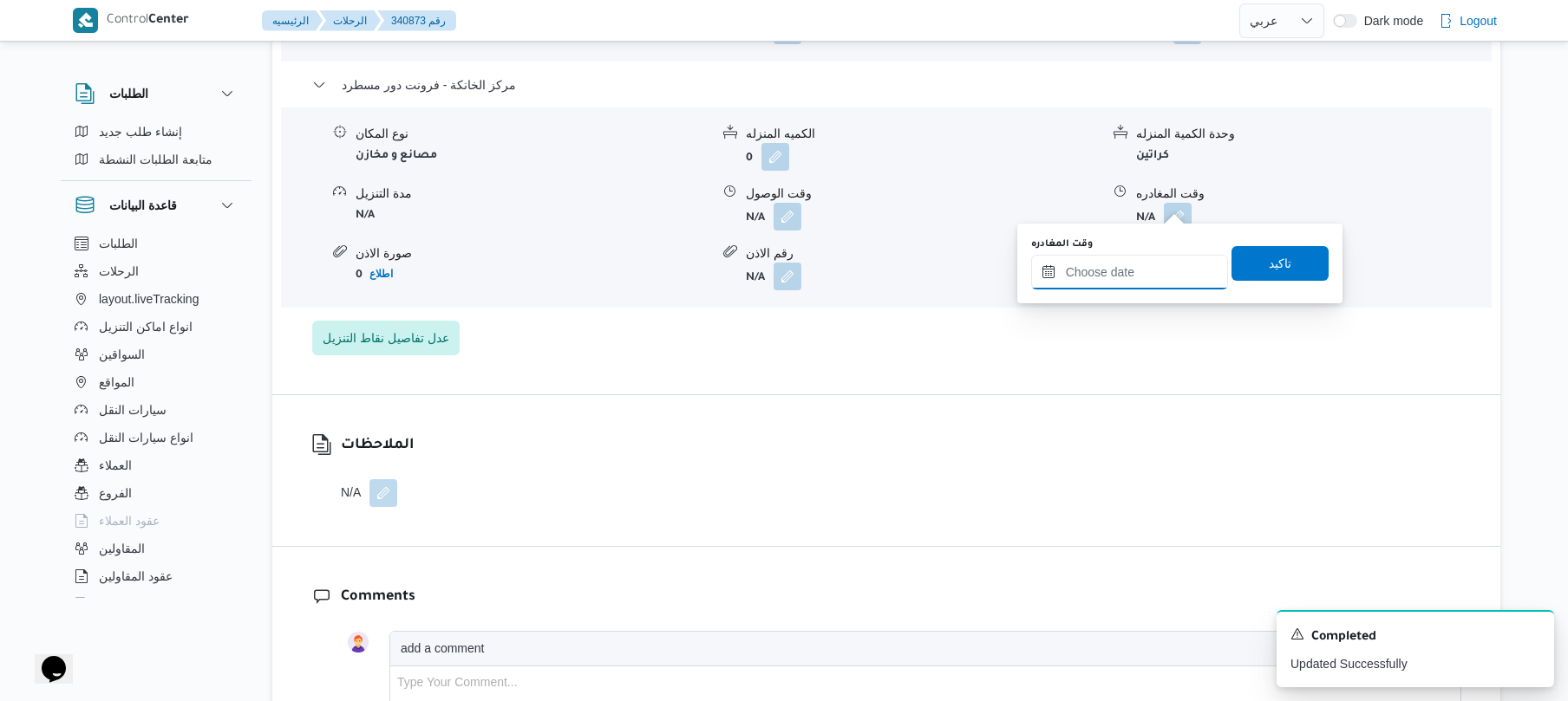
click at [1129, 261] on input "وقت المغادره" at bounding box center [1129, 273] width 196 height 35
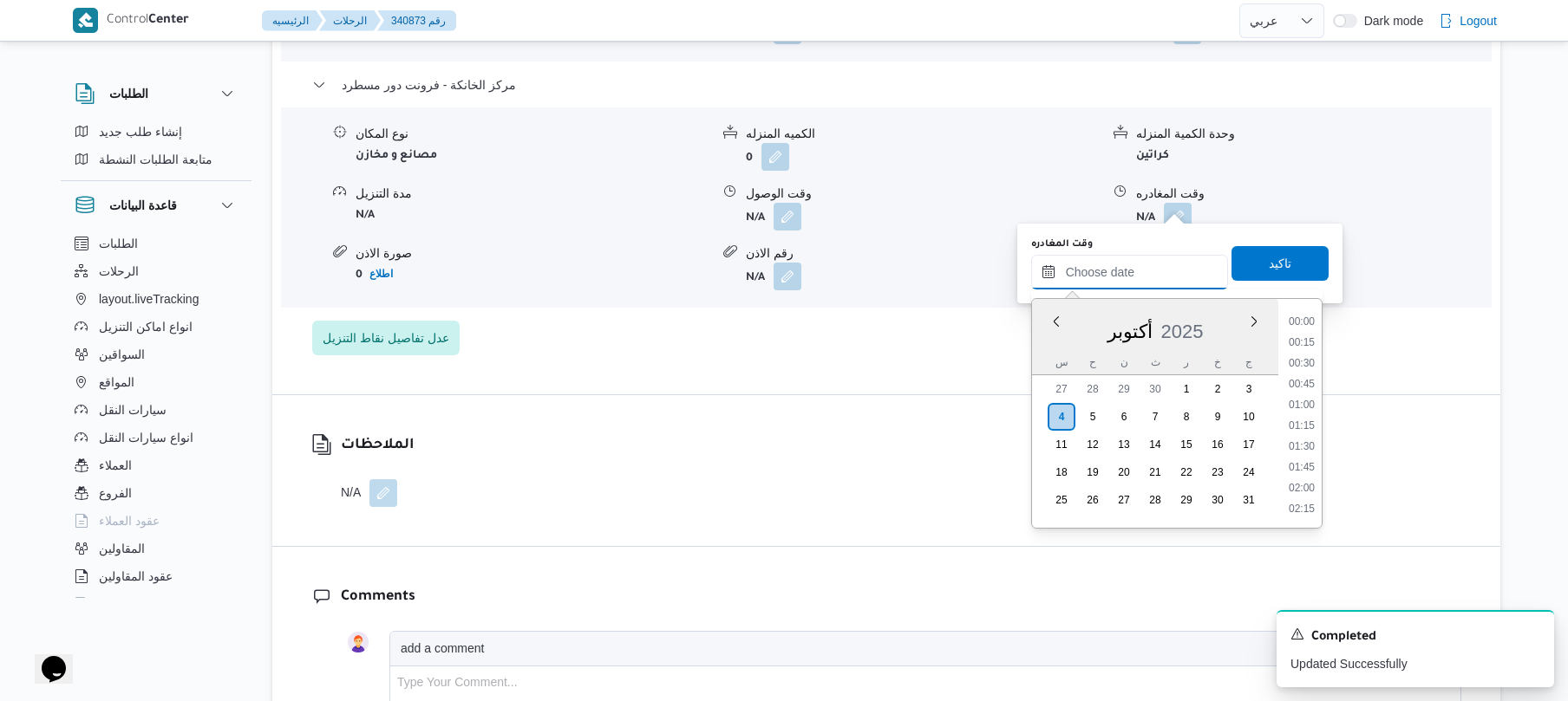
scroll to position [1582, 0]
click at [1309, 324] on li "19:00" at bounding box center [1301, 321] width 39 height 17
type input "٠٤/١٠/٢٠٢٥ ١٩:٠٠"
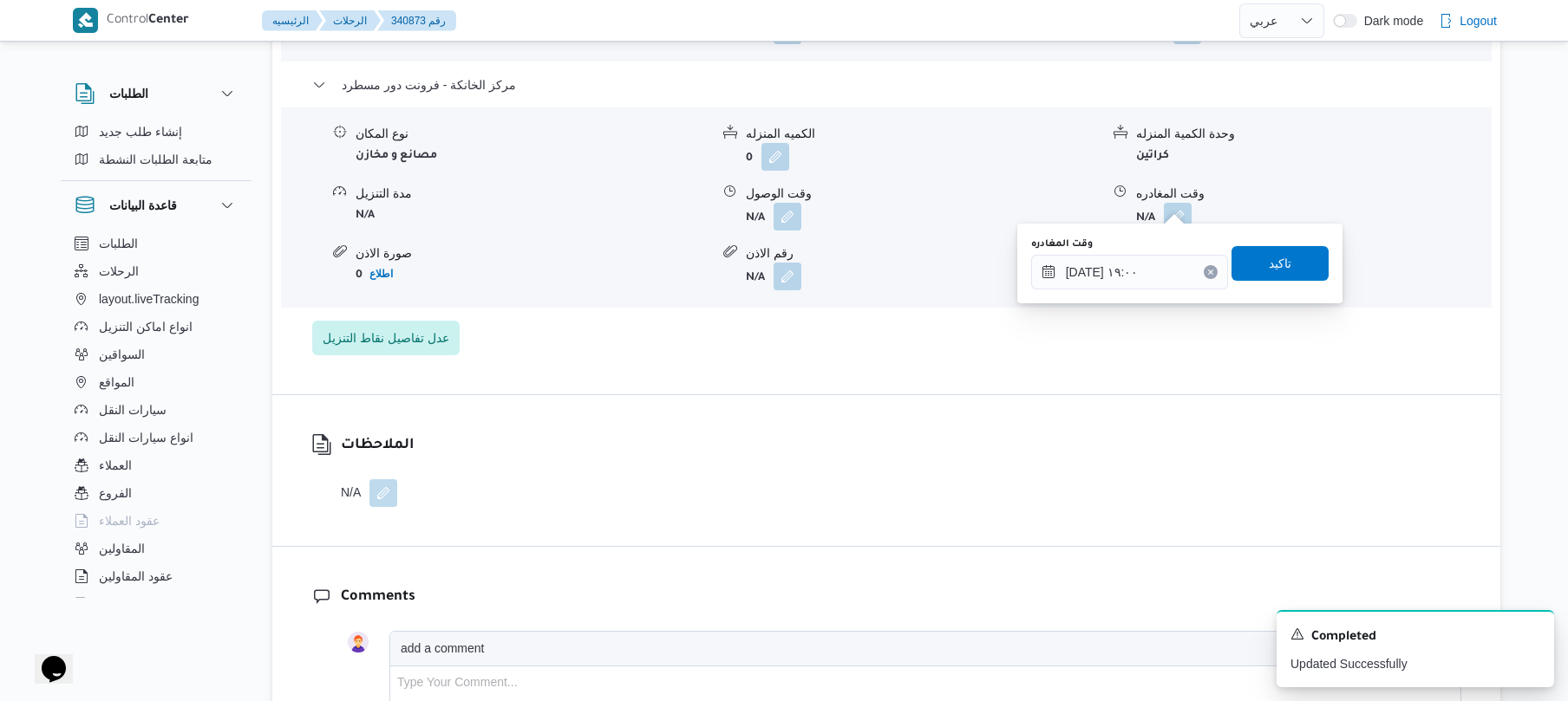
click at [1301, 282] on div "وقت المغادره ٠٤/١٠/٢٠٢٥ ١٩:٠٠ تاكيد" at bounding box center [1180, 264] width 301 height 56
click at [1277, 274] on span "تاكيد" at bounding box center [1279, 263] width 97 height 35
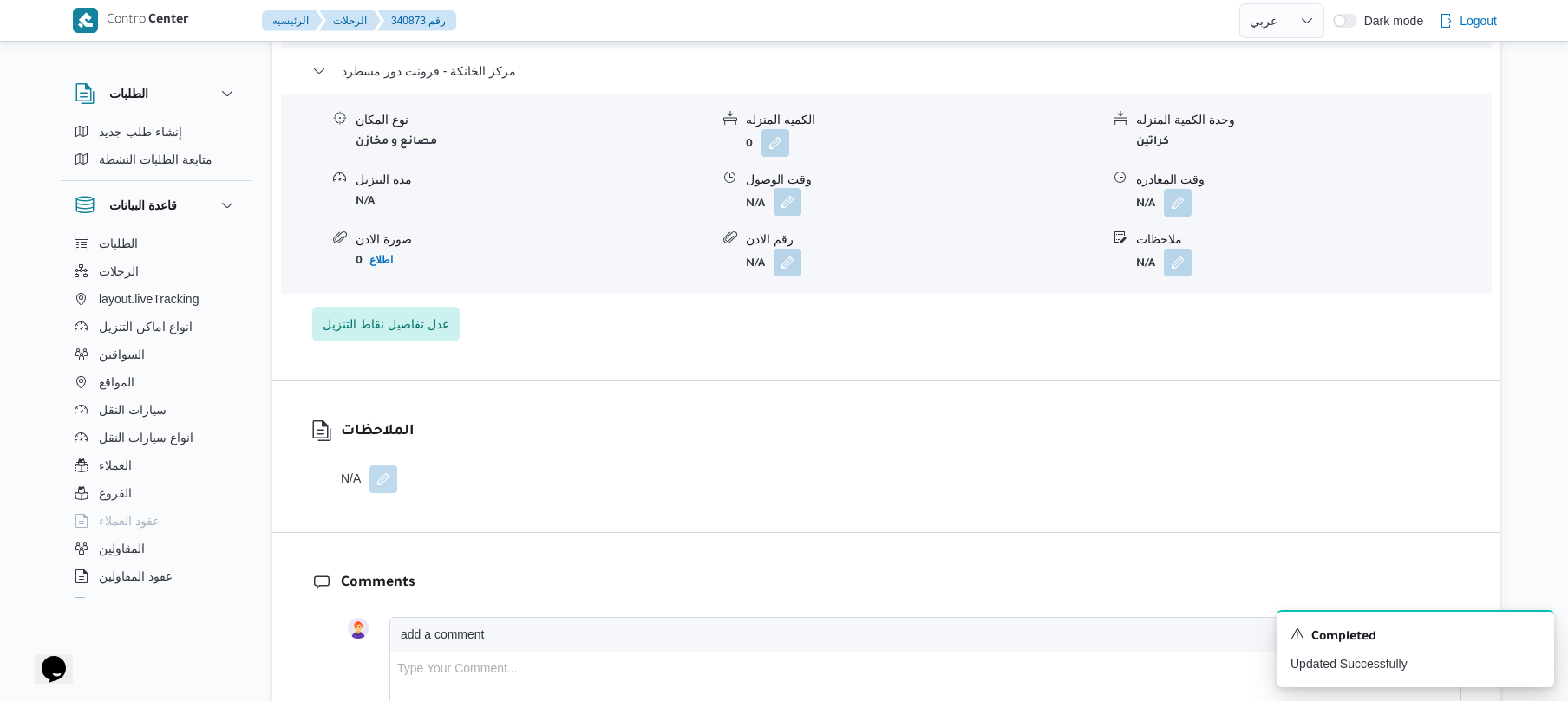
click at [792, 205] on button "button" at bounding box center [787, 201] width 28 height 28
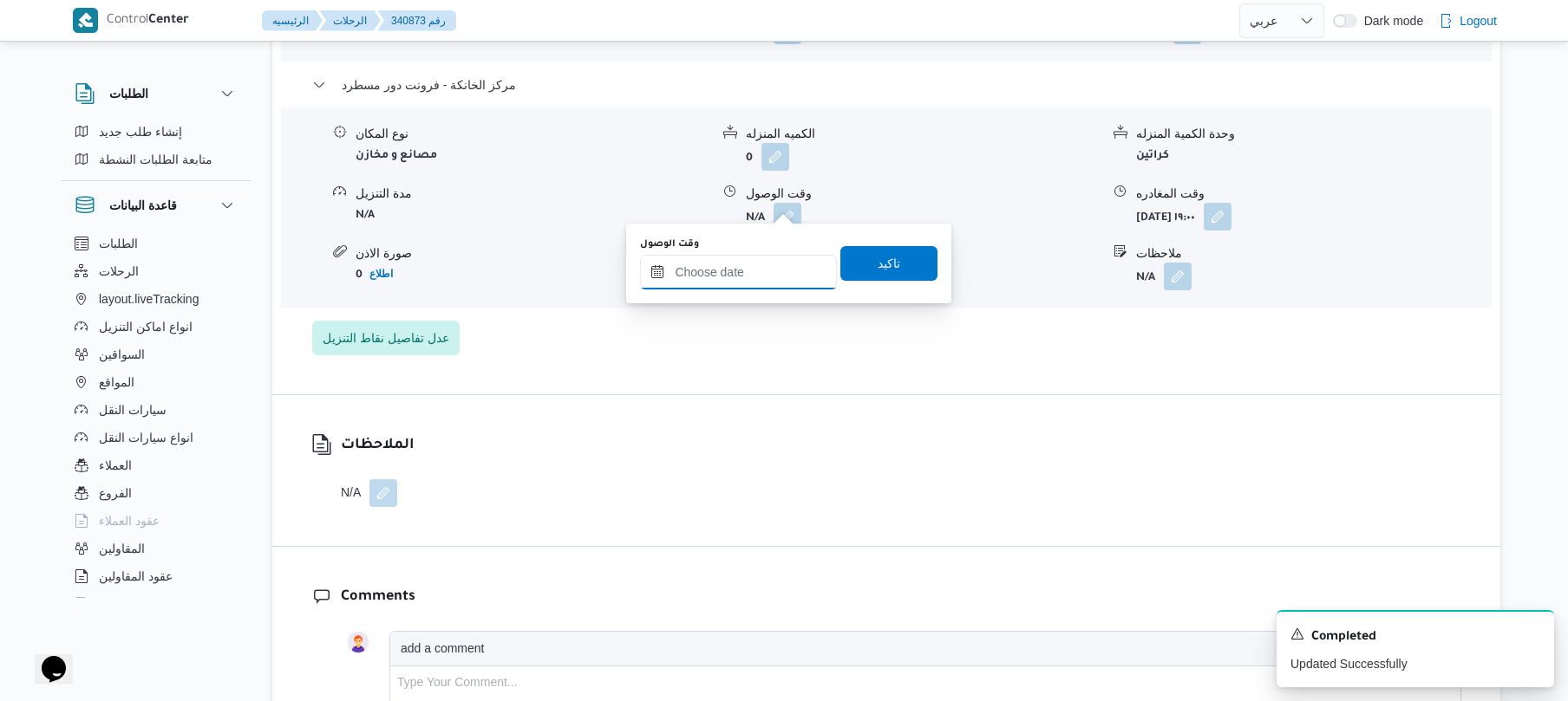
click at [750, 260] on input "وقت الوصول" at bounding box center [738, 273] width 196 height 35
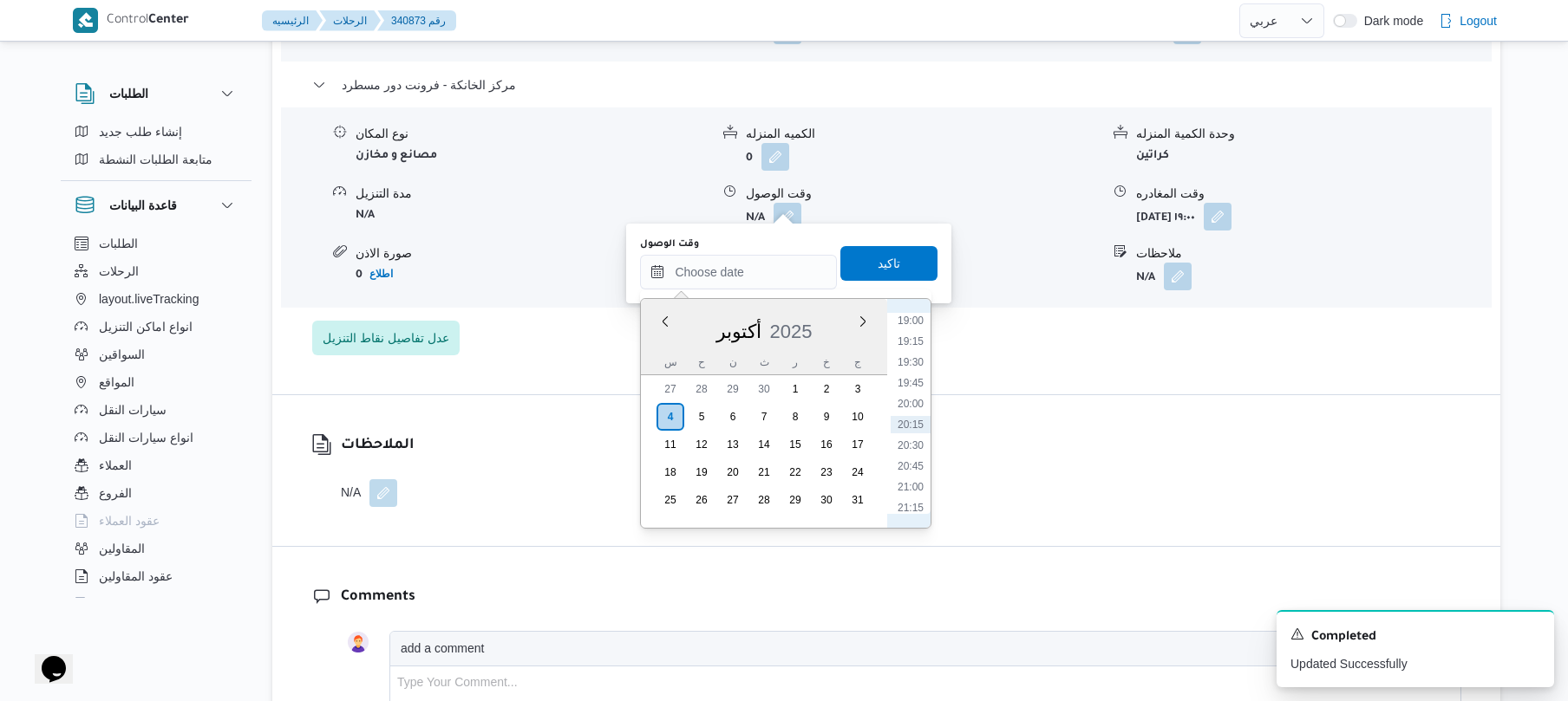
scroll to position [1412, 0]
click at [908, 465] on li "18:45" at bounding box center [910, 470] width 39 height 17
type input "٠٤/١٠/٢٠٢٥ ١٨:٤٥"
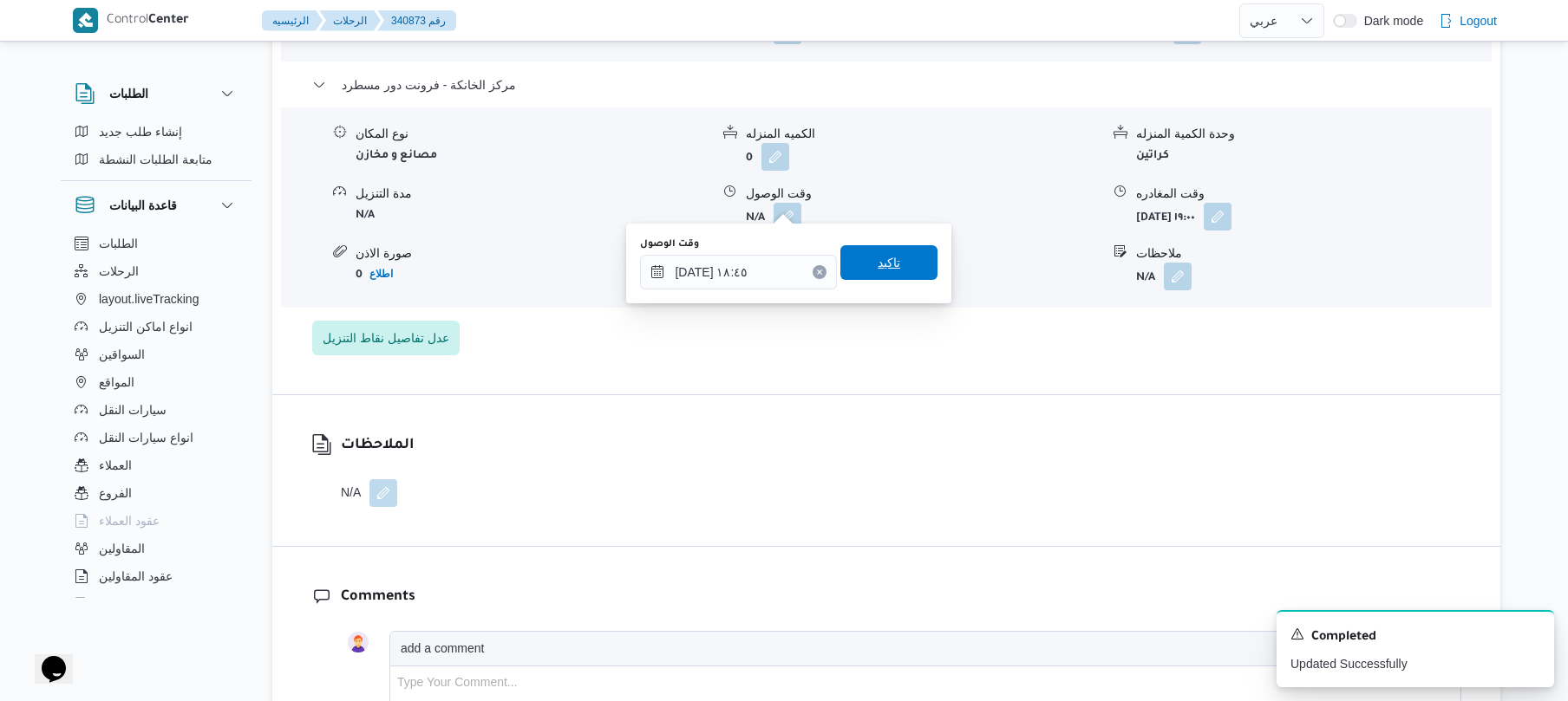
click at [878, 264] on span "تاكيد" at bounding box center [888, 263] width 22 height 21
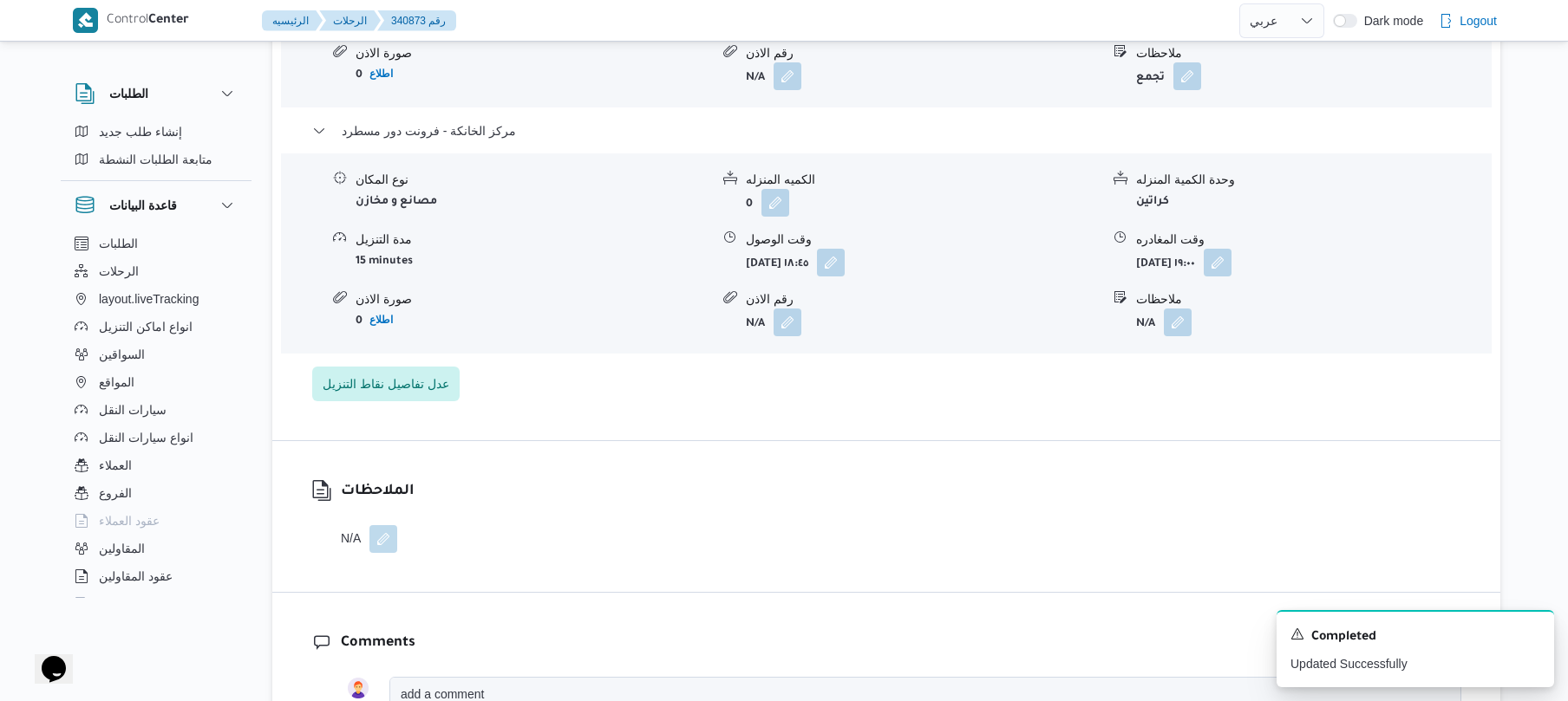
scroll to position [1571, 0]
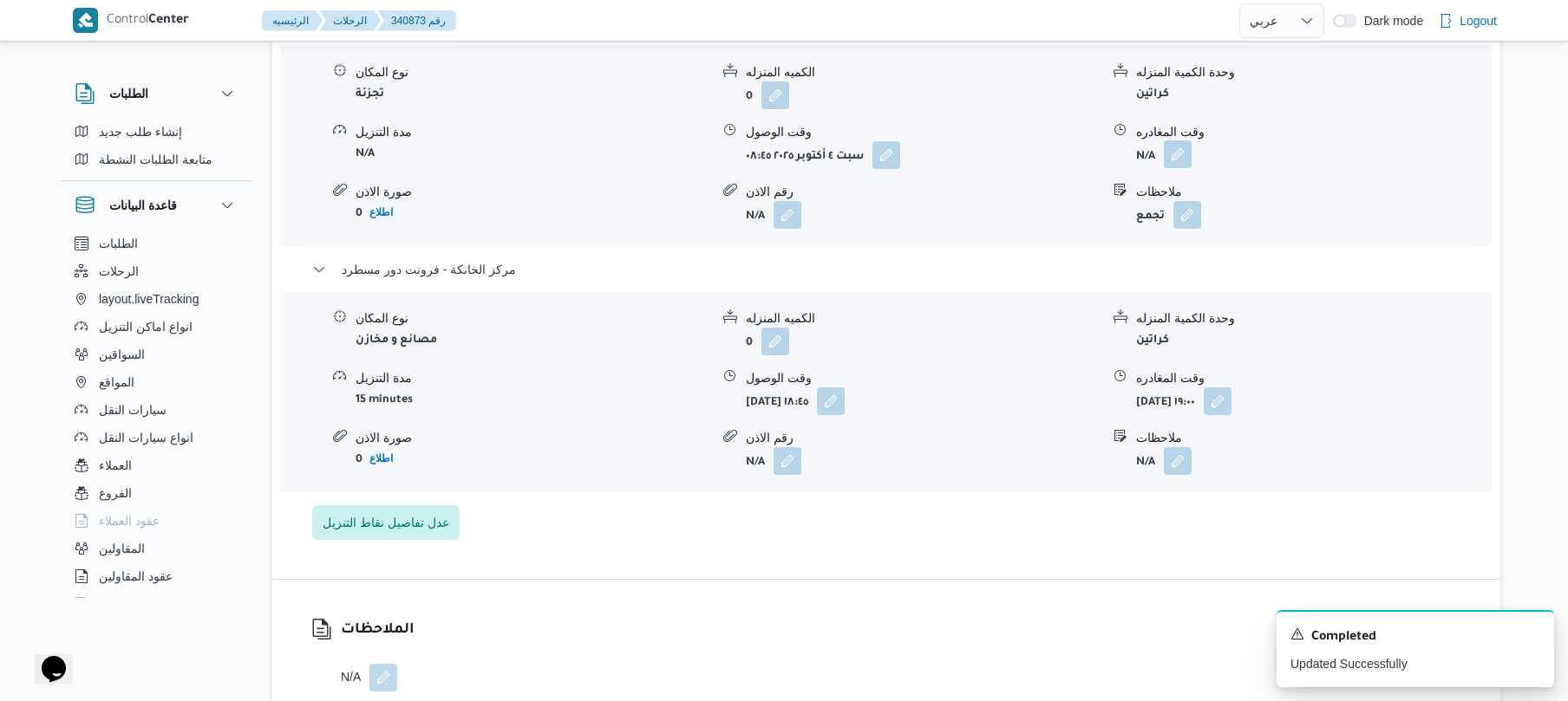
click at [1180, 141] on button "button" at bounding box center [1177, 154] width 28 height 28
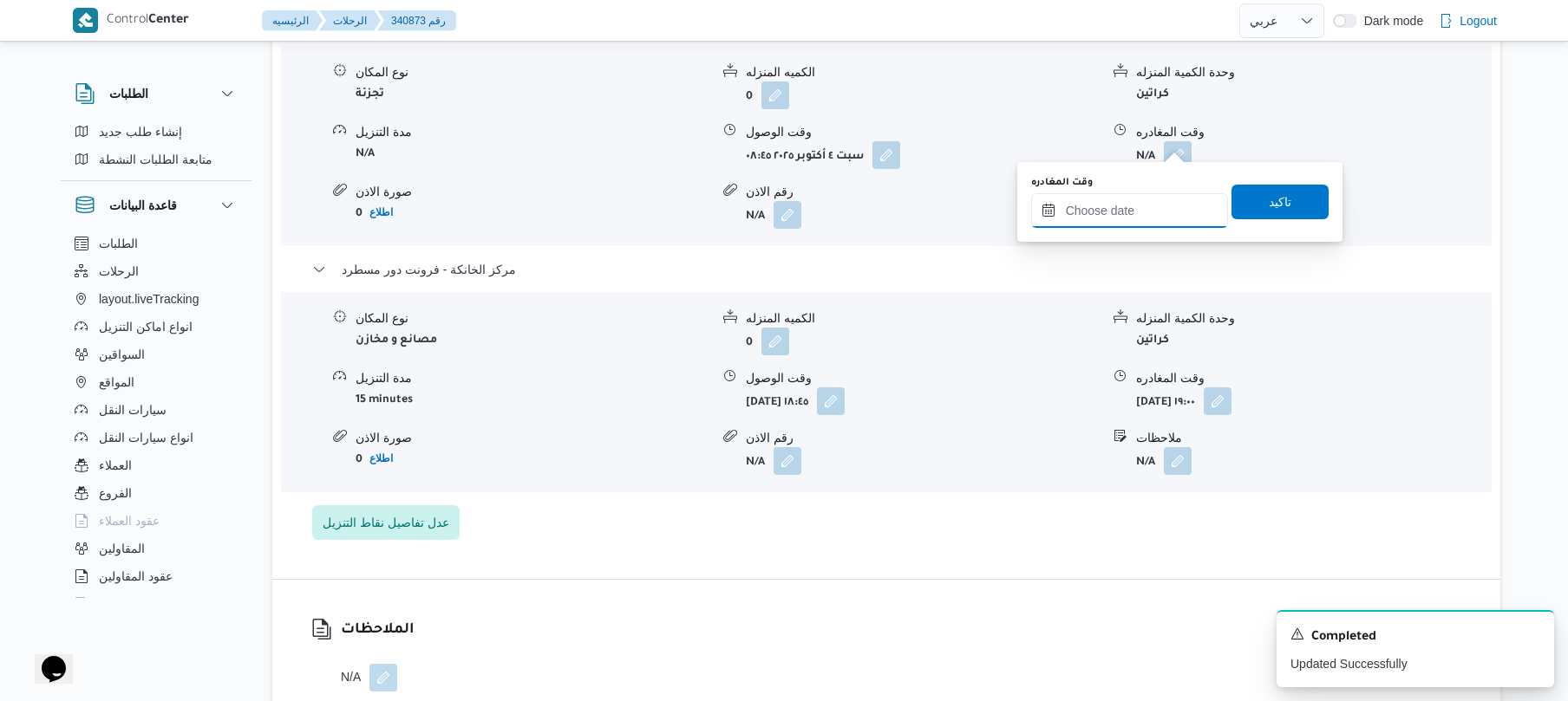
click at [1108, 210] on input "وقت المغادره" at bounding box center [1129, 211] width 196 height 35
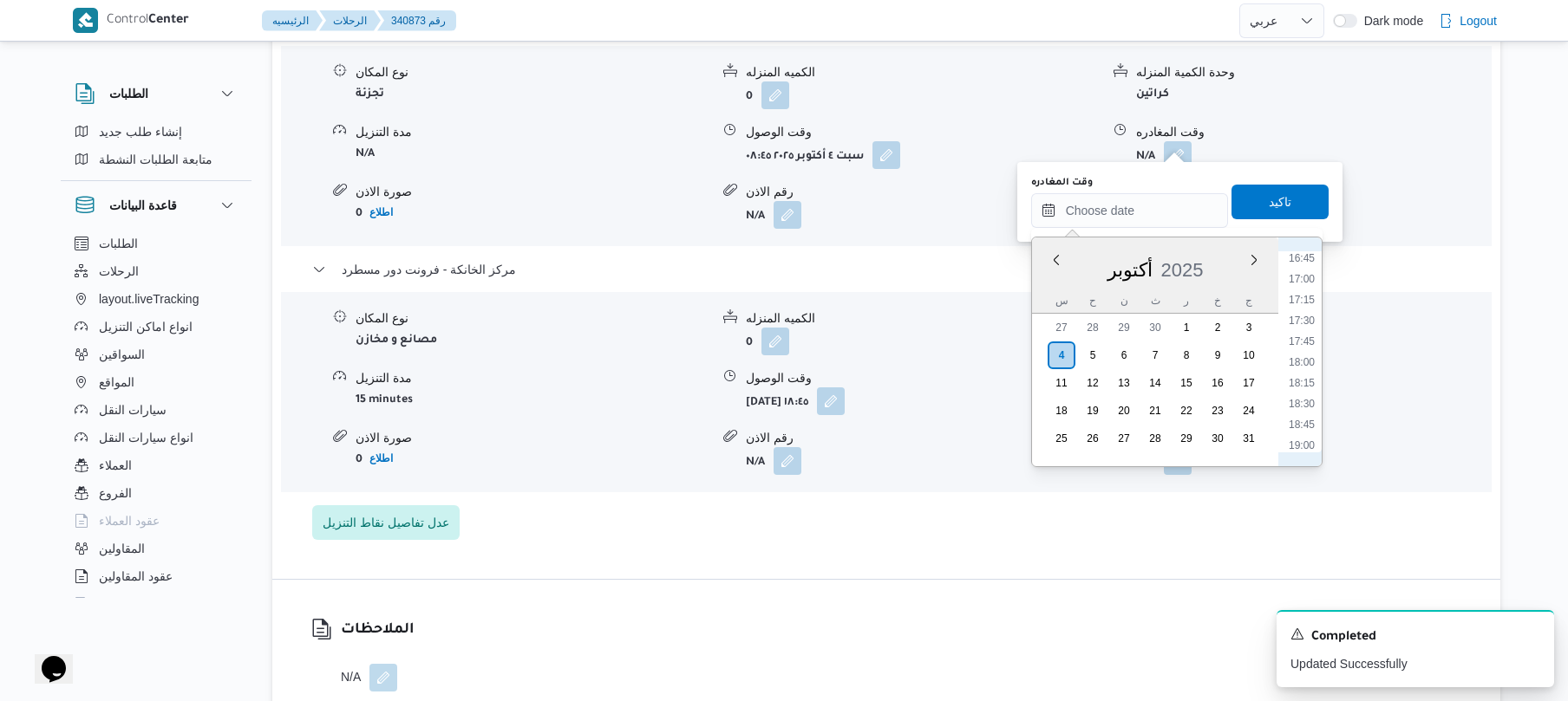
scroll to position [1412, 0]
click at [1301, 347] on li "18:00" at bounding box center [1301, 346] width 39 height 17
type input "[DATE] ١٨:٠٠"
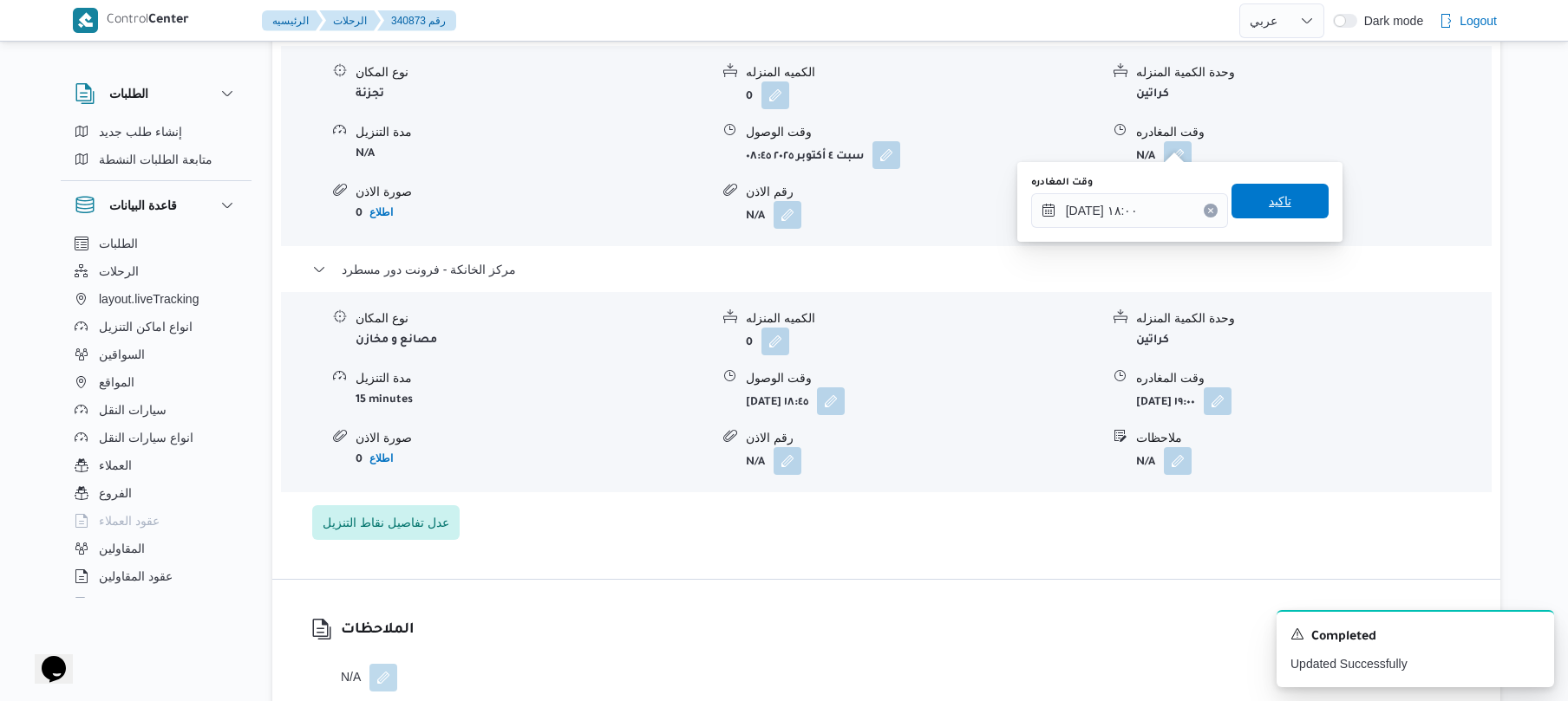
click at [1277, 195] on span "تاكيد" at bounding box center [1279, 201] width 22 height 21
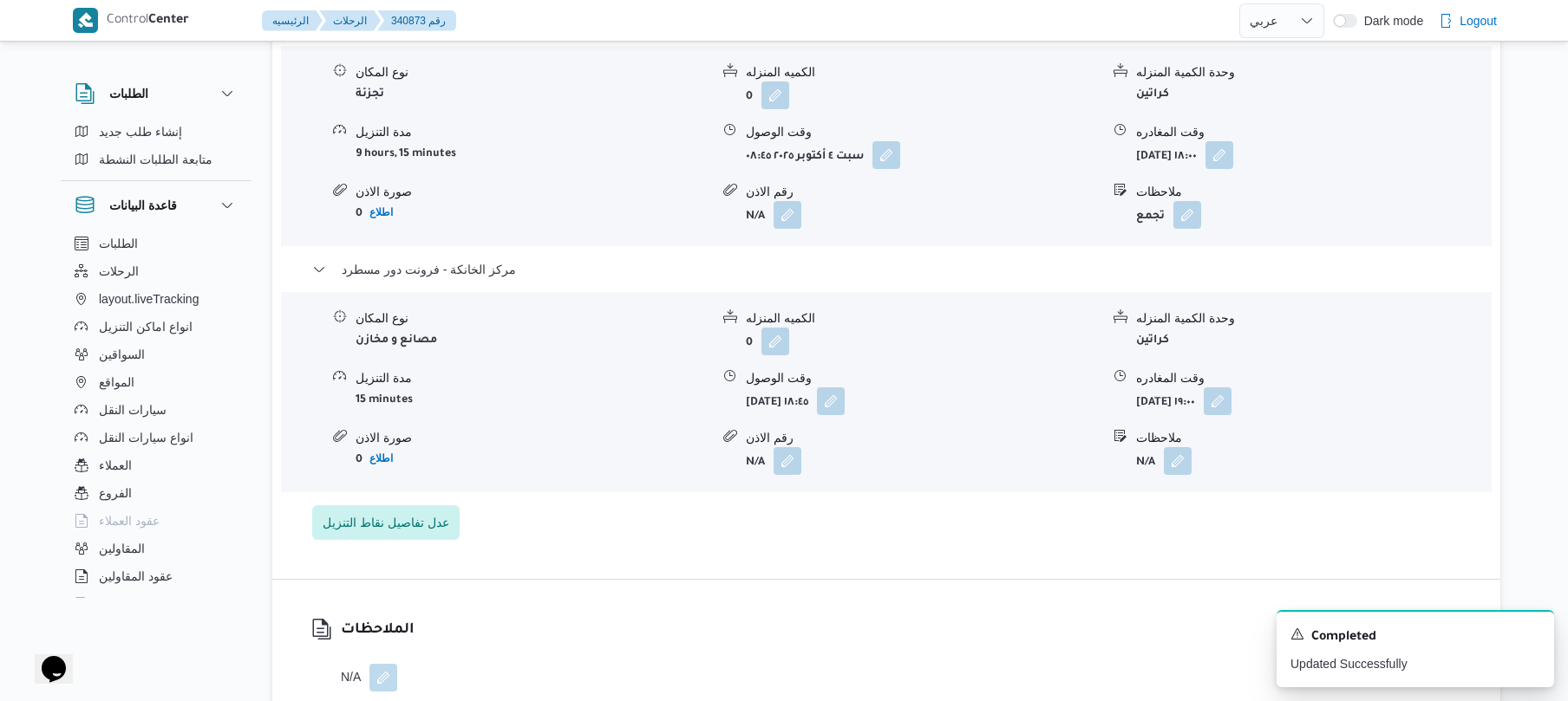
scroll to position [0, 0]
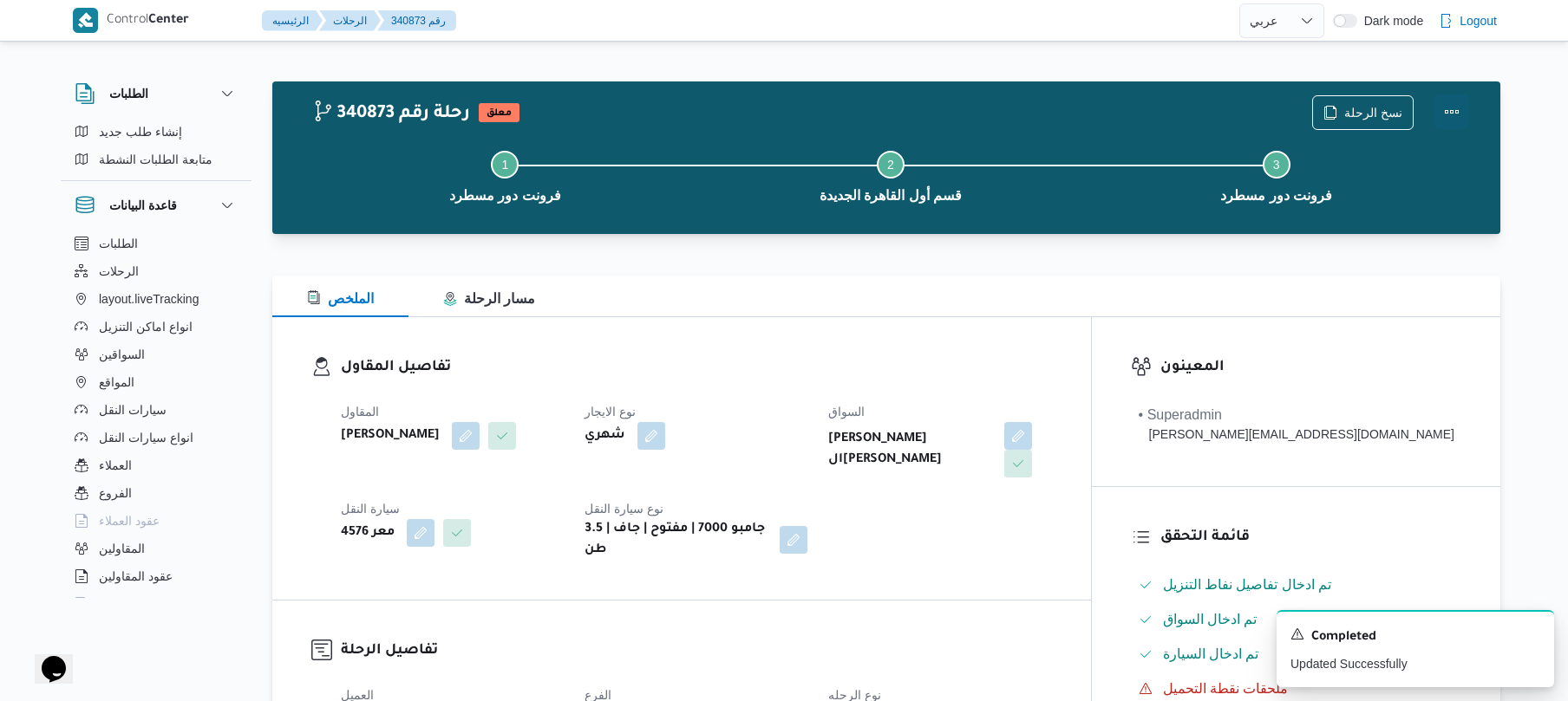
click at [1454, 104] on button "Actions" at bounding box center [1451, 112] width 35 height 35
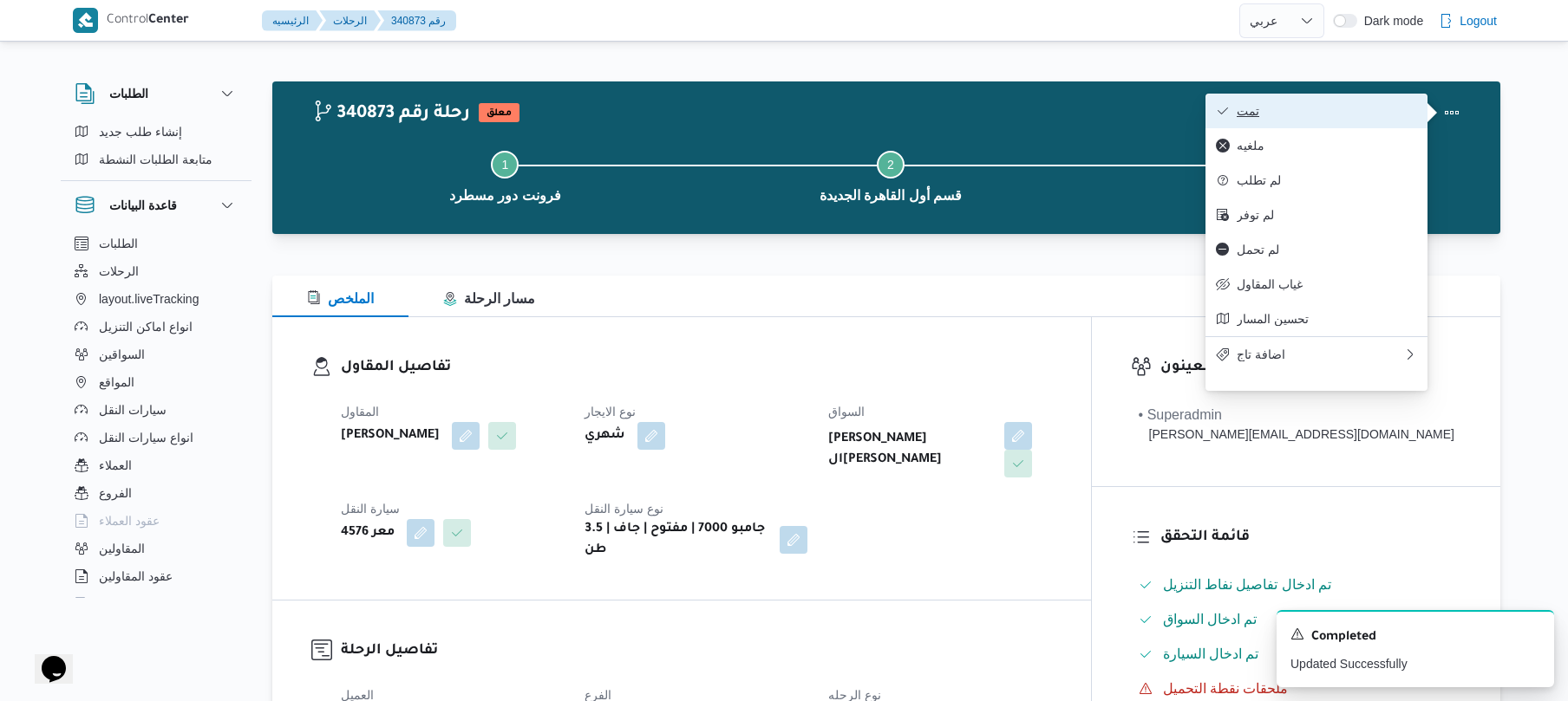
click at [1375, 109] on span "تمت" at bounding box center [1326, 111] width 180 height 13
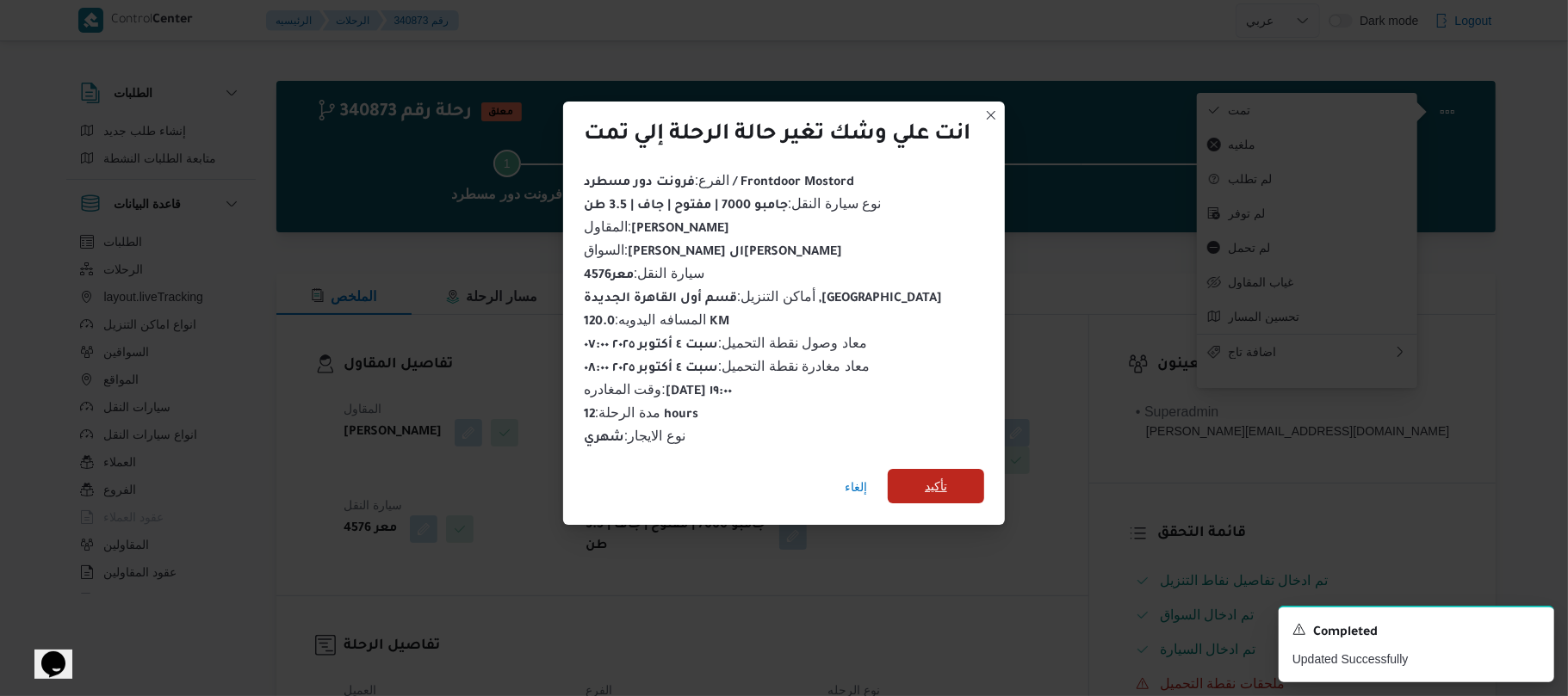
click at [947, 479] on span "تأكيد" at bounding box center [936, 487] width 22 height 21
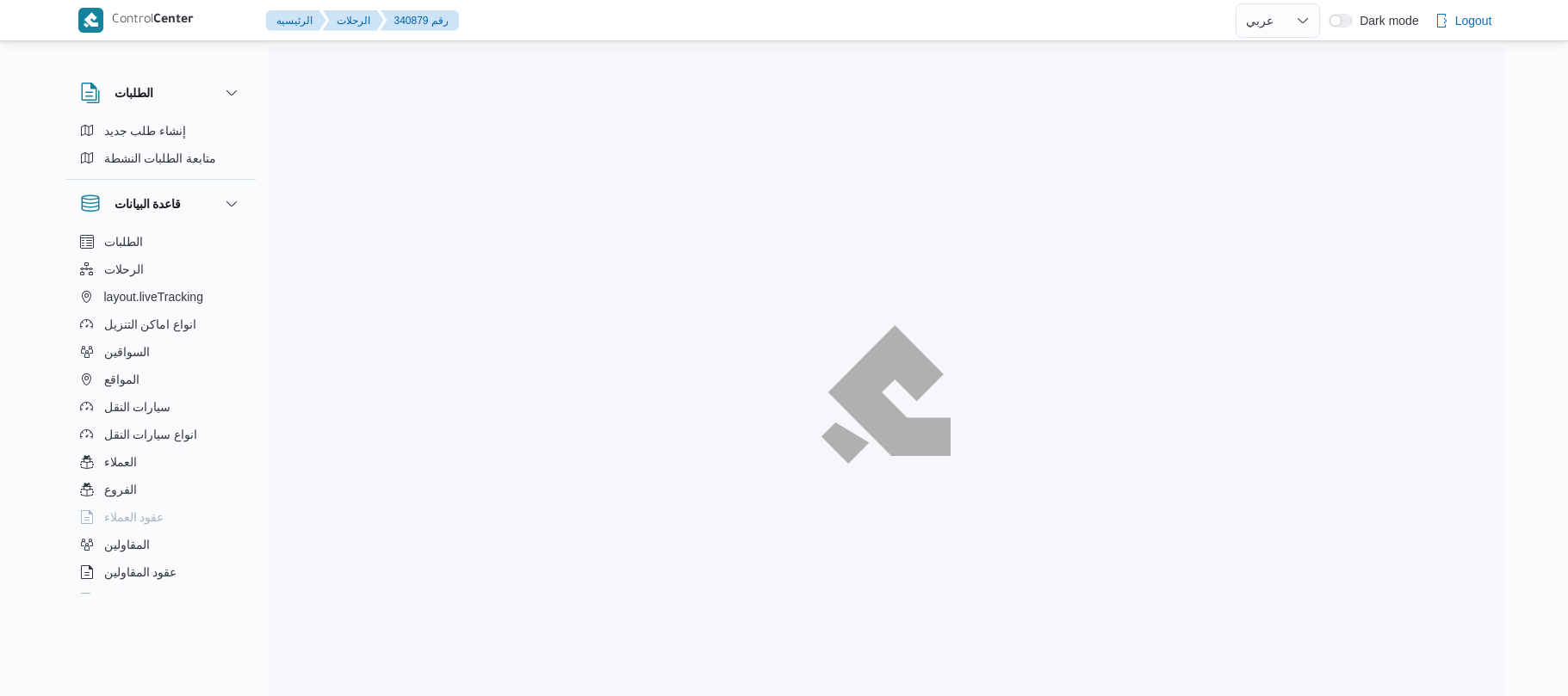
select select "ar"
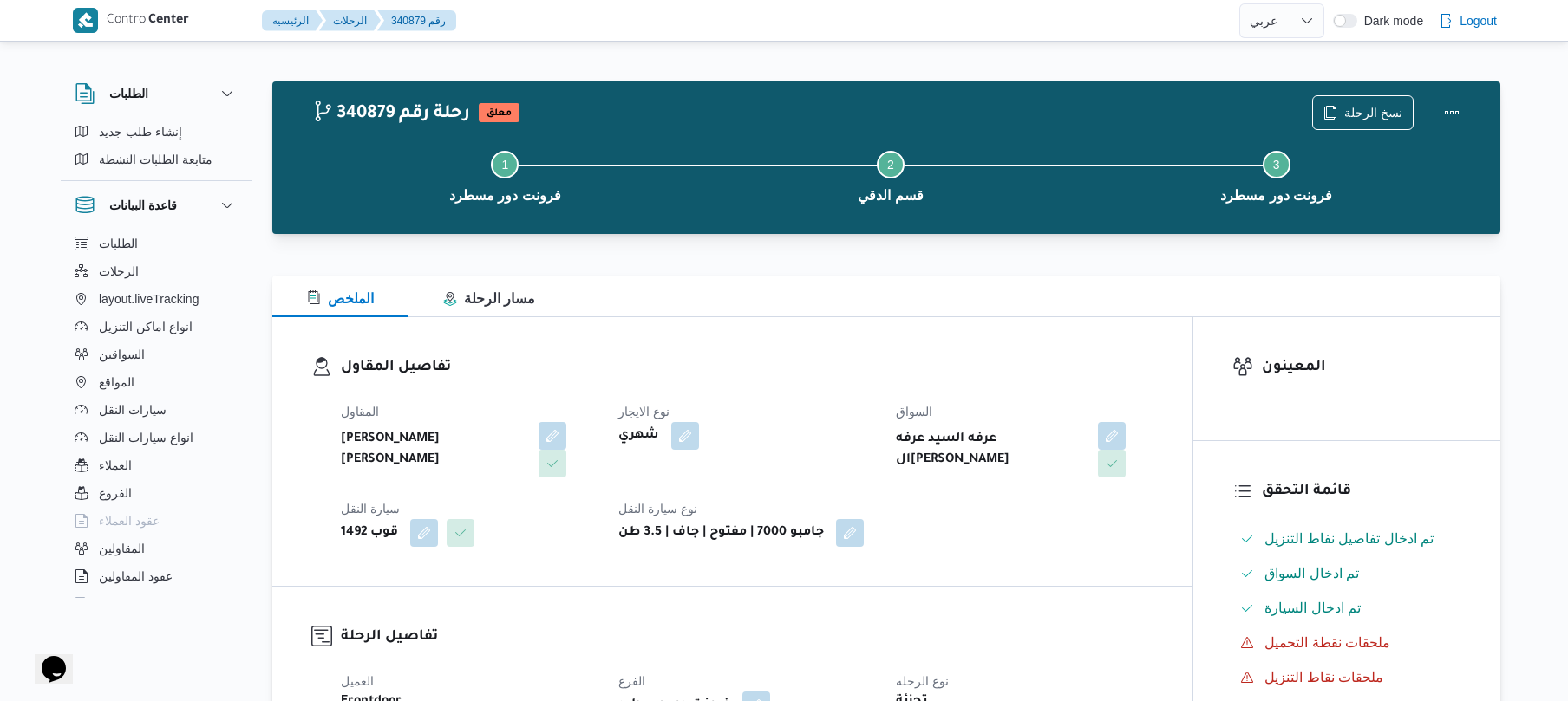
click at [988, 336] on div "تفاصيل المقاول المقاول [PERSON_NAME] [PERSON_NAME] نوع الايجار شهري السواق عرفه…" at bounding box center [732, 451] width 920 height 269
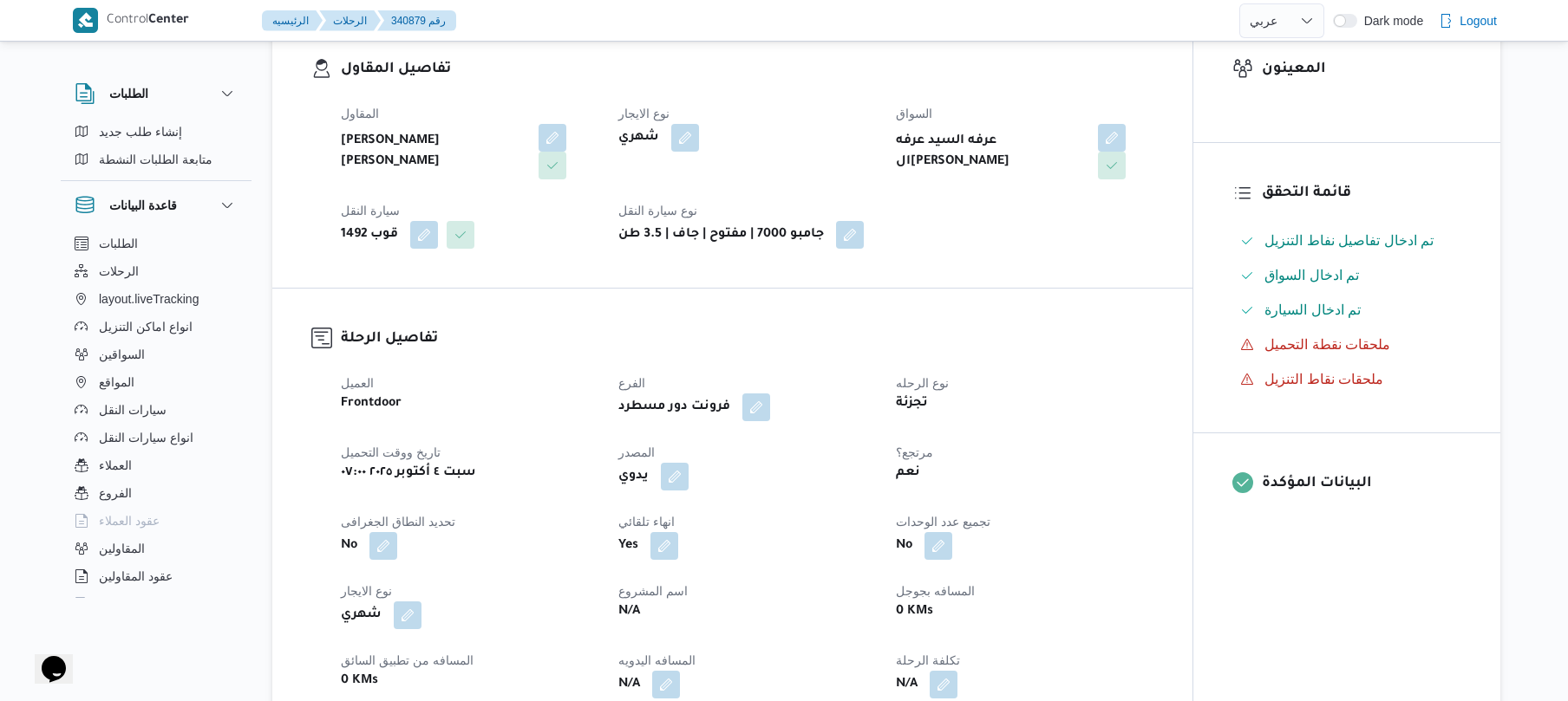
scroll to position [555, 0]
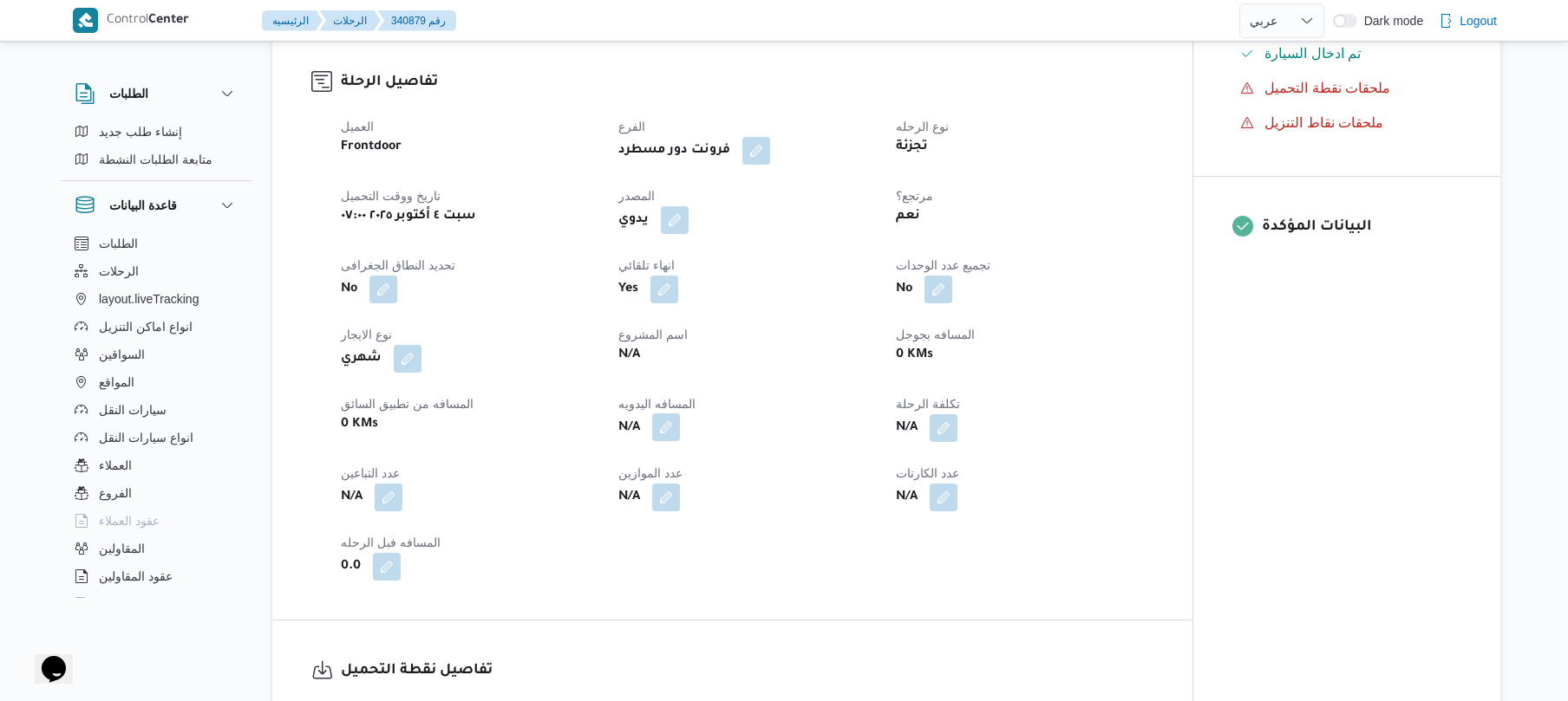
click at [664, 413] on button "button" at bounding box center [666, 427] width 28 height 28
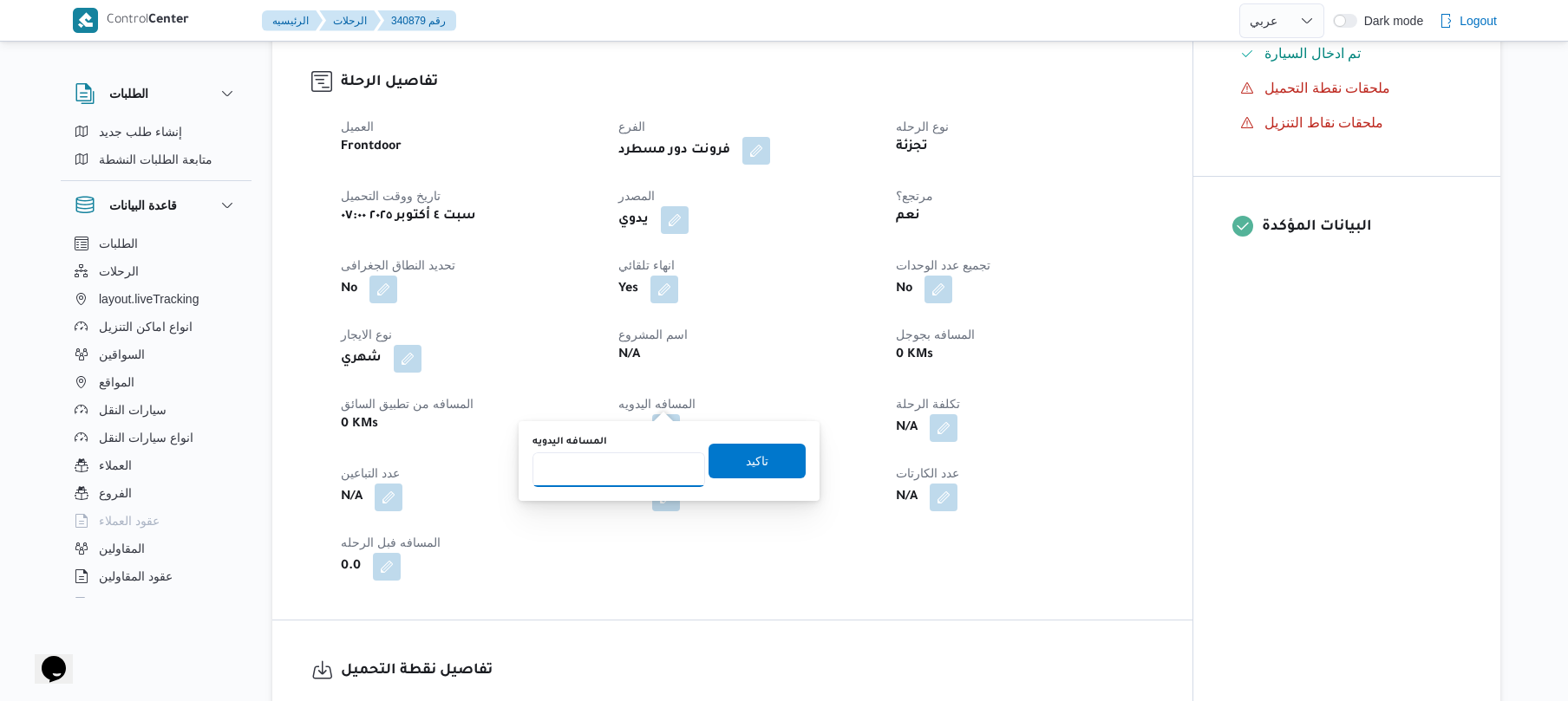
click at [632, 462] on input "المسافه اليدويه" at bounding box center [618, 470] width 172 height 35
type input "80"
click at [768, 465] on span "تاكيد" at bounding box center [756, 460] width 97 height 35
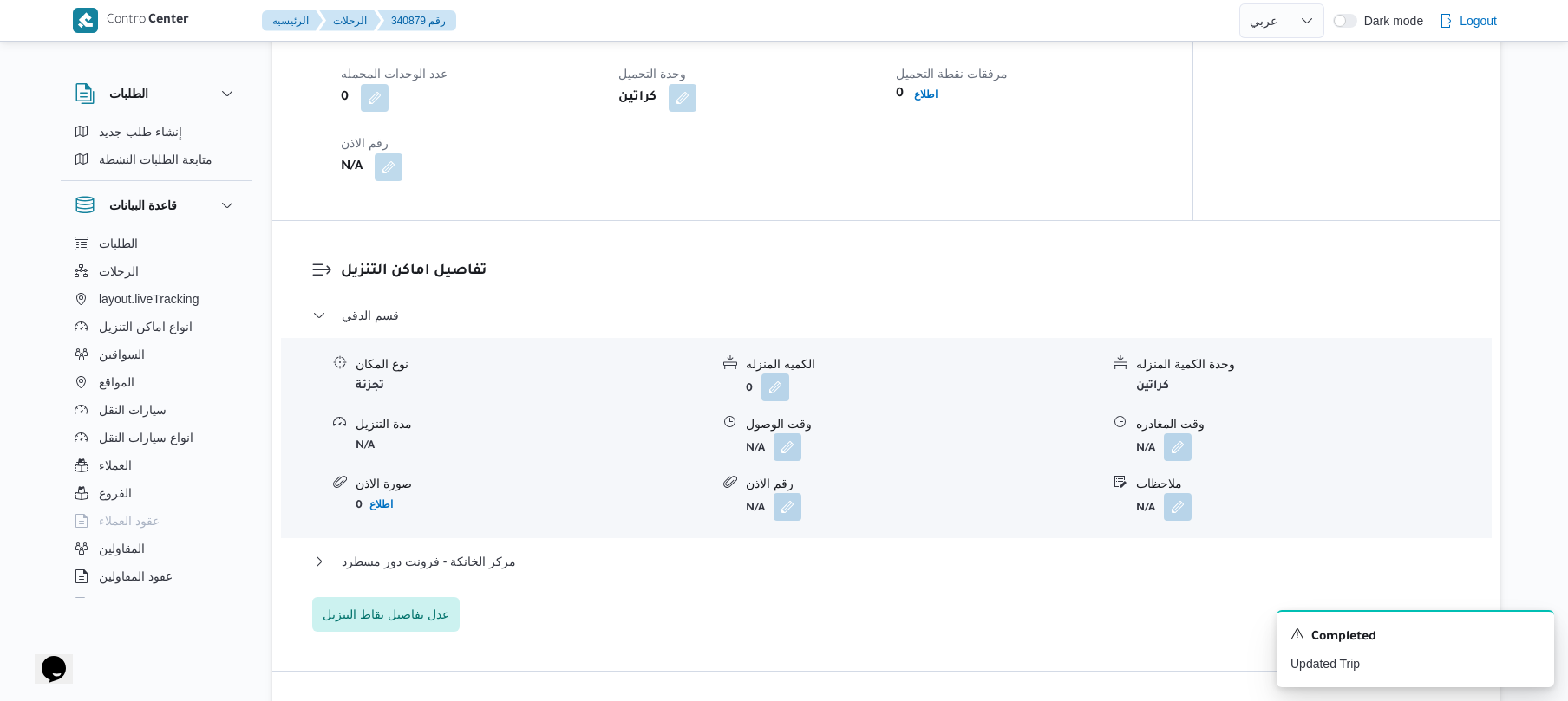
scroll to position [1294, 0]
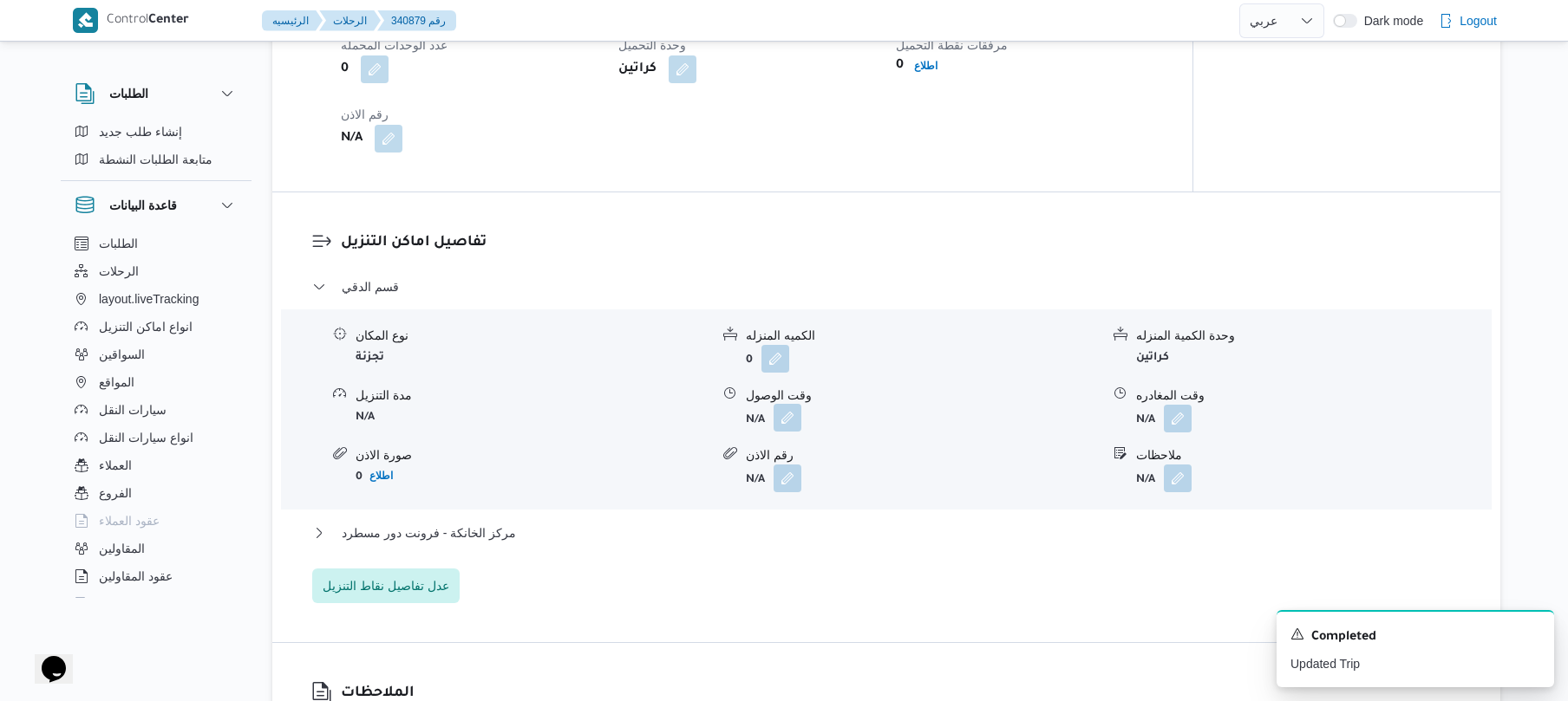
click at [791, 404] on button "button" at bounding box center [787, 418] width 28 height 28
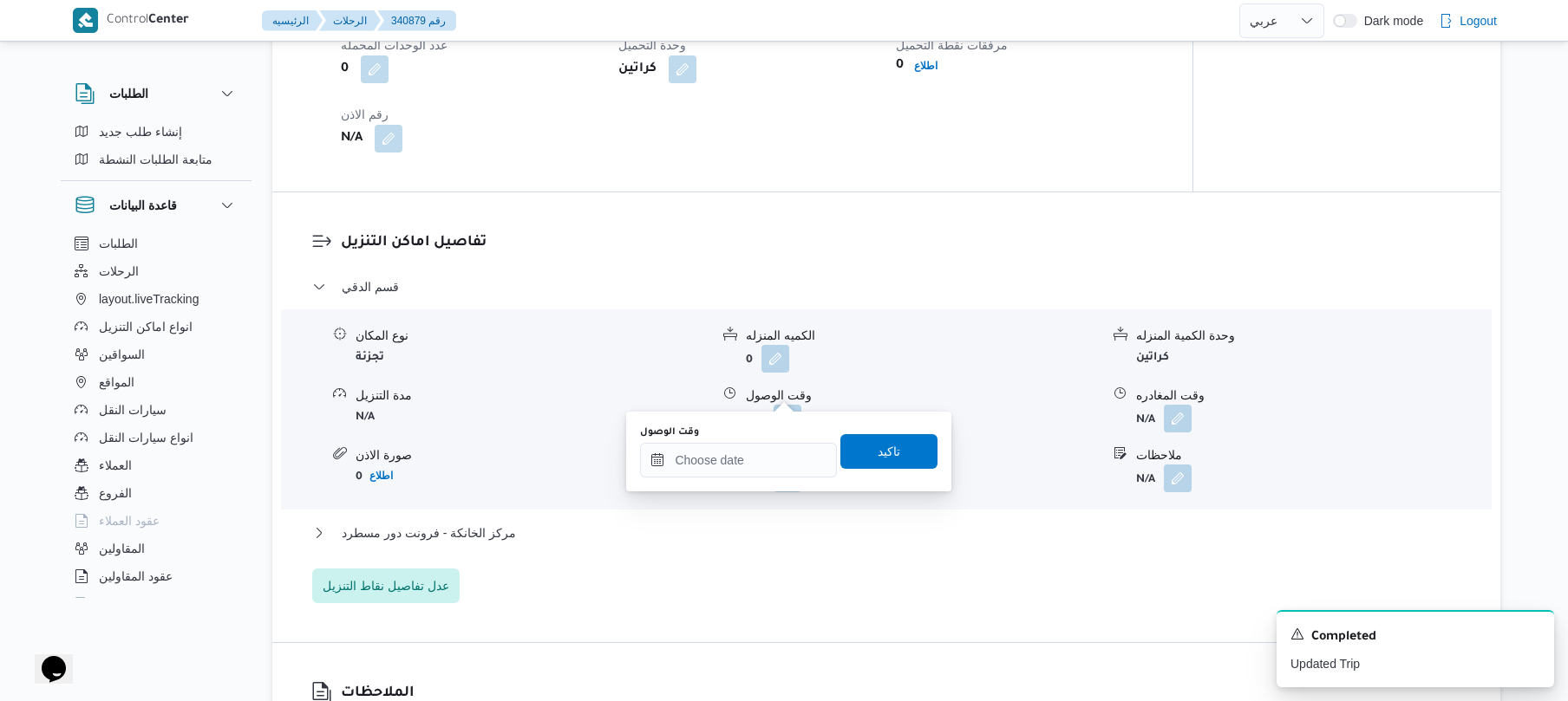
click at [891, 193] on div "تفاصيل اماكن التنزيل قسم الدقي نوع المكان تجزئة الكميه المنزله 0 وحدة الكمية ال…" at bounding box center [886, 417] width 1228 height 450
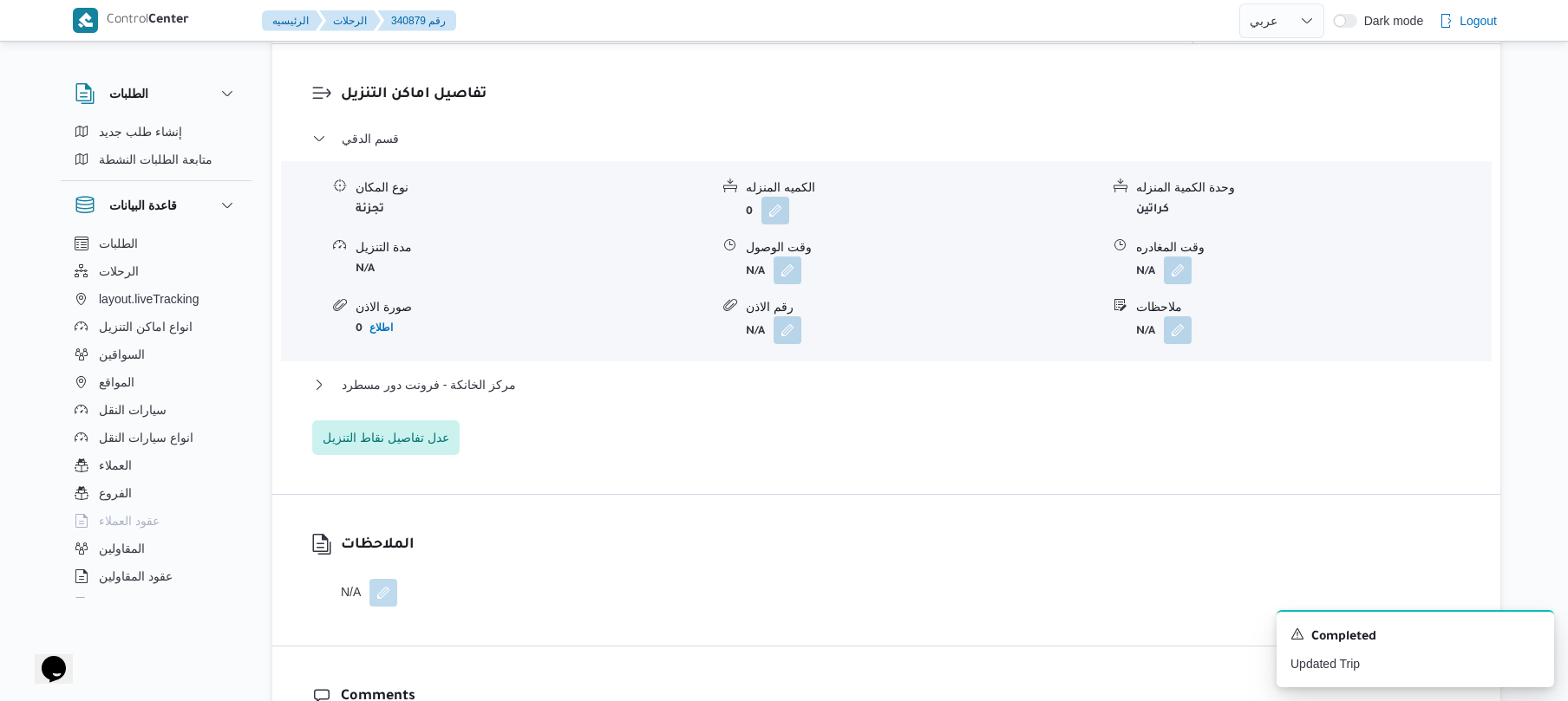
scroll to position [1479, 0]
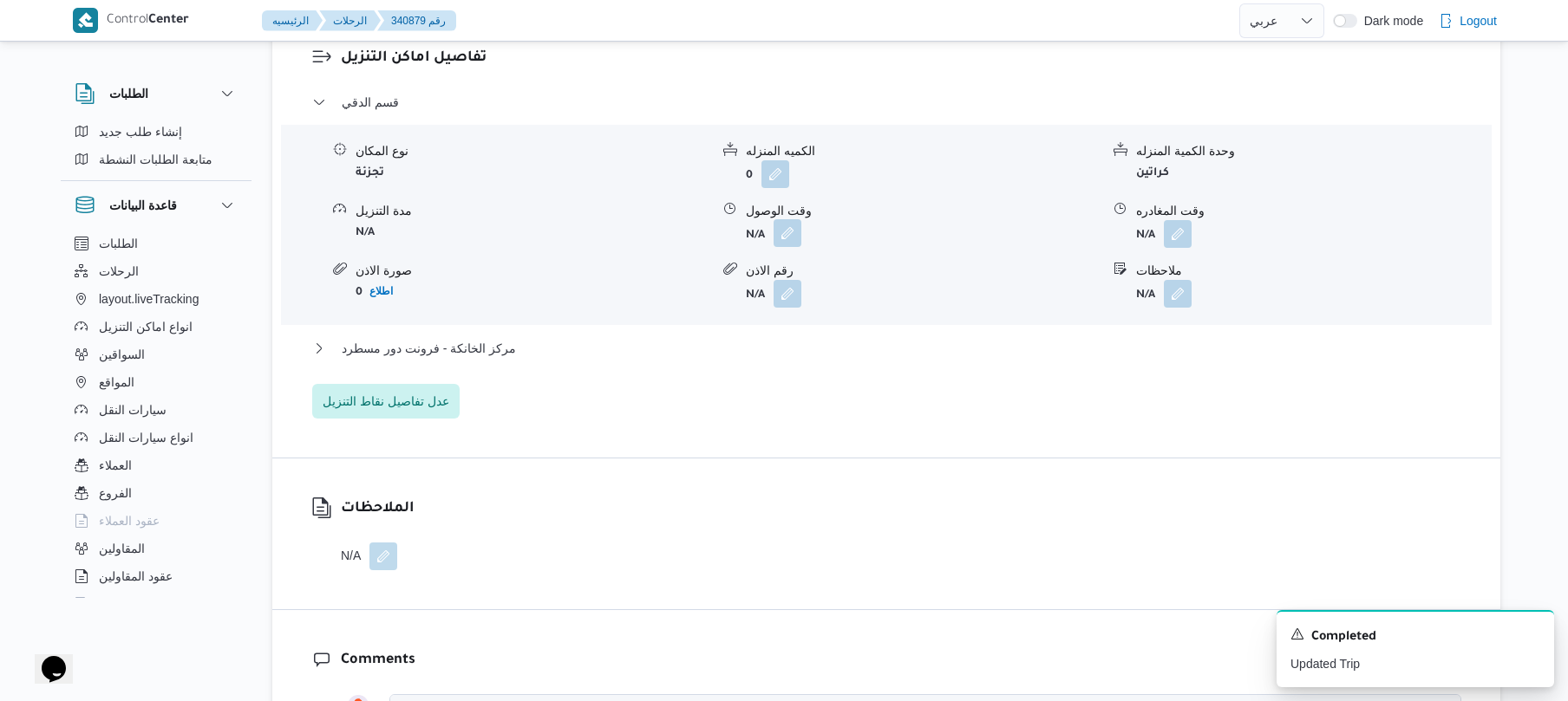
click at [788, 220] on button "button" at bounding box center [787, 233] width 28 height 28
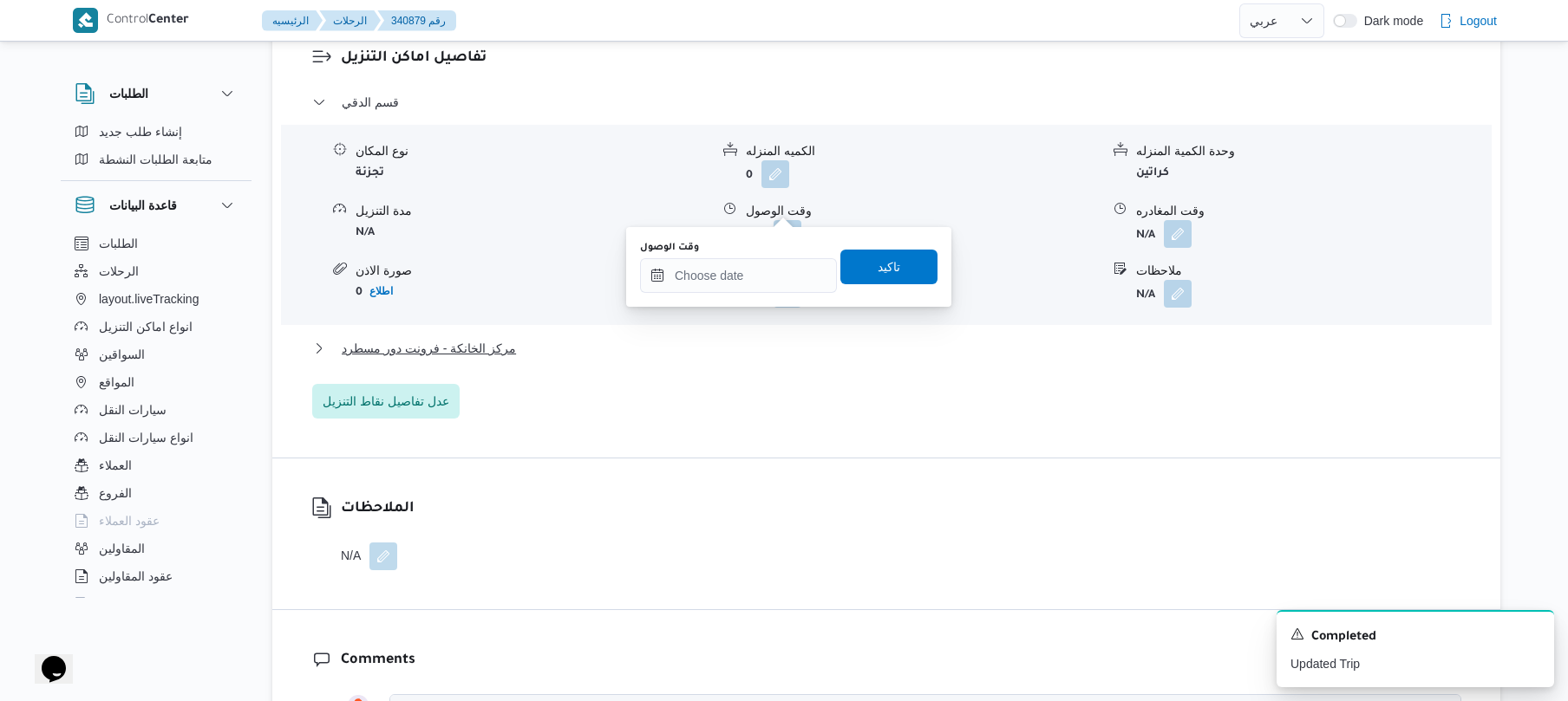
click at [735, 313] on div "قسم الدقي نوع المكان تجزئة الكميه المنزله 0 وحدة الكمية المنزله كراتين مدة التن…" at bounding box center [886, 254] width 1149 height 326
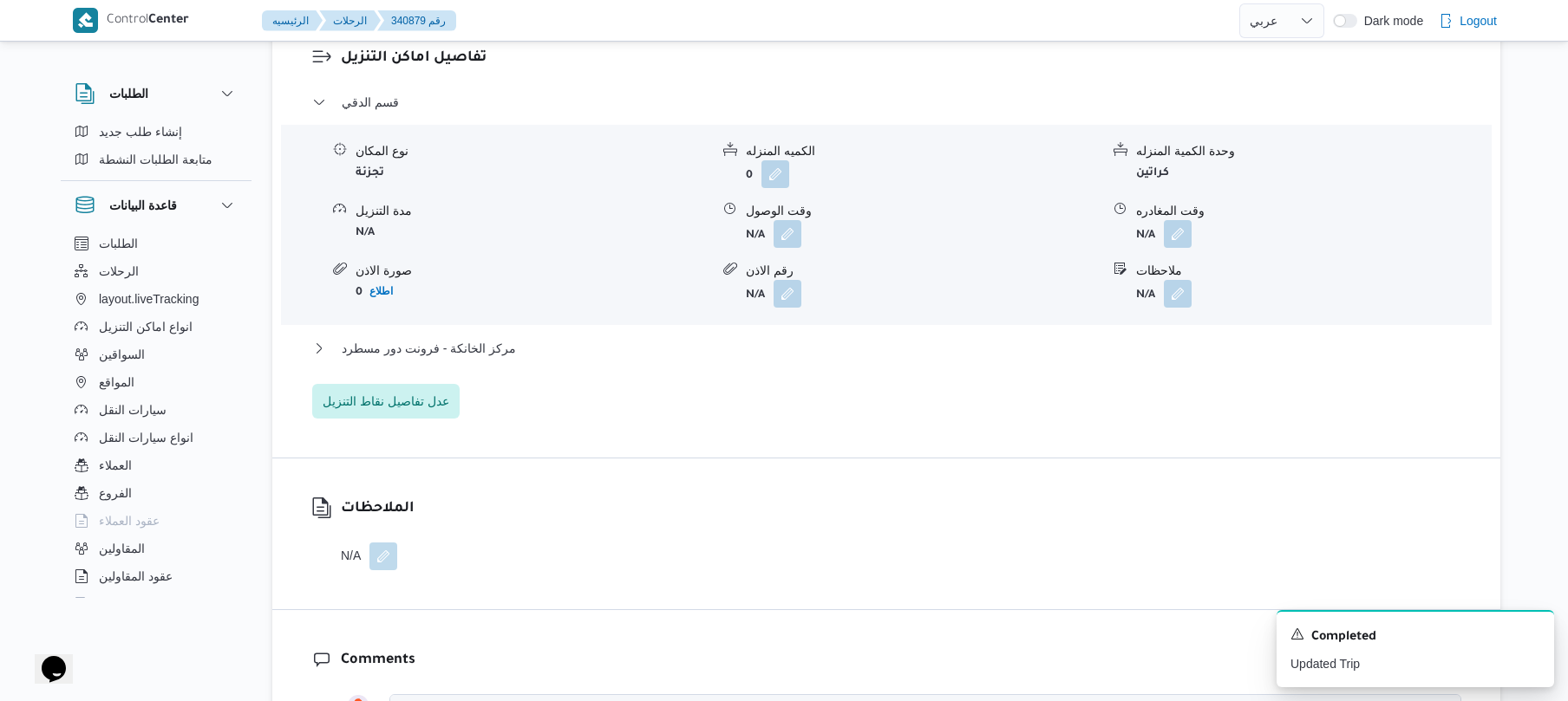
click at [751, 288] on div "نوع المكان تجزئة الكميه المنزله 0 وحدة الكمية المنزله كراتين مدة التنزيل N/A وق…" at bounding box center [885, 224] width 1224 height 196
click at [799, 220] on button "button" at bounding box center [787, 233] width 28 height 28
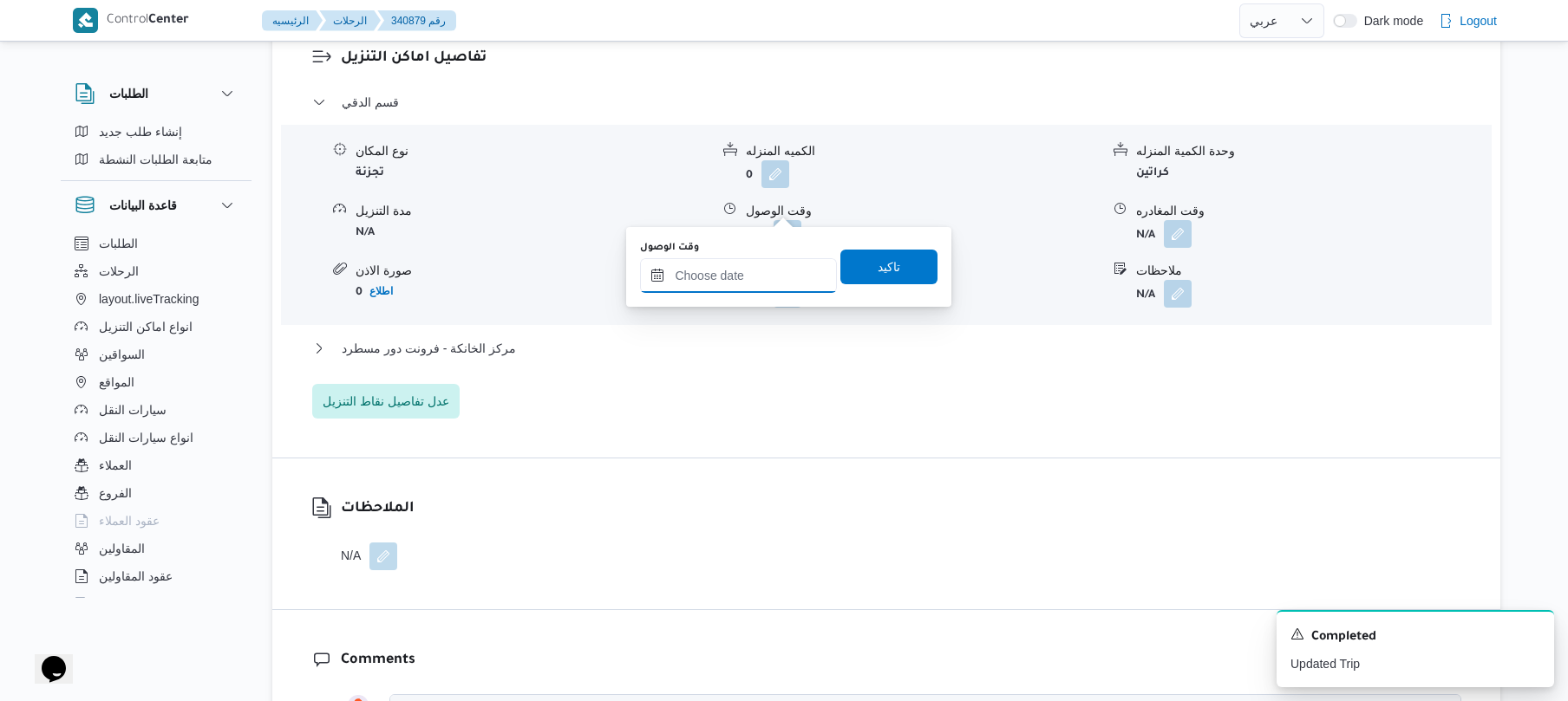
click at [761, 286] on input "وقت الوصول" at bounding box center [738, 275] width 196 height 35
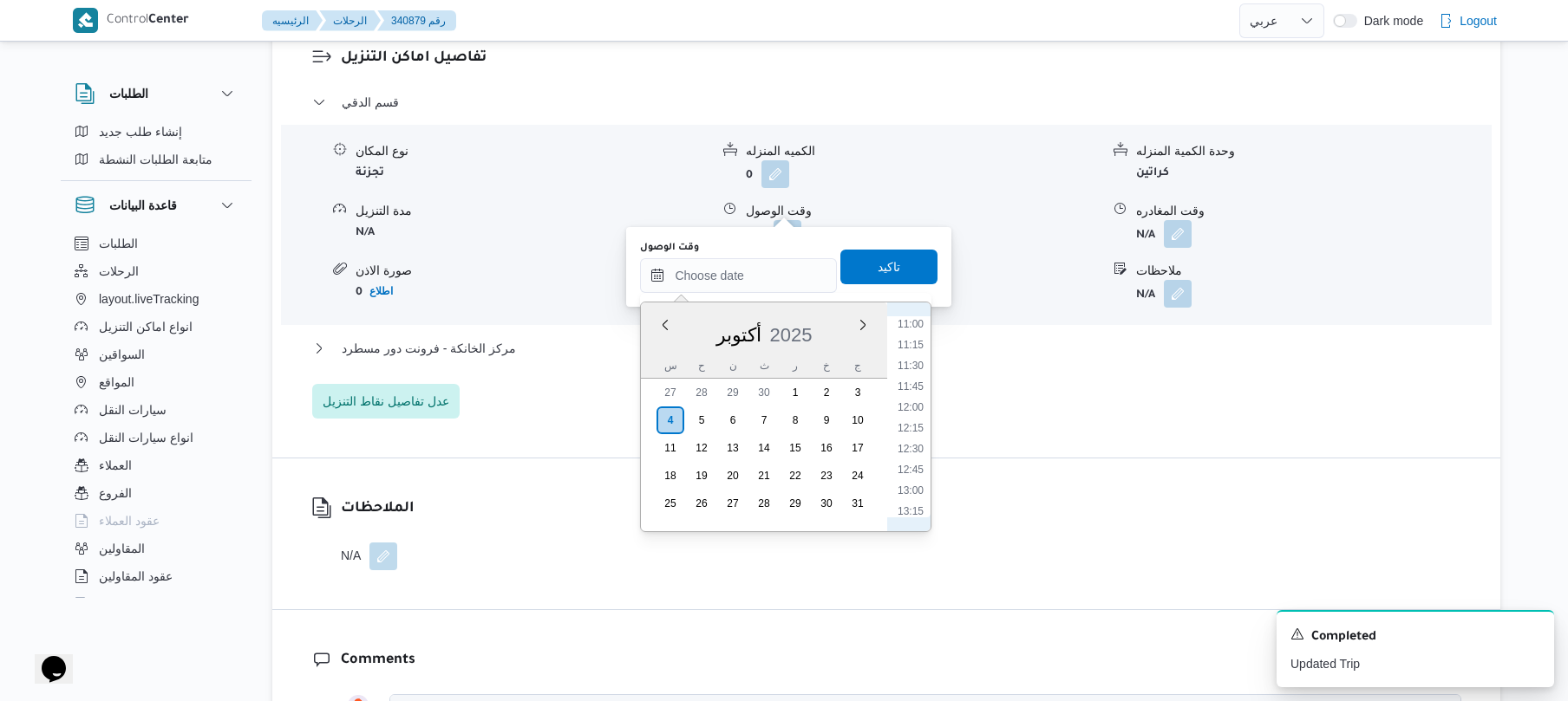
scroll to position [562, 0]
click at [910, 445] on li "08:15" at bounding box center [910, 449] width 39 height 17
type input "٠٤/١٠/٢٠٢٥ ٠٨:١٥"
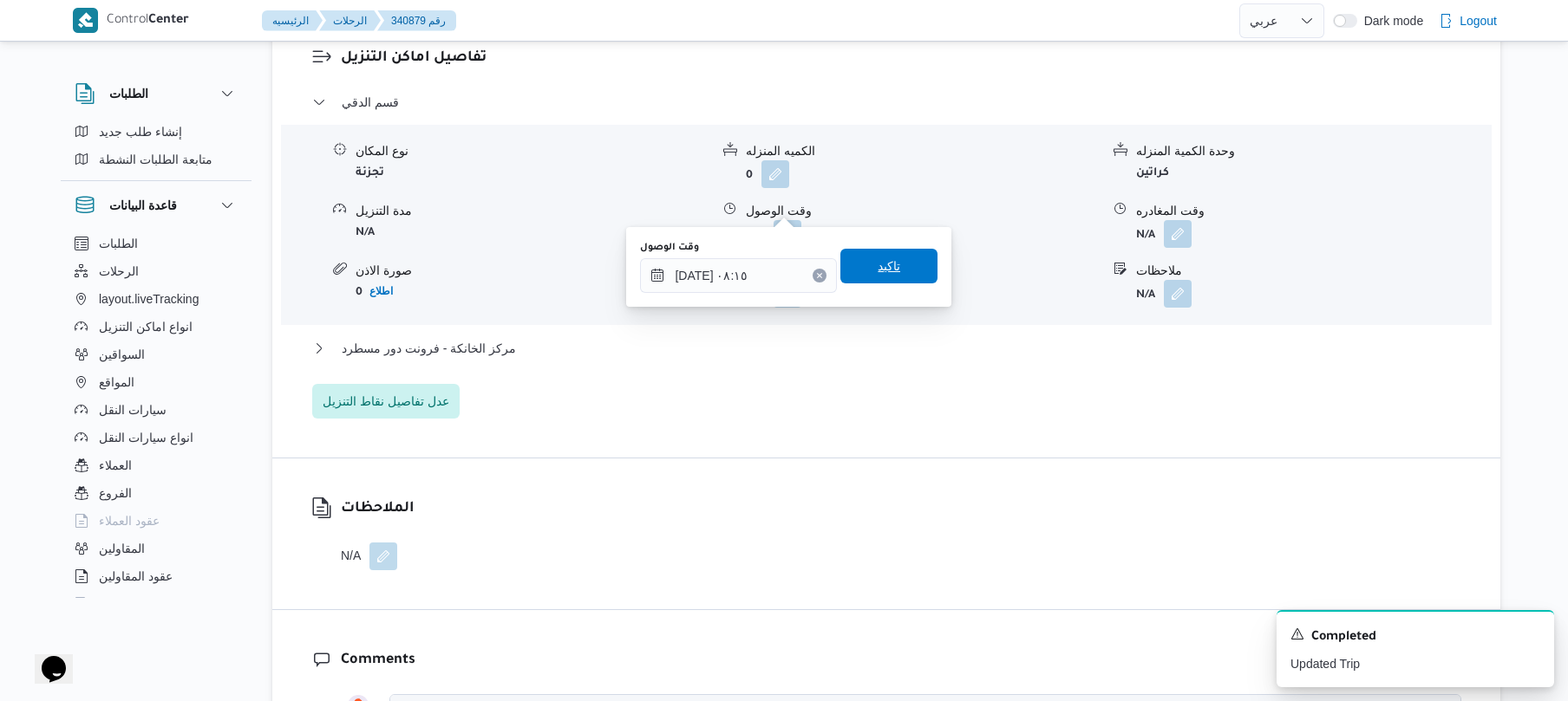
click at [853, 264] on span "تاكيد" at bounding box center [888, 266] width 97 height 35
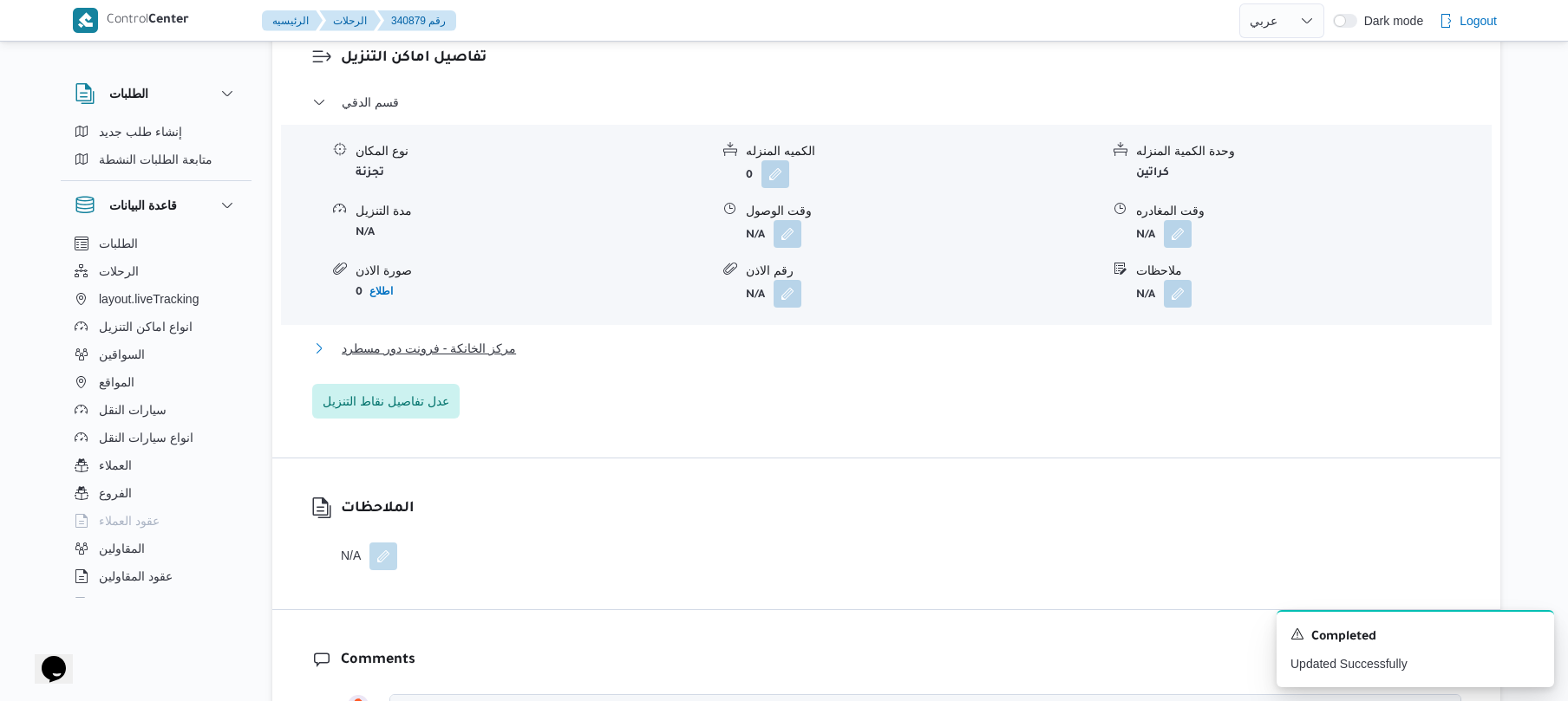
click at [788, 338] on button "مركز الخانكة - فرونت دور مسطرد" at bounding box center [886, 349] width 1149 height 21
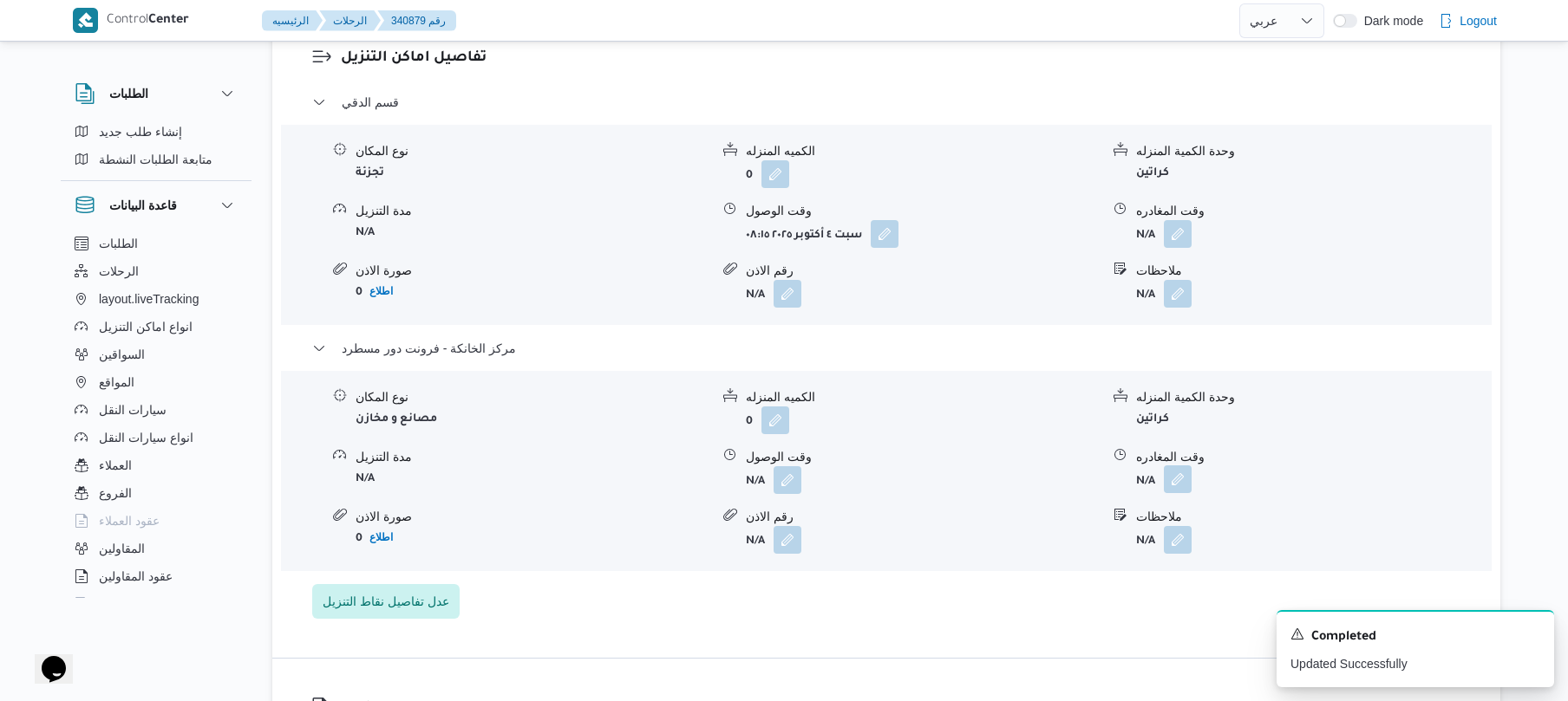
click at [1177, 465] on button "button" at bounding box center [1177, 479] width 28 height 28
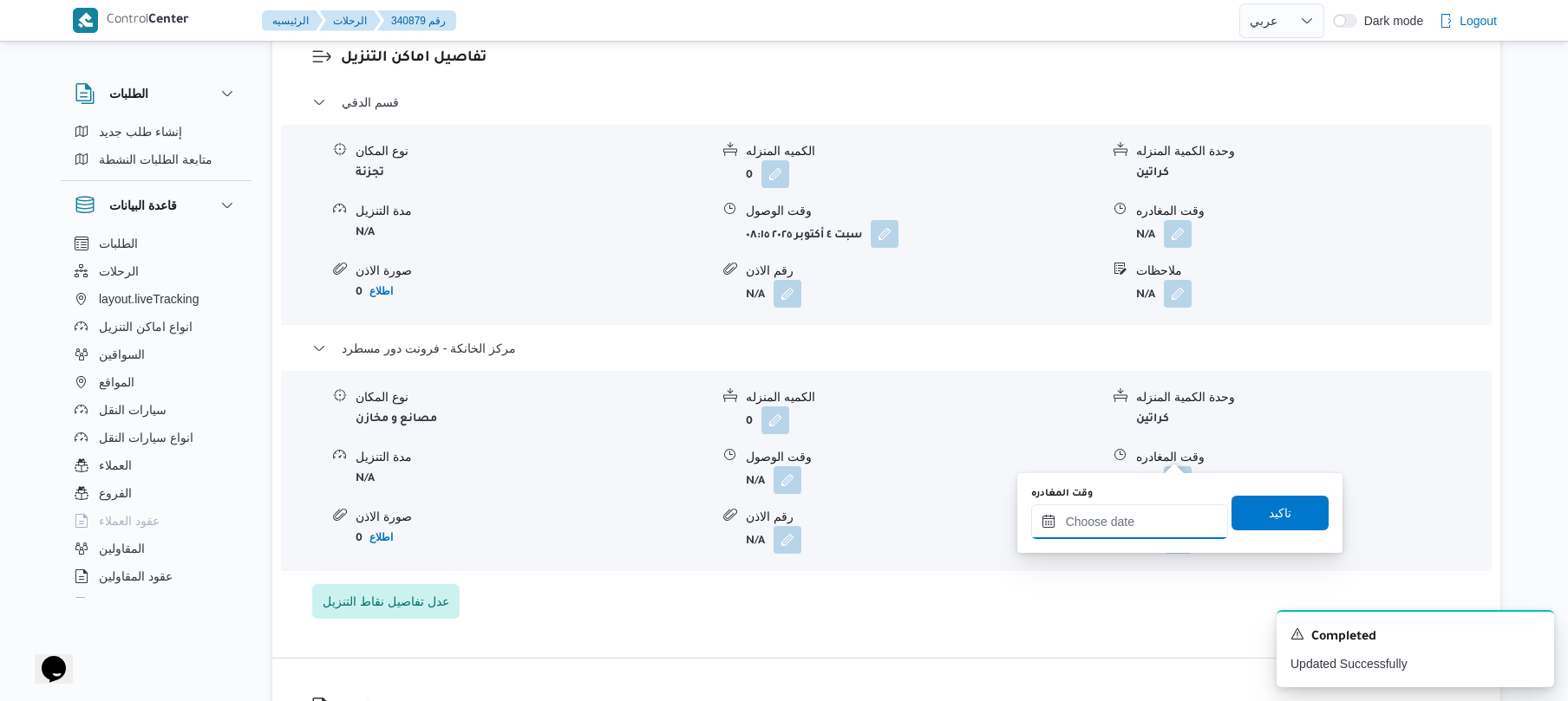
click at [1111, 515] on input "وقت المغادره" at bounding box center [1129, 522] width 196 height 35
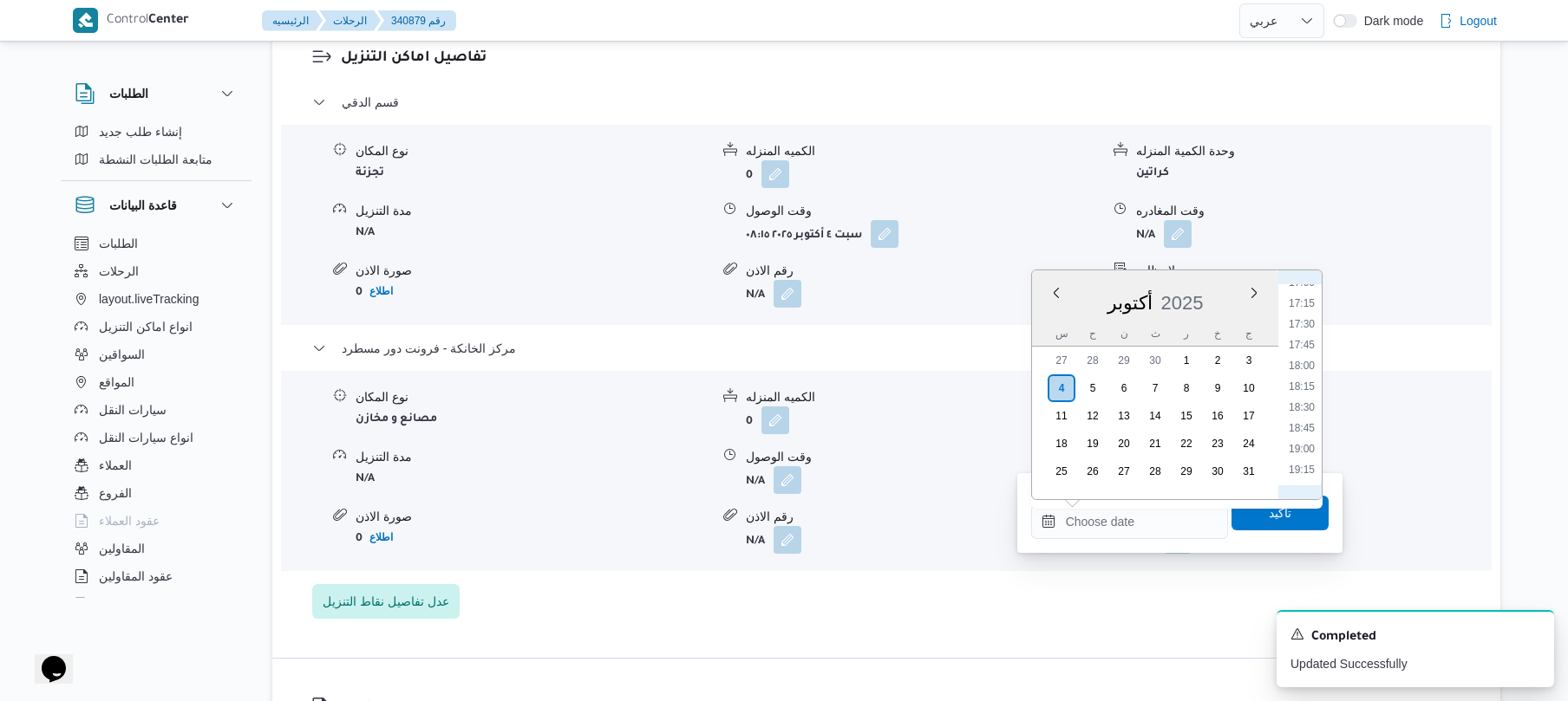
scroll to position [1412, 0]
click at [1306, 402] on li "18:15" at bounding box center [1301, 401] width 39 height 17
type input "٠٤/١٠/٢٠٢٥ ١٨:١٥"
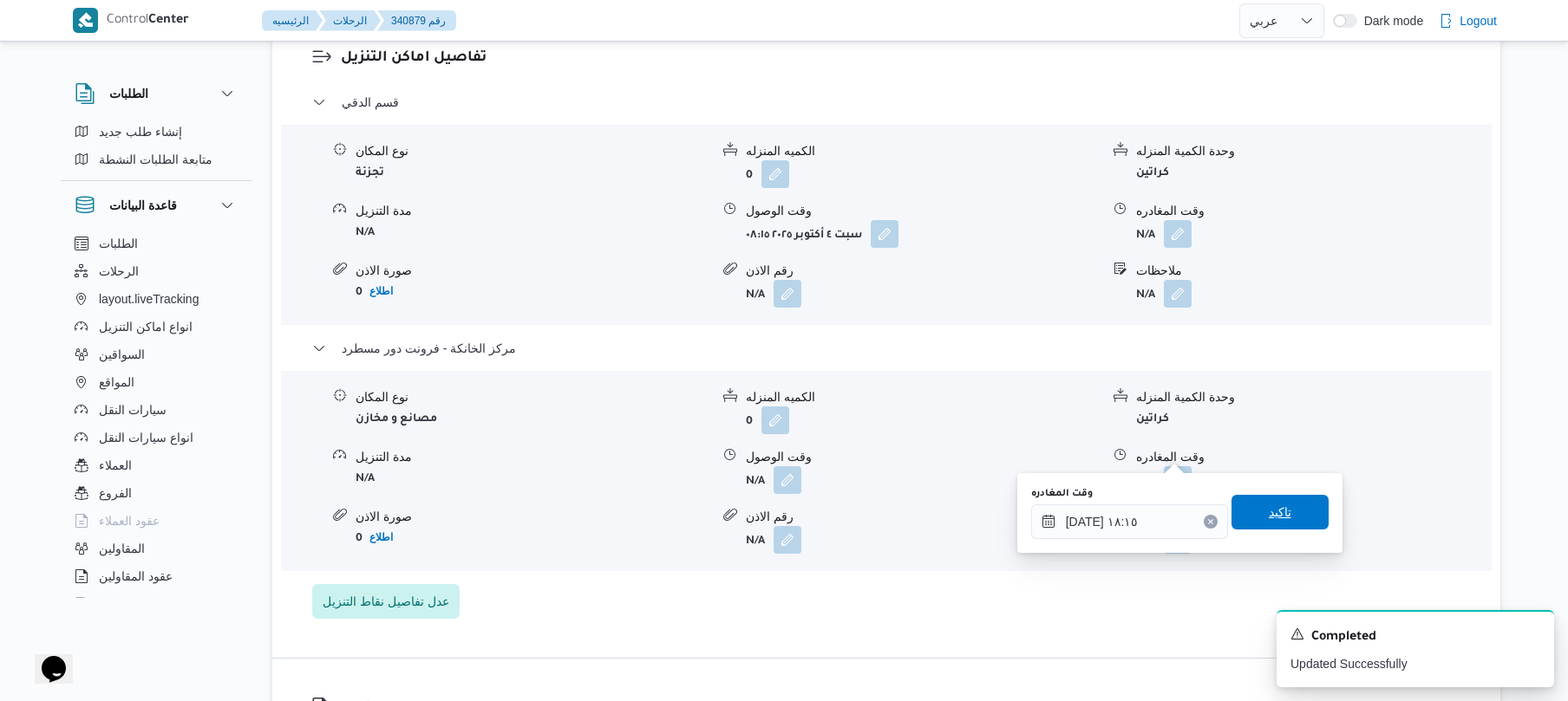
click at [1280, 500] on span "تاكيد" at bounding box center [1279, 512] width 97 height 35
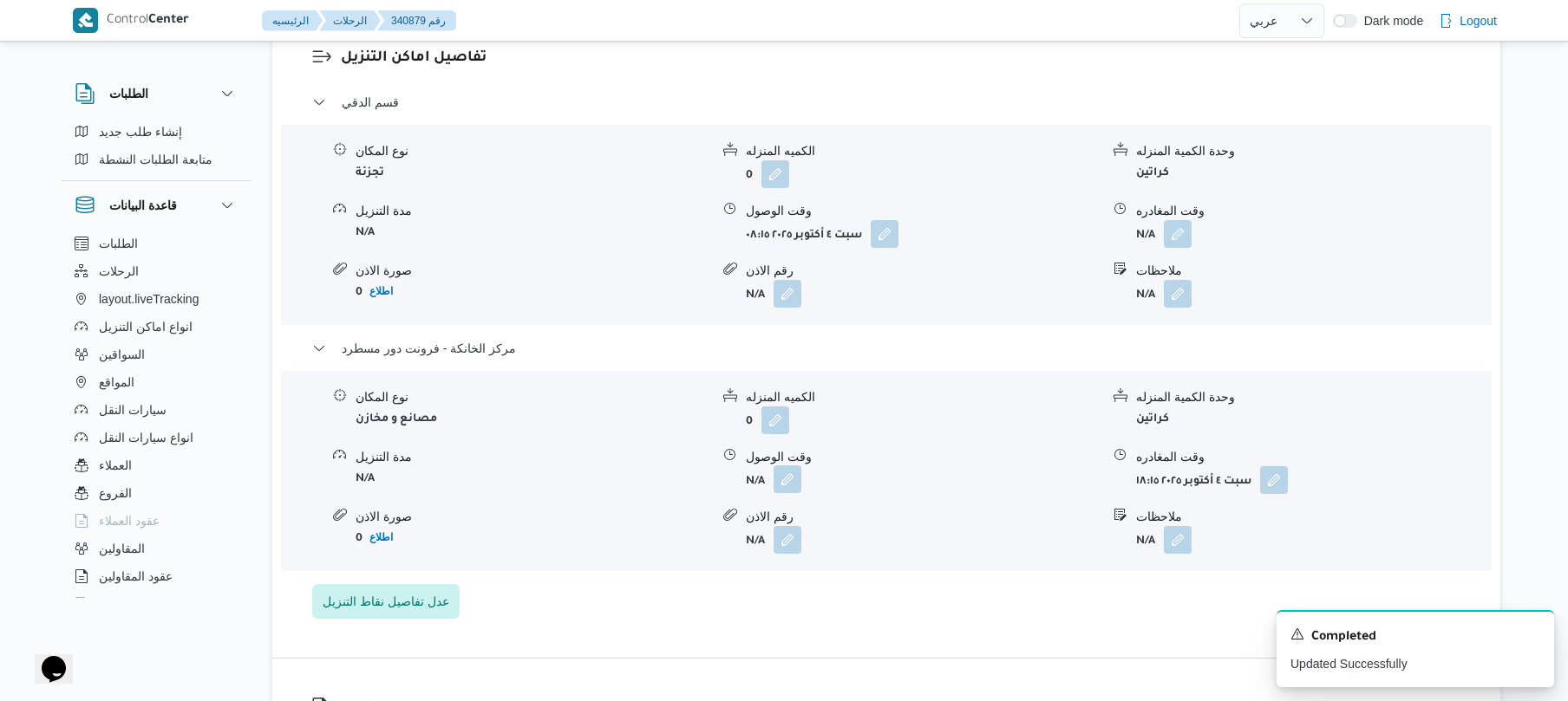
click at [786, 465] on button "button" at bounding box center [787, 479] width 28 height 28
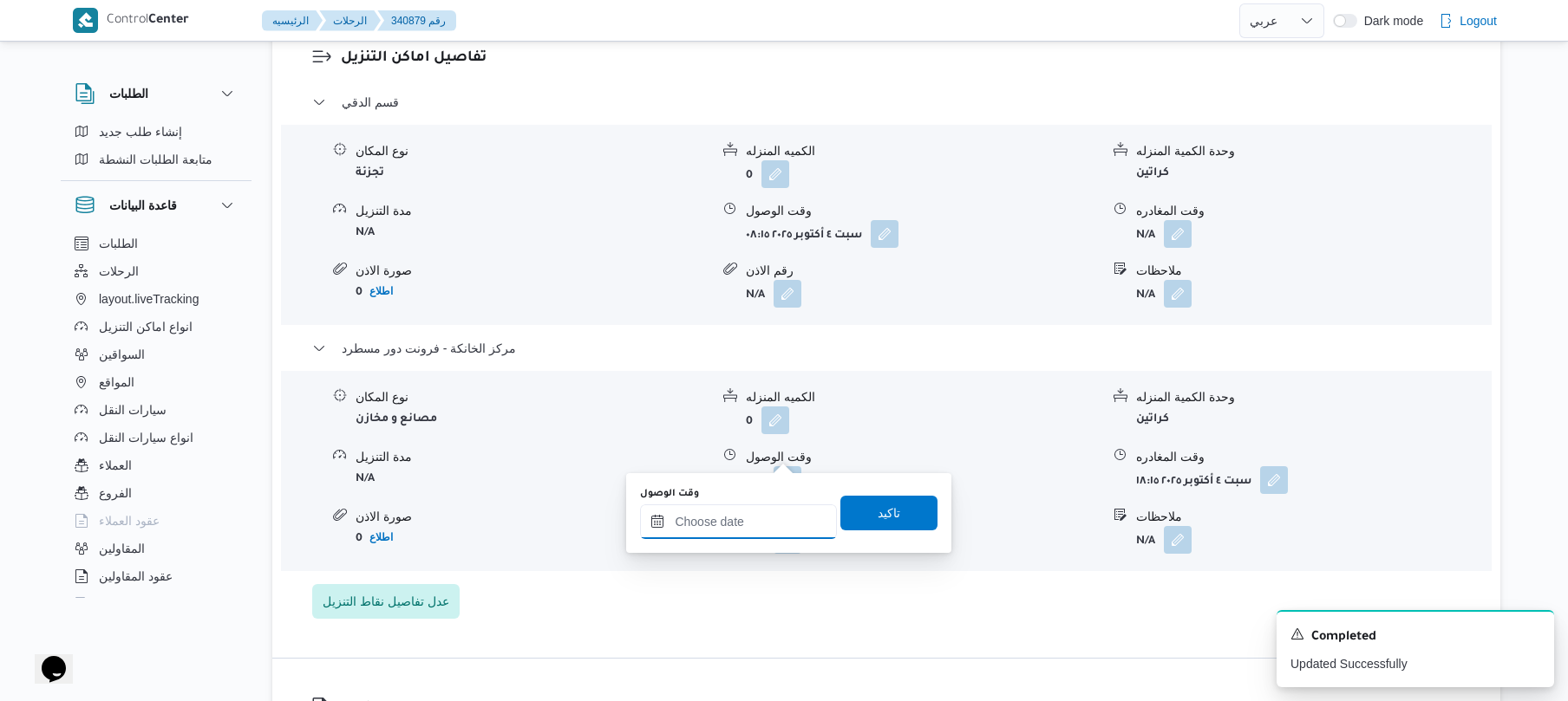
click at [740, 532] on input "وقت الوصول" at bounding box center [738, 522] width 196 height 35
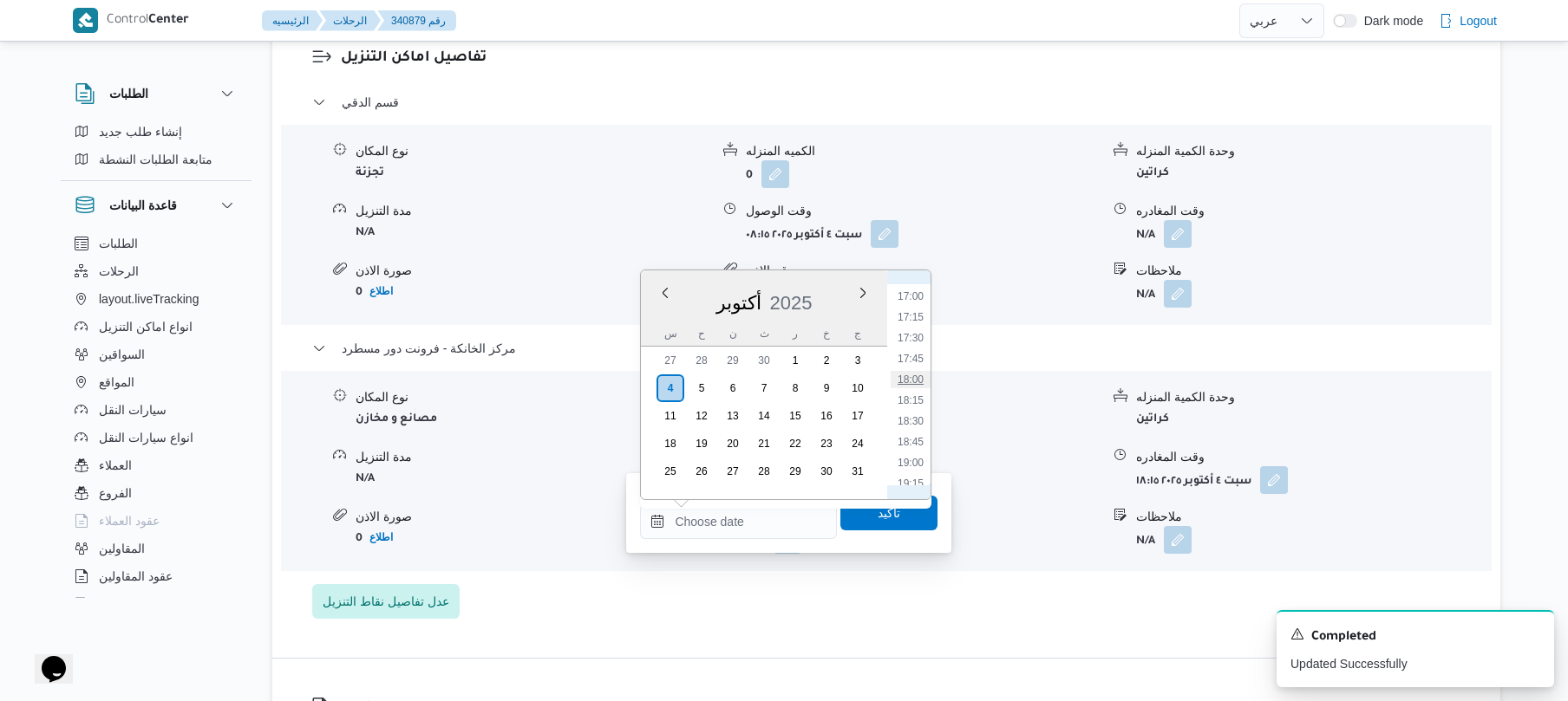
click at [917, 379] on li "18:00" at bounding box center [910, 379] width 39 height 17
type input "٠٤/١٠/٢٠٢٥ ١٨:٠٠"
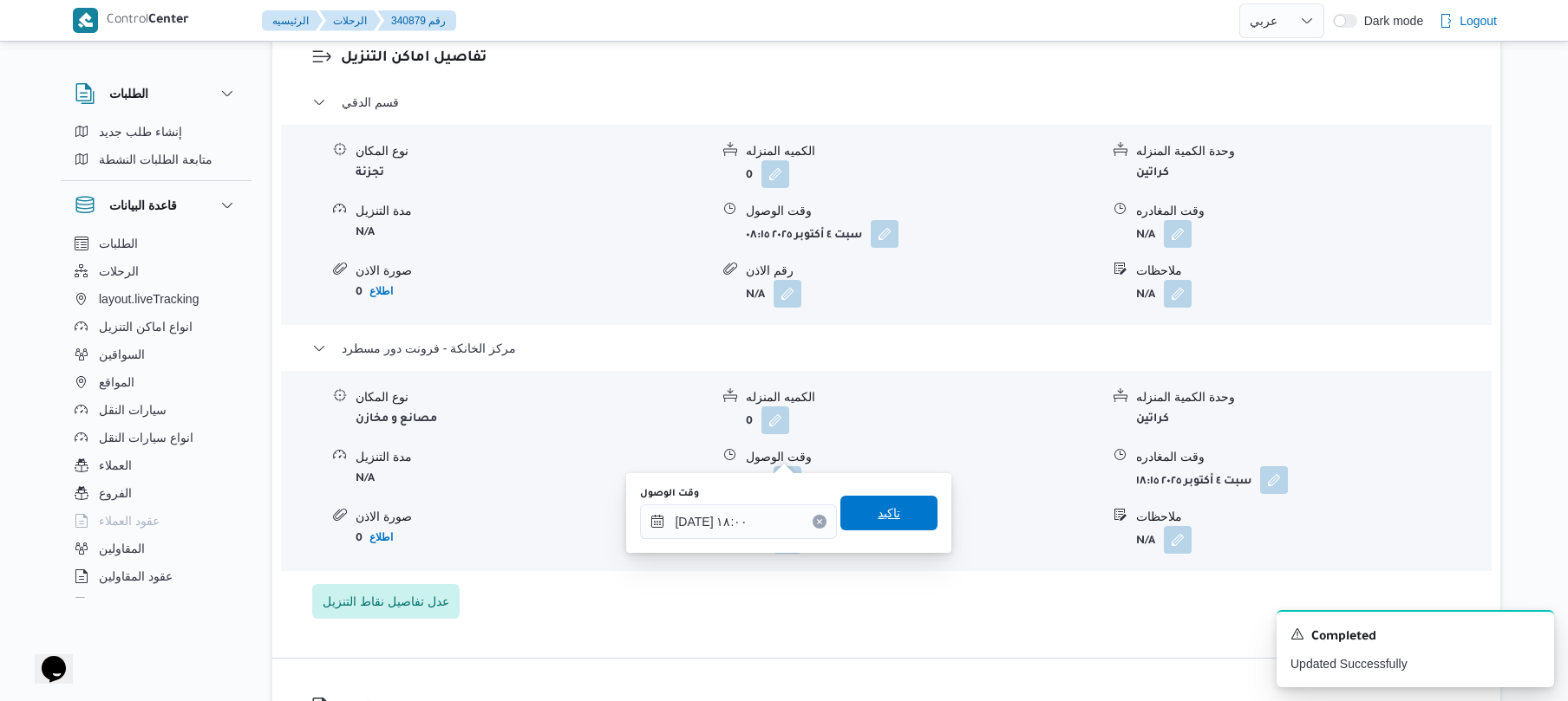
click at [893, 511] on span "تاكيد" at bounding box center [888, 513] width 97 height 35
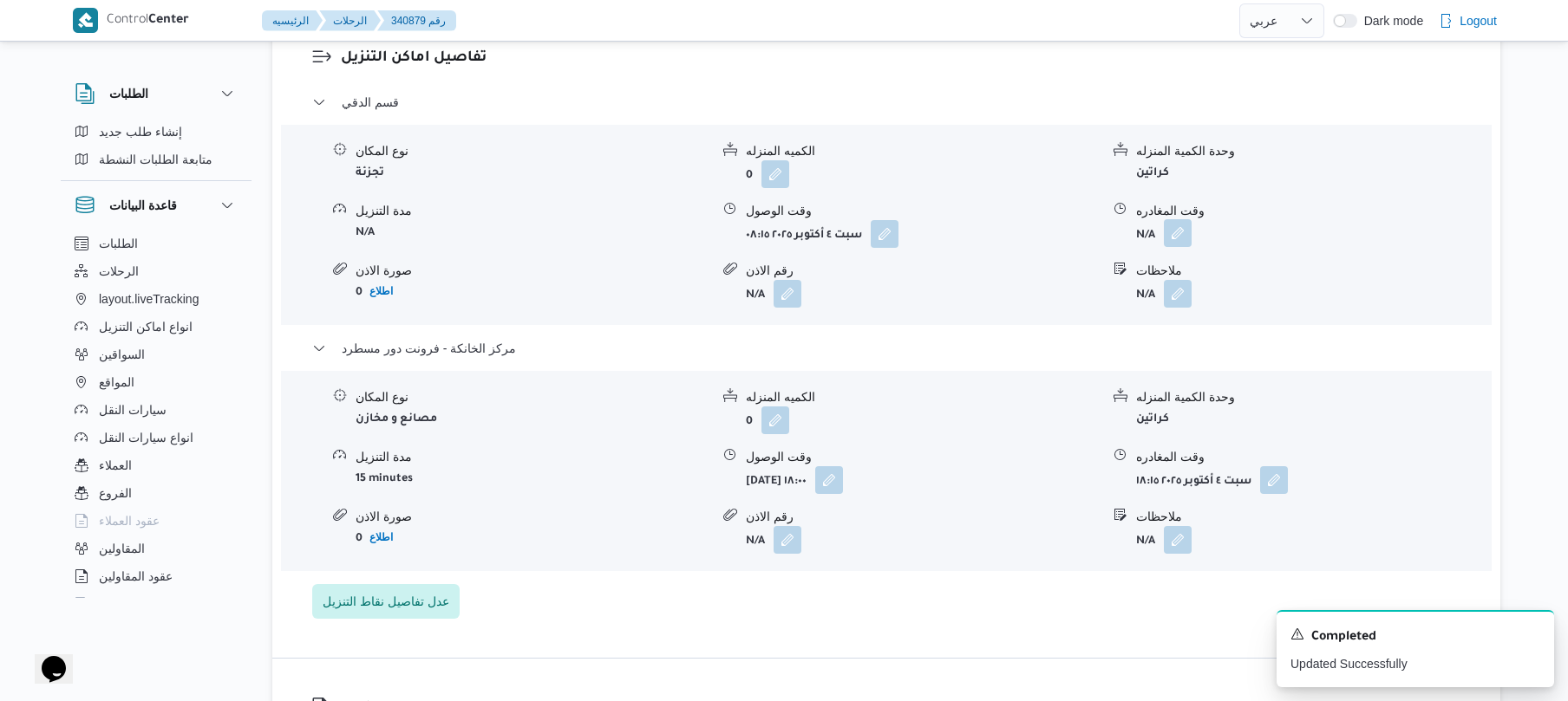
click at [1183, 220] on button "button" at bounding box center [1177, 233] width 28 height 28
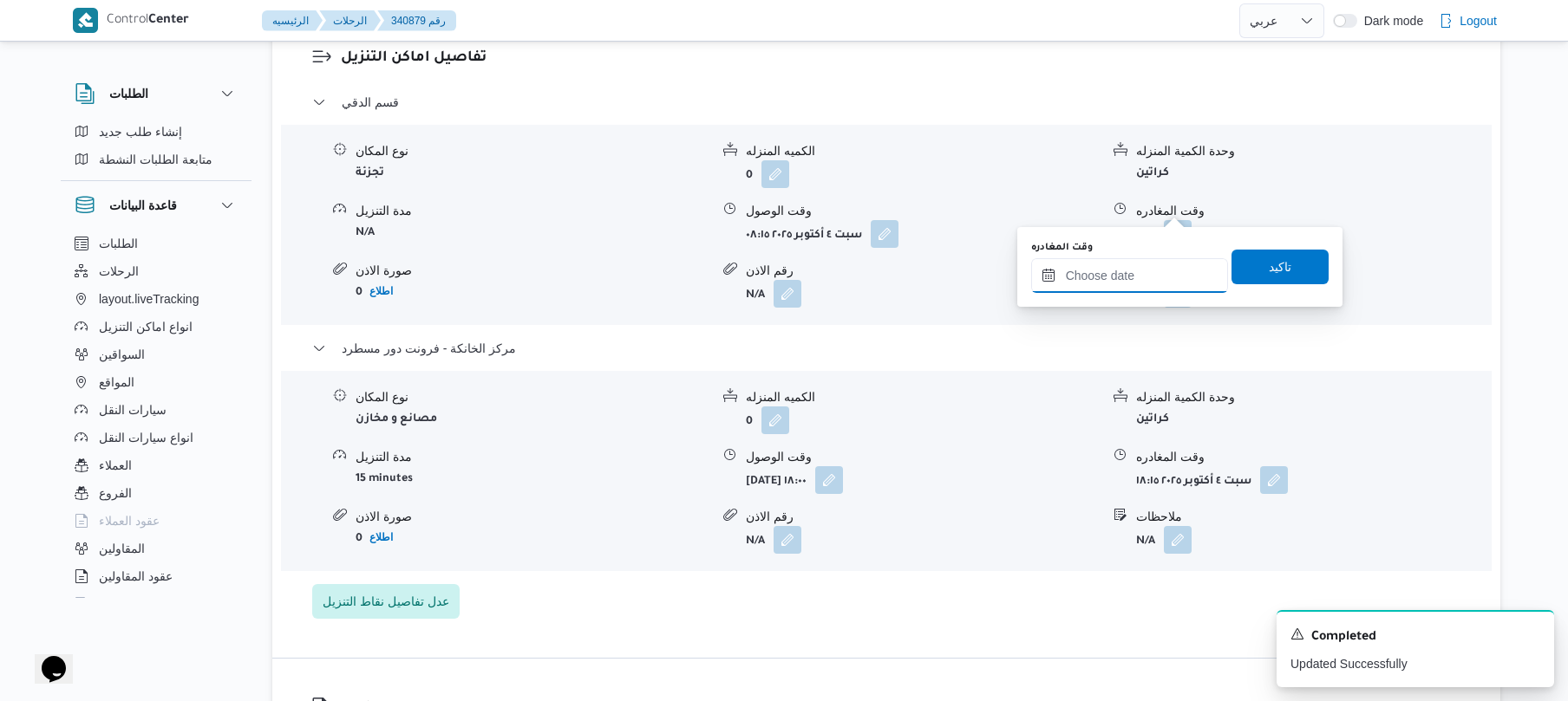
click at [1131, 282] on input "وقت المغادره" at bounding box center [1129, 275] width 196 height 35
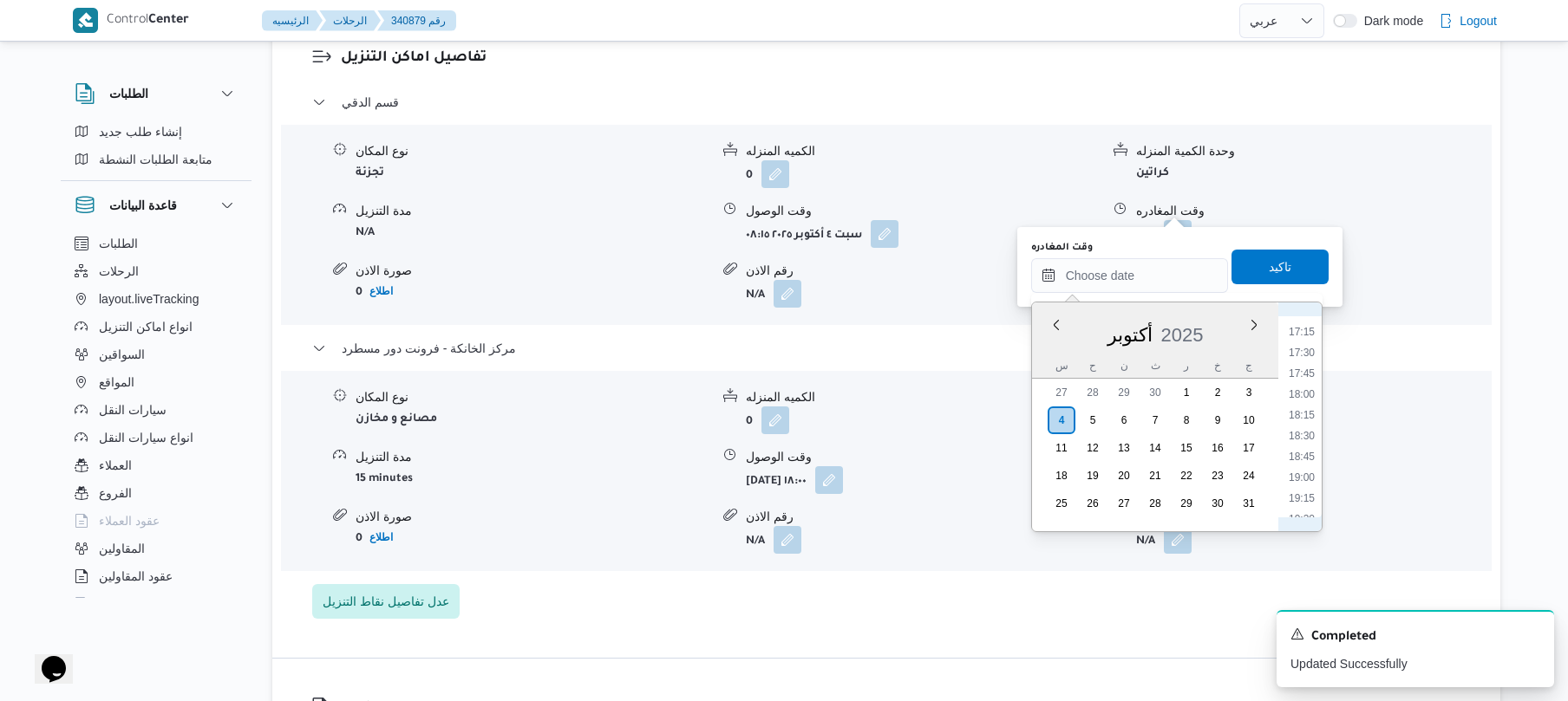
scroll to position [1412, 0]
click at [1304, 348] on li "17:15" at bounding box center [1301, 349] width 39 height 17
type input "٠٤/١٠/٢٠٢٥ ١٧:١٥"
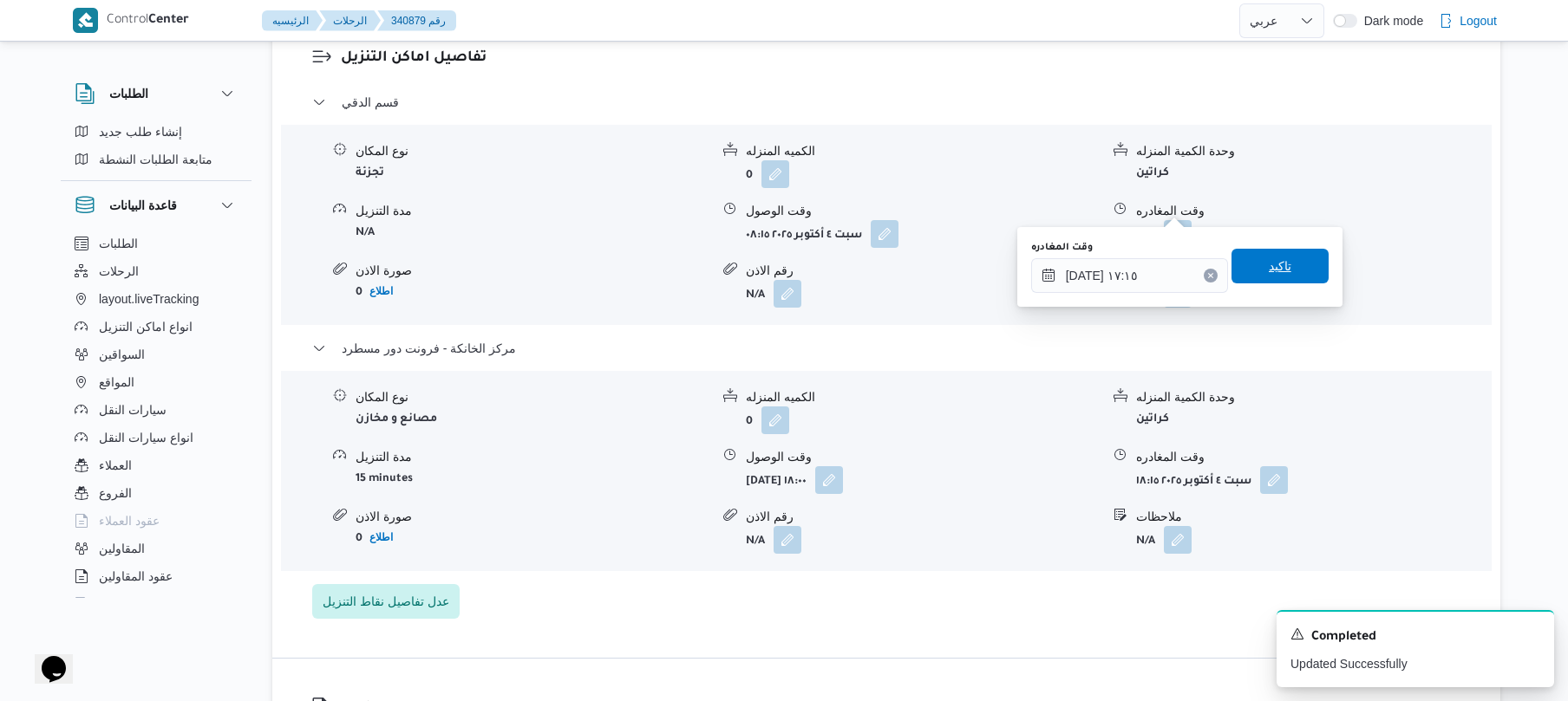
click at [1277, 265] on span "تاكيد" at bounding box center [1279, 267] width 22 height 21
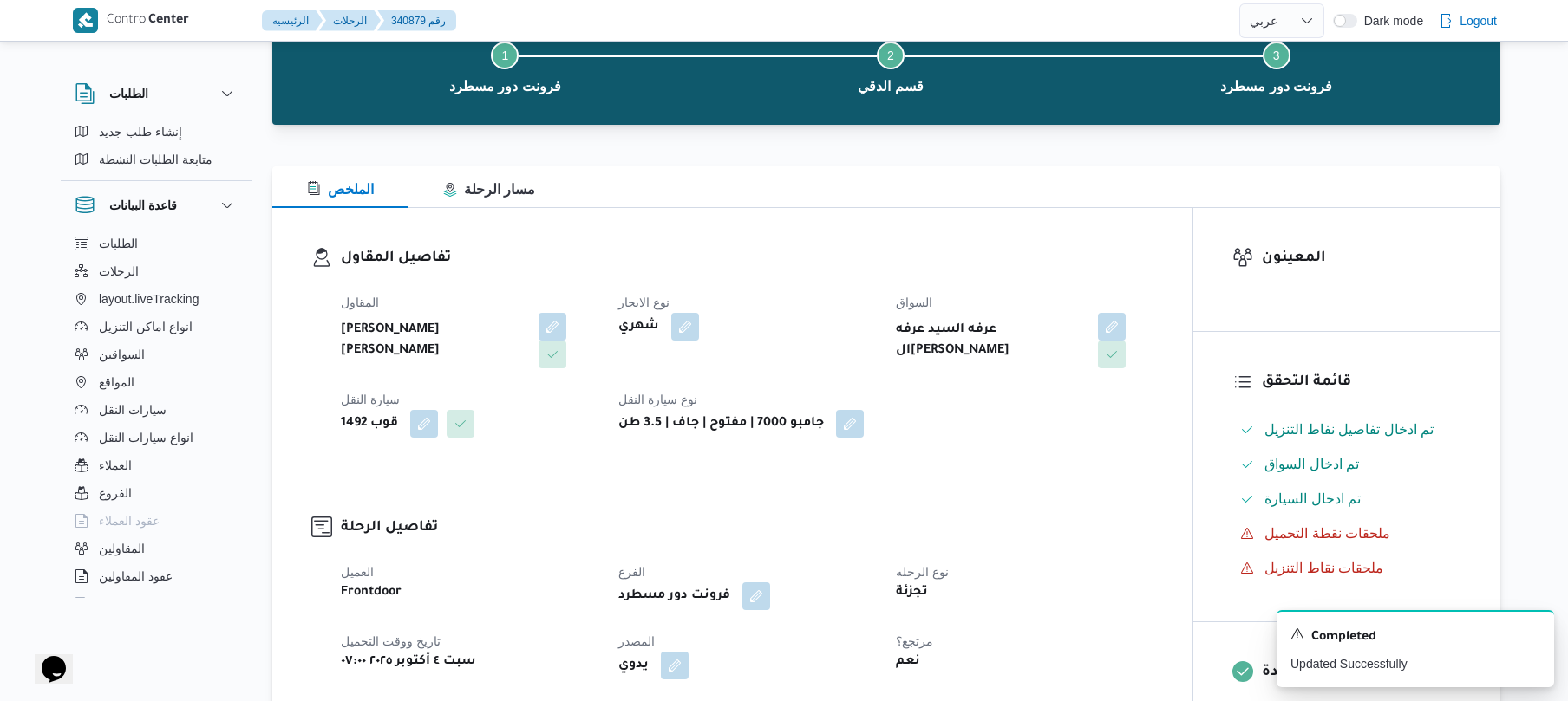
scroll to position [0, 0]
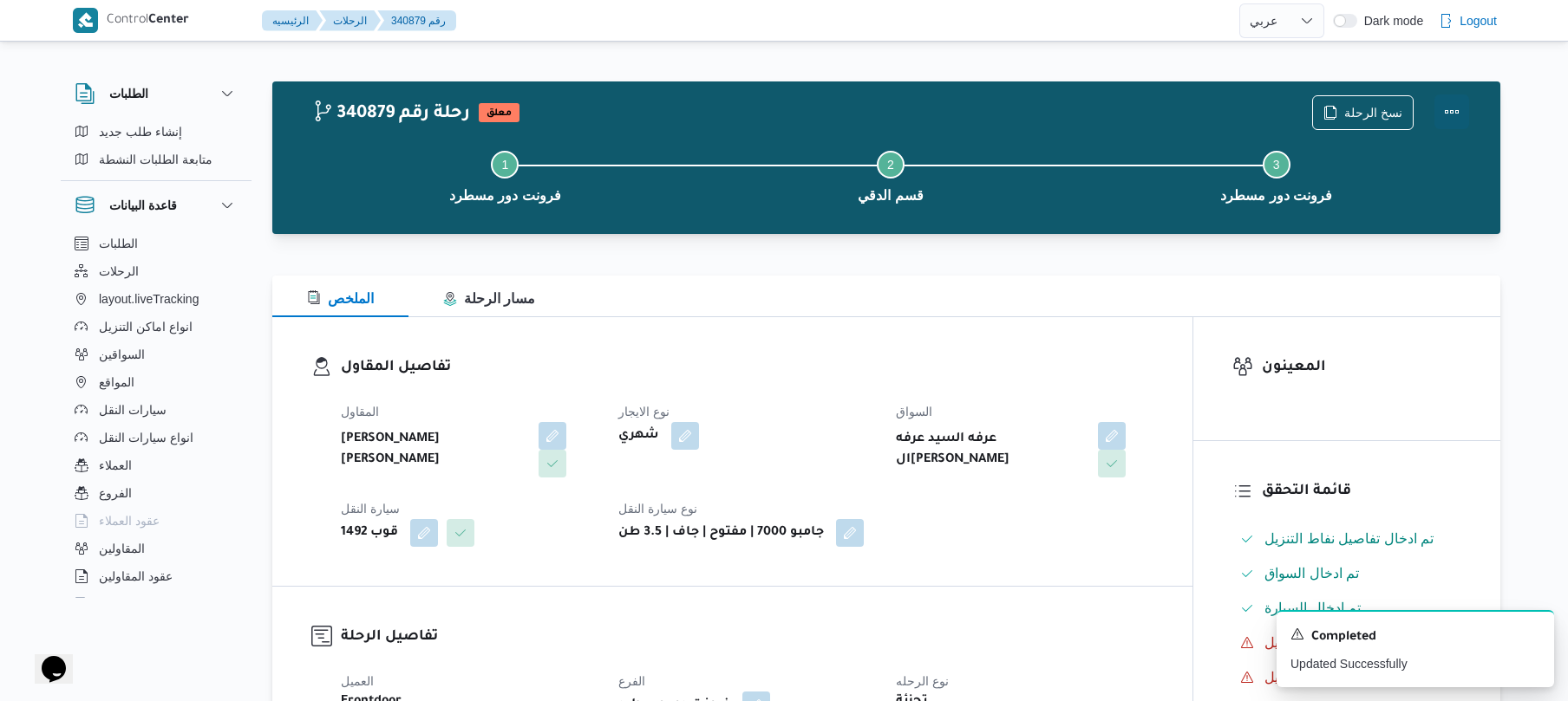
click at [1450, 106] on button "Actions" at bounding box center [1451, 112] width 35 height 35
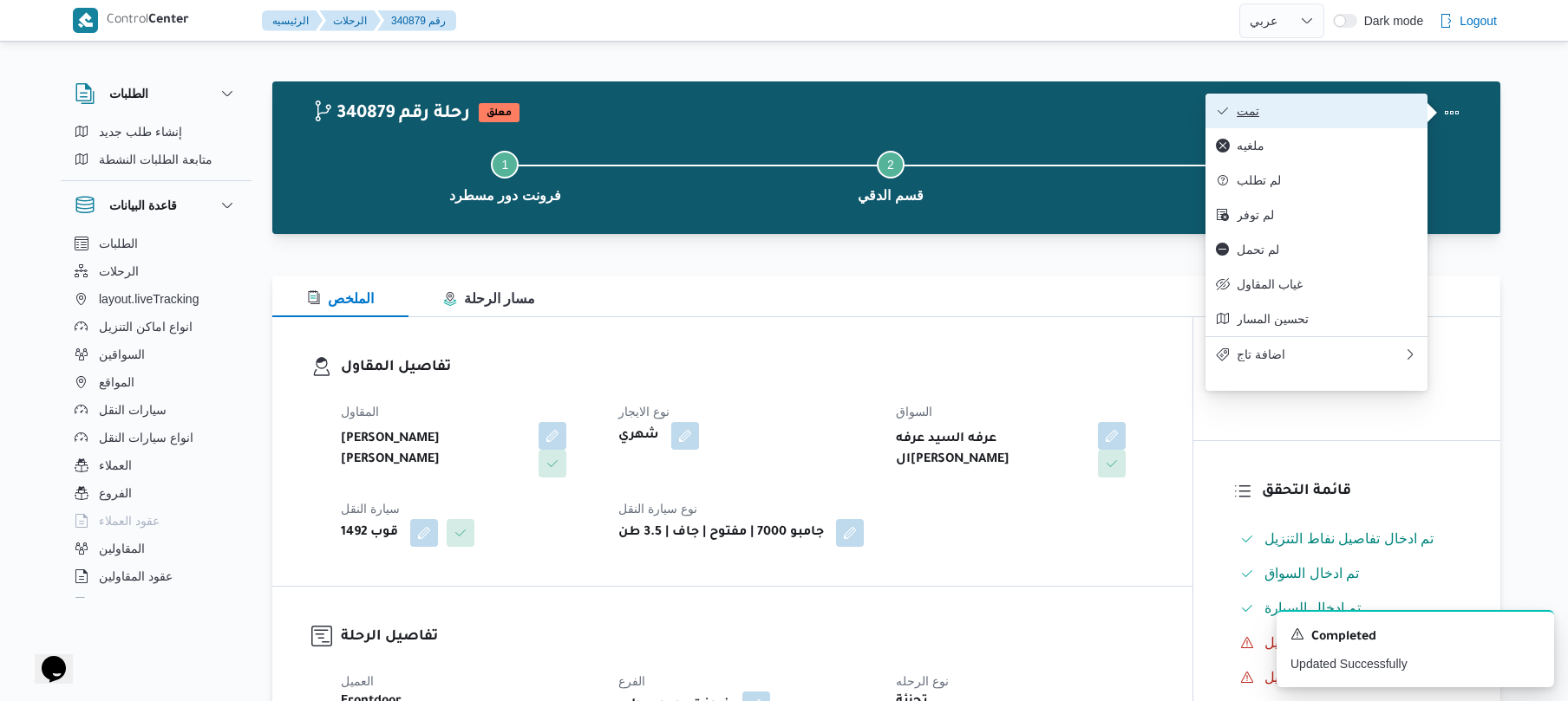
click at [1326, 119] on button "تمت" at bounding box center [1316, 111] width 222 height 35
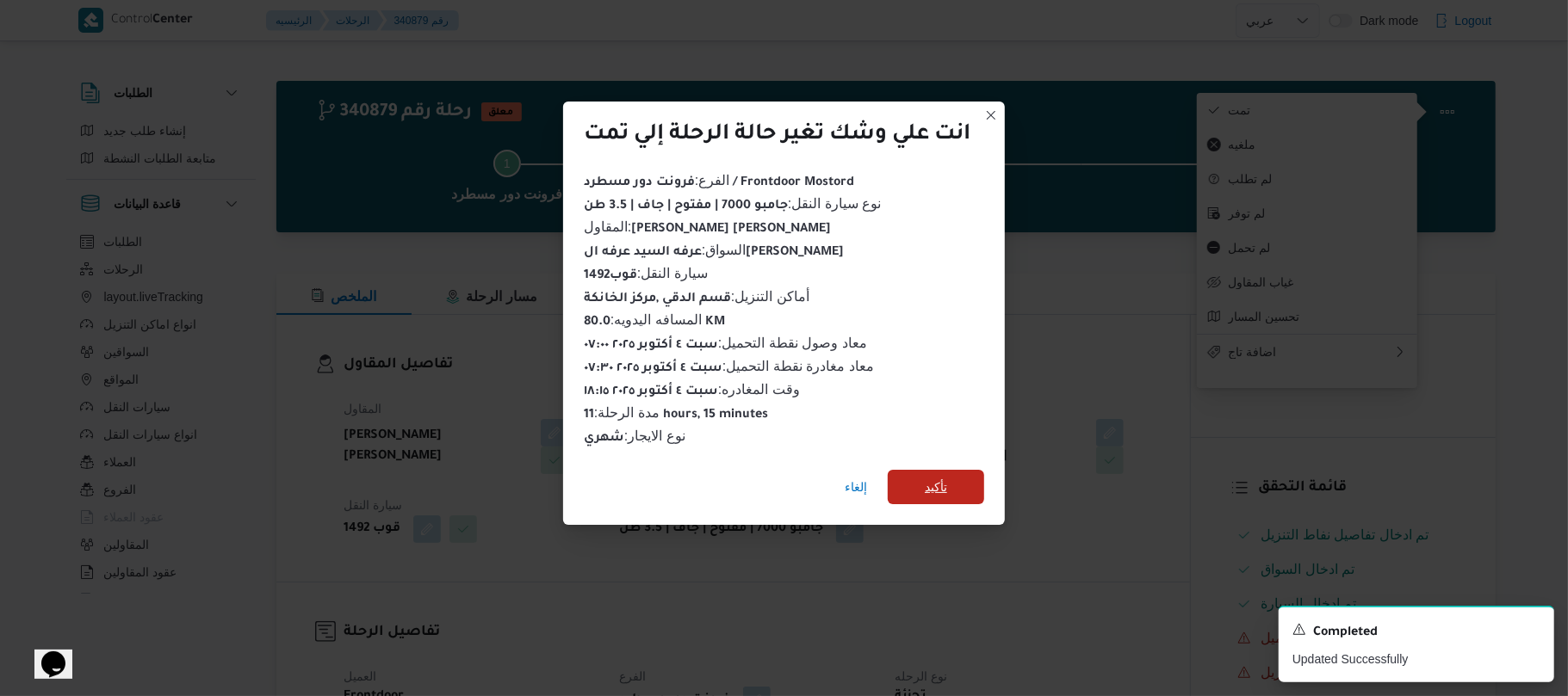
click at [970, 473] on span "تأكيد" at bounding box center [936, 488] width 97 height 34
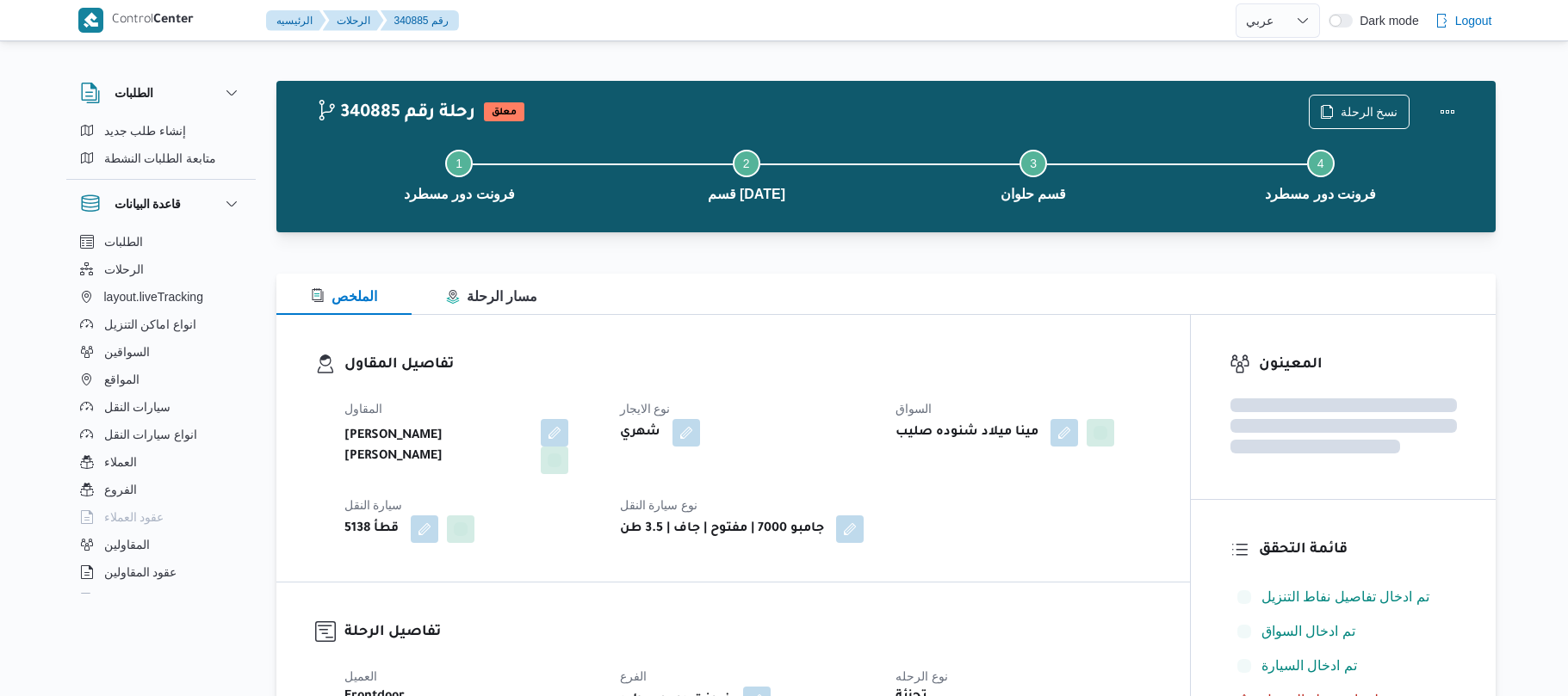
select select "ar"
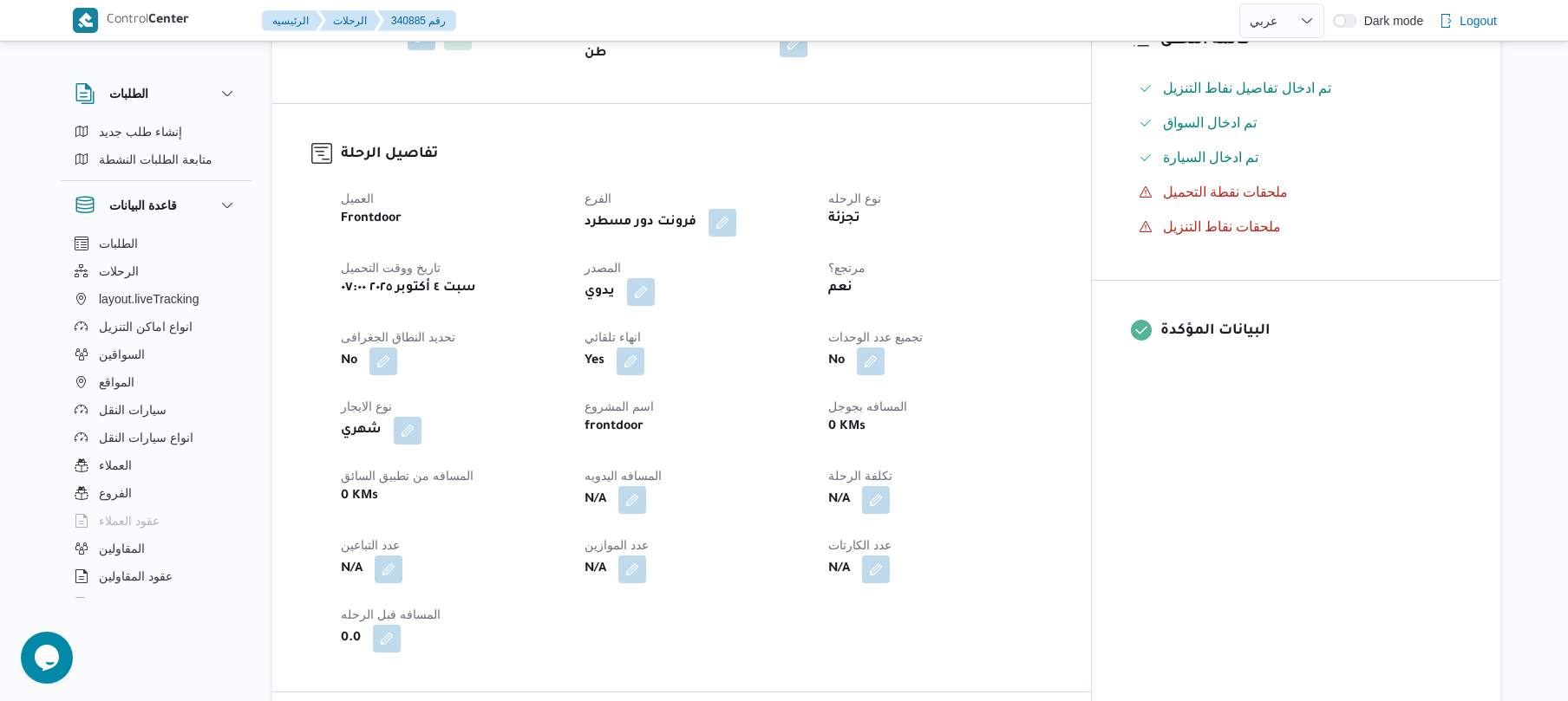
scroll to position [555, 0]
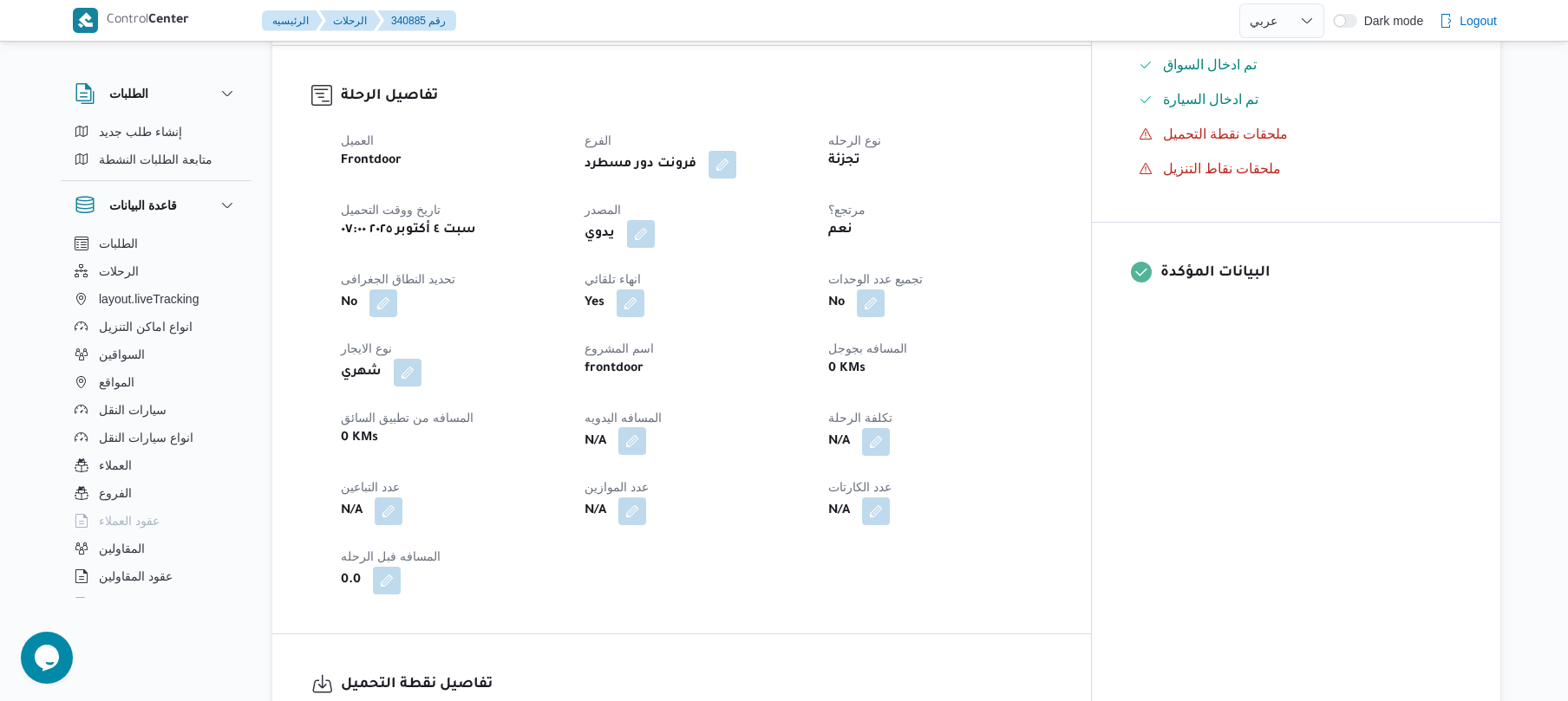
click at [646, 428] on button "button" at bounding box center [632, 441] width 28 height 28
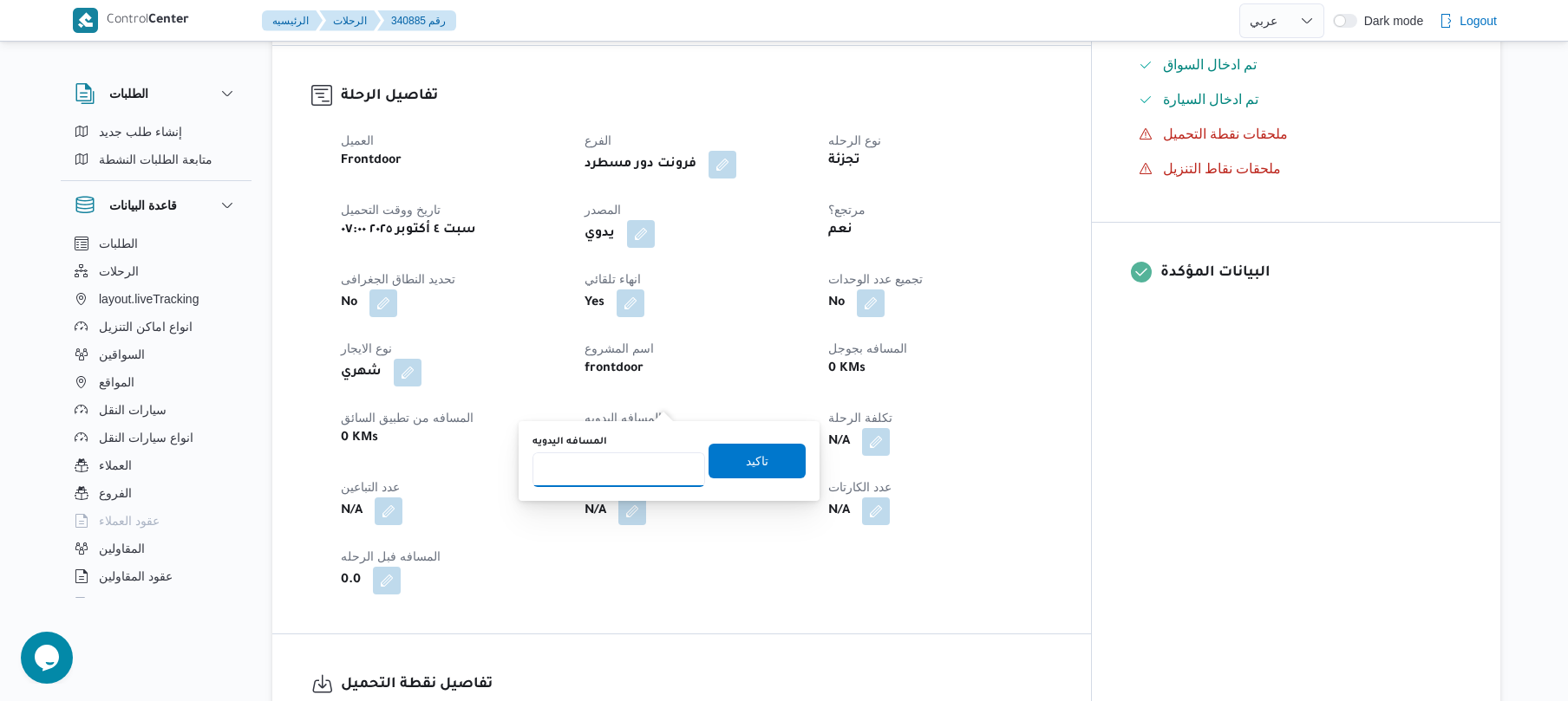
click at [633, 479] on input "المسافه اليدويه" at bounding box center [618, 470] width 172 height 35
type input "152"
click at [1062, 293] on div "العميل Frontdoor الفرع فرونت دور مسطرد نوع الرحله تجزئة تاريخ ووقت التحميل [DAT…" at bounding box center [696, 362] width 732 height 485
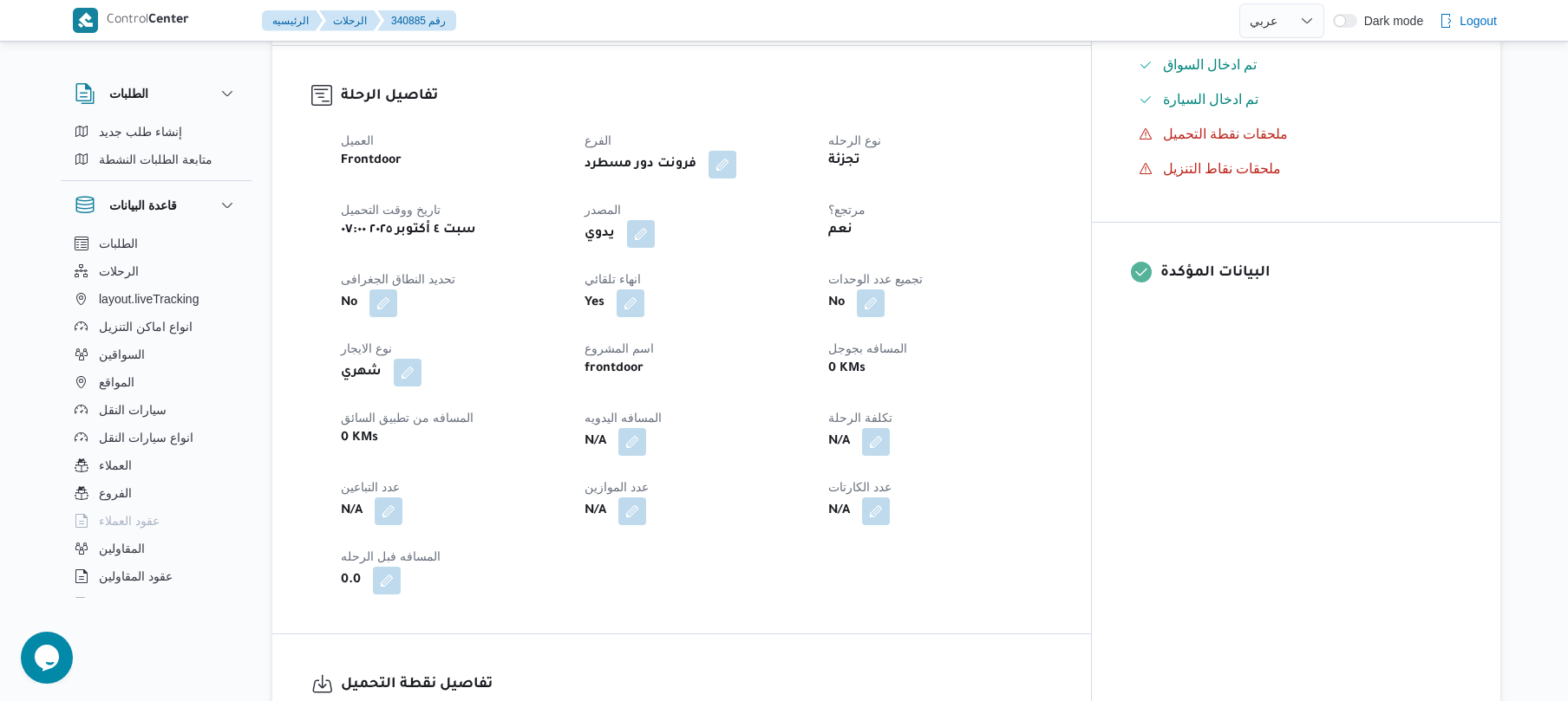
click at [807, 269] on dt "انهاء تلقائي" at bounding box center [695, 279] width 222 height 21
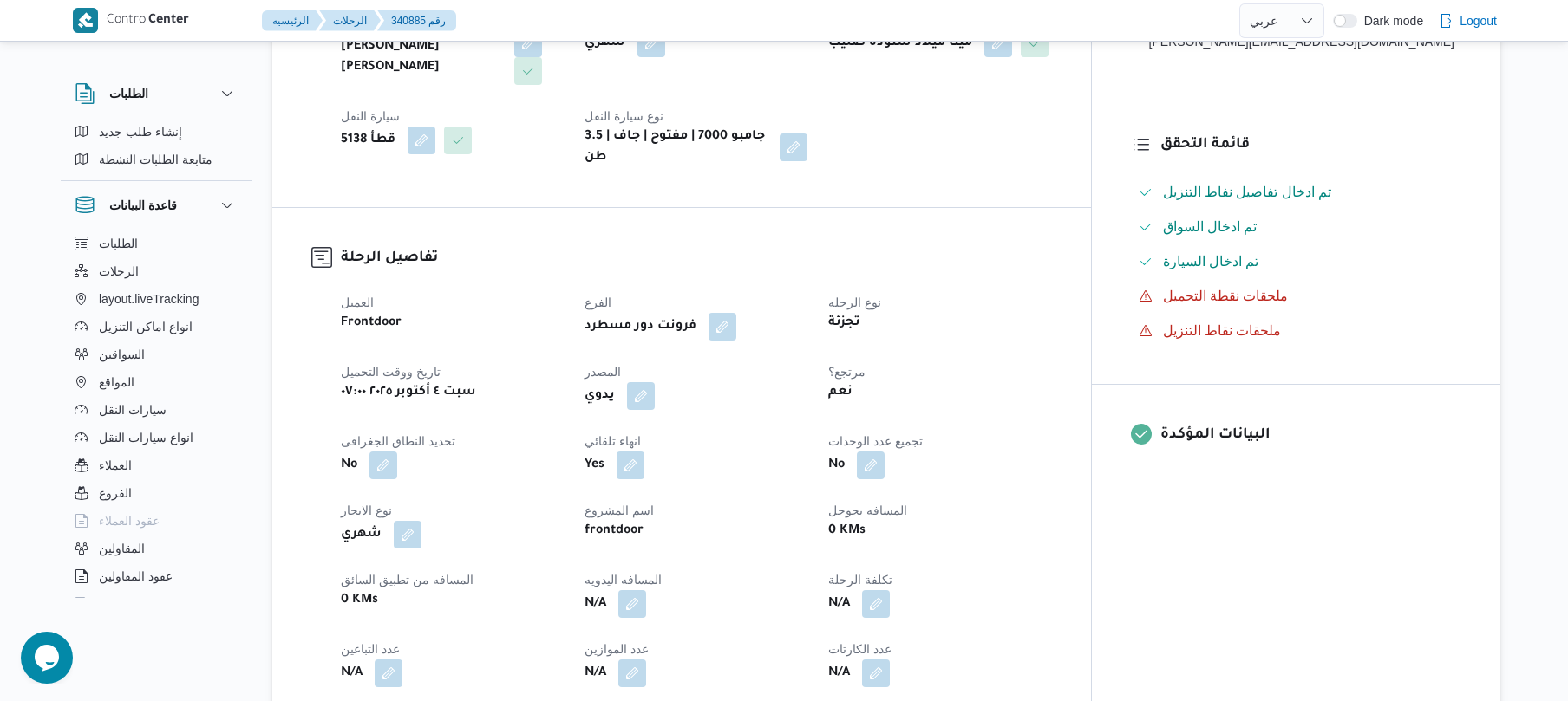
scroll to position [601, 0]
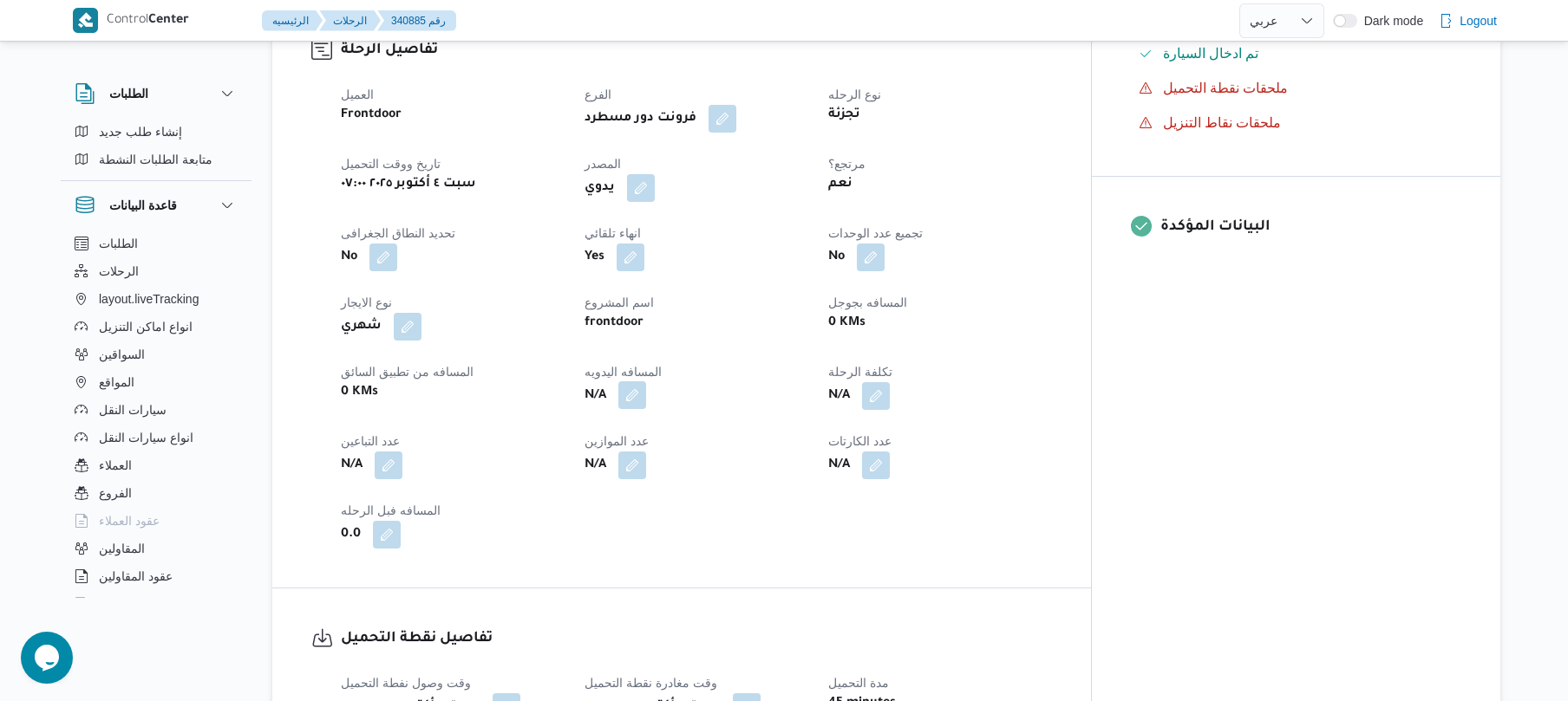
click at [646, 381] on button "button" at bounding box center [632, 395] width 28 height 28
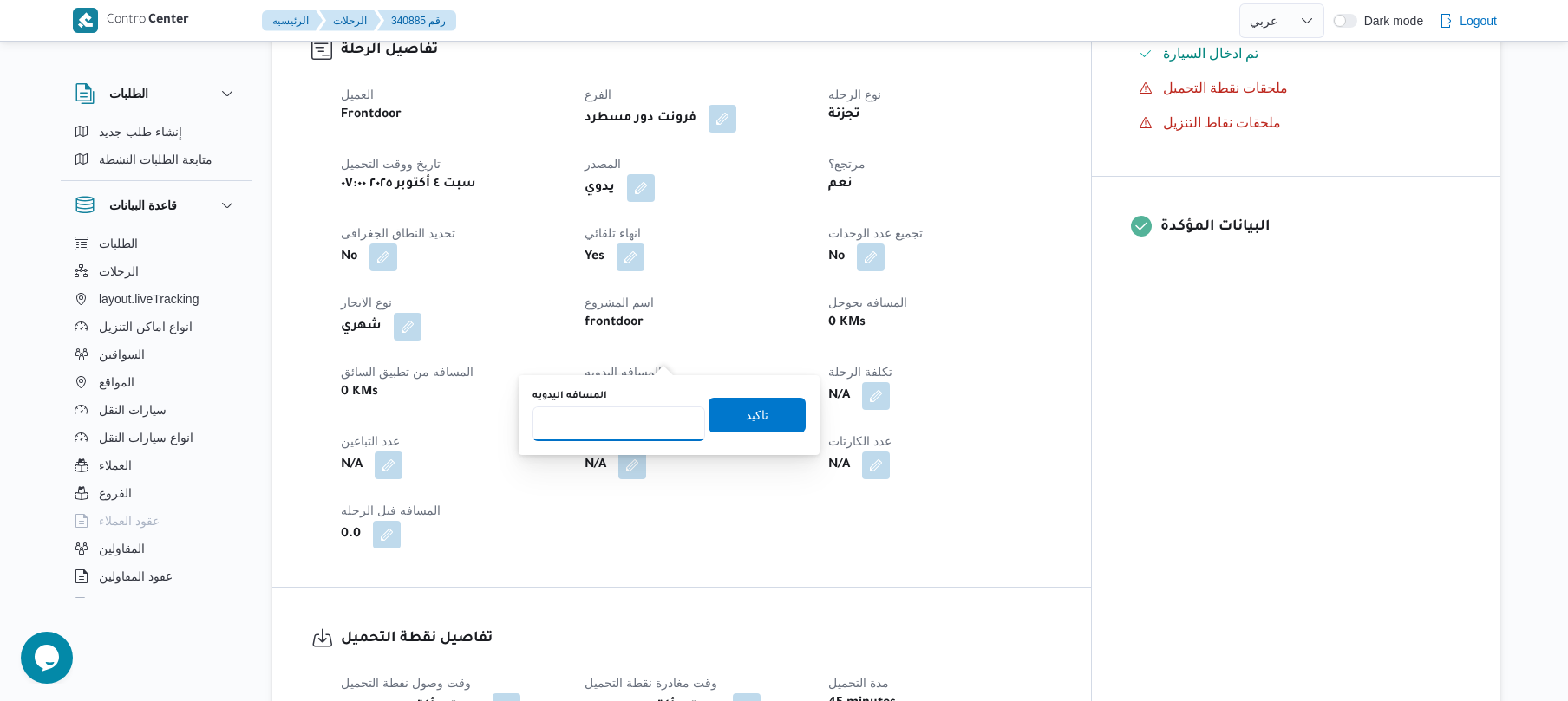
click at [624, 440] on input "المسافه اليدويه" at bounding box center [618, 424] width 172 height 35
type input "145"
click at [745, 418] on span "تاكيد" at bounding box center [756, 415] width 22 height 21
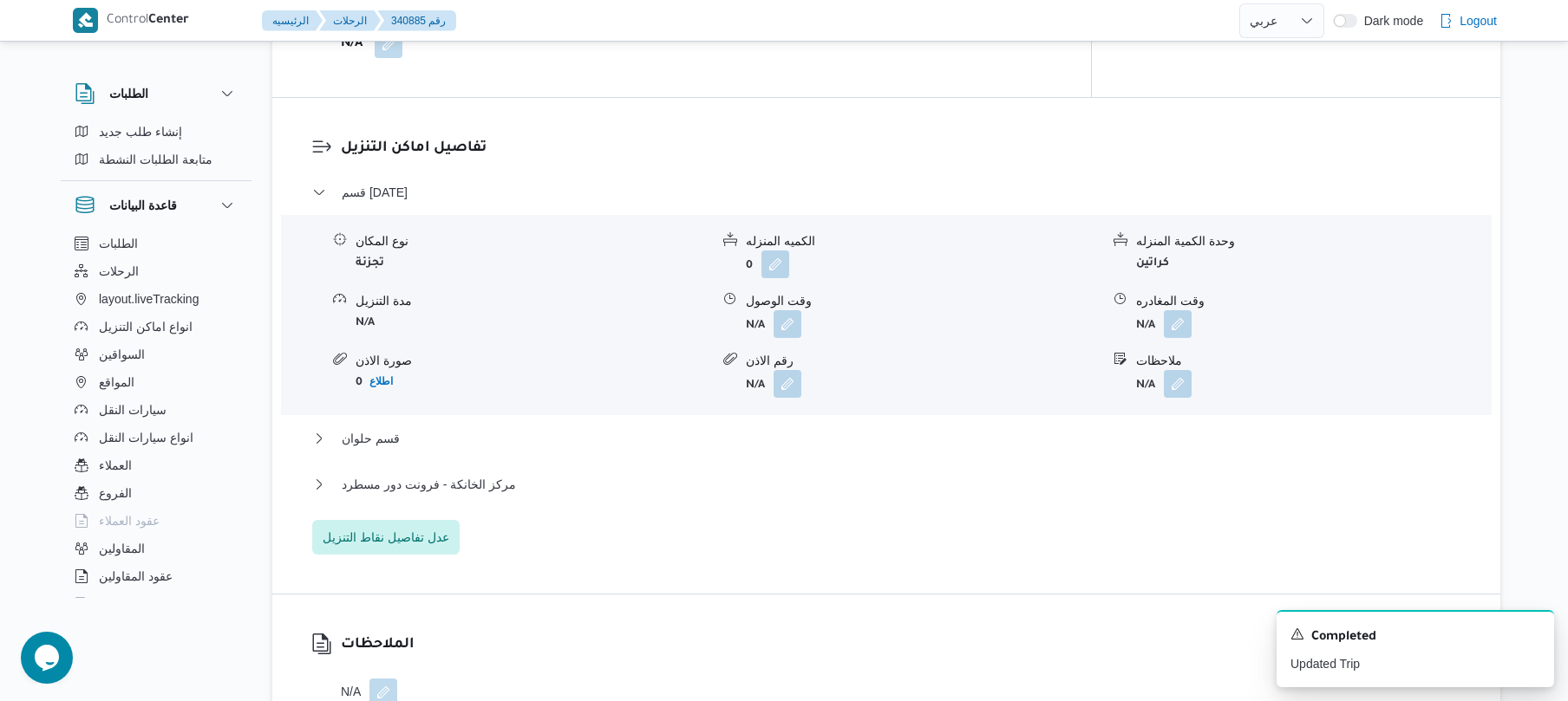
scroll to position [1433, 0]
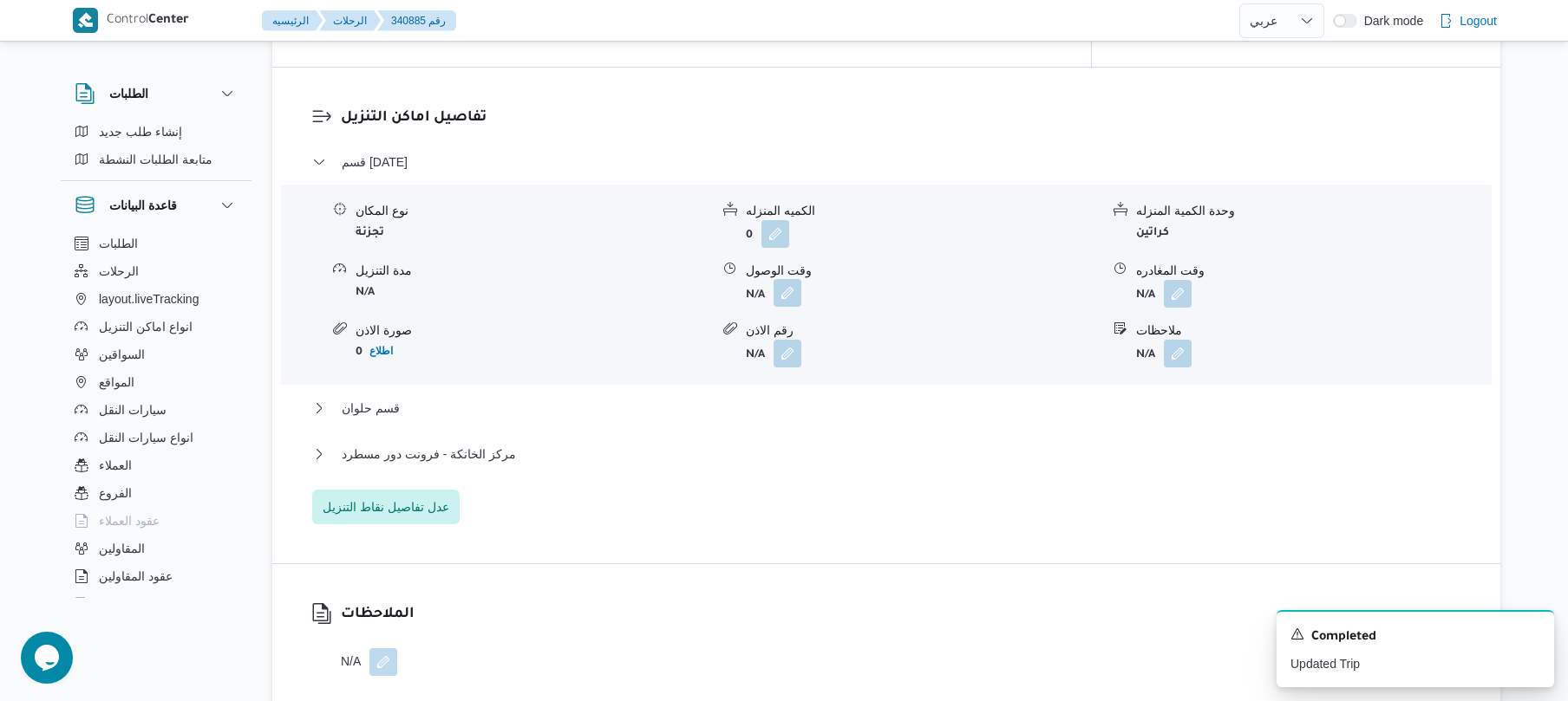
click at [791, 279] on button "button" at bounding box center [787, 293] width 28 height 28
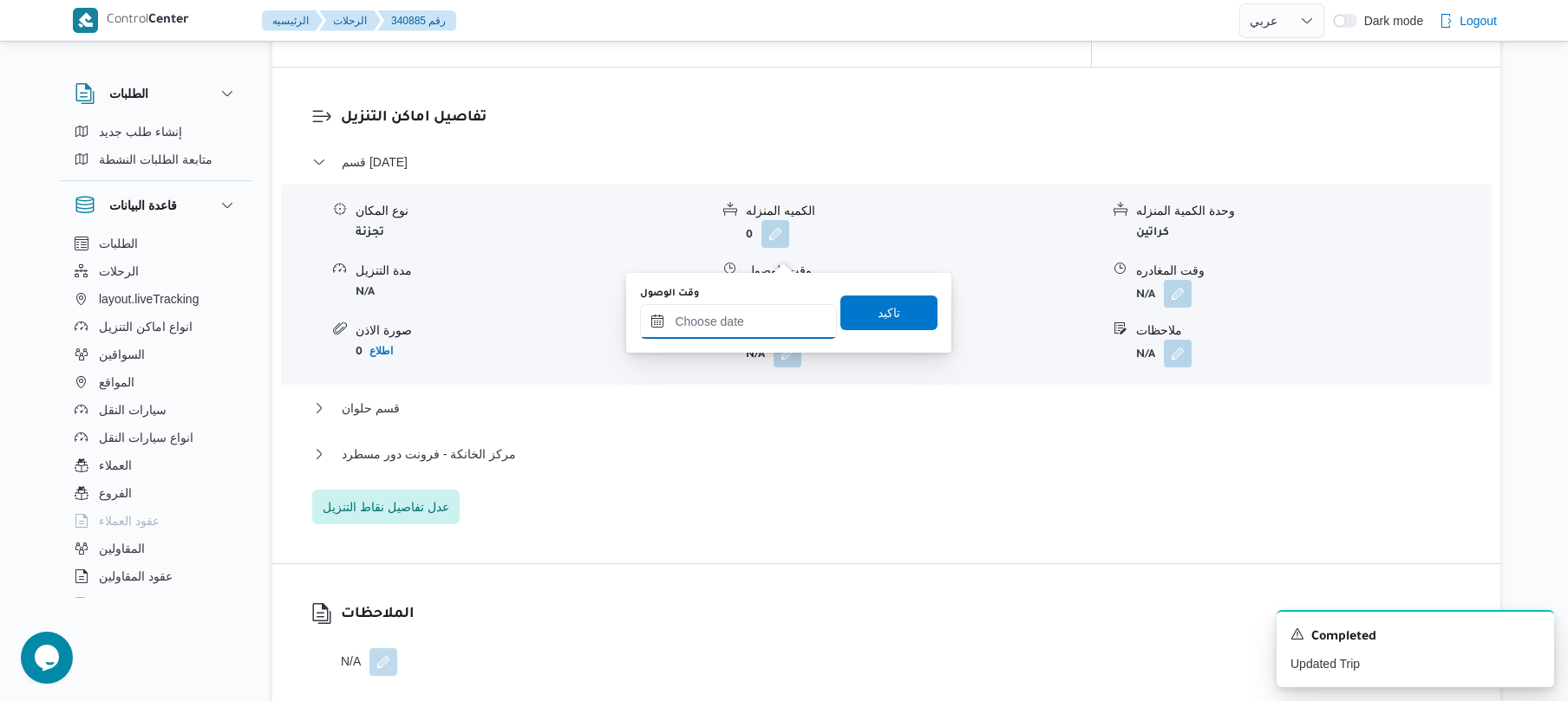
click at [733, 319] on input "وقت الوصول" at bounding box center [738, 322] width 196 height 35
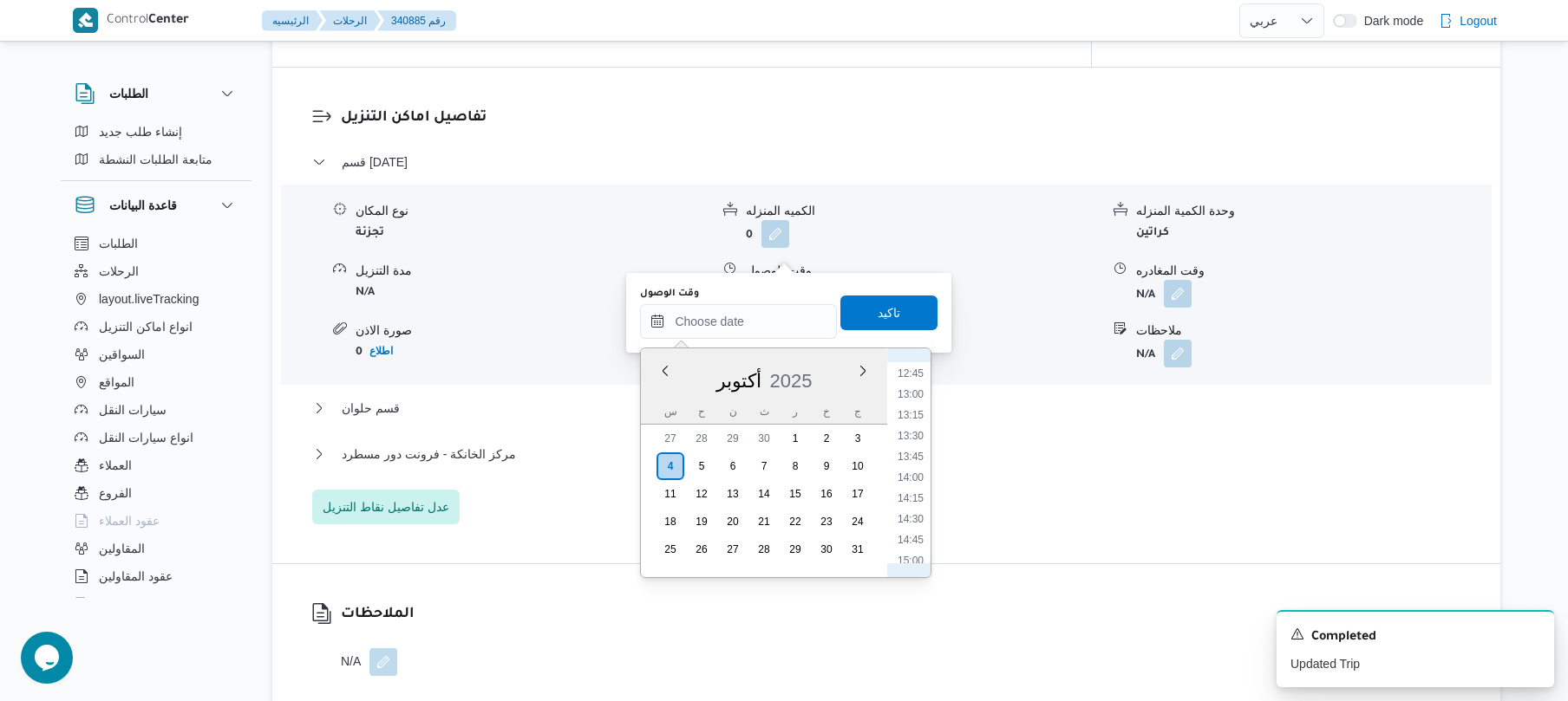
scroll to position [633, 0]
click at [912, 485] on li "09:00" at bounding box center [910, 487] width 39 height 17
type input "٠٤/١٠/٢٠٢٥ ٠٩:٠٠"
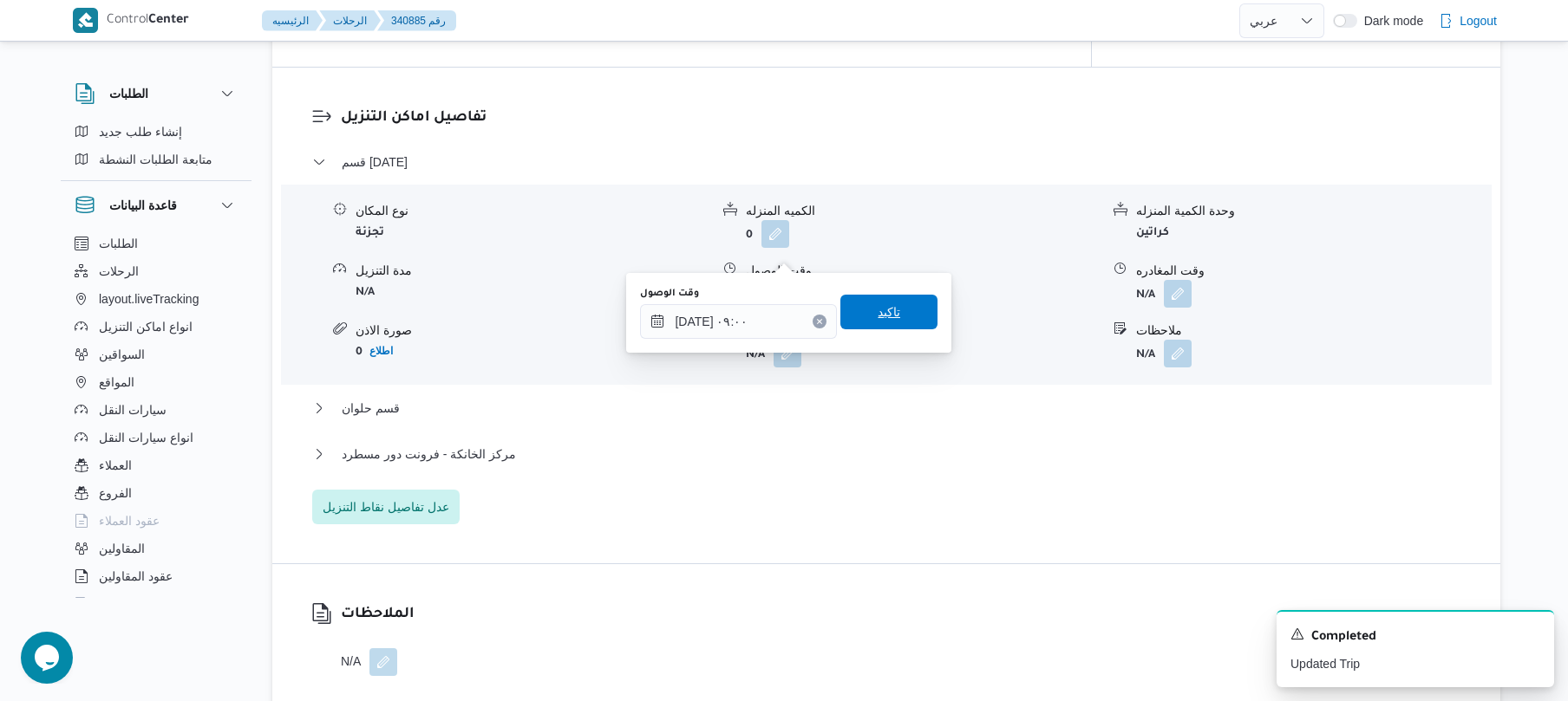
click at [903, 299] on span "تاكيد" at bounding box center [888, 312] width 97 height 35
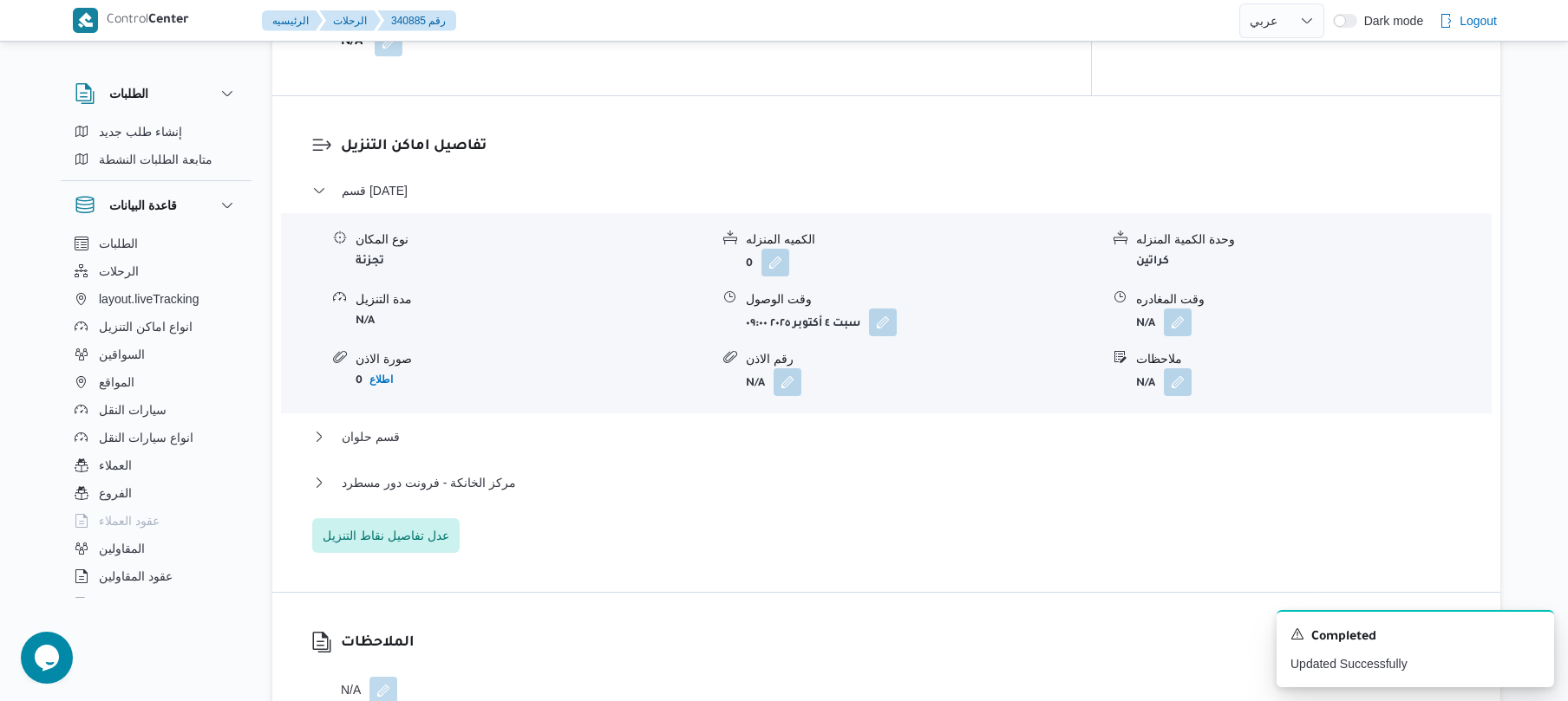
scroll to position [1433, 0]
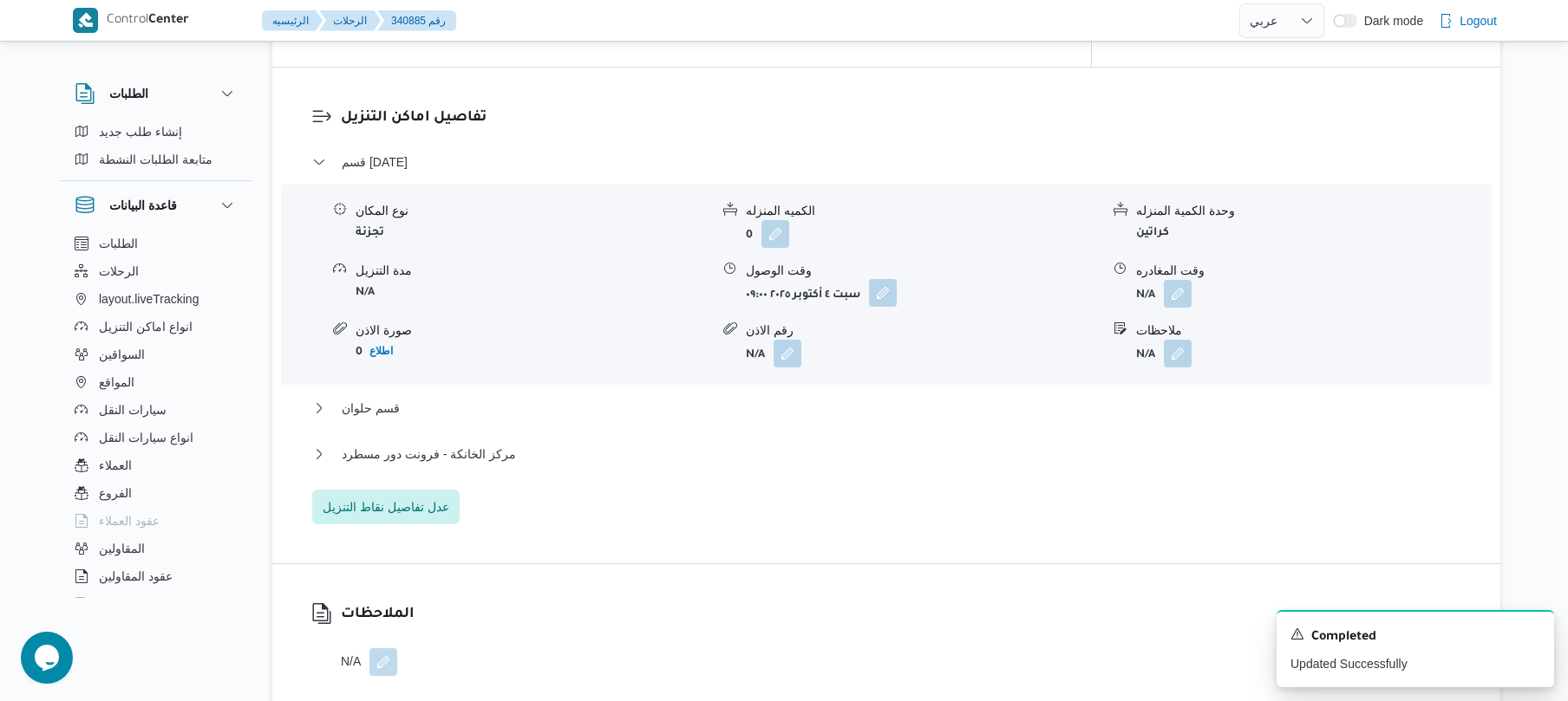
click at [878, 279] on button "button" at bounding box center [882, 293] width 28 height 28
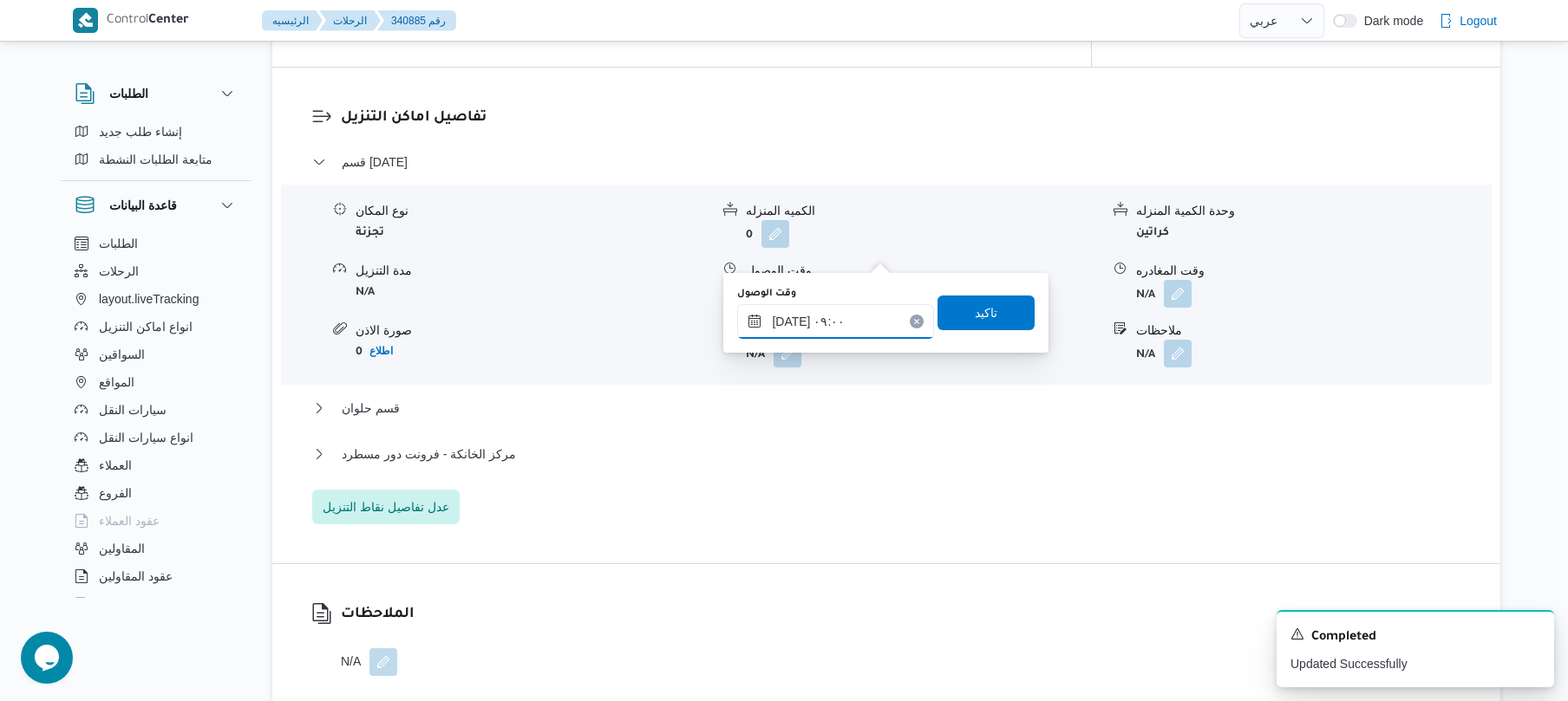
click at [841, 312] on input "٠٤/١٠/٢٠٢٥ ٠٩:٠٠" at bounding box center [835, 322] width 196 height 35
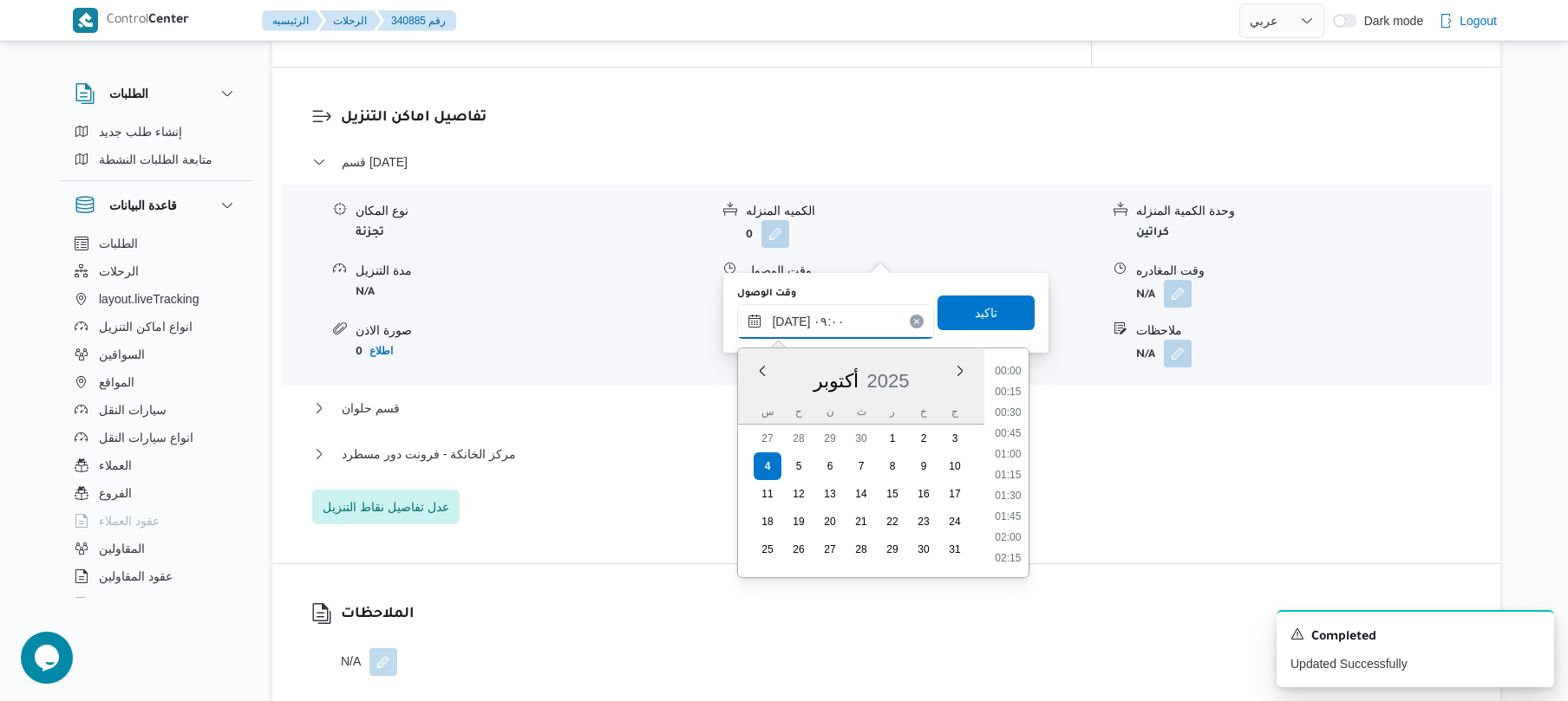
scroll to position [645, 0]
click at [1004, 492] on li "09:15" at bounding box center [1007, 496] width 39 height 17
type input "٠٤/١٠/٢٠٢٥ ٠٩:١٥"
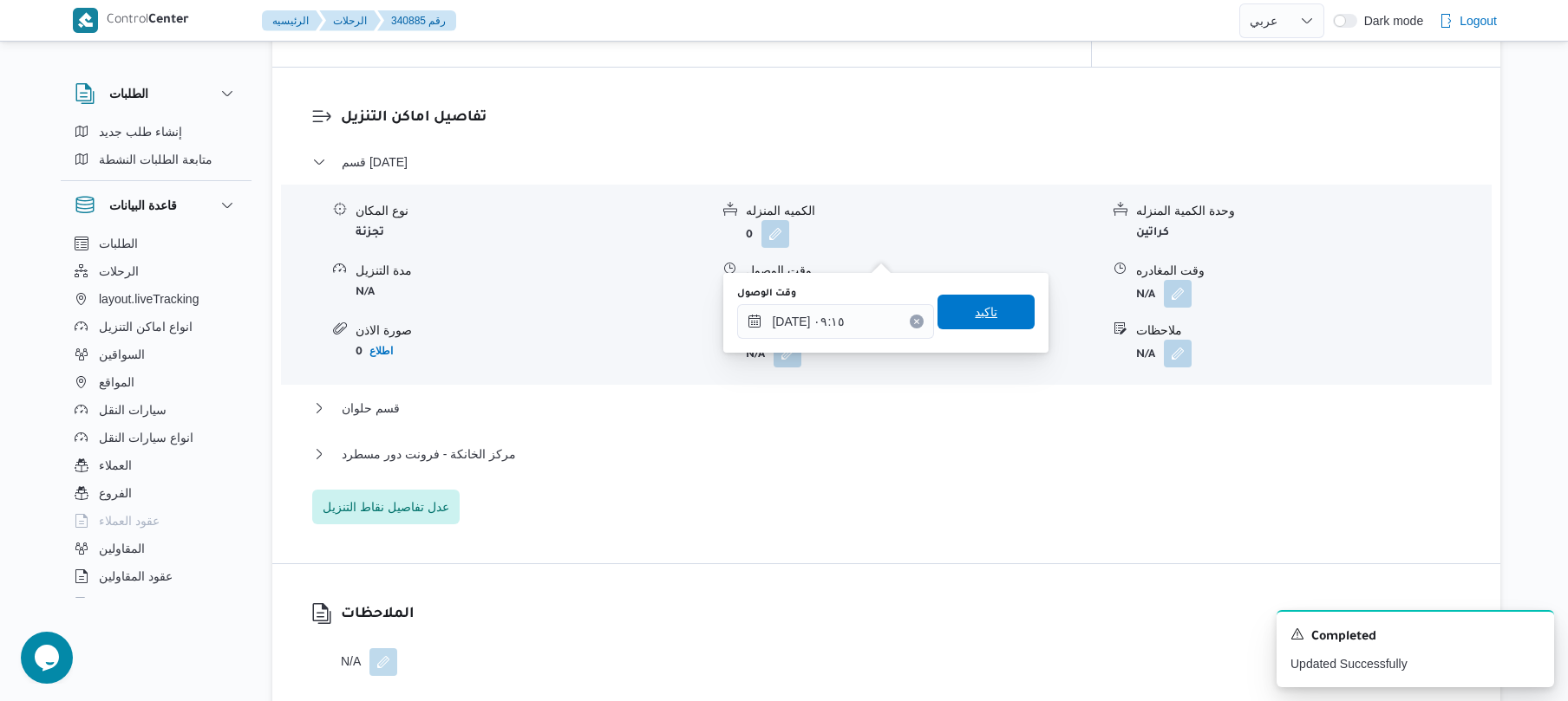
click at [993, 301] on span "تاكيد" at bounding box center [985, 312] width 97 height 35
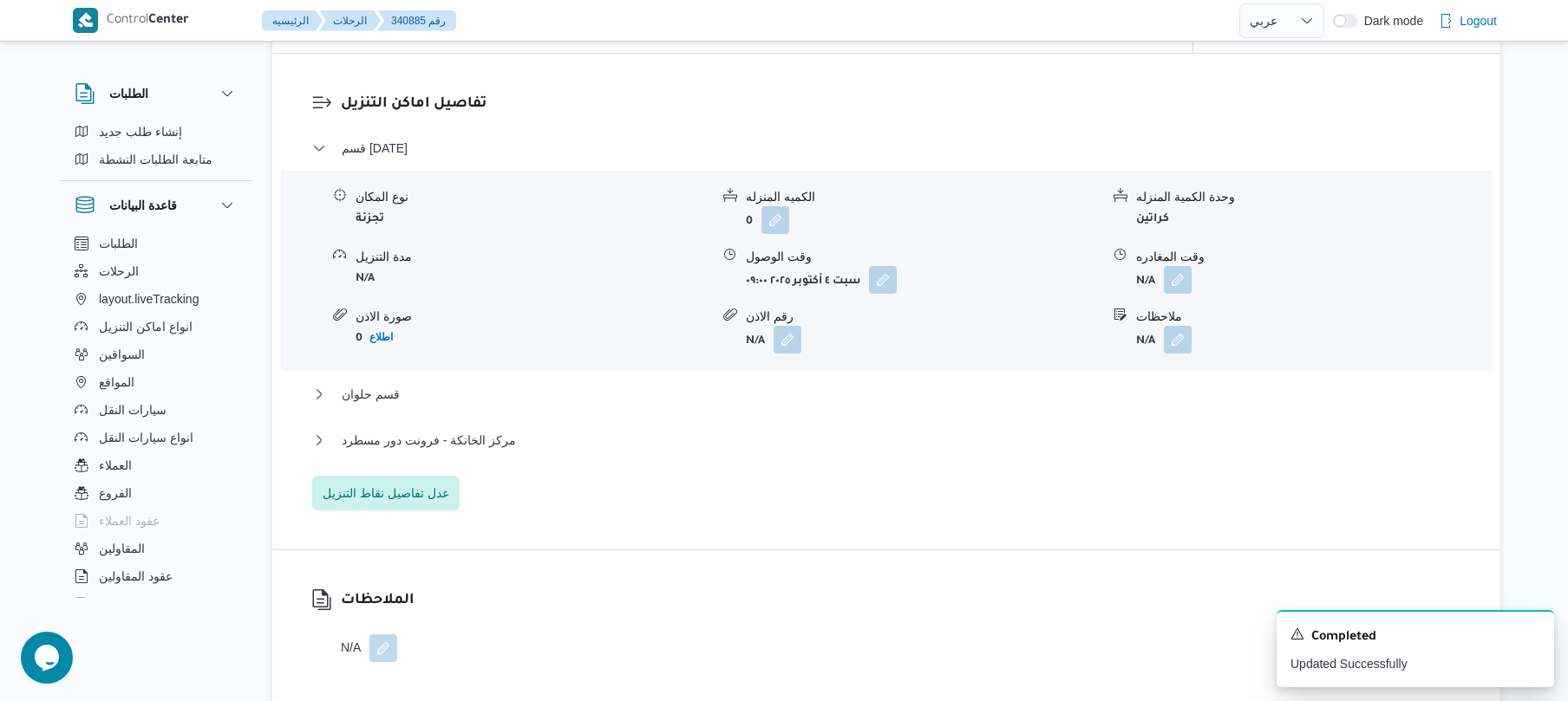
click at [906, 345] on div "قسم 15 مايو نوع المكان تجزئة الكميه المنزله 0 وحدة الكمية المنزله كراتين مدة ال…" at bounding box center [886, 324] width 1149 height 373
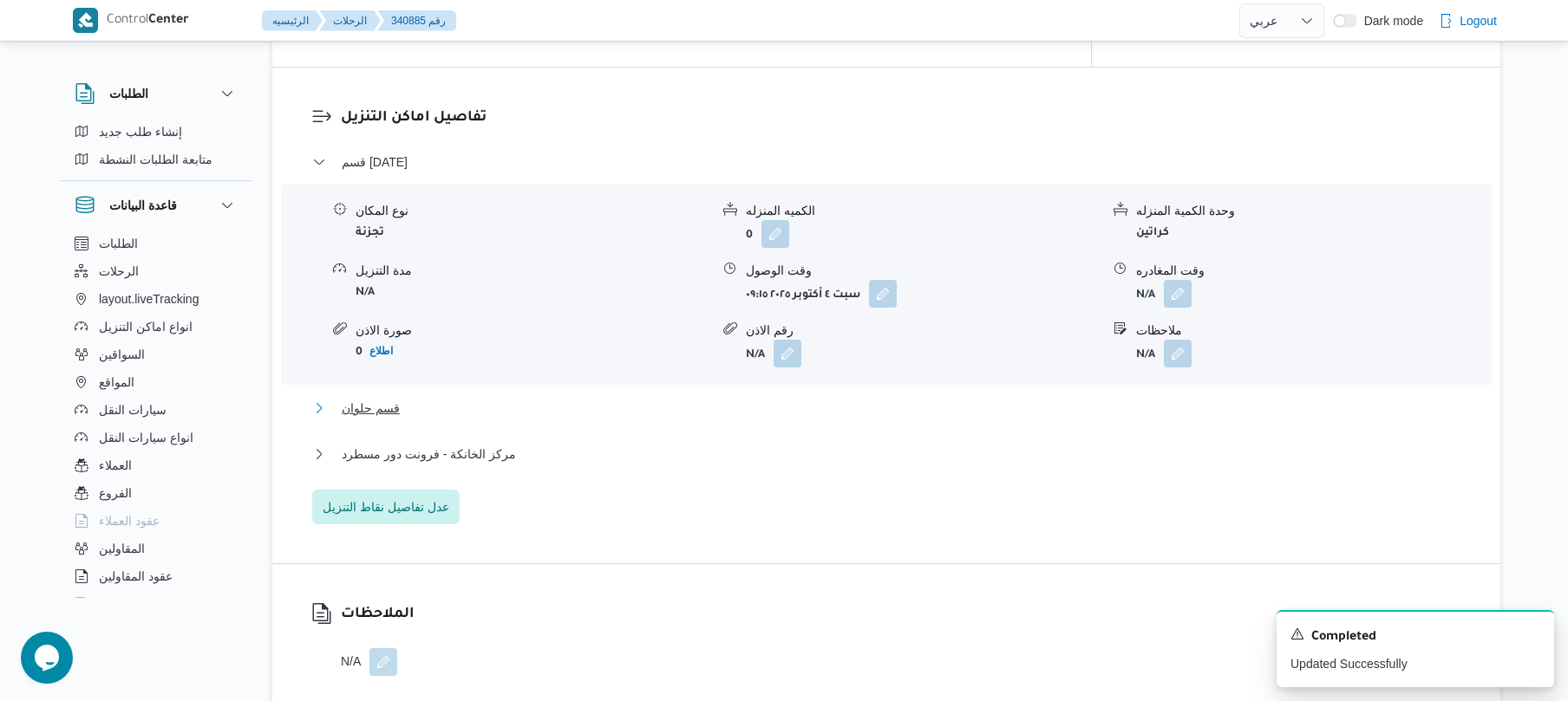
click at [902, 398] on button "قسم حلوان" at bounding box center [886, 408] width 1149 height 21
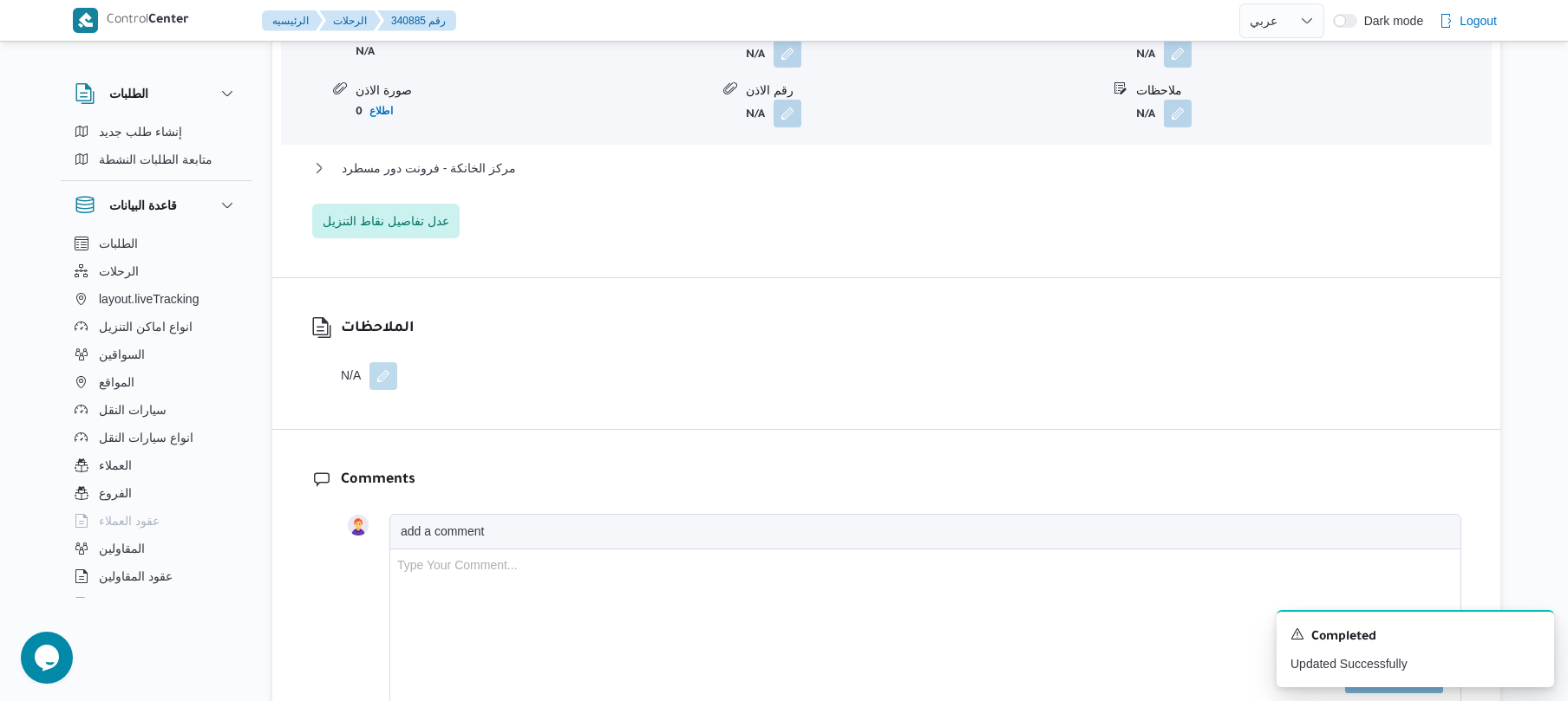
scroll to position [1941, 0]
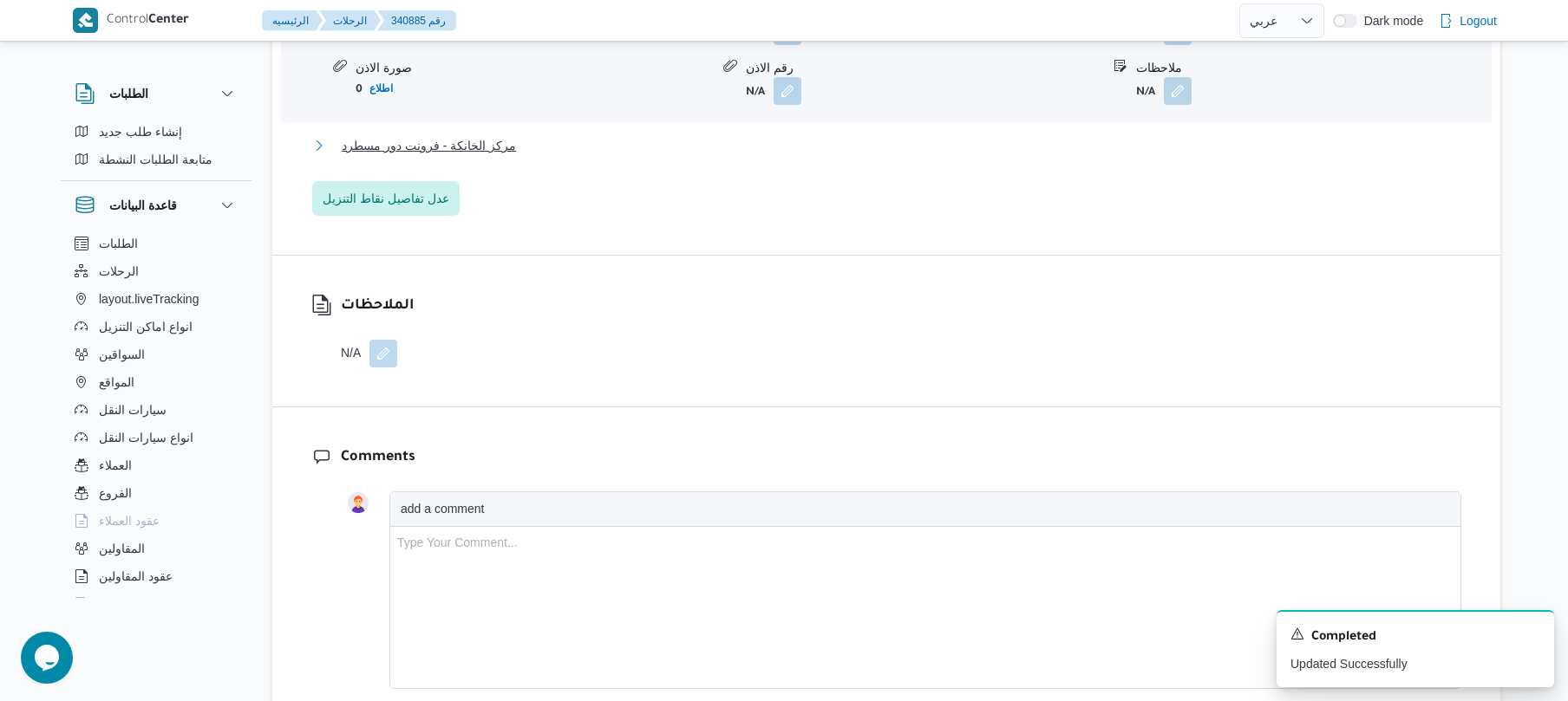
click at [966, 135] on button "مركز الخانكة - فرونت دور مسطرد" at bounding box center [886, 145] width 1149 height 21
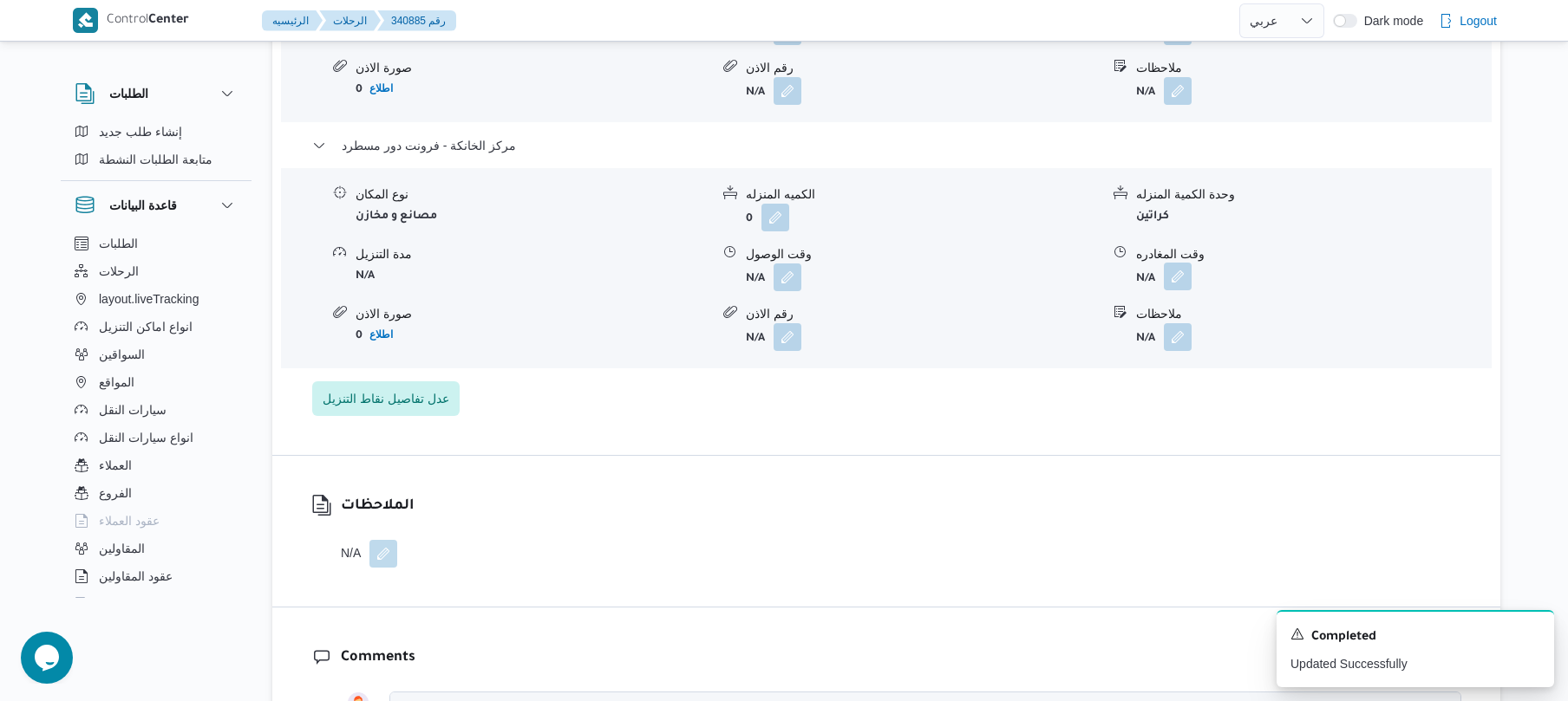
click at [1177, 263] on button "button" at bounding box center [1177, 276] width 28 height 28
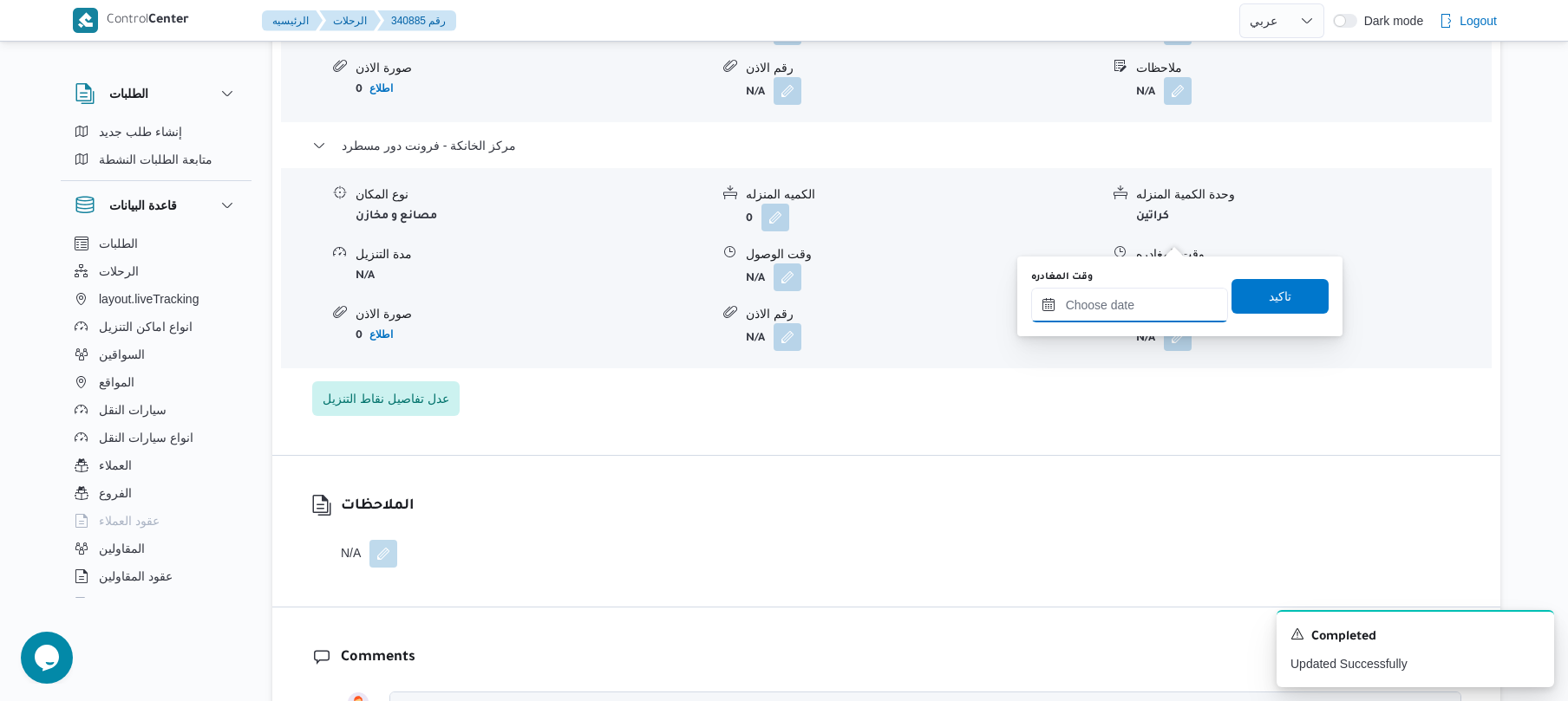
click at [1105, 316] on input "وقت المغادره" at bounding box center [1129, 305] width 196 height 35
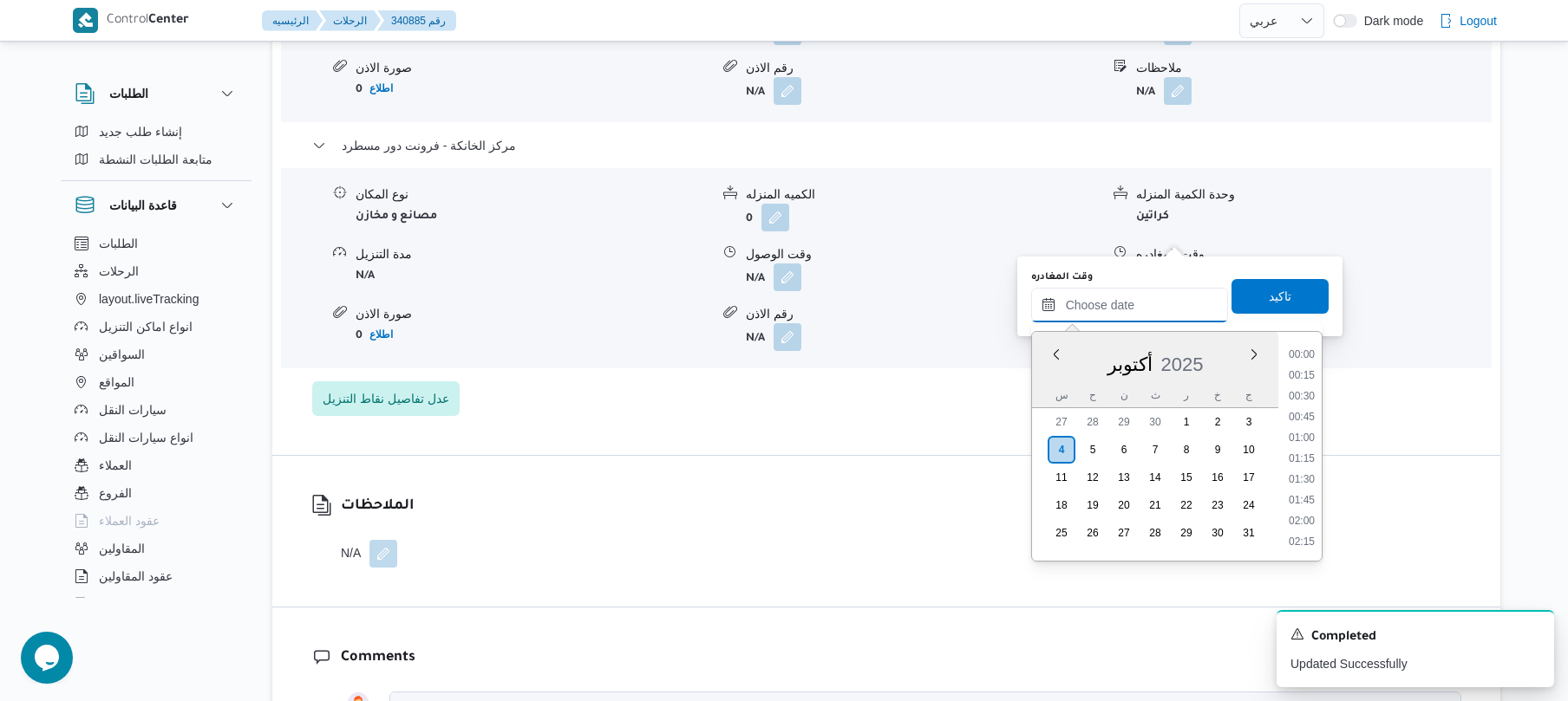
scroll to position [1582, 0]
click at [1299, 355] on li "19:00" at bounding box center [1301, 353] width 39 height 17
type input "٠٤/١٠/٢٠٢٥ ١٩:٠٠"
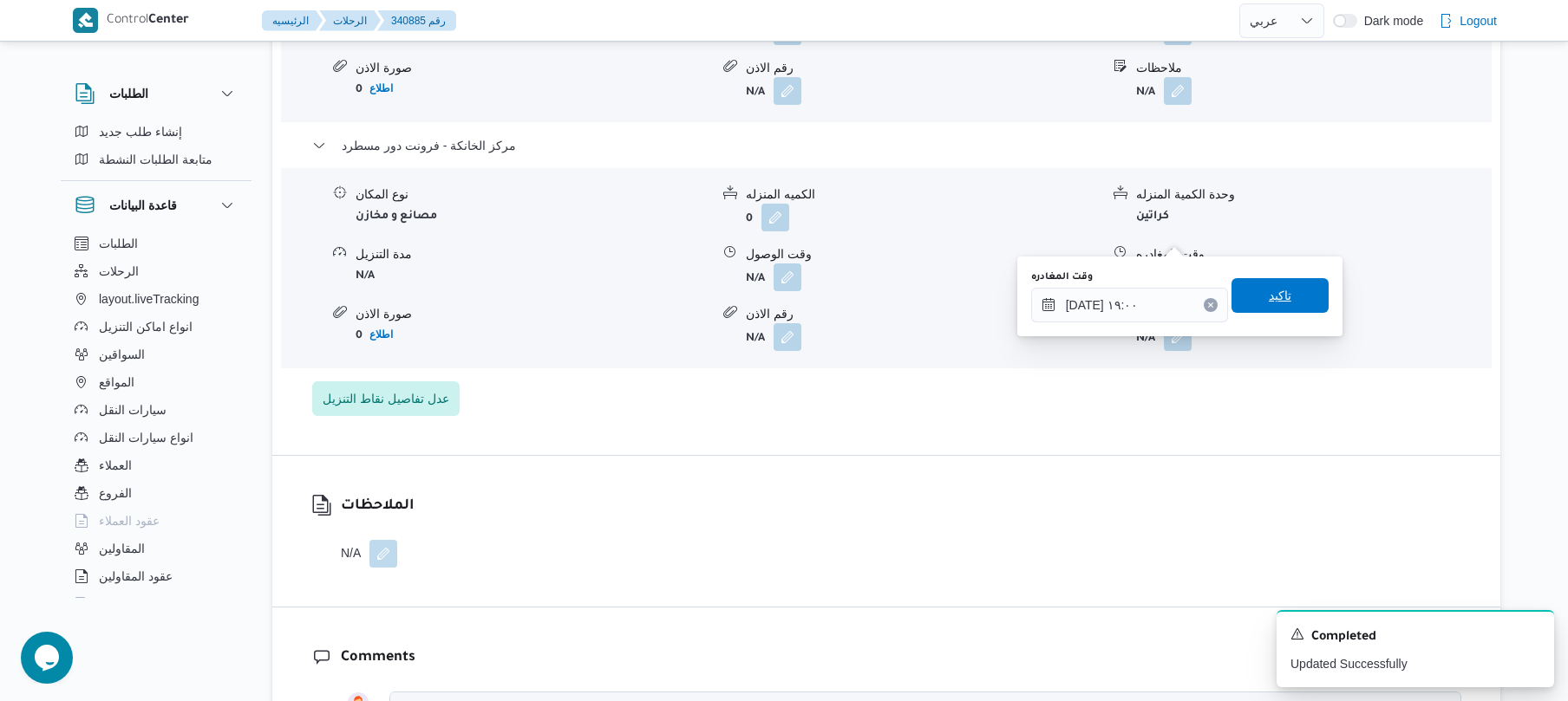
click at [1283, 297] on span "تاكيد" at bounding box center [1279, 296] width 97 height 35
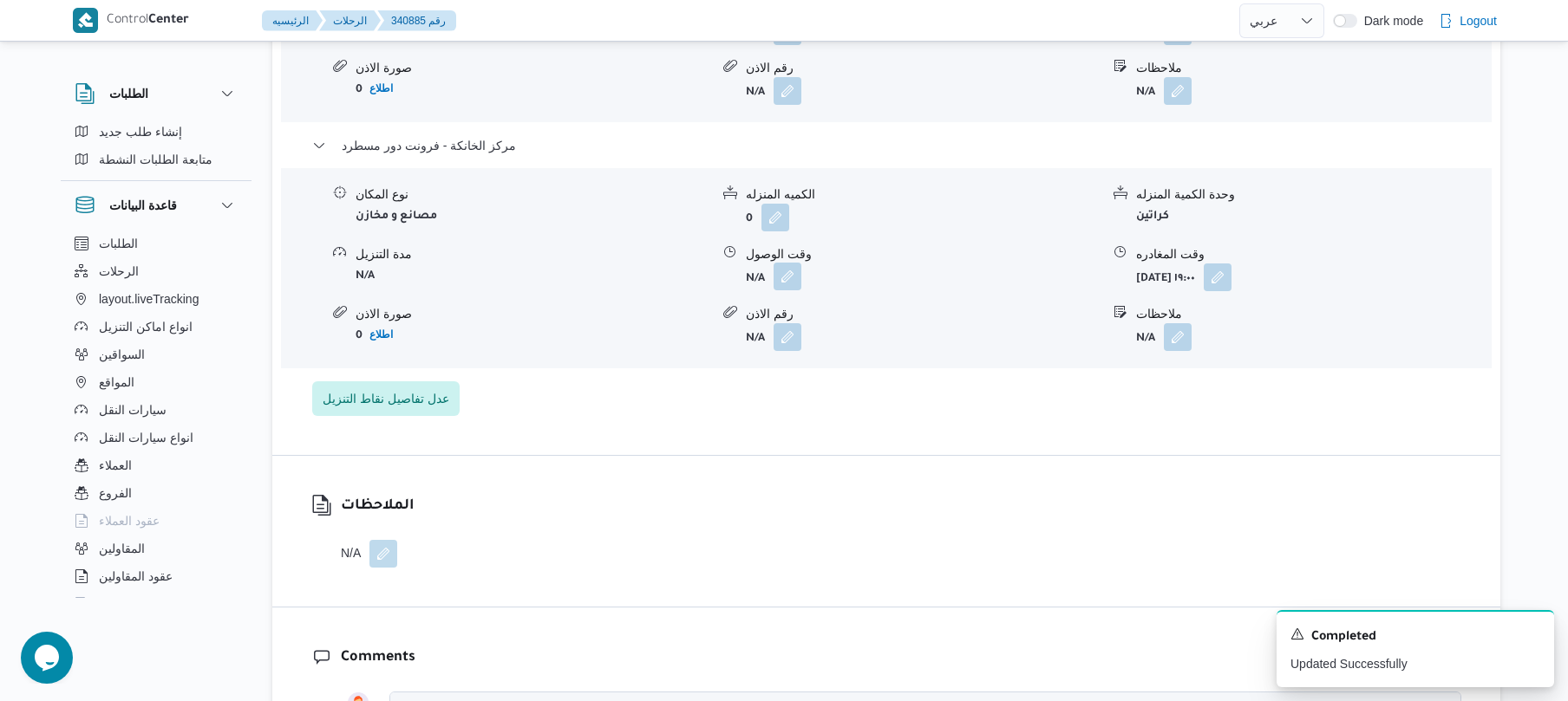
click at [793, 263] on button "button" at bounding box center [787, 276] width 28 height 28
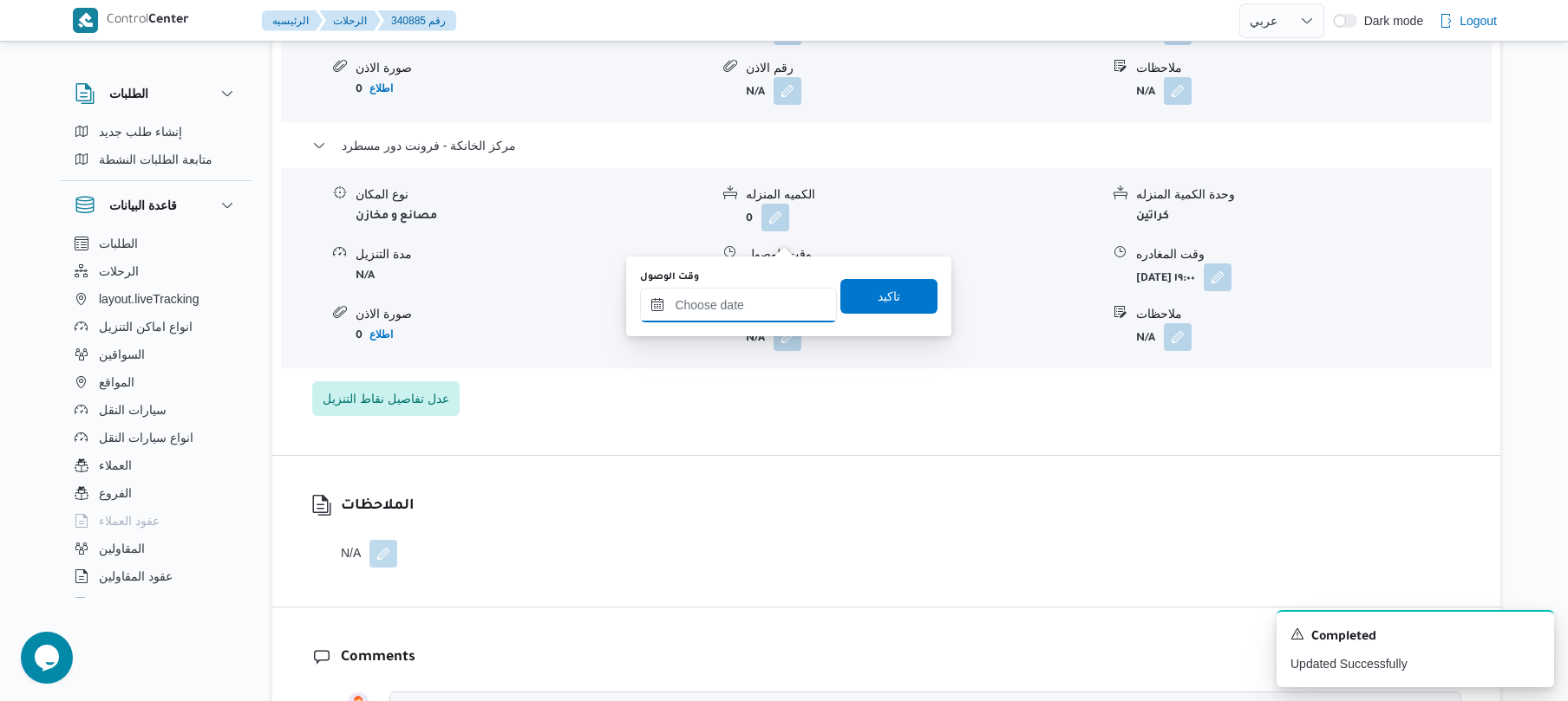
click at [774, 303] on input "وقت الوصول" at bounding box center [738, 305] width 196 height 35
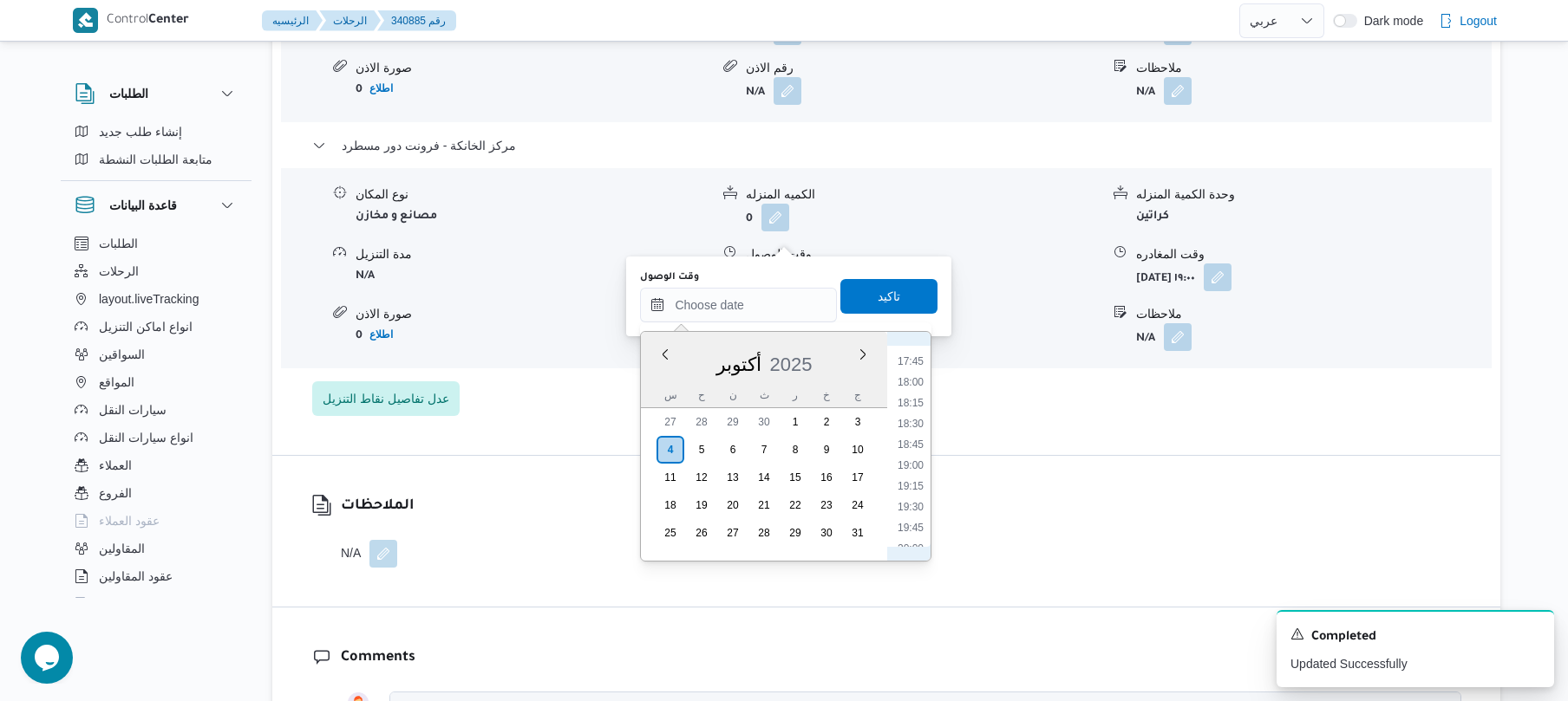
scroll to position [1412, 0]
click at [909, 498] on li "18:45" at bounding box center [910, 503] width 39 height 17
type input "[DATE] ١٨:٤٥"
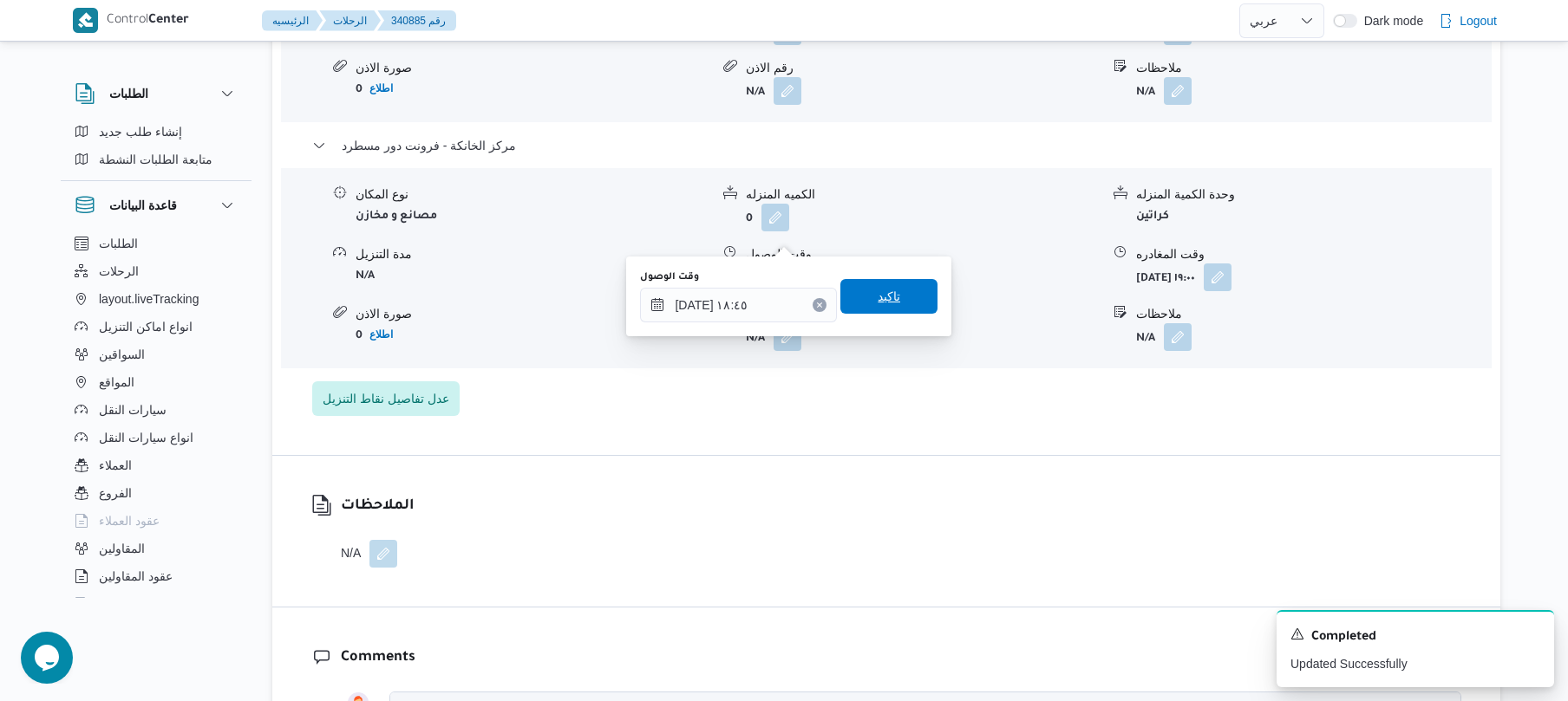
click at [908, 312] on span "تاكيد" at bounding box center [888, 297] width 97 height 35
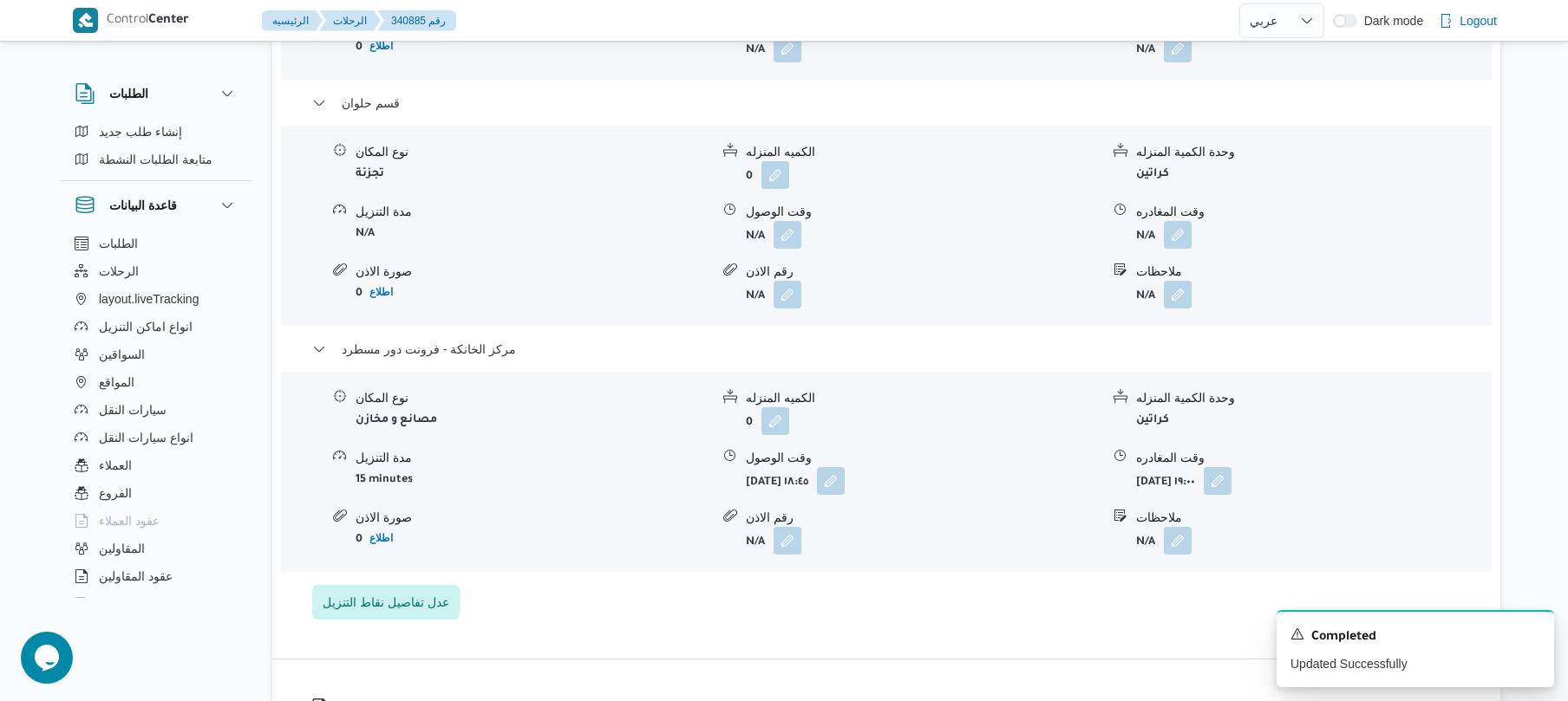
scroll to position [1710, 0]
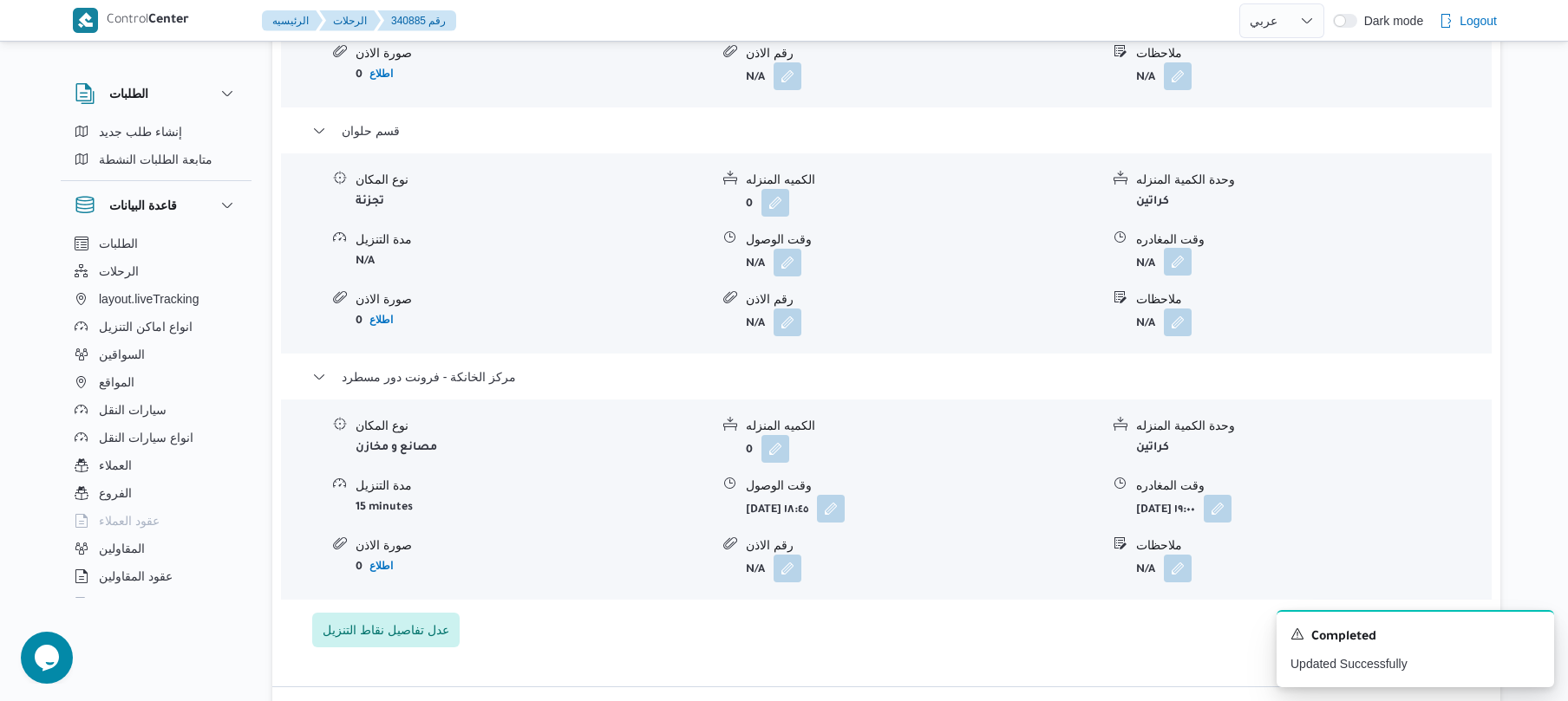
click at [1188, 247] on button "button" at bounding box center [1177, 261] width 28 height 28
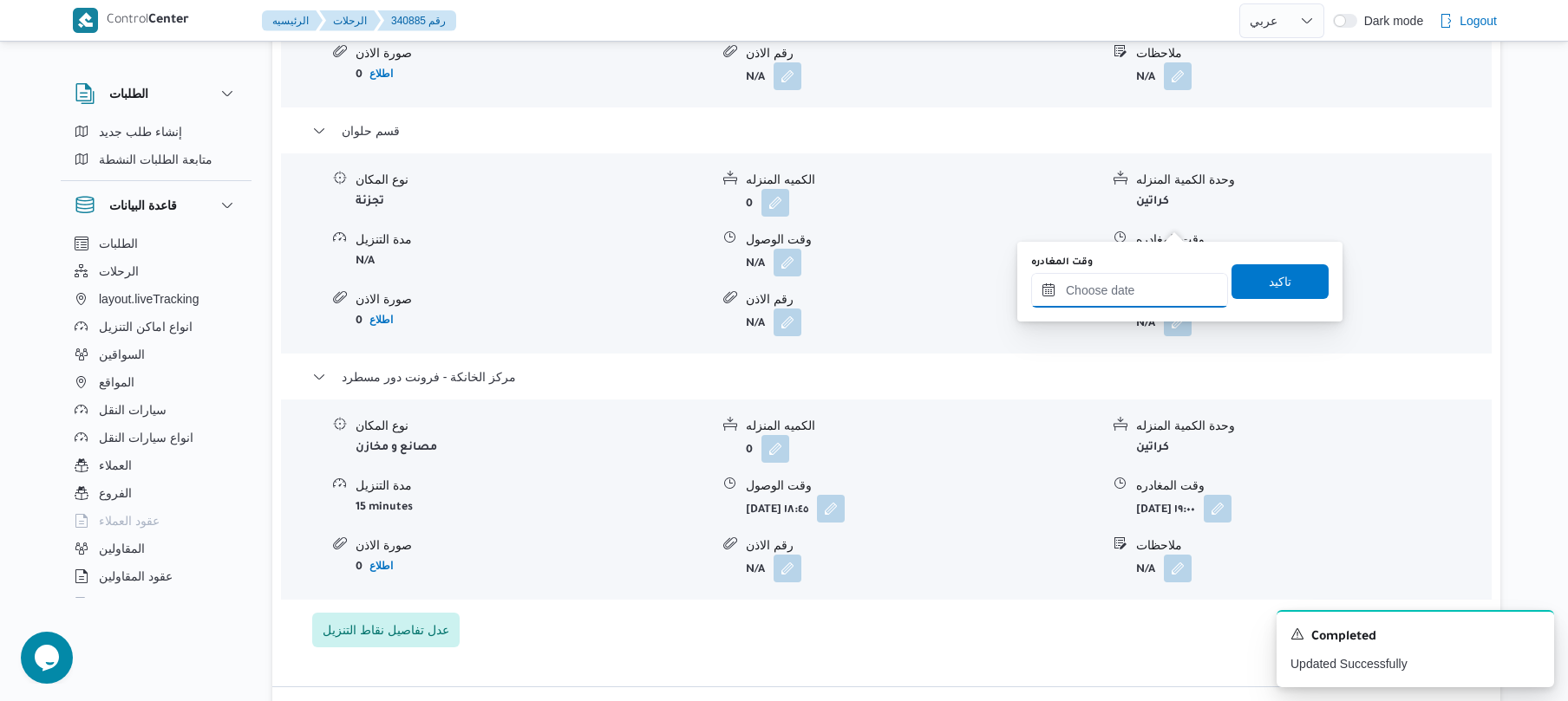
click at [1121, 296] on input "وقت المغادره" at bounding box center [1129, 291] width 196 height 35
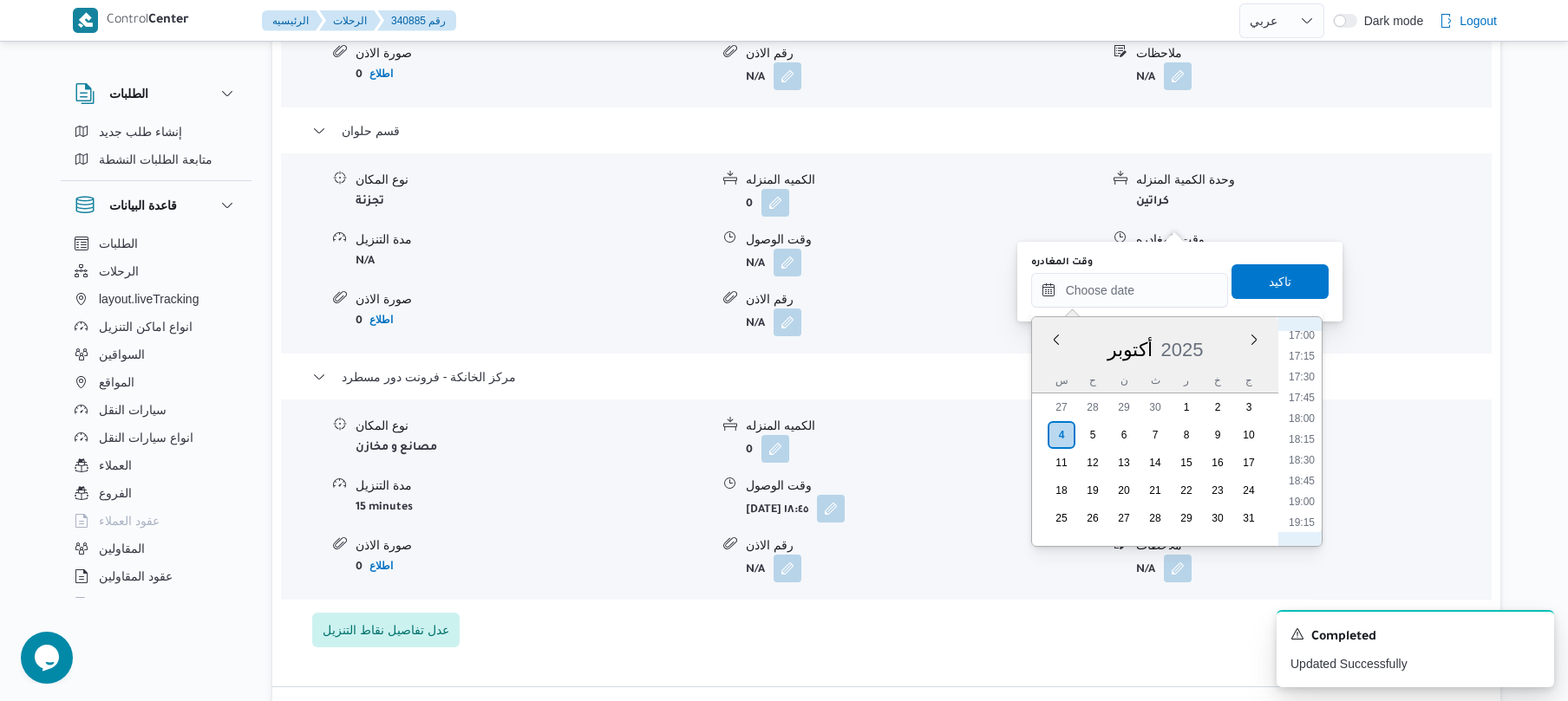
scroll to position [1412, 0]
click at [1302, 402] on li "17:45" at bounding box center [1301, 404] width 39 height 17
type input "٠٤/١٠/٢٠٢٥ ١٧:٤٥"
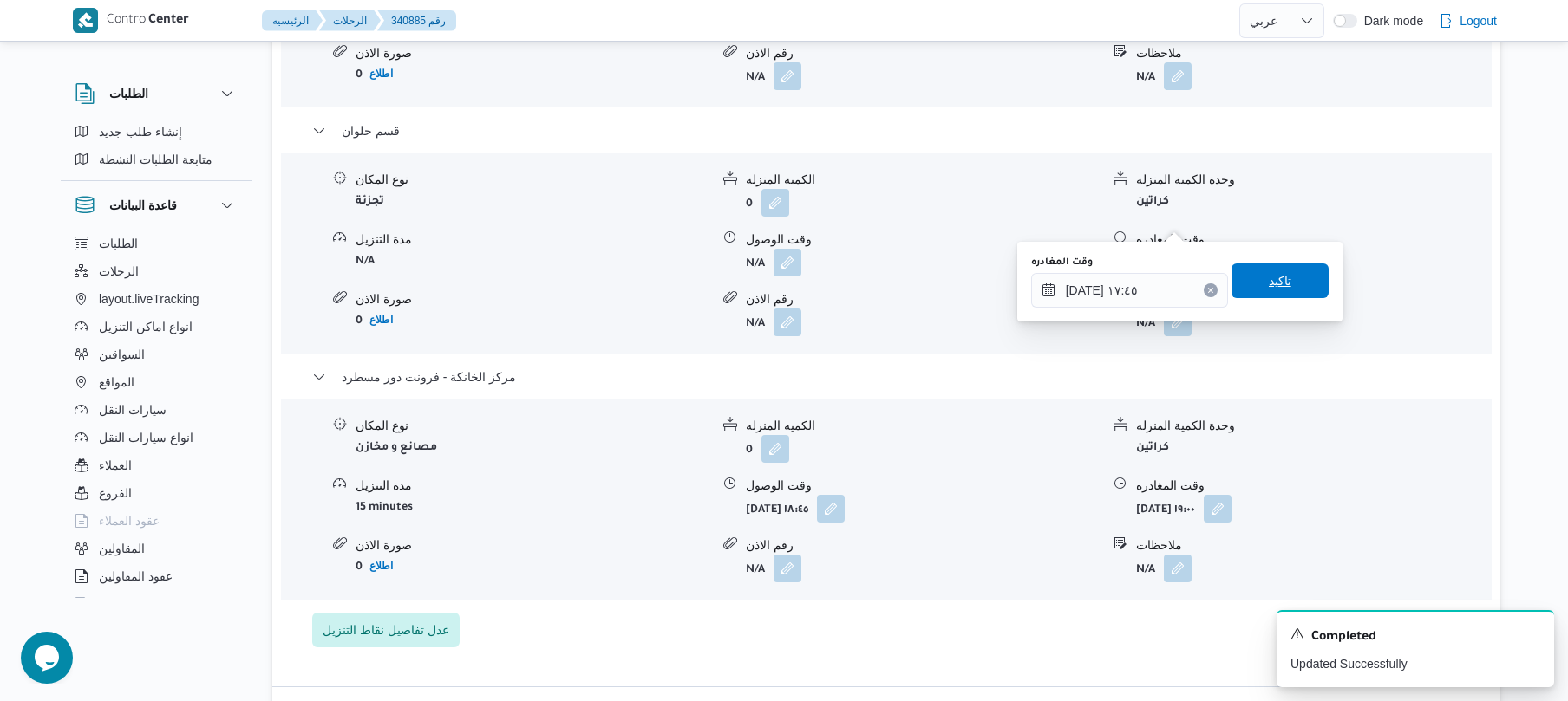
click at [1277, 275] on span "تاكيد" at bounding box center [1279, 281] width 22 height 21
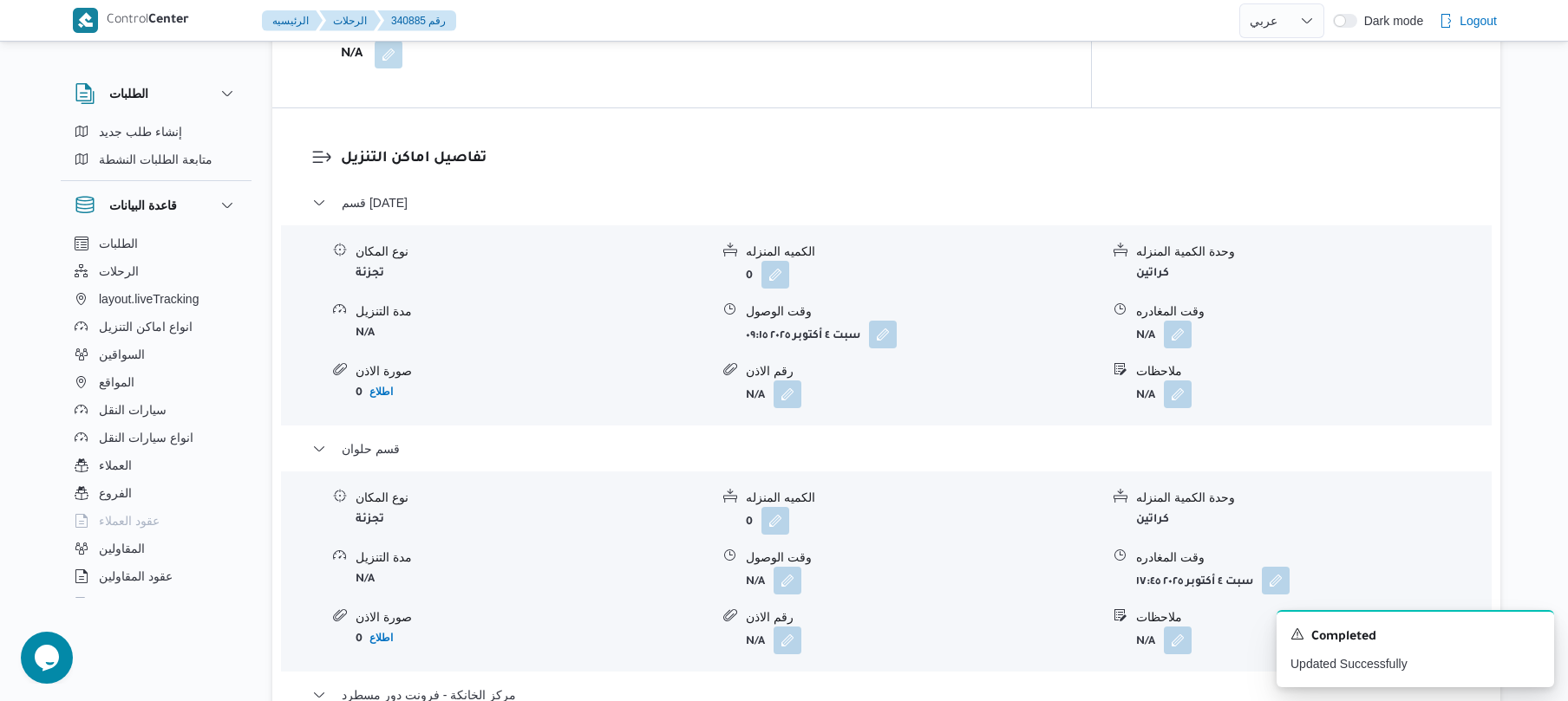
scroll to position [1340, 0]
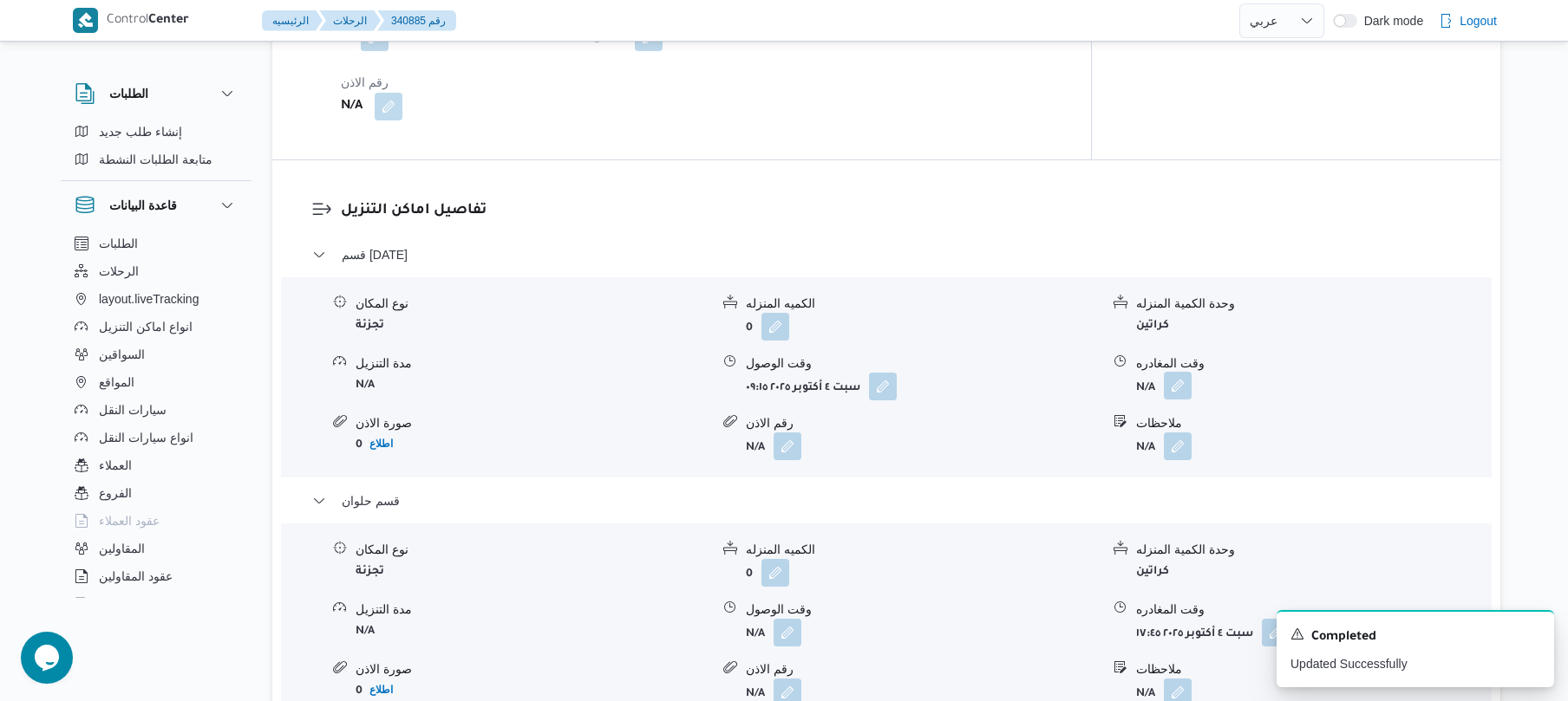
click at [1174, 372] on button "button" at bounding box center [1177, 385] width 28 height 28
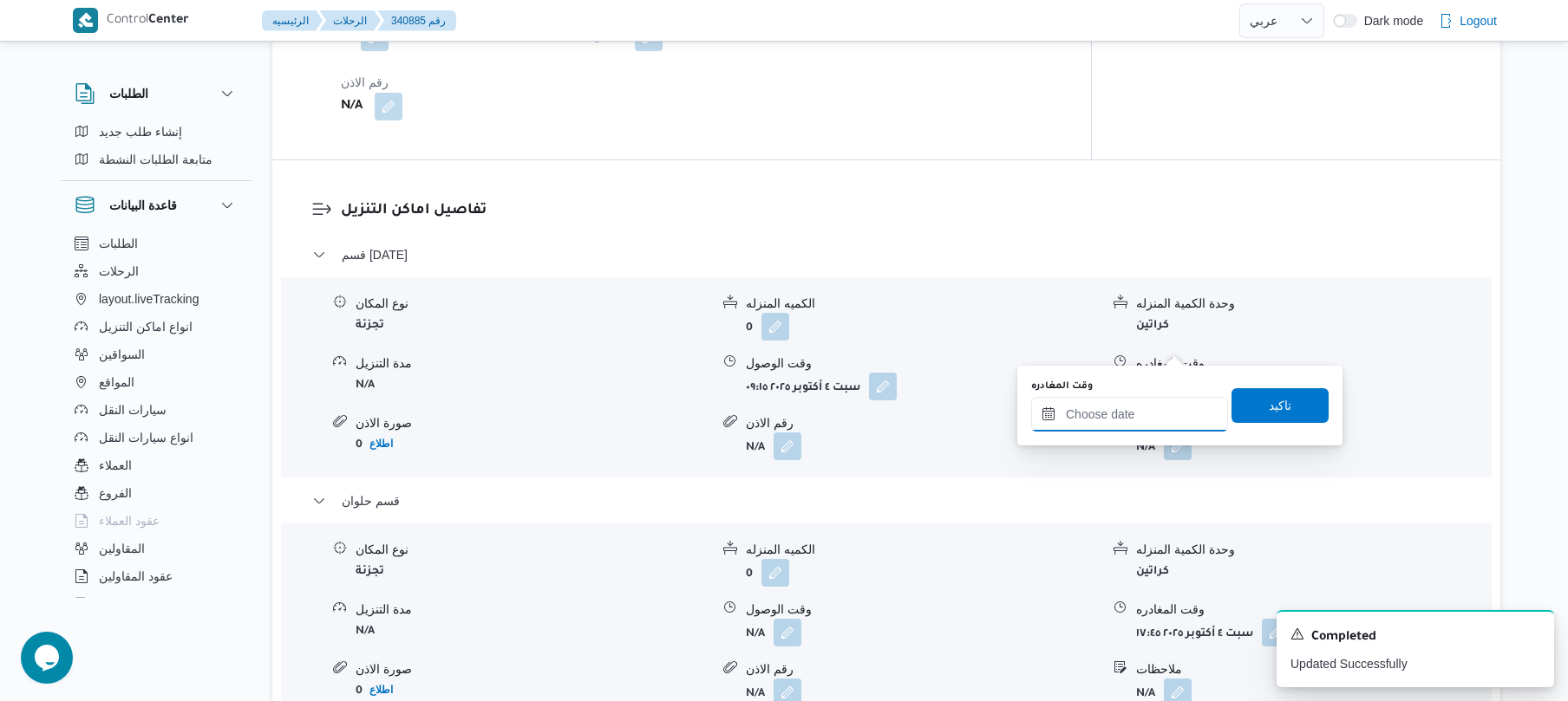
click at [1105, 420] on input "وقت المغادره" at bounding box center [1129, 414] width 196 height 35
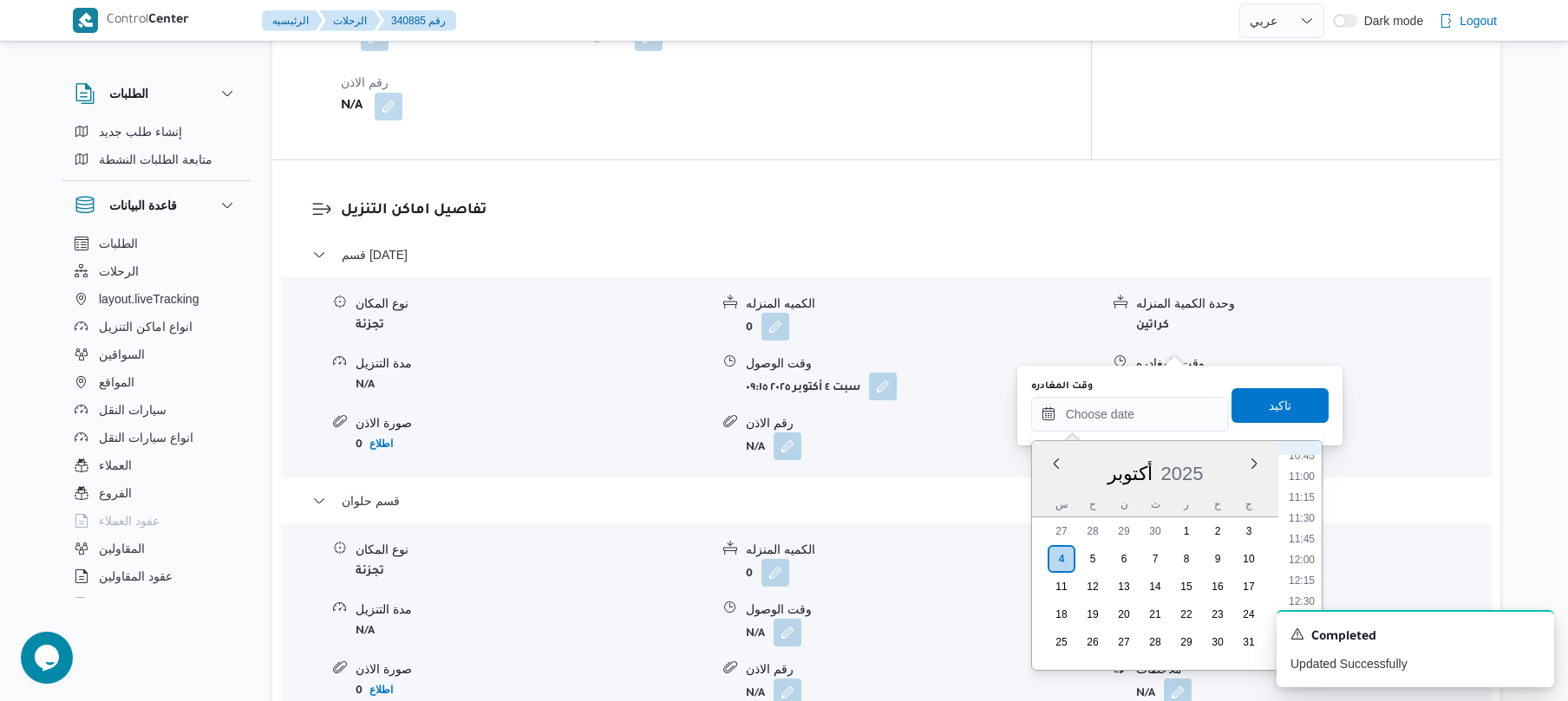
scroll to position [1073, 0]
click at [1308, 476] on li "13:00" at bounding box center [1301, 474] width 39 height 17
type input "٠٤/١٠/٢٠٢٥ ١٣:٠٠"
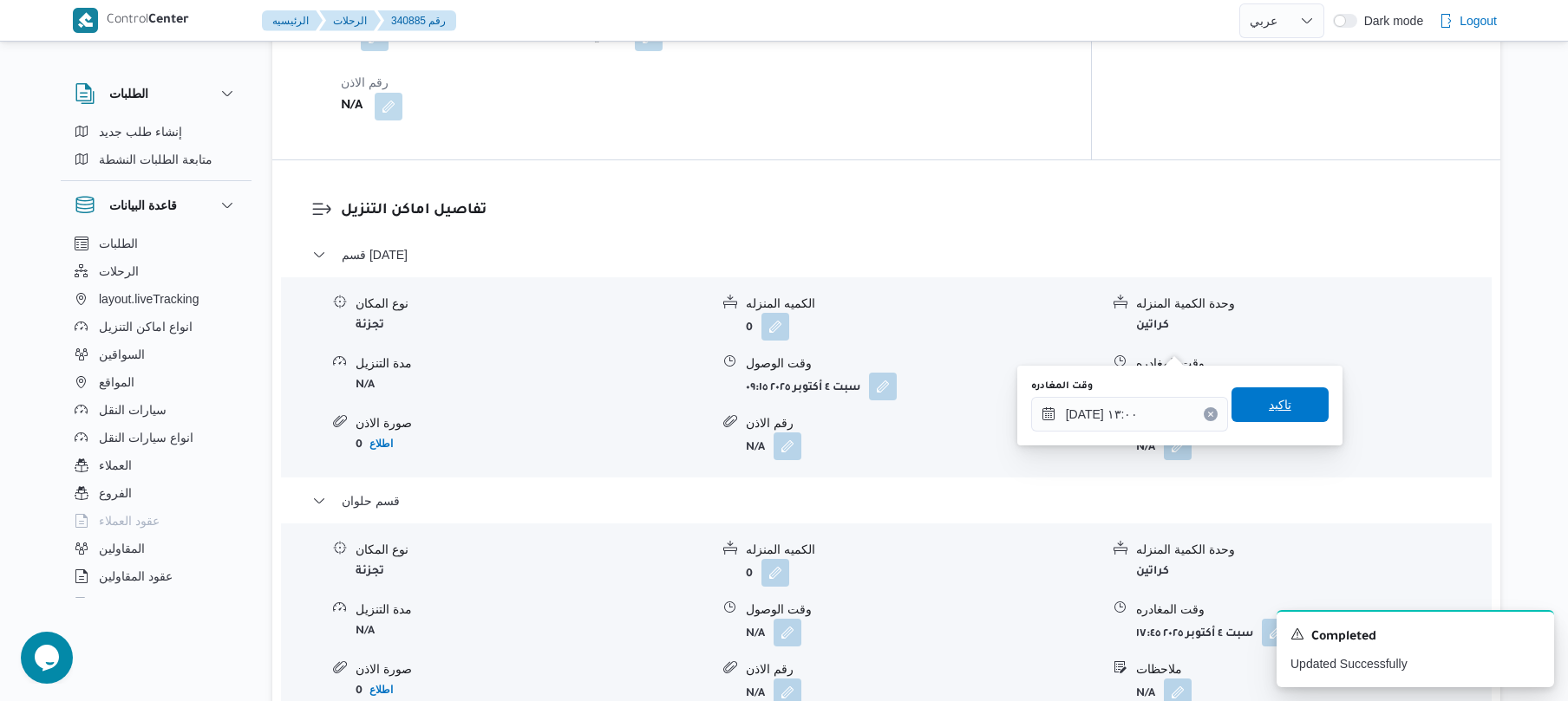
click at [1282, 402] on span "تاكيد" at bounding box center [1279, 404] width 97 height 35
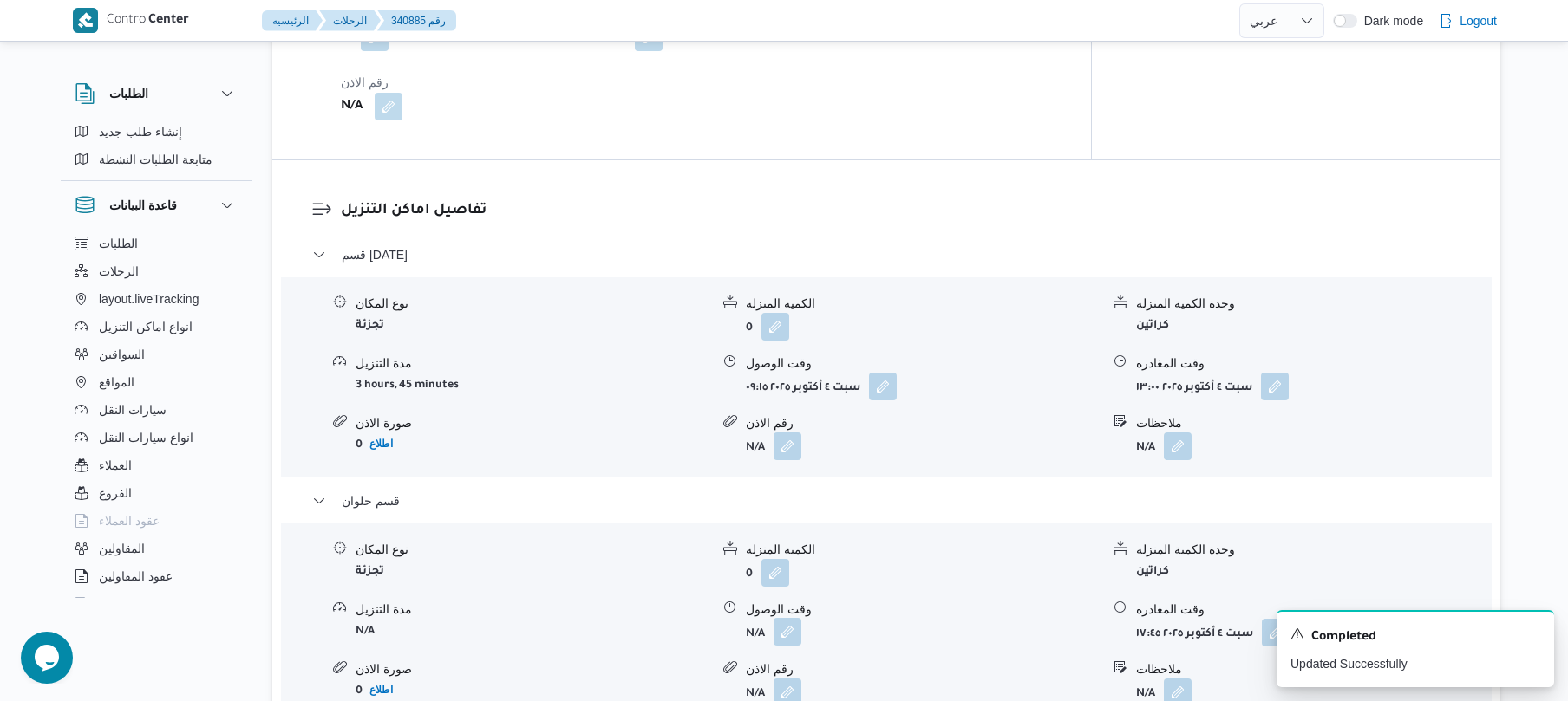
click at [795, 618] on button "button" at bounding box center [787, 632] width 28 height 28
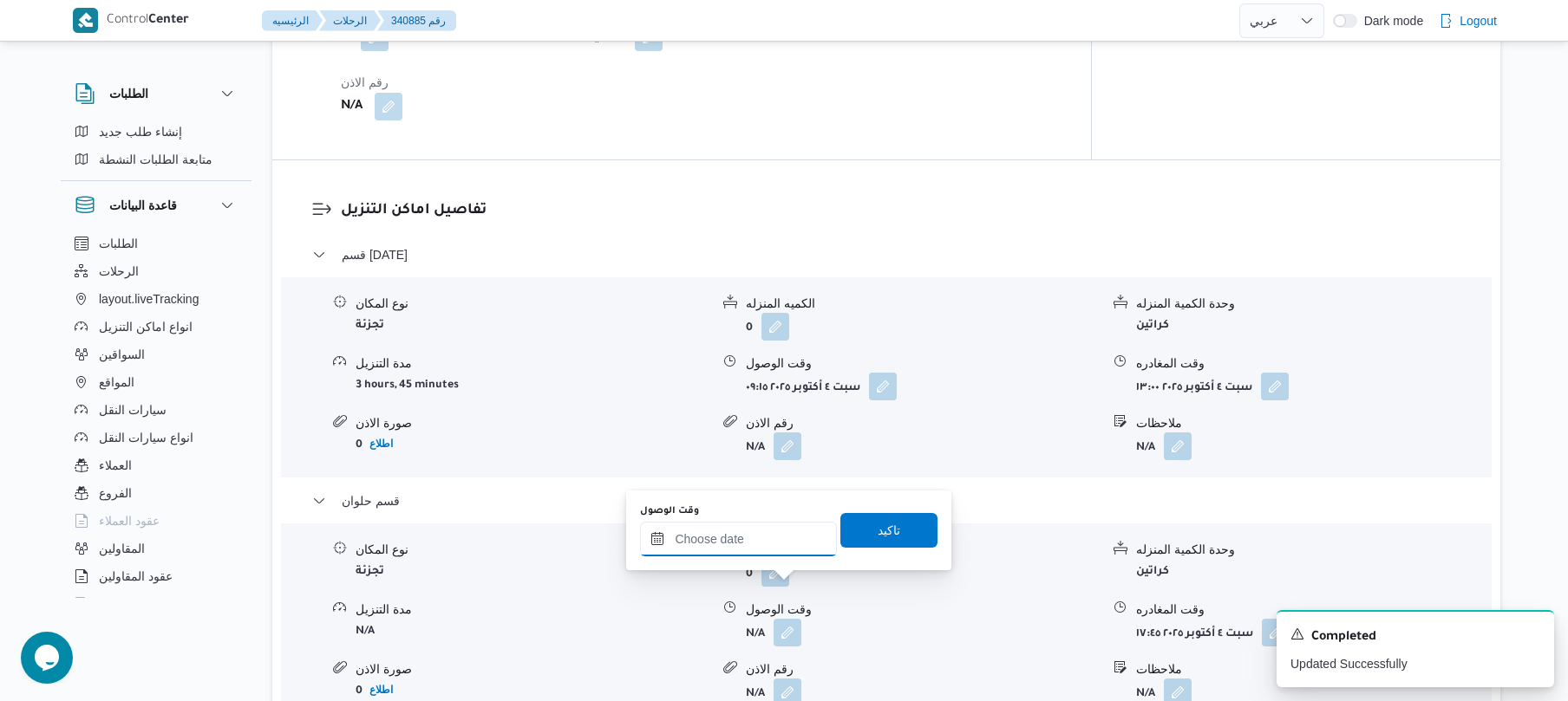
click at [760, 531] on input "وقت الوصول" at bounding box center [738, 539] width 196 height 35
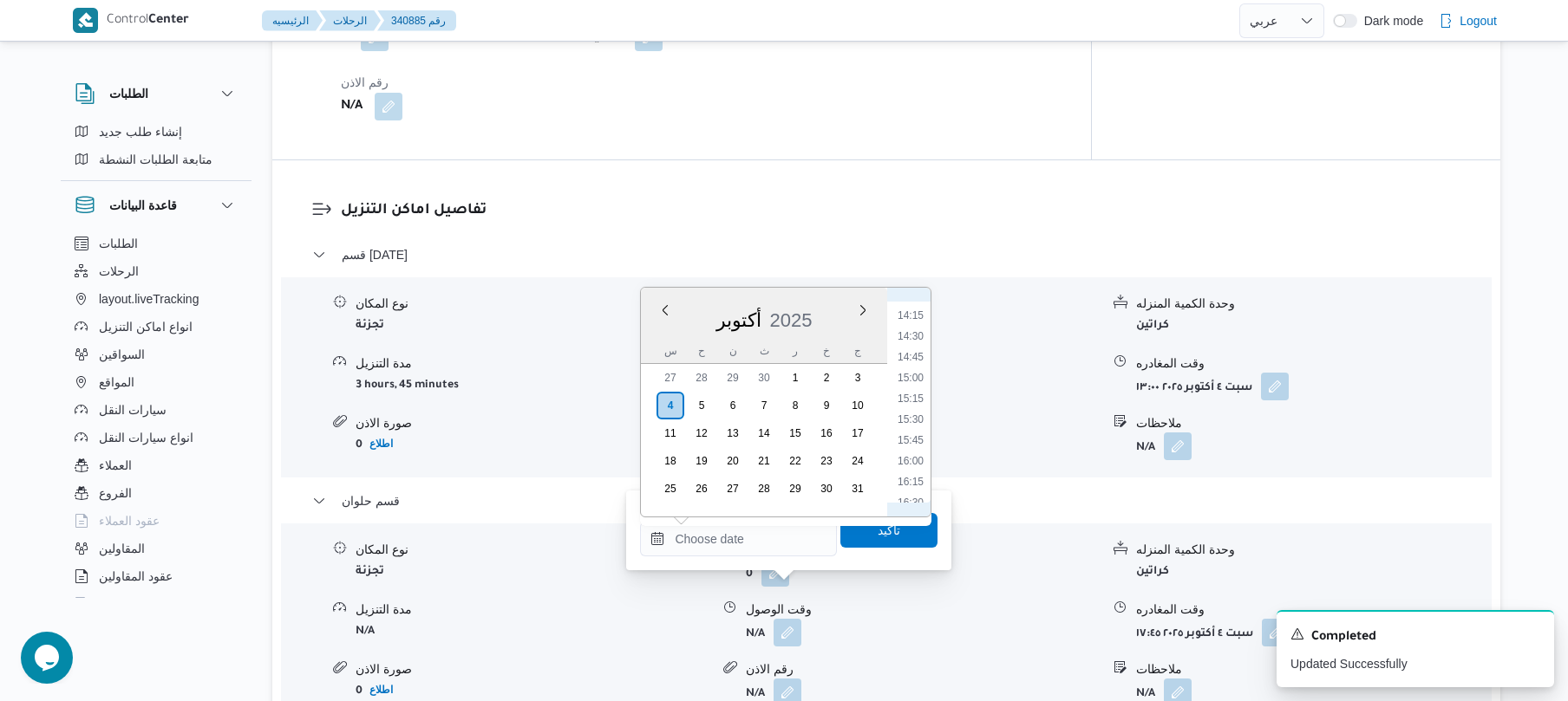
scroll to position [1069, 0]
click at [919, 338] on li "13:15" at bounding box center [910, 344] width 39 height 17
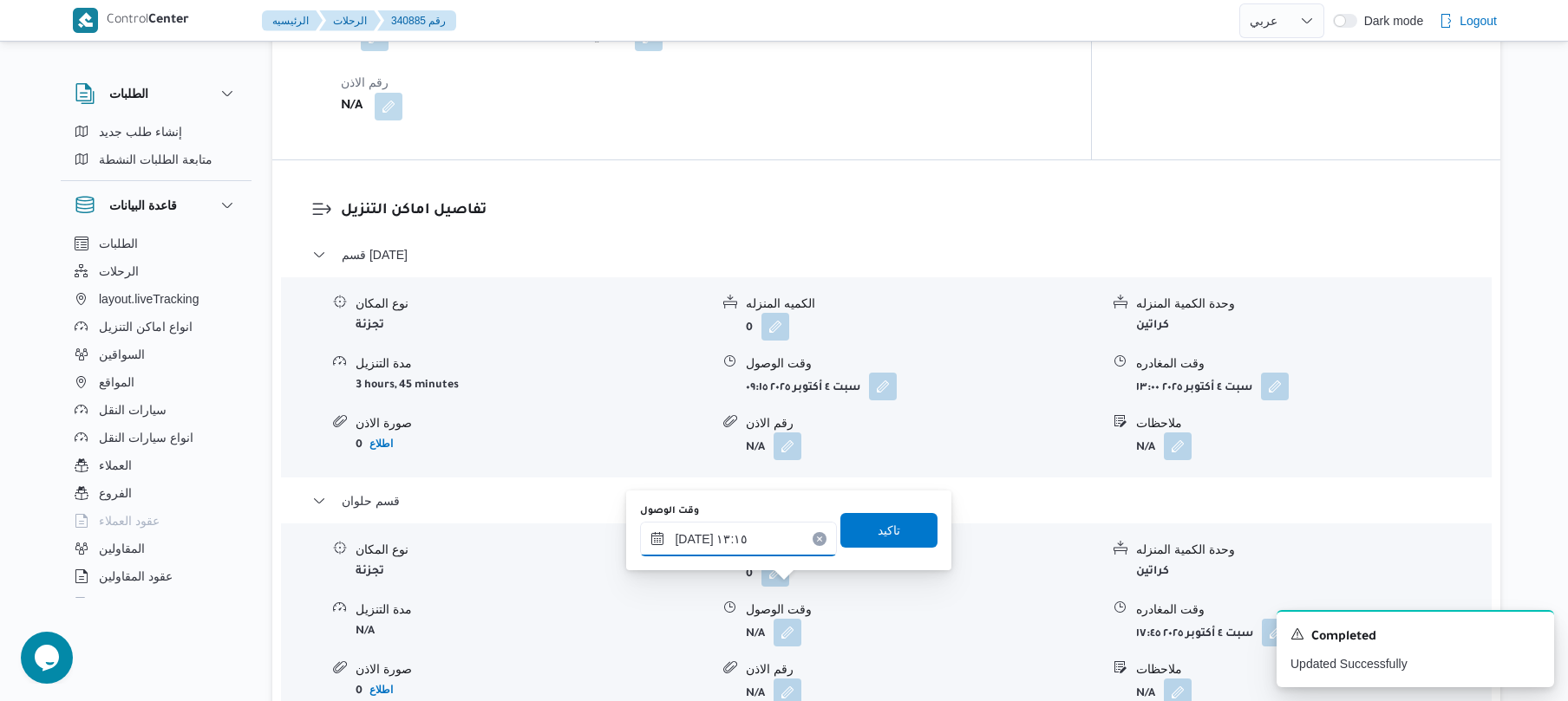
click at [699, 544] on input "٠٤/١٠/٢٠٢٥ ١٣:١٥" at bounding box center [738, 539] width 196 height 35
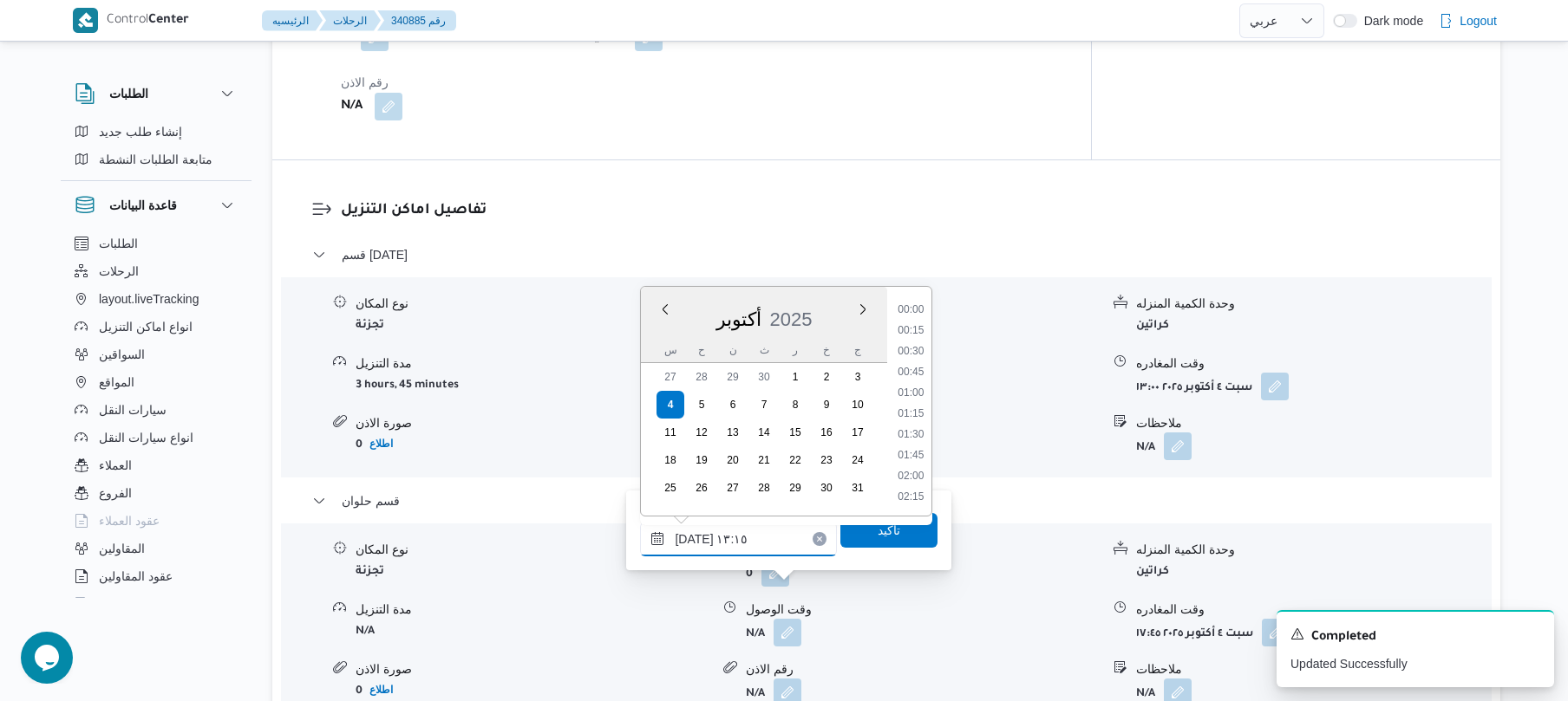
click at [699, 544] on input "٠٤/١٠/٢٠٢٥ ١٣:١٥" at bounding box center [738, 539] width 196 height 35
click at [694, 542] on input "٠٤/١٠/٢٠٢٥ ١٣:١٥" at bounding box center [738, 539] width 196 height 35
type input "٠٤/١٠/٢٠٢٥ ١٣:١20"
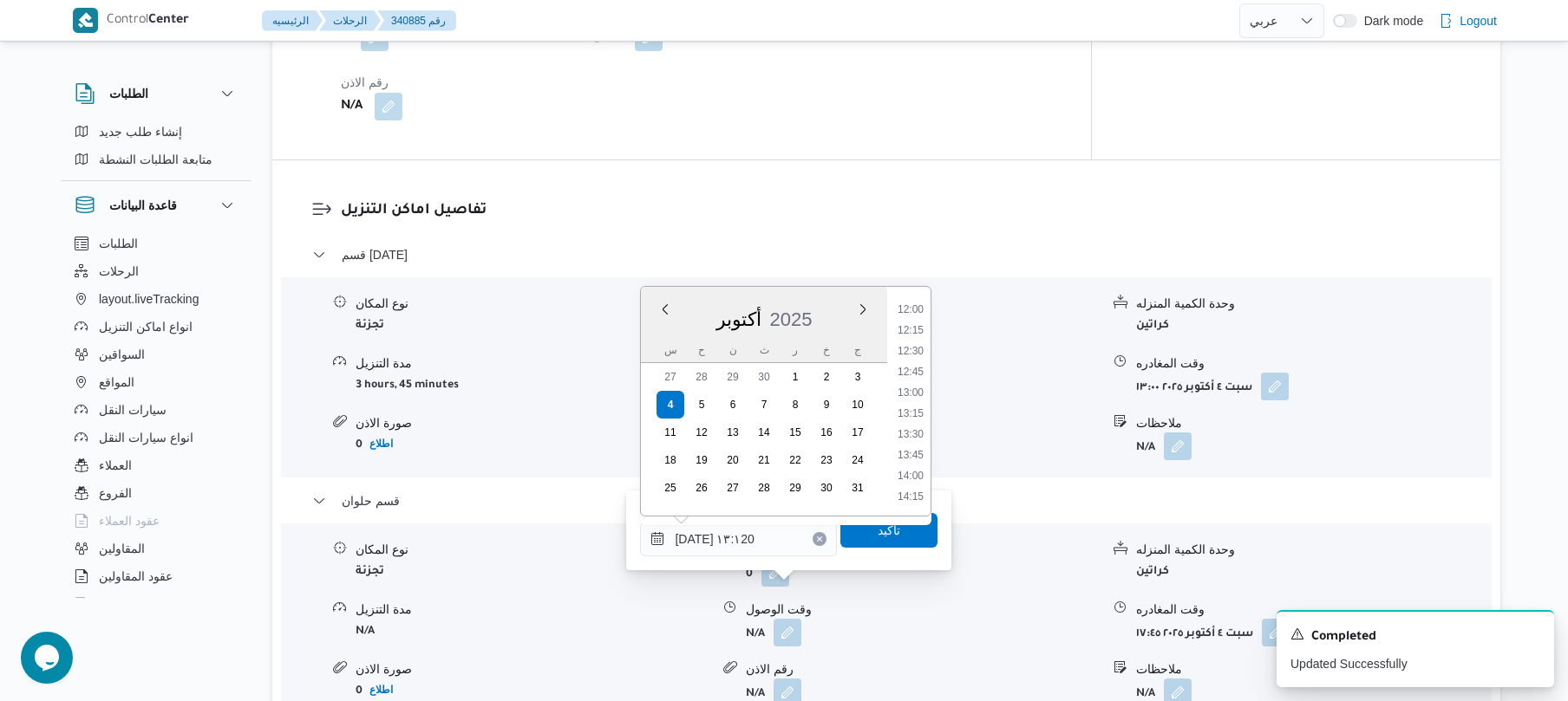
click at [928, 619] on form "N/A" at bounding box center [922, 633] width 353 height 28
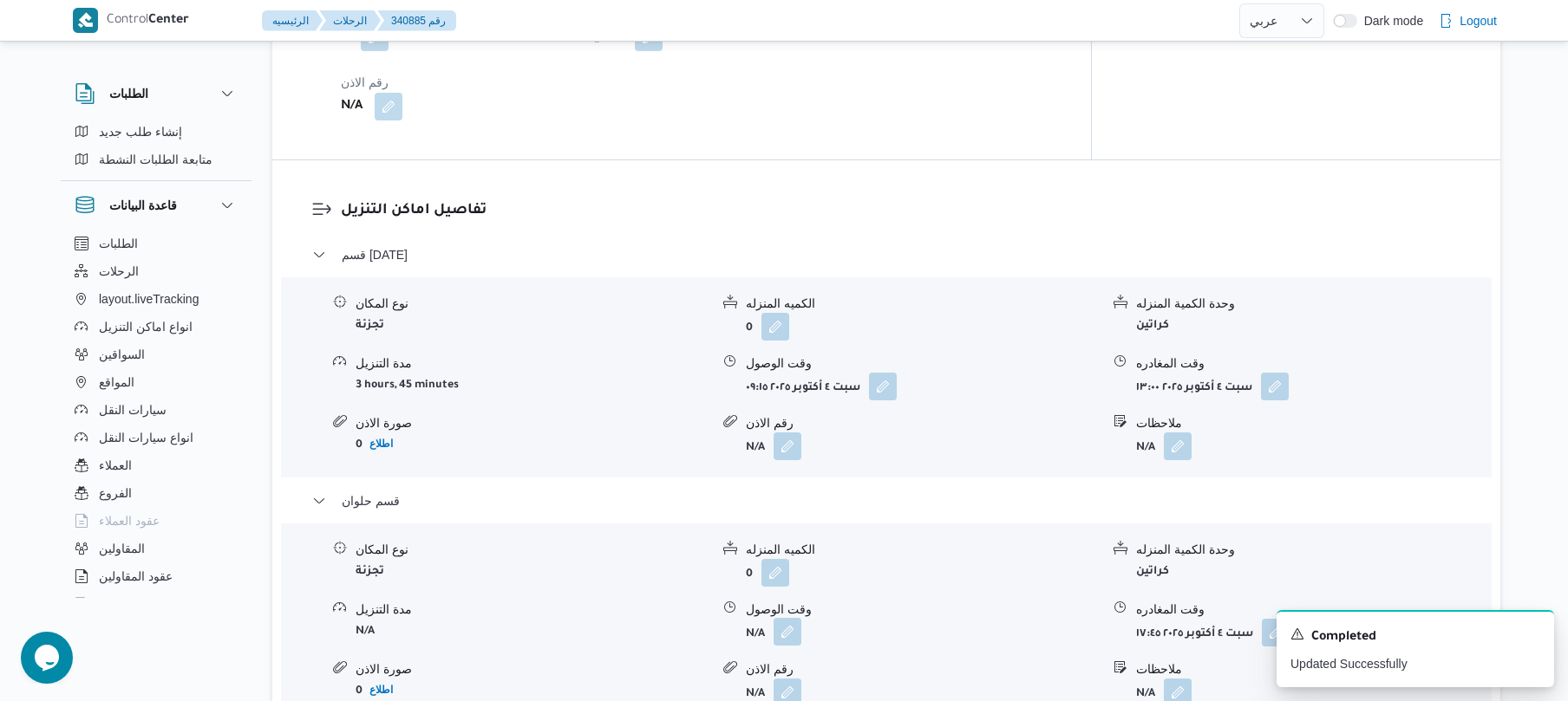
click at [788, 618] on button "button" at bounding box center [787, 632] width 28 height 28
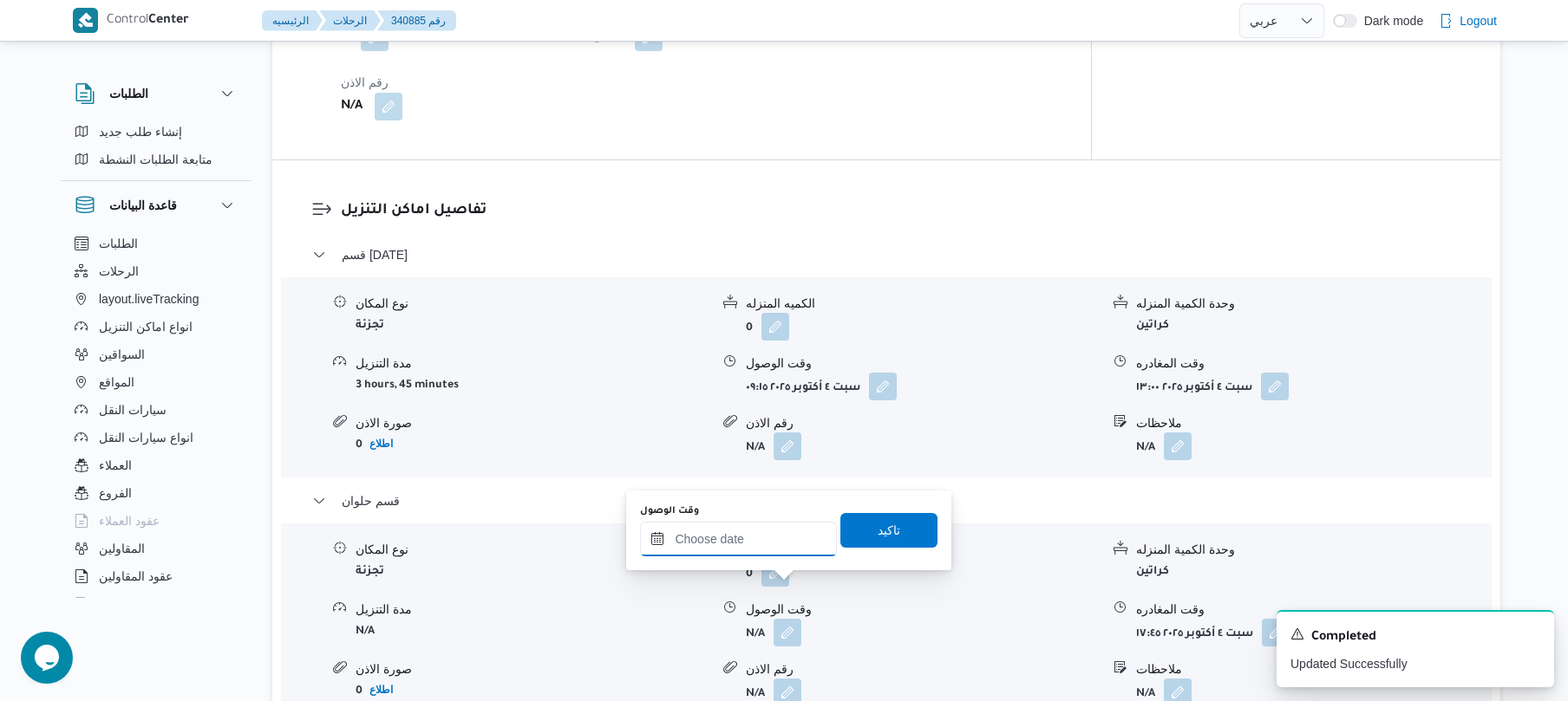
click at [774, 527] on div at bounding box center [738, 539] width 196 height 35
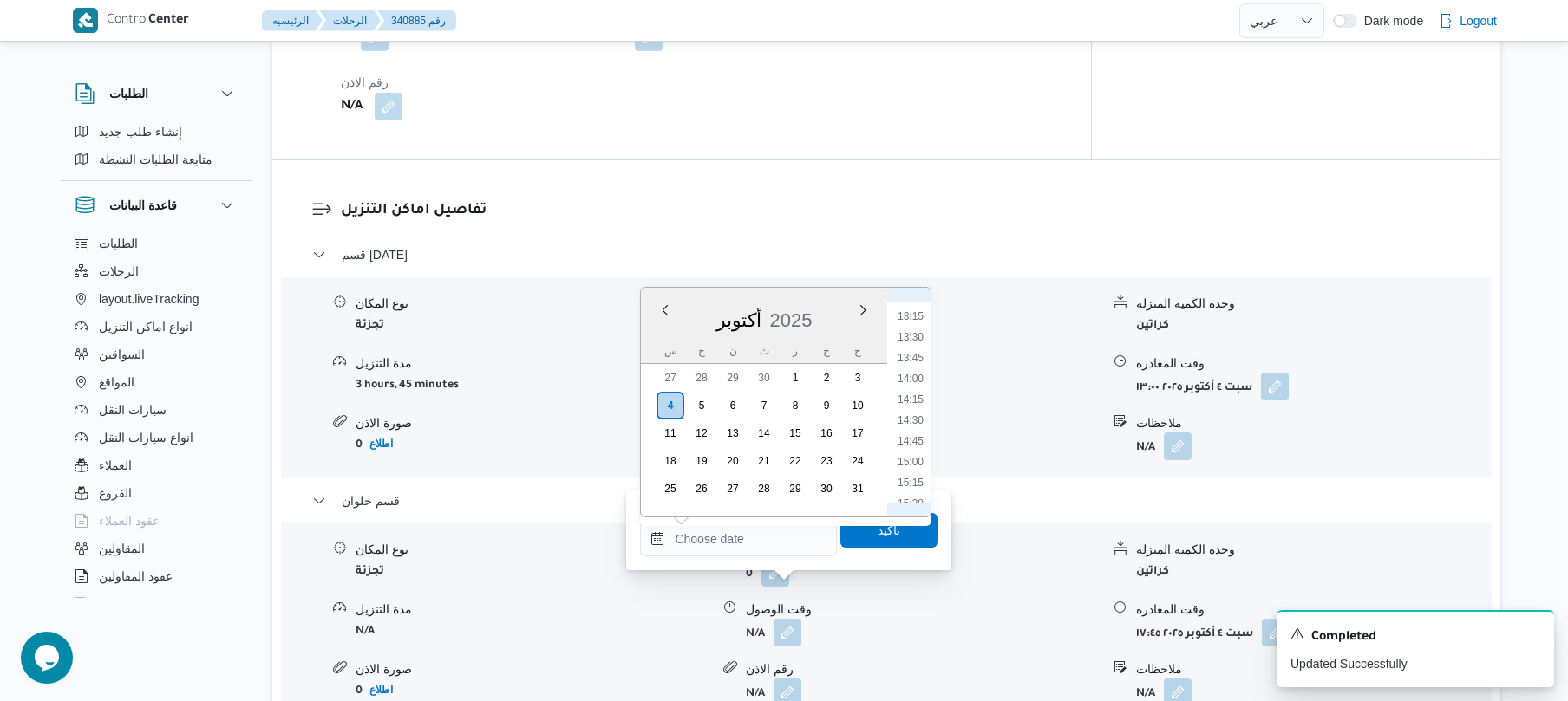
scroll to position [1069, 0]
click at [909, 360] on li "13:30" at bounding box center [910, 365] width 39 height 17
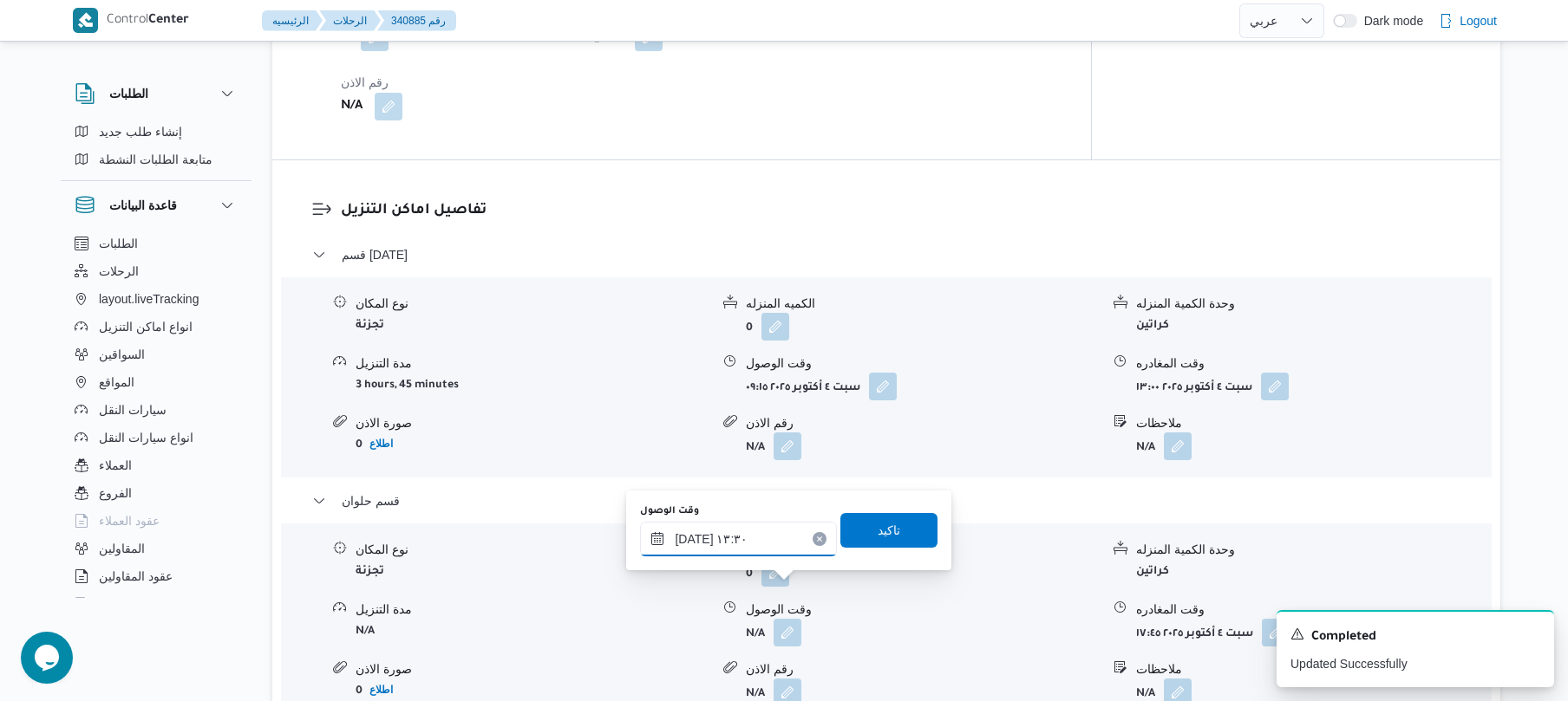
click at [694, 532] on input "٠٤/١٠/٢٠٢٥ ١٣:٣٠" at bounding box center [738, 539] width 196 height 35
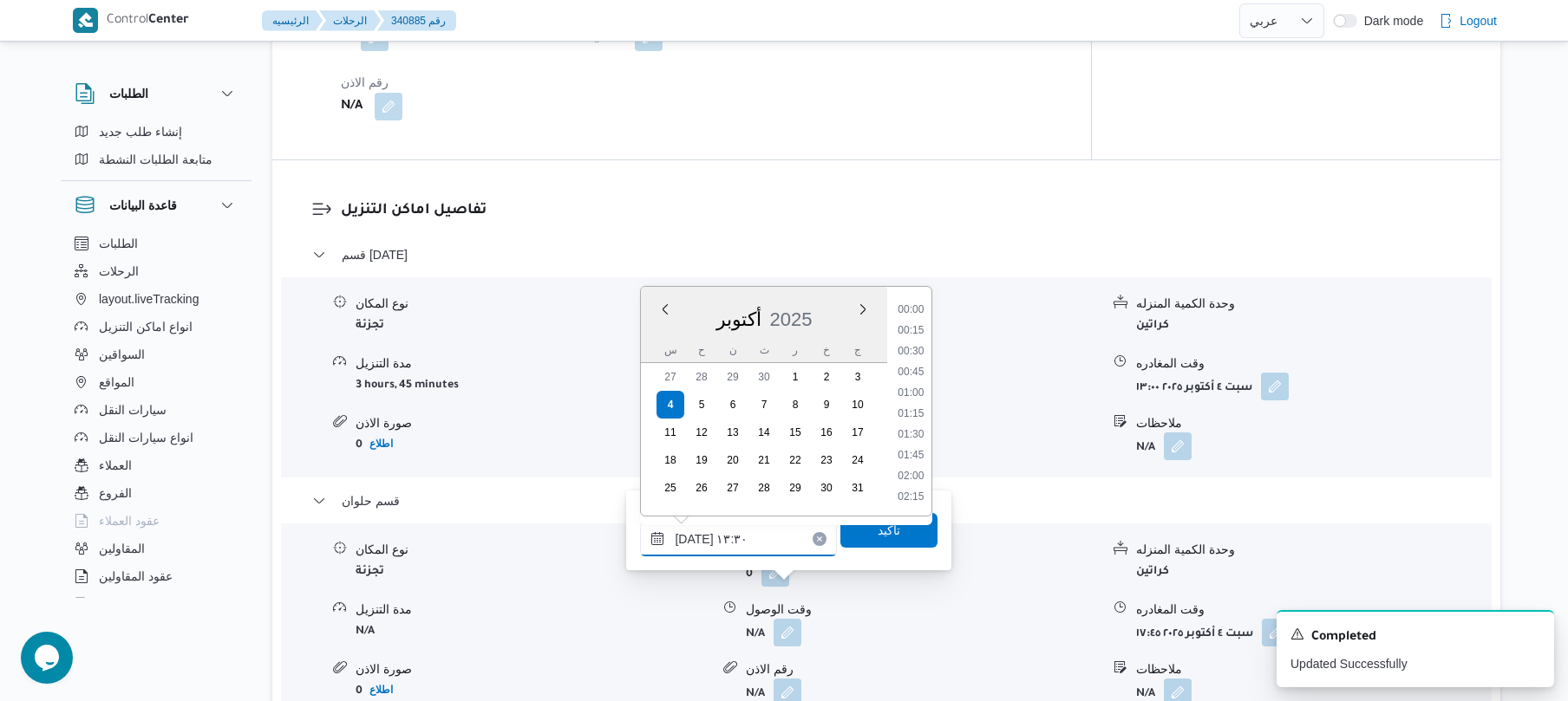
click at [694, 532] on input "٠٤/١٠/٢٠٢٥ ١٣:٣٠" at bounding box center [738, 539] width 196 height 35
type input "٠٤/١٠/٢٠٢٥ ١٣:20"
click at [850, 535] on span "تاكيد" at bounding box center [888, 530] width 97 height 35
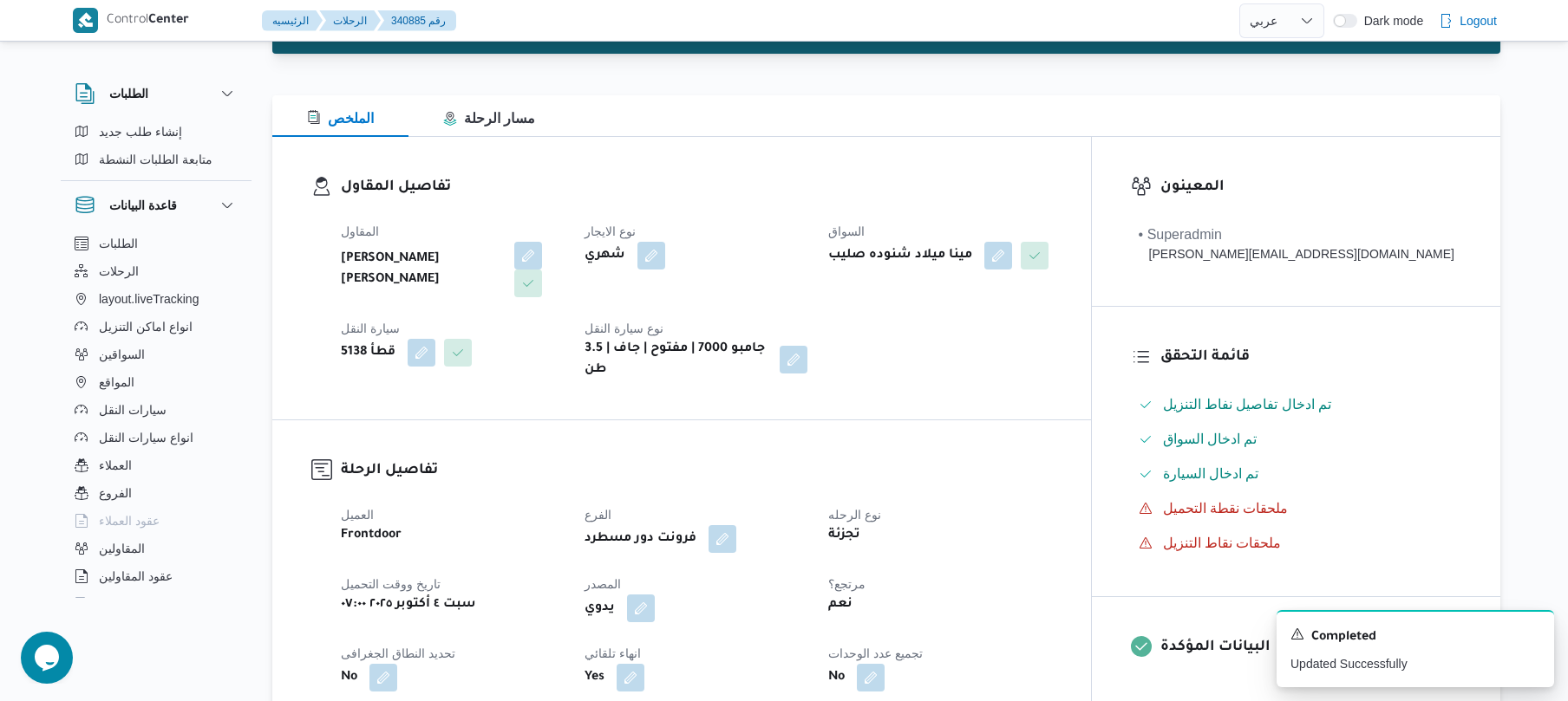
scroll to position [0, 0]
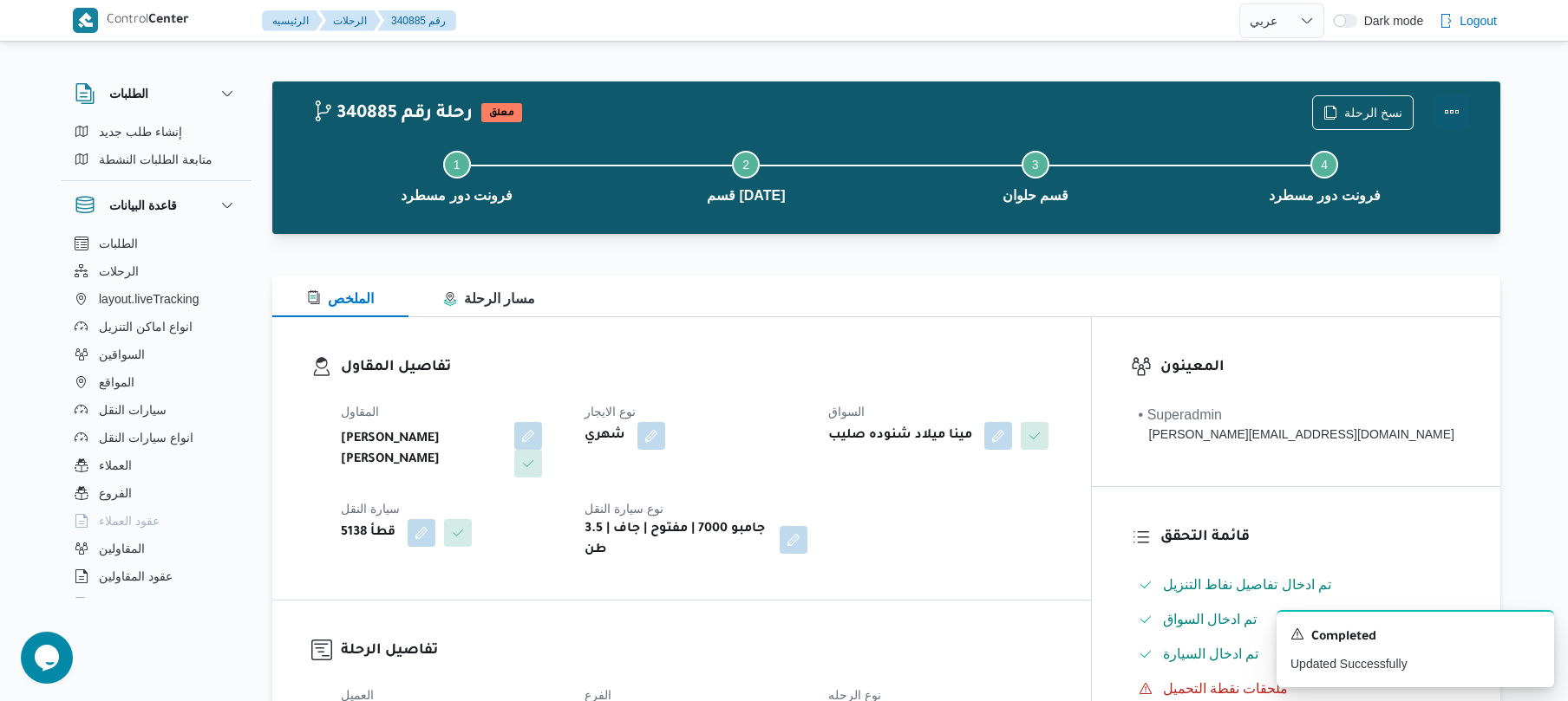
click at [1445, 95] on button "Actions" at bounding box center [1451, 112] width 35 height 35
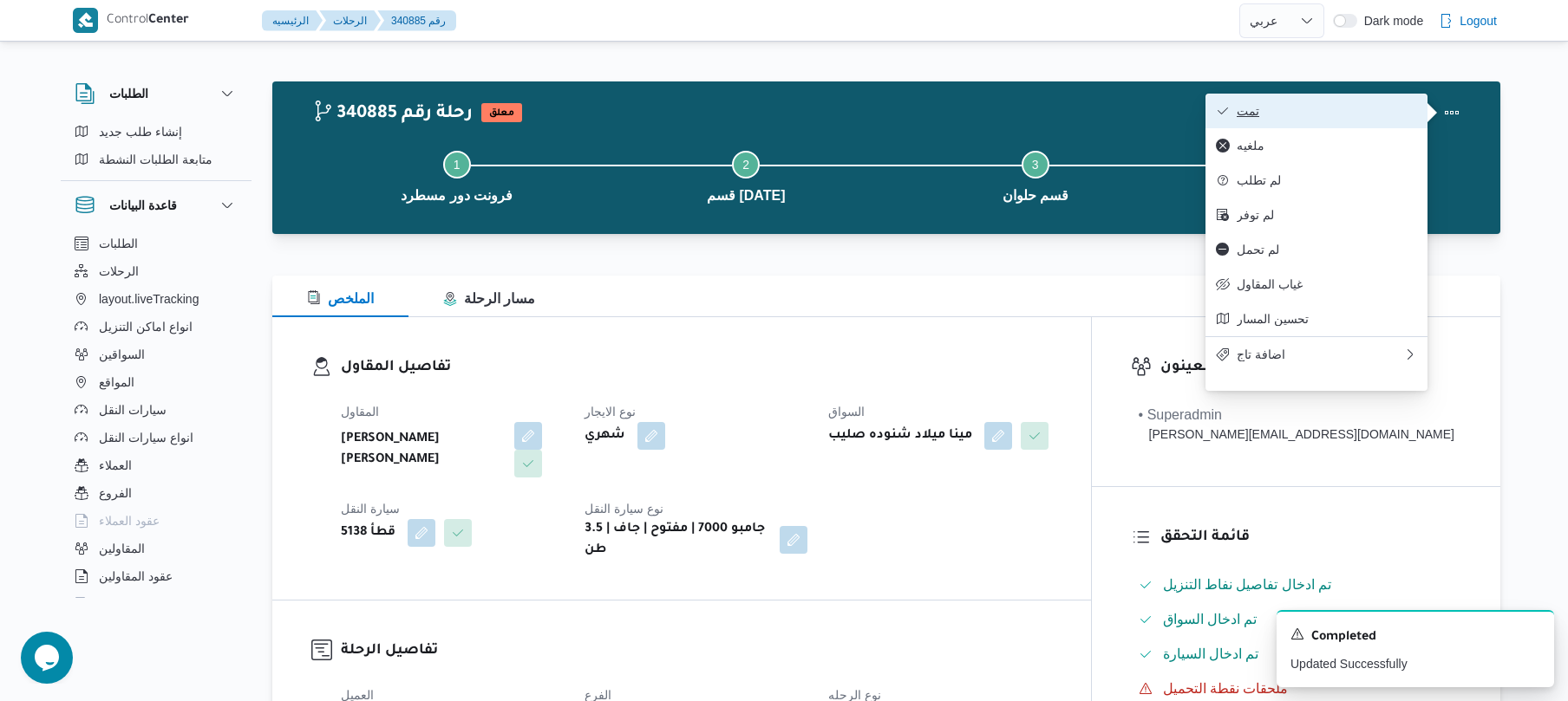
click at [1358, 104] on span "تمت" at bounding box center [1326, 111] width 180 height 13
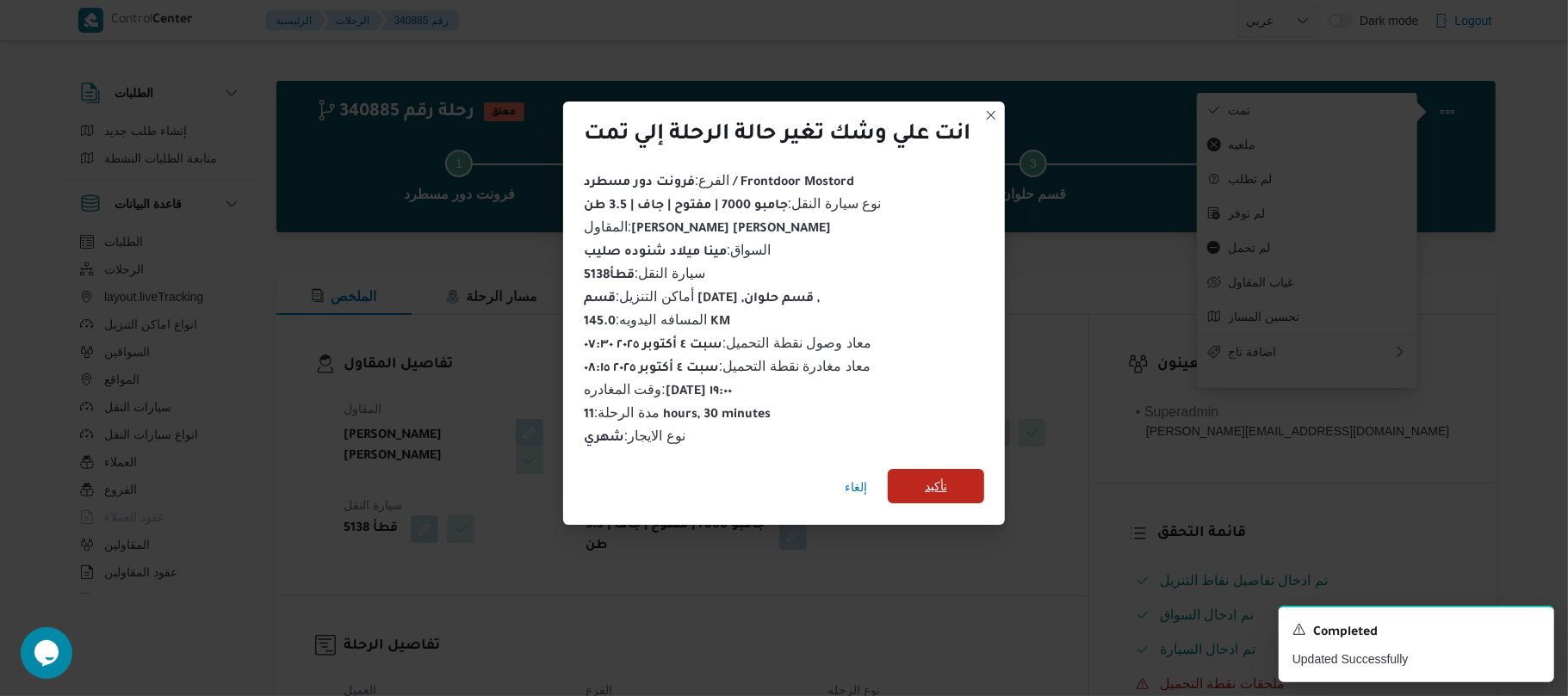
click at [972, 480] on span "تأكيد" at bounding box center [936, 487] width 97 height 34
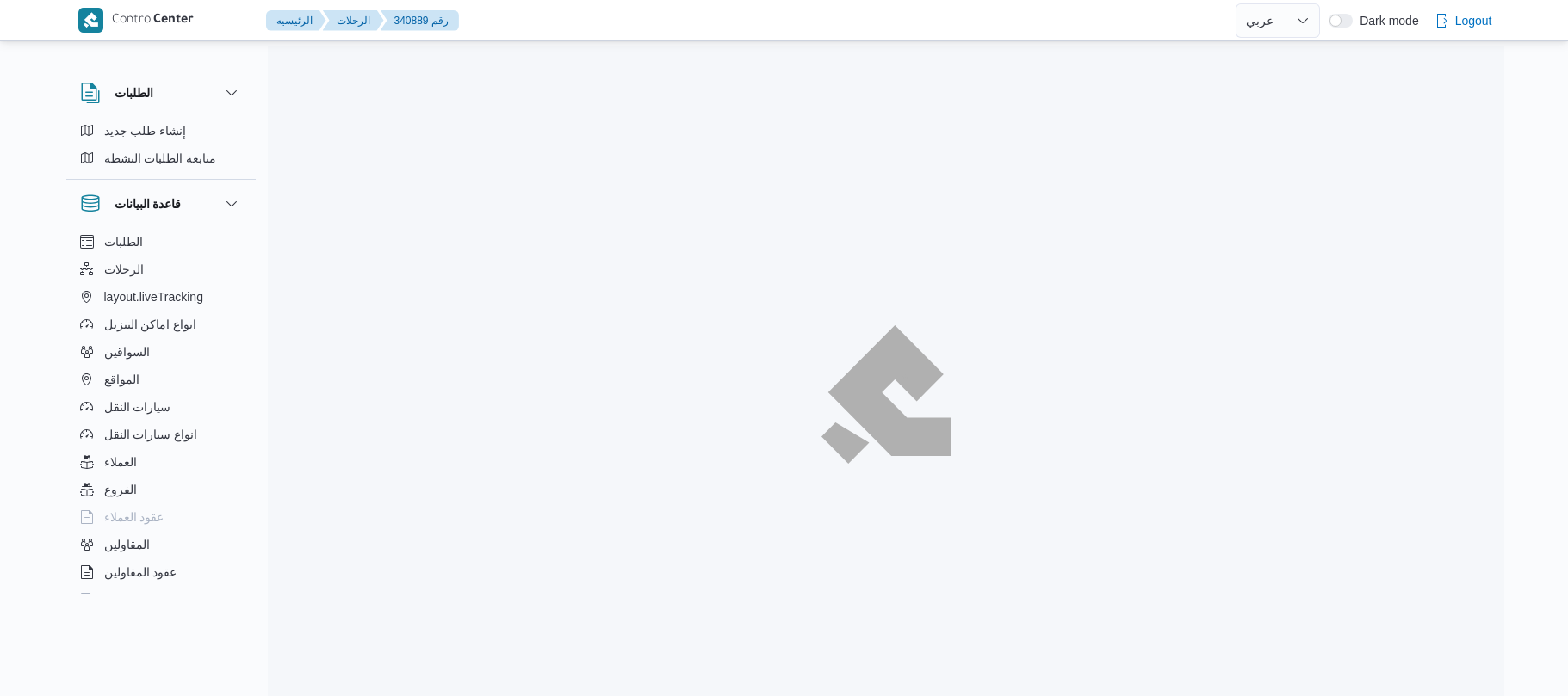
select select "ar"
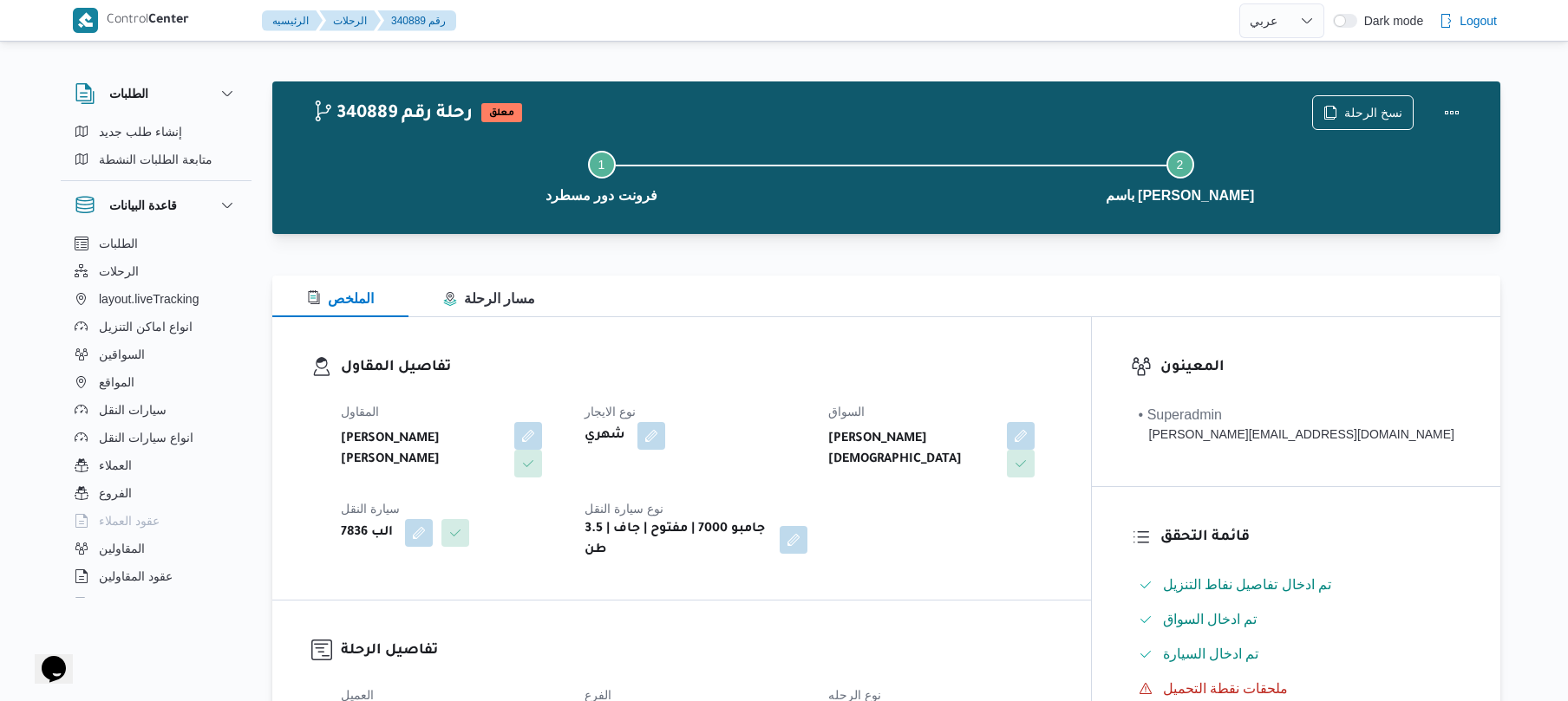
click at [791, 285] on div "الملخص مسار الرحلة" at bounding box center [886, 296] width 1228 height 41
click at [1458, 98] on button "Actions" at bounding box center [1451, 112] width 35 height 35
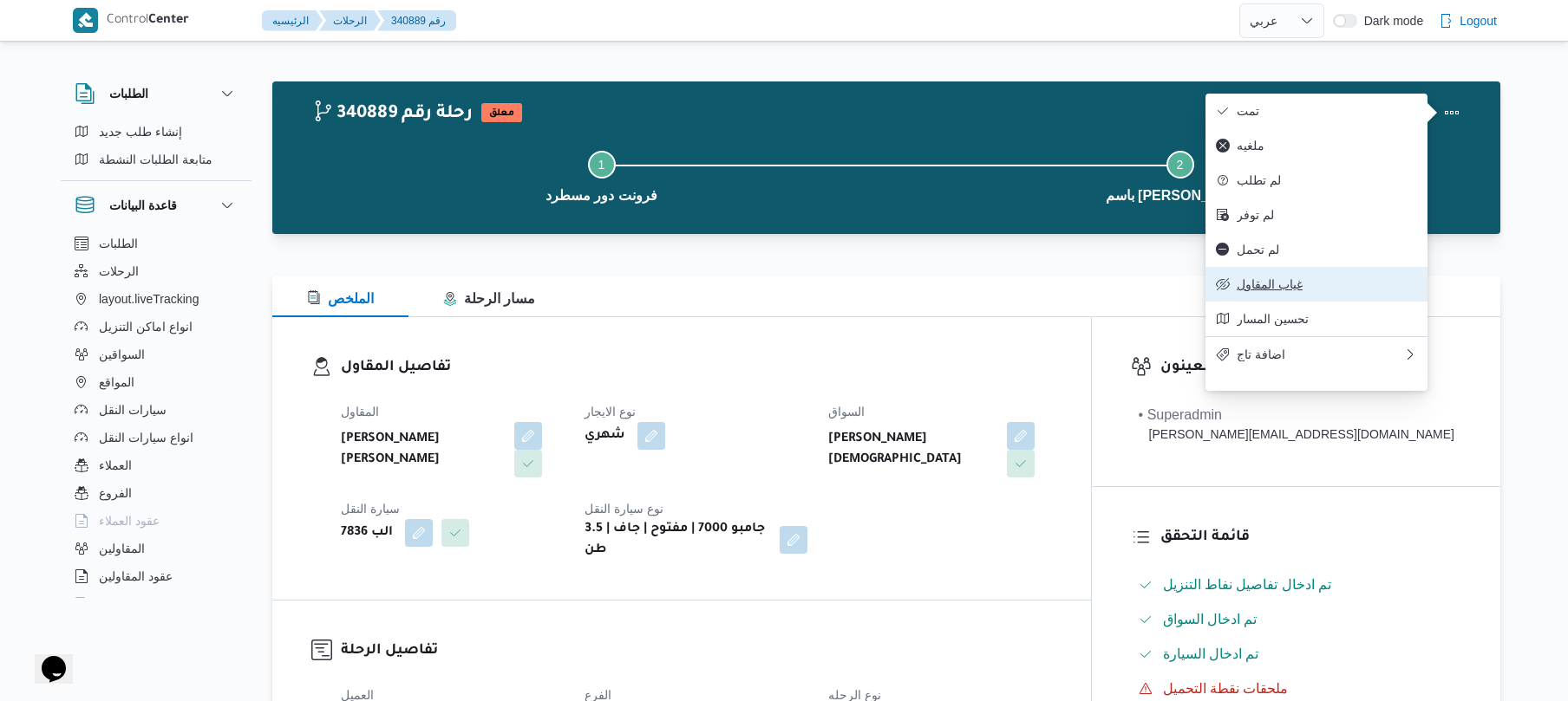
click at [1298, 291] on span "غياب المقاول" at bounding box center [1326, 284] width 180 height 13
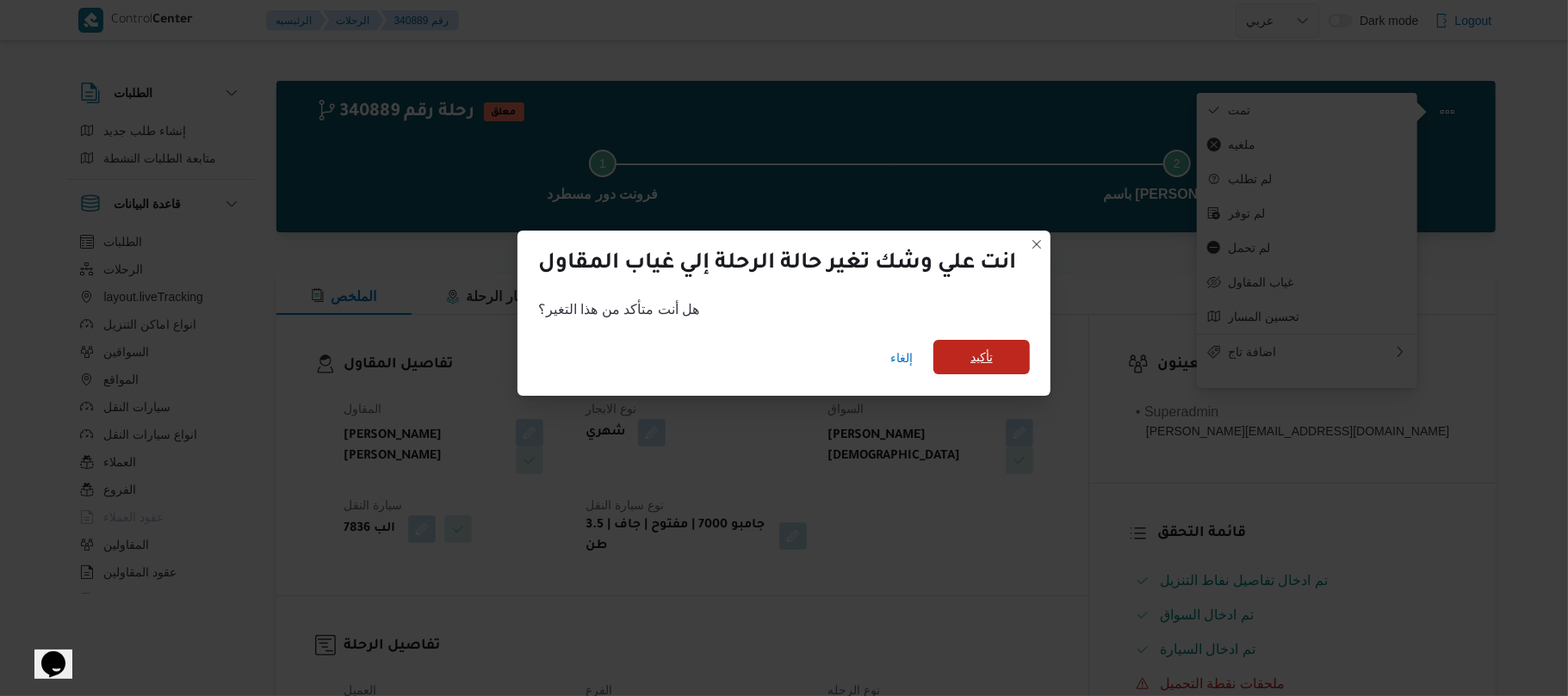
click at [1014, 359] on span "تأكيد" at bounding box center [982, 358] width 97 height 34
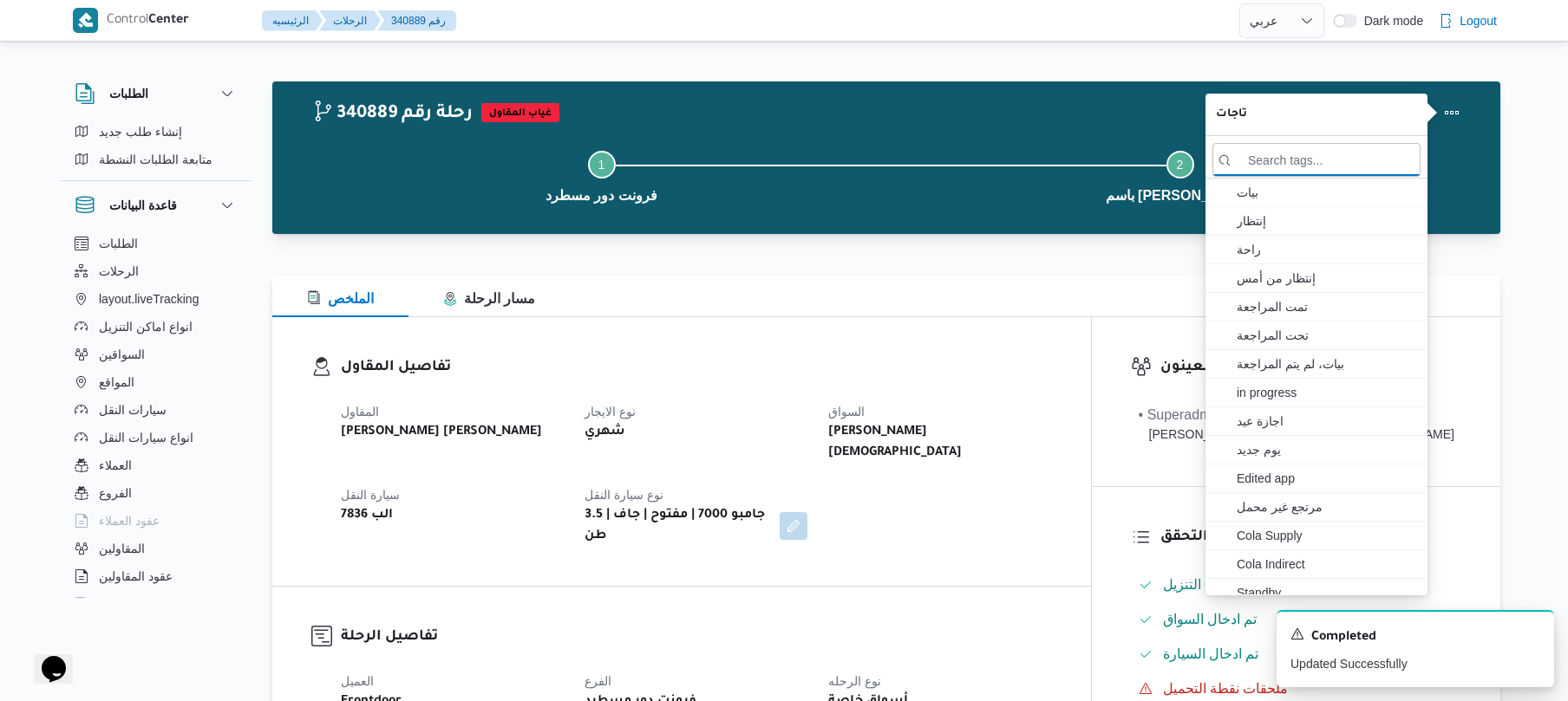
click at [926, 371] on h3 "تفاصيل المقاول" at bounding box center [696, 368] width 711 height 23
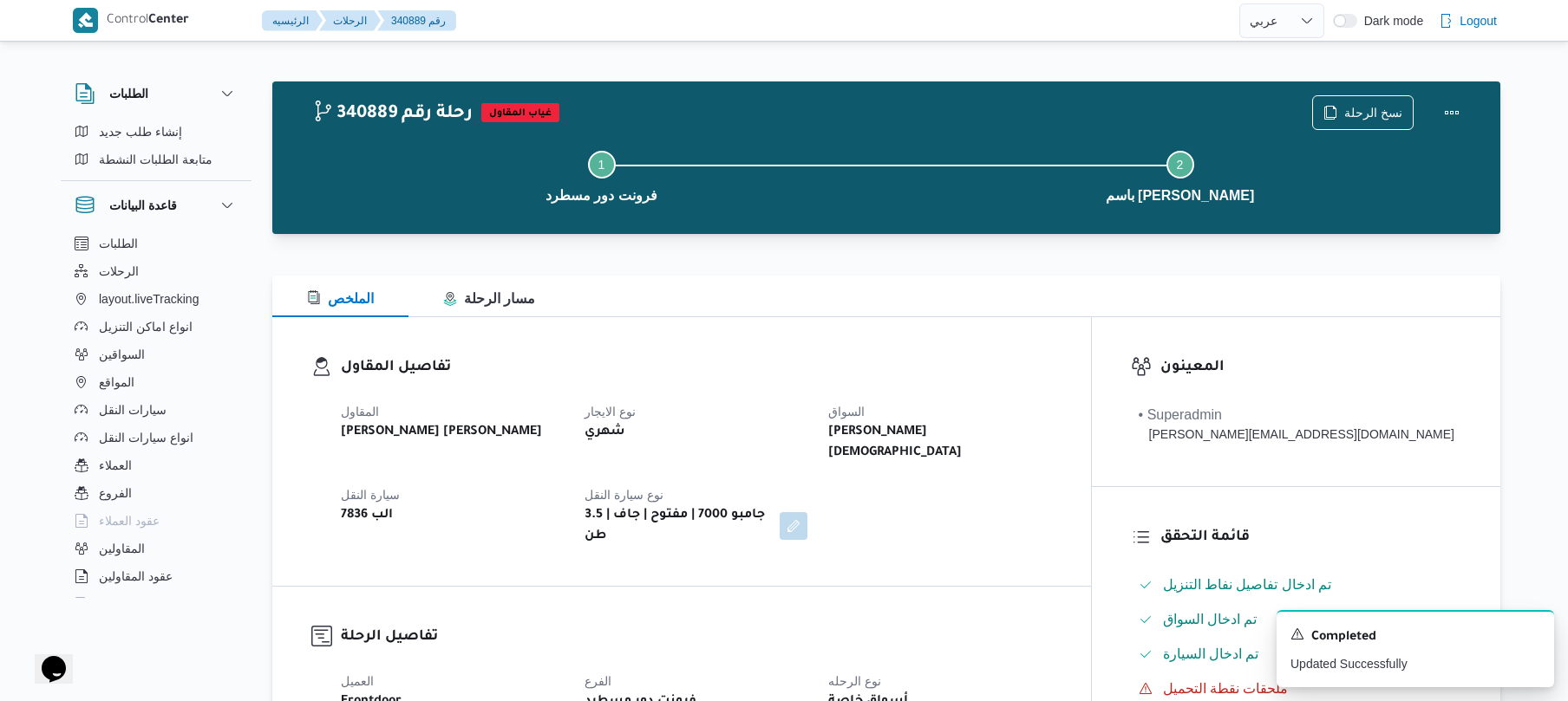
click at [926, 371] on h3 "تفاصيل المقاول" at bounding box center [696, 368] width 711 height 23
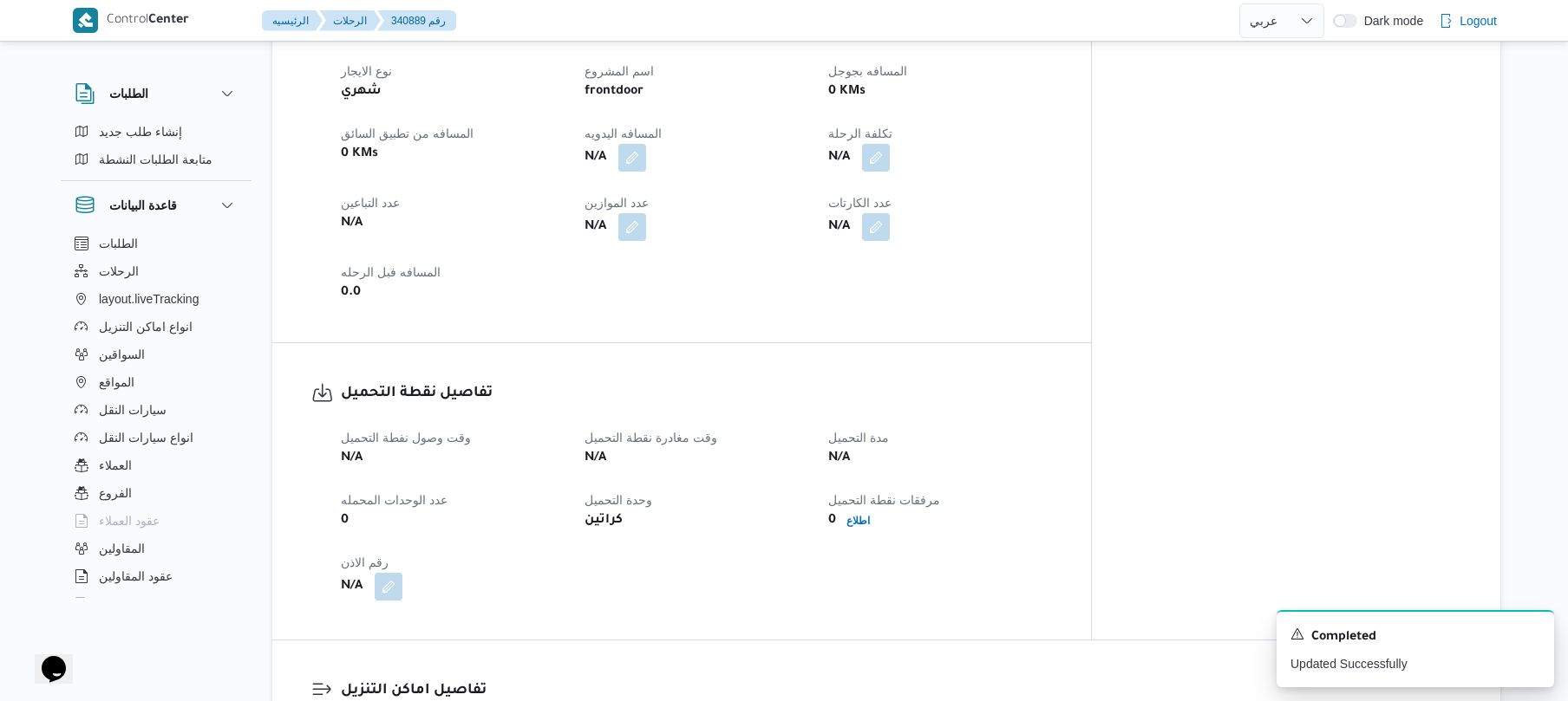
scroll to position [832, 0]
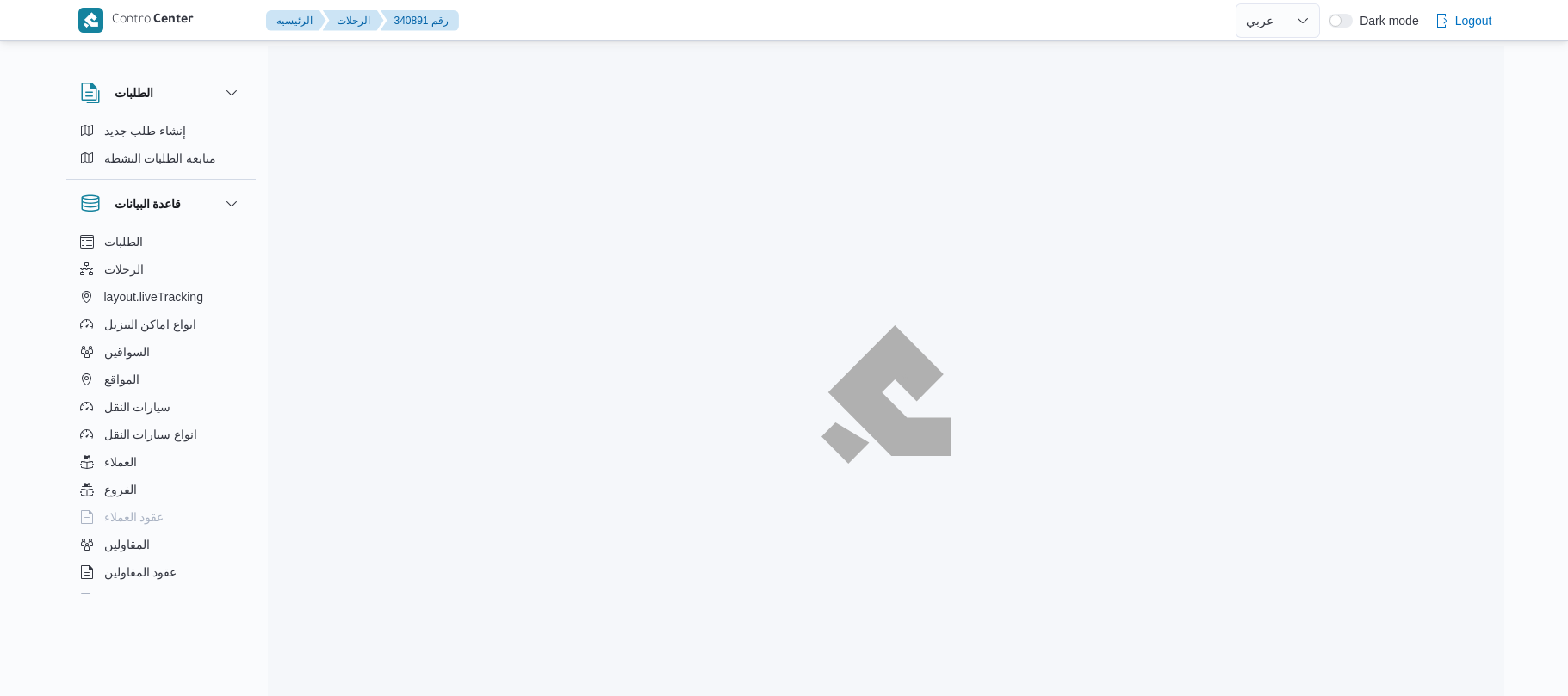
select select "ar"
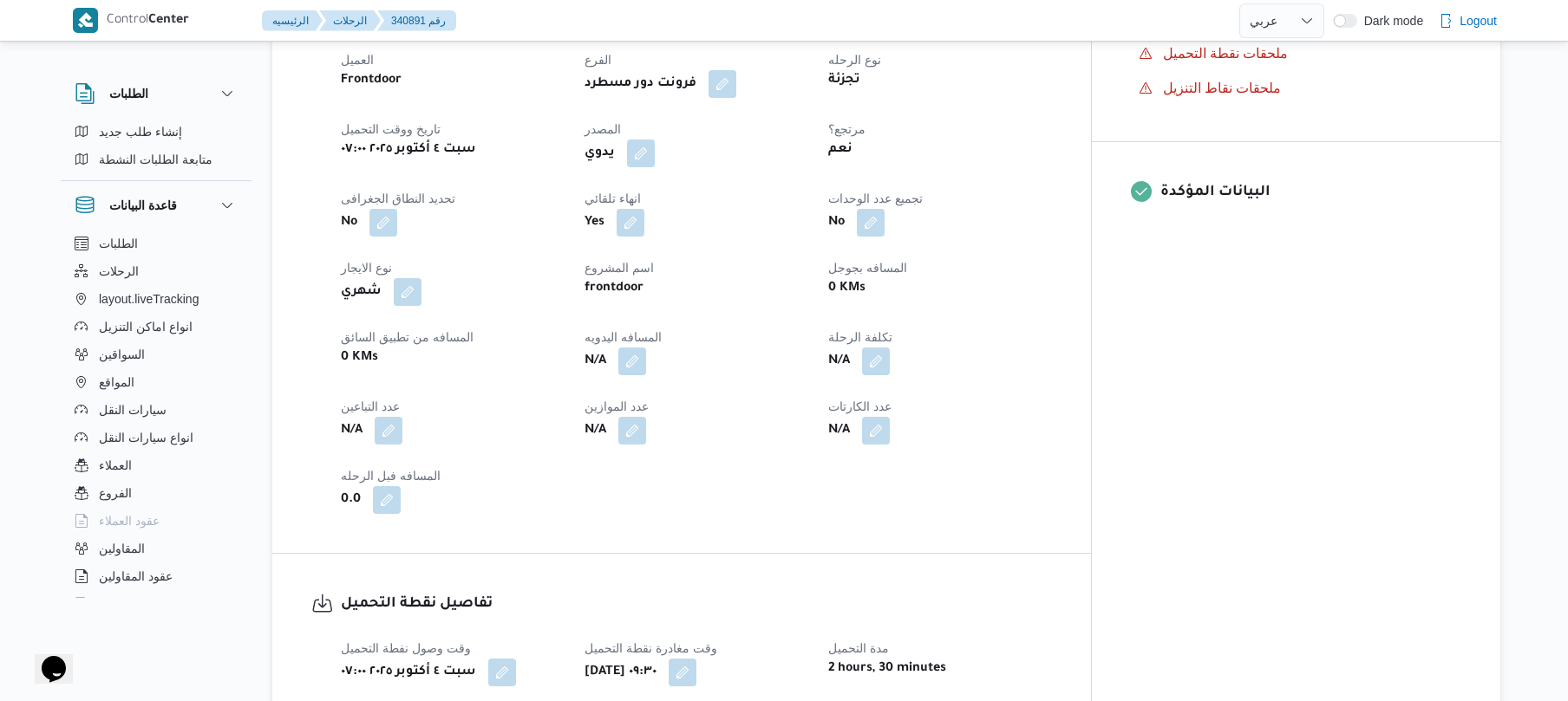
scroll to position [647, 0]
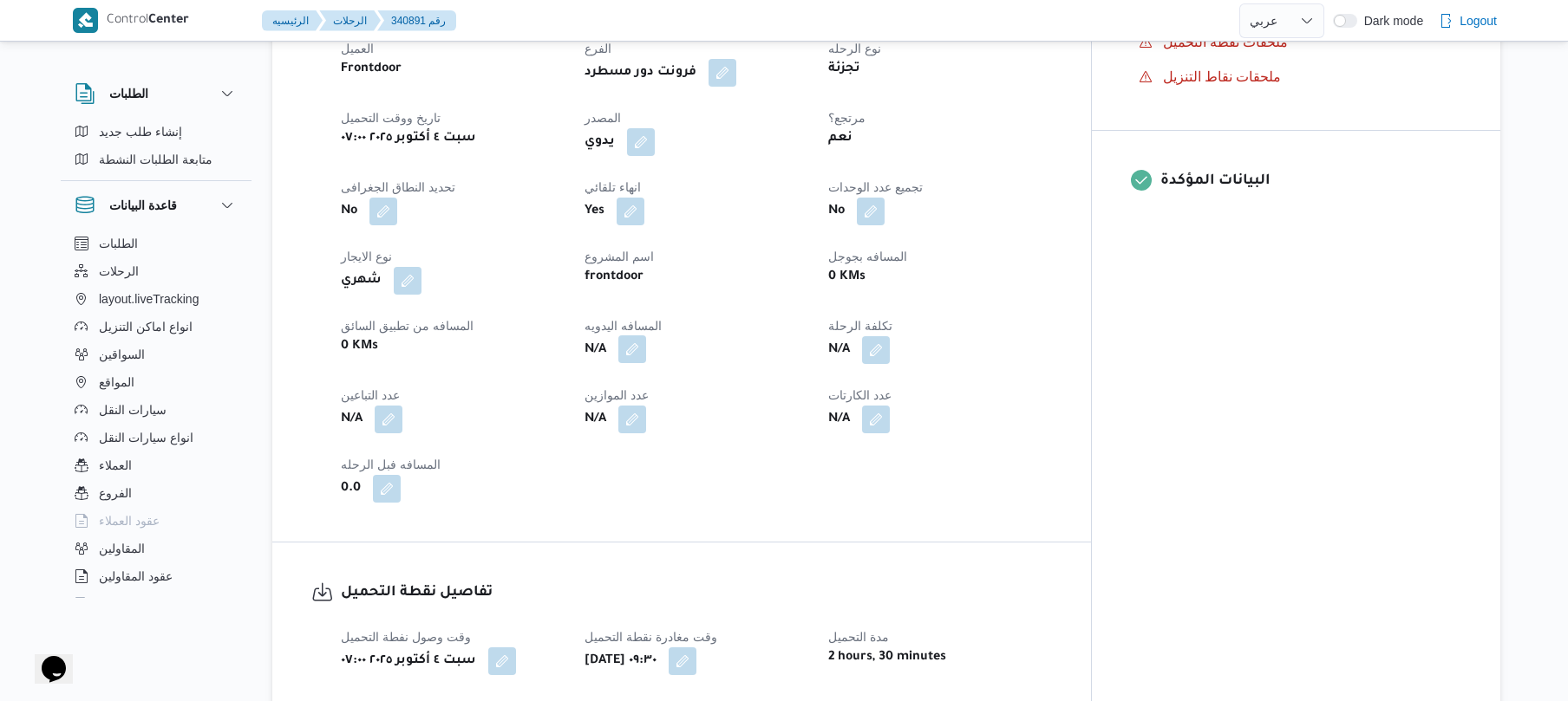
click at [646, 341] on button "button" at bounding box center [632, 349] width 28 height 28
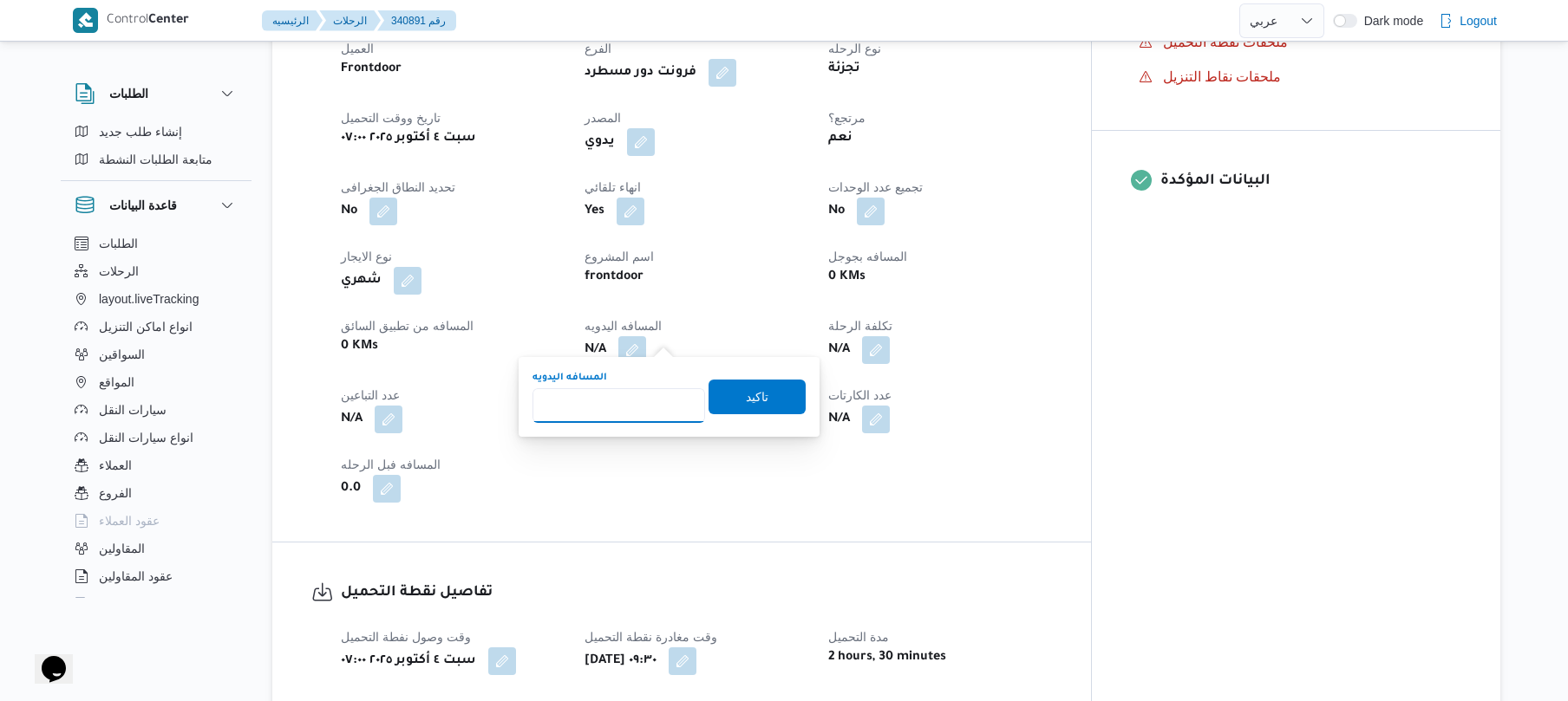
click at [645, 413] on input "المسافه اليدويه" at bounding box center [618, 405] width 172 height 35
type input "130"
click at [733, 406] on span "تاكيد" at bounding box center [756, 396] width 97 height 35
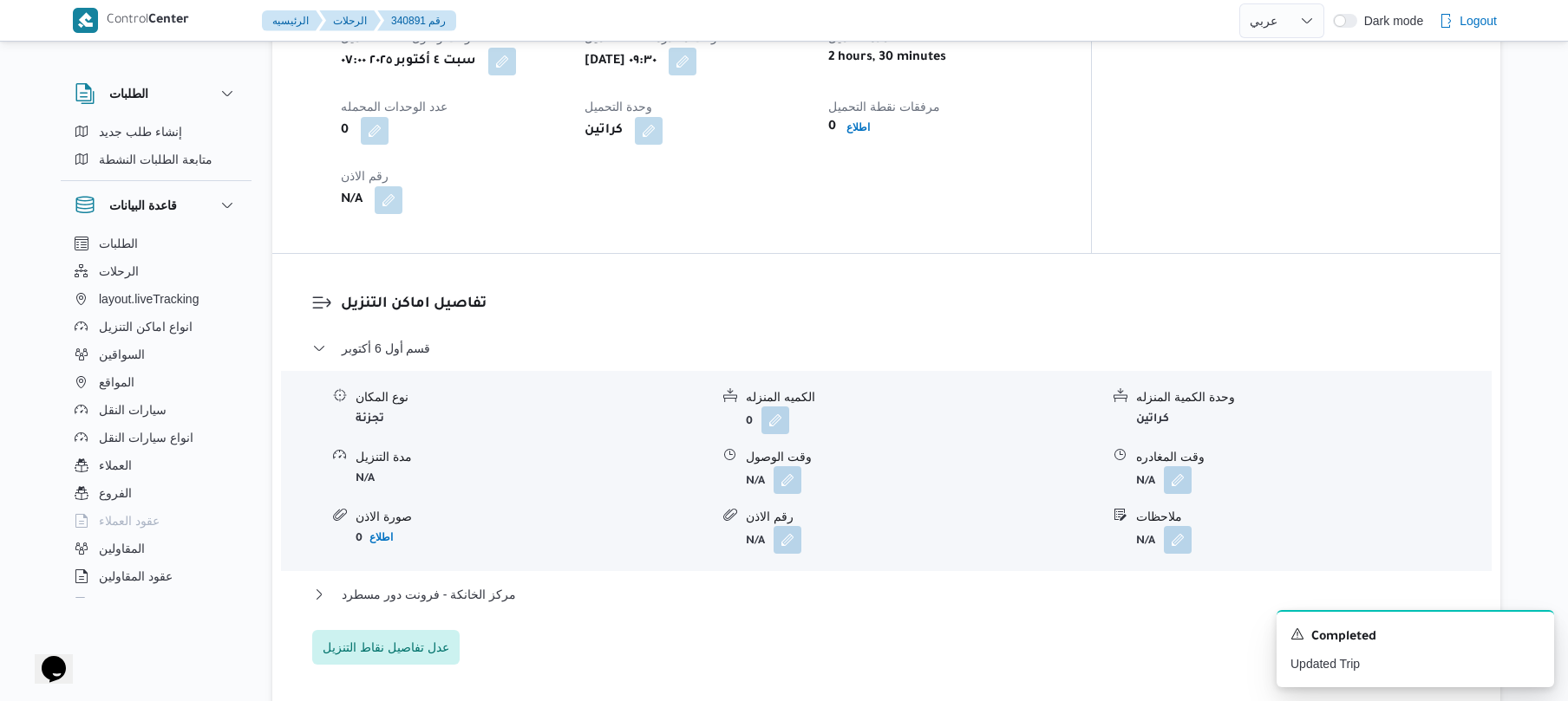
scroll to position [1294, 0]
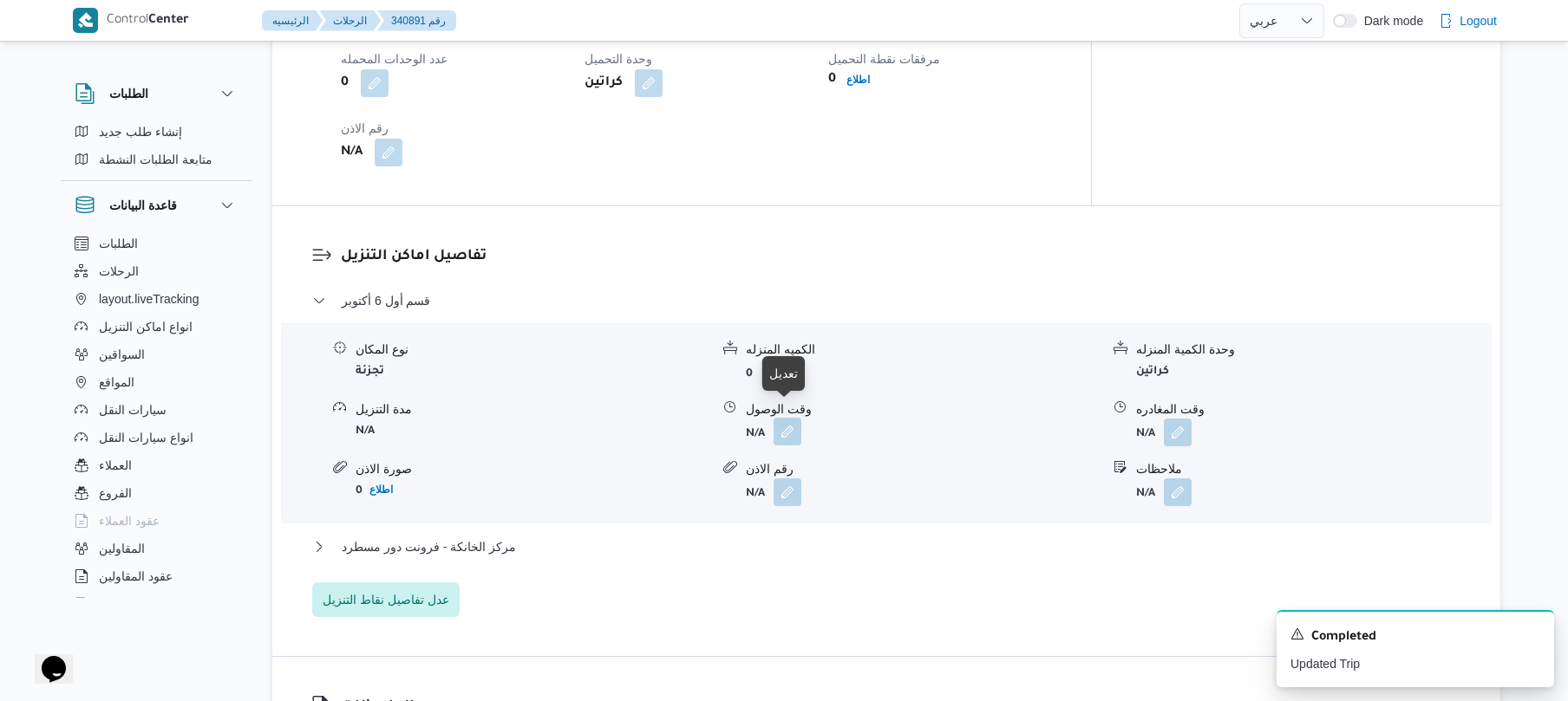
click at [778, 418] on button "button" at bounding box center [787, 431] width 28 height 28
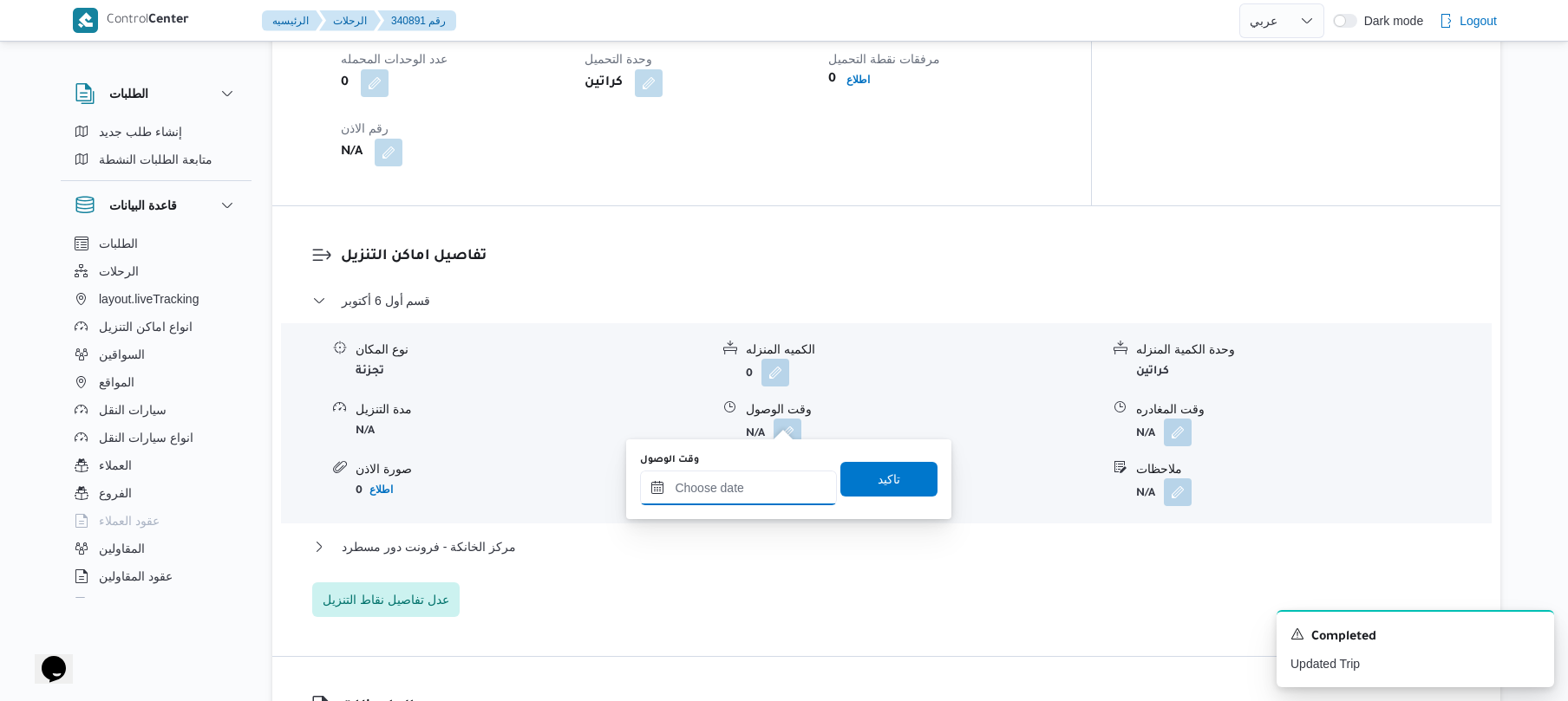
click at [736, 491] on input "وقت الوصول" at bounding box center [738, 488] width 196 height 35
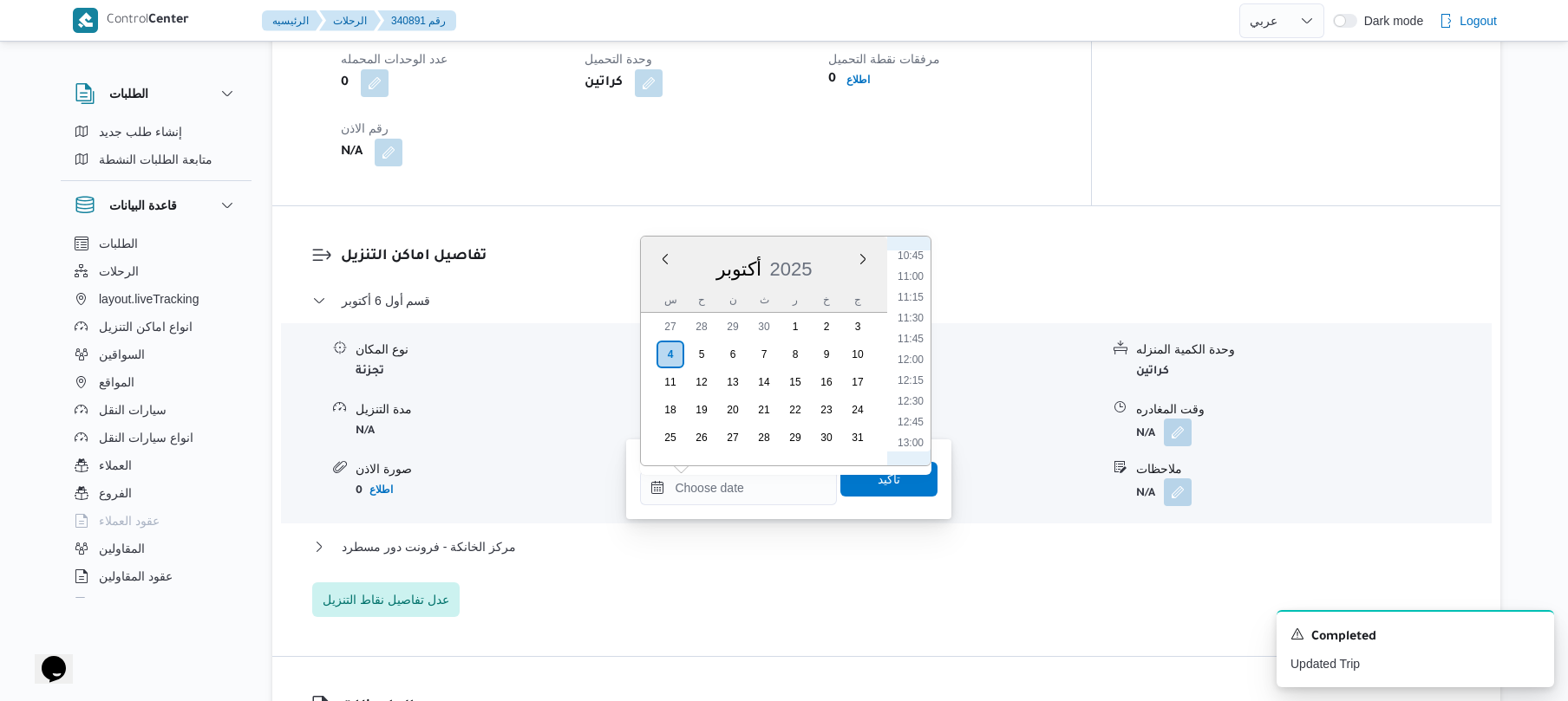
scroll to position [726, 0]
click at [912, 405] on li "10:30" at bounding box center [910, 406] width 39 height 17
type input "٠٤/١٠/٢٠٢٥ ١٠:٣٠"
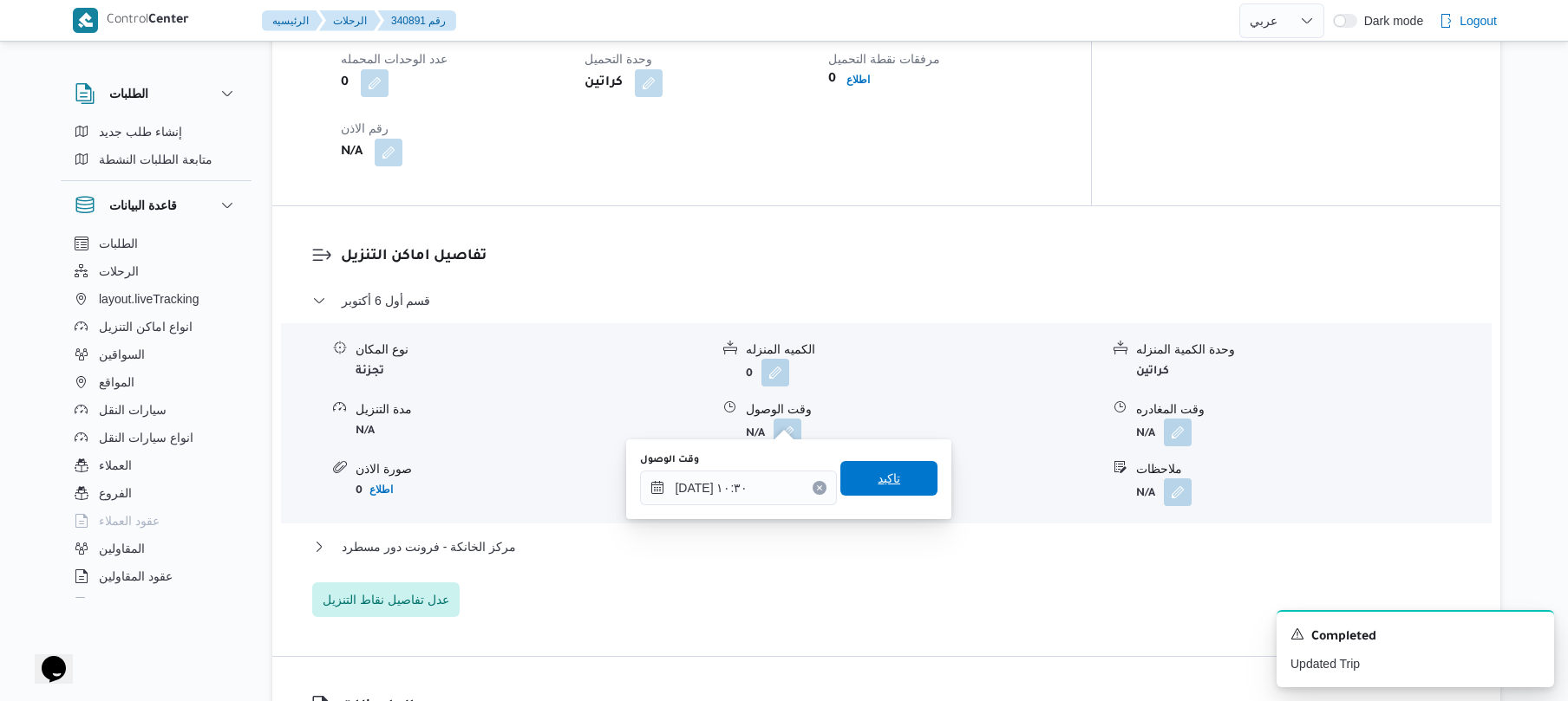
click at [878, 483] on span "تاكيد" at bounding box center [888, 479] width 22 height 21
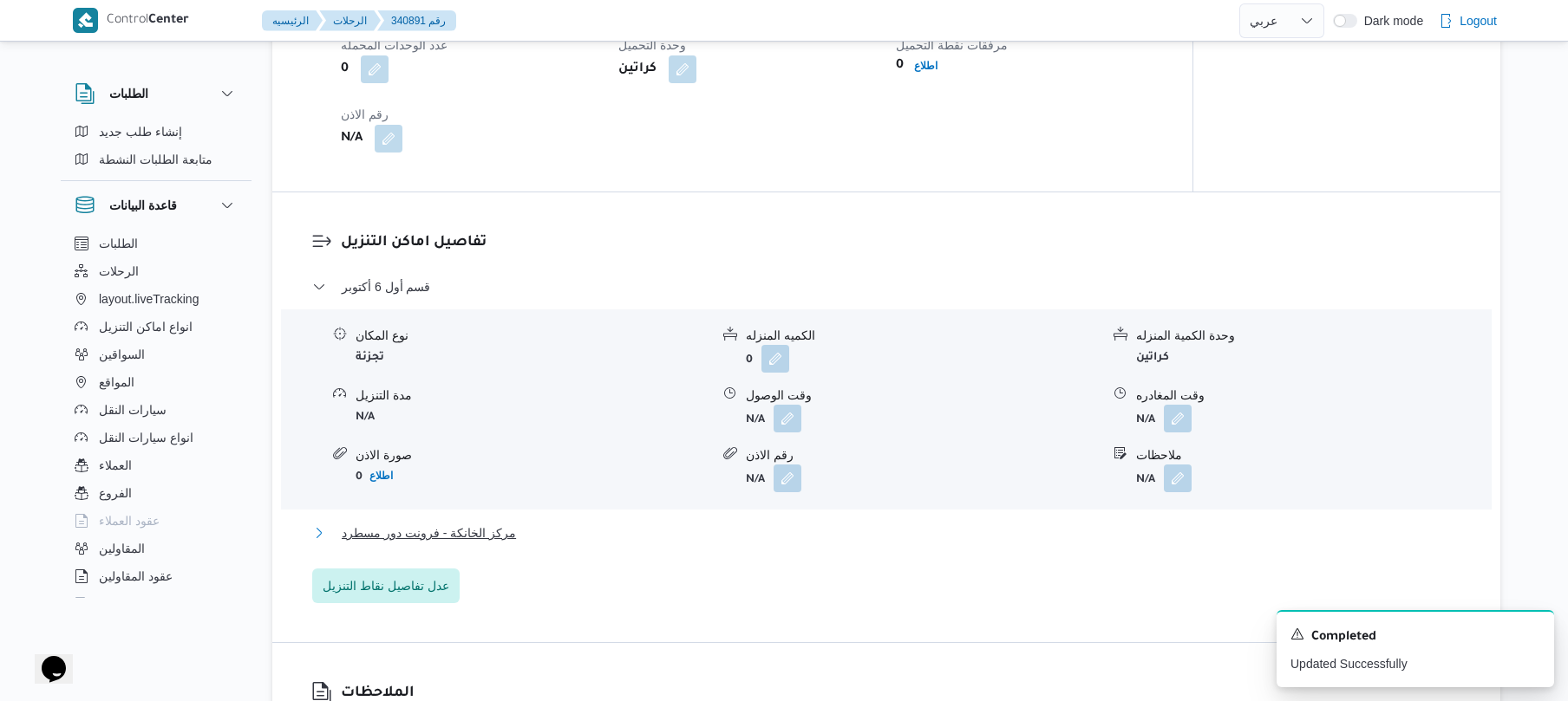
click at [788, 529] on button "مركز الخانكة - فرونت دور مسطرد" at bounding box center [886, 533] width 1149 height 21
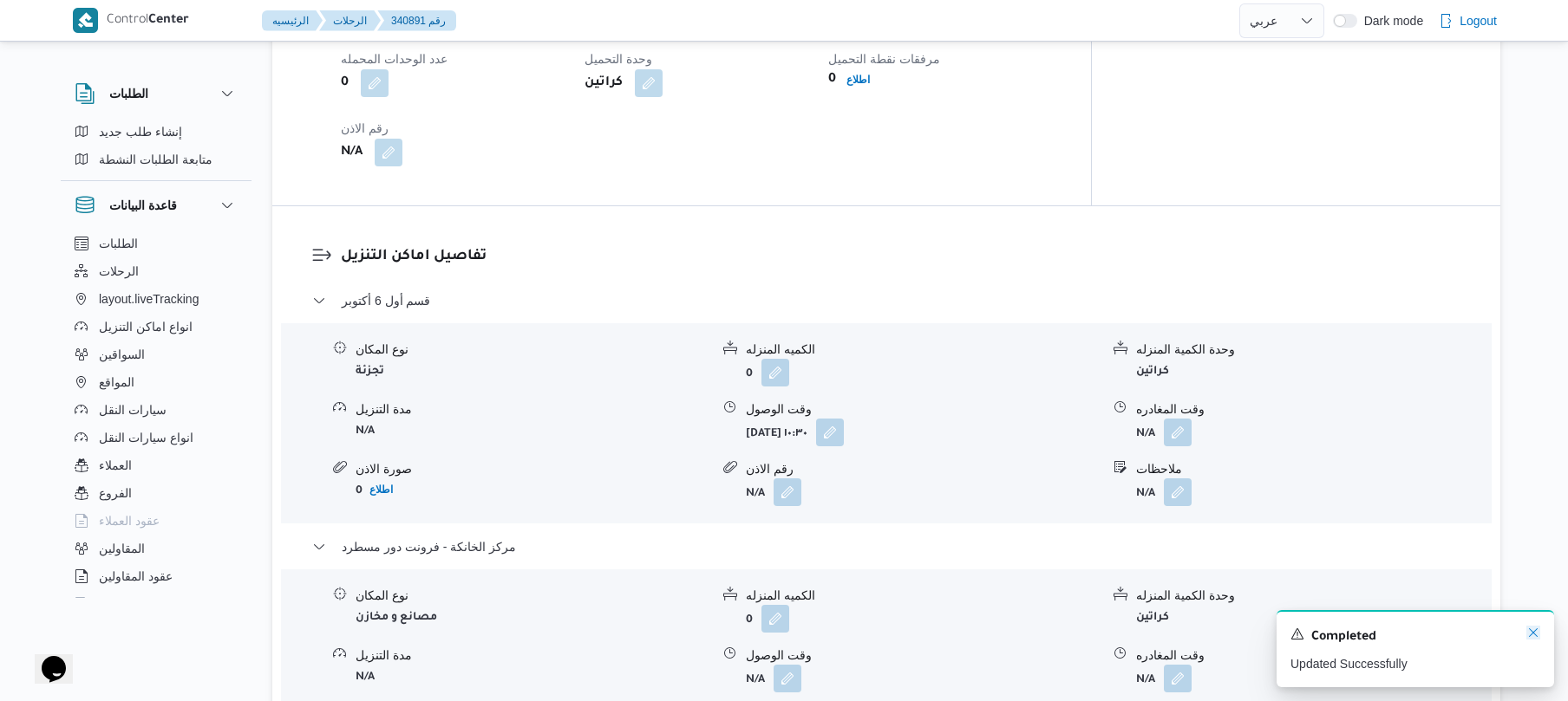
click at [1528, 638] on icon "Dismiss toast" at bounding box center [1532, 633] width 13 height 13
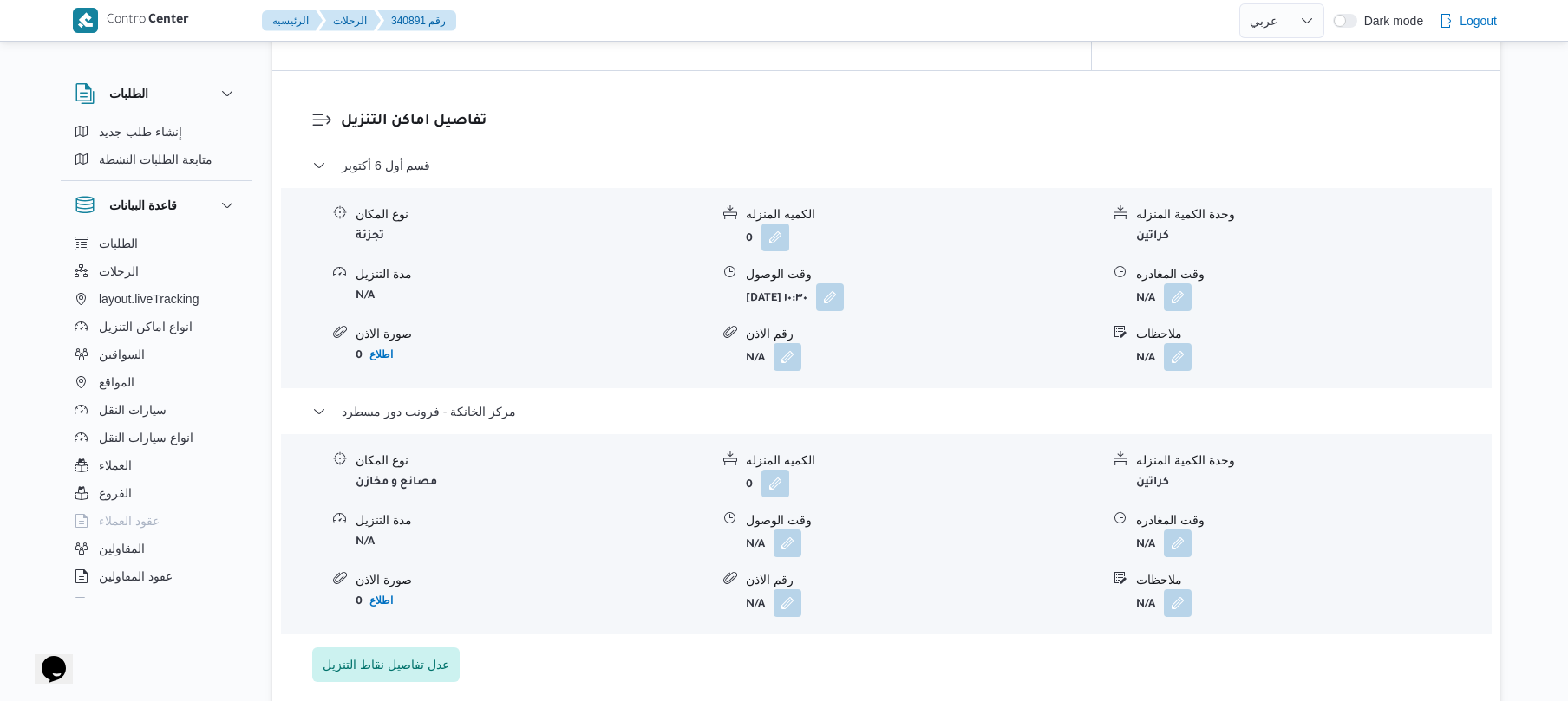
scroll to position [1433, 0]
click at [1174, 534] on button "button" at bounding box center [1177, 539] width 28 height 28
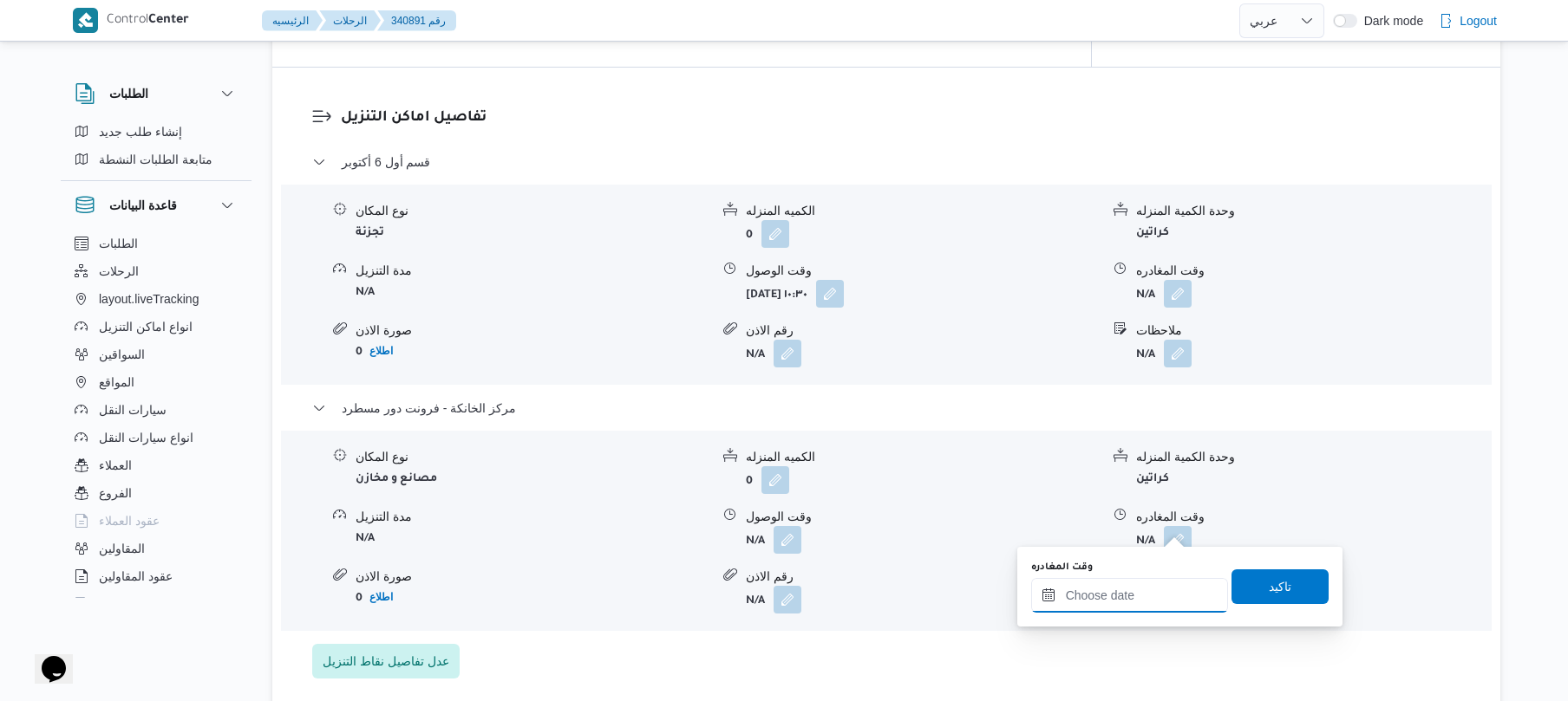
click at [1104, 600] on input "وقت المغادره" at bounding box center [1129, 595] width 196 height 35
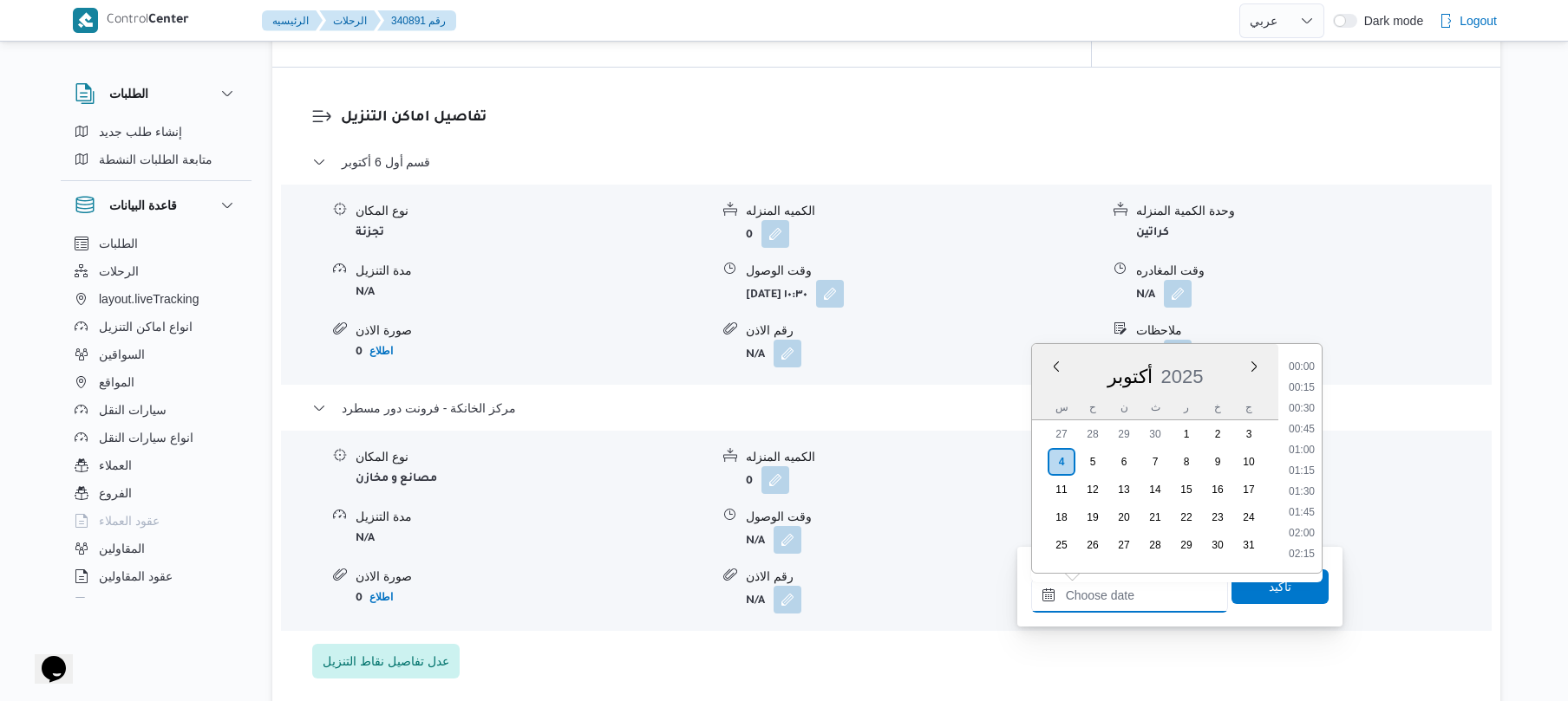
scroll to position [1582, 0]
click at [1304, 372] on li "19:00" at bounding box center [1301, 366] width 39 height 17
type input "٠٤/١٠/٢٠٢٥ ١٩:٠٠"
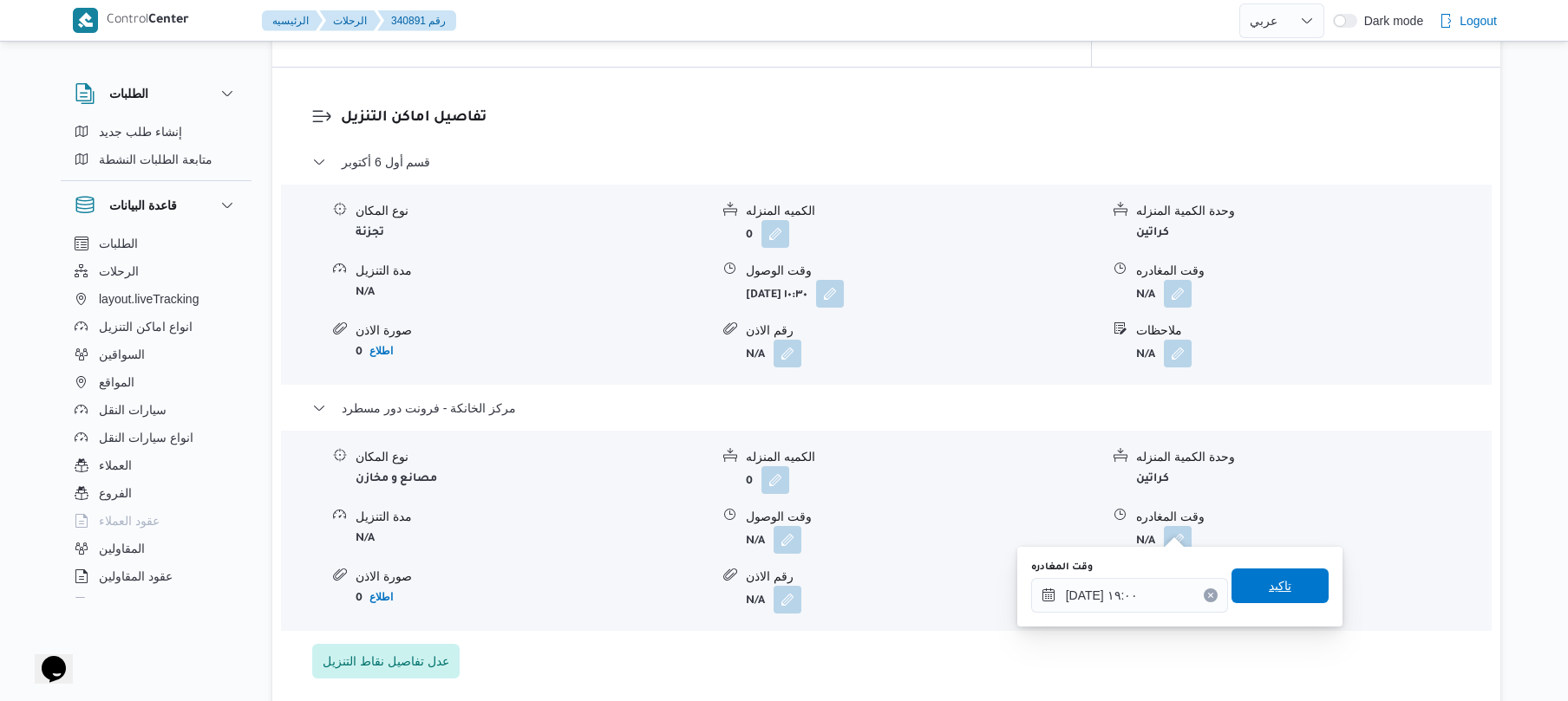
click at [1268, 587] on span "تاكيد" at bounding box center [1279, 586] width 22 height 21
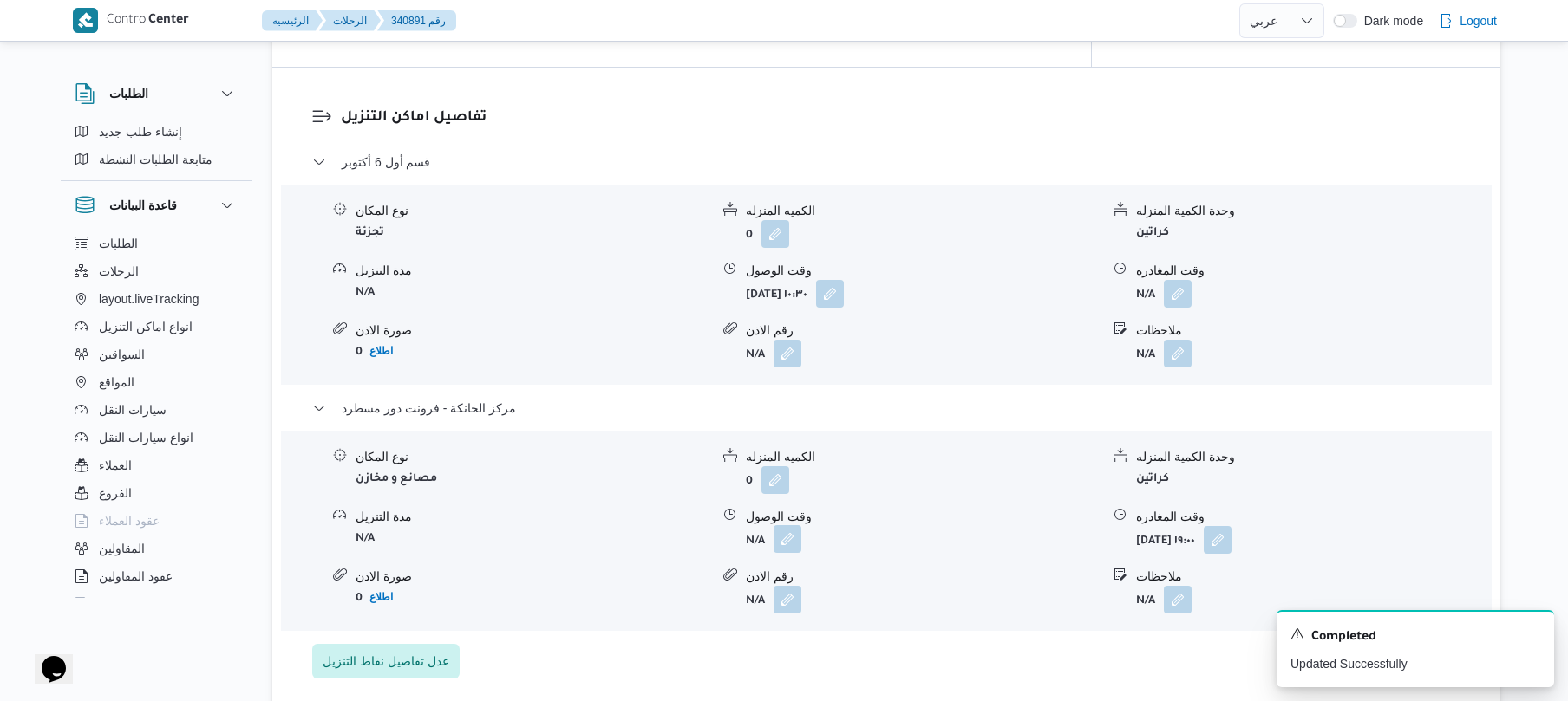
click at [792, 528] on button "button" at bounding box center [787, 539] width 28 height 28
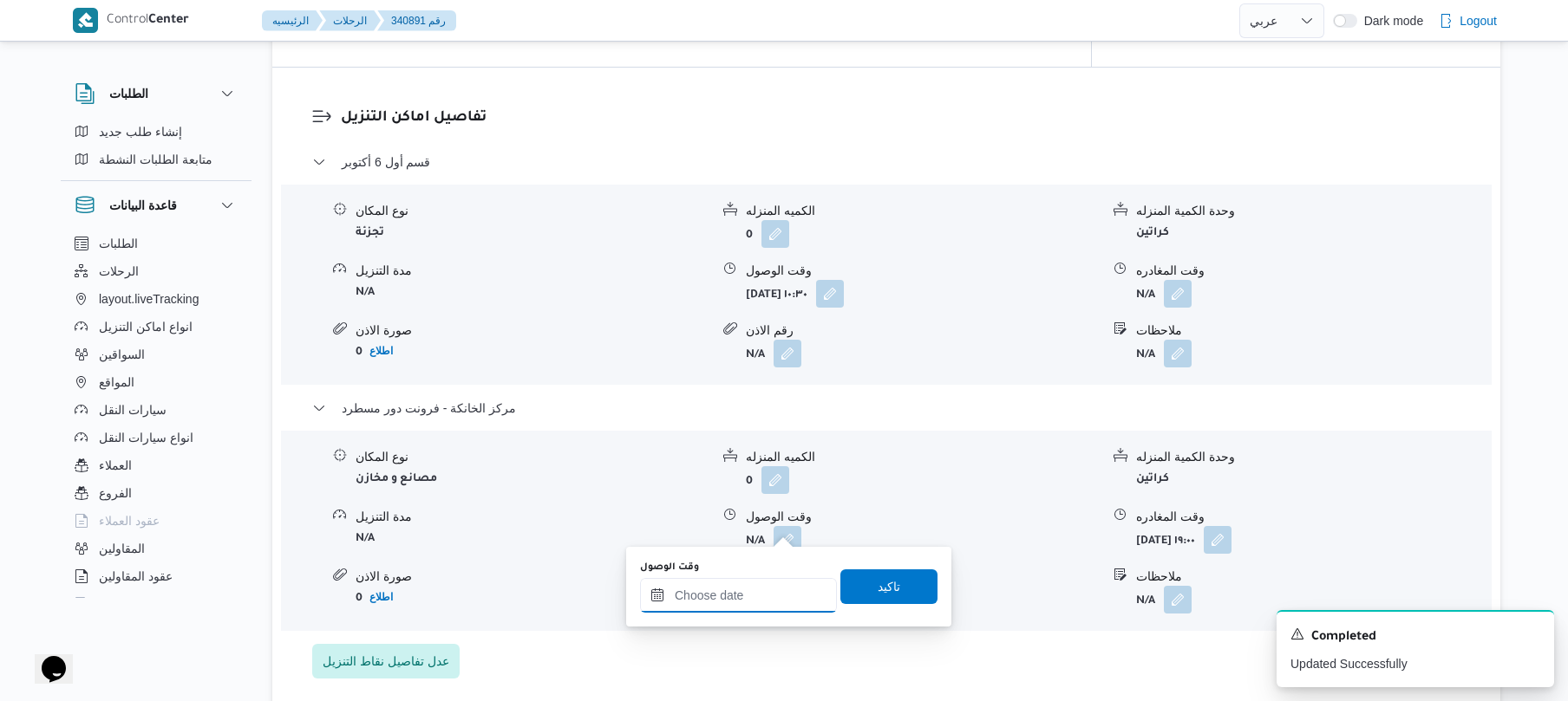
click at [757, 608] on input "وقت الوصول" at bounding box center [738, 595] width 196 height 35
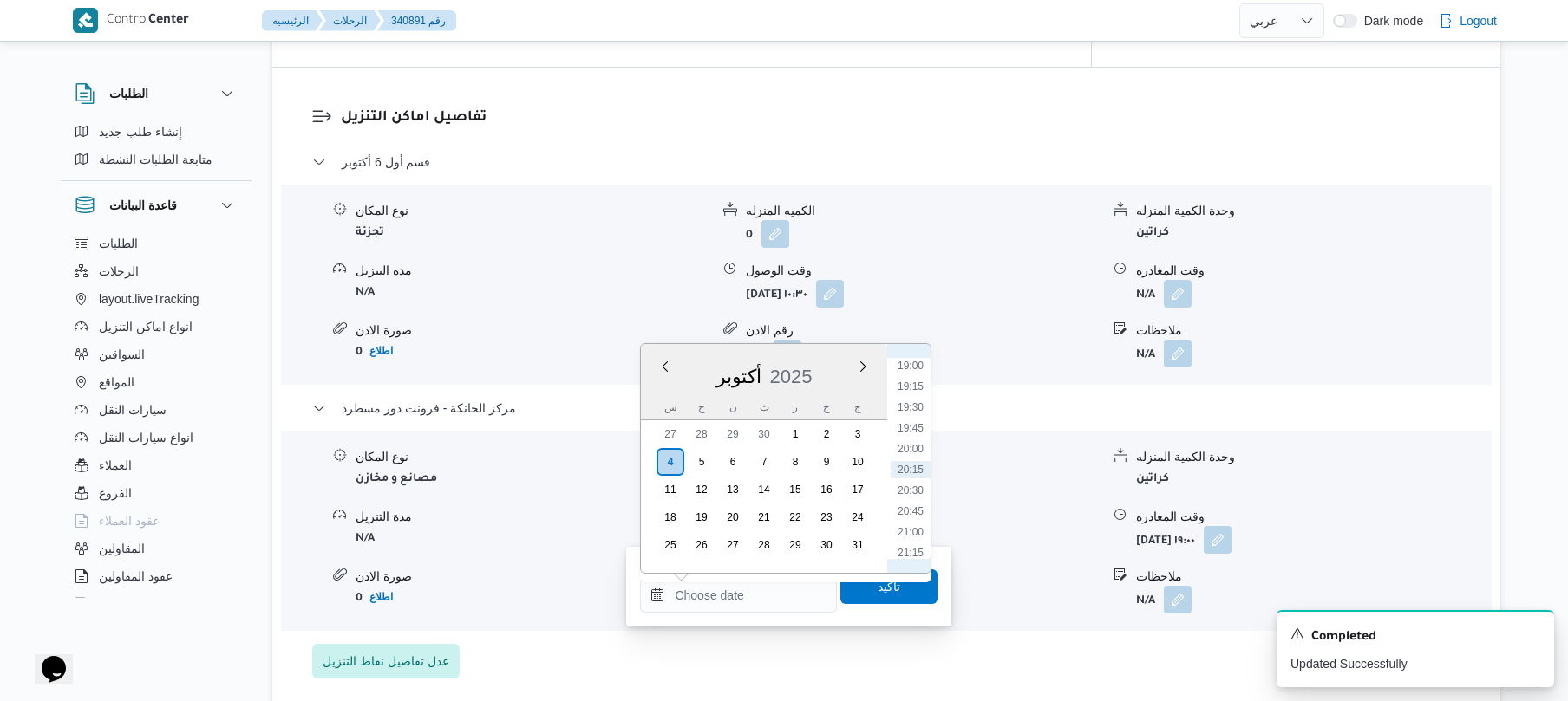
scroll to position [1412, 0]
click at [910, 520] on li "18:45" at bounding box center [910, 516] width 39 height 17
type input "[DATE] ١٨:٤٥"
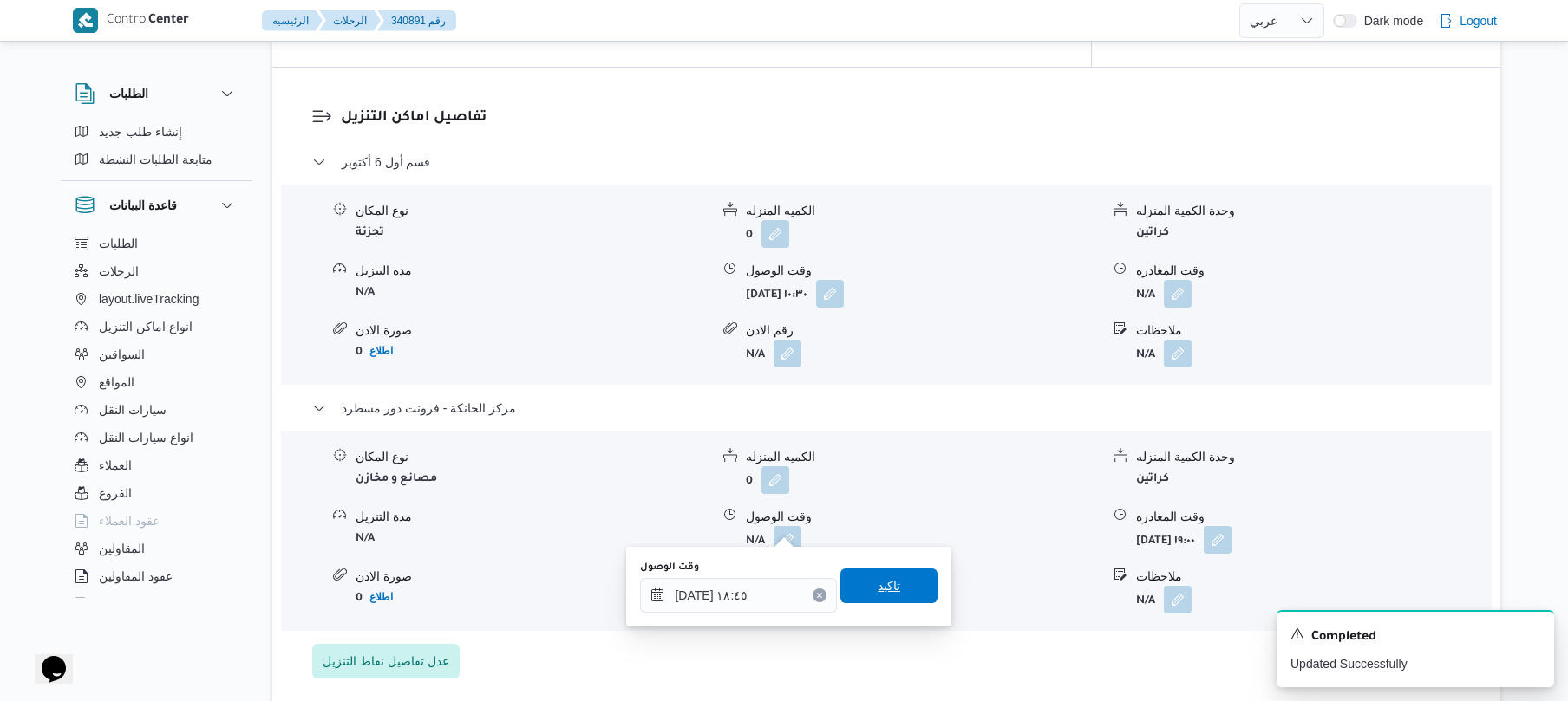
click at [881, 587] on span "تاكيد" at bounding box center [888, 586] width 22 height 21
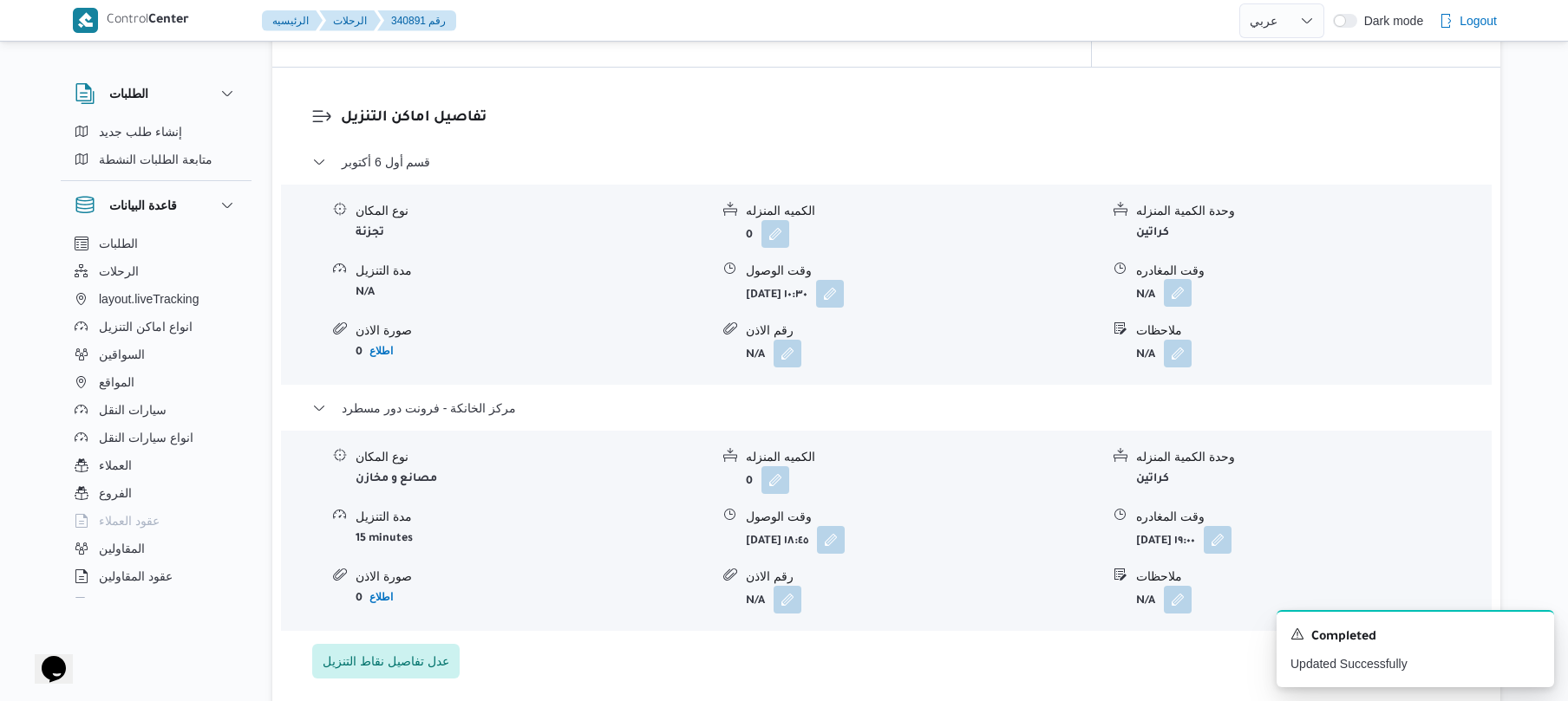
click at [1185, 279] on button "button" at bounding box center [1177, 293] width 28 height 28
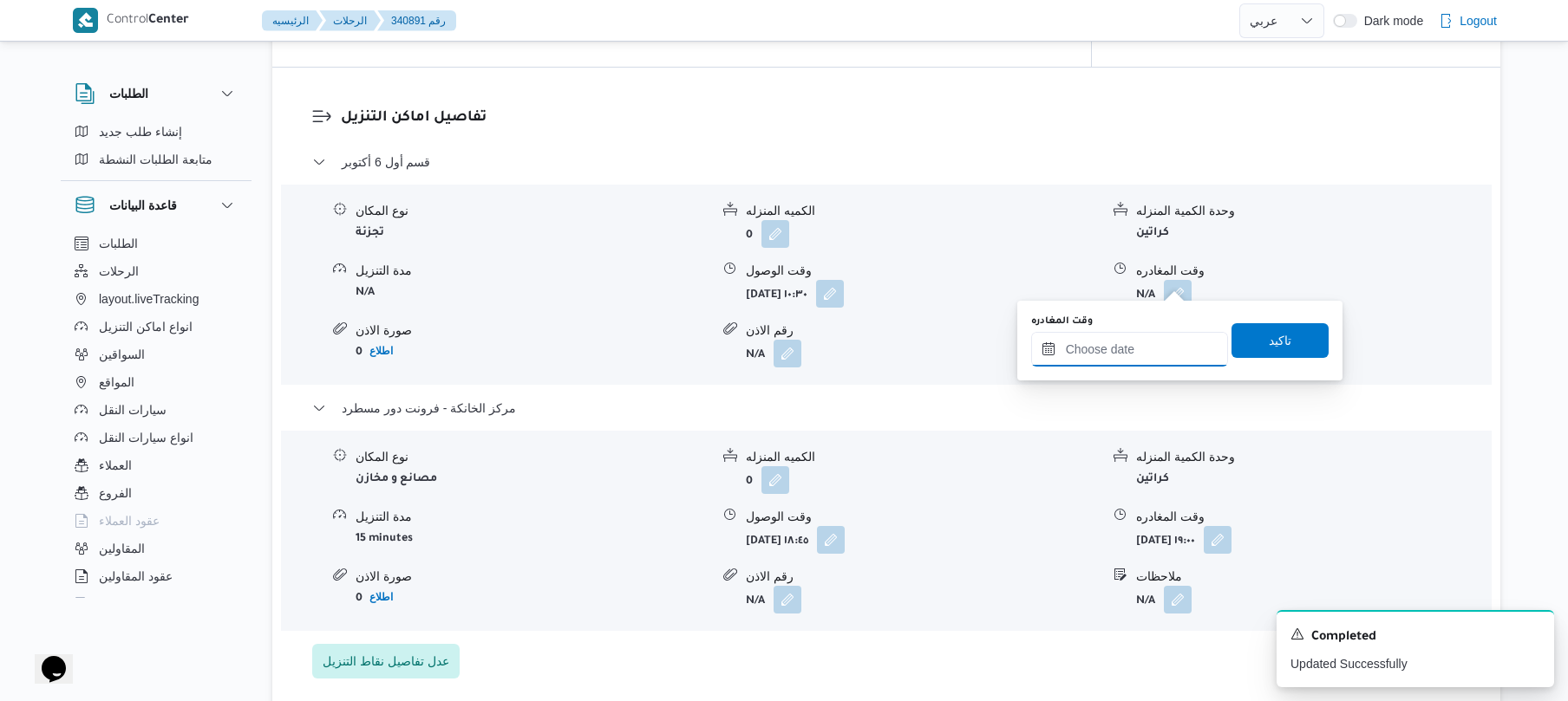
click at [1134, 340] on input "وقت المغادره" at bounding box center [1129, 350] width 196 height 35
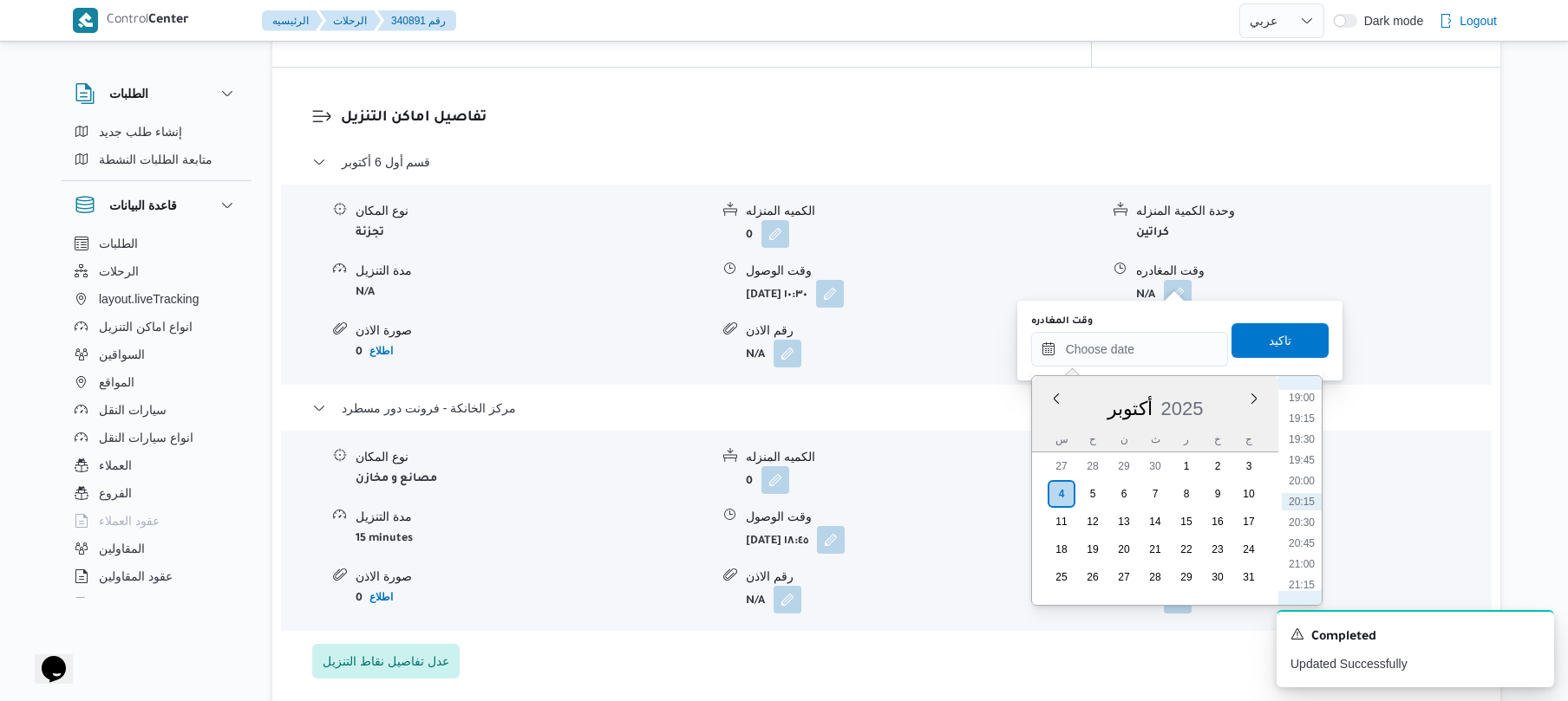
scroll to position [1412, 0]
click at [1302, 459] on li "17:45" at bounding box center [1301, 464] width 39 height 17
type input "٠٤/١٠/٢٠٢٥ ١٧:٤٥"
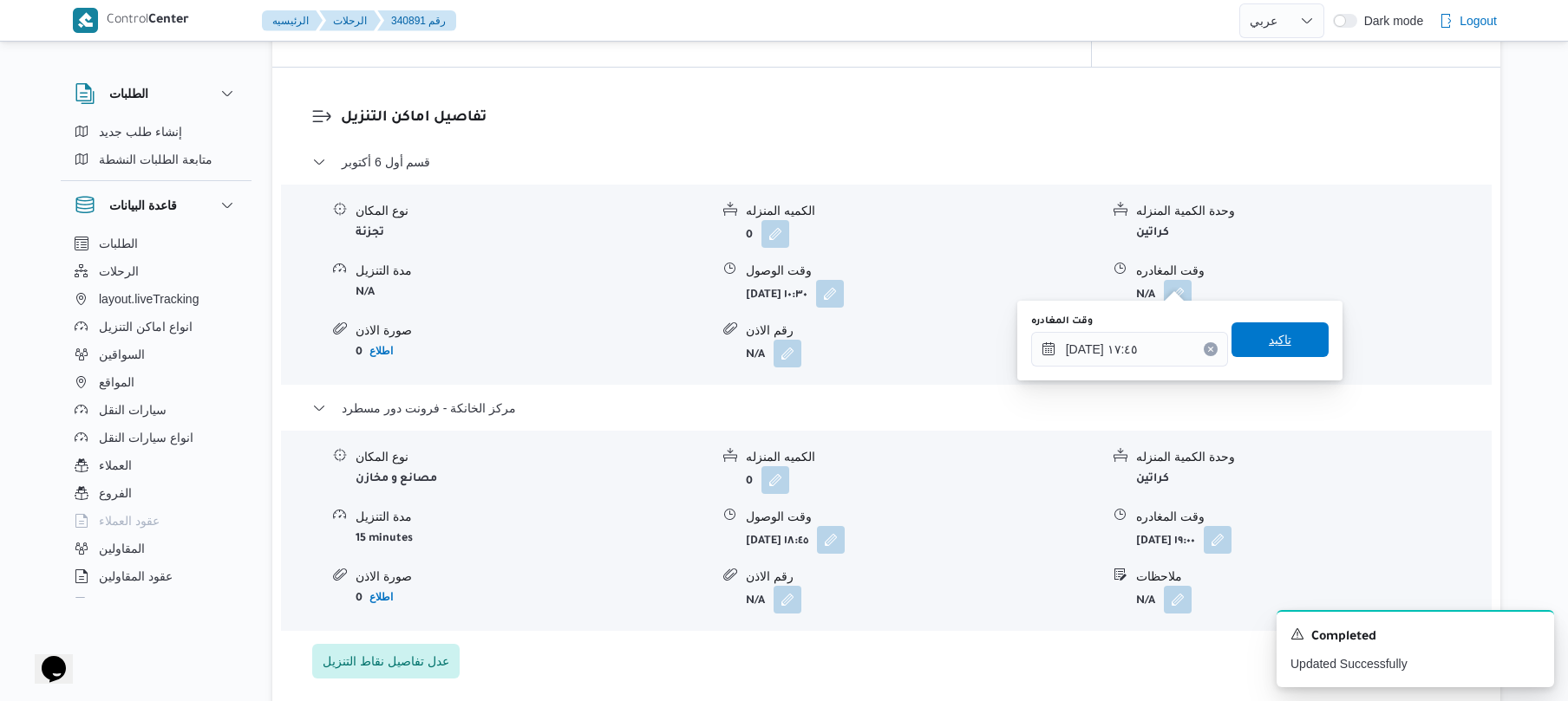
click at [1291, 351] on span "تاكيد" at bounding box center [1279, 340] width 97 height 35
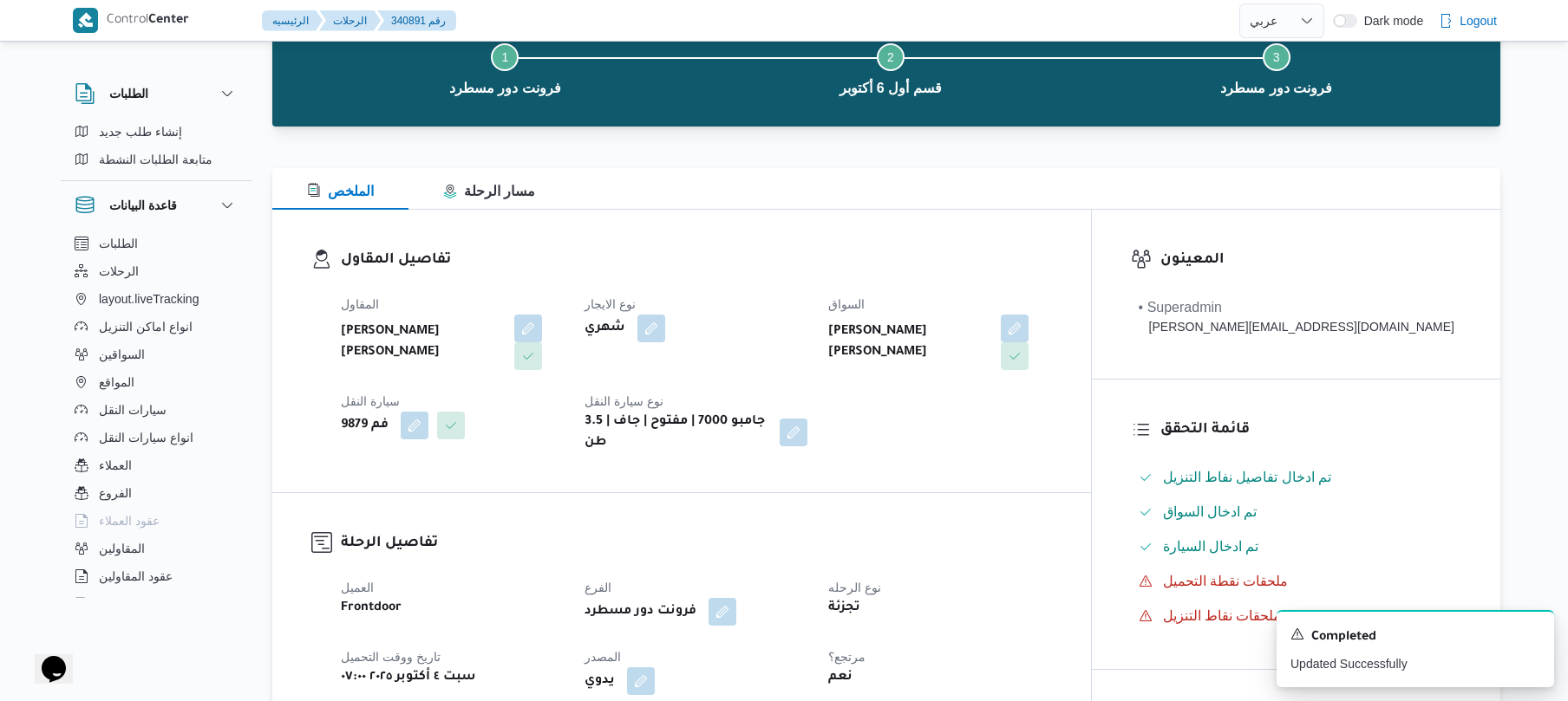
scroll to position [0, 0]
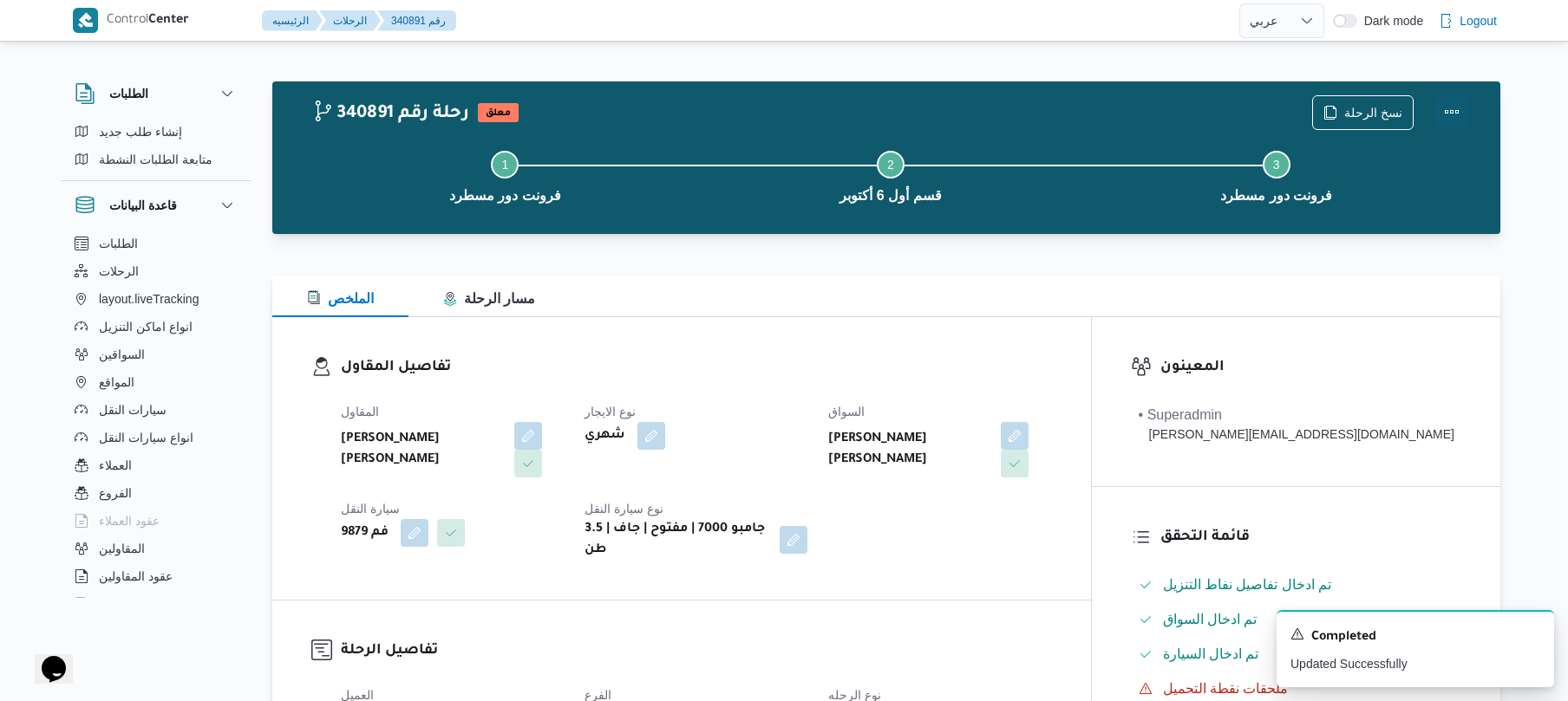
click at [1443, 113] on button "Actions" at bounding box center [1451, 112] width 35 height 35
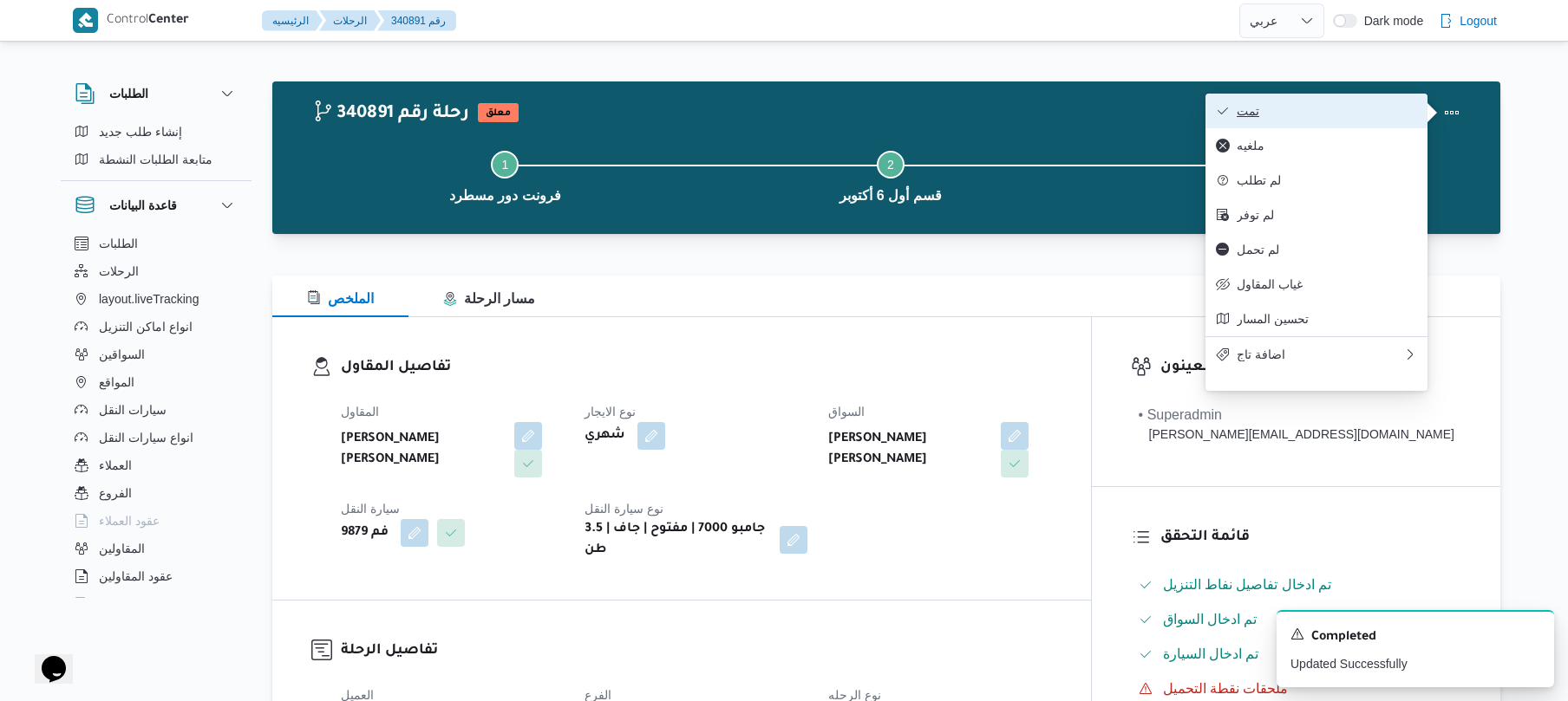
click at [1334, 109] on span "تمت" at bounding box center [1326, 111] width 180 height 13
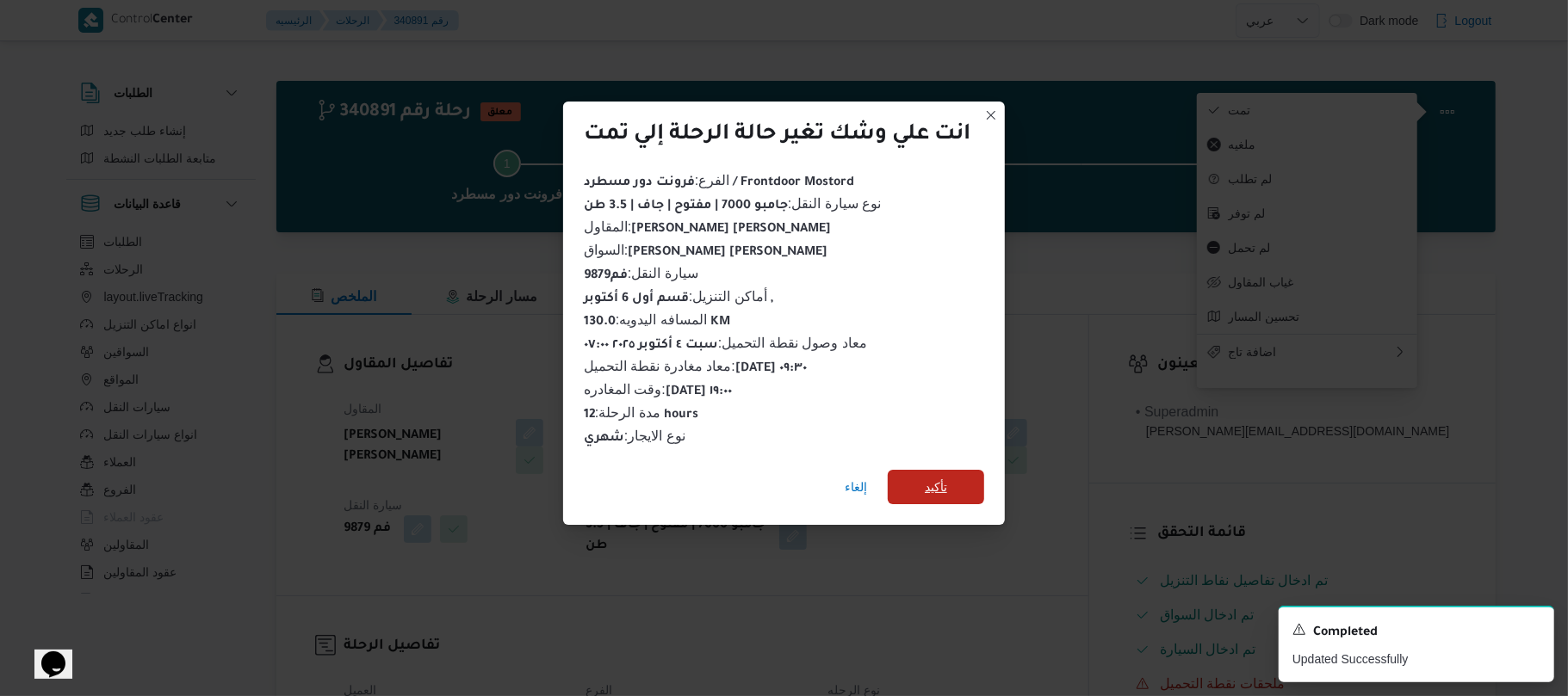
click at [931, 482] on span "تأكيد" at bounding box center [936, 488] width 22 height 21
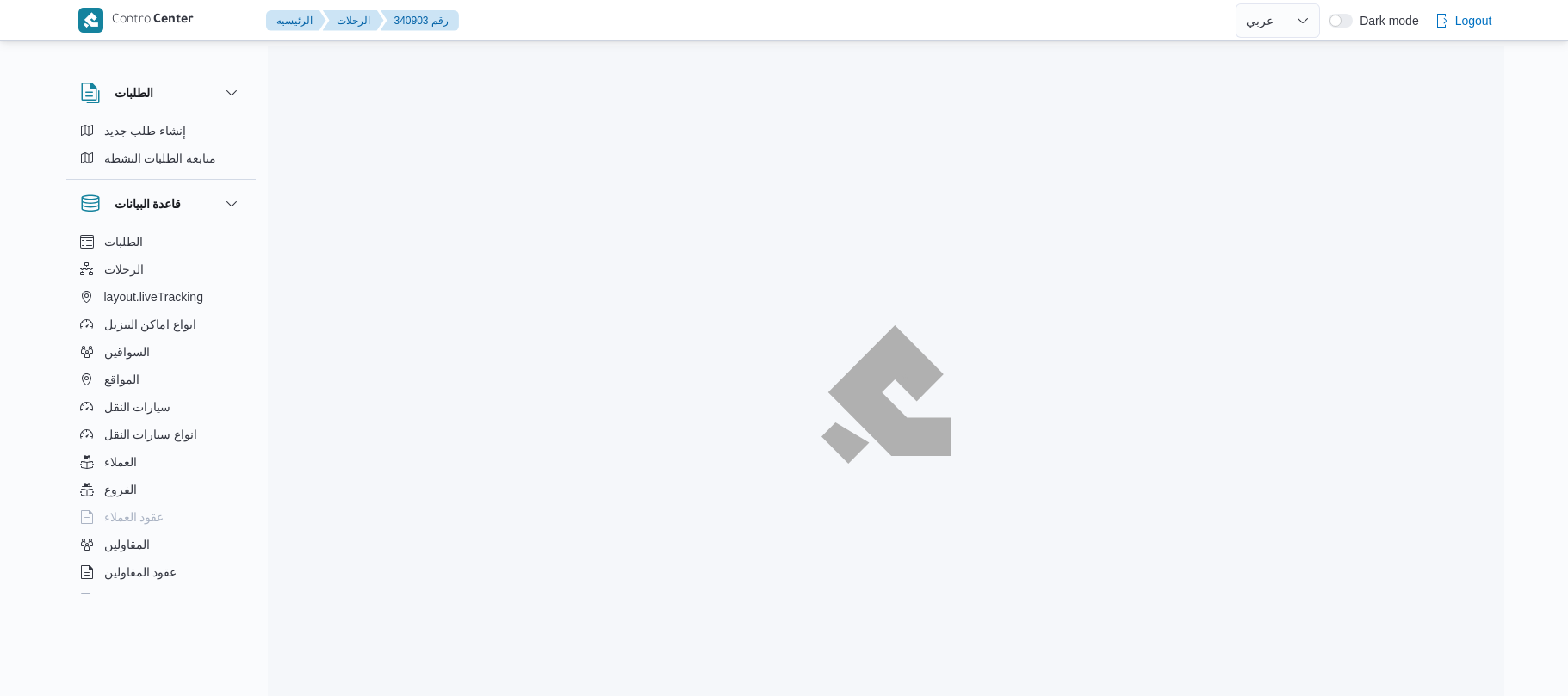
select select "ar"
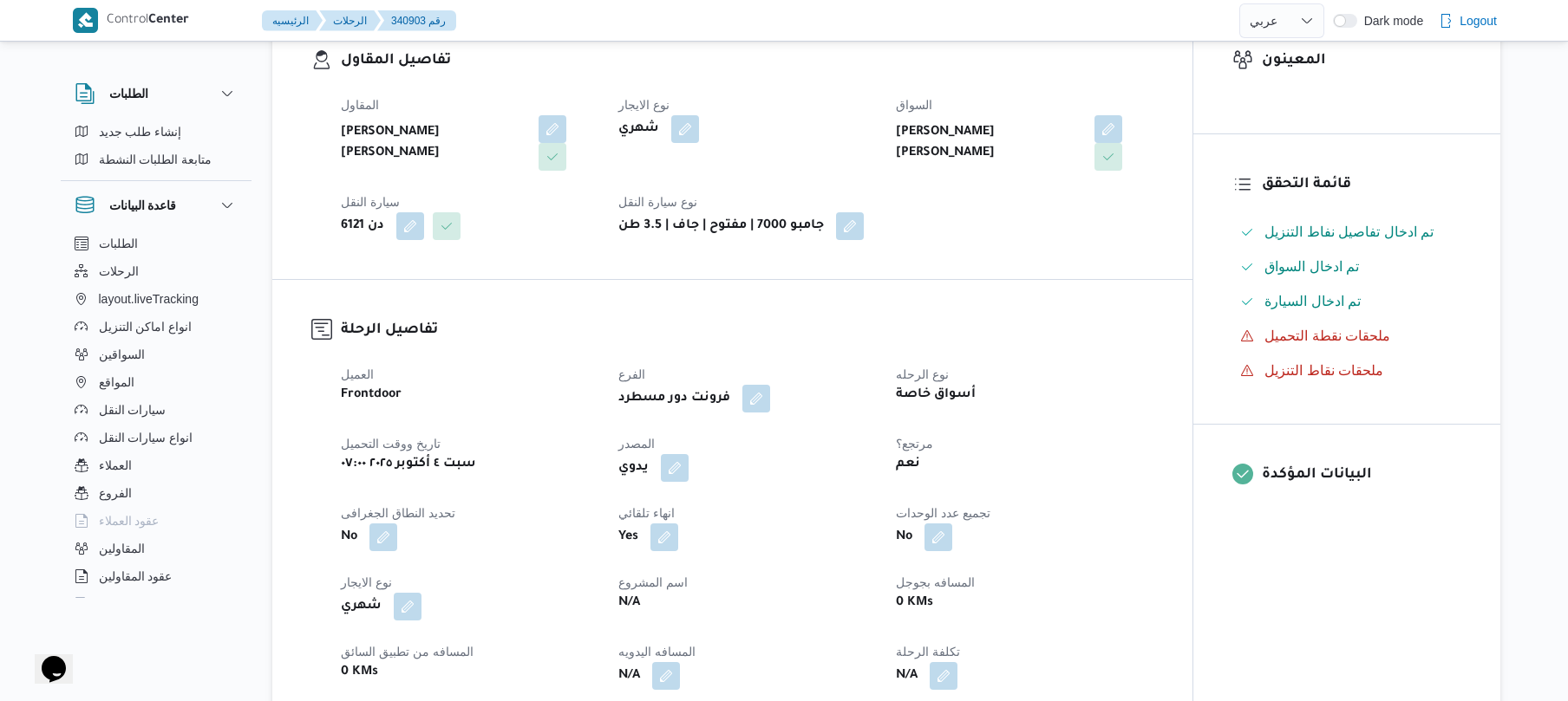
scroll to position [601, 0]
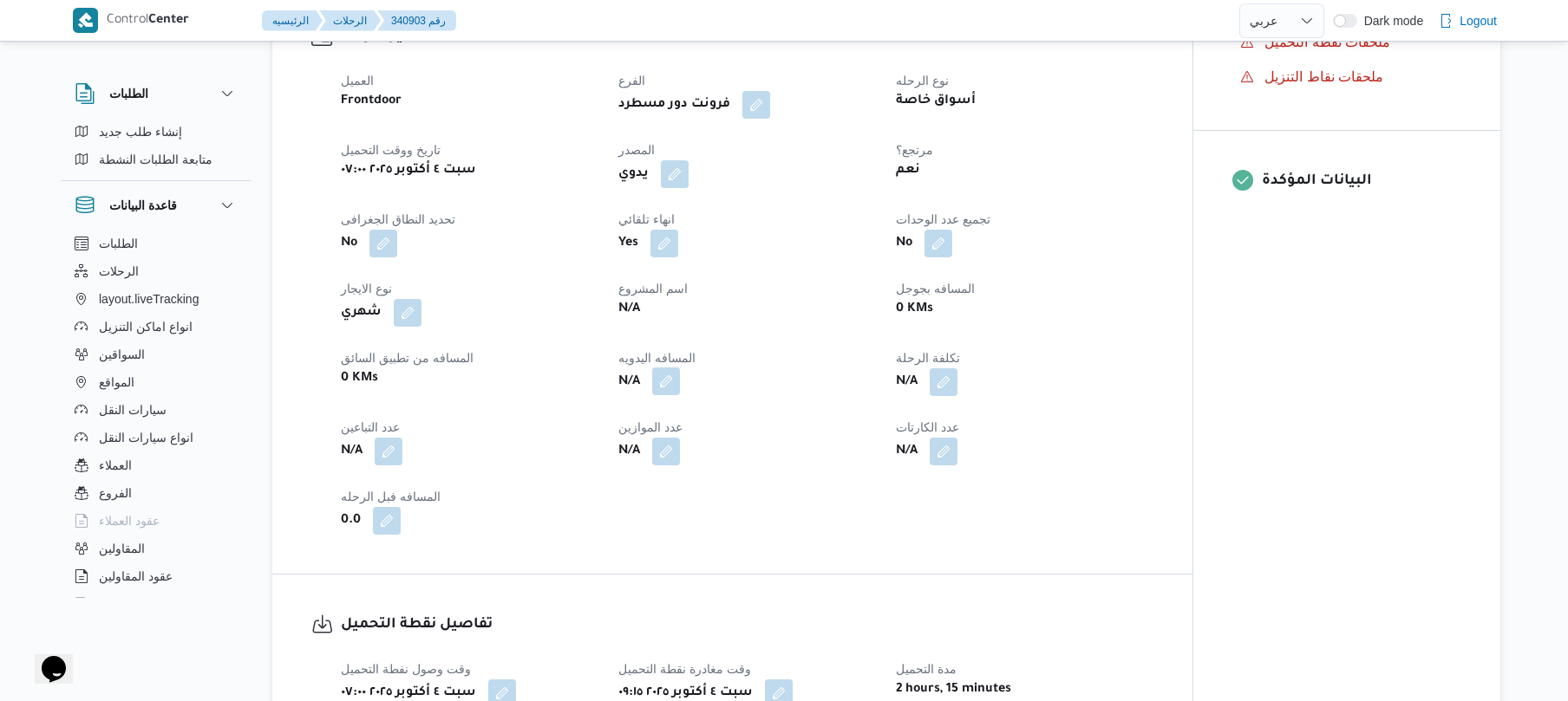
click at [663, 383] on button "button" at bounding box center [666, 381] width 28 height 28
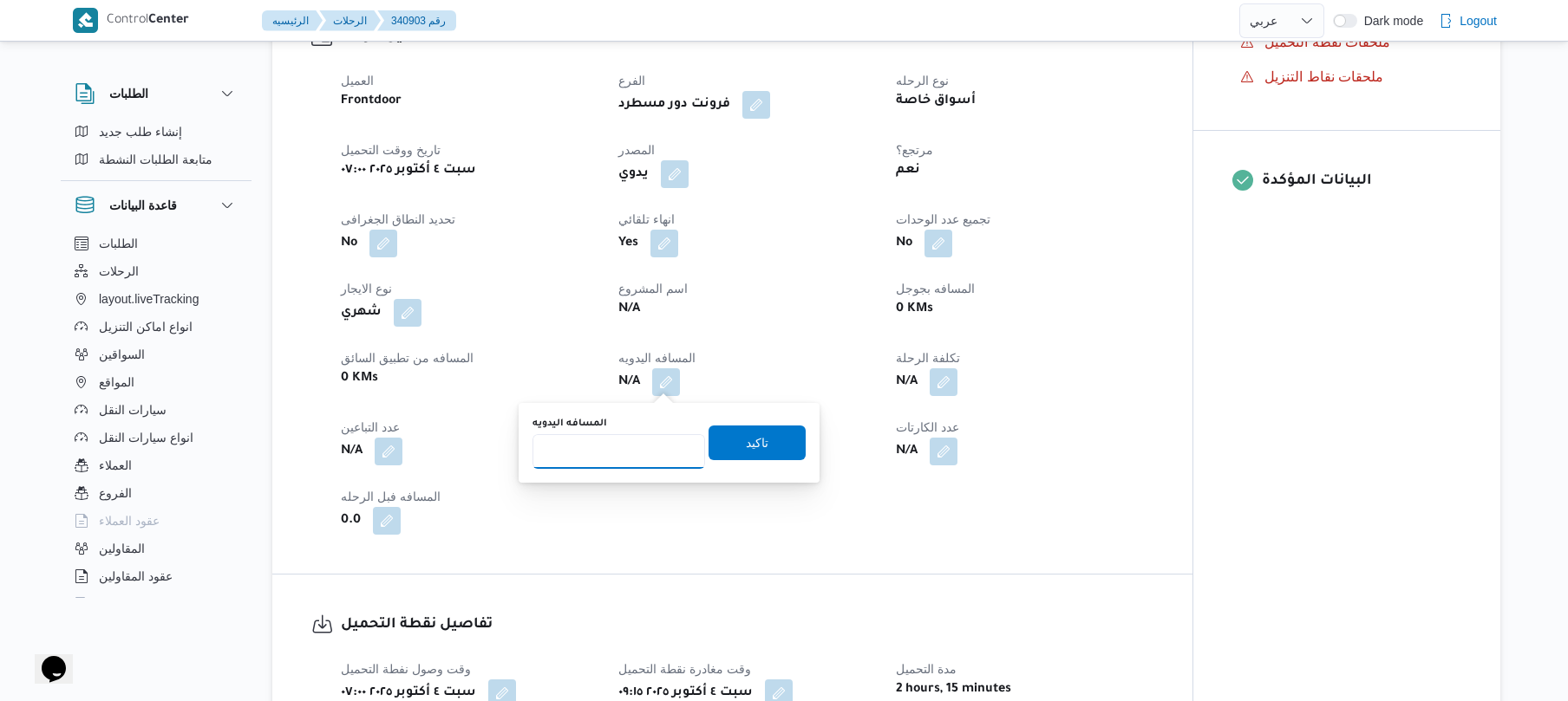
click at [645, 448] on input "المسافه اليدويه" at bounding box center [618, 452] width 172 height 35
type input "60"
click at [756, 433] on span "تاكيد" at bounding box center [756, 442] width 22 height 21
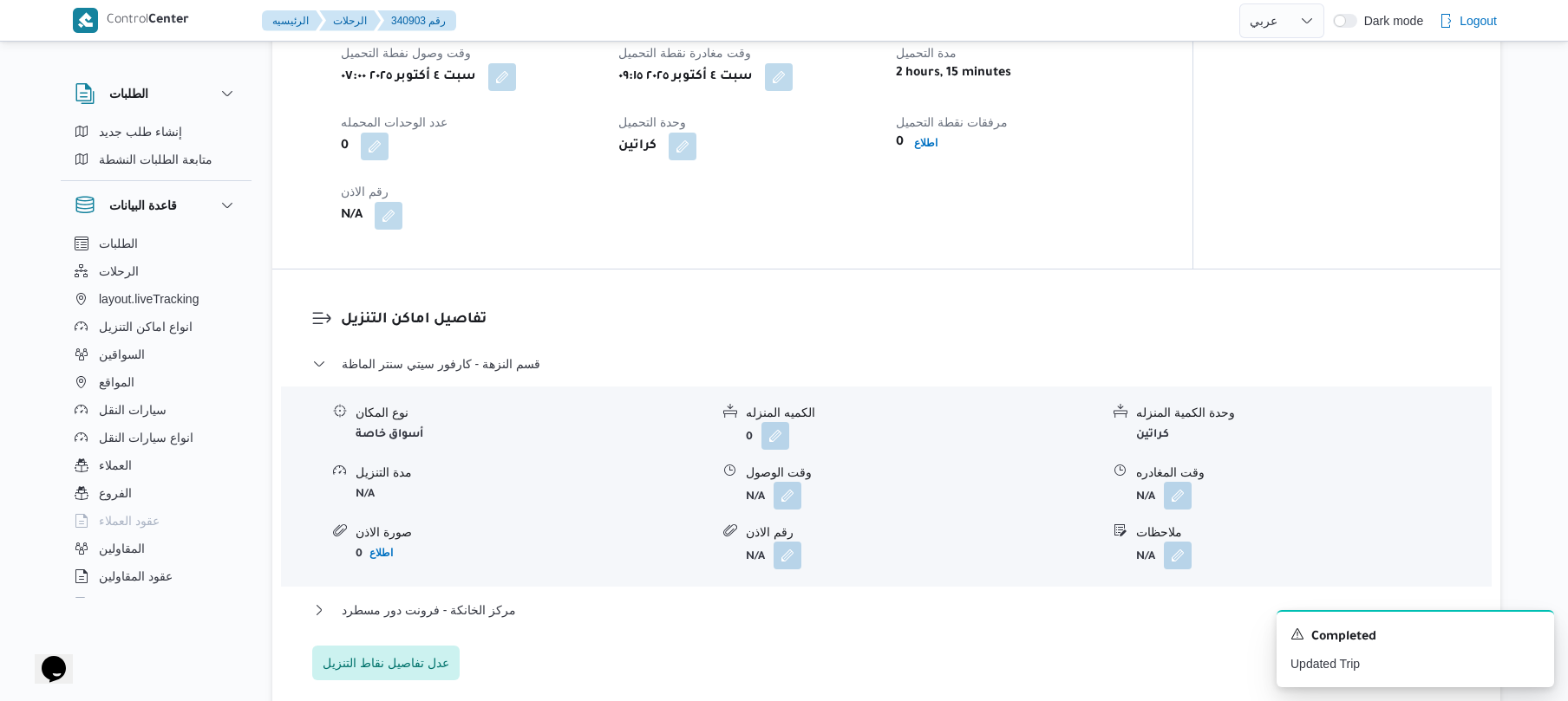
scroll to position [1248, 0]
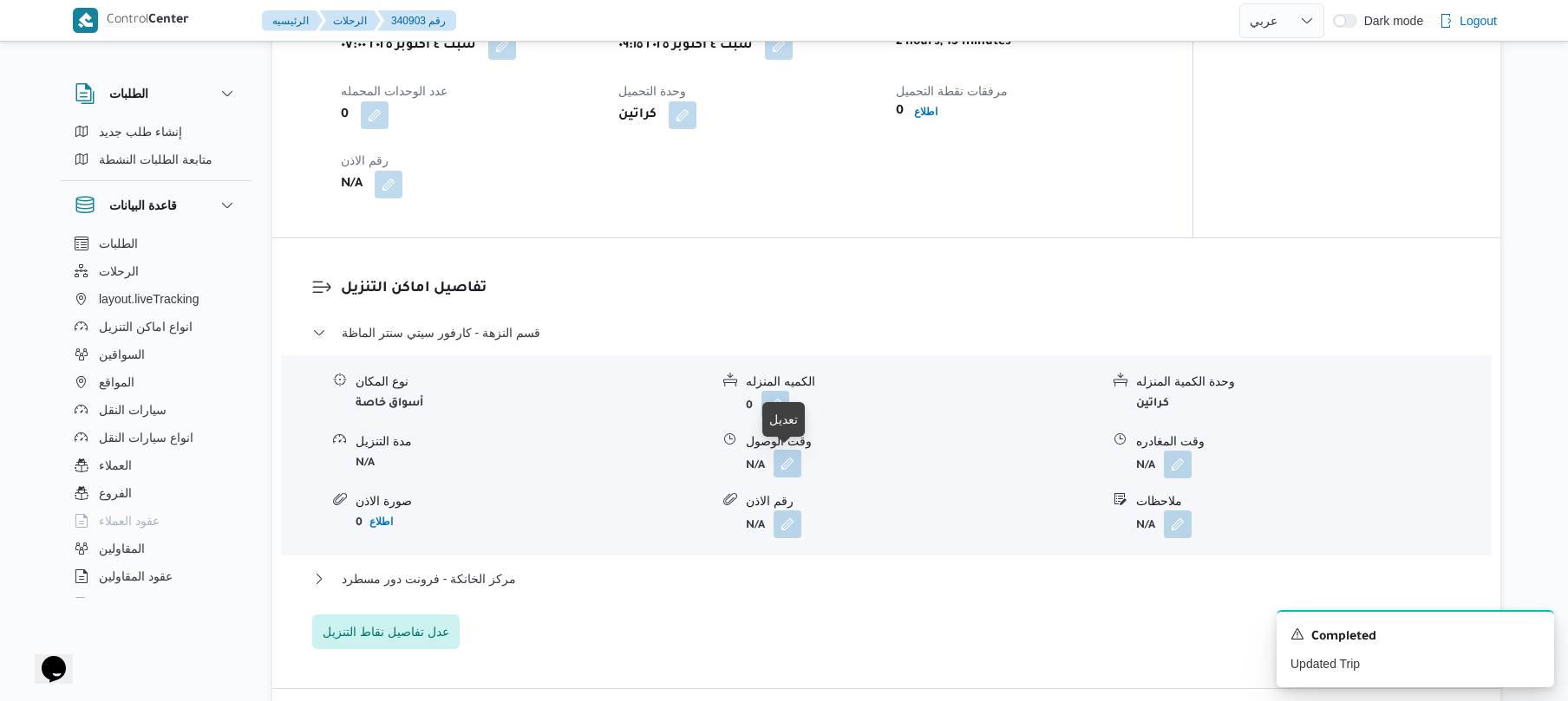
click at [781, 470] on button "button" at bounding box center [787, 463] width 28 height 28
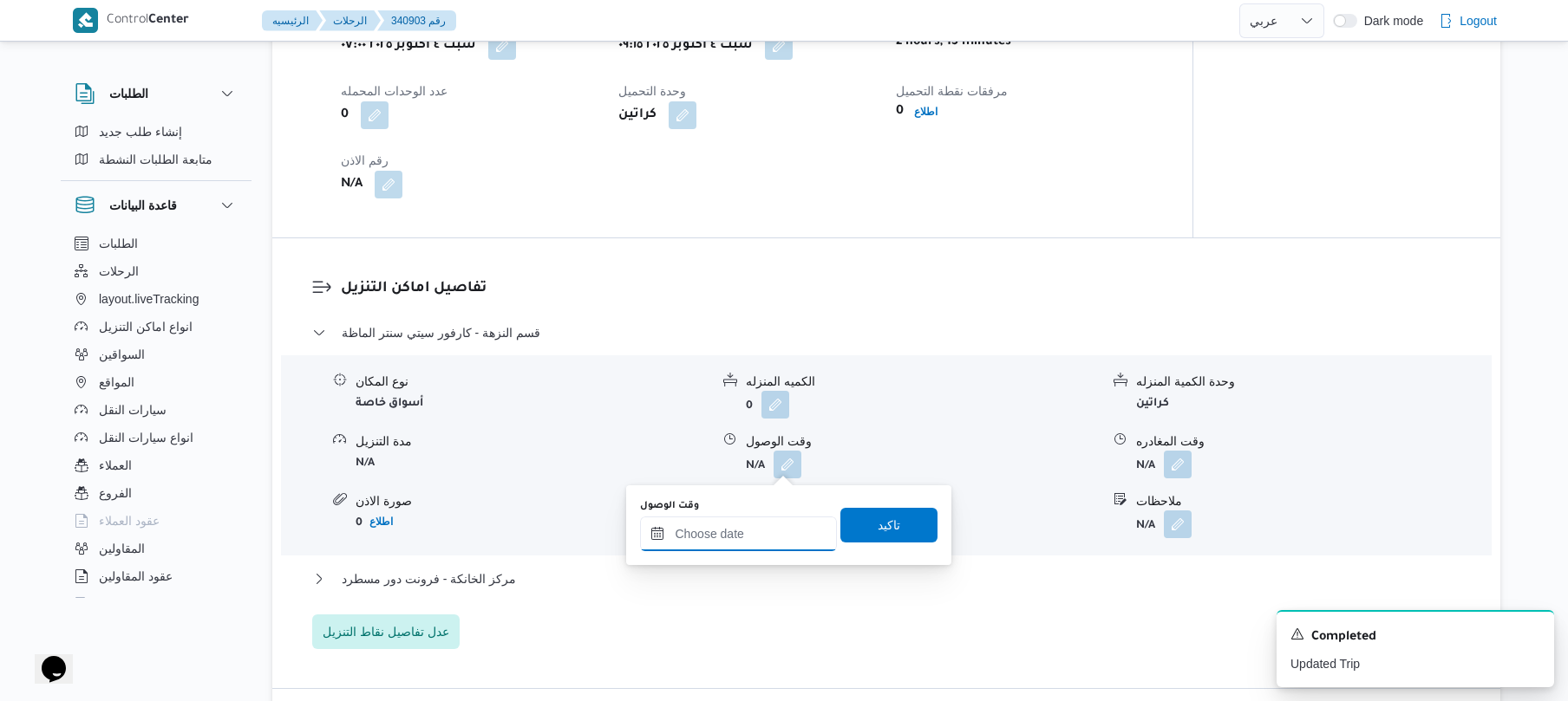
click at [726, 527] on input "وقت الوصول" at bounding box center [738, 534] width 196 height 35
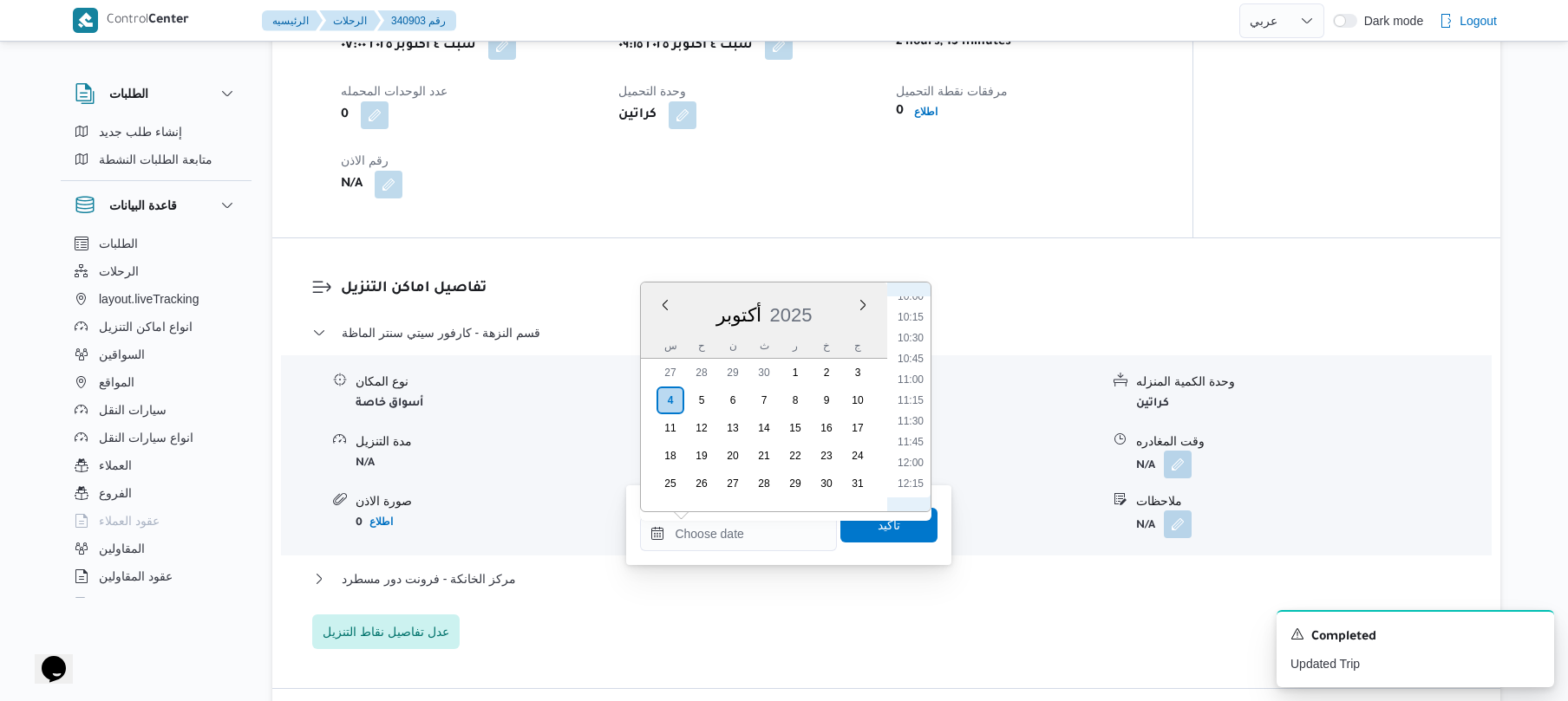
scroll to position [670, 0]
click at [916, 438] on li "09:45" at bounding box center [910, 447] width 39 height 17
type input "[DATE] ٠٩:٤٥"
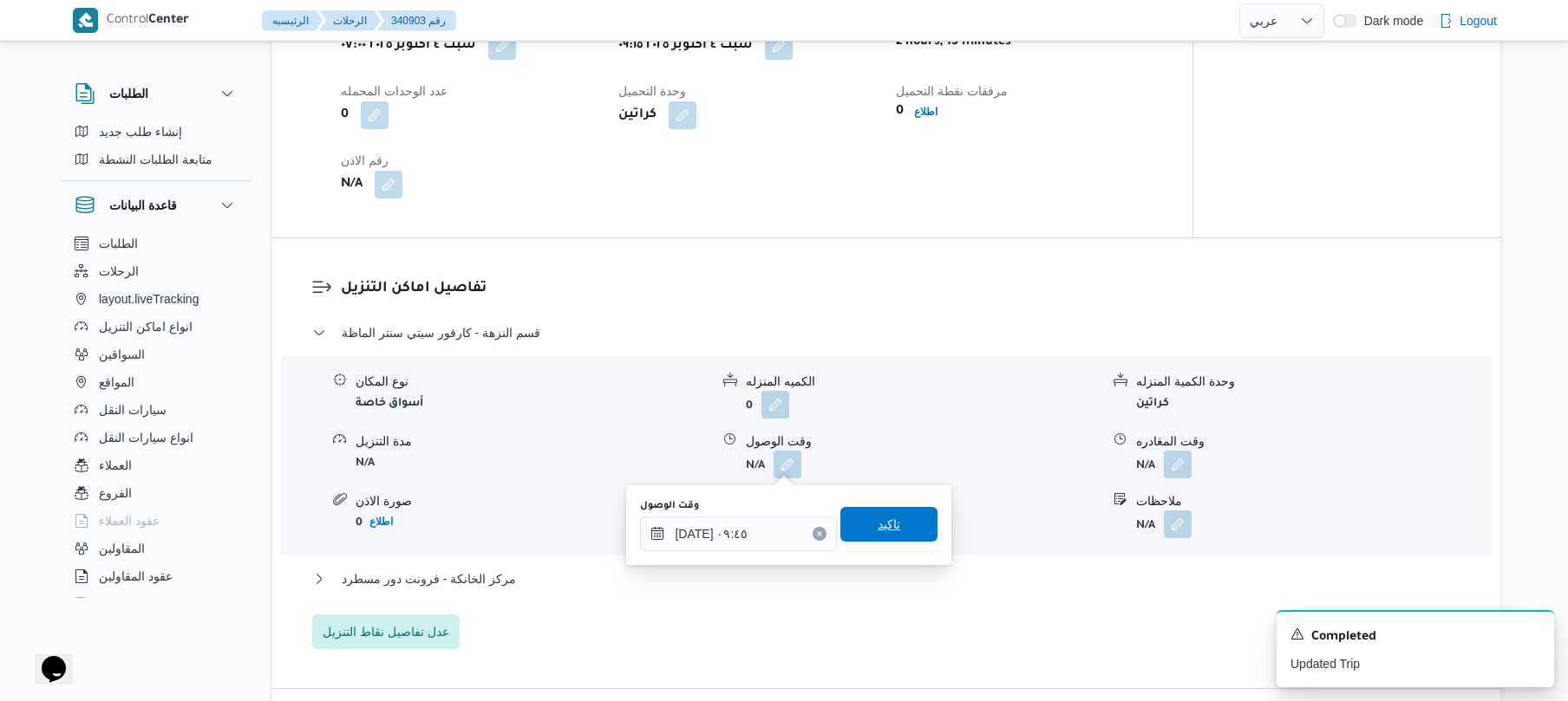
click at [878, 517] on span "تاكيد" at bounding box center [888, 525] width 22 height 21
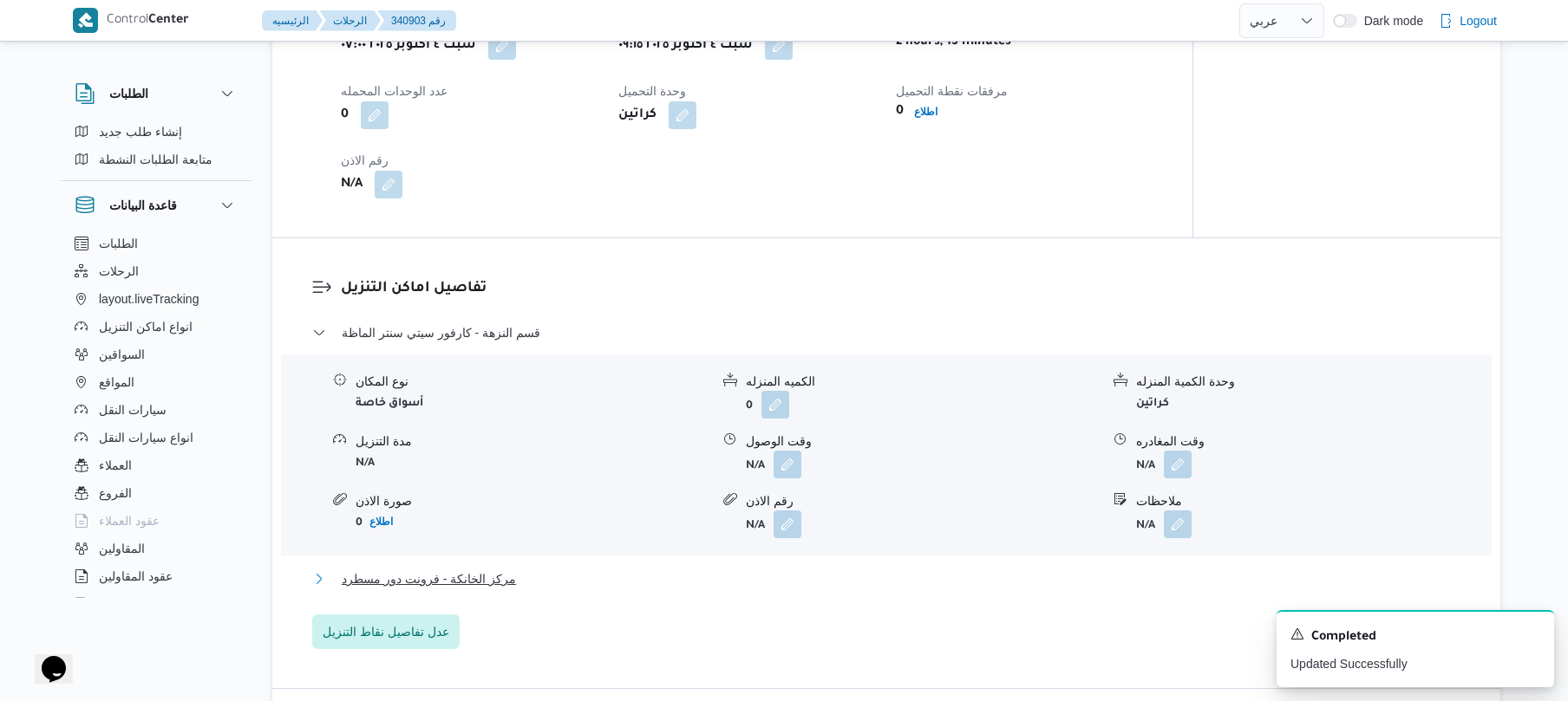
click at [796, 579] on button "مركز الخانكة - فرونت دور مسطرد" at bounding box center [886, 580] width 1149 height 21
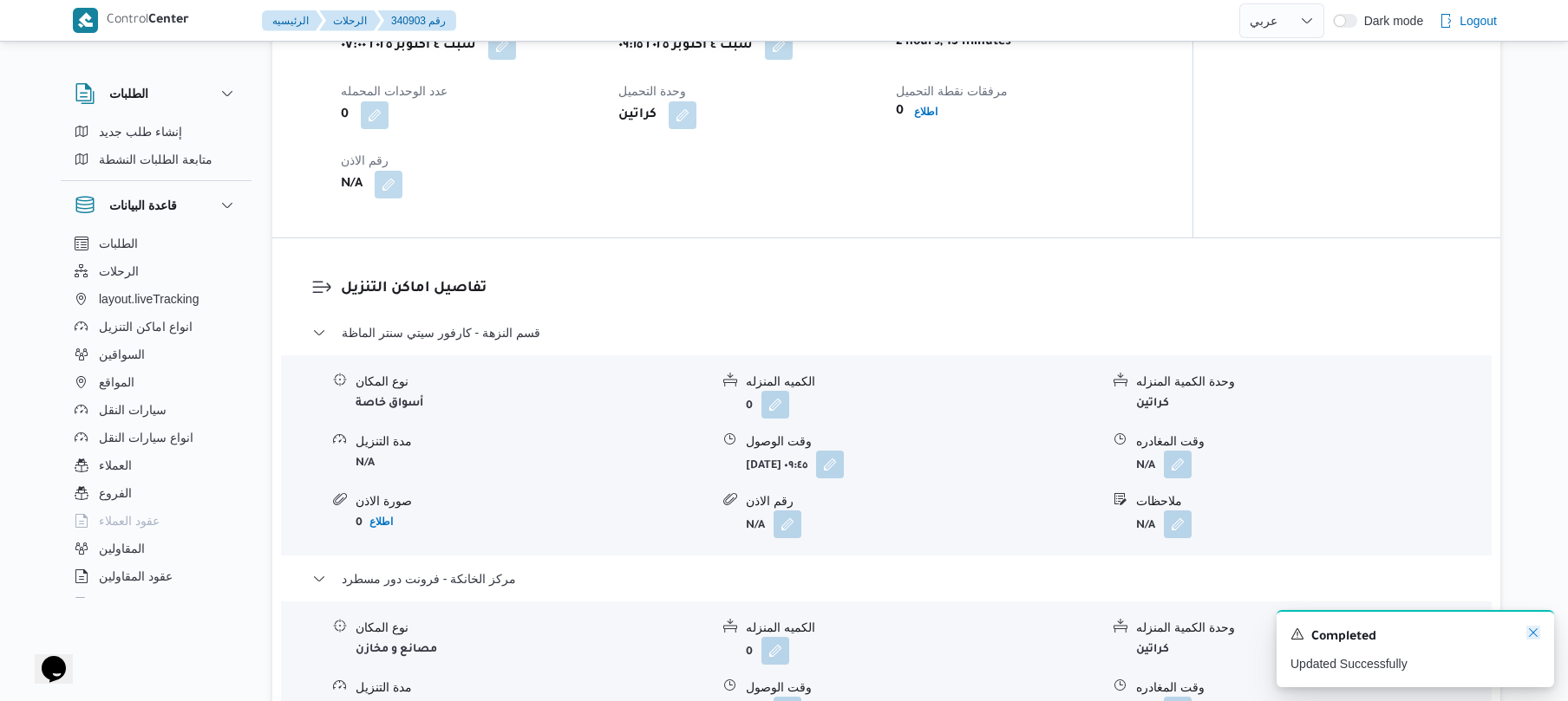
click at [1534, 636] on icon "Dismiss toast" at bounding box center [1532, 633] width 9 height 9
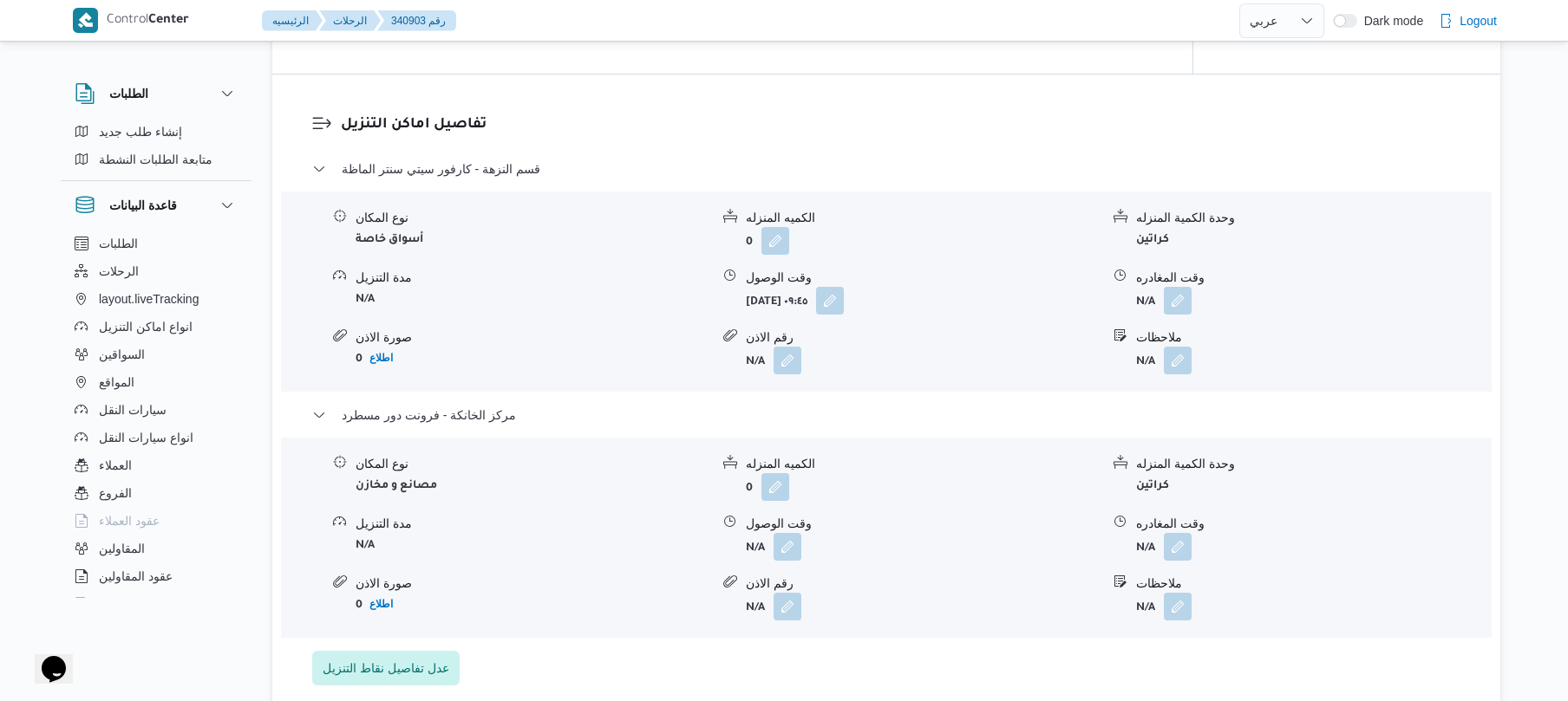
scroll to position [1525, 0]
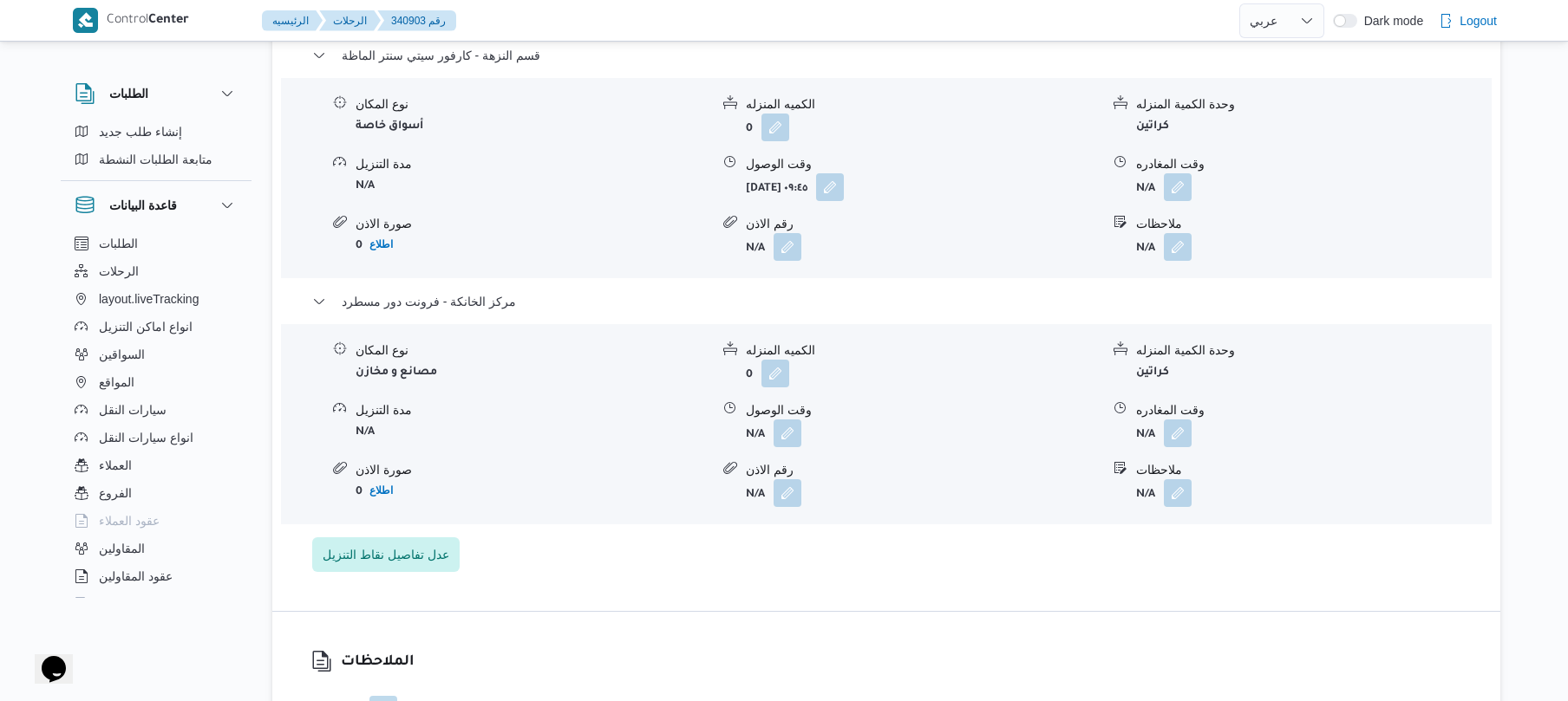
click at [1187, 449] on div "نوع المكان مصانع و مخازن الكميه المنزله 0 وحدة الكمية المنزله كراتين مدة التنزي…" at bounding box center [885, 424] width 1224 height 196
click at [1179, 430] on button "button" at bounding box center [1177, 432] width 28 height 28
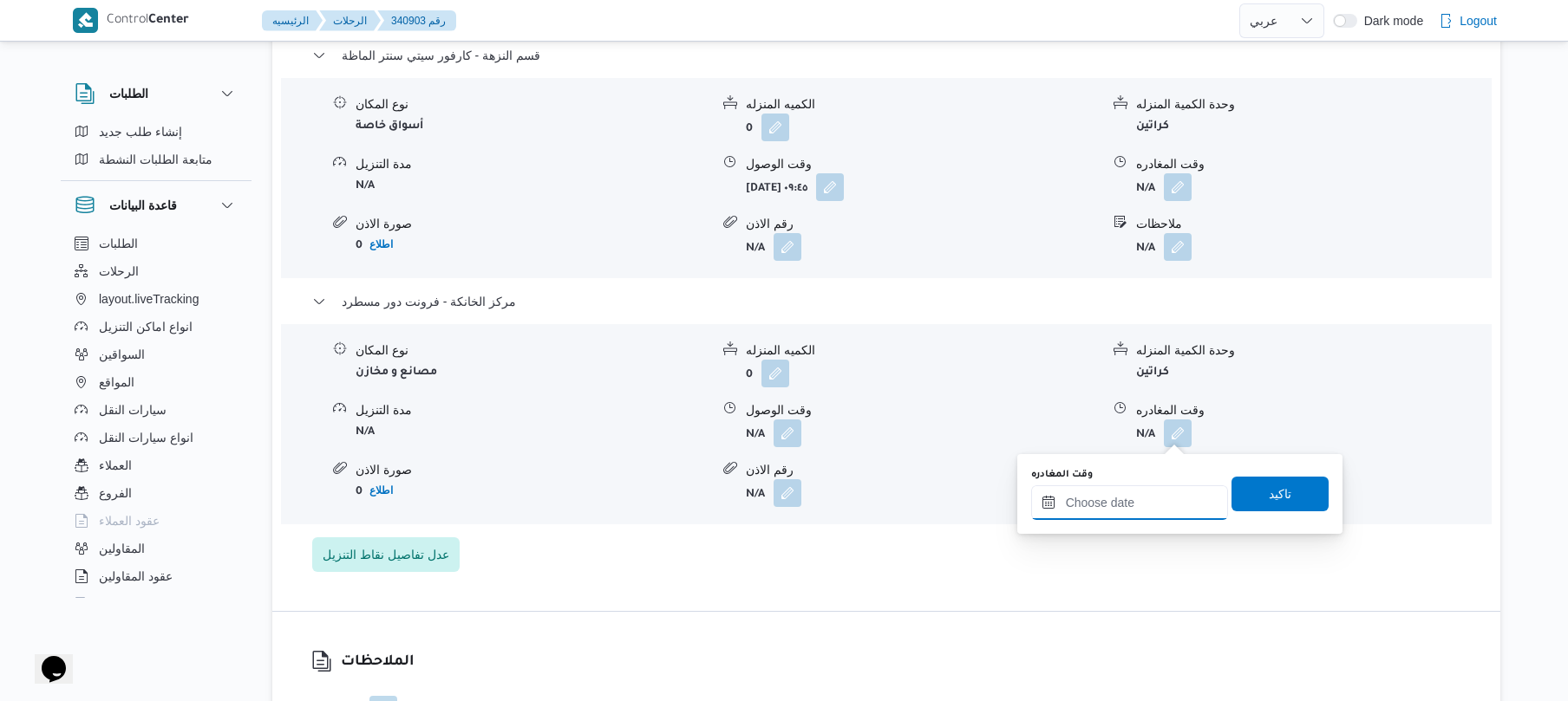
click at [1110, 498] on input "وقت المغادره" at bounding box center [1129, 503] width 196 height 35
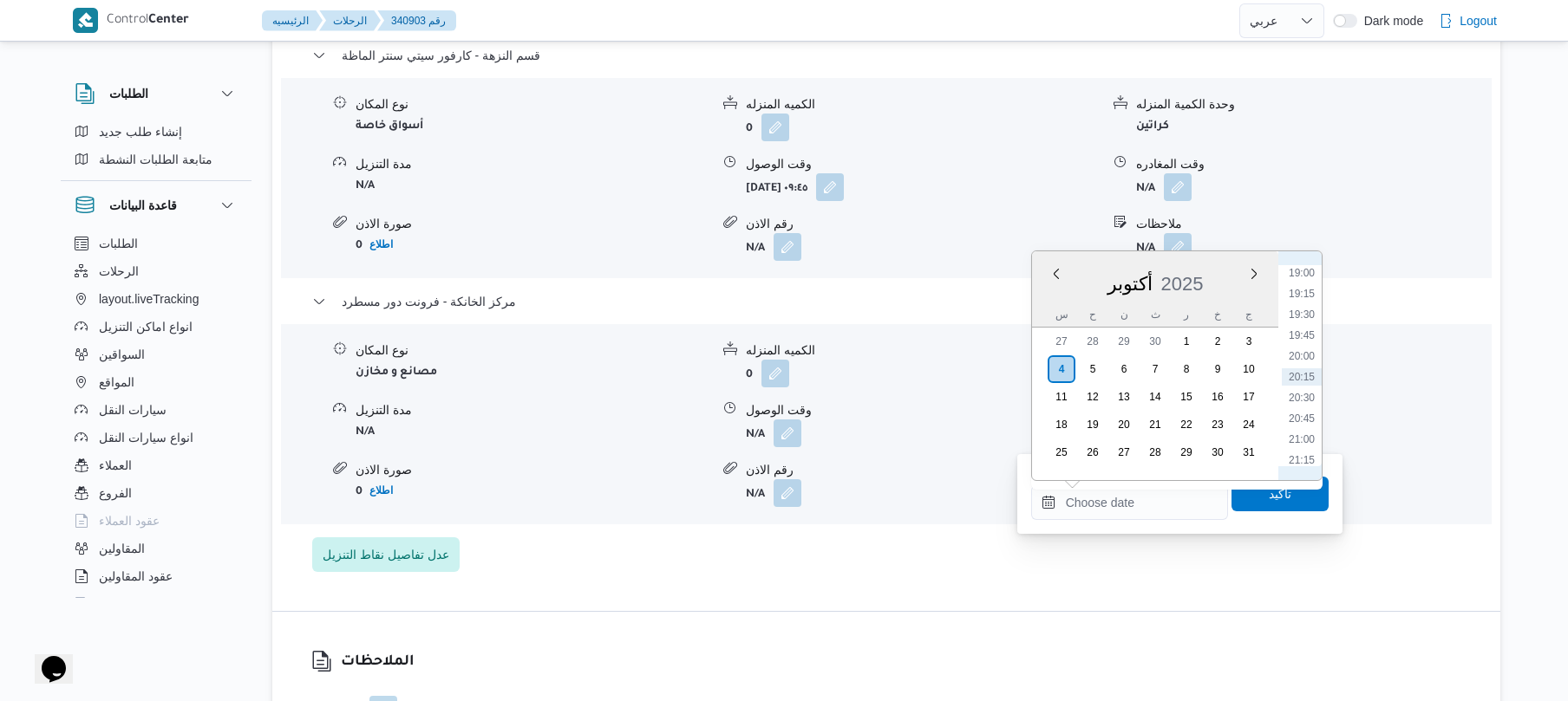
scroll to position [1412, 0]
click at [1304, 423] on li "18:45" at bounding box center [1301, 423] width 39 height 17
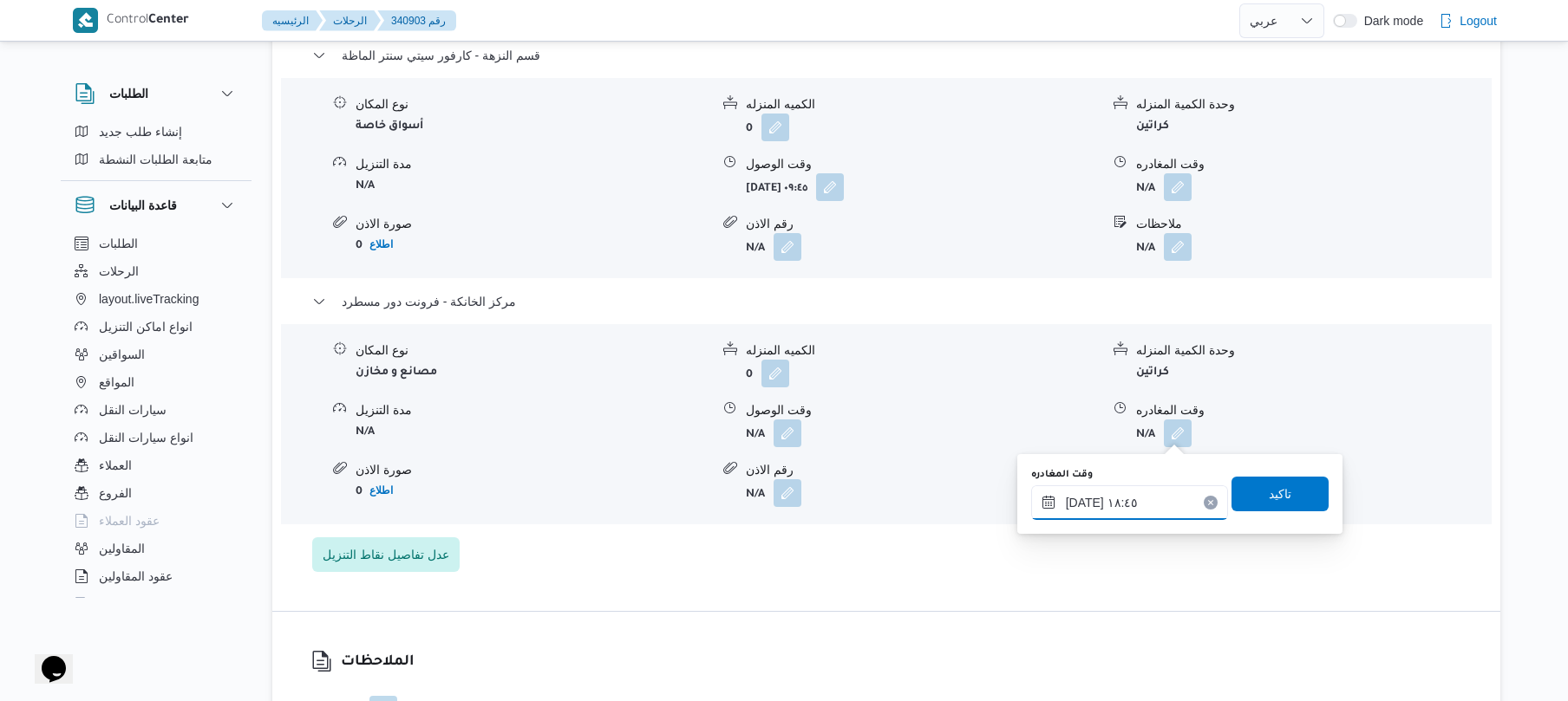
type input "[DATE] ١٨:٤٥"
click at [1268, 496] on span "تاكيد" at bounding box center [1279, 494] width 22 height 21
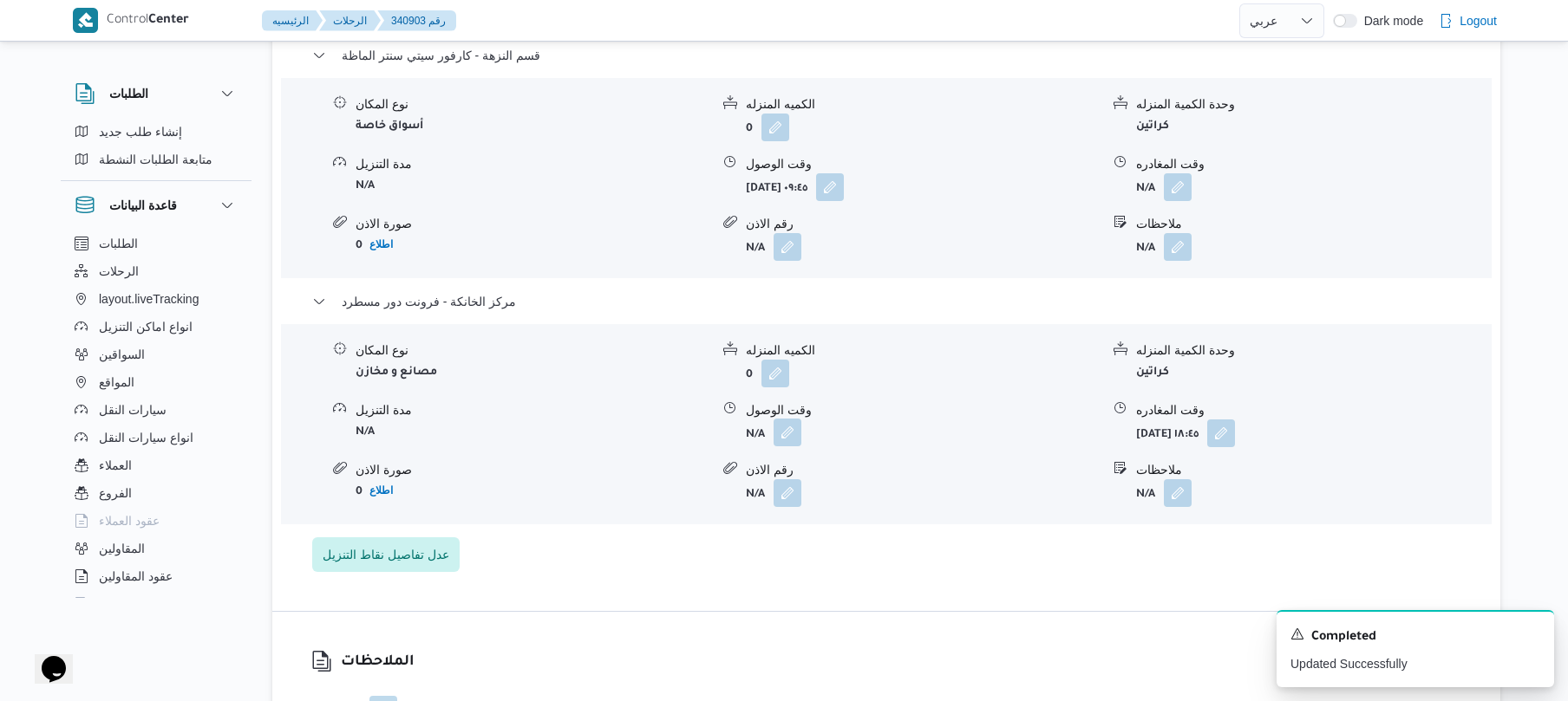
click at [789, 422] on button "button" at bounding box center [787, 432] width 28 height 28
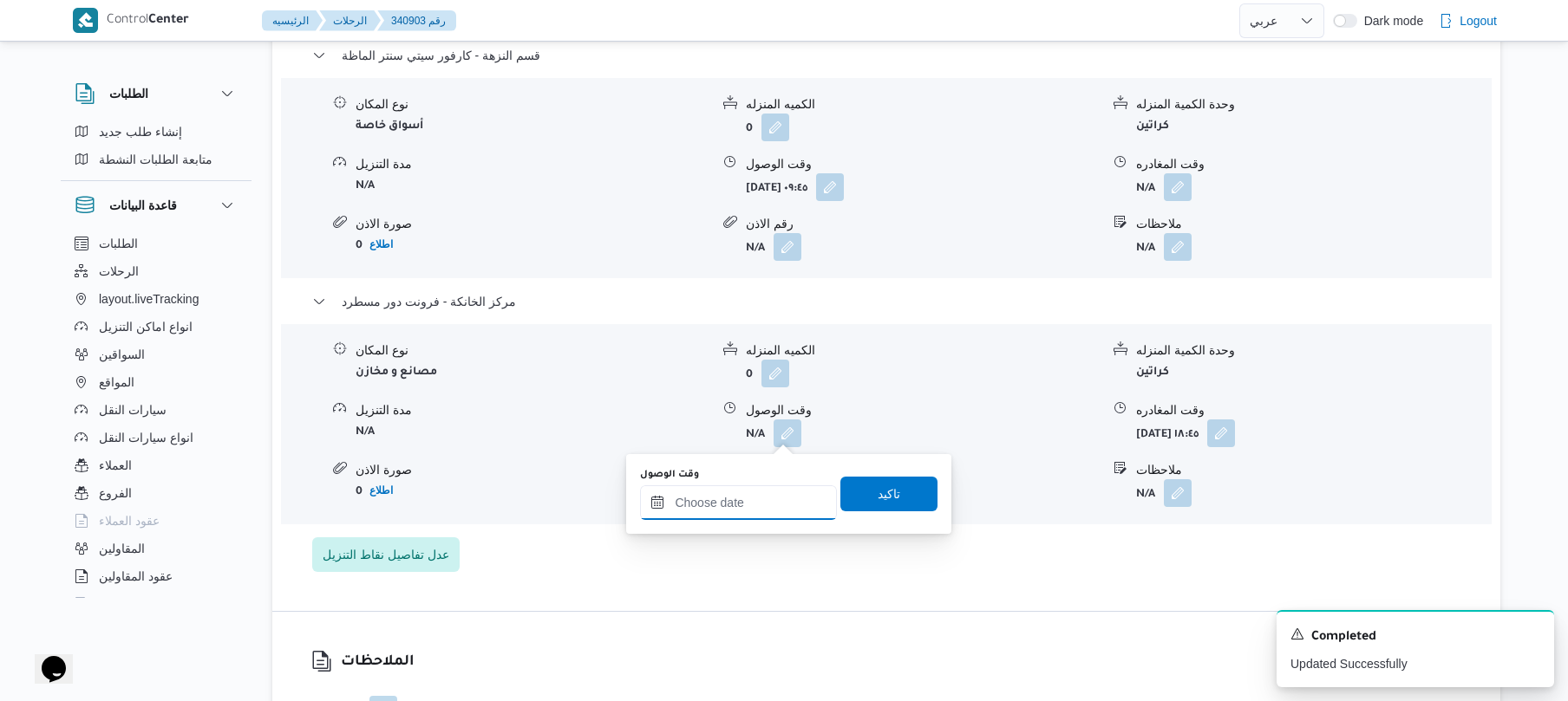
click at [756, 491] on div at bounding box center [738, 503] width 196 height 35
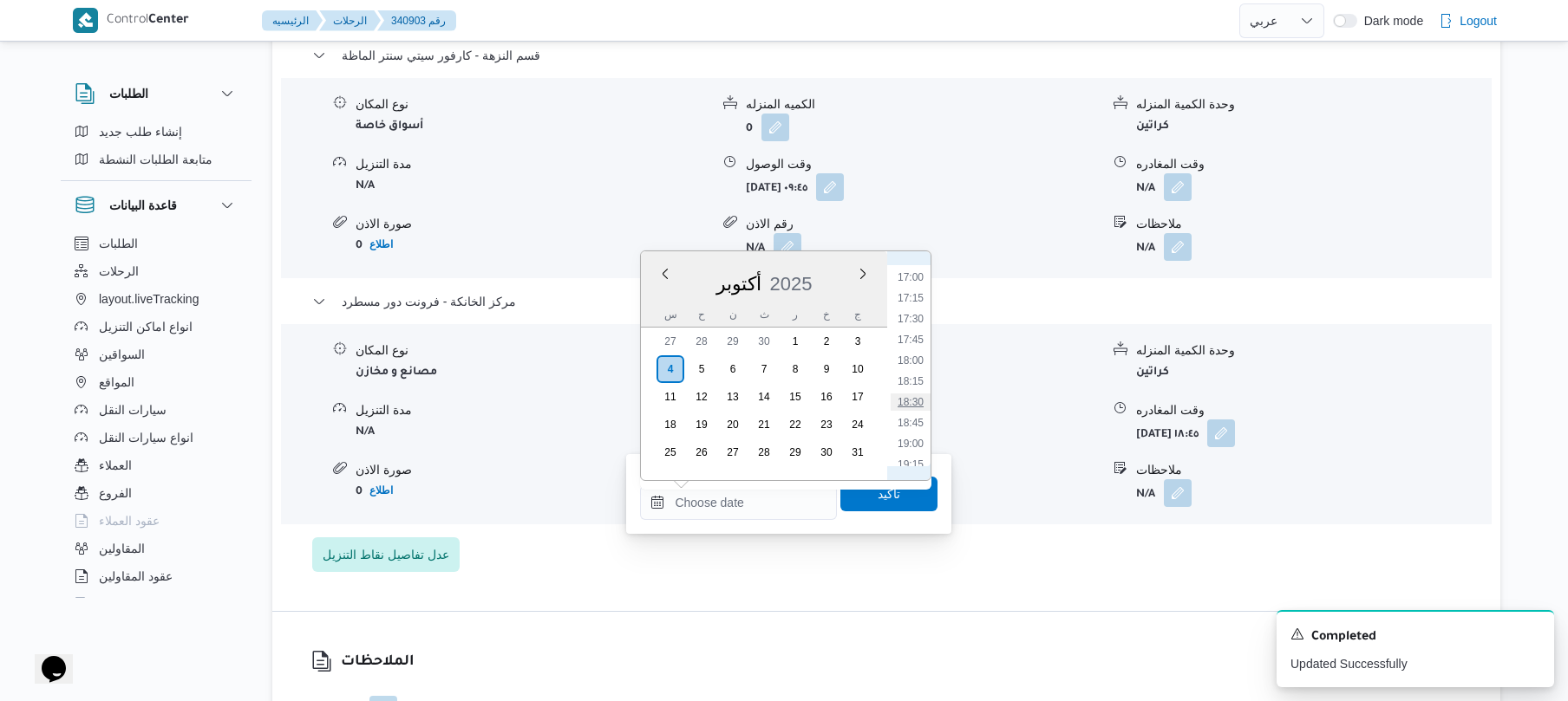
click at [906, 409] on li "18:30" at bounding box center [910, 402] width 39 height 17
type input "[DATE] ١٨:٣٠"
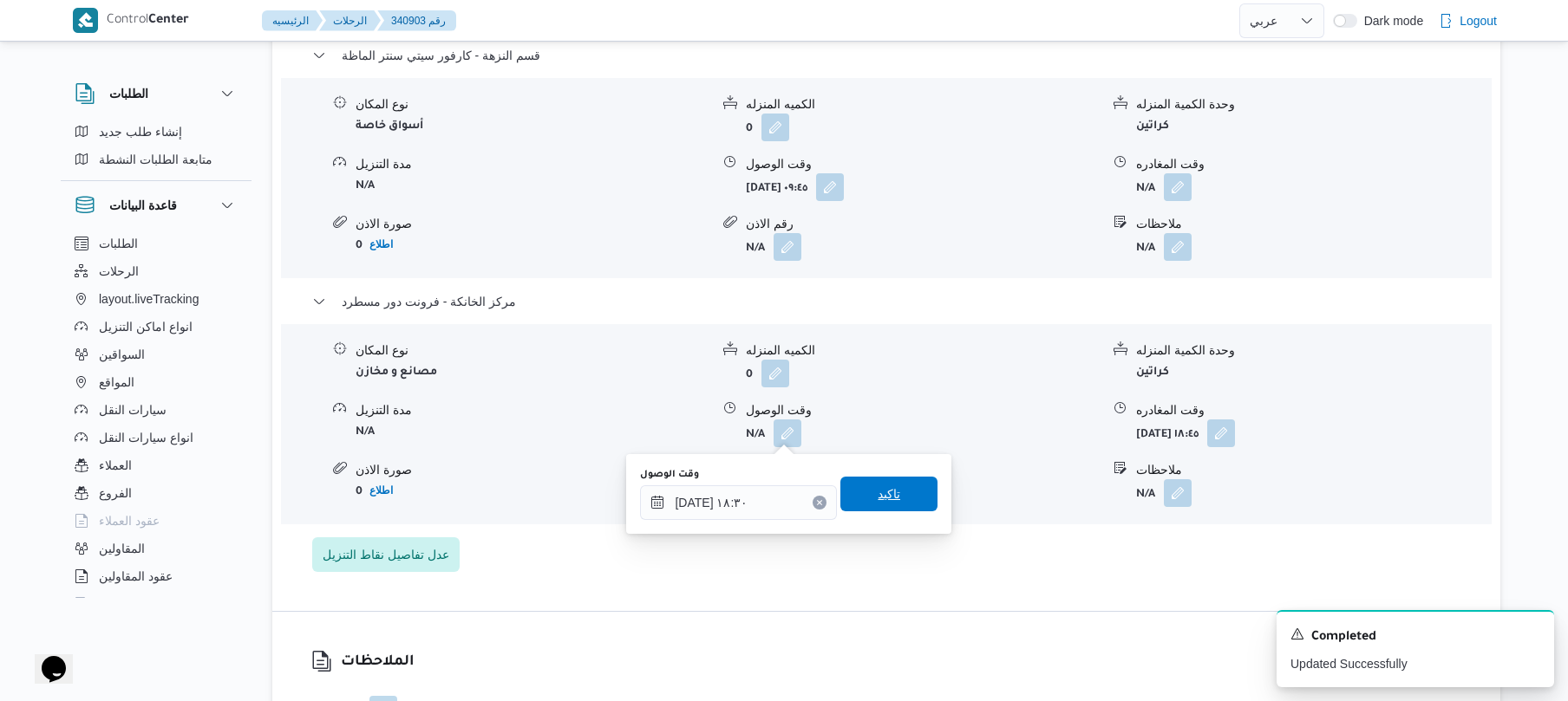
click at [884, 491] on span "تاكيد" at bounding box center [888, 494] width 22 height 21
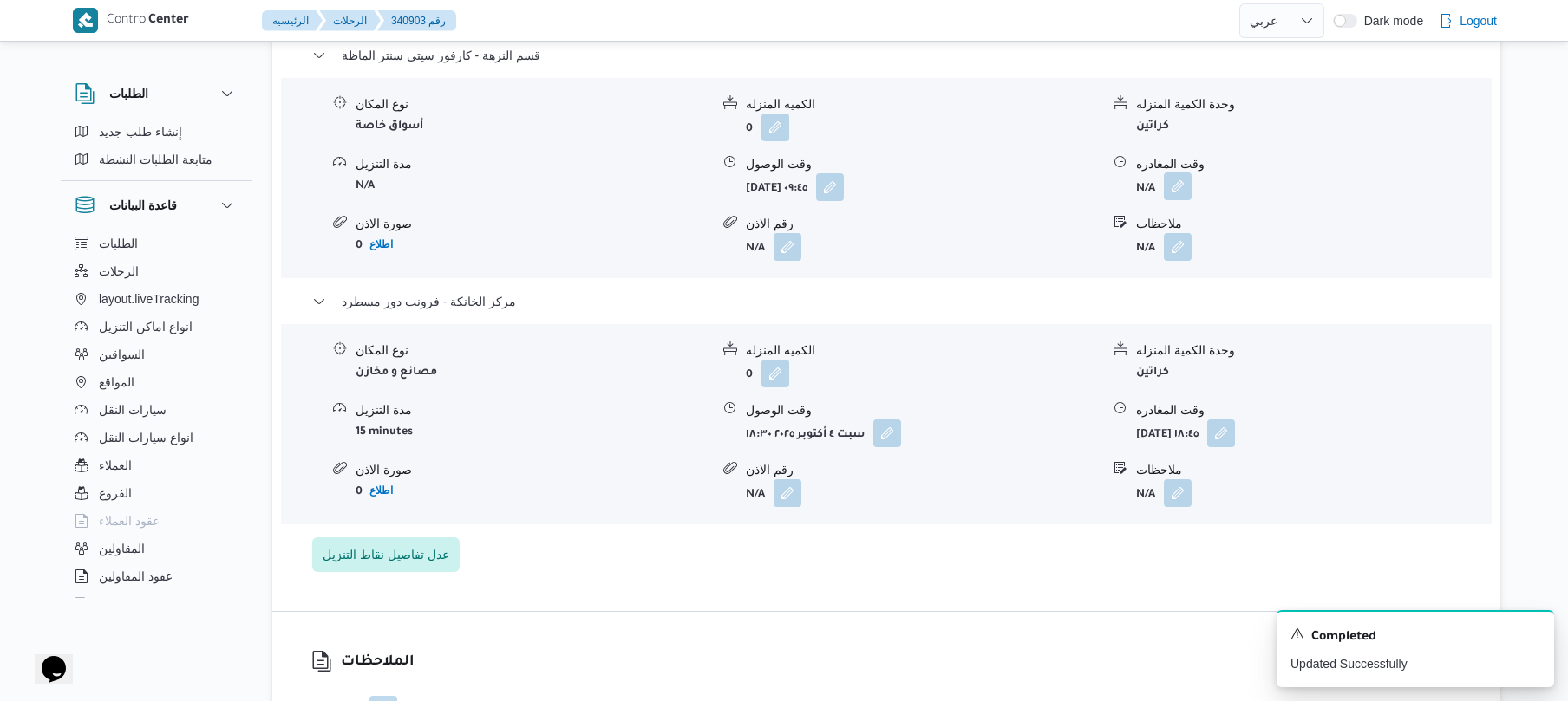
click at [1180, 175] on button "button" at bounding box center [1177, 186] width 28 height 28
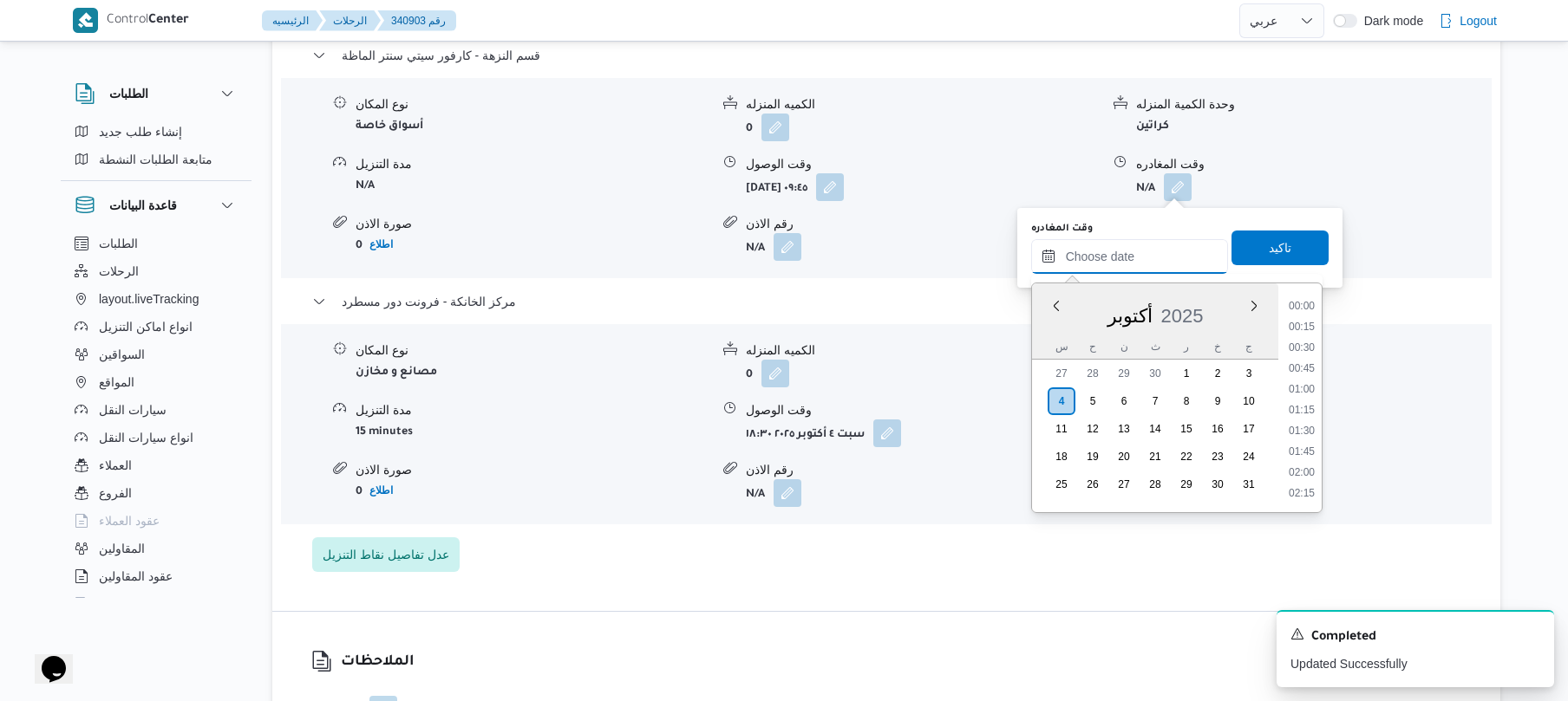
click at [1132, 247] on input "وقت المغادره" at bounding box center [1129, 256] width 196 height 35
click at [1305, 386] on li "18:00" at bounding box center [1301, 392] width 39 height 17
type input "٠٤/١٠/٢٠٢٥ ١٨:٠٠"
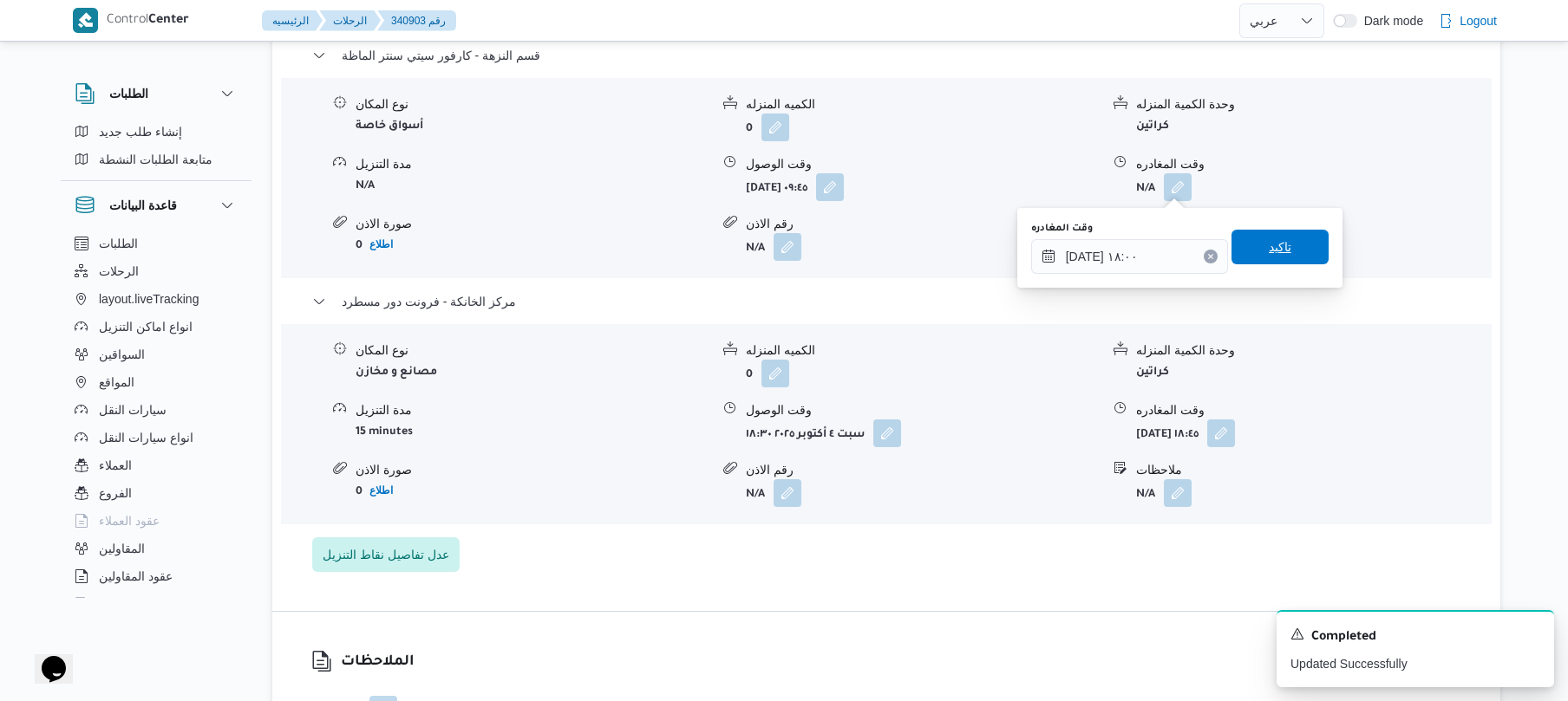
click at [1285, 249] on span "تاكيد" at bounding box center [1279, 247] width 97 height 35
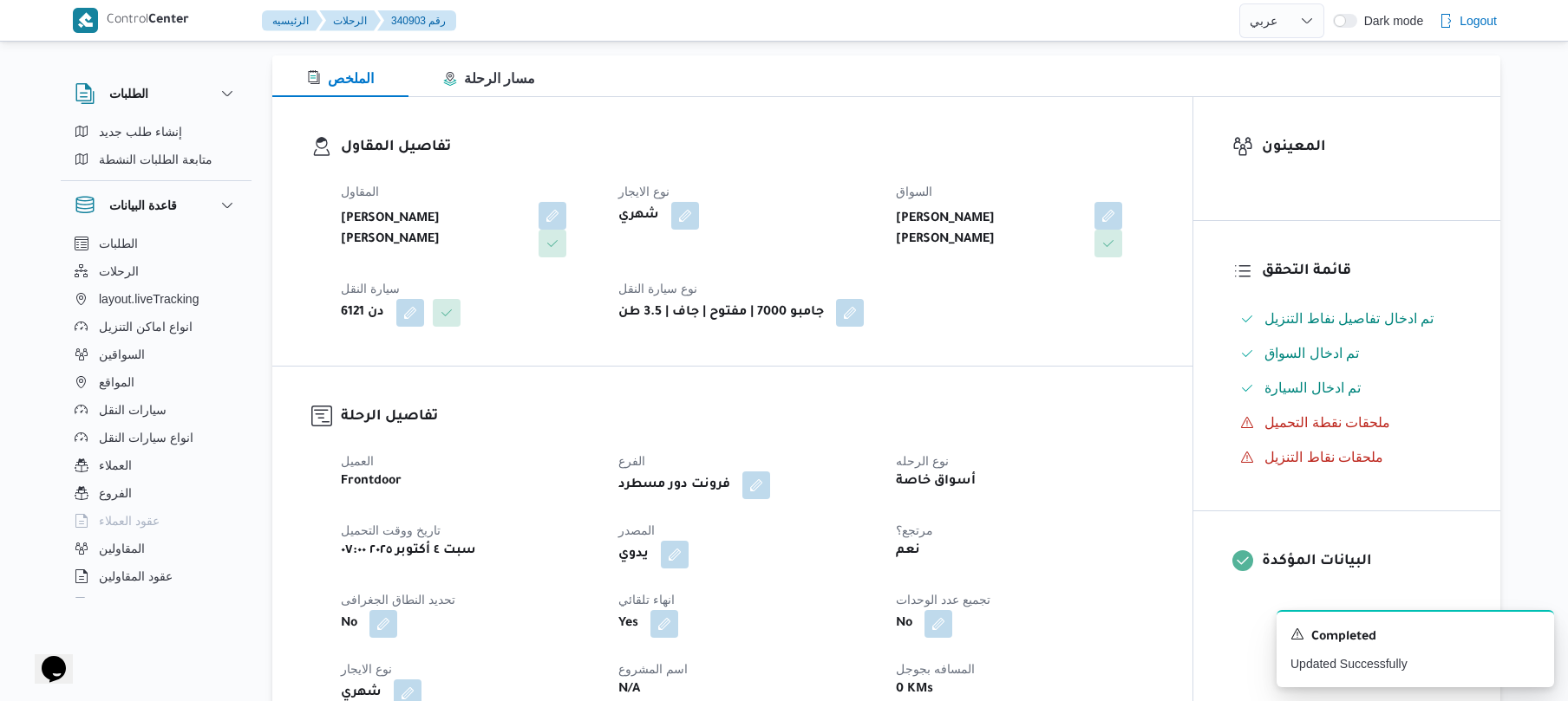
scroll to position [0, 0]
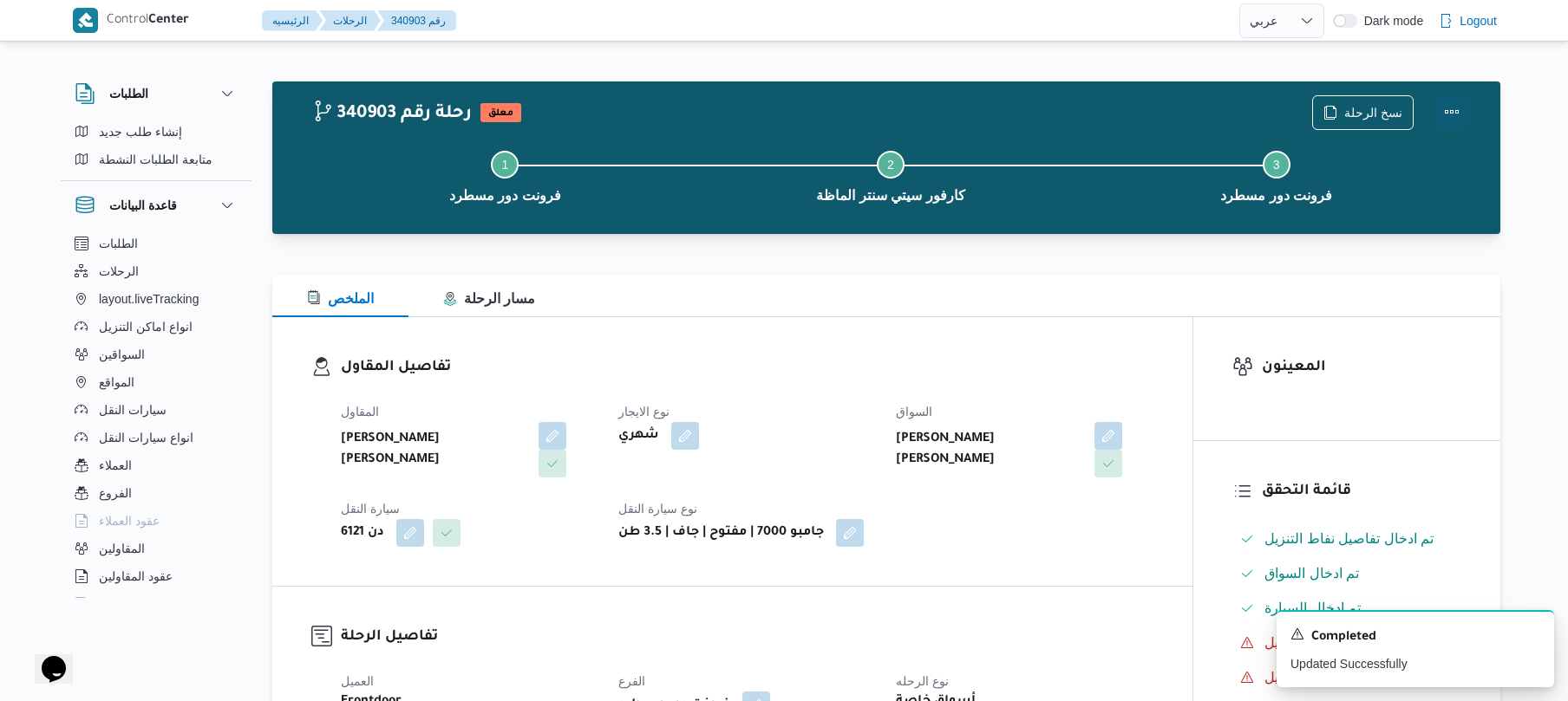
click at [1450, 116] on button "Actions" at bounding box center [1451, 112] width 35 height 35
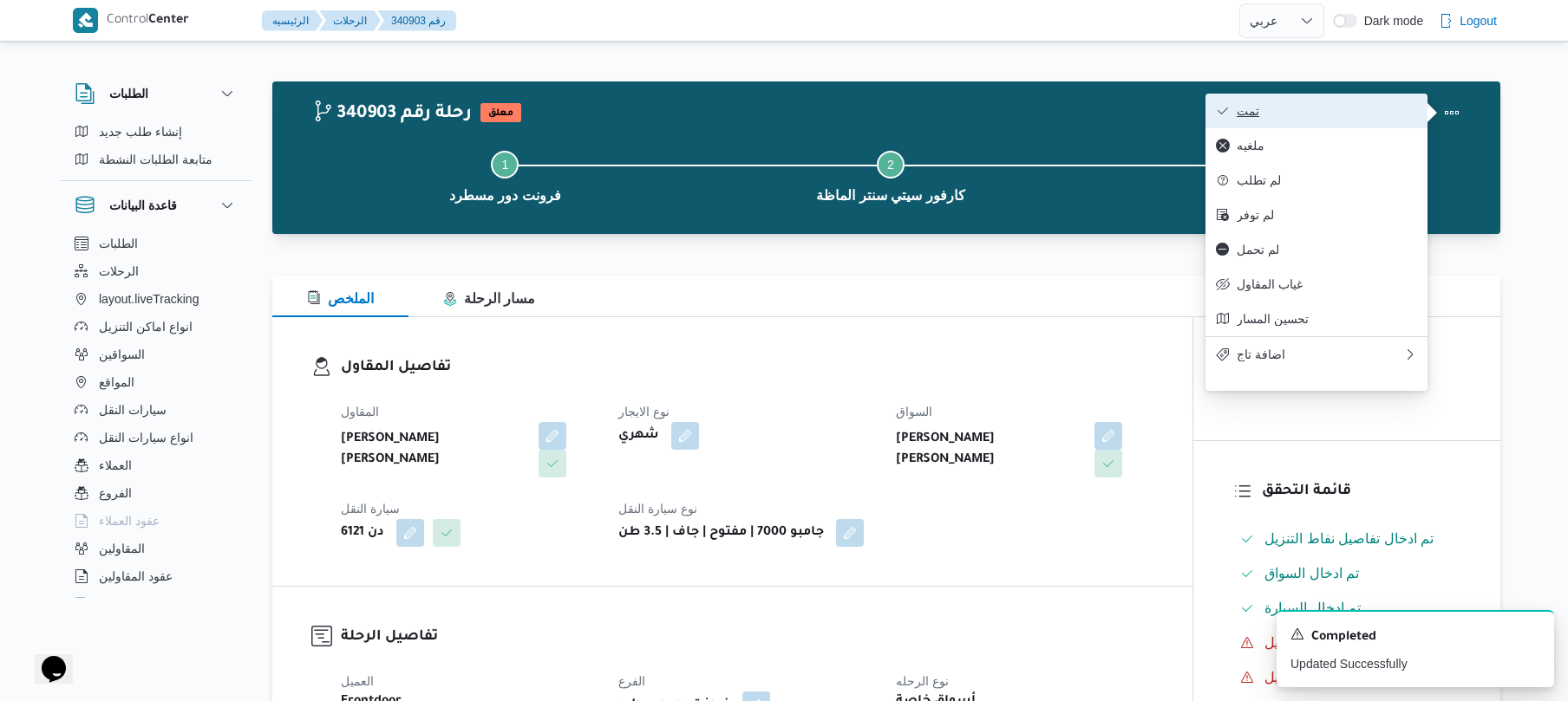
click at [1370, 116] on span "تمت" at bounding box center [1326, 111] width 180 height 13
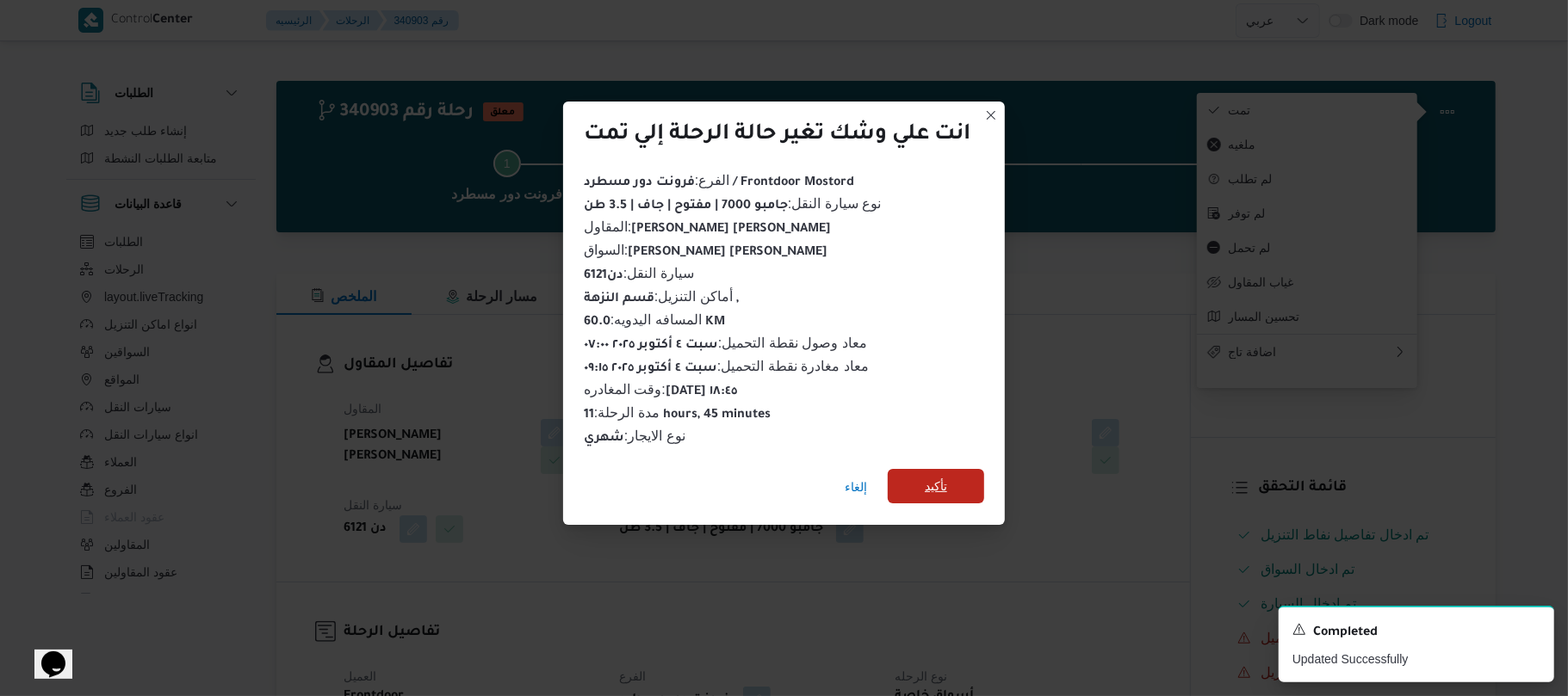
click at [925, 471] on span "تأكيد" at bounding box center [936, 487] width 97 height 34
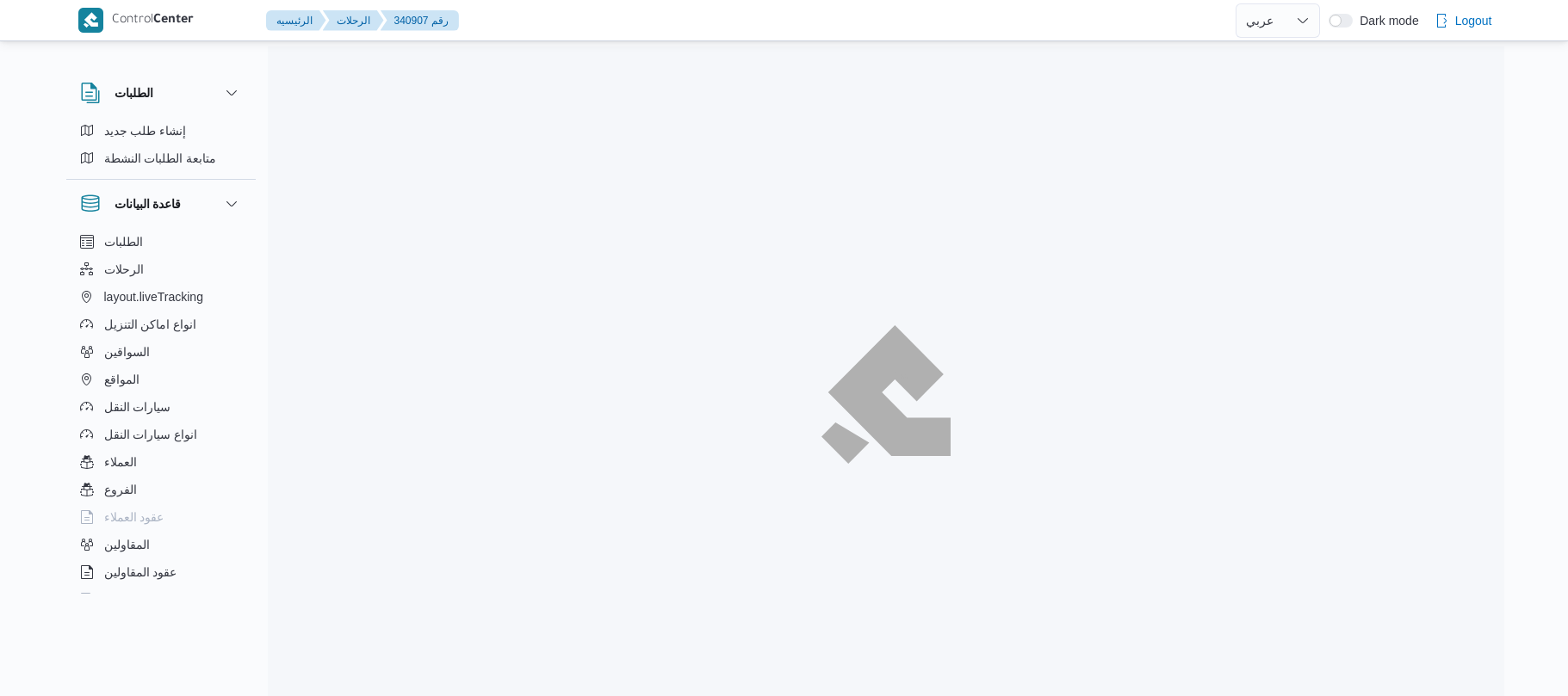
select select "ar"
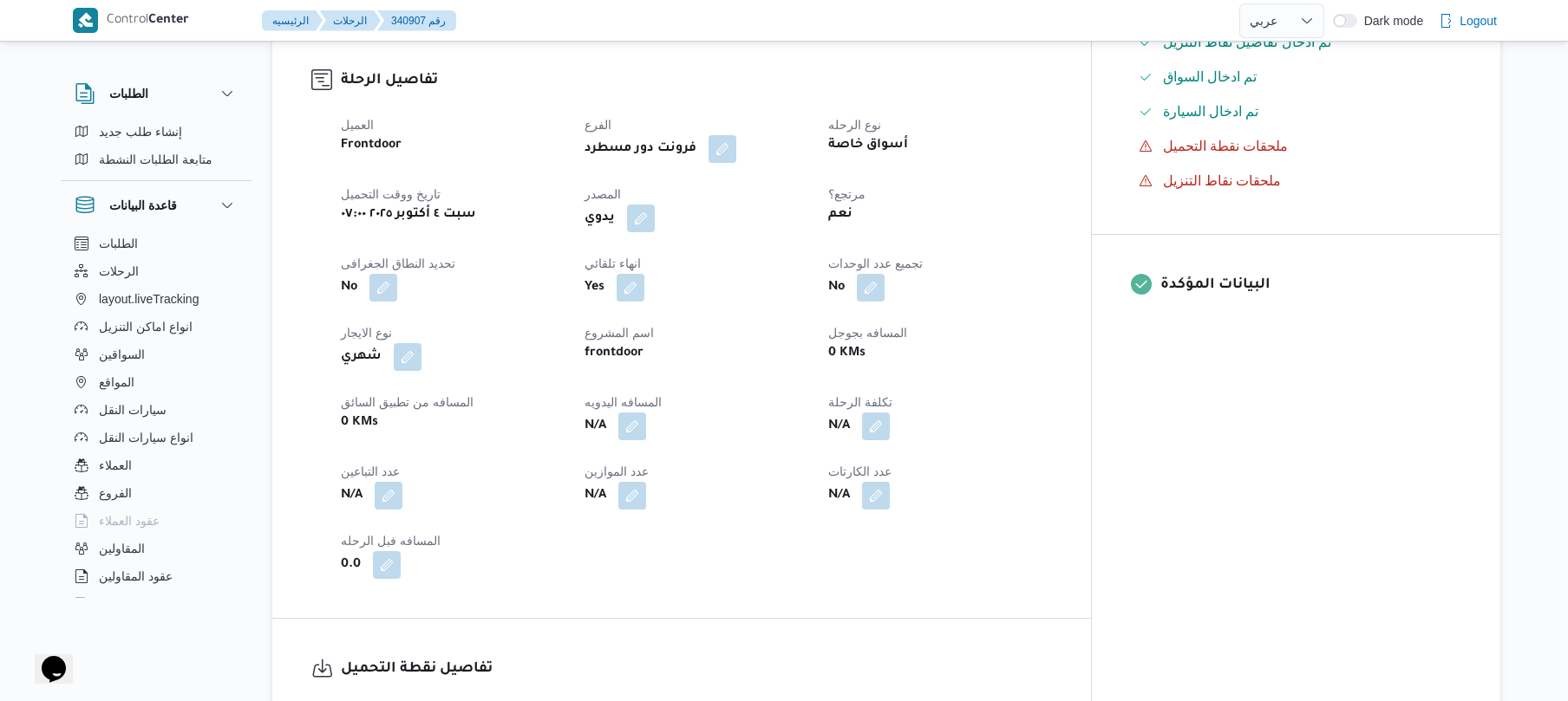
scroll to position [462, 0]
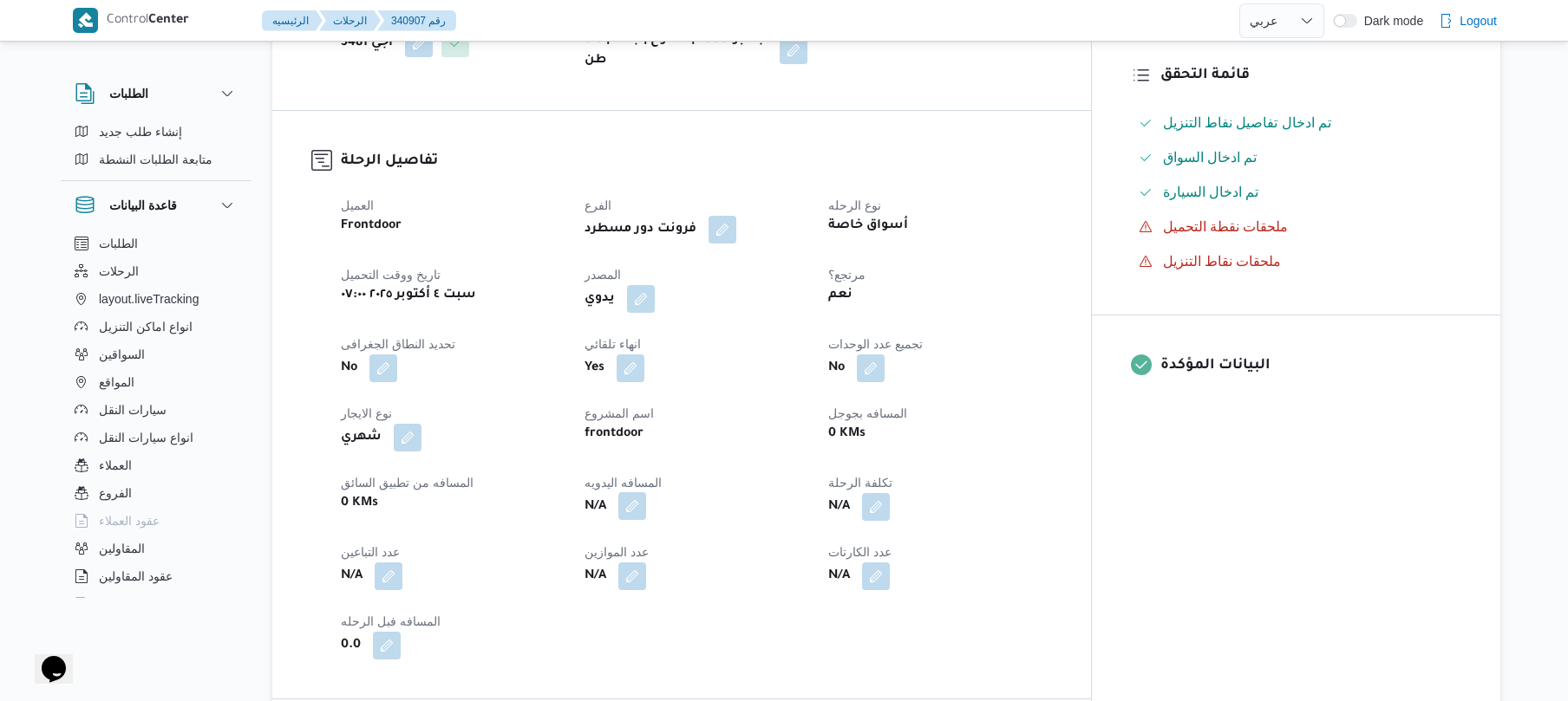
click at [646, 497] on button "button" at bounding box center [632, 506] width 28 height 28
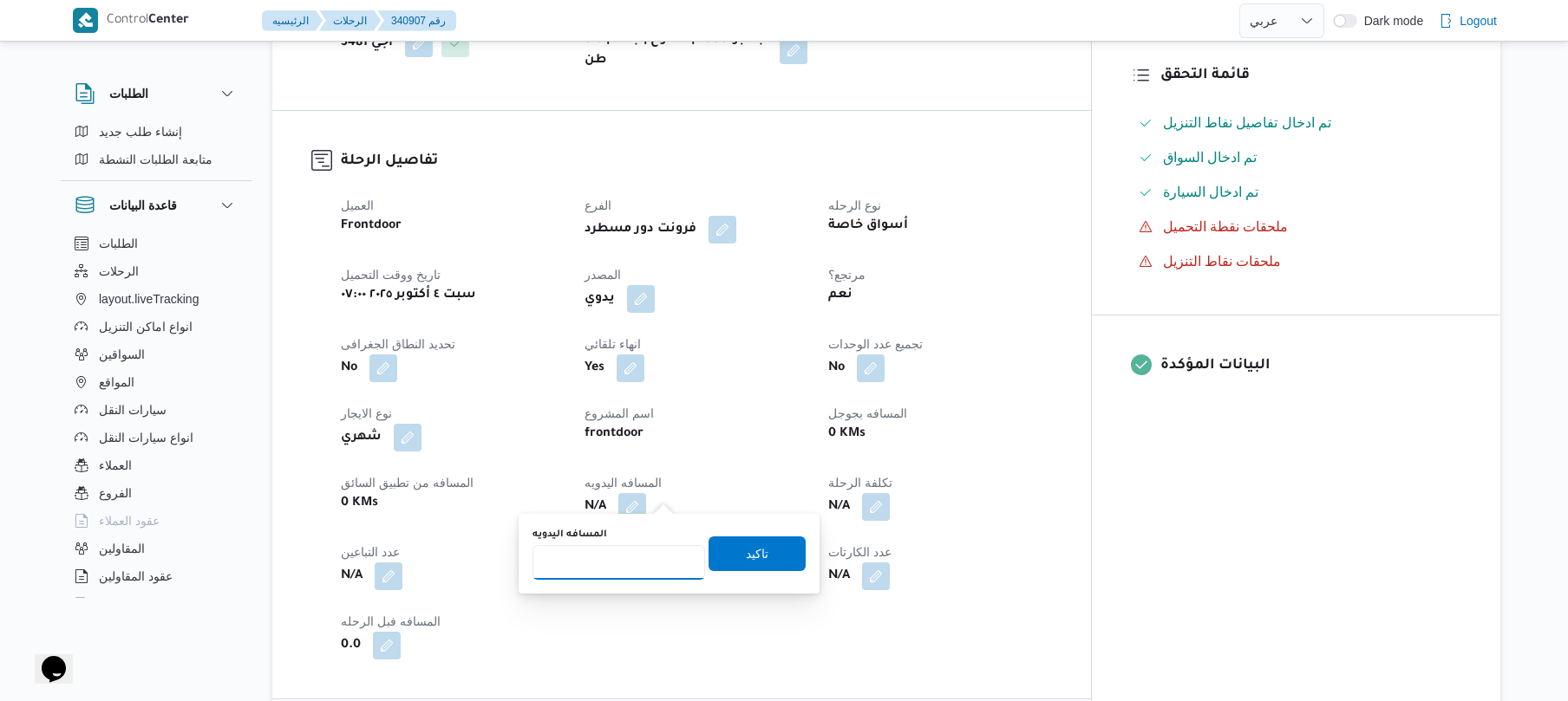
click at [635, 563] on input "المسافه اليدويه" at bounding box center [618, 562] width 172 height 35
type input "120"
click at [758, 566] on span "تاكيد" at bounding box center [756, 553] width 97 height 35
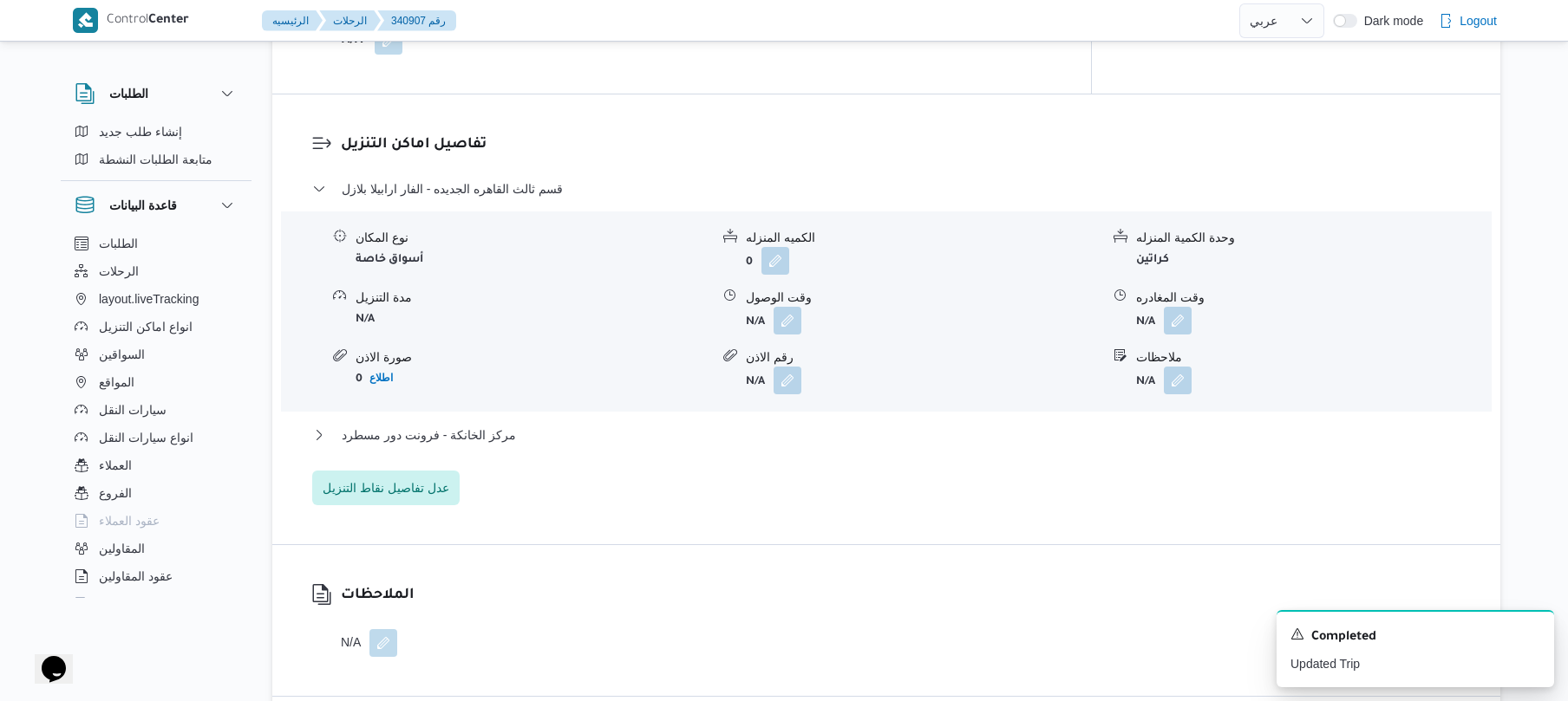
scroll to position [1387, 0]
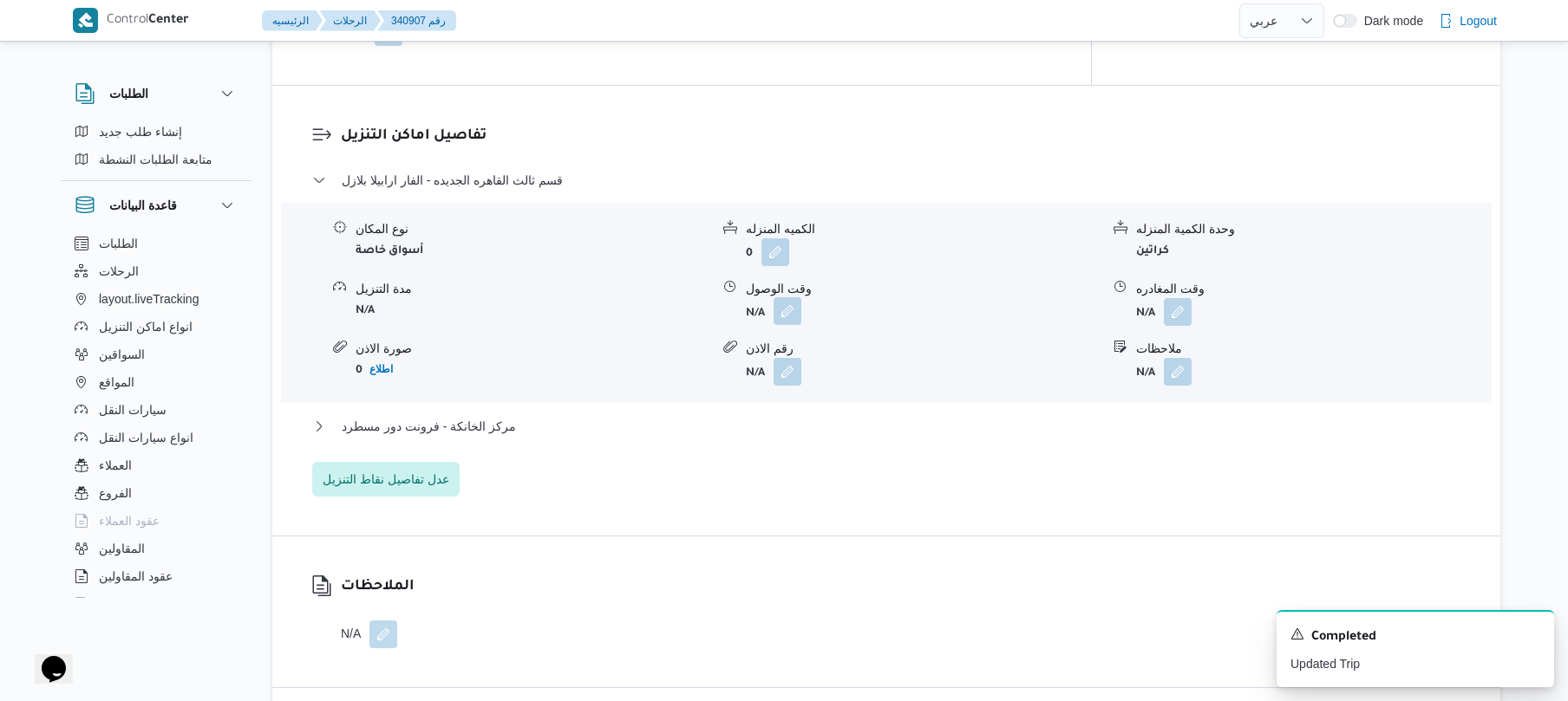
click at [782, 298] on button "button" at bounding box center [787, 311] width 28 height 28
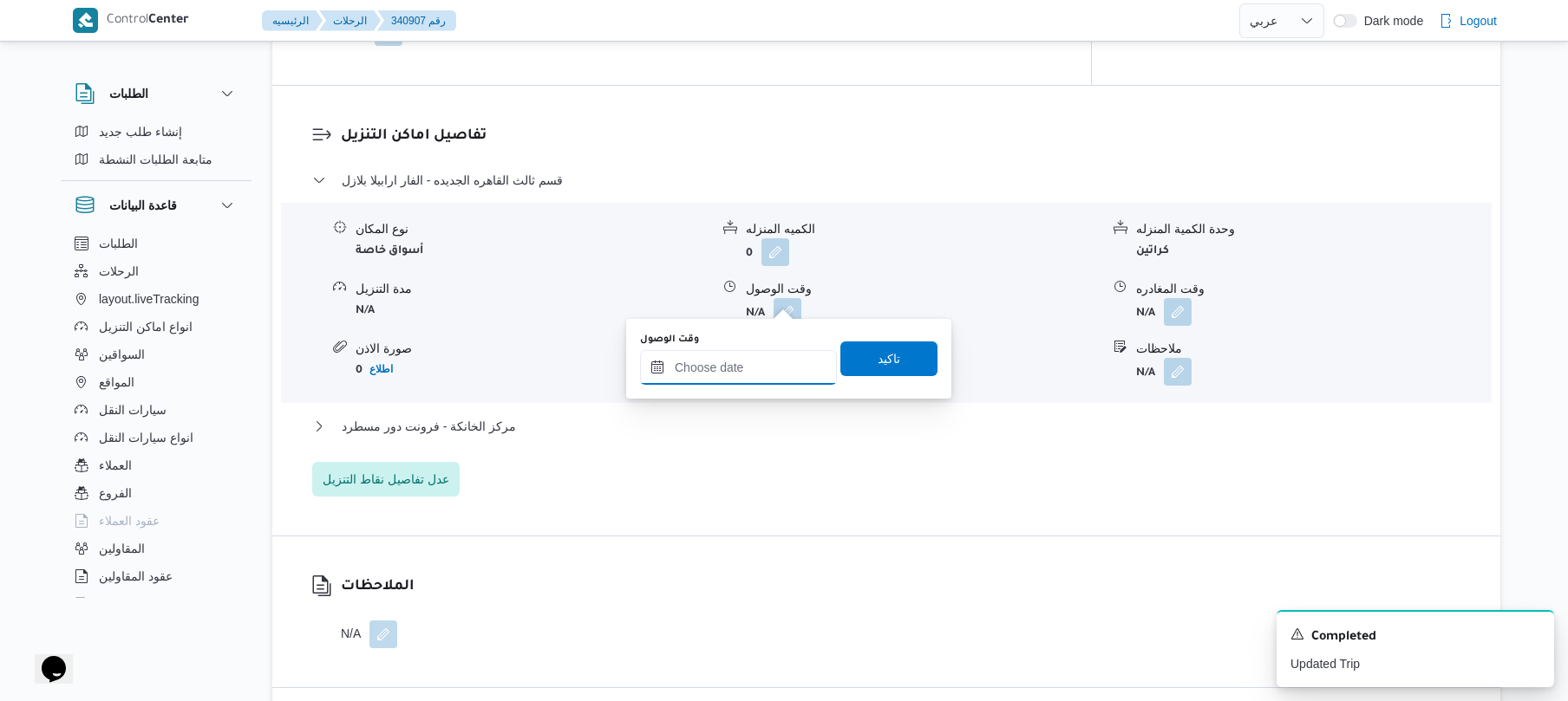
click at [712, 373] on input "وقت الوصول" at bounding box center [738, 368] width 196 height 35
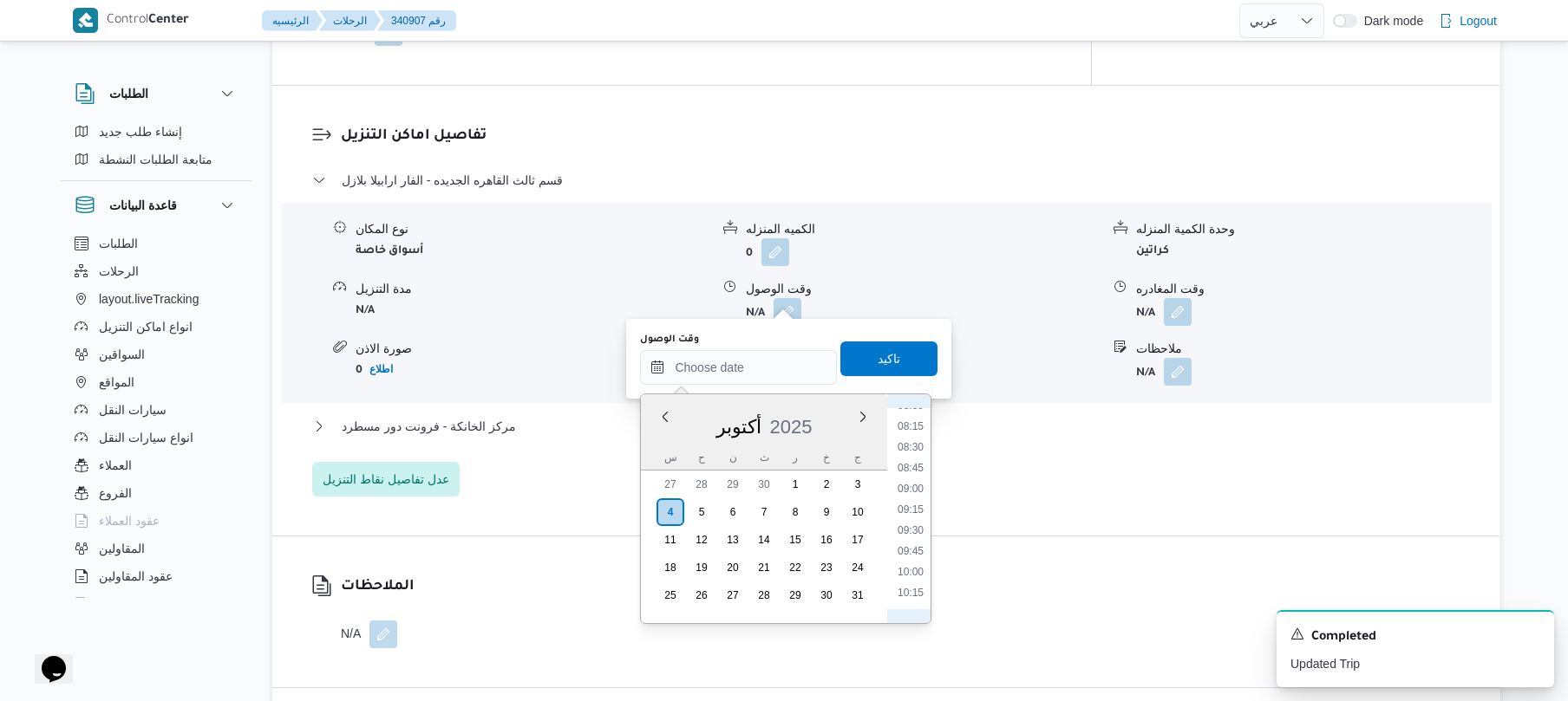
scroll to position [605, 0]
click at [902, 543] on li "08:45" at bounding box center [910, 540] width 39 height 17
type input "٠٤/١٠/٢٠٢٥ ٠٨:٤٥"
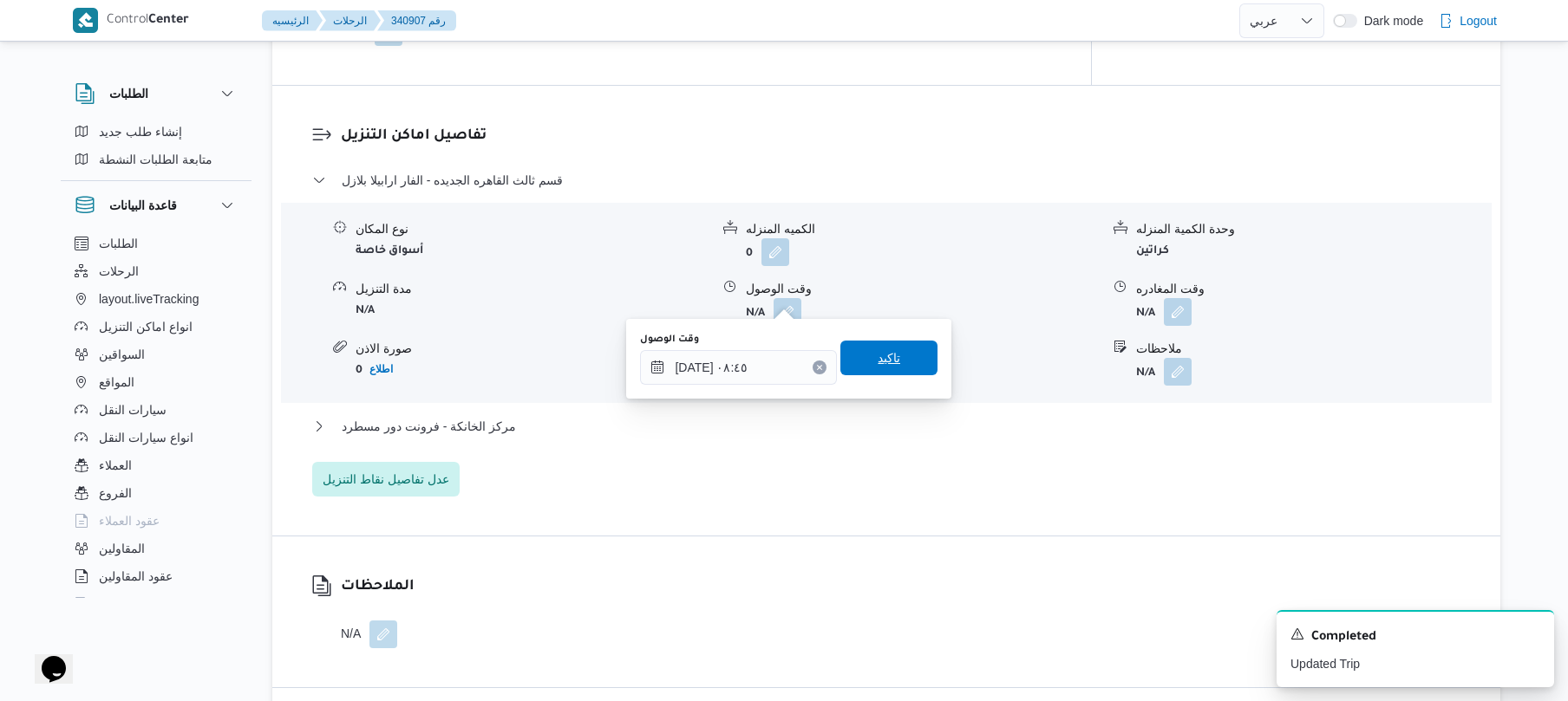
click at [903, 359] on span "تاكيد" at bounding box center [888, 358] width 97 height 35
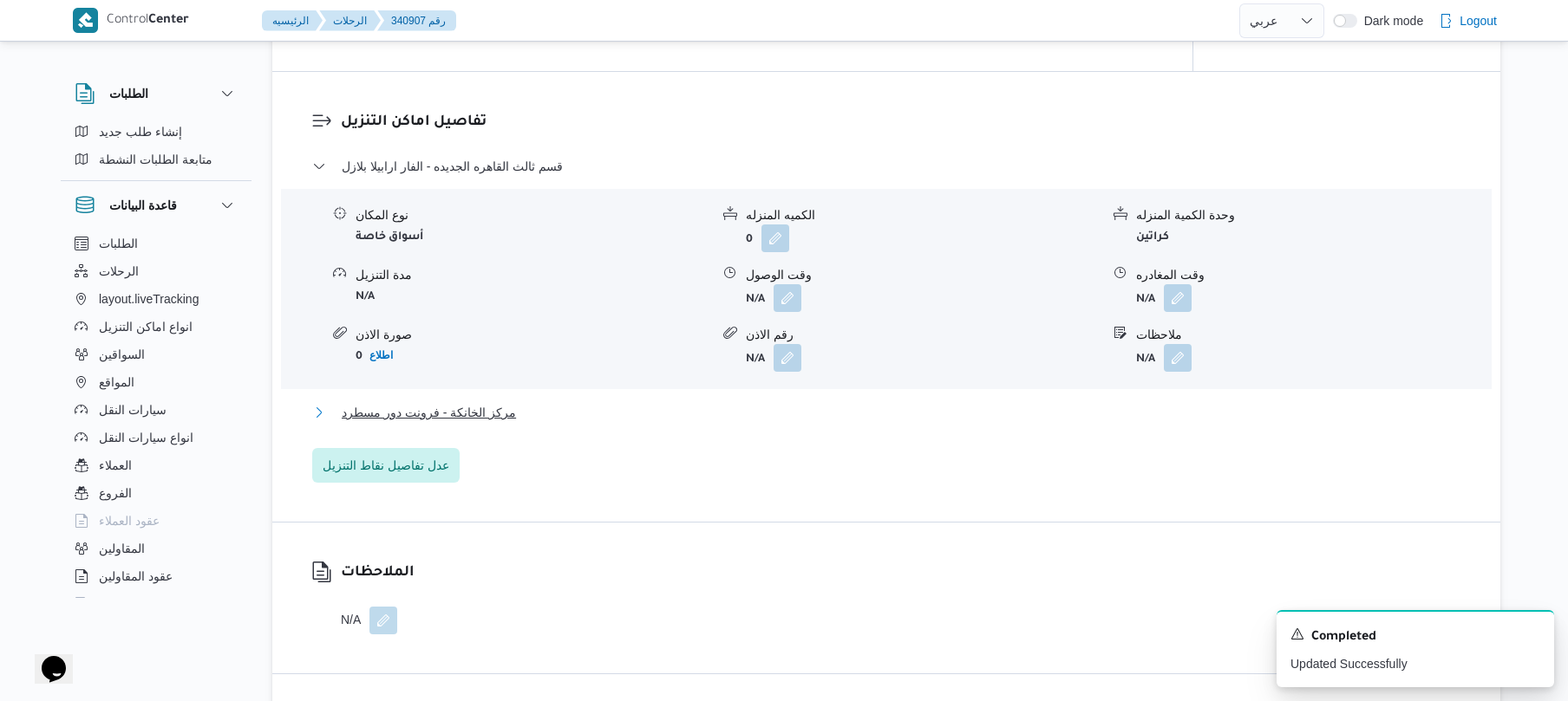
click at [795, 410] on button "مركز الخانكة - فرونت دور مسطرد" at bounding box center [886, 413] width 1149 height 21
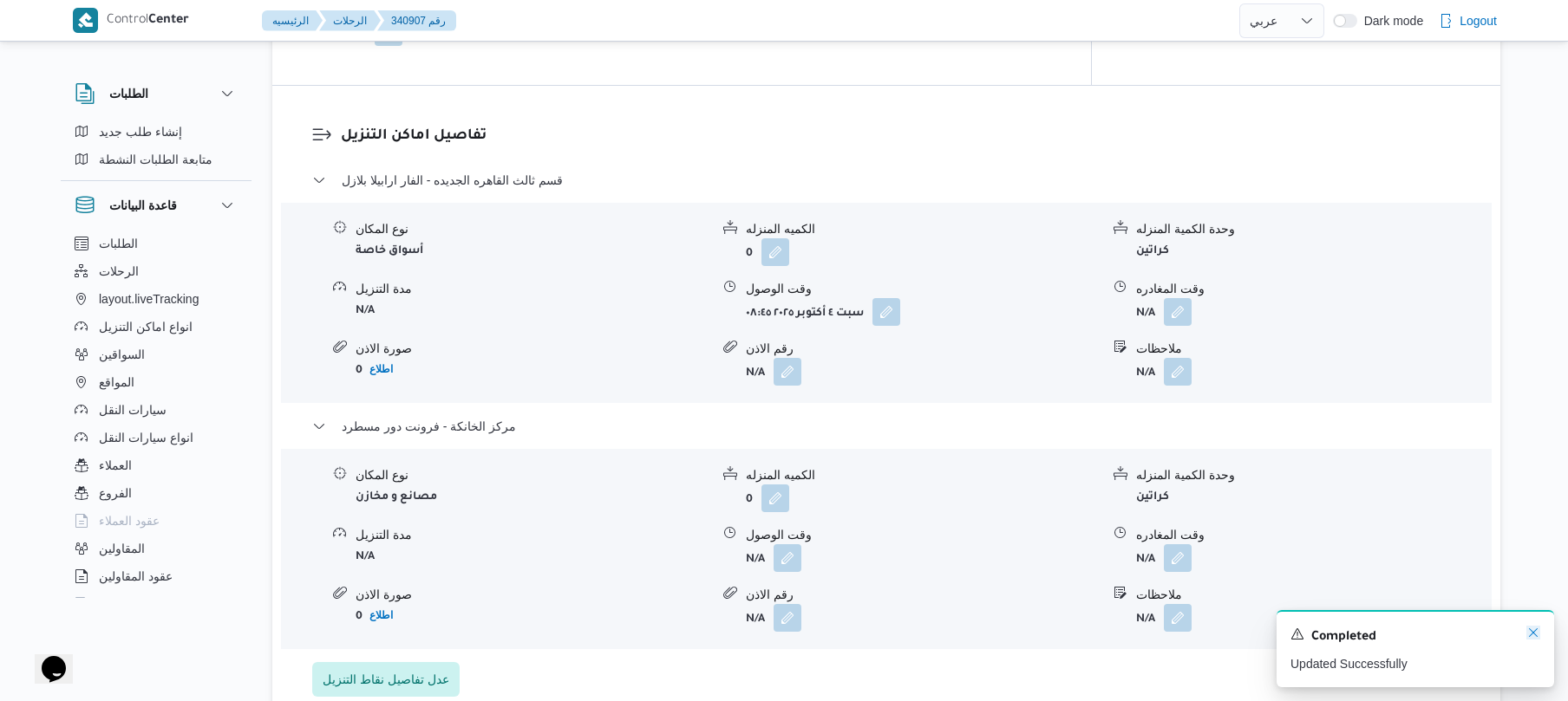
click at [1533, 636] on icon "Dismiss toast" at bounding box center [1532, 633] width 13 height 13
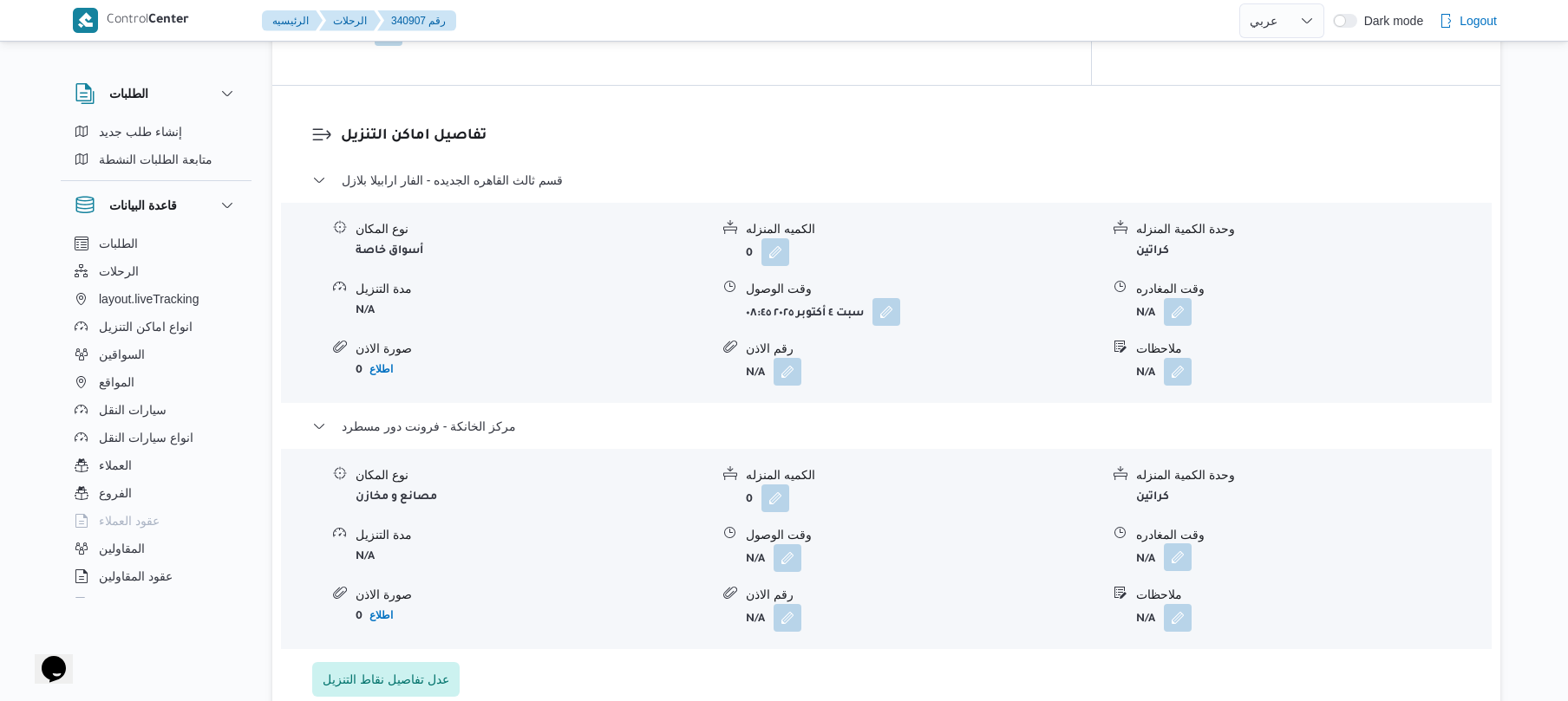
click at [1170, 552] on button "button" at bounding box center [1177, 557] width 28 height 28
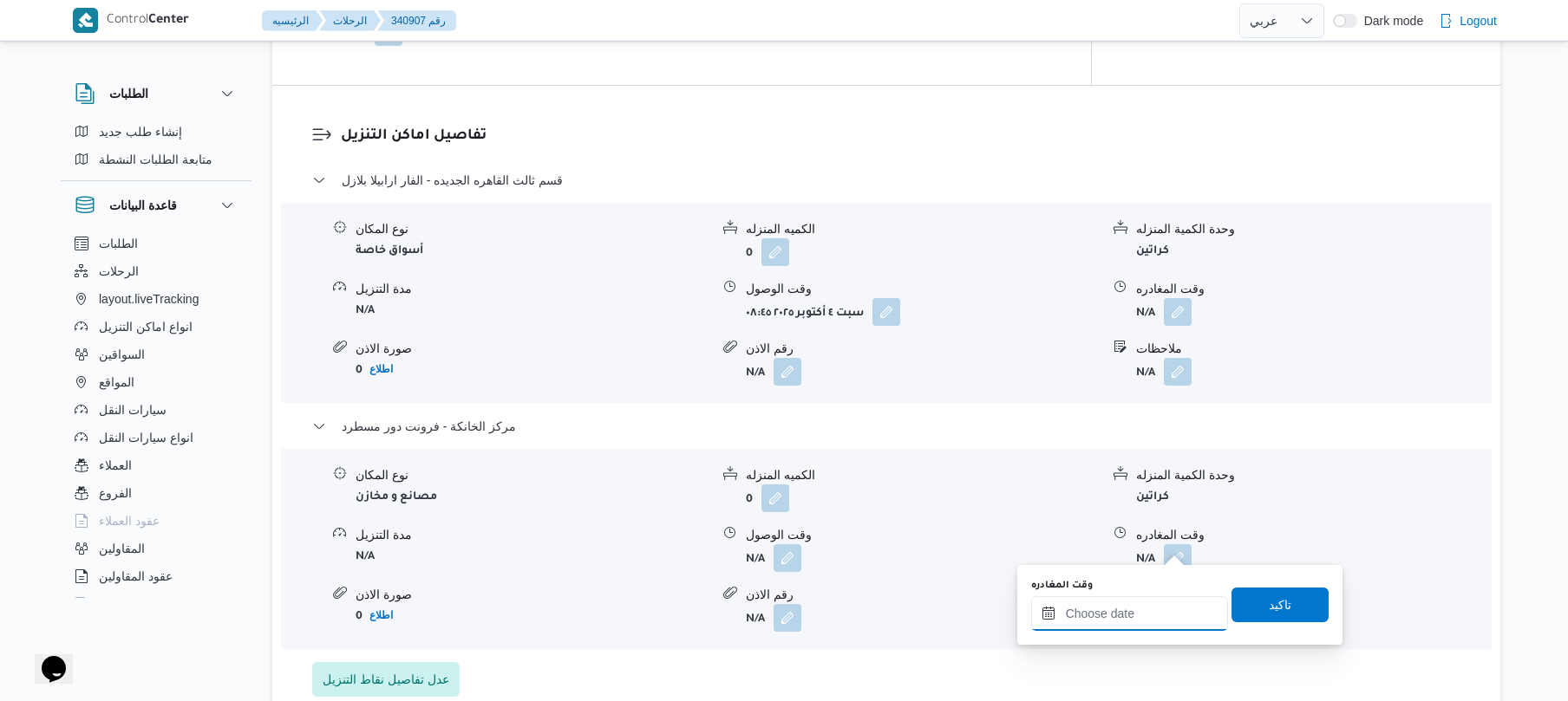
click at [1144, 609] on input "وقت المغادره" at bounding box center [1129, 613] width 196 height 35
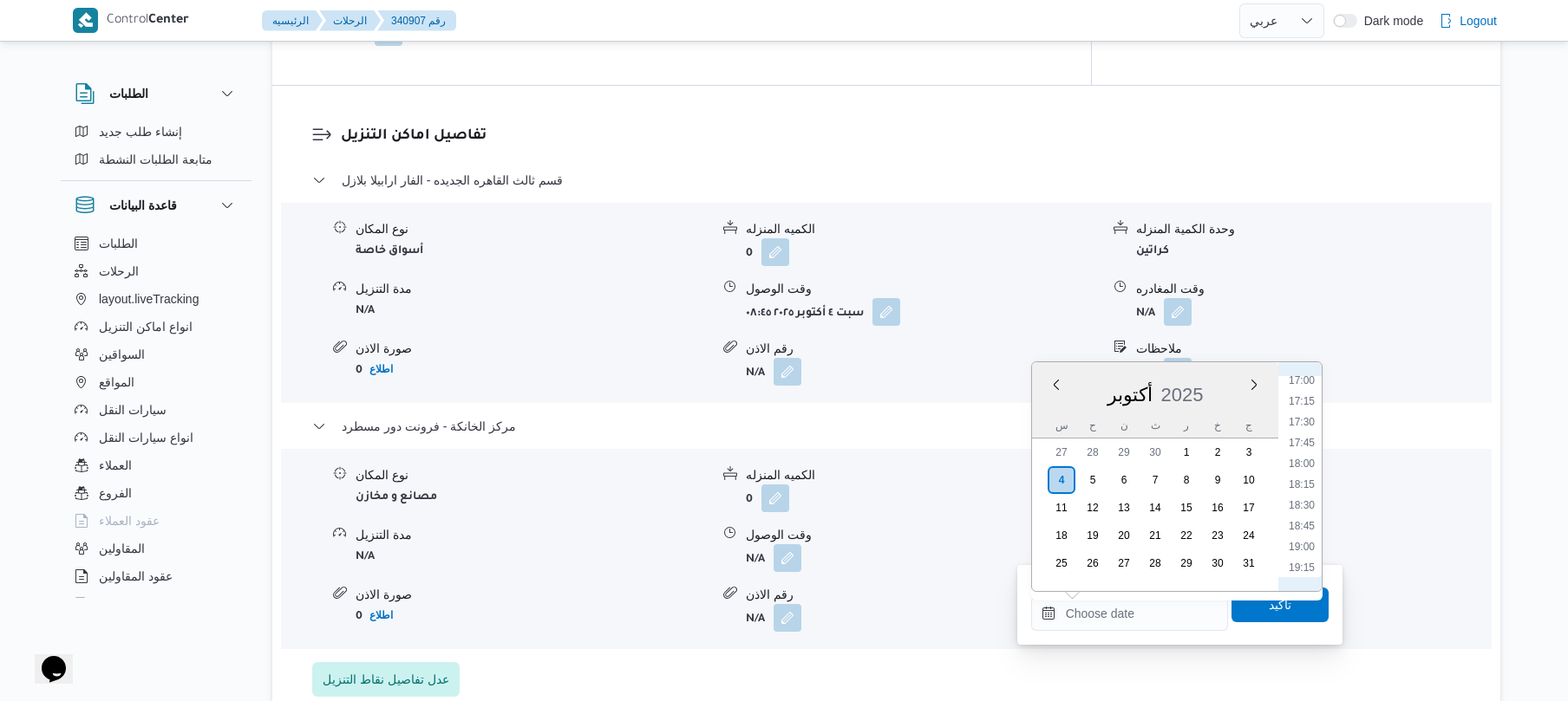
scroll to position [1412, 0]
click at [1297, 532] on li "18:45" at bounding box center [1301, 534] width 39 height 17
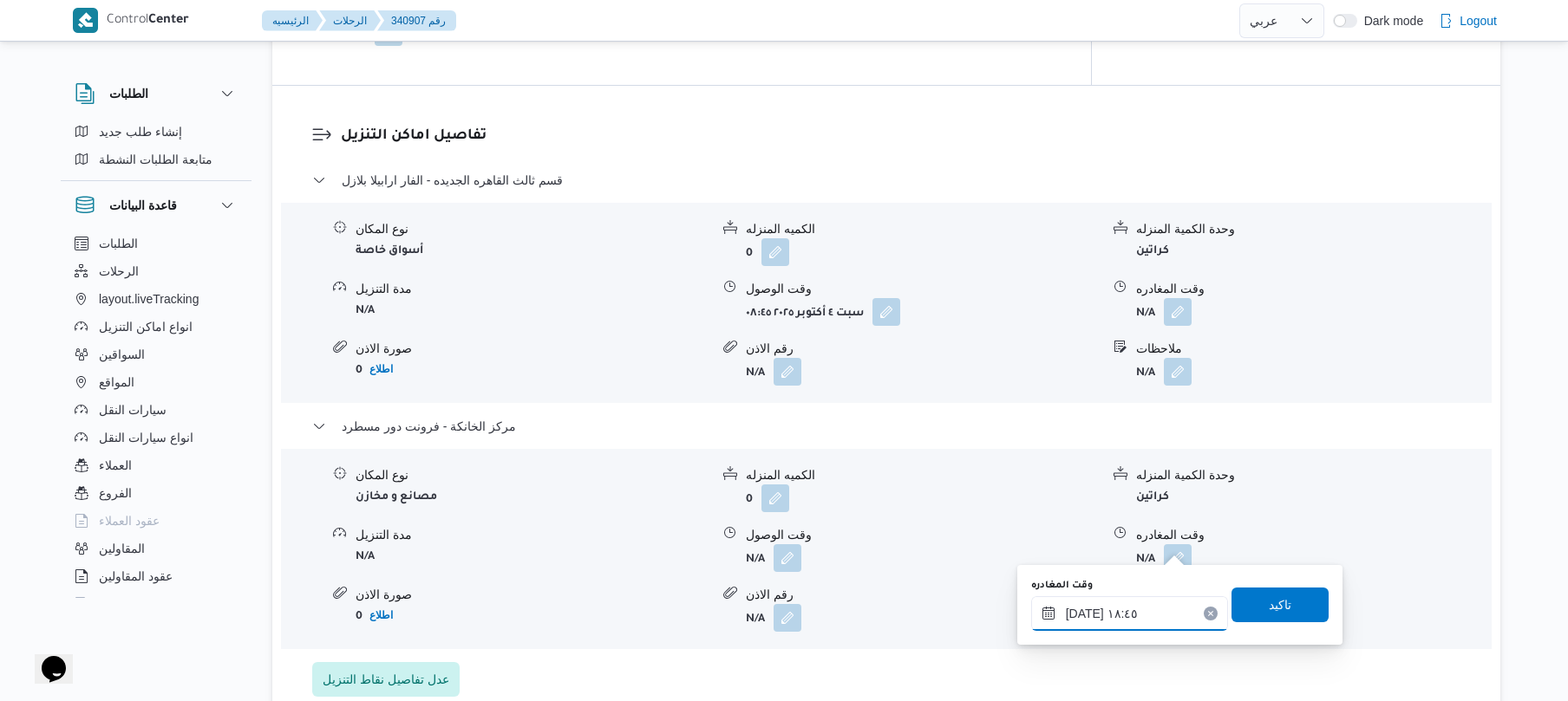
click at [1125, 609] on input "٠٤/١٠/٢٠٢٥ ١٨:٤٥" at bounding box center [1129, 613] width 196 height 35
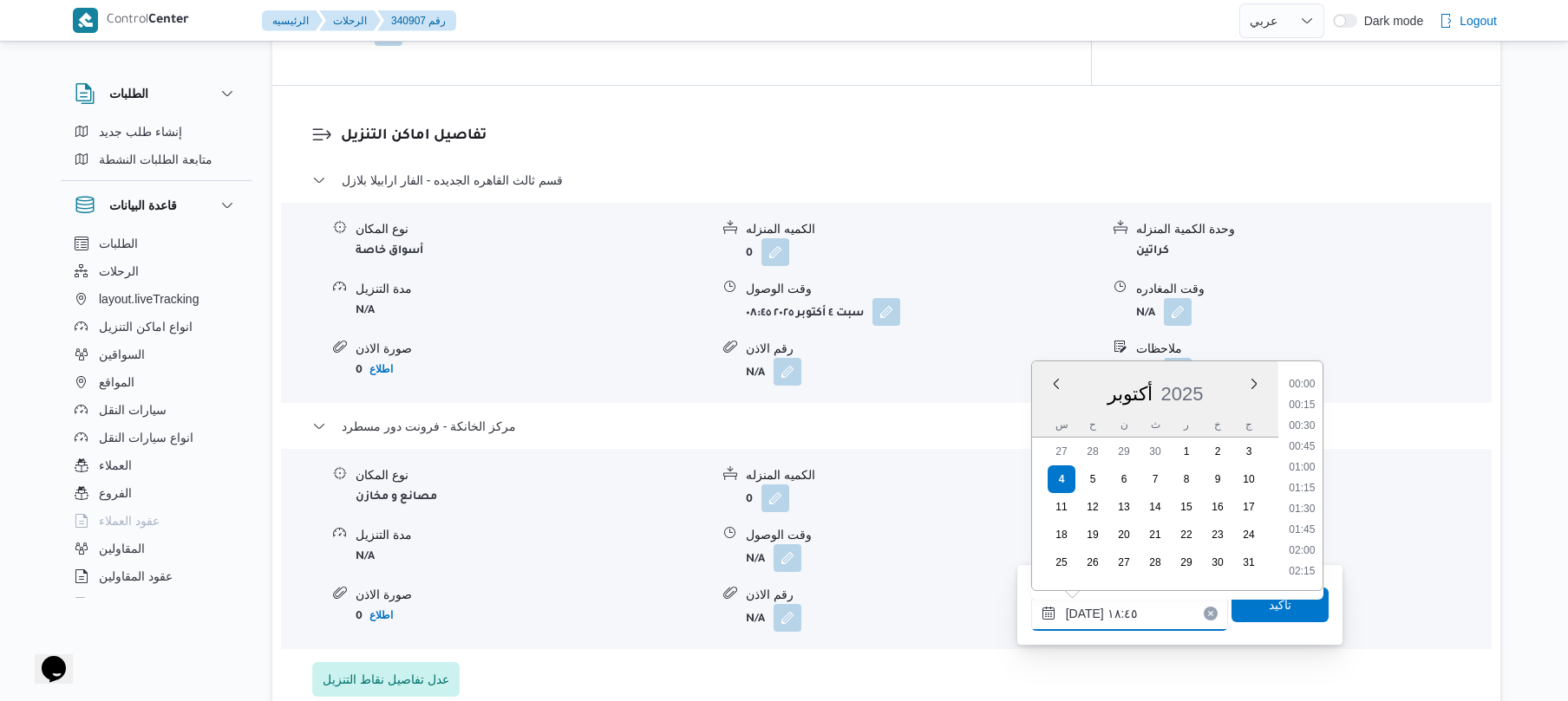
scroll to position [1456, 0]
click at [1304, 473] on li "18:30" at bounding box center [1301, 467] width 39 height 17
type input "٠٤/١٠/٢٠٢٥ ١٨:٣٠"
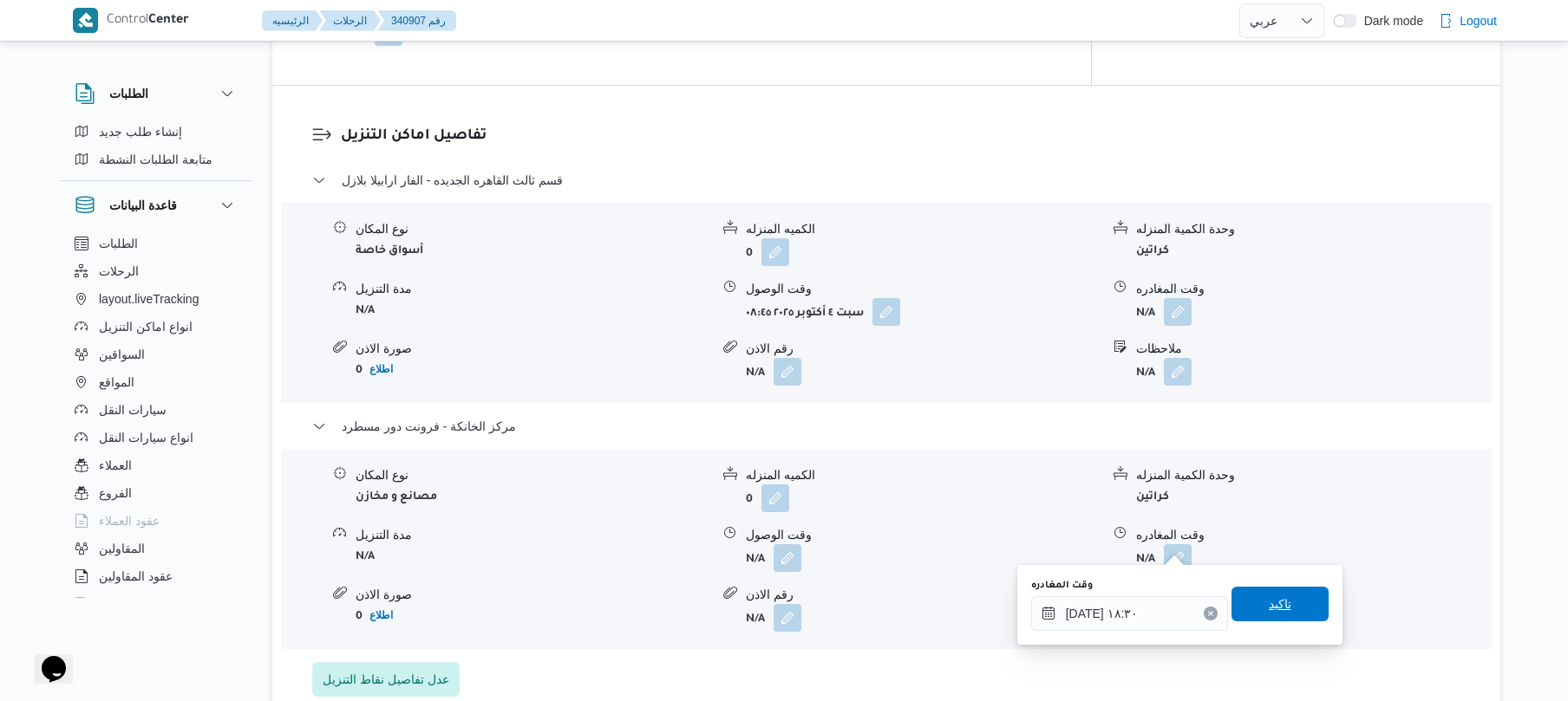
click at [1271, 594] on span "تاكيد" at bounding box center [1279, 604] width 97 height 35
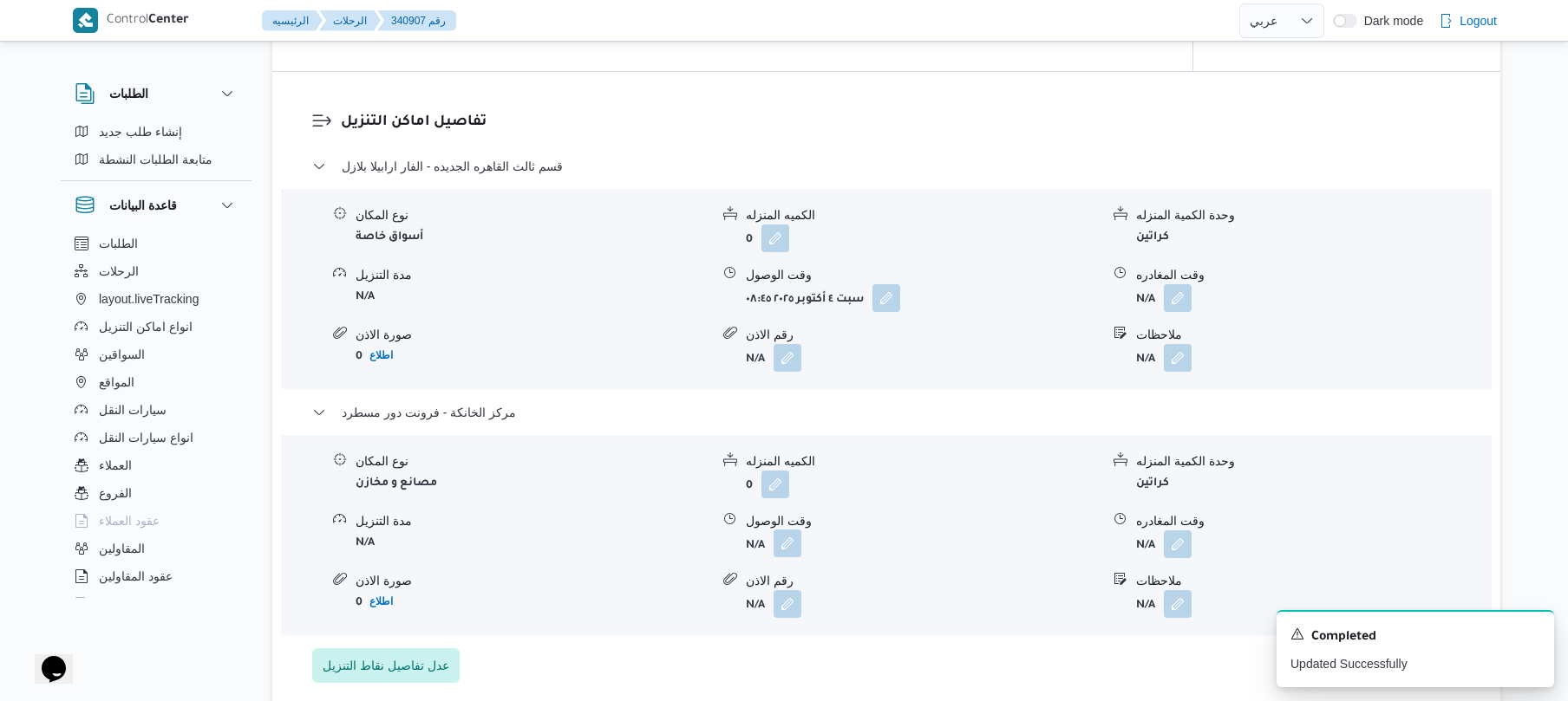
click at [789, 539] on button "button" at bounding box center [787, 543] width 28 height 28
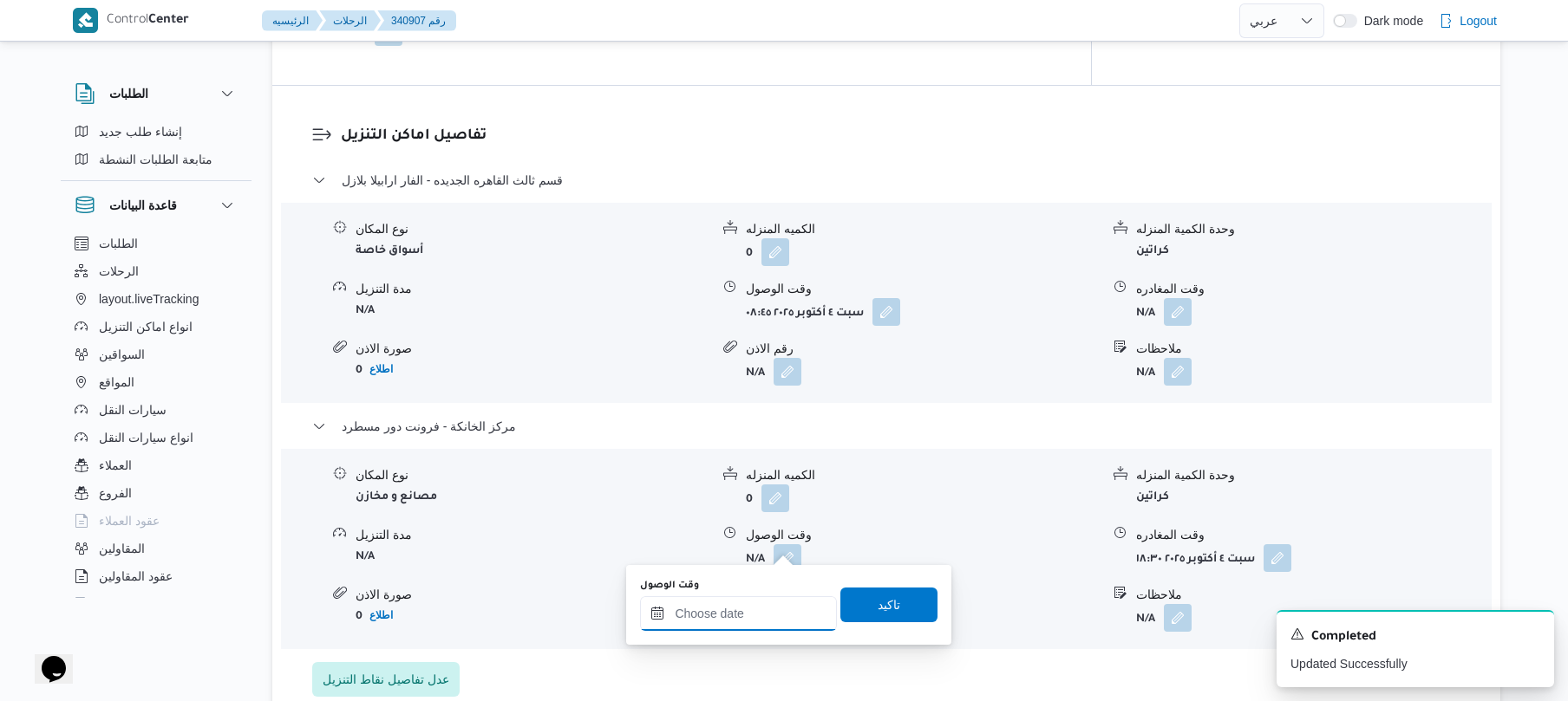
click at [725, 611] on input "وقت الوصول" at bounding box center [738, 613] width 196 height 35
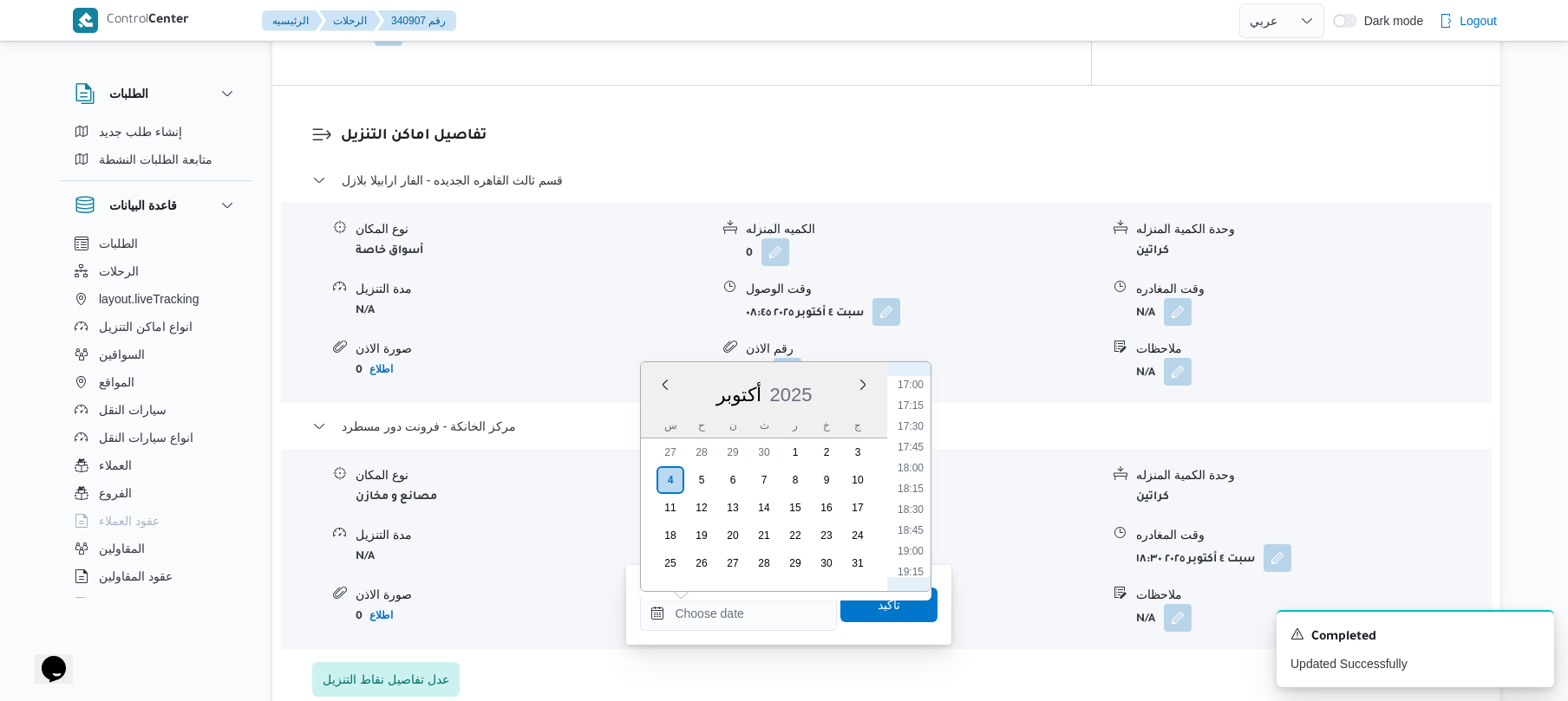
scroll to position [1412, 0]
click at [909, 501] on ul "00:00 00:15 00:30 00:45 01:00 01:15 01:30 01:45 02:00 02:15 02:30 02:45 03:00 0…" at bounding box center [910, 477] width 39 height 201
click at [909, 494] on li "18:15" at bounding box center [910, 492] width 39 height 17
type input "٠٤/١٠/٢٠٢٥ ١٨:١٥"
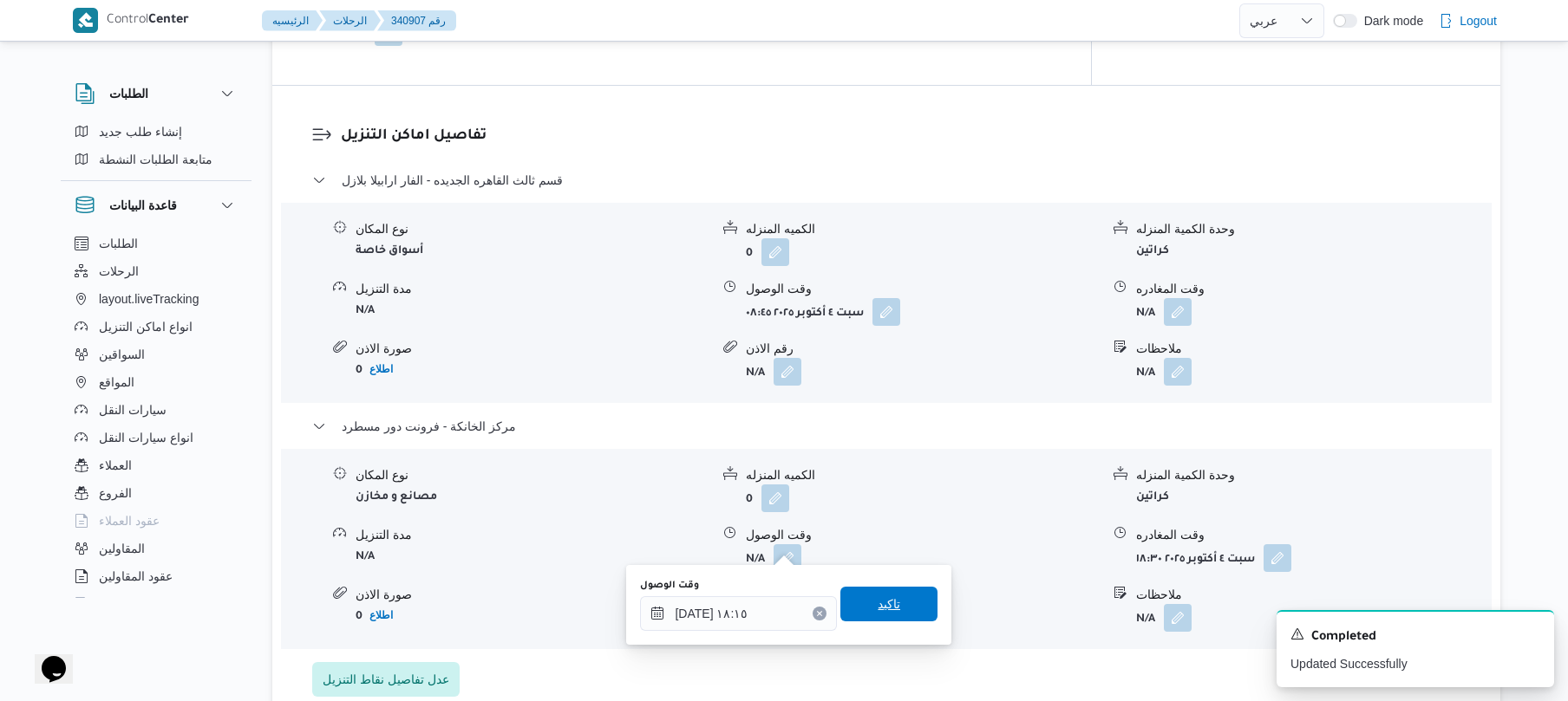
click at [877, 605] on span "تاكيد" at bounding box center [888, 605] width 22 height 21
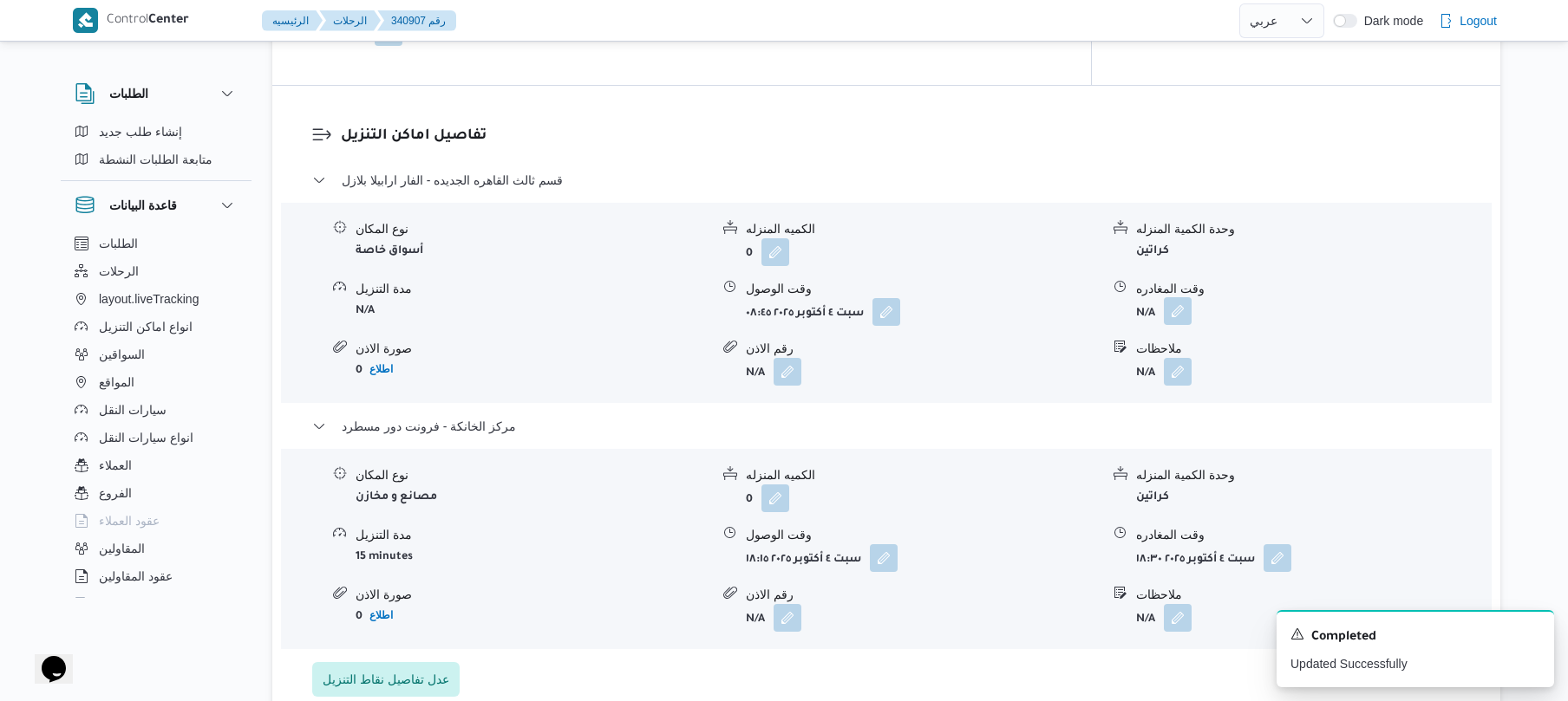
click at [1179, 303] on button "button" at bounding box center [1177, 311] width 28 height 28
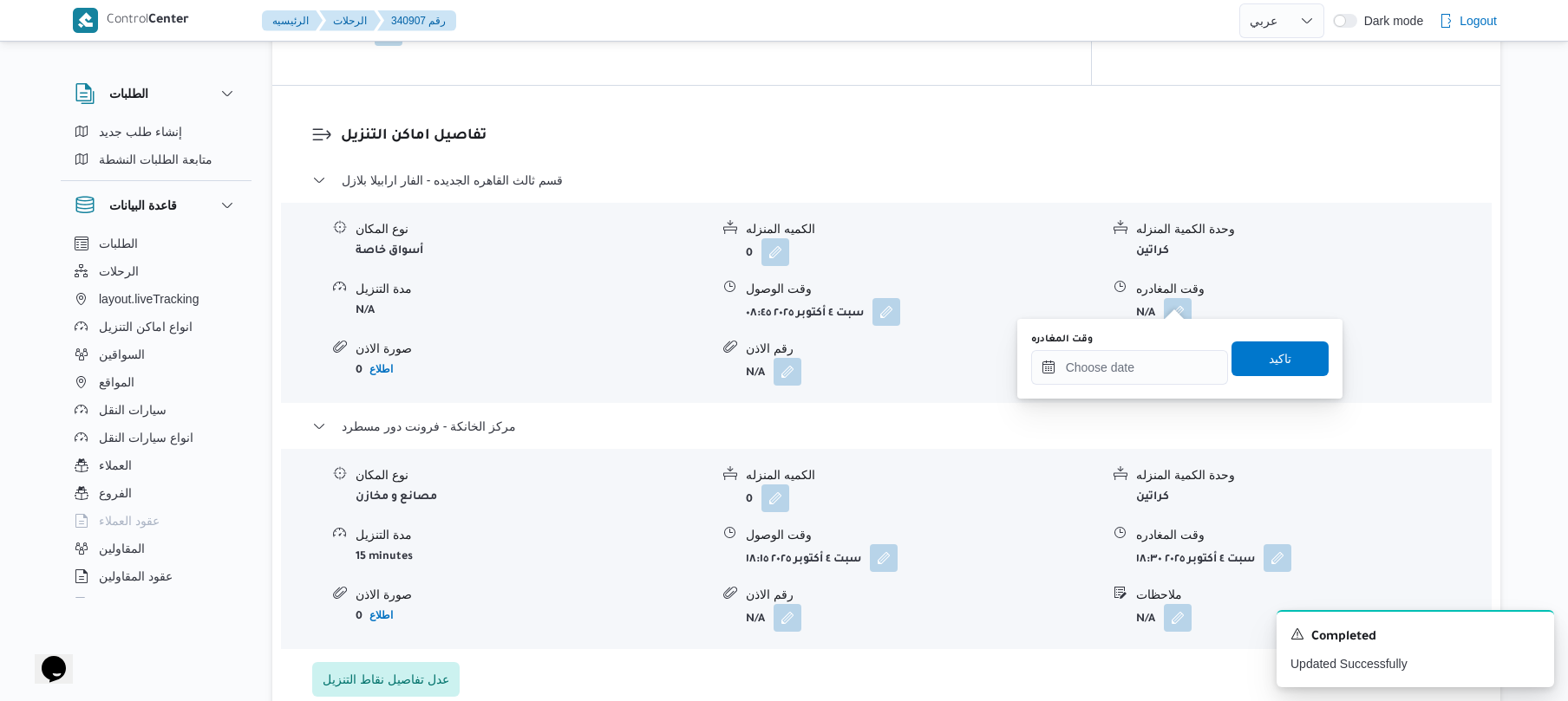
click at [1096, 386] on div "You are in a dialog. To close this dialog, hit escape. وقت المغادره تاكيد" at bounding box center [1180, 358] width 326 height 80
click at [1108, 372] on input "وقت المغادره" at bounding box center [1129, 368] width 196 height 35
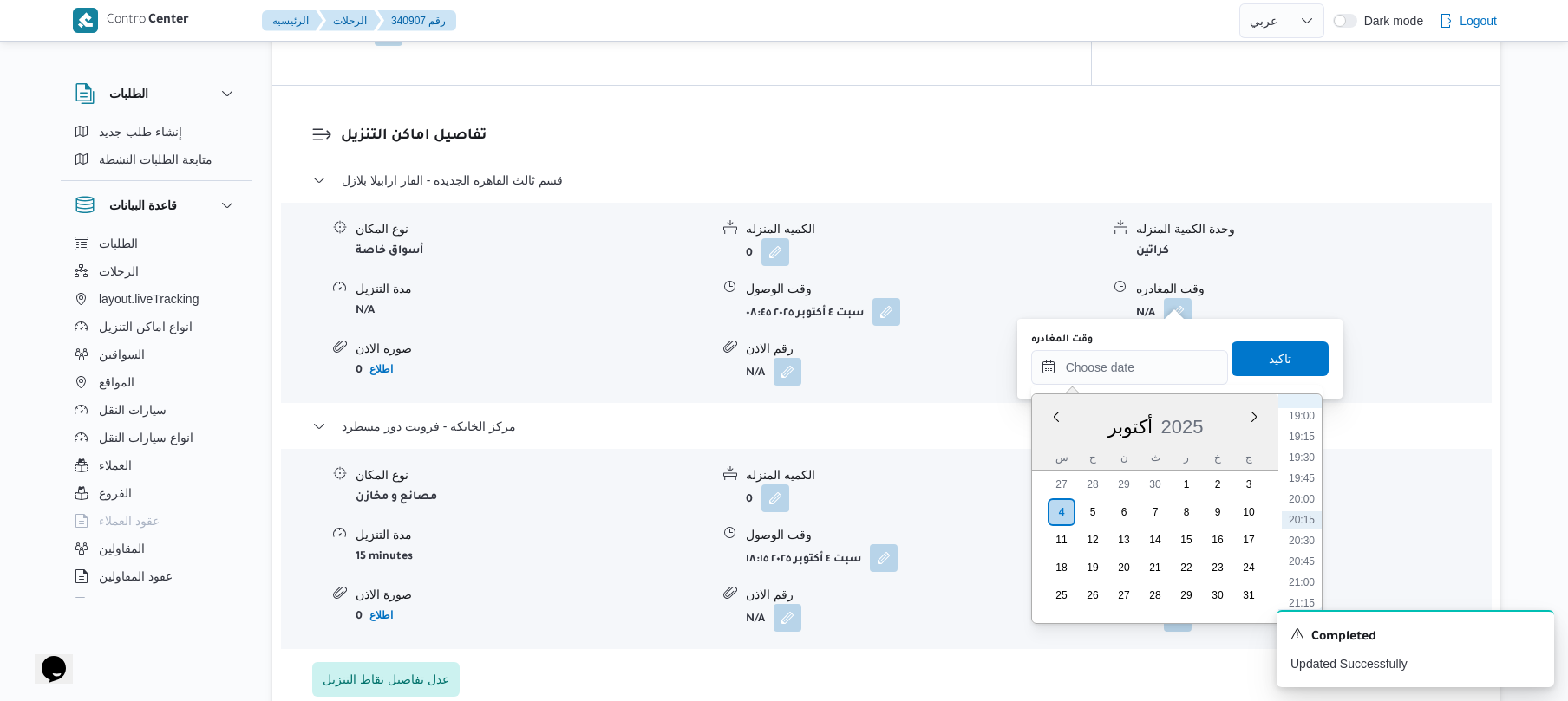
scroll to position [1412, 0]
click at [1300, 457] on li "17:30" at bounding box center [1301, 461] width 39 height 17
type input "٠٤/١٠/٢٠٢٥ ١٧:٣٠"
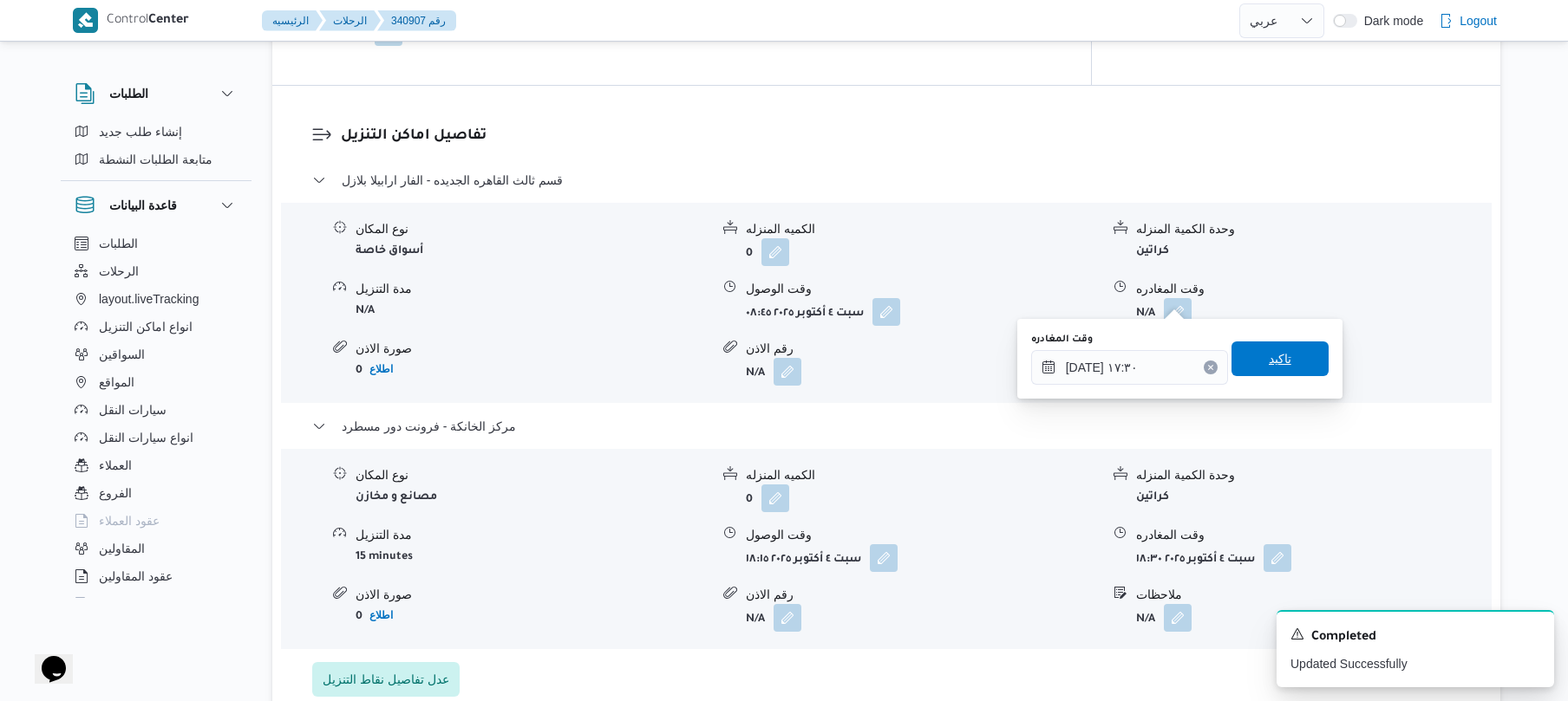
click at [1289, 355] on span "تاكيد" at bounding box center [1279, 359] width 97 height 35
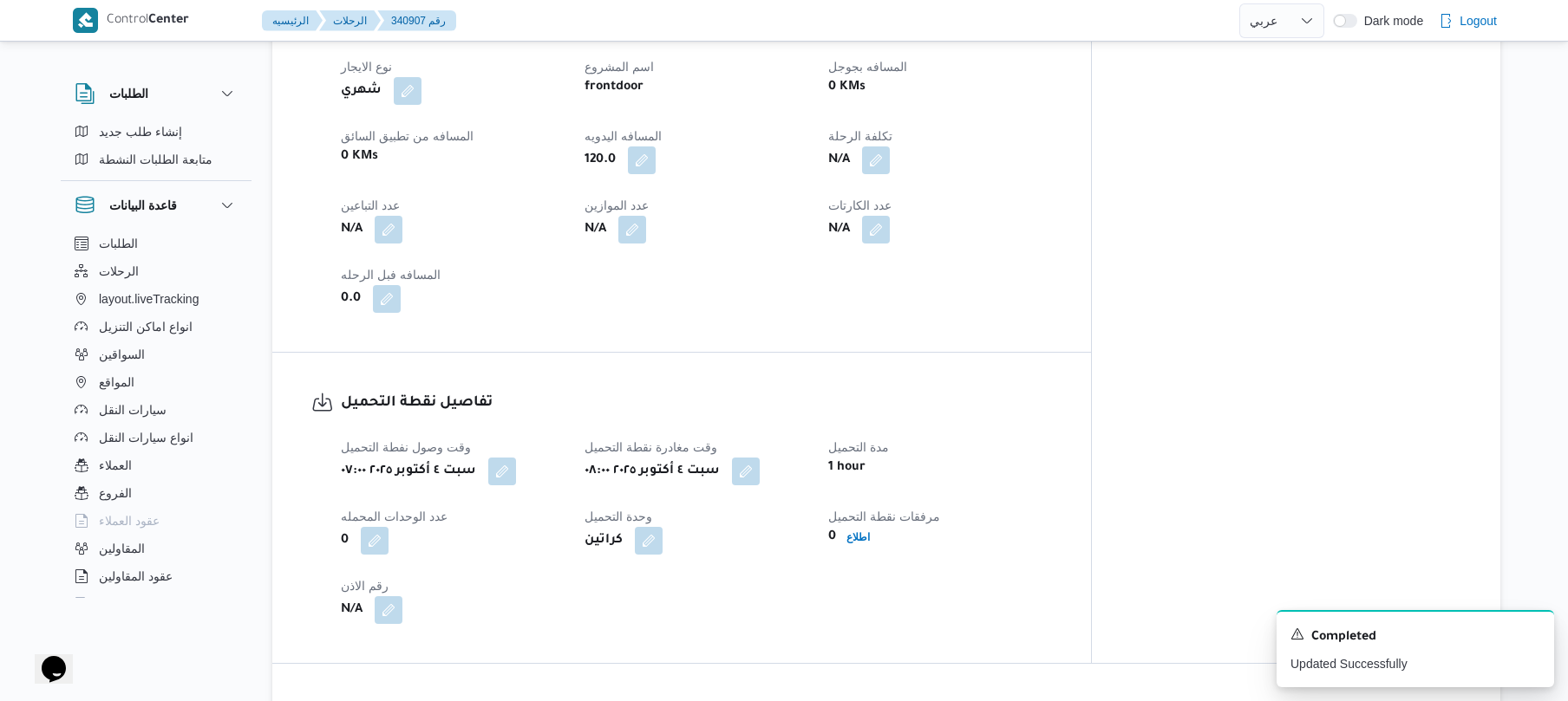
scroll to position [0, 0]
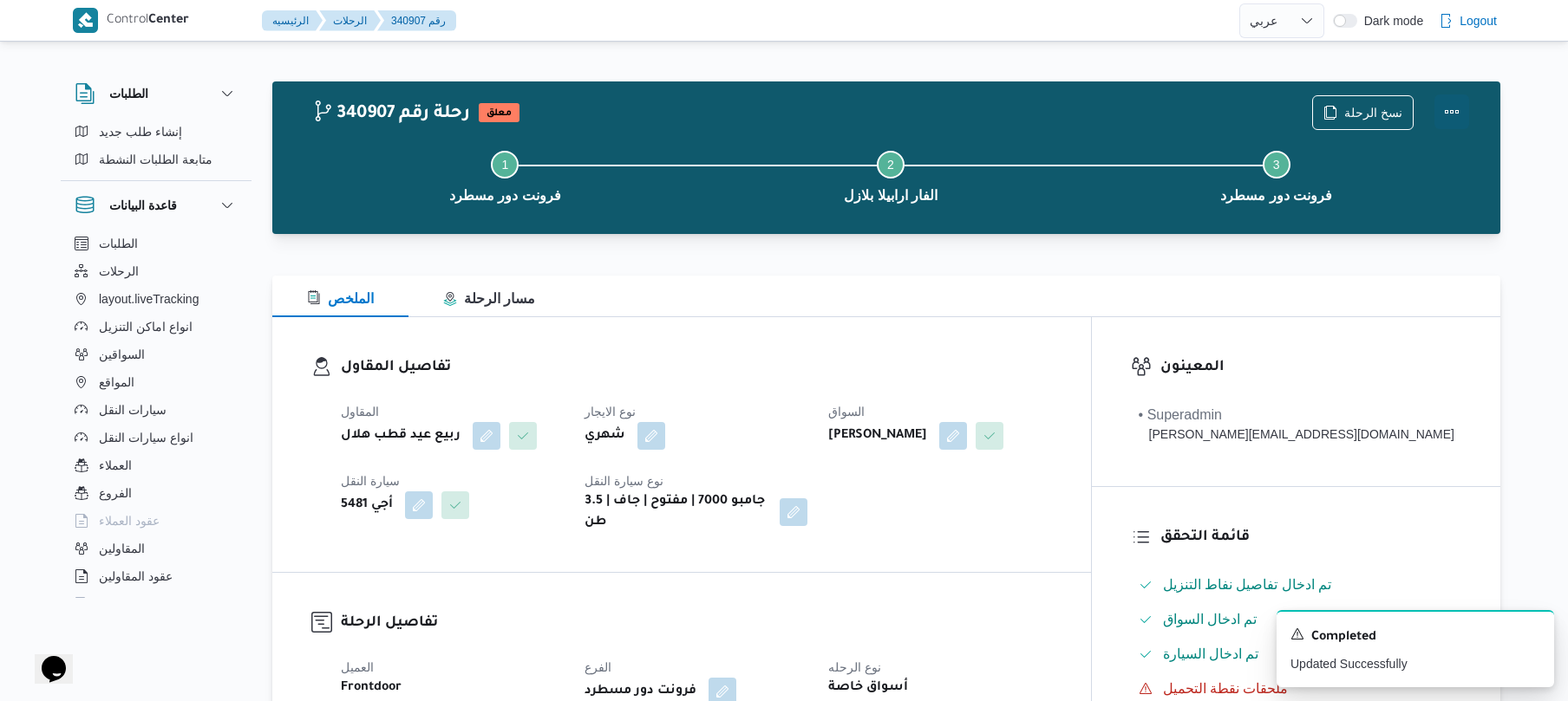
click at [1451, 112] on button "Actions" at bounding box center [1451, 112] width 35 height 35
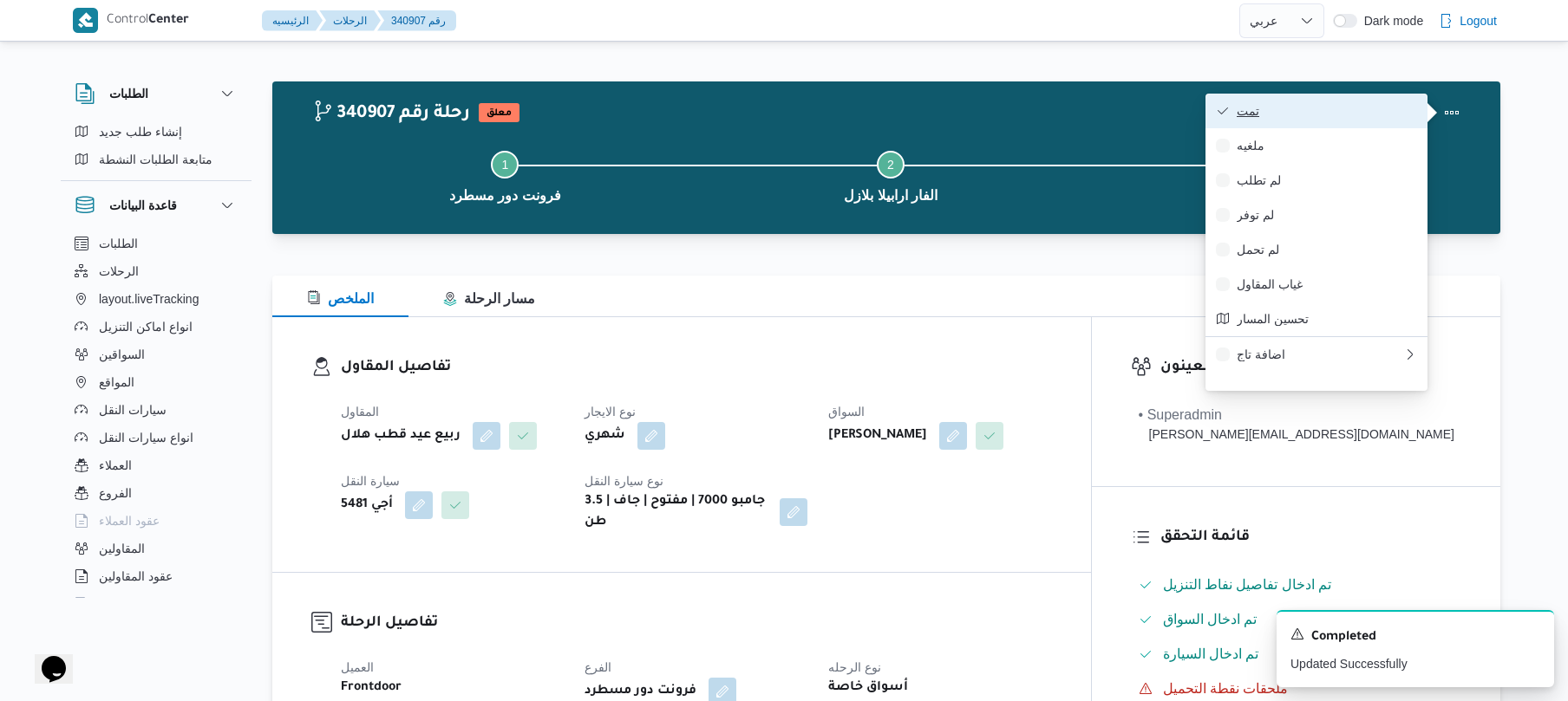
click at [1347, 116] on span "تمت" at bounding box center [1326, 111] width 180 height 13
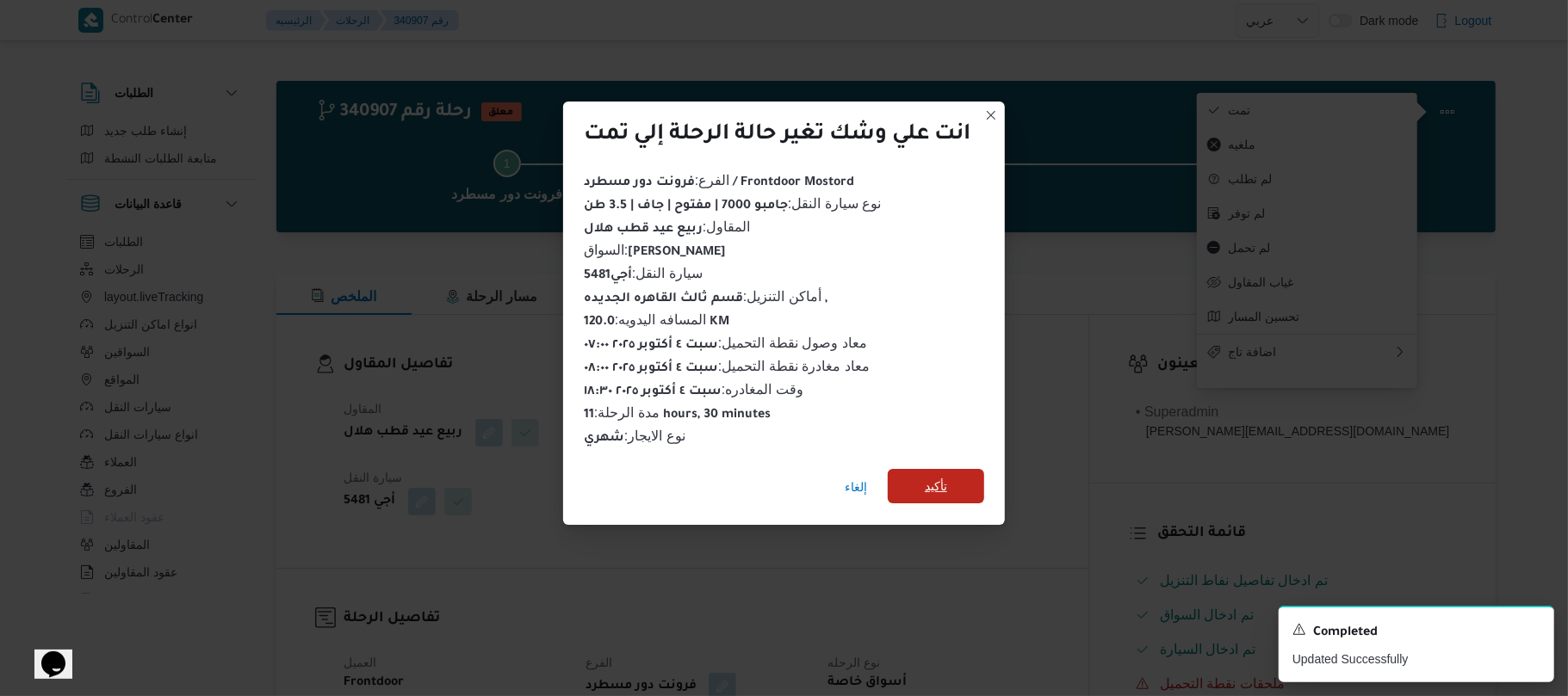
click at [921, 482] on span "تأكيد" at bounding box center [936, 487] width 97 height 34
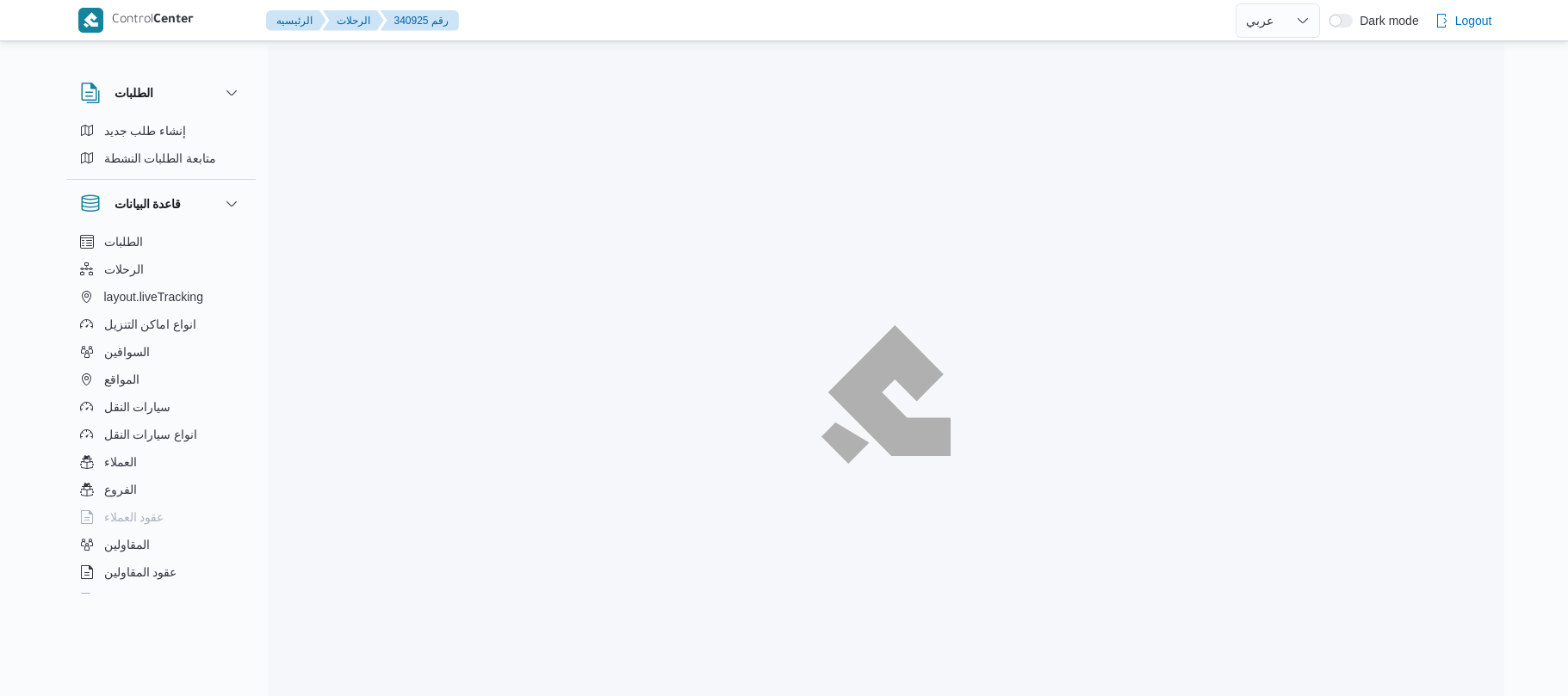
select select "ar"
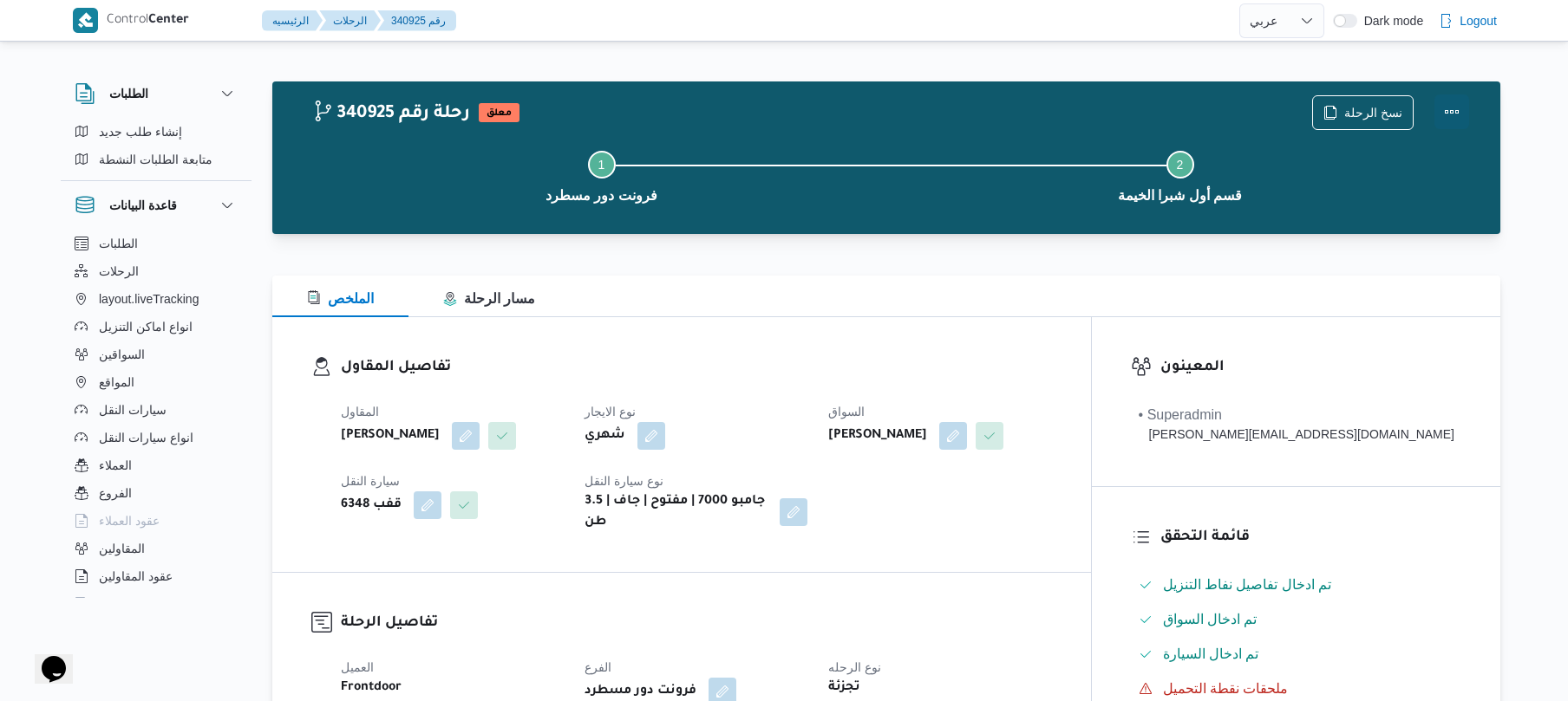
click at [1450, 109] on button "Actions" at bounding box center [1451, 112] width 35 height 35
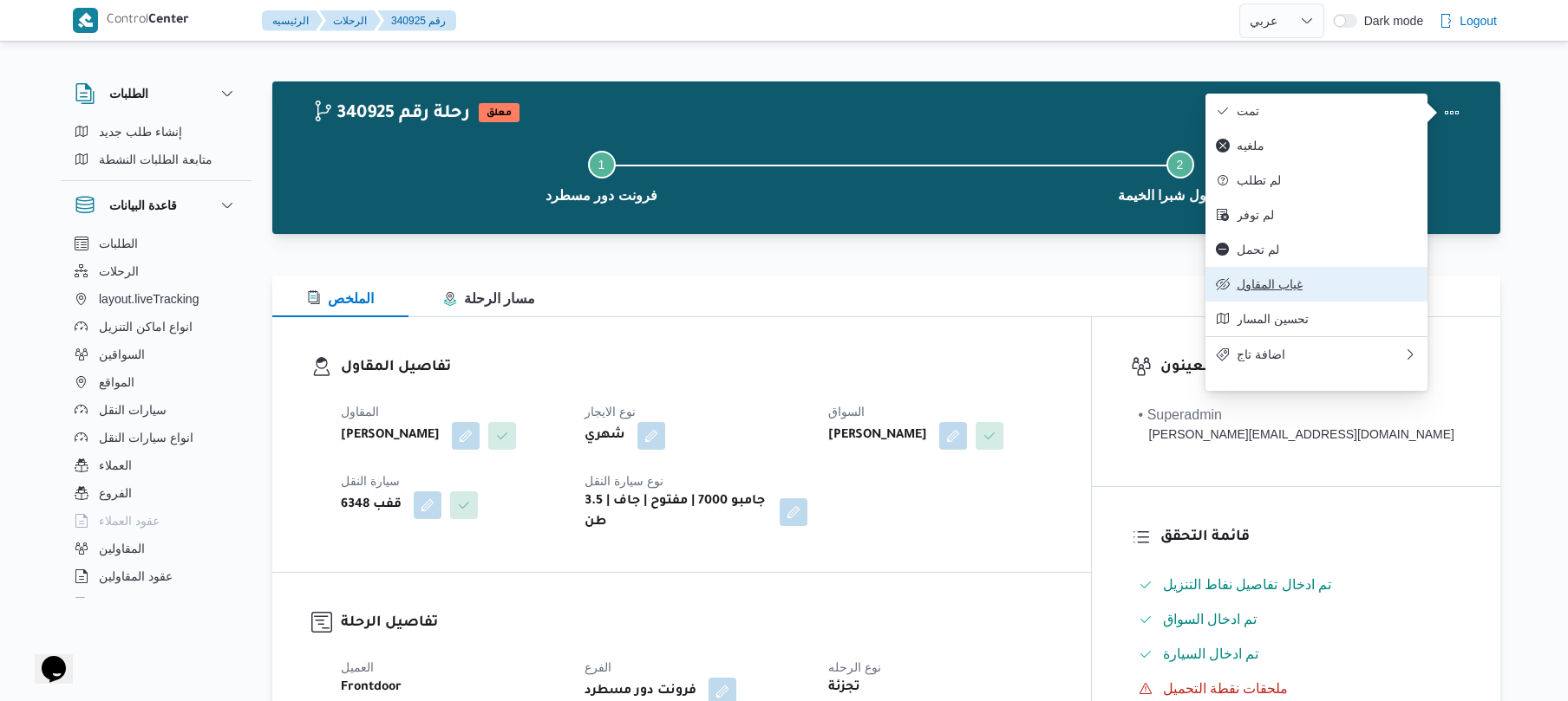
click at [1283, 290] on span "غياب المقاول" at bounding box center [1326, 284] width 180 height 13
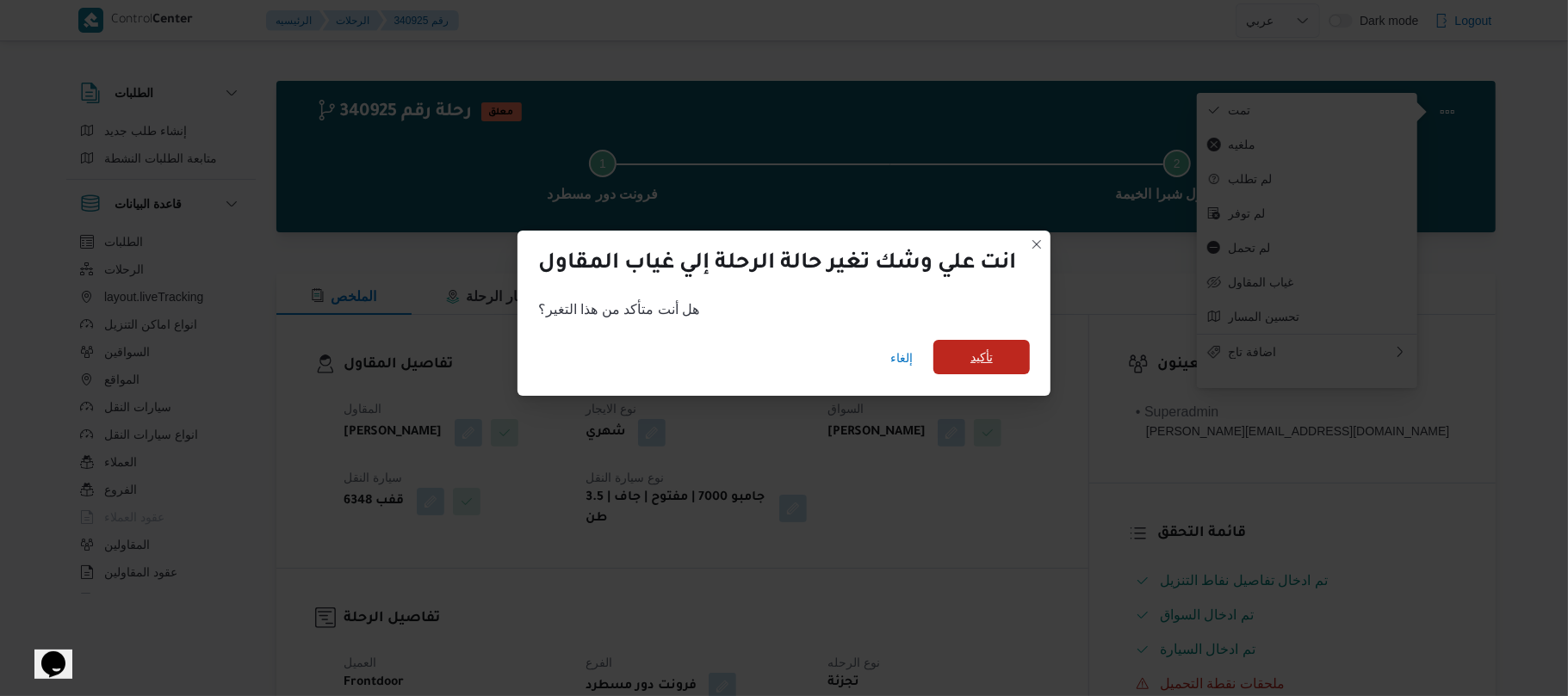
click at [1007, 359] on span "تأكيد" at bounding box center [982, 358] width 97 height 34
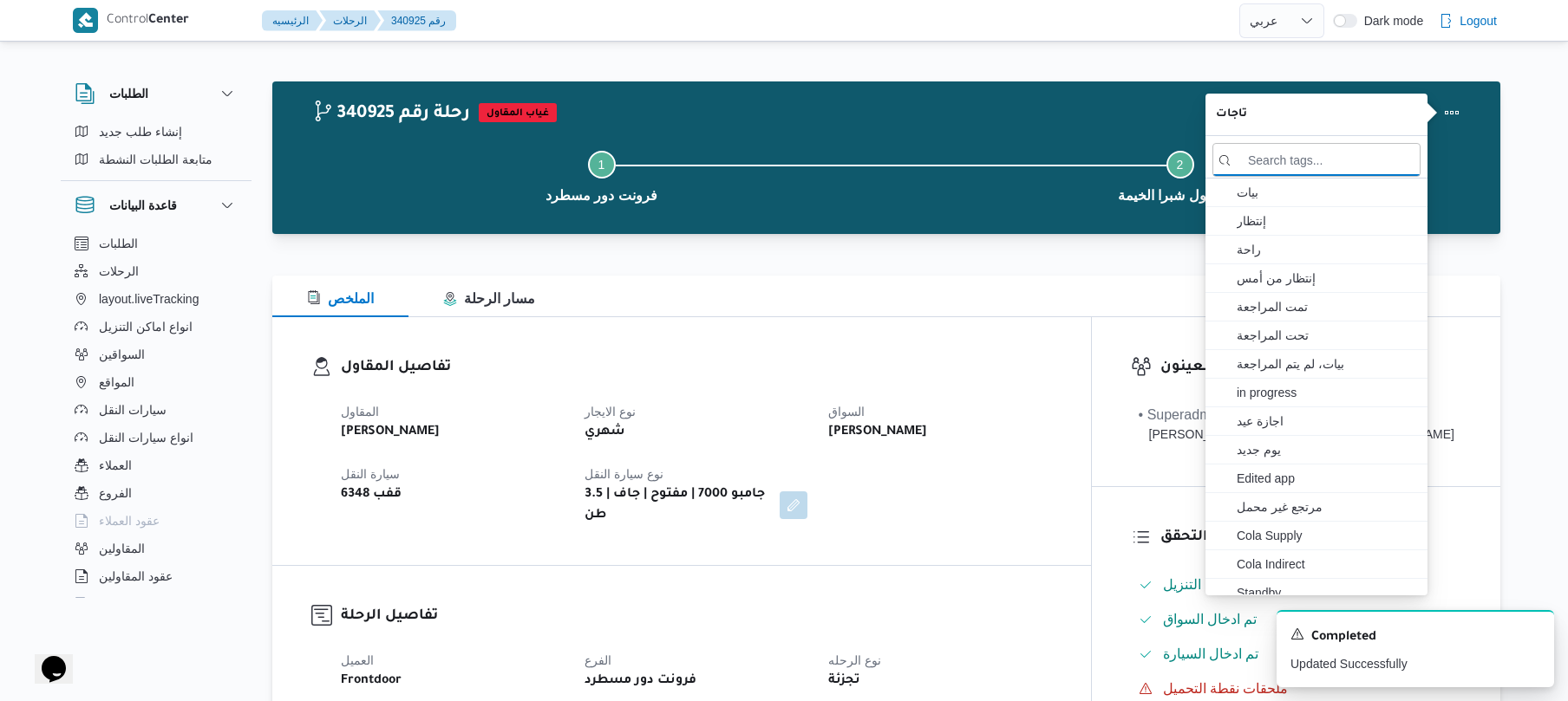
click at [1052, 364] on h3 "تفاصيل المقاول" at bounding box center [696, 368] width 711 height 23
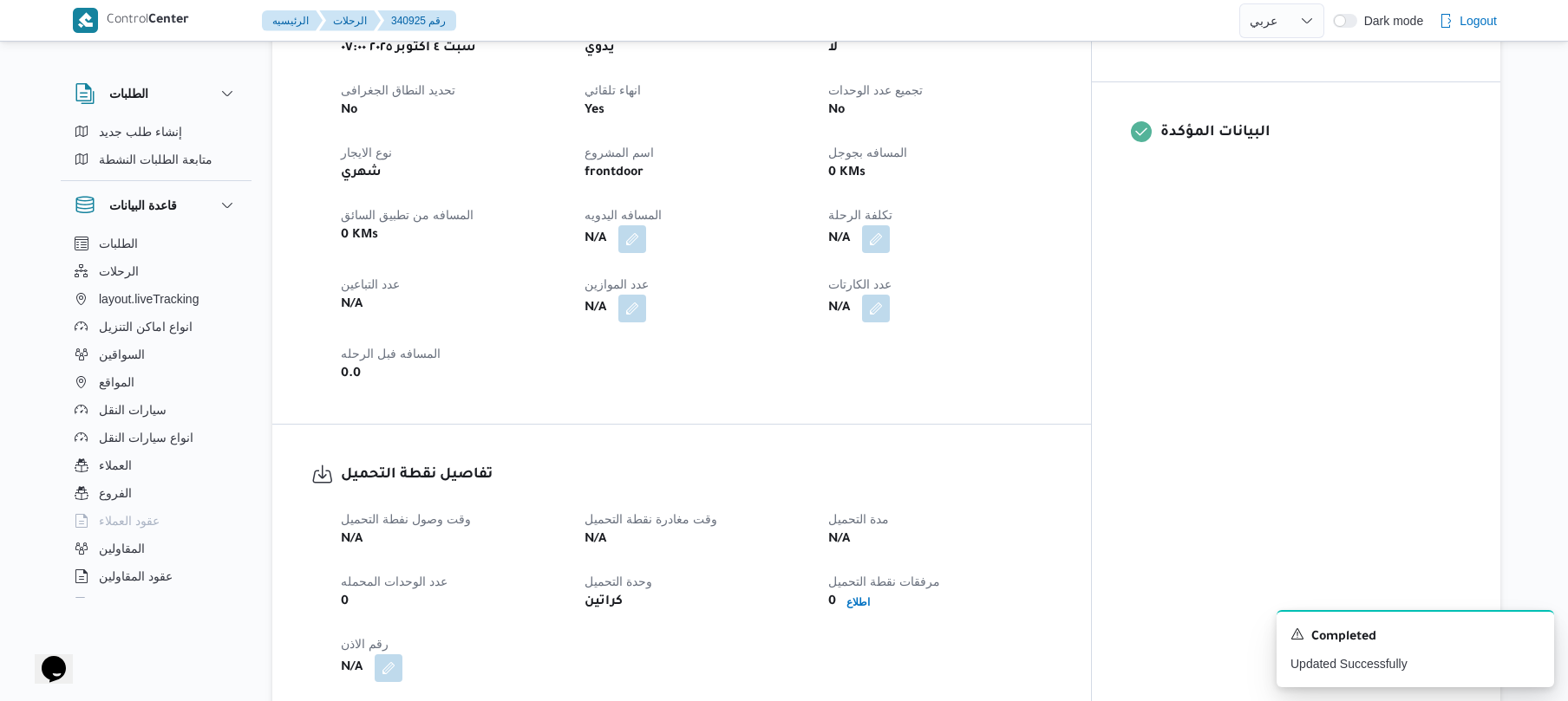
scroll to position [693, 0]
